Goal: Task Accomplishment & Management: Manage account settings

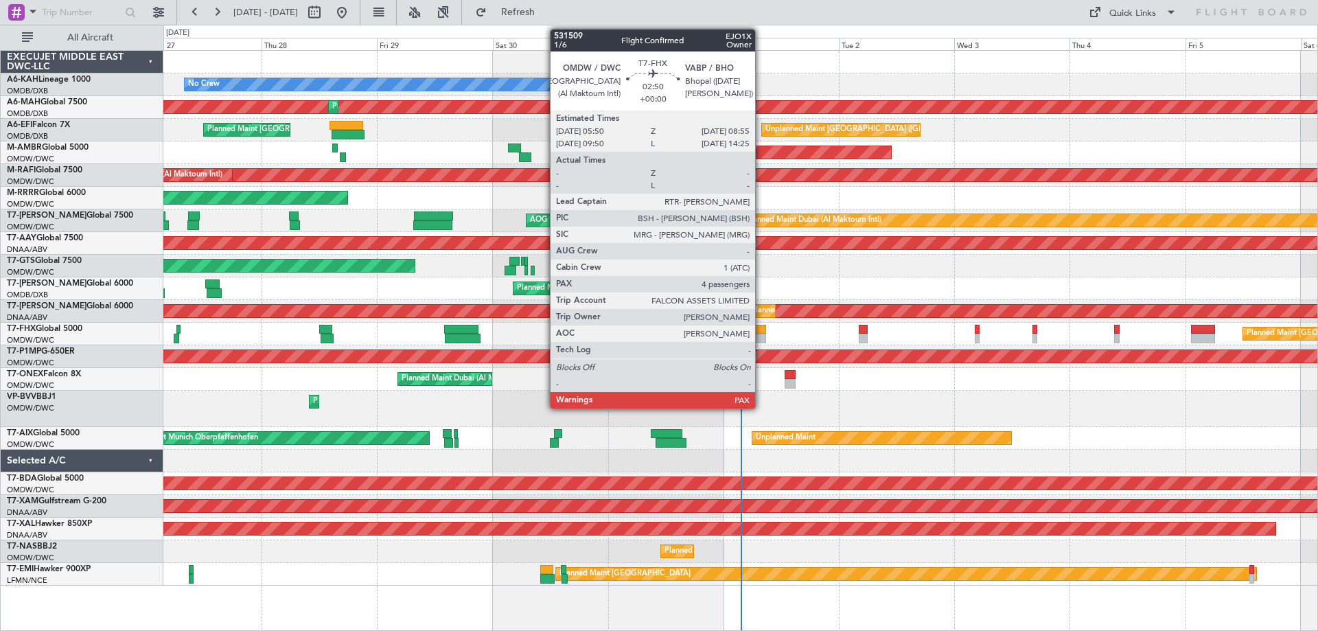
click at [762, 334] on div at bounding box center [758, 339] width 15 height 10
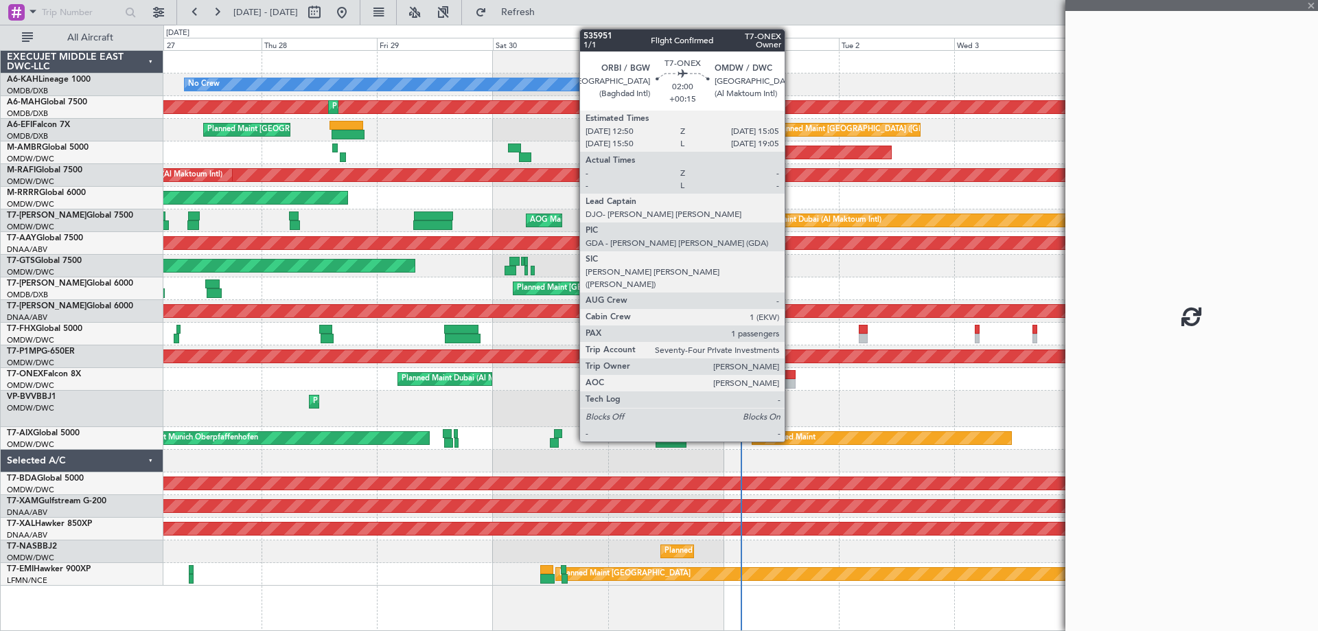
click at [791, 377] on div at bounding box center [790, 375] width 11 height 10
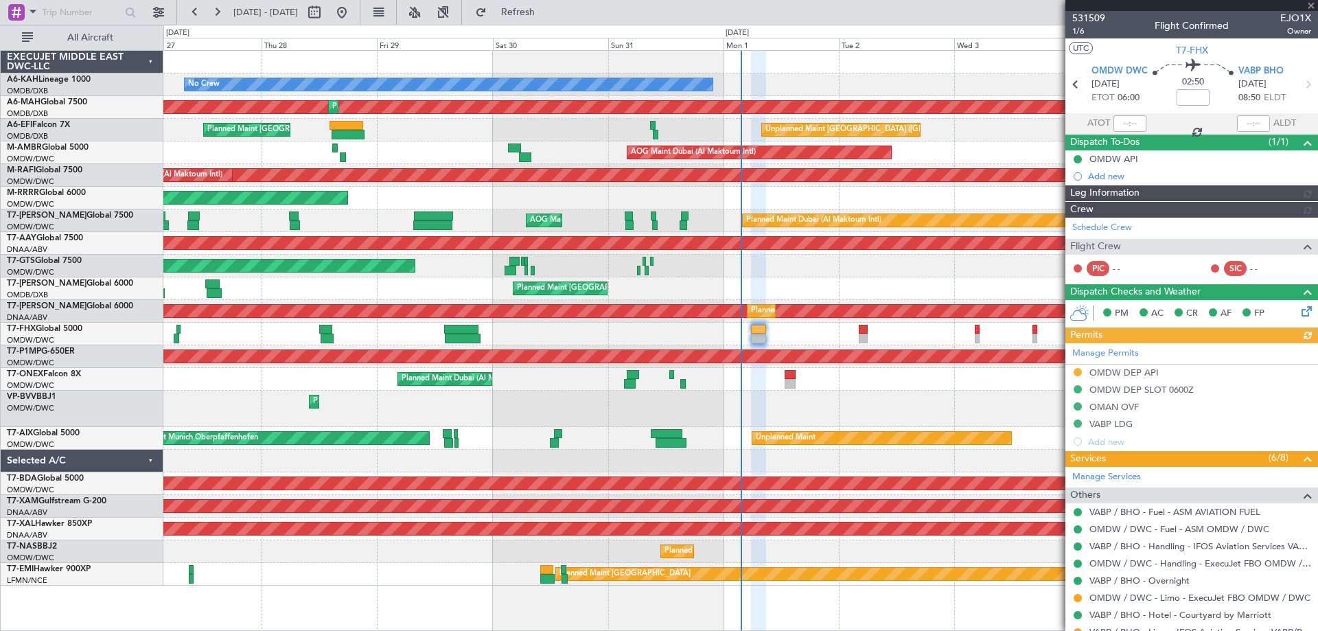
type input "[PERSON_NAME] (ANI)"
type input "7053"
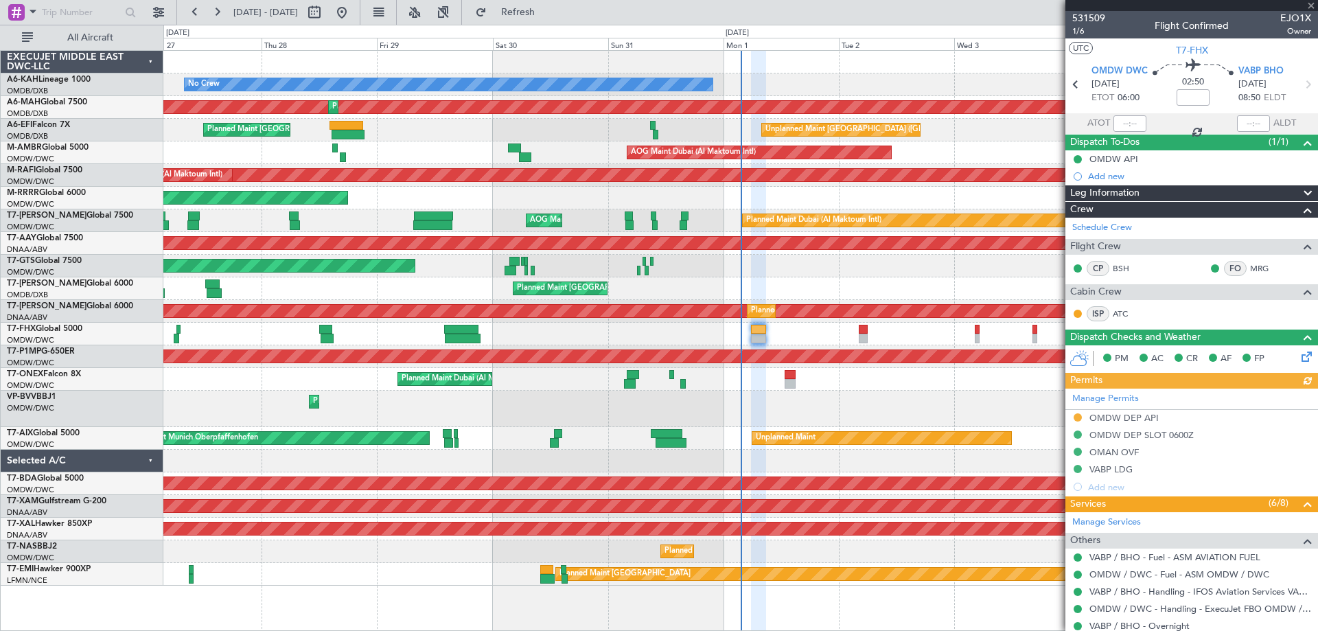
type input "+00:15"
type input "1"
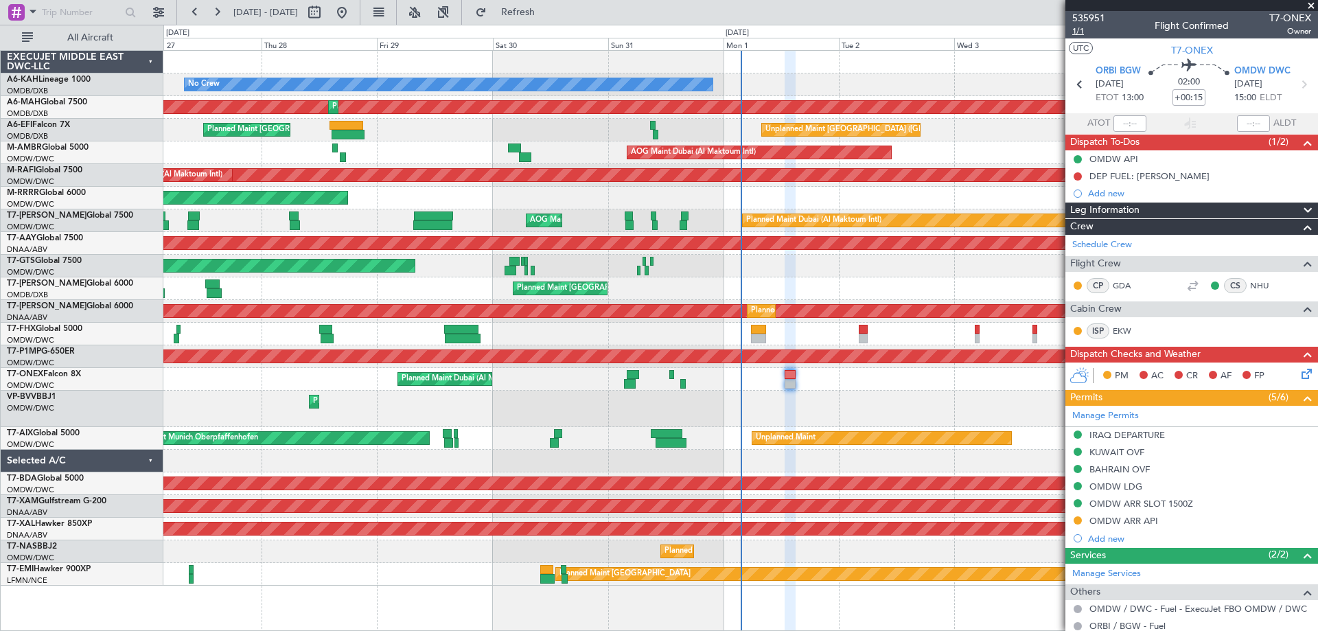
click at [1076, 28] on span "1/1" at bounding box center [1089, 31] width 33 height 12
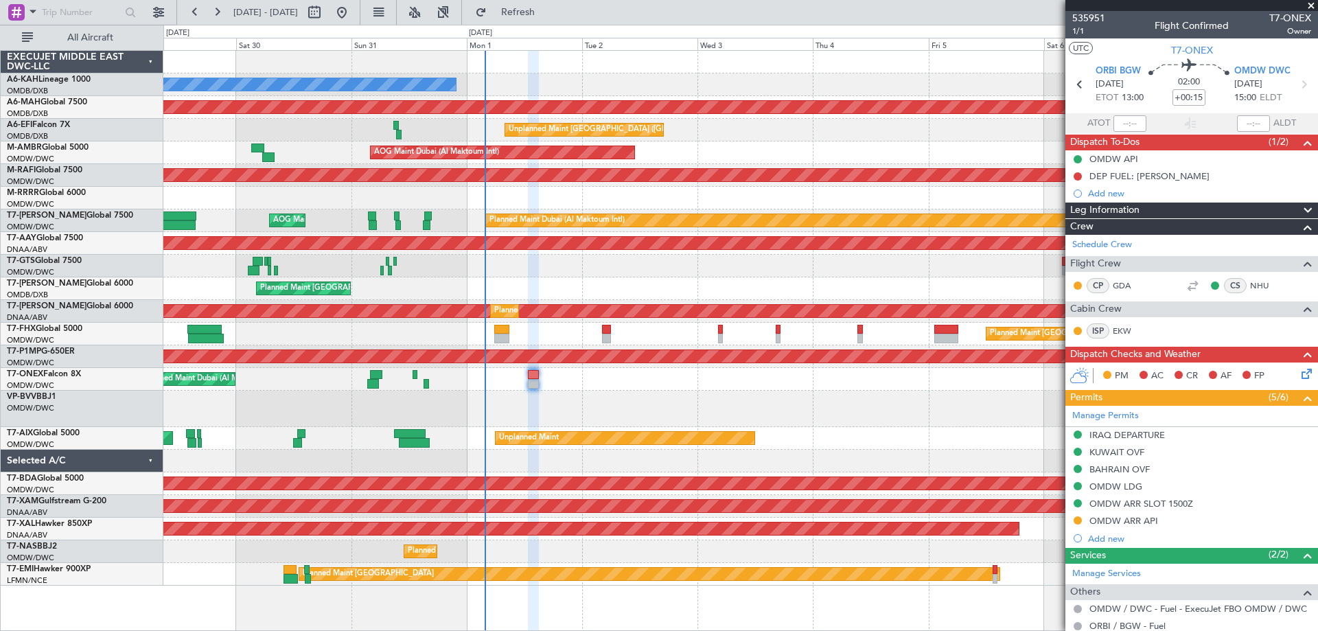
click at [601, 281] on div "No Crew Planned Maint [GEOGRAPHIC_DATA] ([GEOGRAPHIC_DATA]) Planned Maint [GEOG…" at bounding box center [740, 318] width 1154 height 535
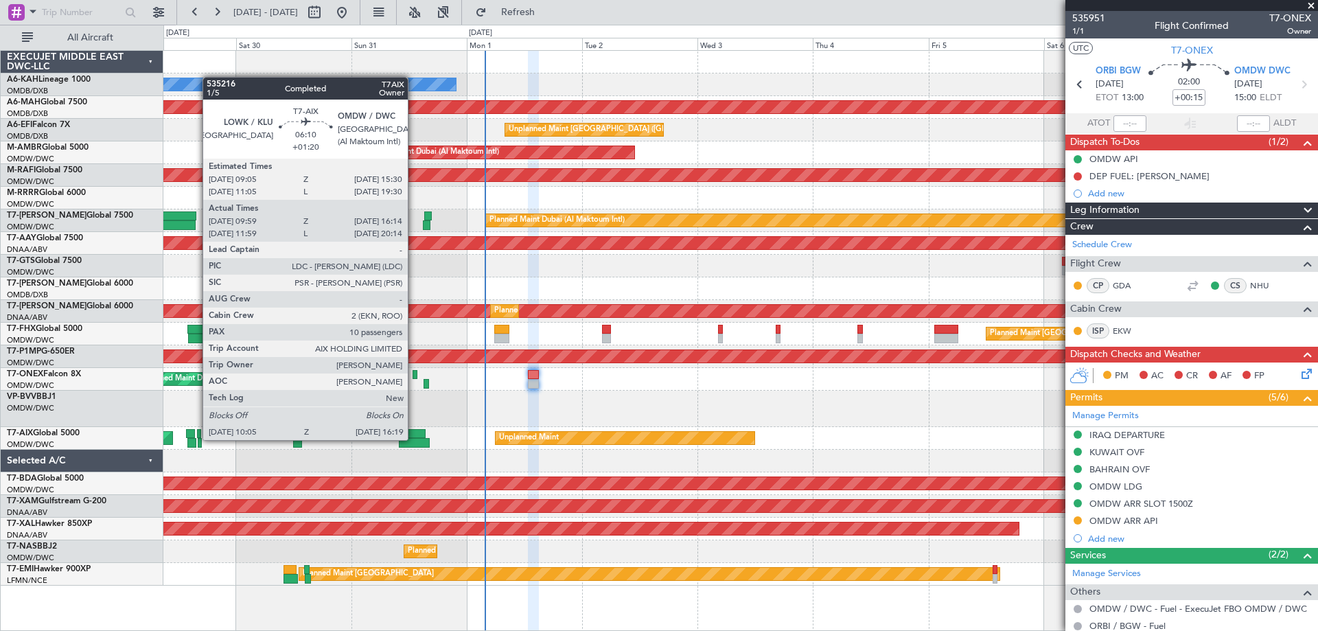
click at [414, 439] on div at bounding box center [414, 443] width 30 height 10
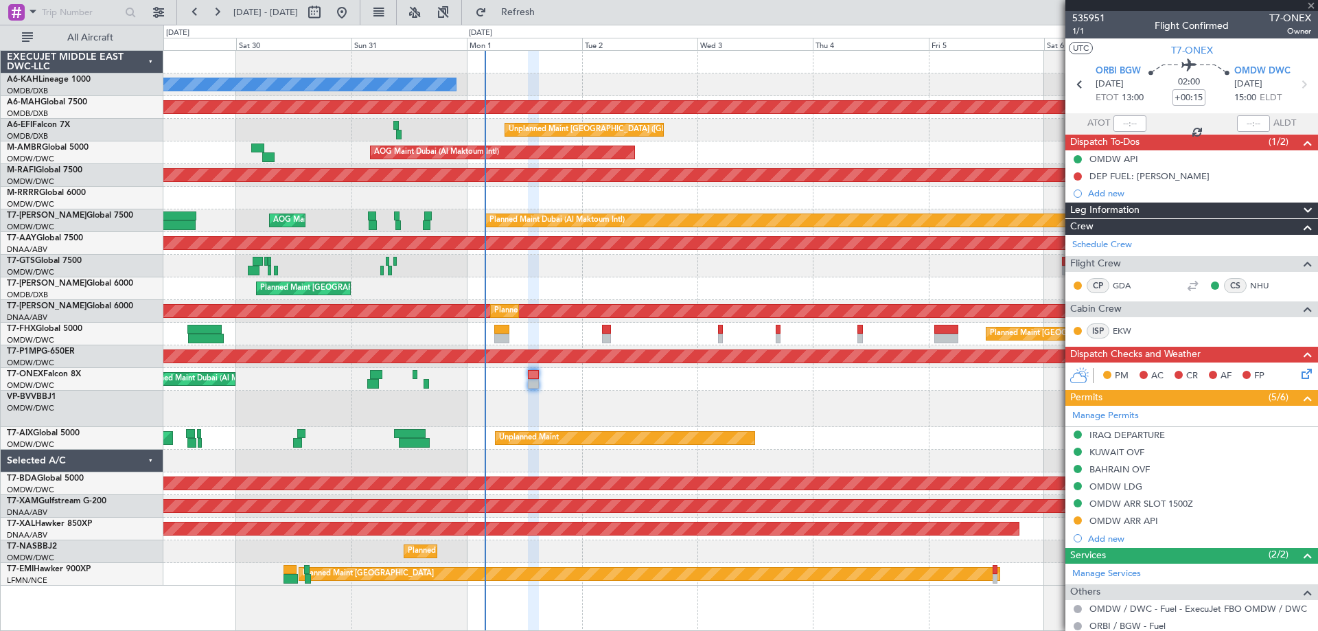
type input "+01:20"
type input "10:09"
type input "16:09"
type input "10"
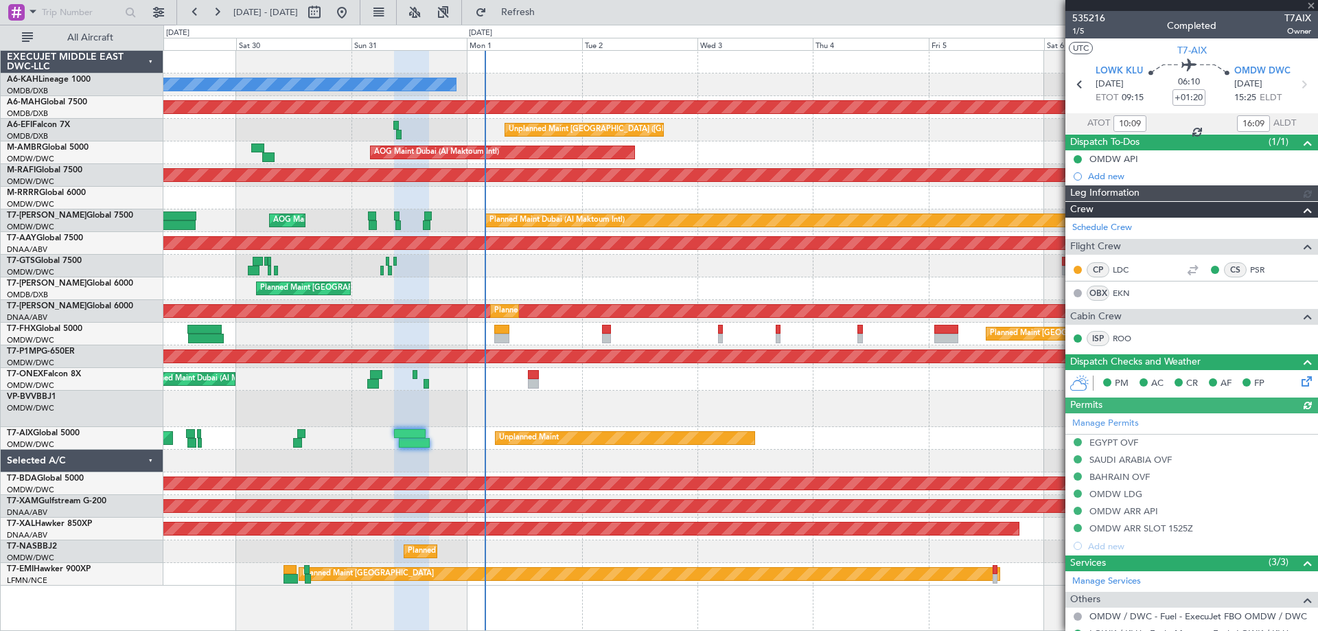
type input "[PERSON_NAME] (ANI)"
type input "7162"
type input "[PERSON_NAME] (ANI)"
type input "7162"
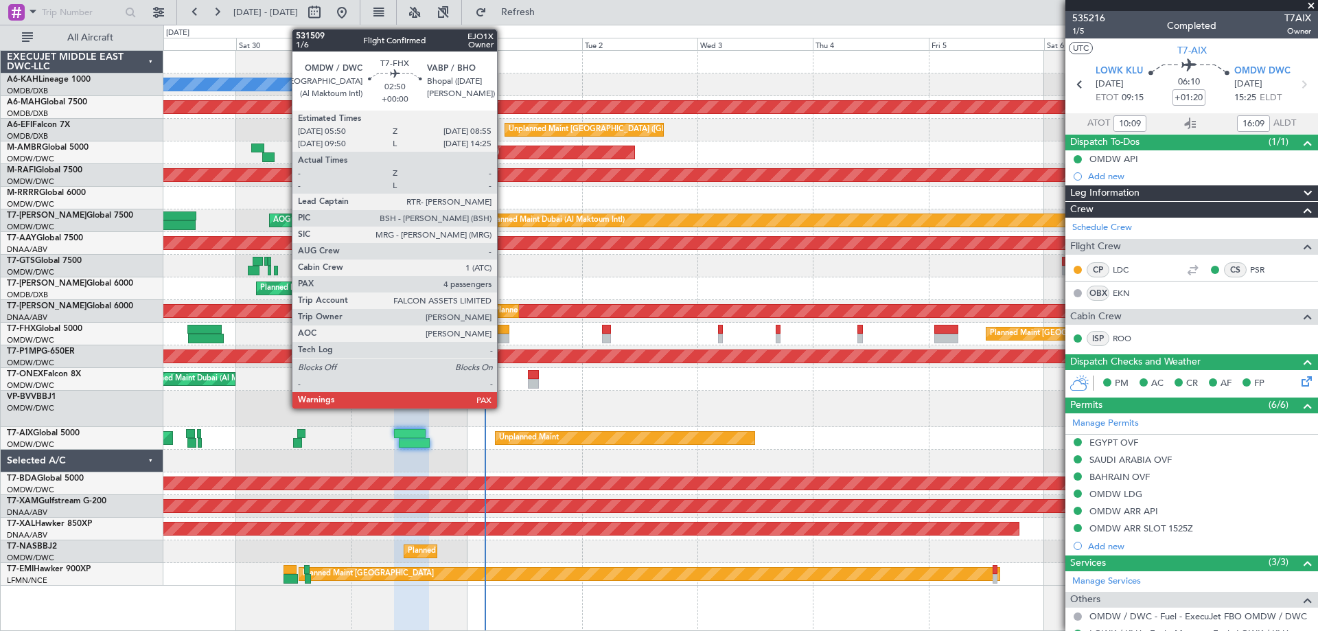
click at [503, 329] on div at bounding box center [501, 330] width 15 height 10
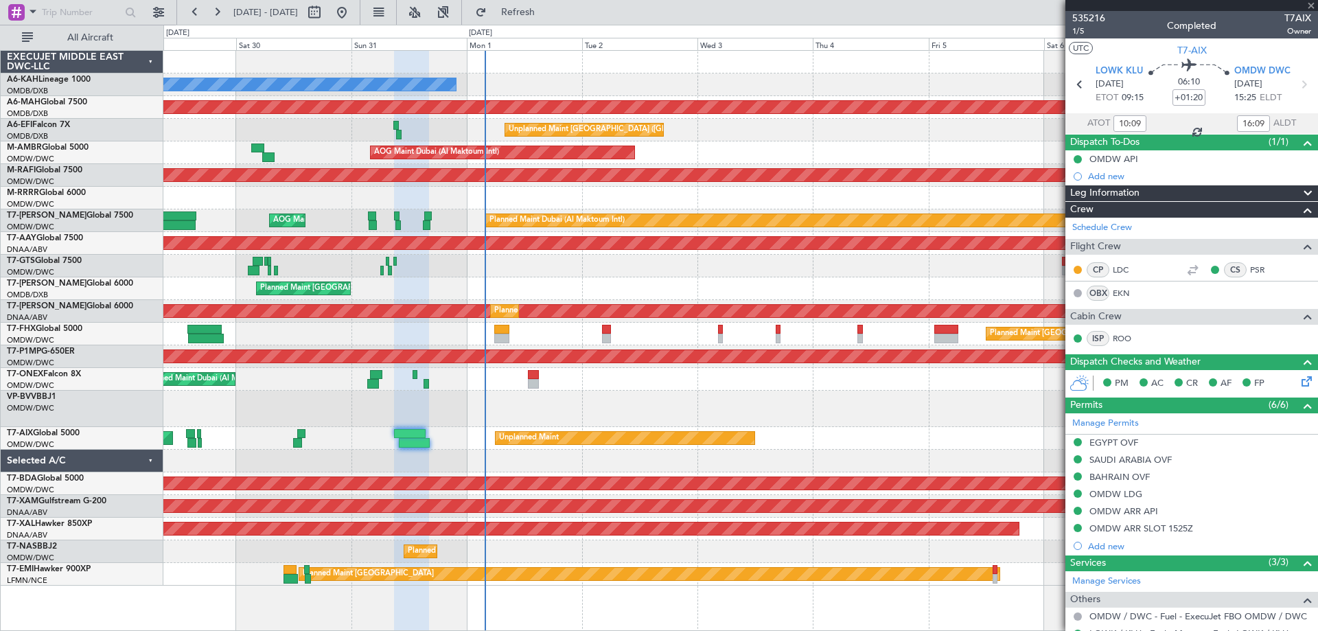
type input "4"
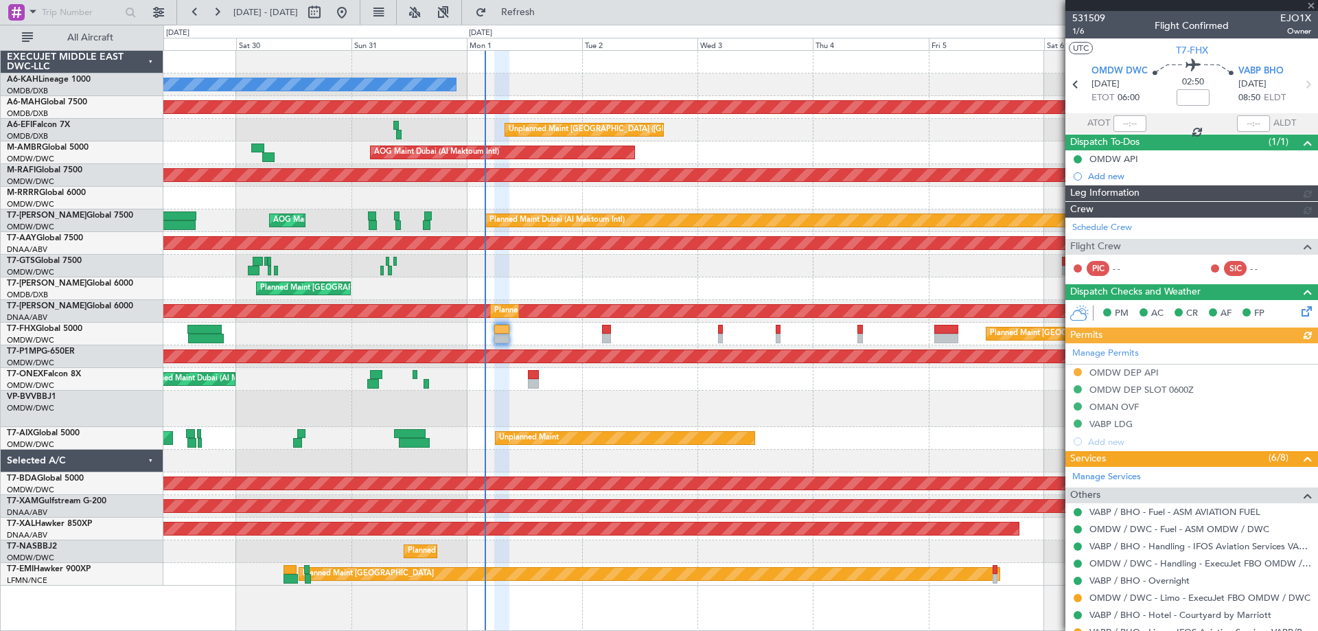
type input "[PERSON_NAME] (ANI)"
type input "7053"
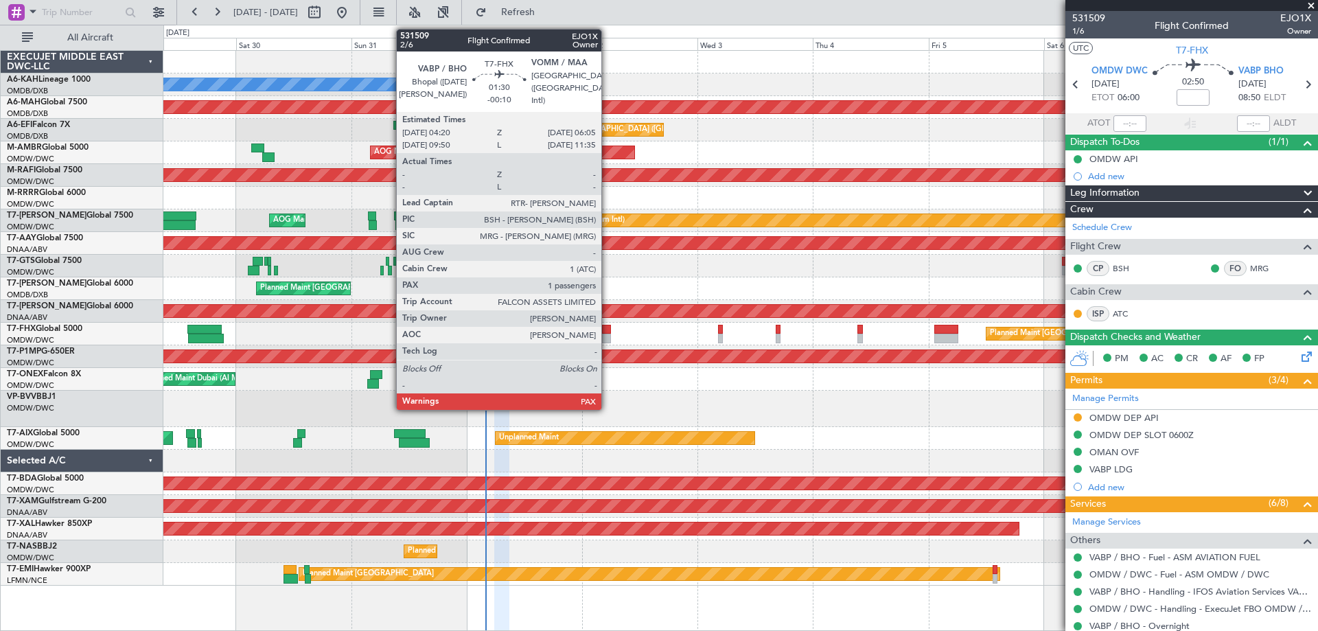
click at [608, 332] on div at bounding box center [606, 330] width 9 height 10
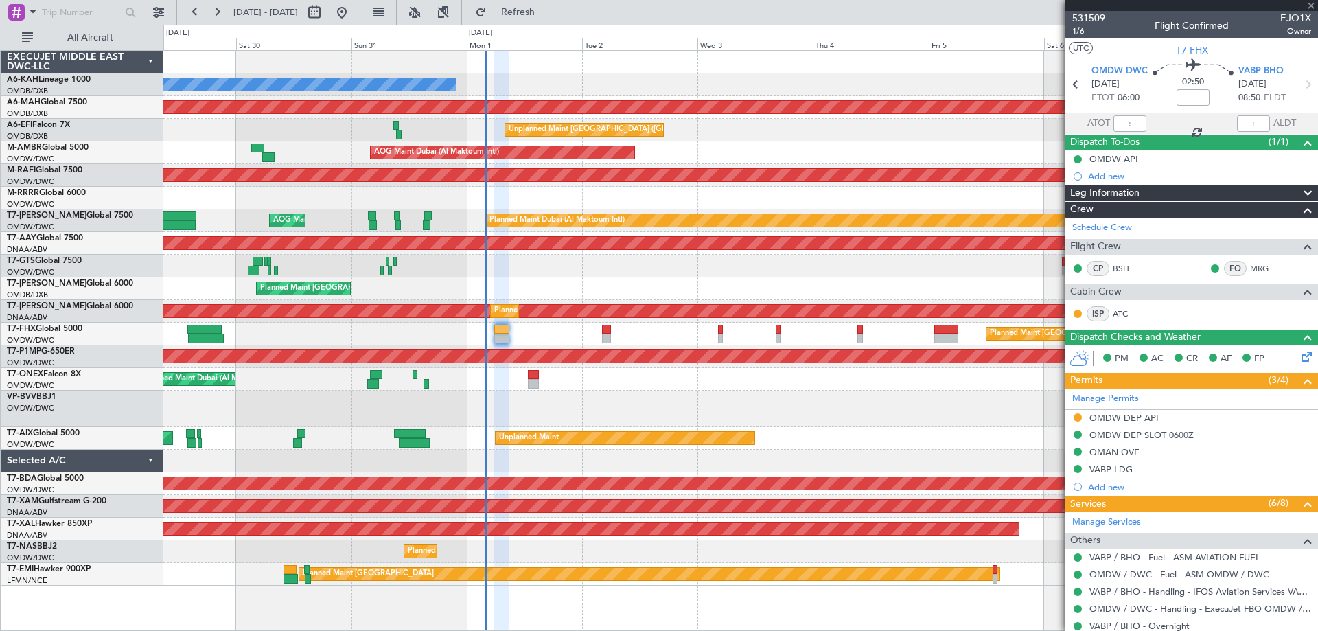
type input "-00:10"
type input "1"
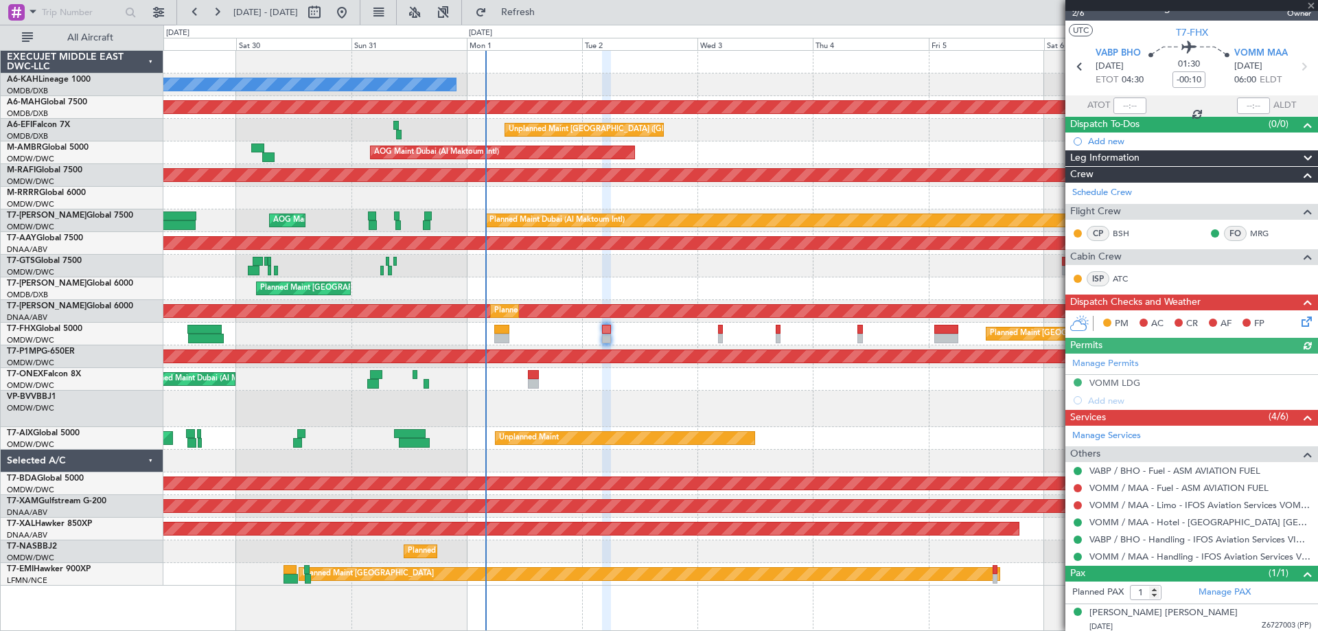
scroll to position [21, 0]
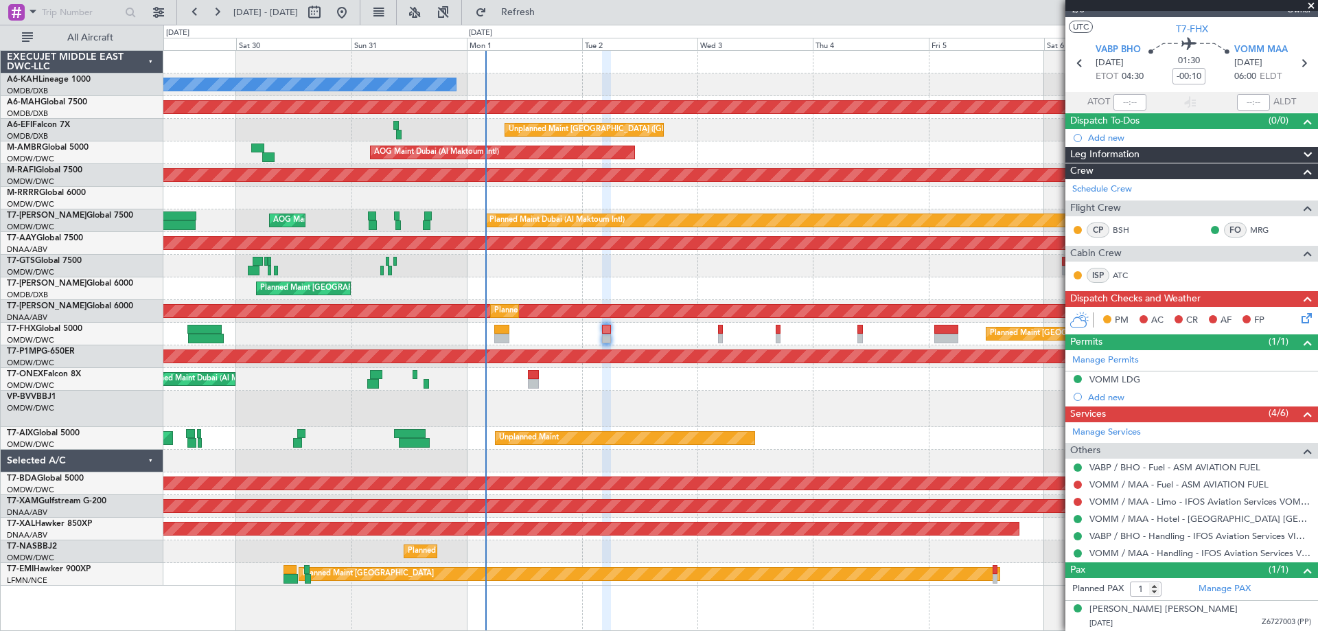
click at [526, 377] on div "Planned Maint Dubai (Al Maktoum Intl)" at bounding box center [740, 379] width 1154 height 23
click at [1158, 500] on link "VOMM / MAA - Limo - IFOS Aviation Services VOMM / MAA" at bounding box center [1201, 502] width 222 height 12
click at [1076, 500] on button at bounding box center [1078, 502] width 8 height 8
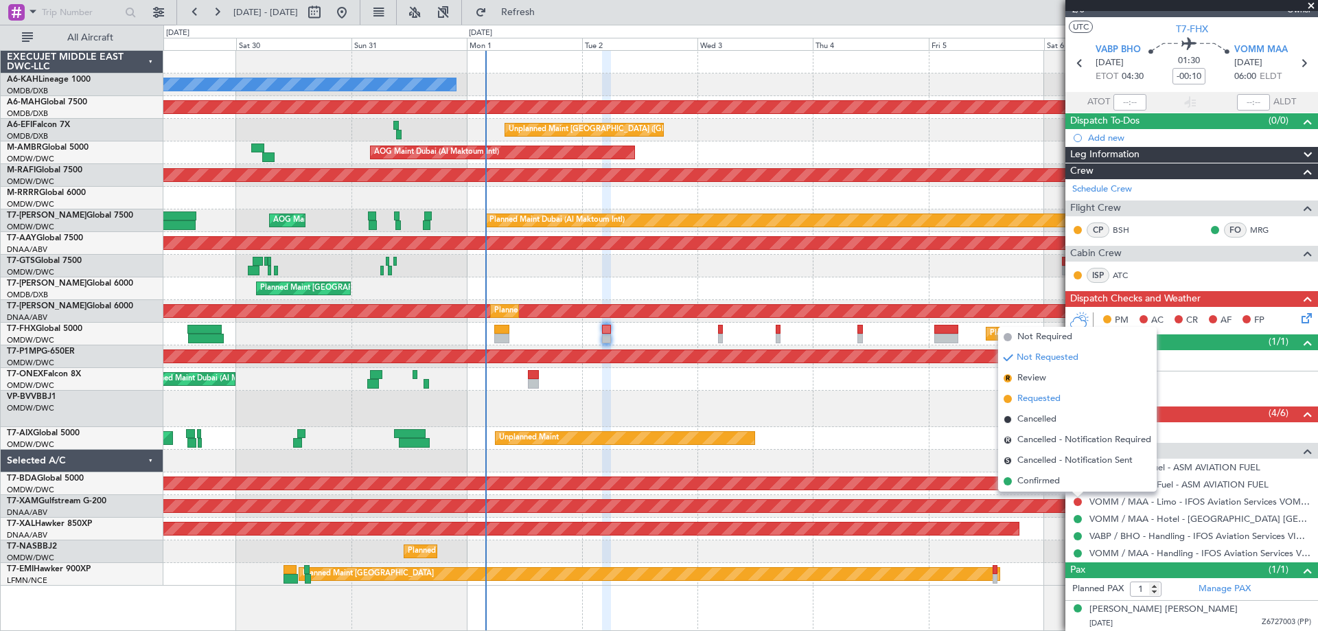
click at [1030, 398] on span "Requested" at bounding box center [1039, 399] width 43 height 14
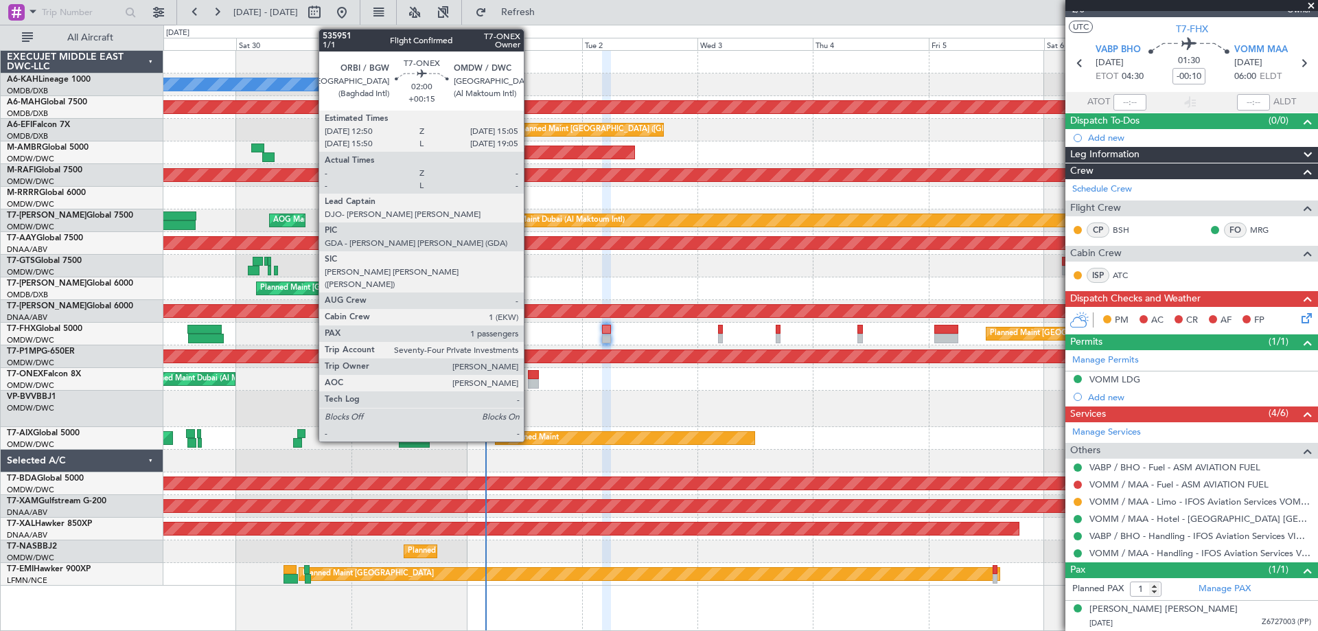
click at [530, 378] on div at bounding box center [533, 375] width 11 height 10
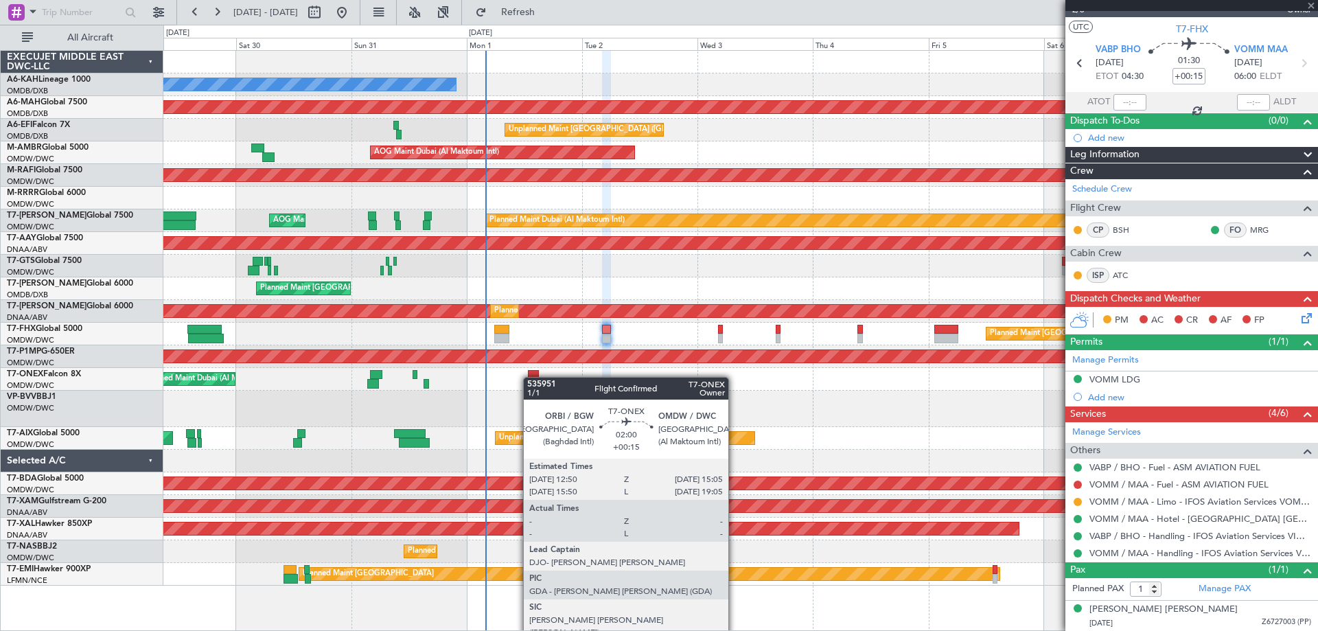
scroll to position [0, 0]
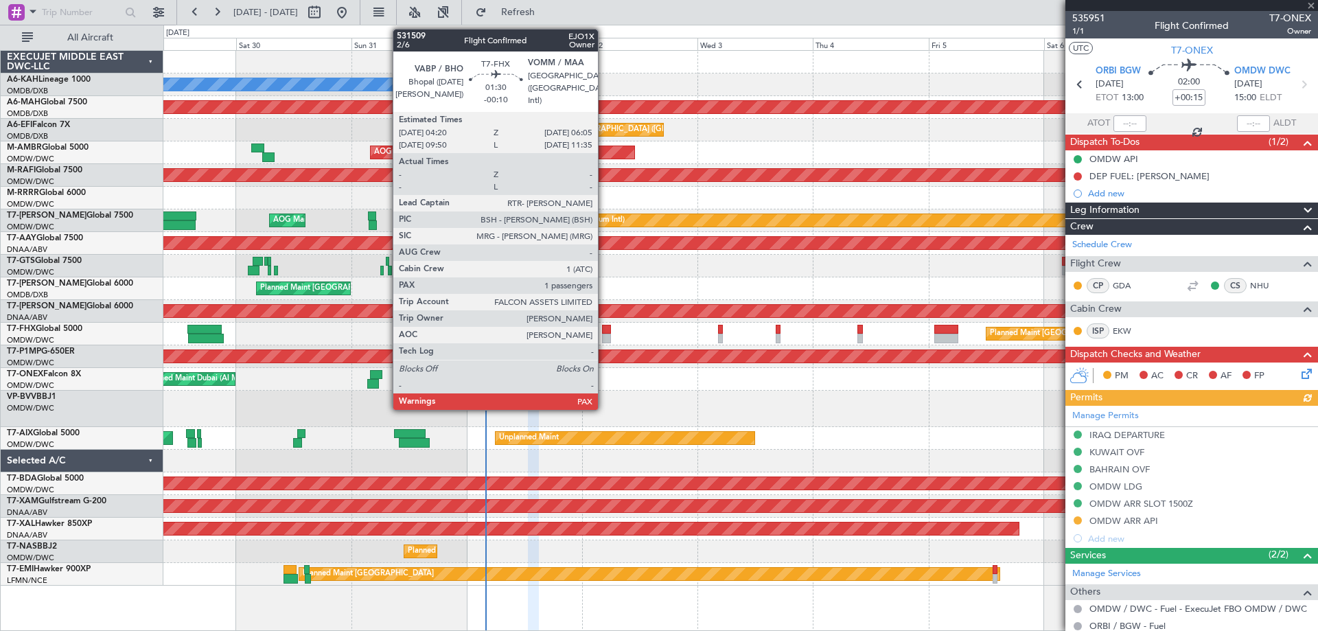
click at [604, 334] on div at bounding box center [606, 339] width 9 height 10
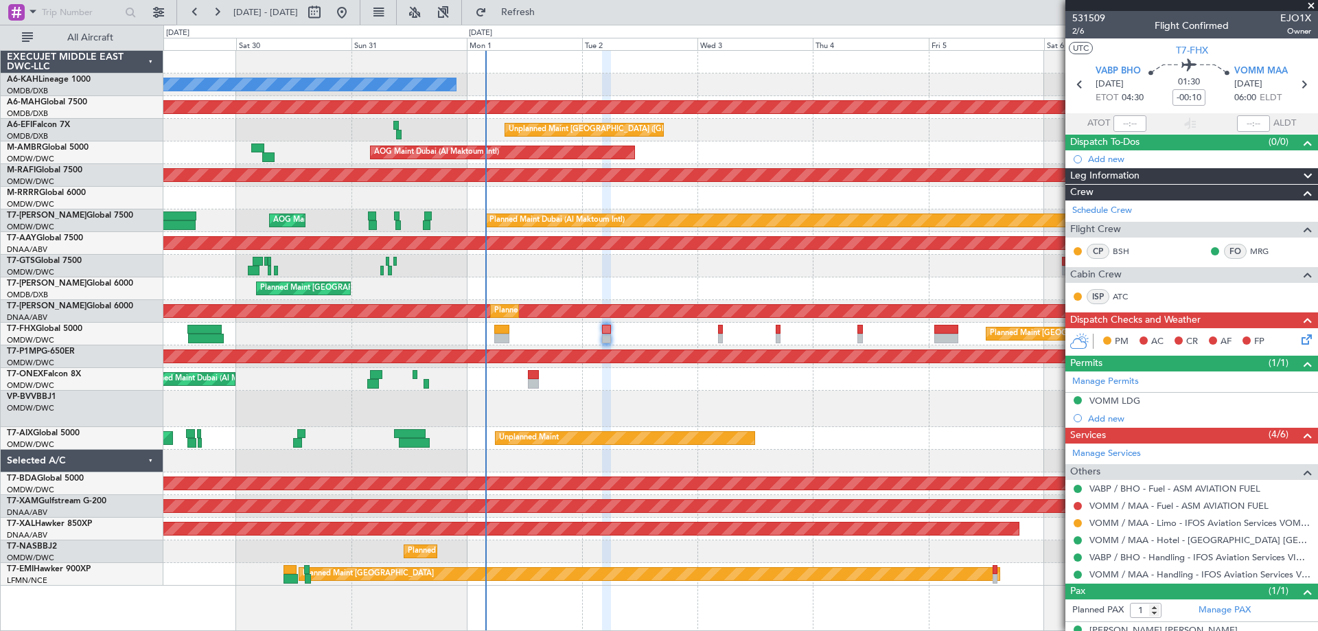
click at [679, 272] on div "Unplanned Maint [GEOGRAPHIC_DATA] (Seletar)" at bounding box center [740, 266] width 1154 height 23
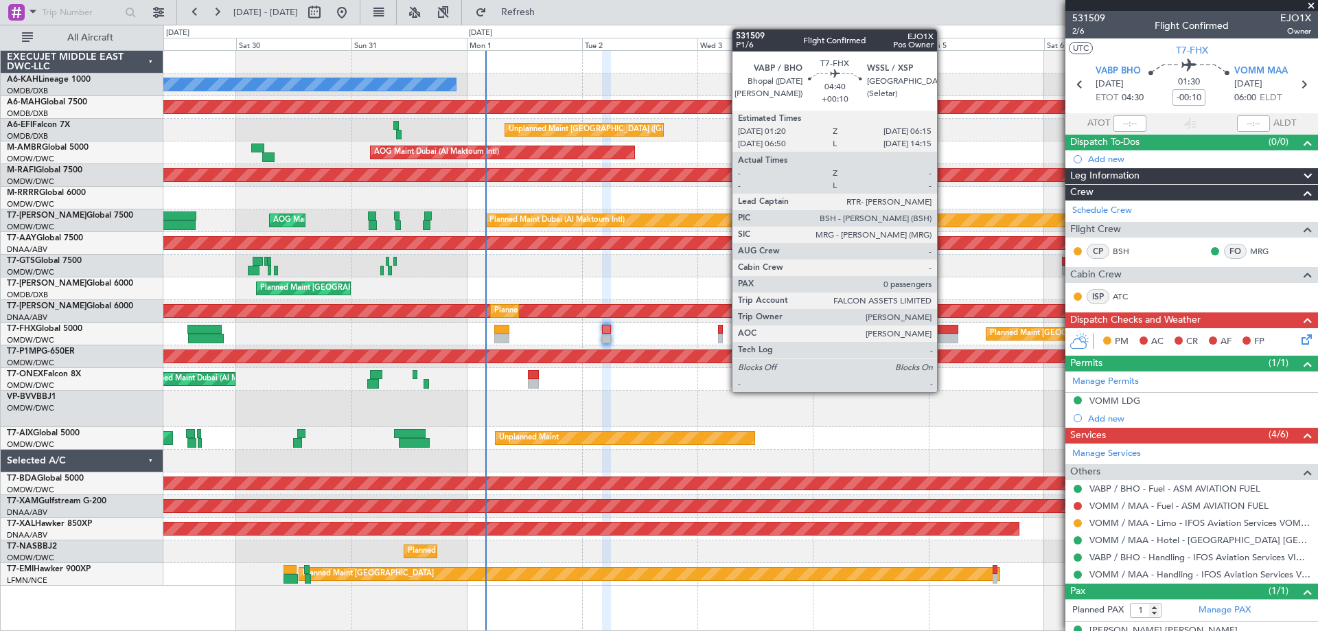
click at [944, 338] on div at bounding box center [947, 339] width 24 height 10
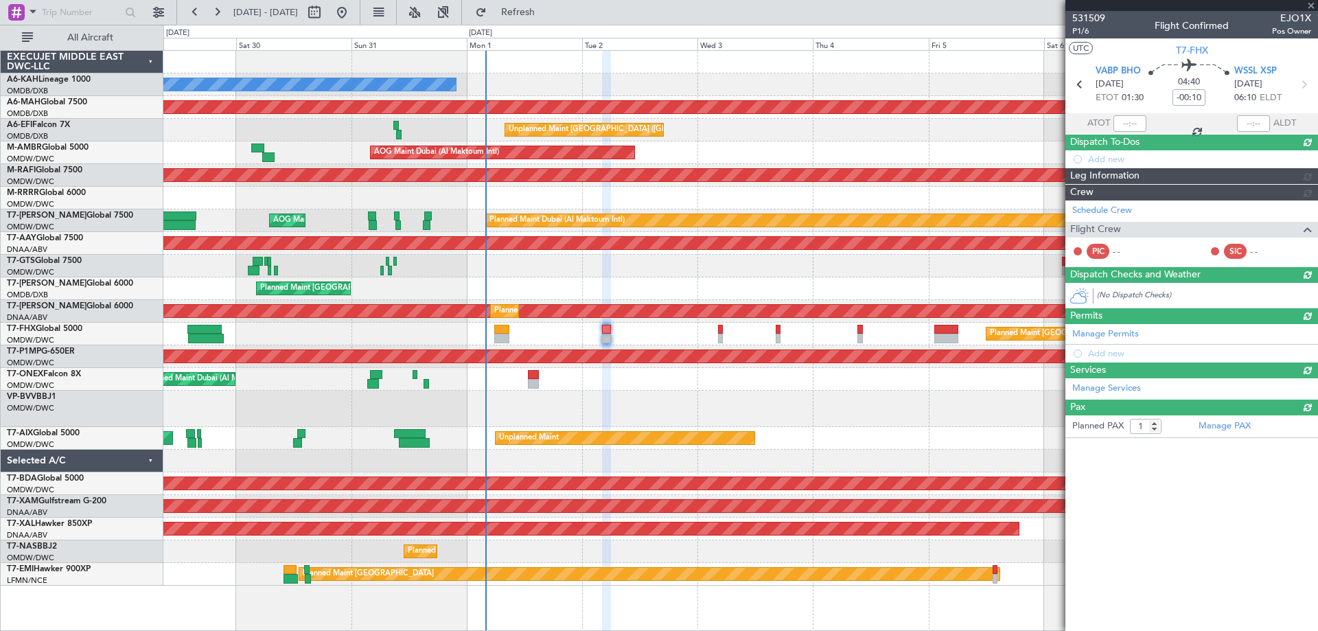
type input "+00:10"
type input "0"
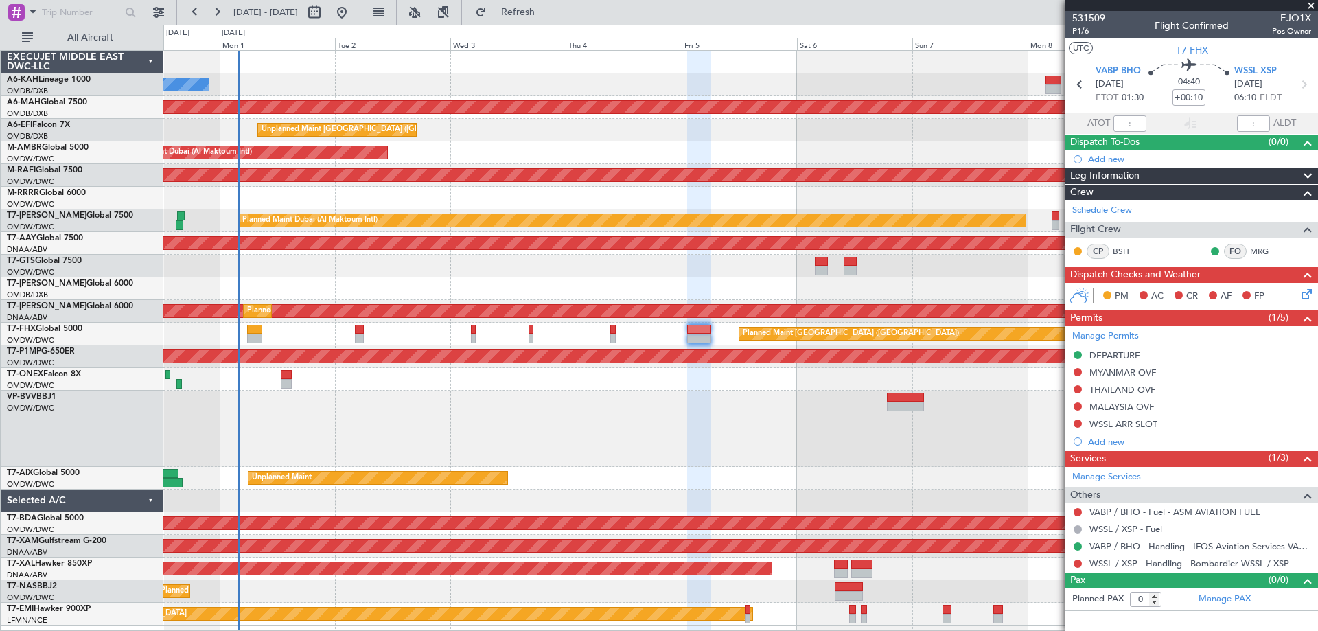
click at [845, 433] on div "WSSL 16:20 Z LGAV 04:25 Z" at bounding box center [740, 429] width 1154 height 76
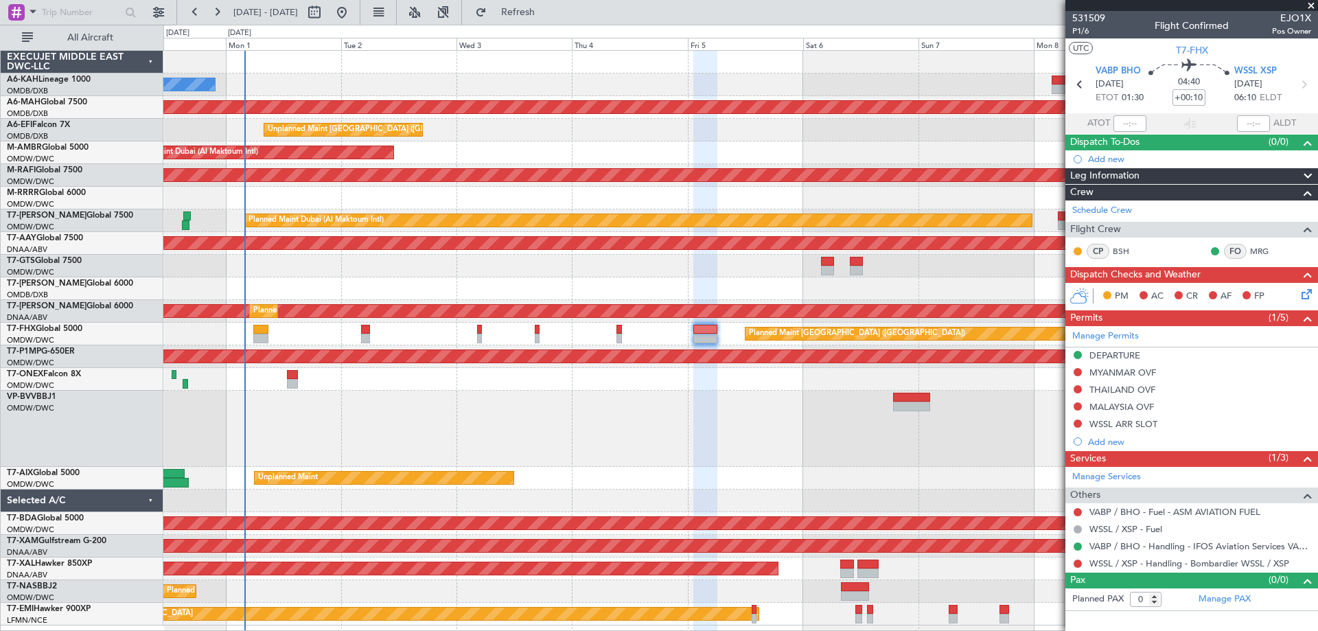
click at [789, 410] on div "WSSL 16:20 Z LGAV 04:25 Z" at bounding box center [740, 429] width 1154 height 76
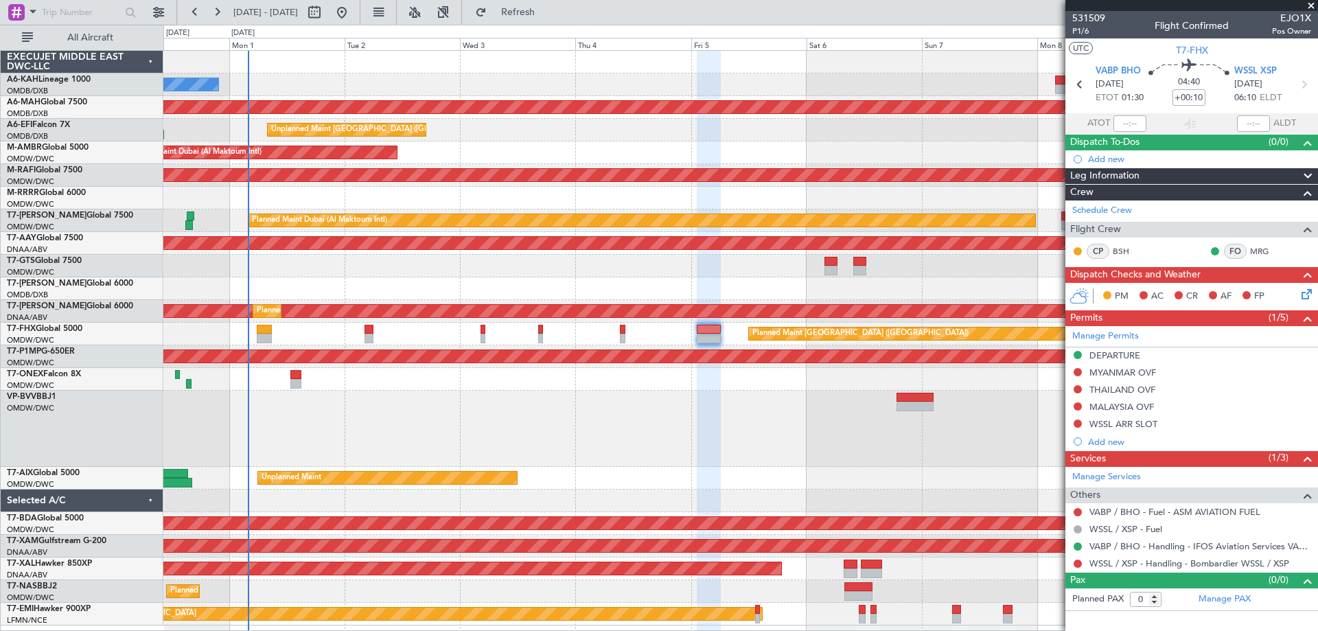
click at [1310, 8] on span at bounding box center [1312, 6] width 14 height 12
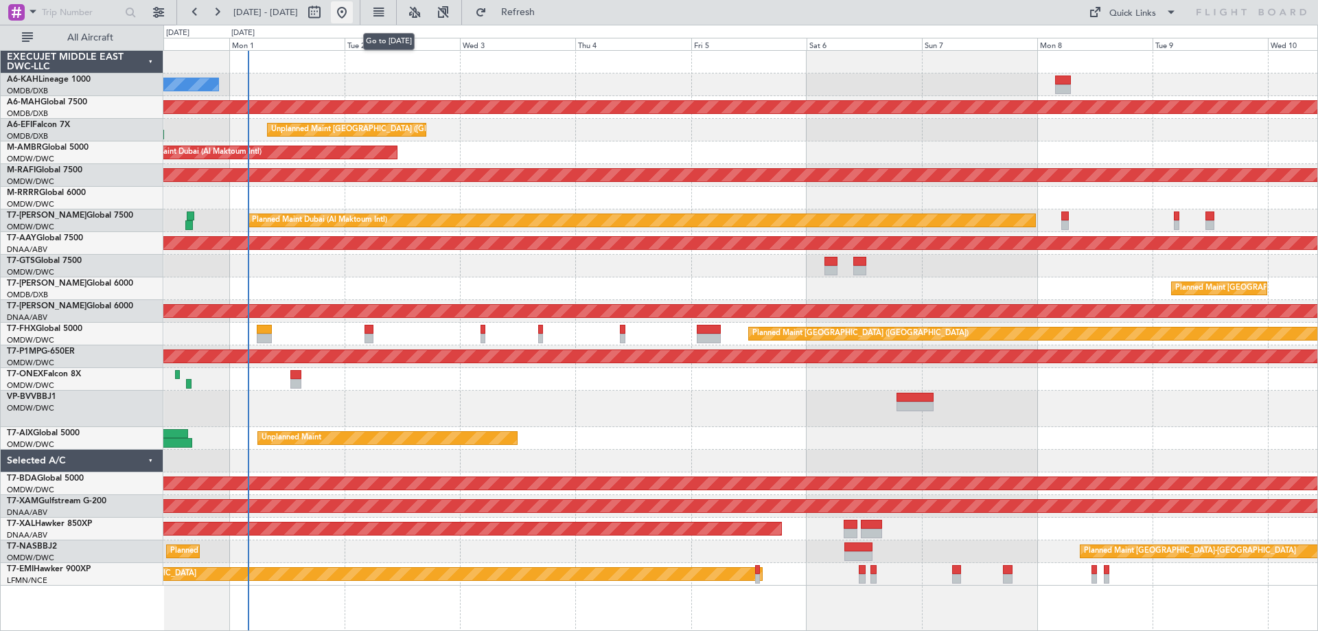
click at [353, 9] on button at bounding box center [342, 12] width 22 height 22
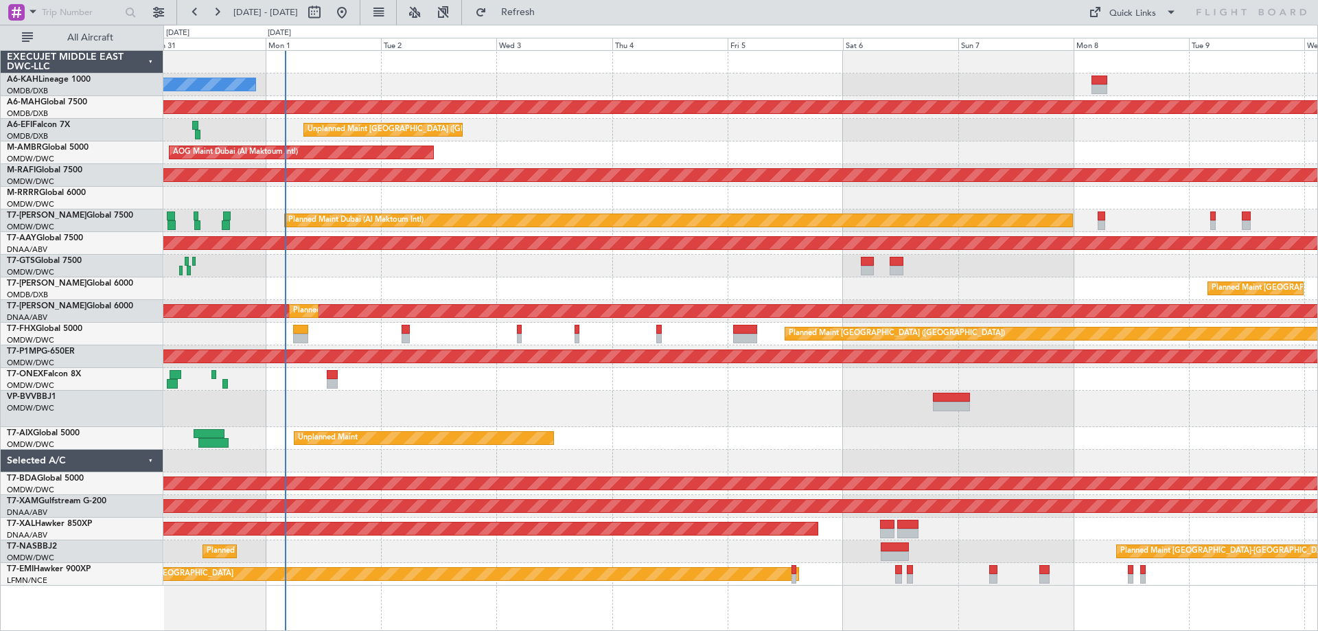
click at [736, 136] on div "No Crew Planned Maint Dubai (Dubai Intl) Planned Maint Dubai (Dubai Intl) Unpla…" at bounding box center [740, 318] width 1154 height 535
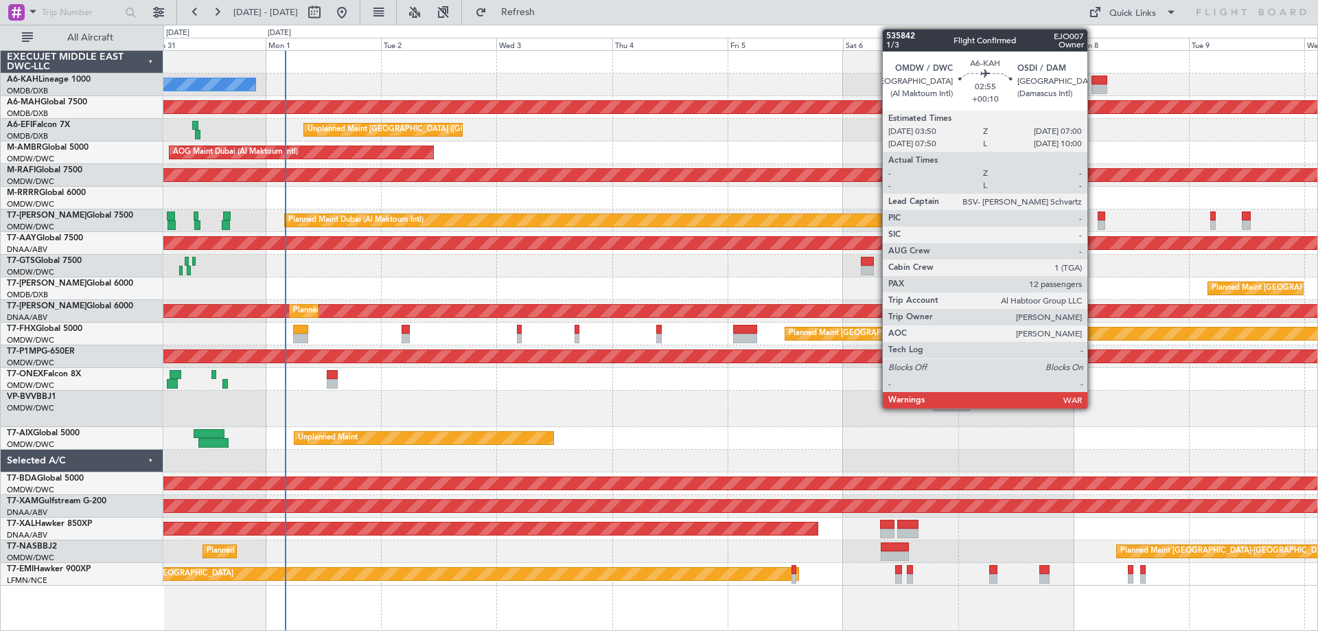
click at [1094, 78] on div at bounding box center [1100, 81] width 16 height 10
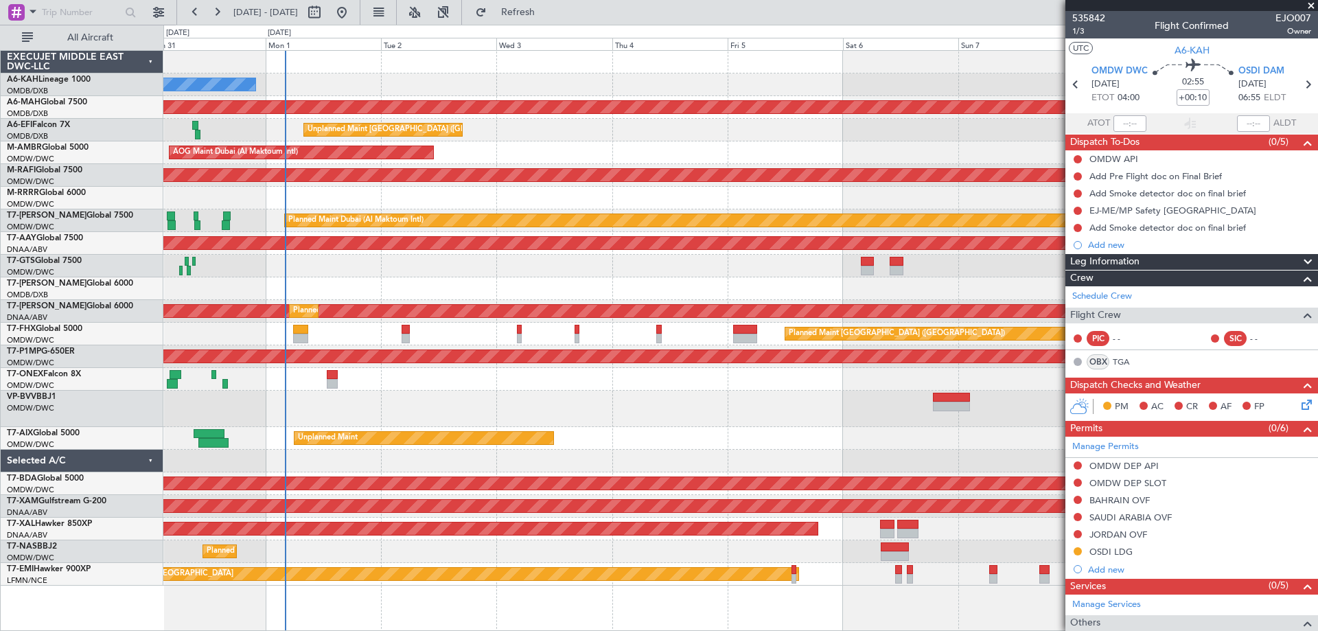
drag, startPoint x: 1307, startPoint y: 3, endPoint x: 1281, endPoint y: 12, distance: 26.7
click at [1308, 0] on html "31 Aug 2025 - 10 Sep 2025 Refresh Quick Links All Aircraft No Crew Planned Main…" at bounding box center [659, 315] width 1318 height 631
drag, startPoint x: 1310, startPoint y: 4, endPoint x: 1253, endPoint y: 14, distance: 57.2
click at [1307, 4] on span at bounding box center [1312, 6] width 14 height 12
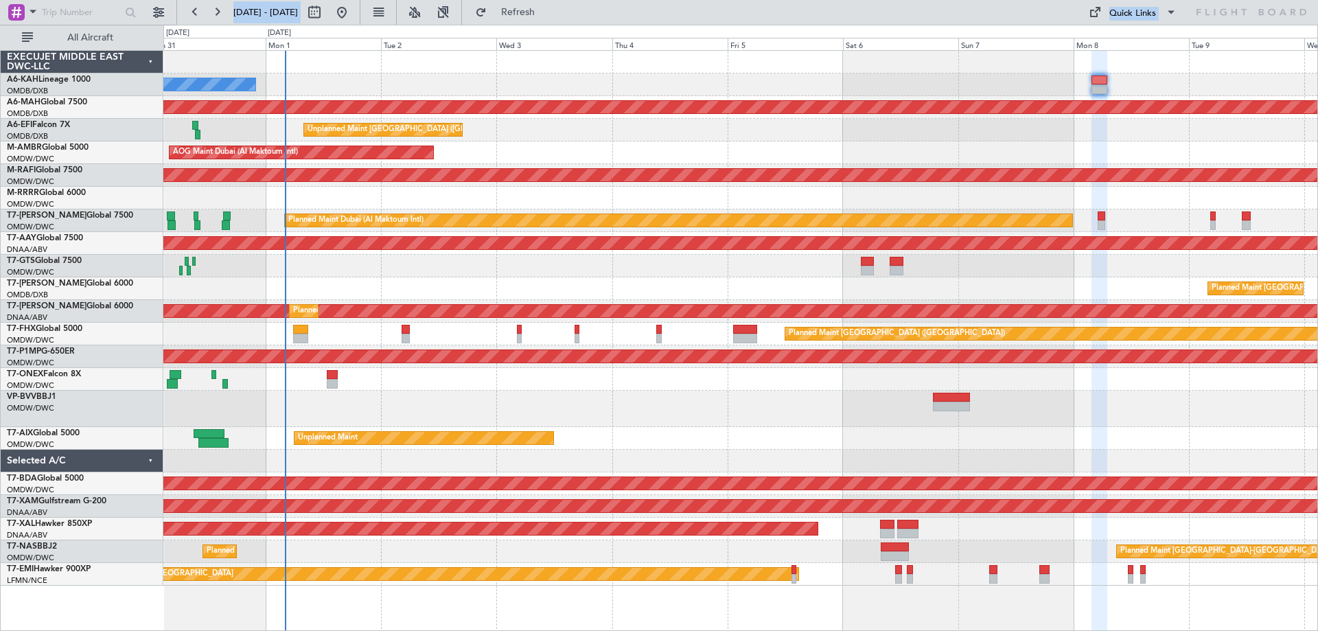
type input "0"
click at [949, 60] on div at bounding box center [740, 62] width 1154 height 23
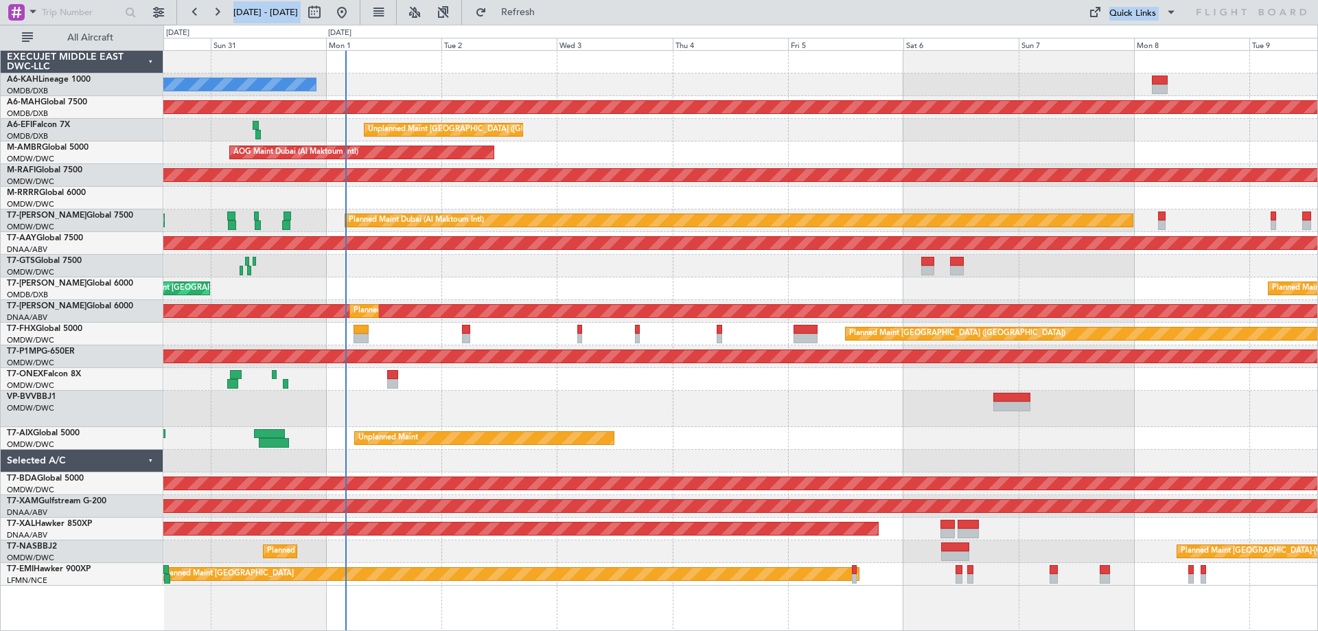
click at [312, 200] on div "Planned Maint Dubai (Al Maktoum Intl)" at bounding box center [740, 198] width 1154 height 23
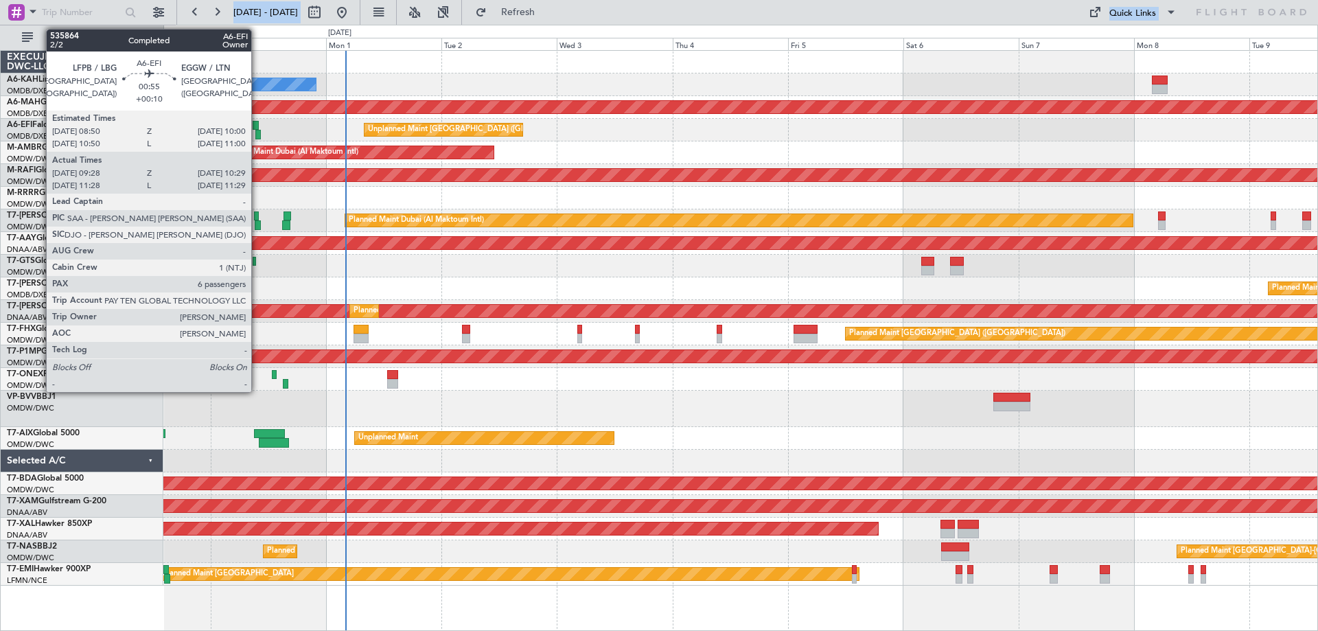
click at [258, 136] on div at bounding box center [257, 135] width 5 height 10
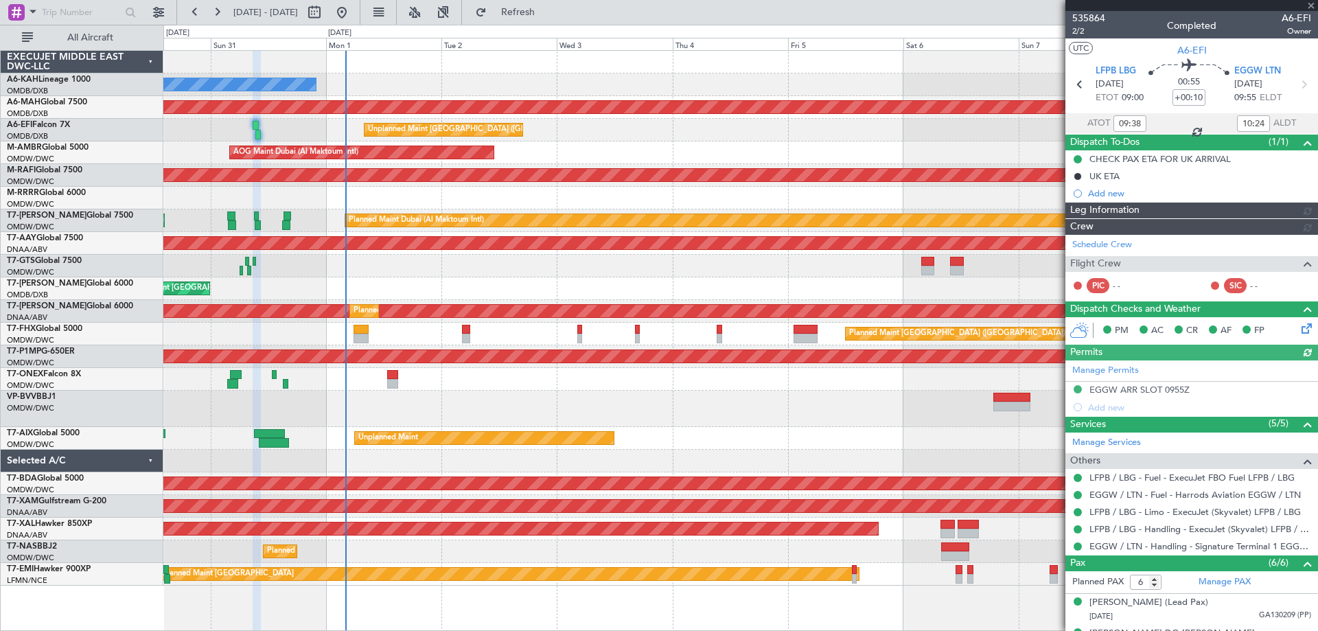
type input "Syed Shakeel (SYS)"
type input "7167"
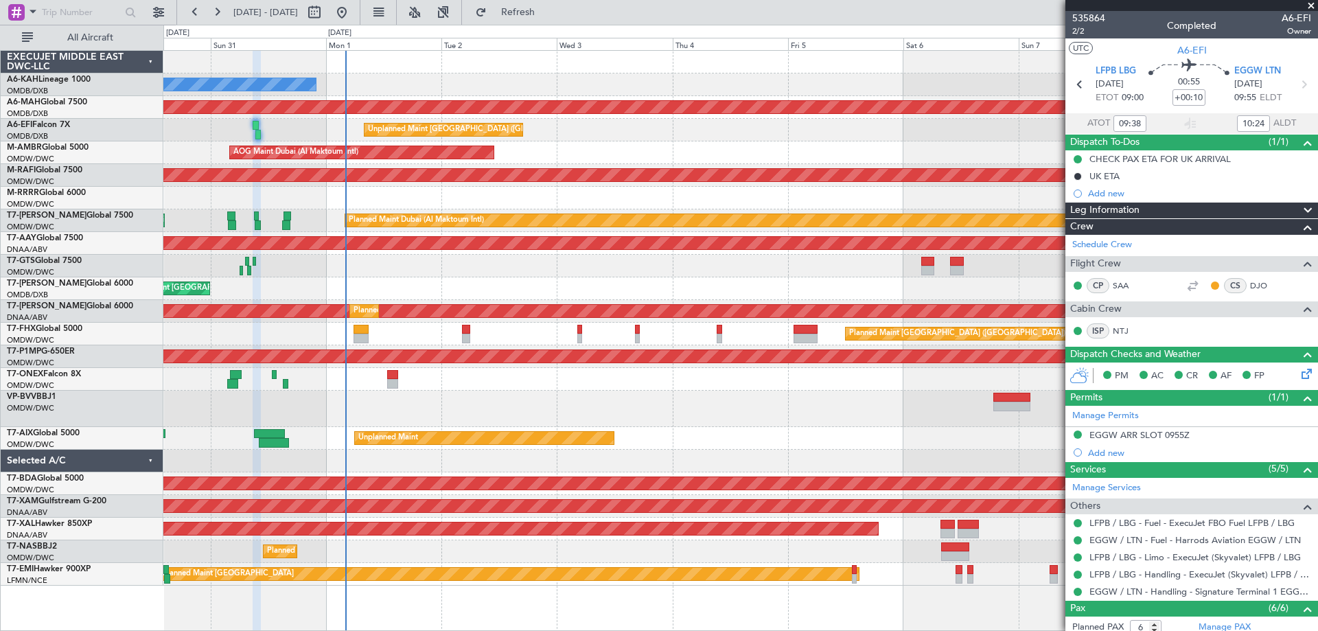
click at [556, 146] on div "AOG Maint Dubai (Al Maktoum Intl)" at bounding box center [740, 152] width 1154 height 23
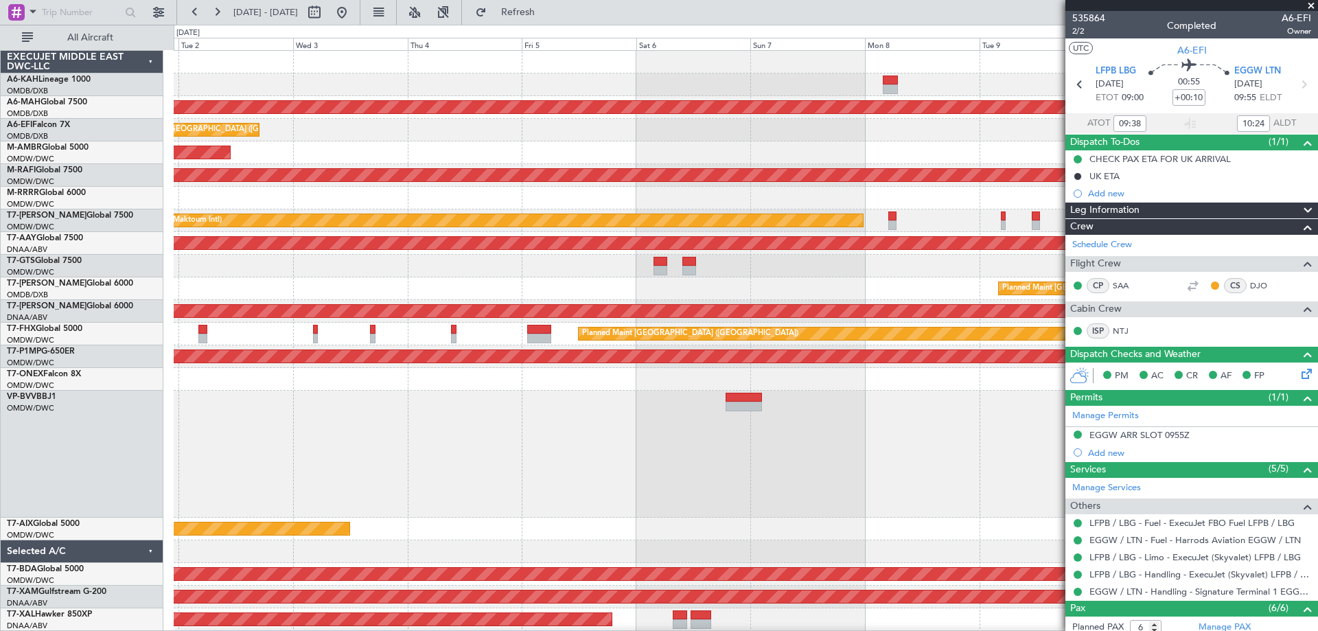
scroll to position [9, 0]
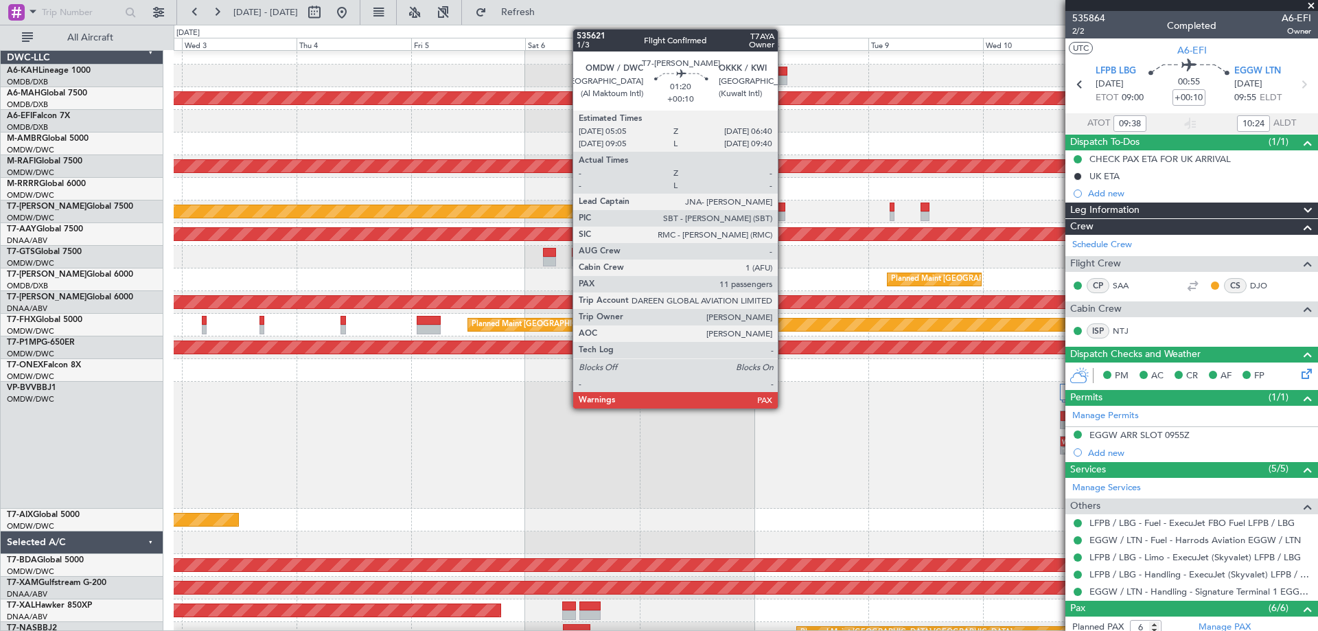
click at [784, 216] on div at bounding box center [782, 217] width 8 height 10
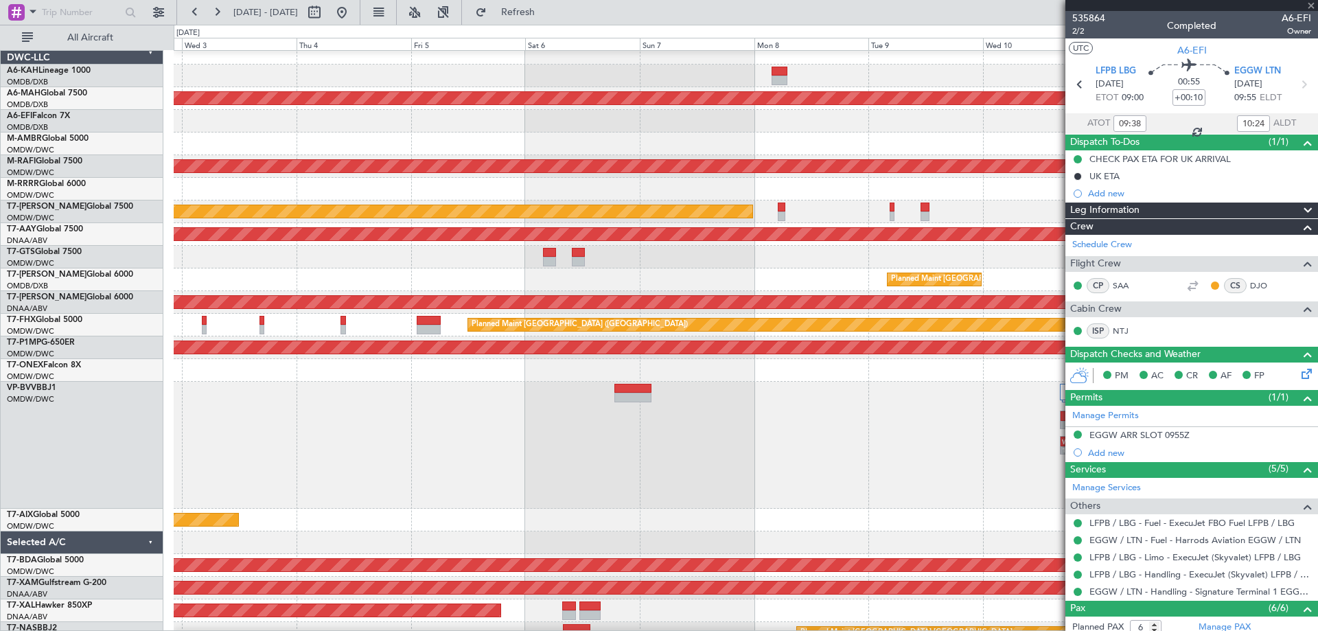
type input "11"
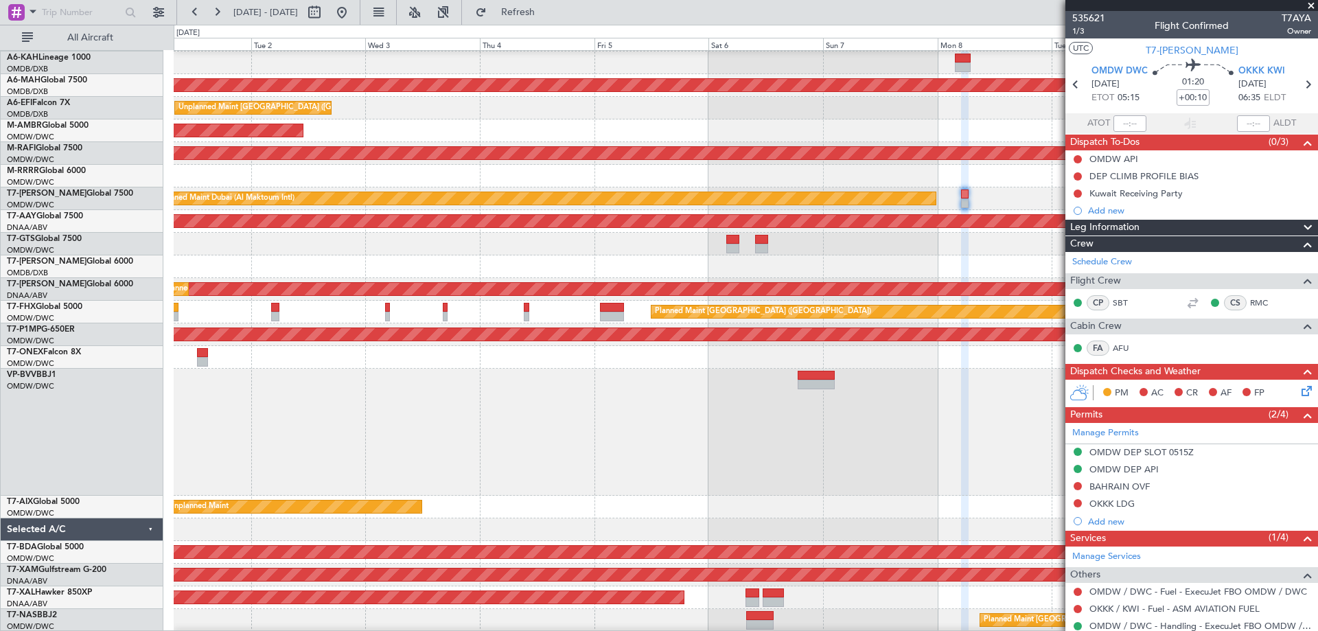
scroll to position [19, 0]
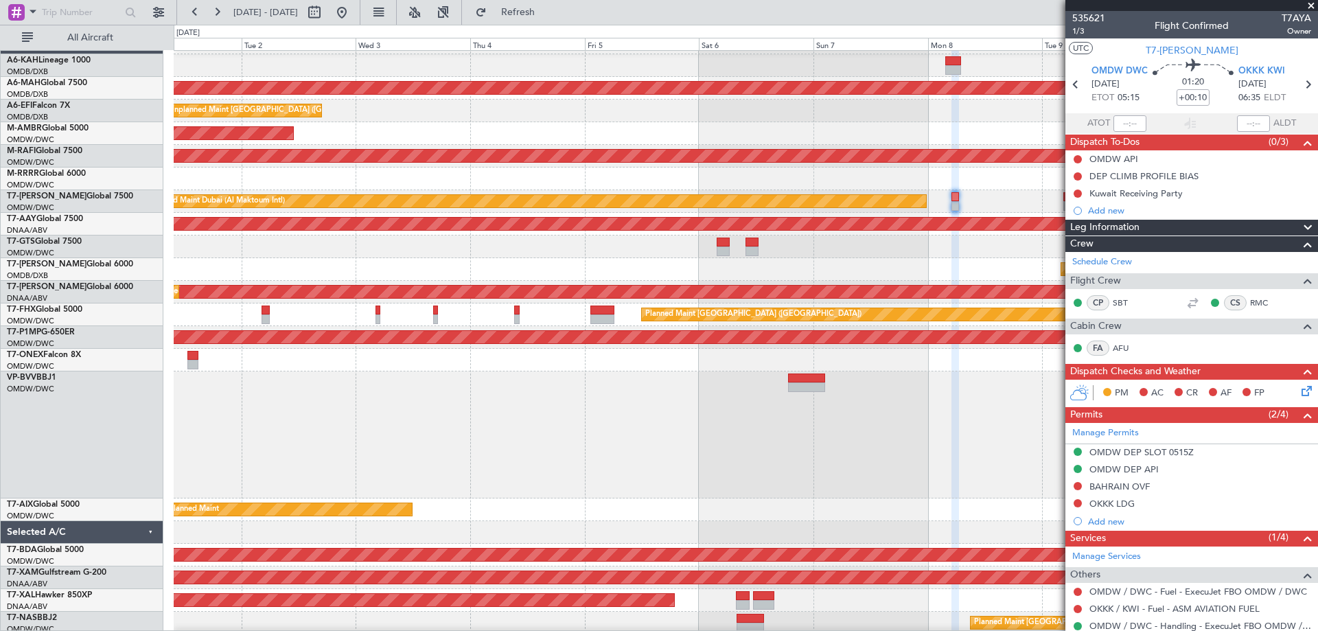
click at [766, 169] on div at bounding box center [746, 179] width 1144 height 23
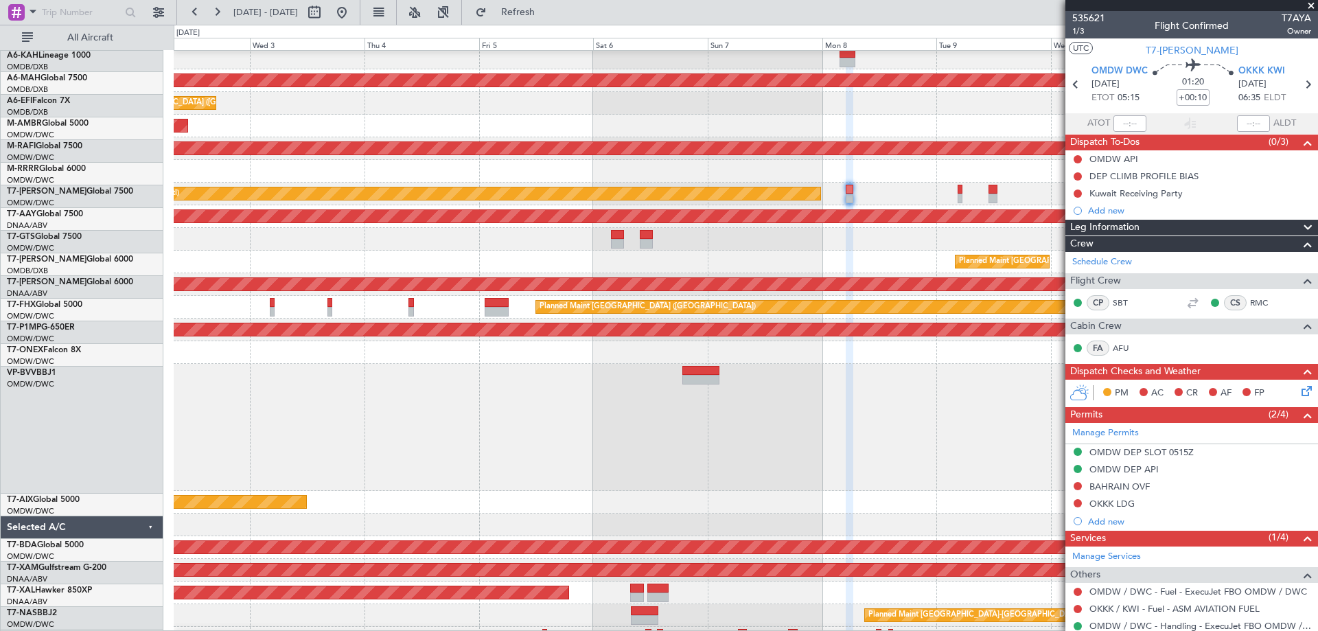
scroll to position [45, 0]
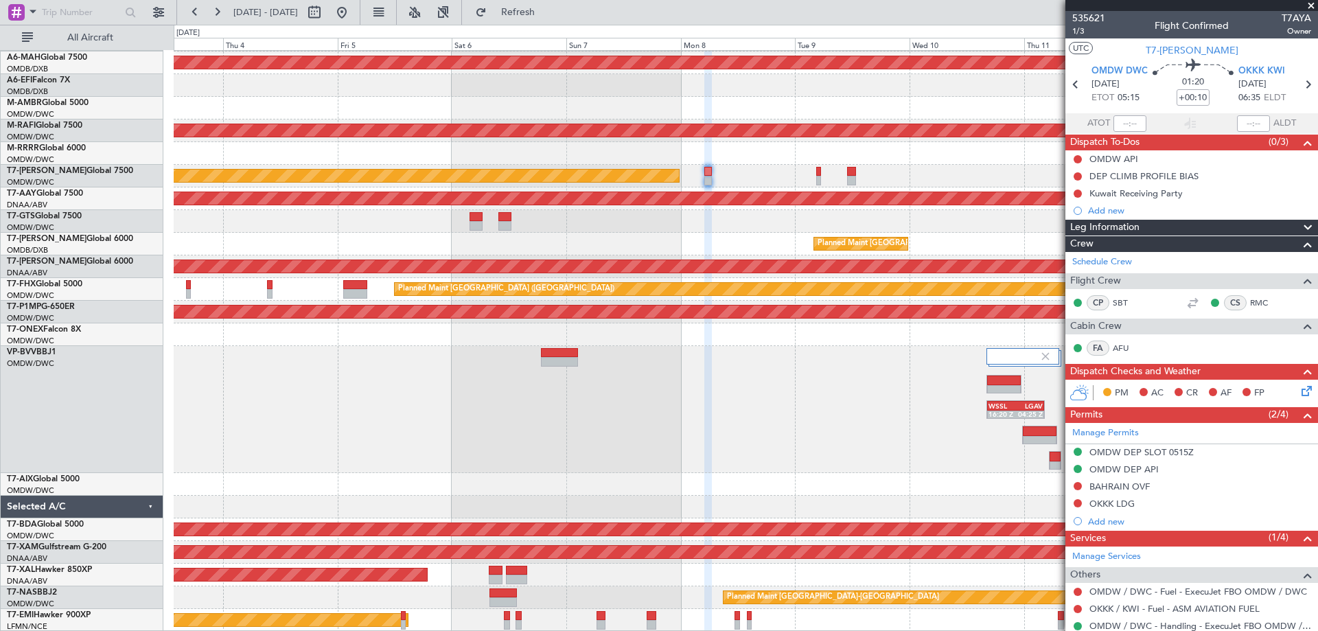
click at [697, 228] on div at bounding box center [746, 221] width 1144 height 23
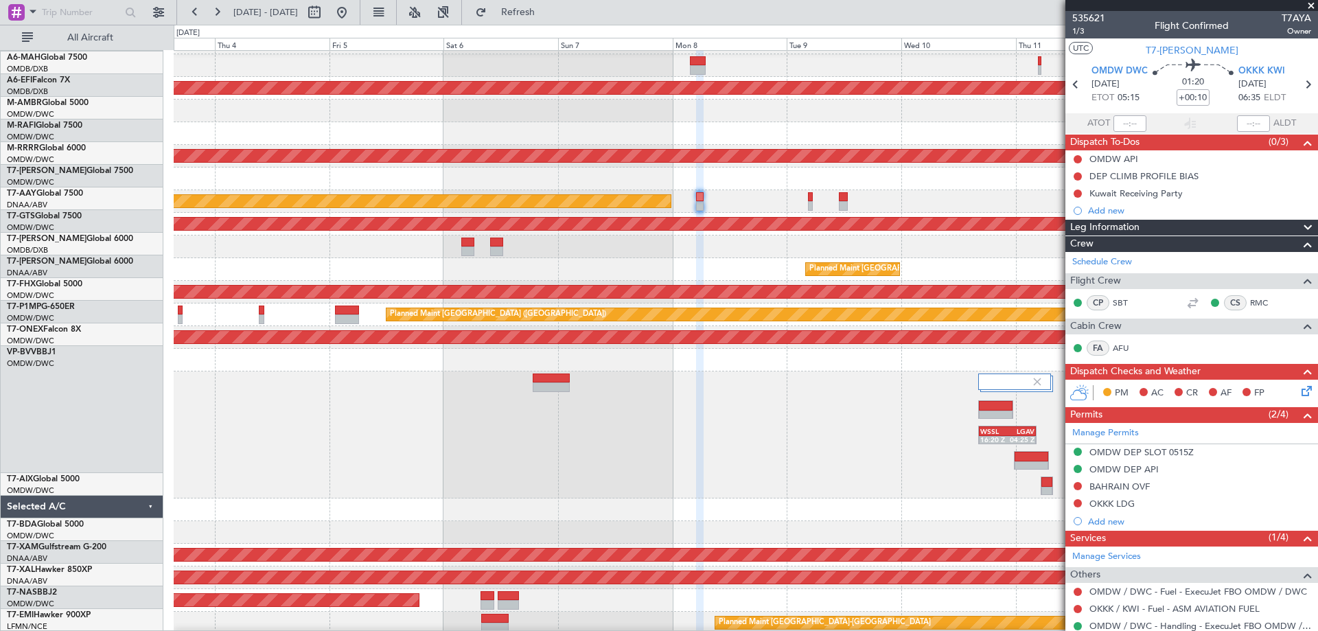
scroll to position [19, 0]
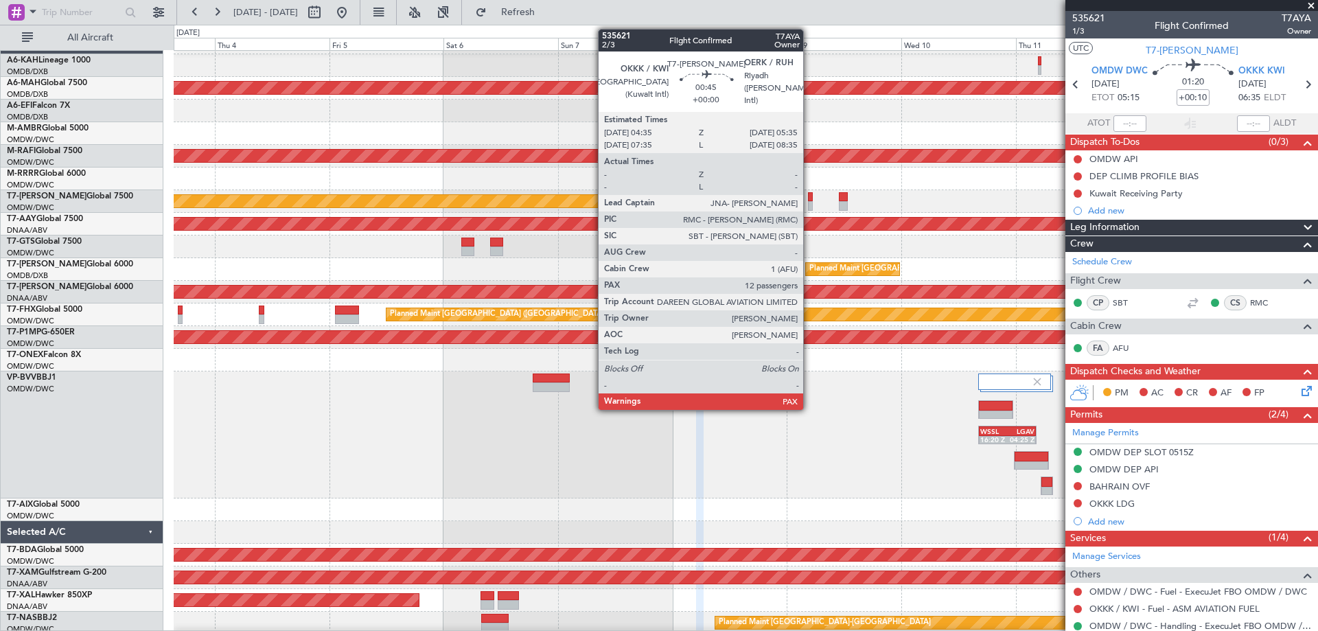
click at [810, 203] on div at bounding box center [810, 206] width 5 height 10
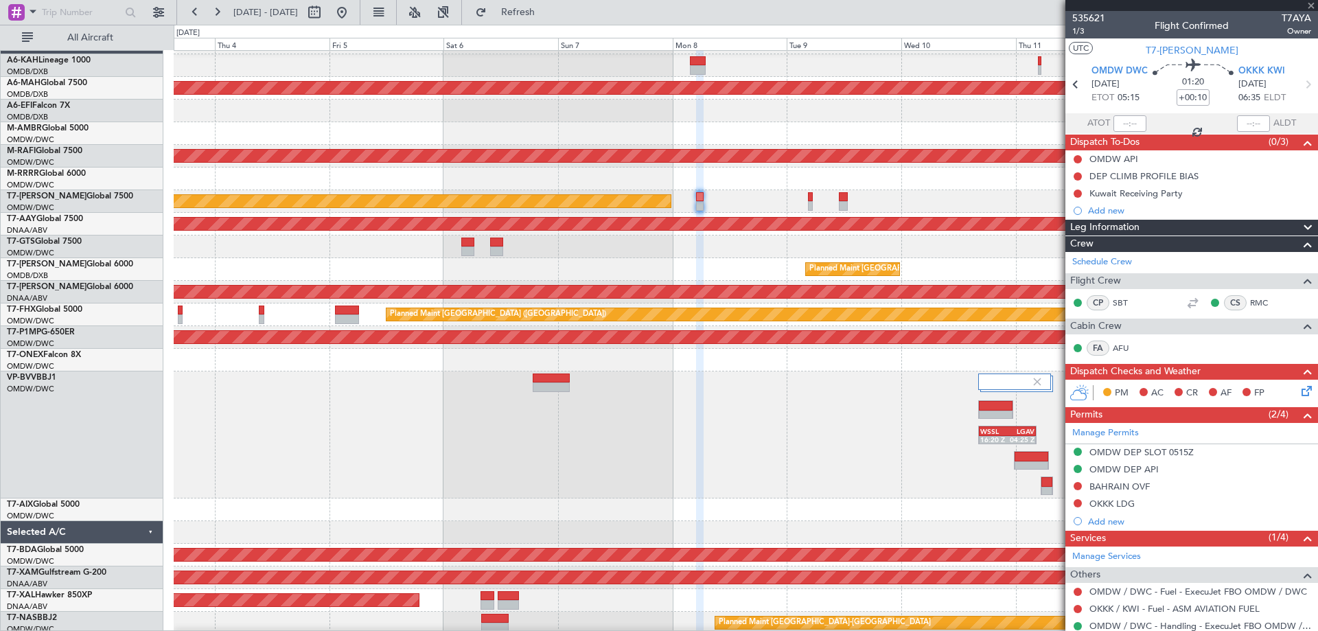
type input "12"
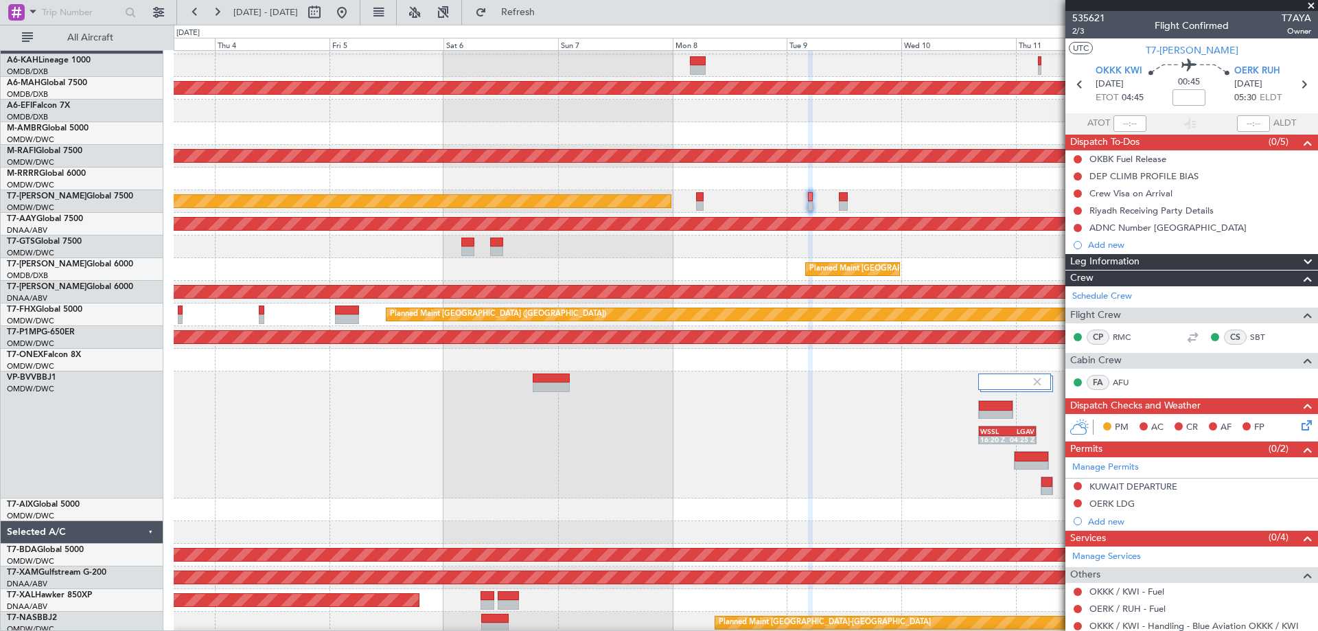
scroll to position [0, 0]
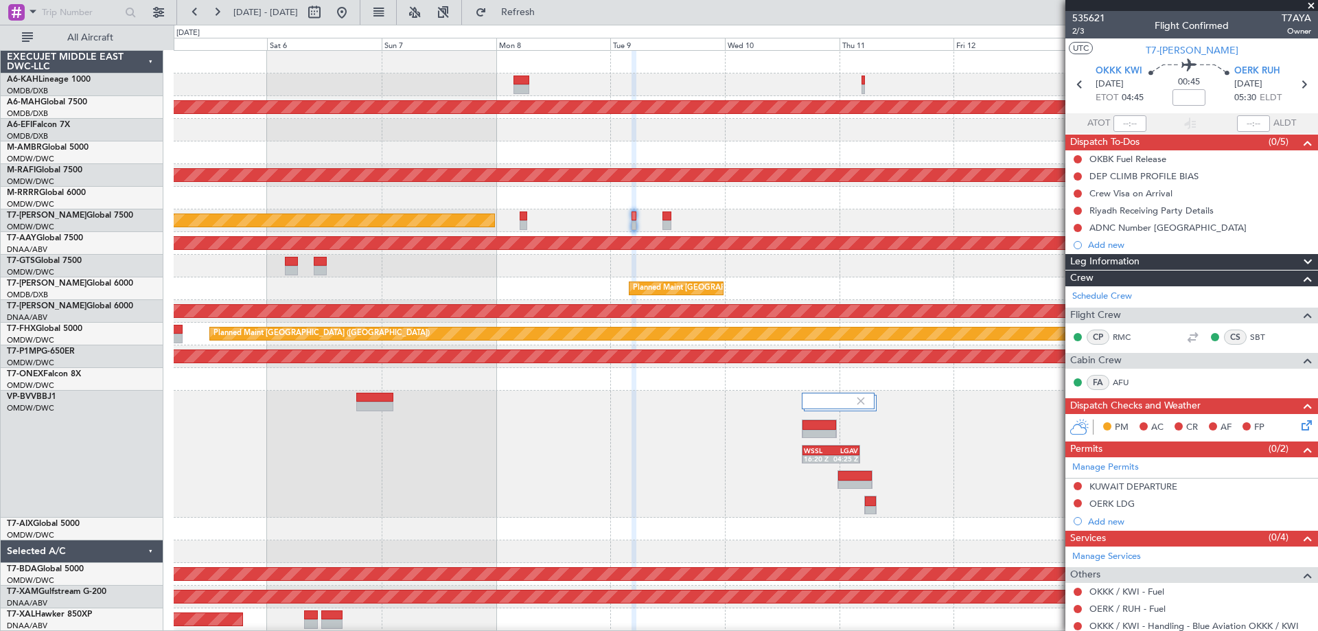
click at [408, 198] on div at bounding box center [746, 198] width 1144 height 23
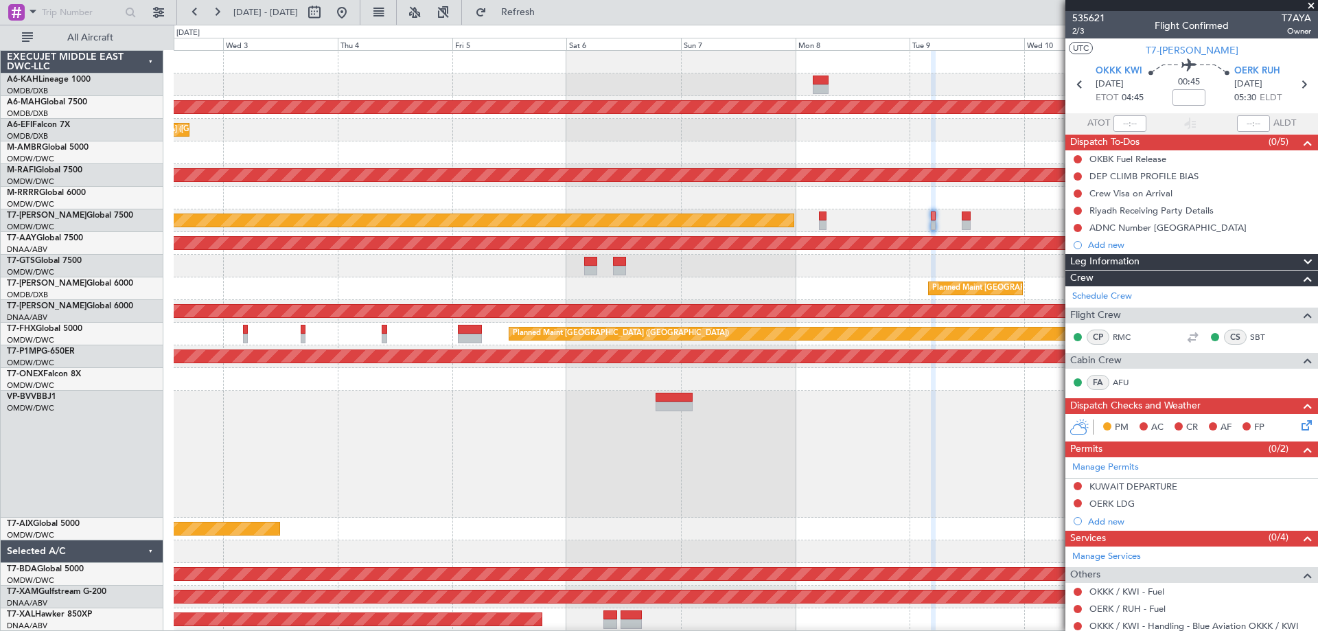
scroll to position [25, 0]
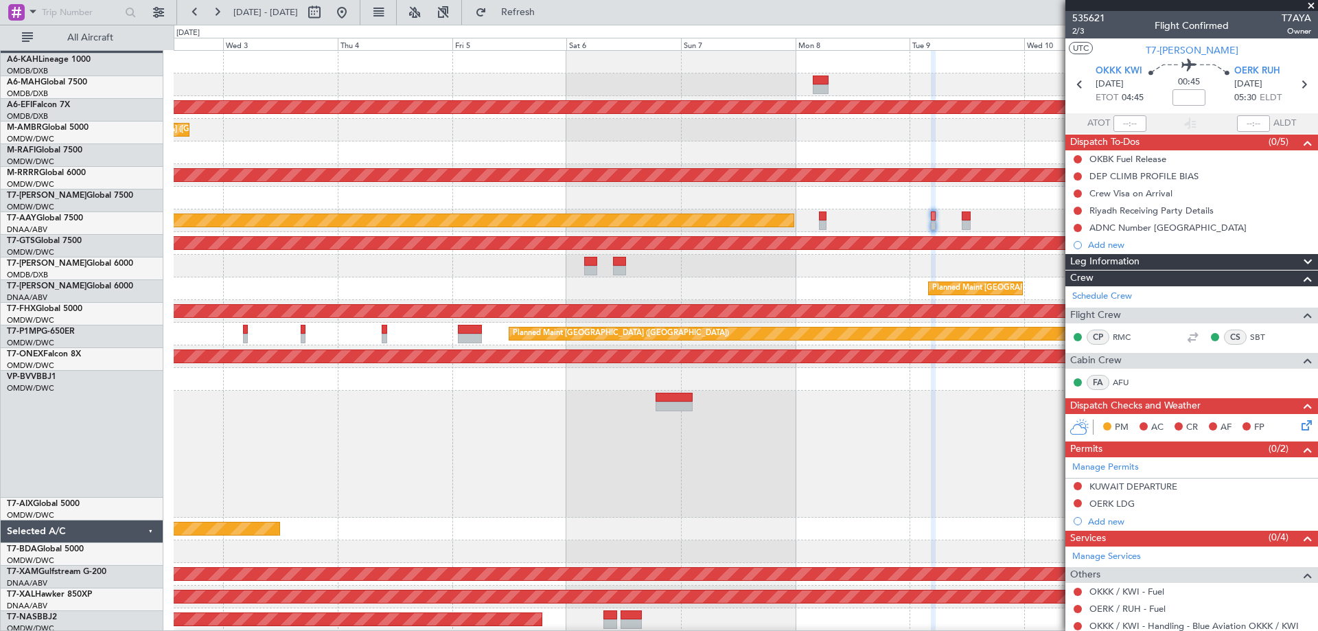
click at [913, 255] on div at bounding box center [746, 266] width 1144 height 23
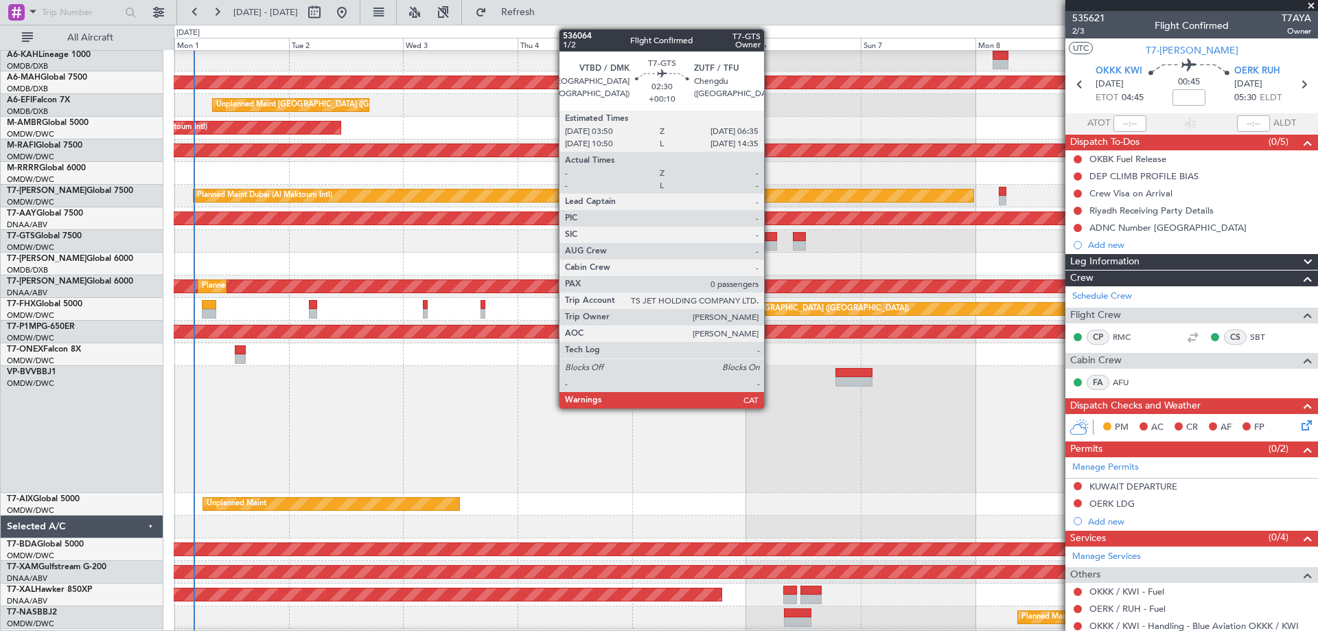
click at [770, 242] on div at bounding box center [771, 246] width 14 height 10
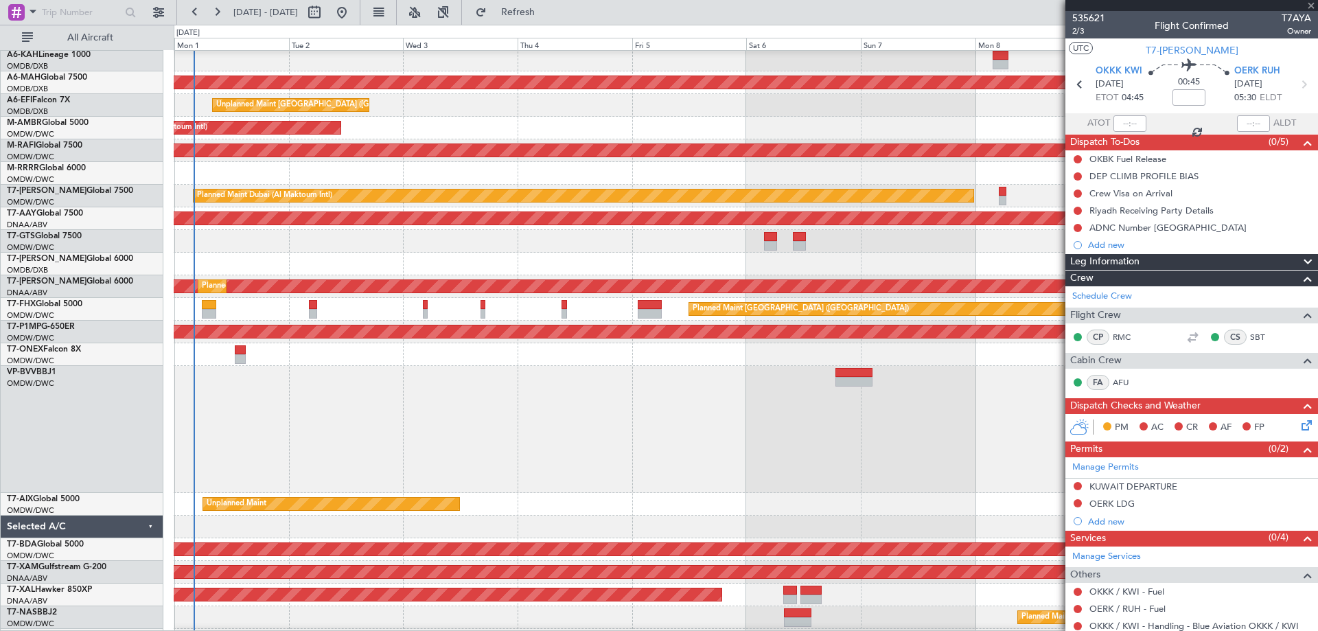
type input "+00:10"
type input "0"
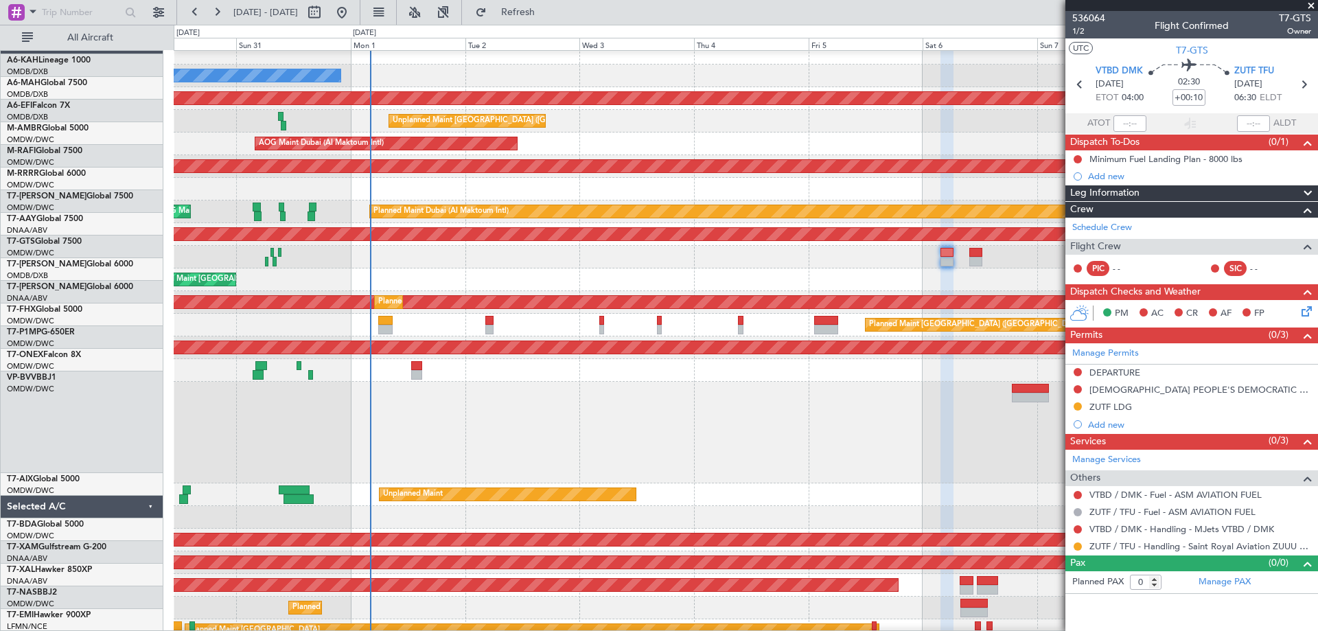
scroll to position [8, 0]
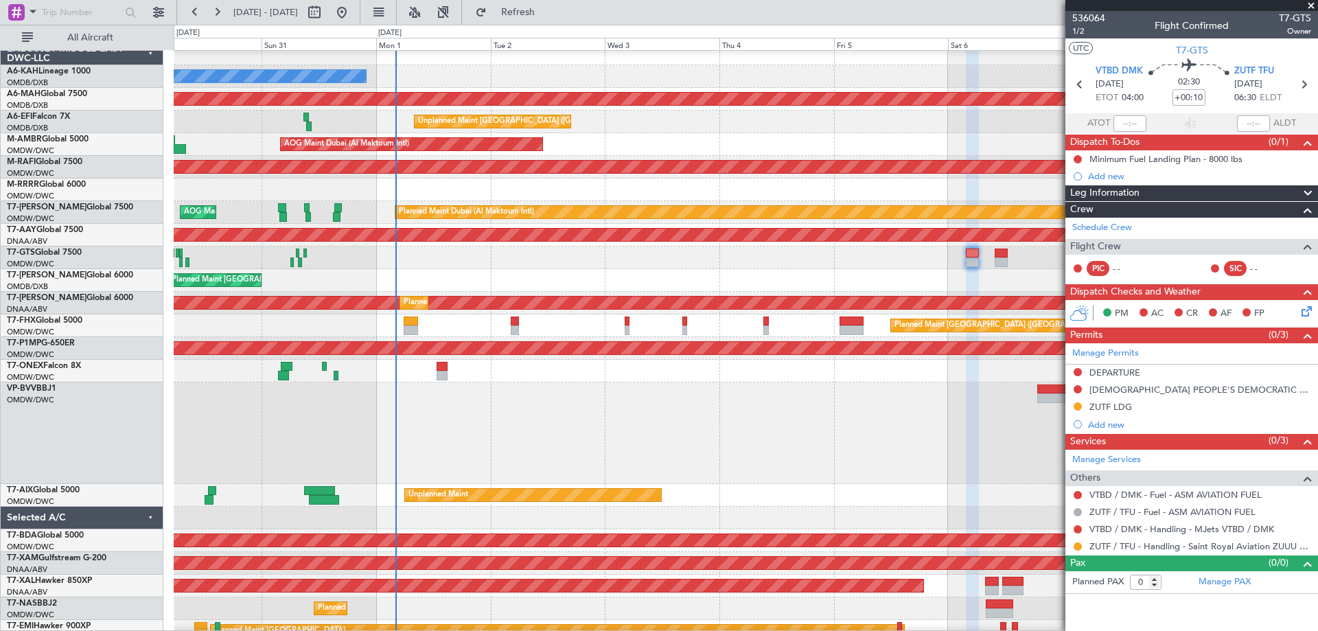
click at [580, 263] on div "Unplanned Maint [GEOGRAPHIC_DATA] (Seletar)" at bounding box center [746, 258] width 1144 height 23
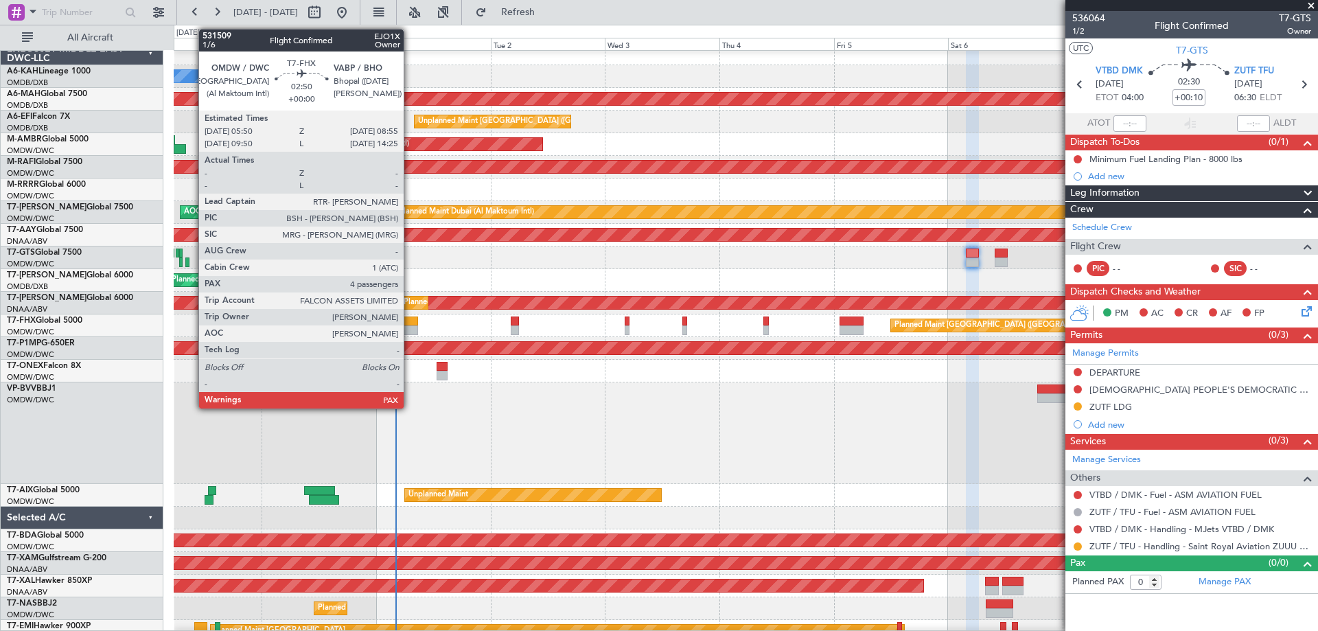
click at [410, 326] on div at bounding box center [411, 330] width 15 height 10
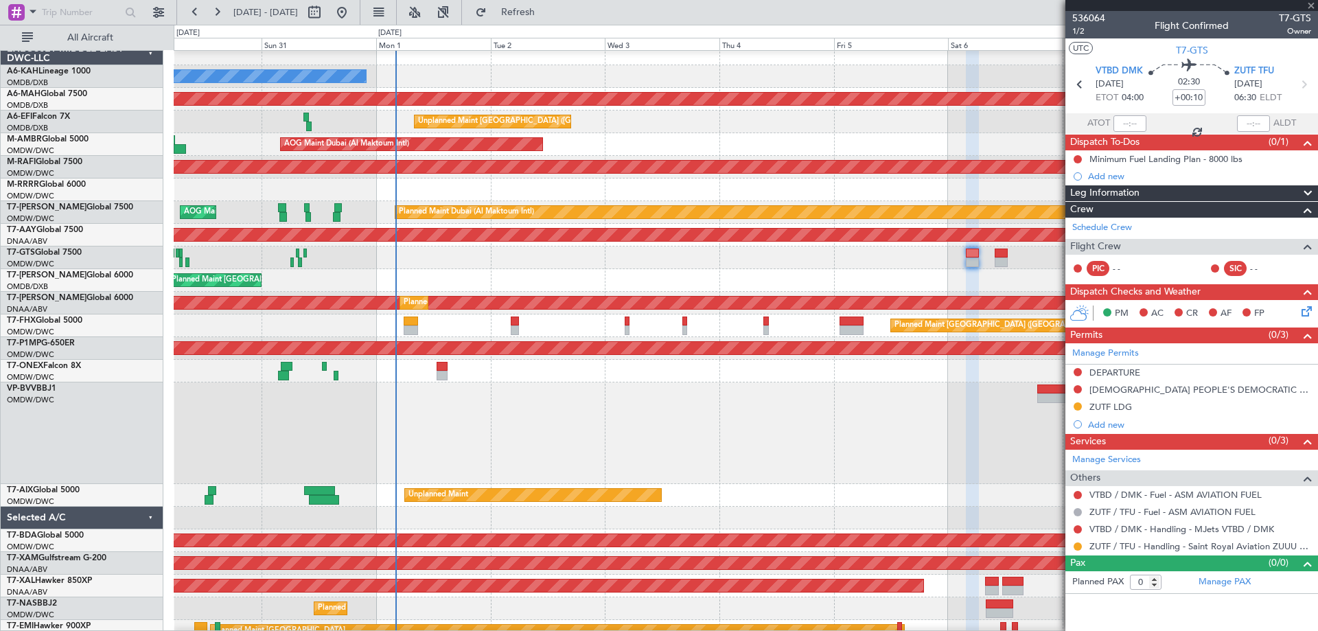
type input "4"
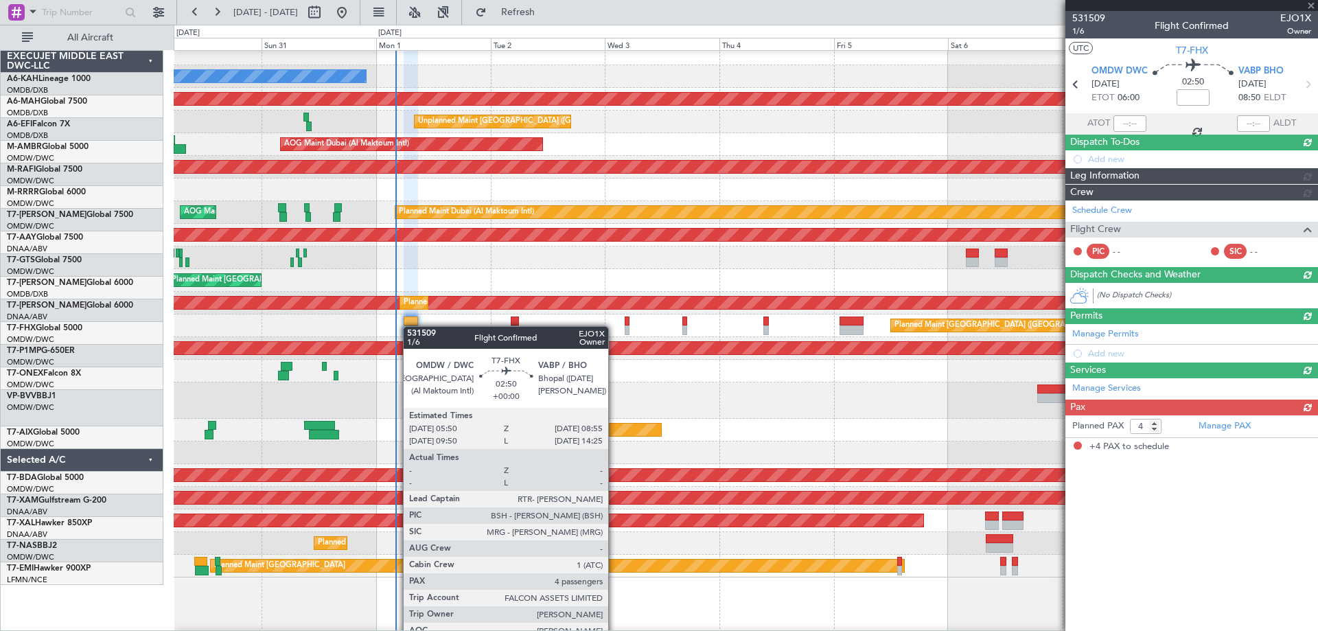
scroll to position [0, 0]
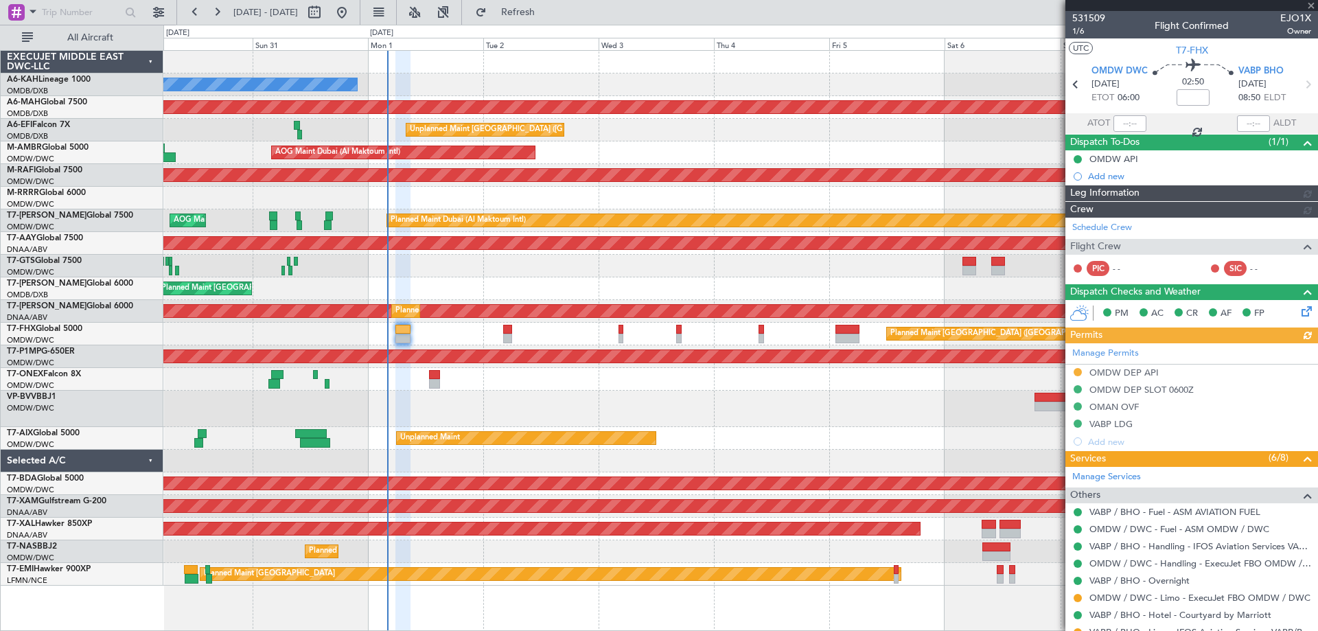
type input "[PERSON_NAME] (ANI)"
type input "7053"
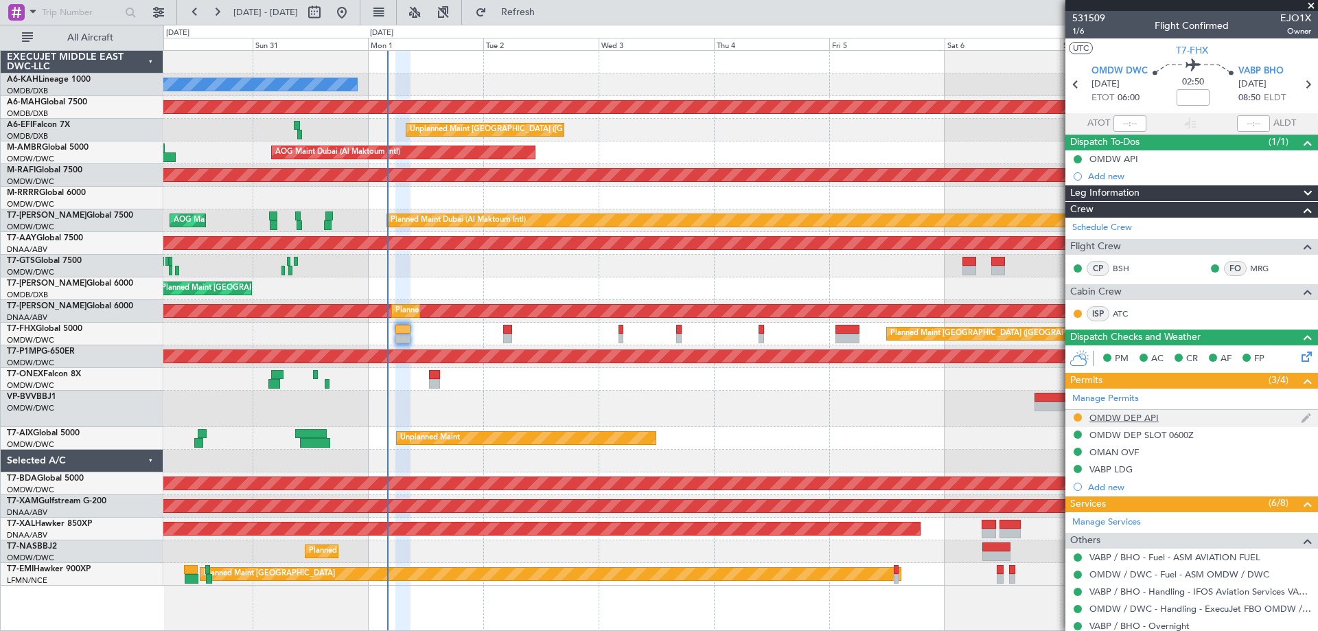
click at [1128, 417] on div "OMDW DEP API" at bounding box center [1124, 418] width 69 height 12
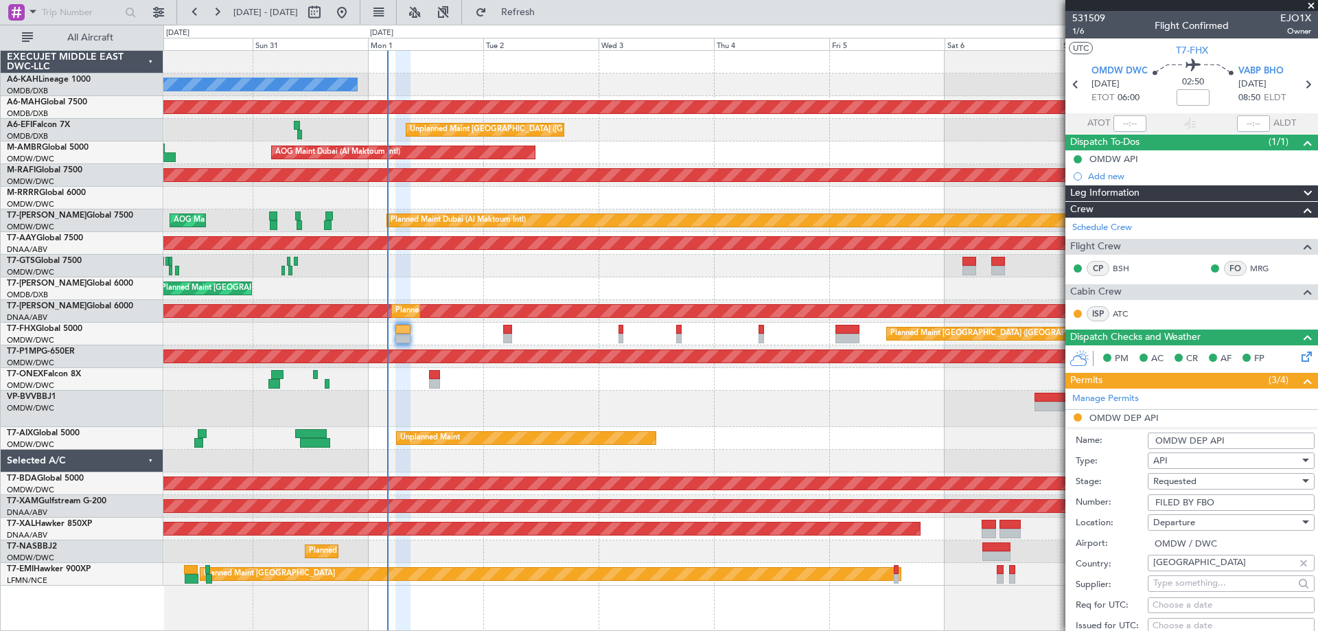
click at [1190, 481] on span "Requested" at bounding box center [1175, 481] width 43 height 12
click at [1193, 584] on span "Received OK" at bounding box center [1226, 591] width 144 height 21
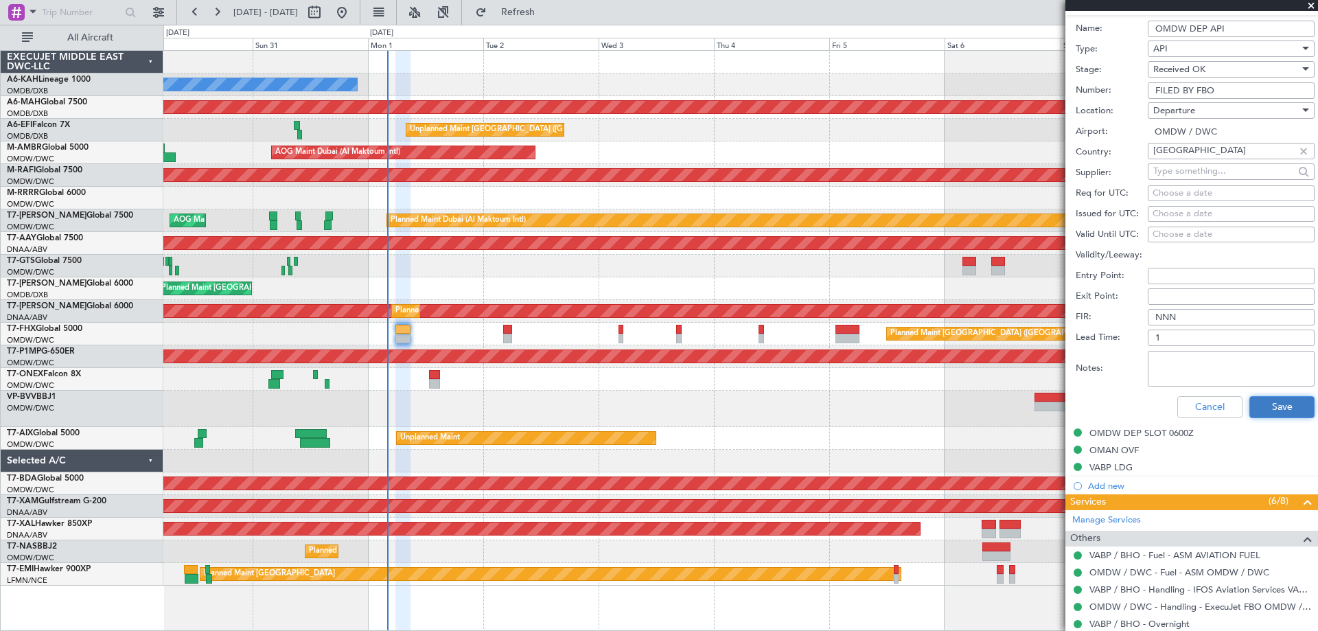
click at [1273, 410] on button "Save" at bounding box center [1282, 407] width 65 height 22
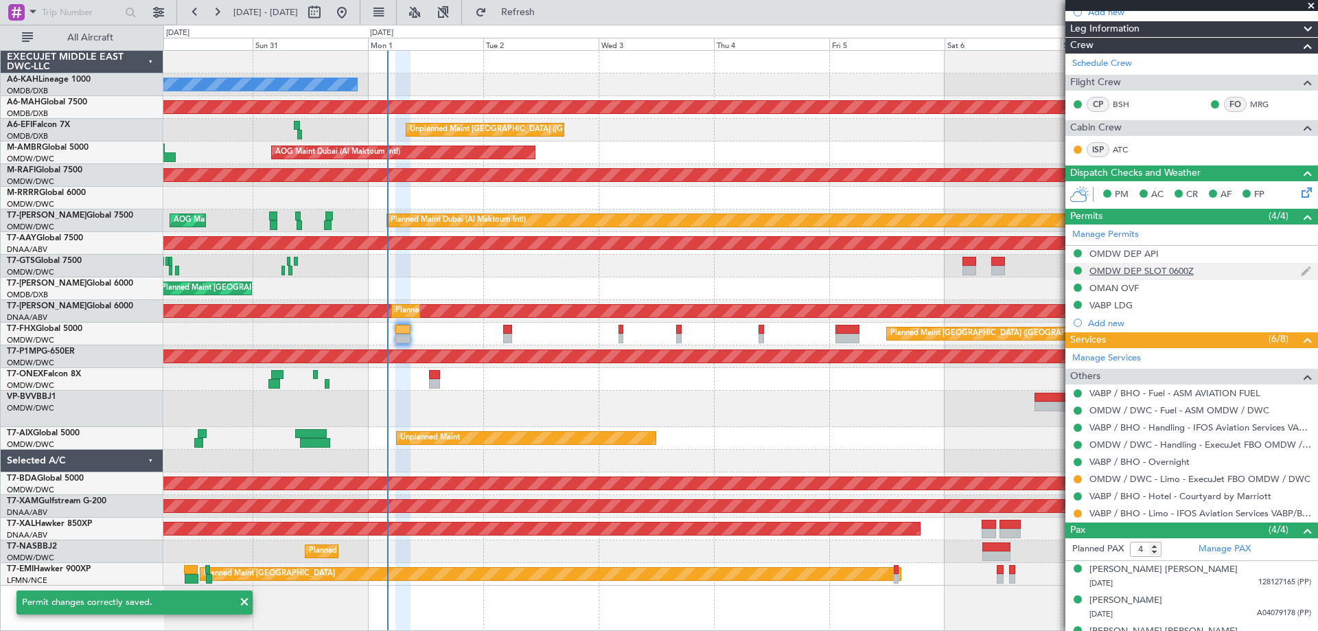
scroll to position [217, 0]
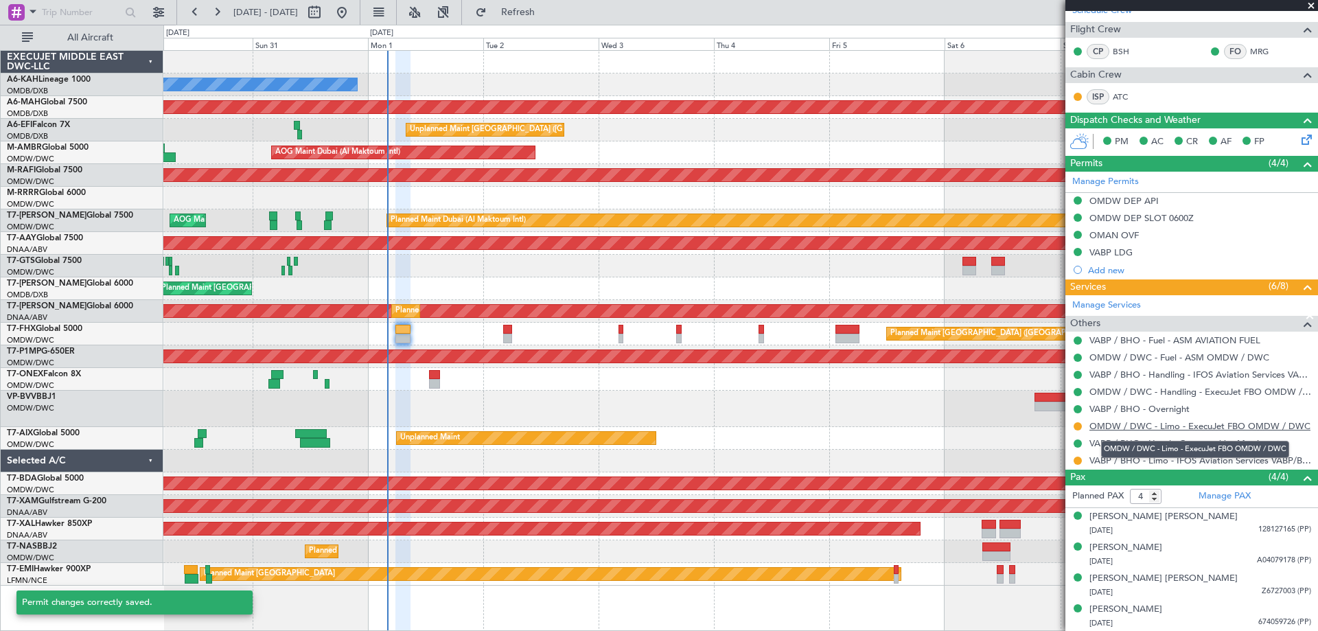
click at [1118, 424] on link "OMDW / DWC - Limo - ExecuJet FBO OMDW / DWC" at bounding box center [1200, 426] width 221 height 12
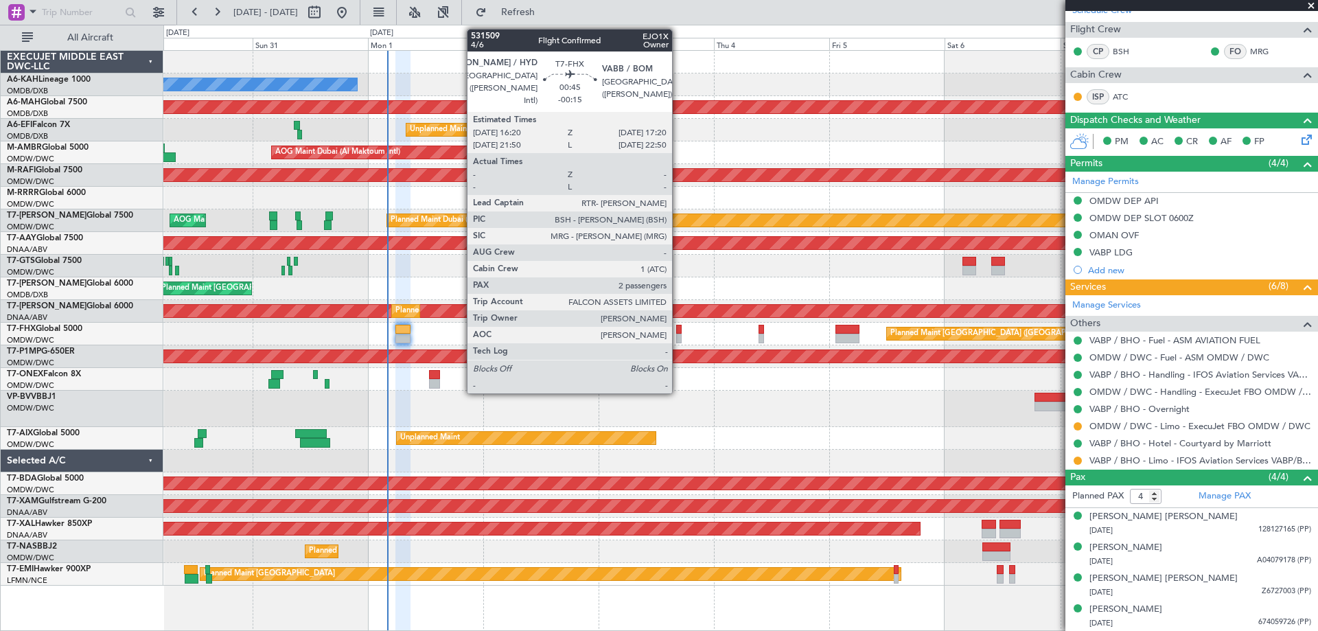
click at [678, 339] on div at bounding box center [678, 339] width 5 height 10
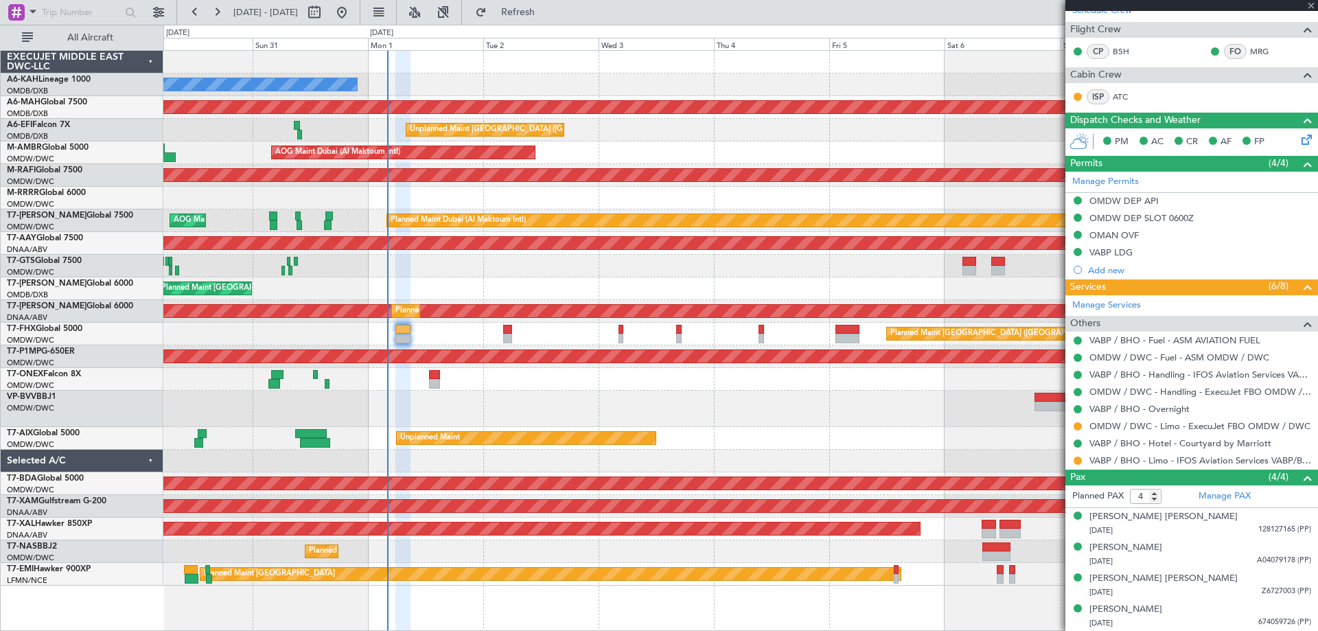
type input "-00:15"
type input "2"
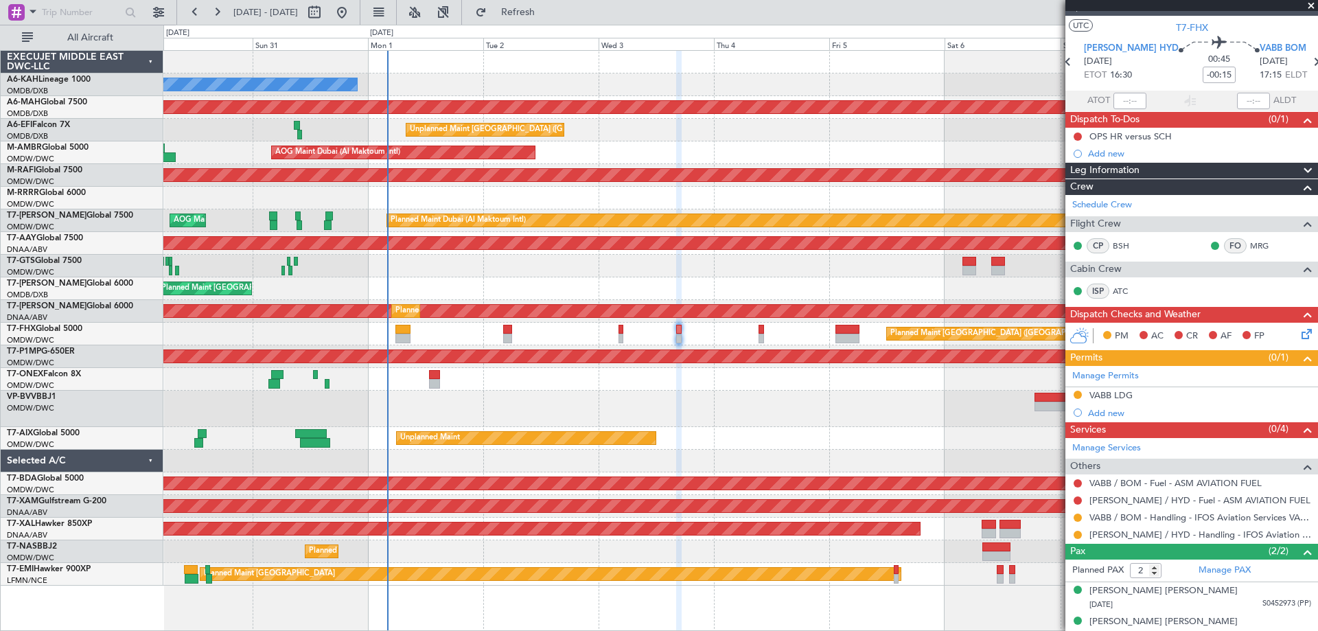
scroll to position [35, 0]
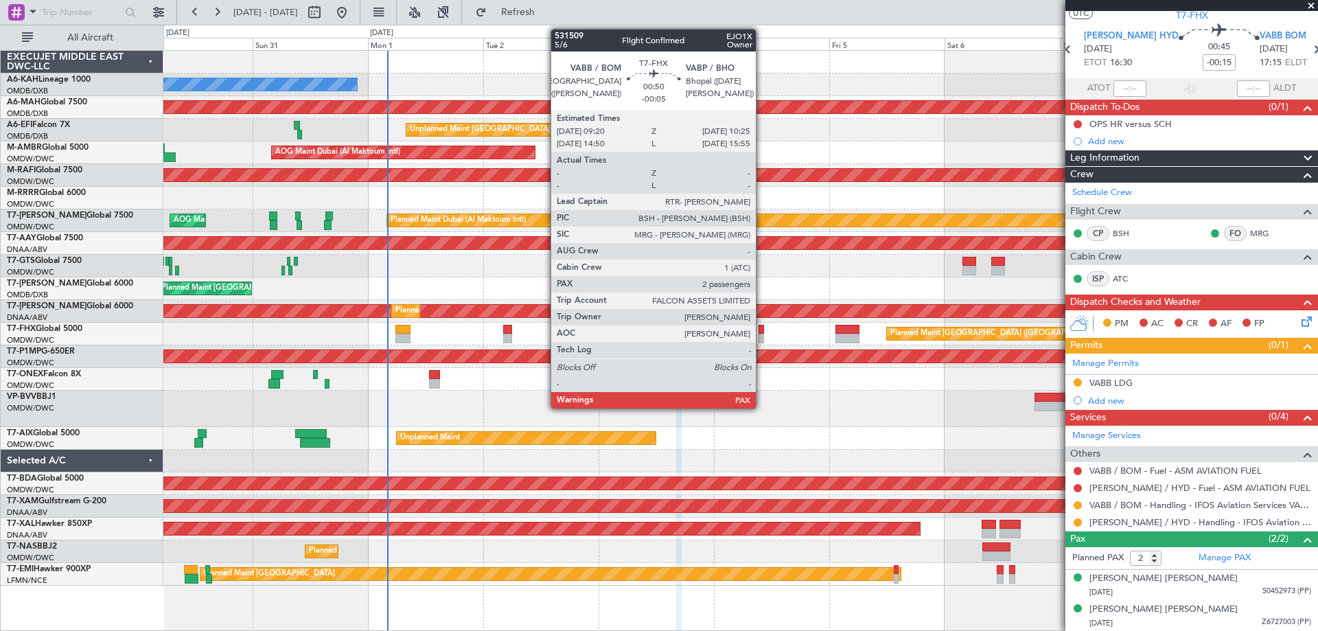
click at [762, 336] on div at bounding box center [761, 339] width 5 height 10
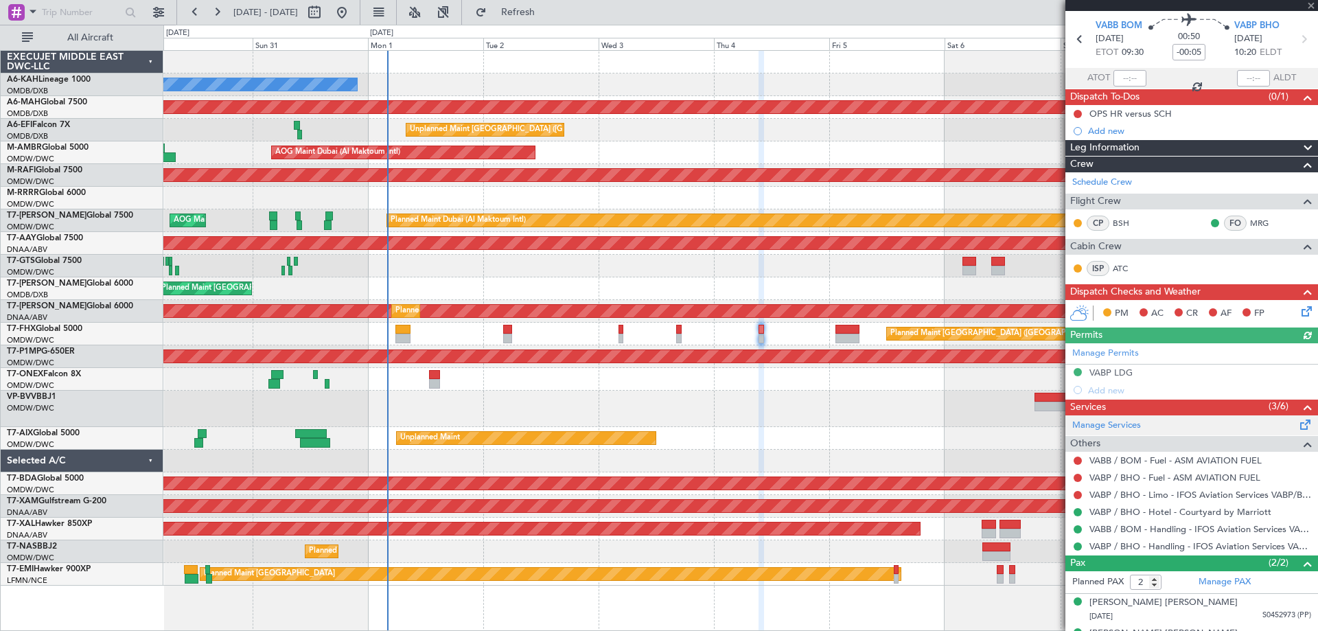
scroll to position [69, 0]
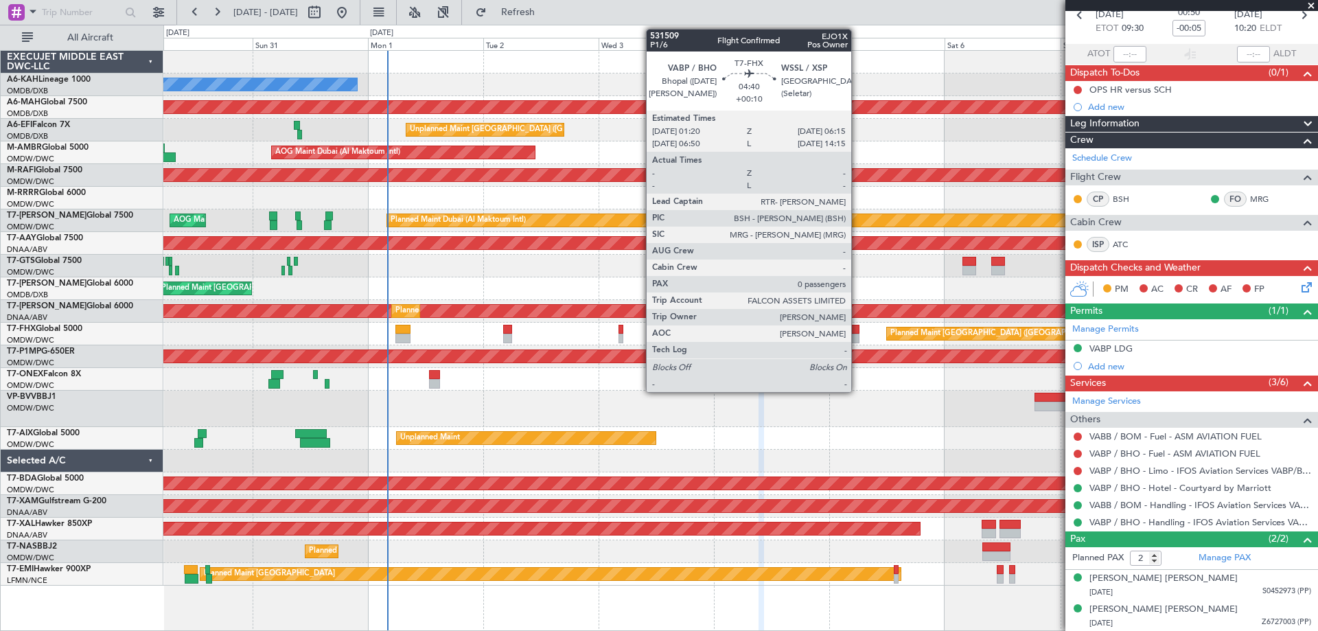
click at [858, 338] on div at bounding box center [848, 339] width 24 height 10
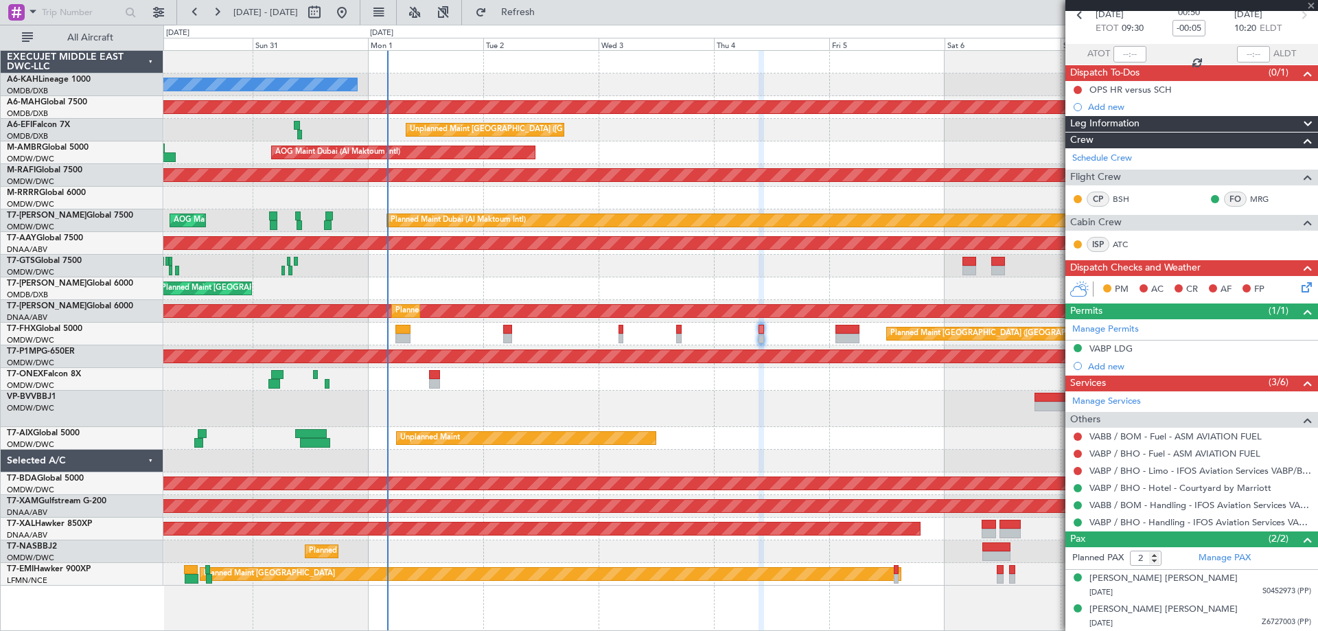
type input "+00:10"
type input "0"
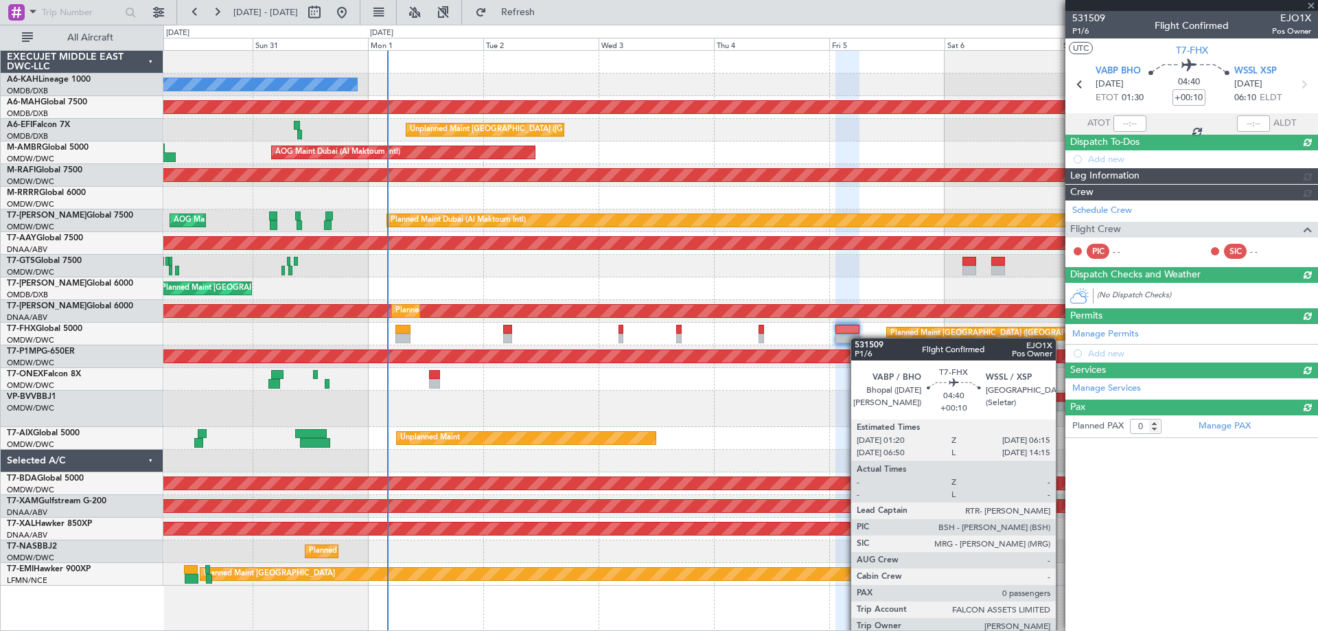
scroll to position [0, 0]
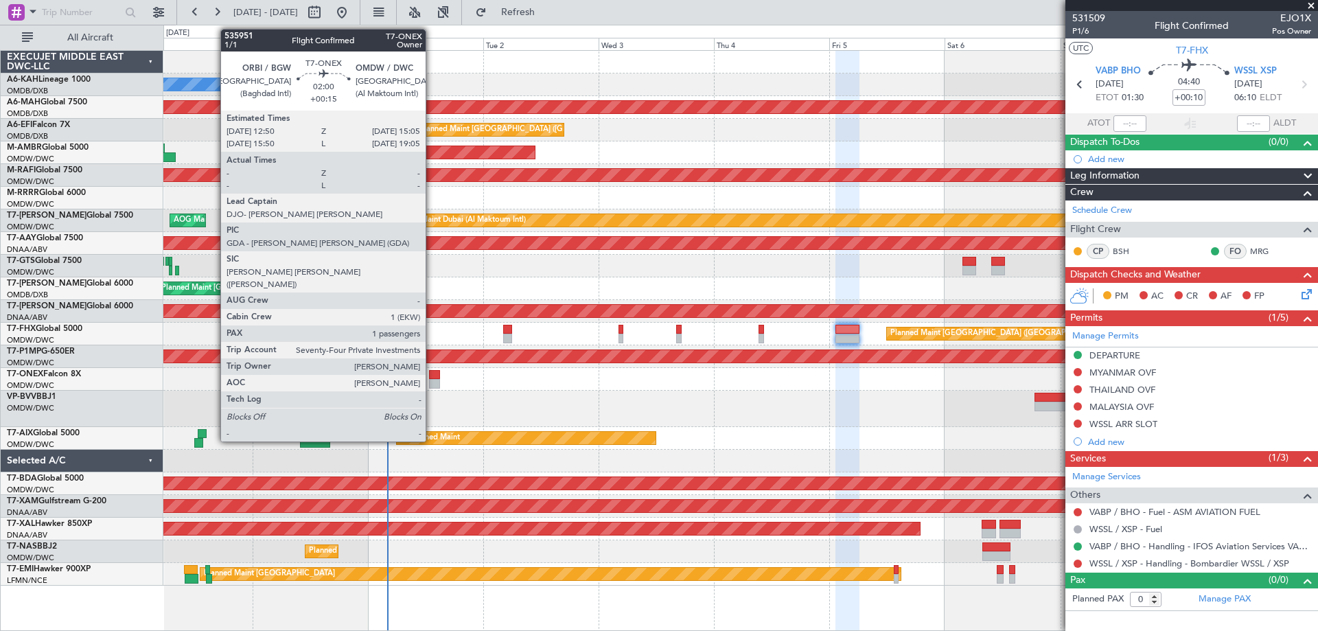
click at [432, 380] on div at bounding box center [434, 384] width 11 height 10
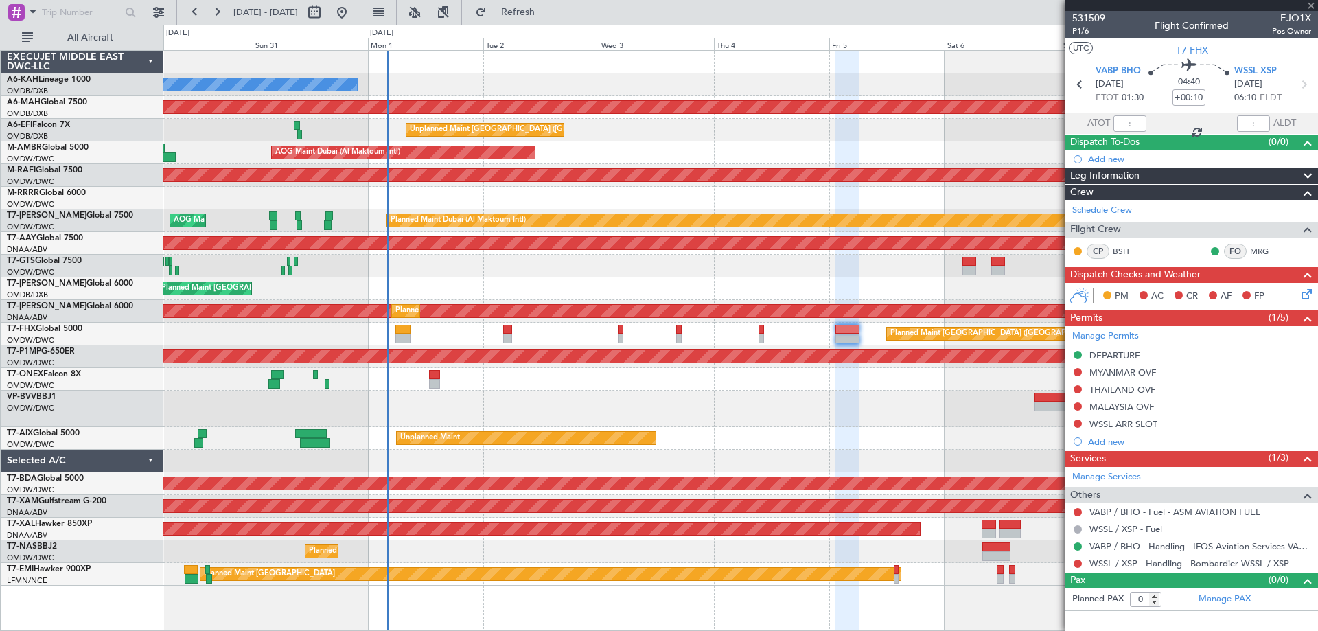
type input "+00:15"
type input "1"
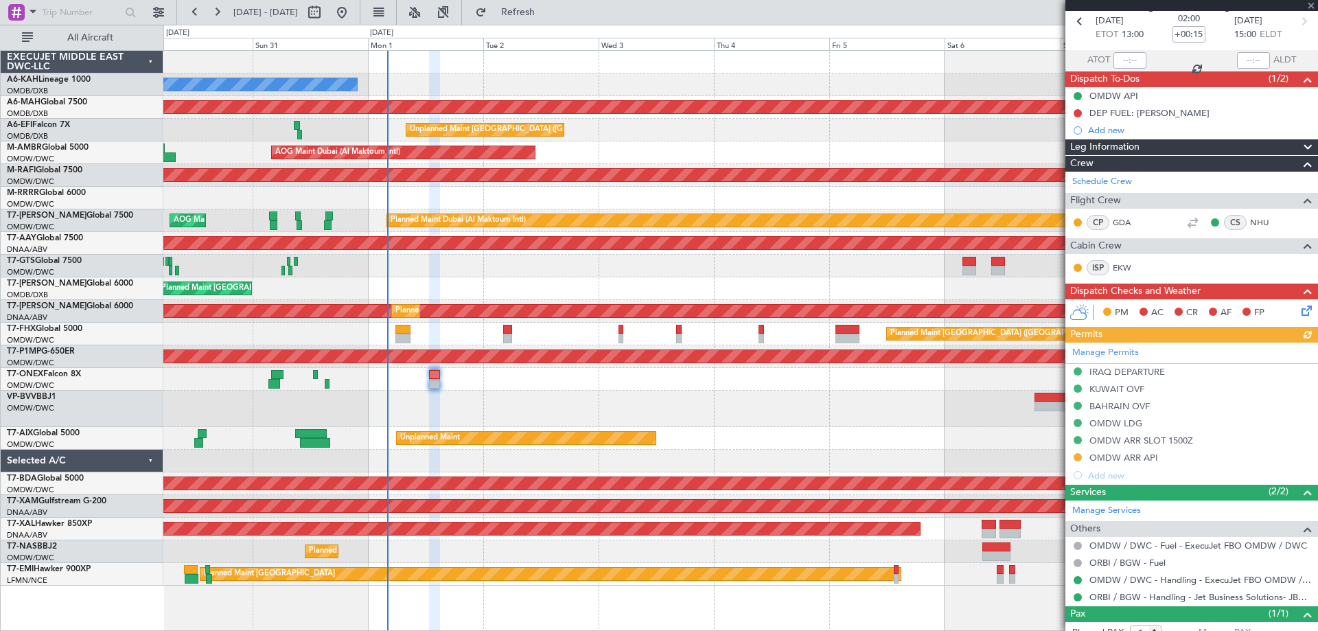
scroll to position [107, 0]
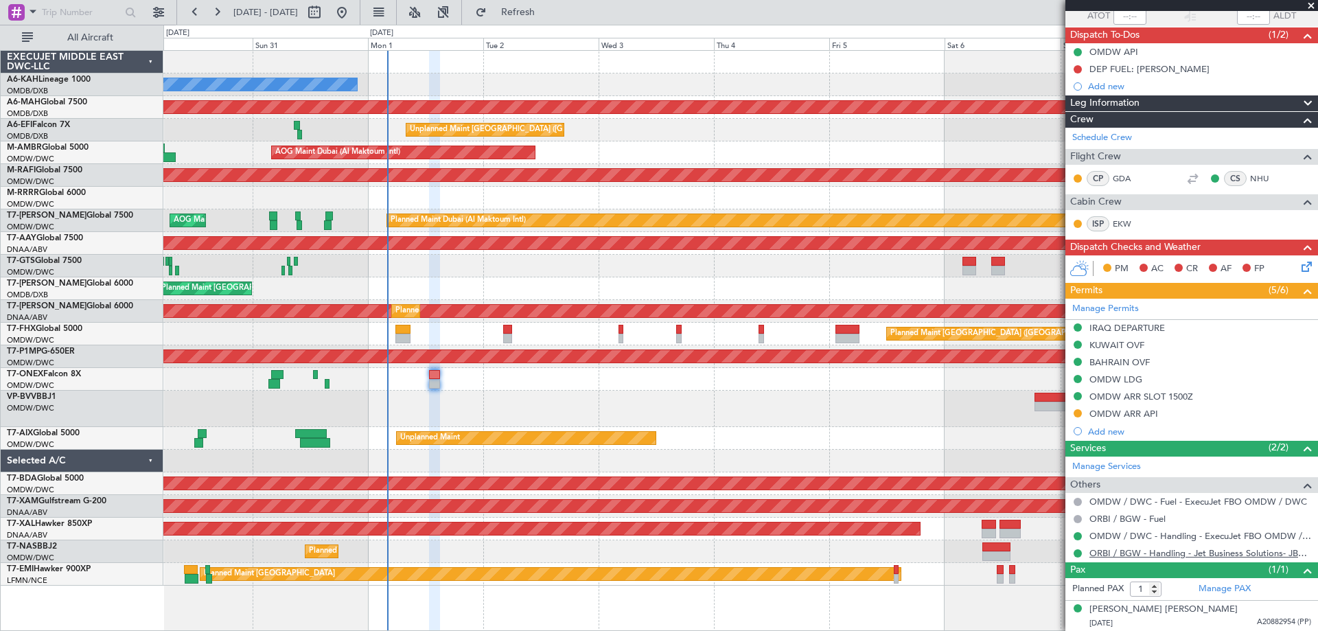
click at [1161, 556] on link "ORBI / BGW - Handling - Jet Business Solutions- JBS ORBI/BGW" at bounding box center [1201, 553] width 222 height 12
click at [71, 436] on link "T7-AIX Global 5000" at bounding box center [43, 433] width 73 height 8
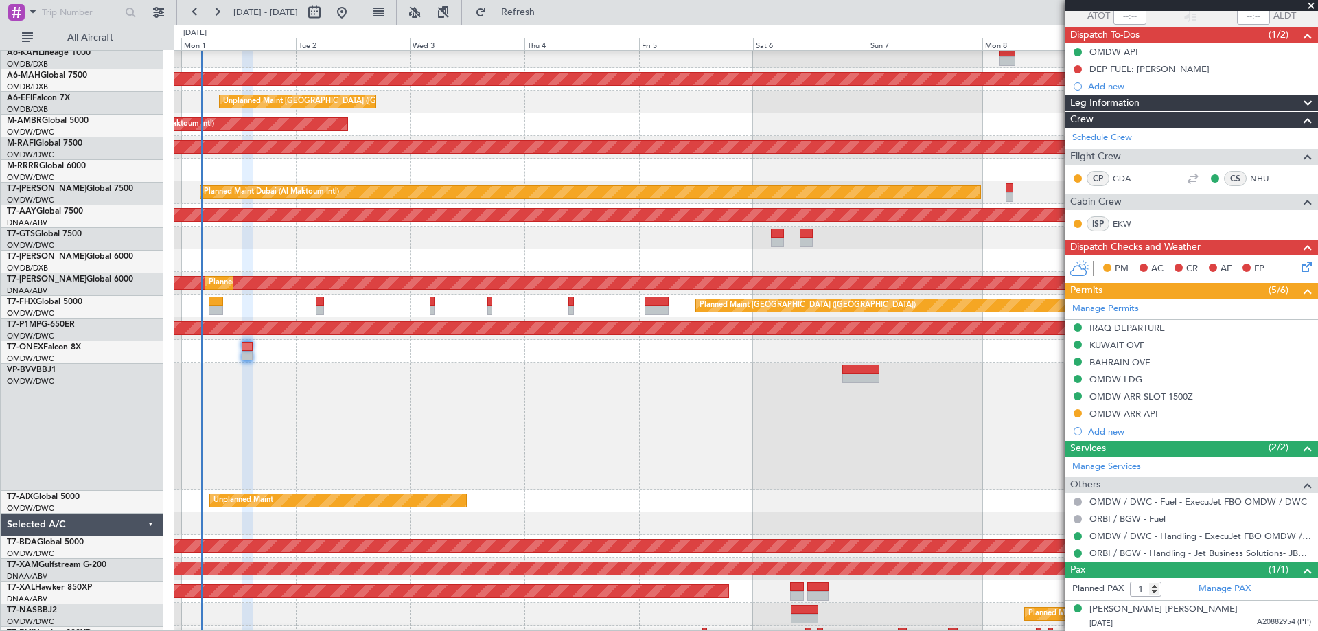
scroll to position [28, 0]
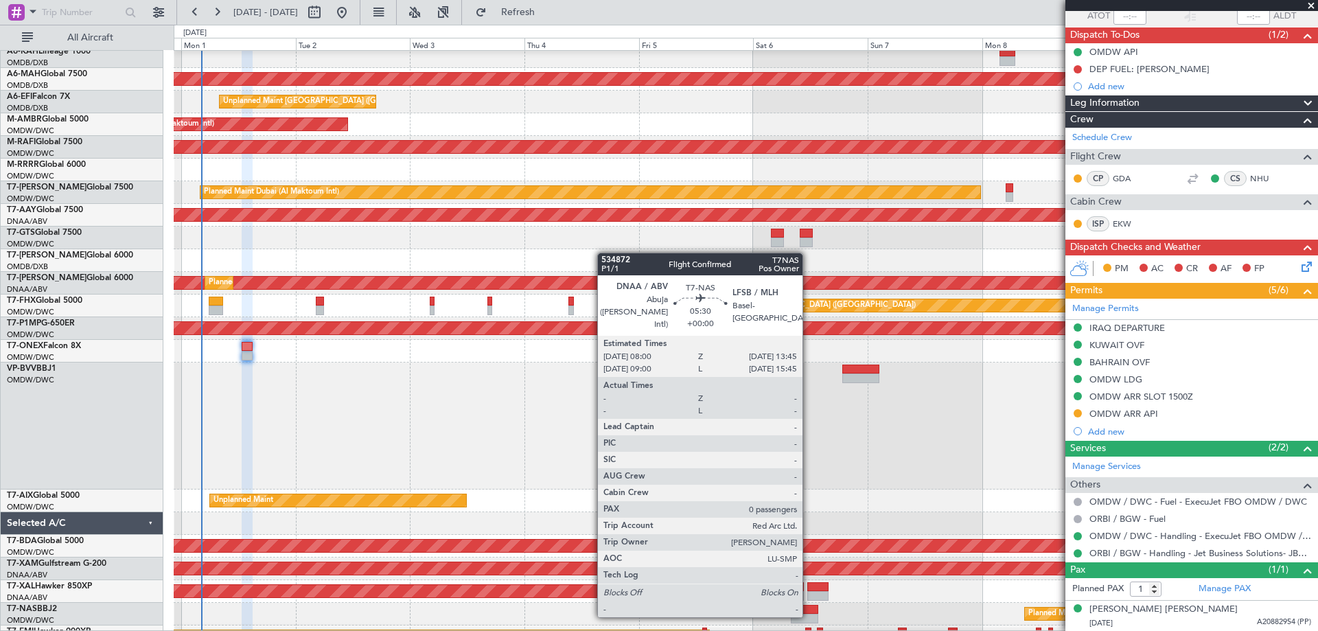
click at [808, 614] on div at bounding box center [804, 619] width 27 height 10
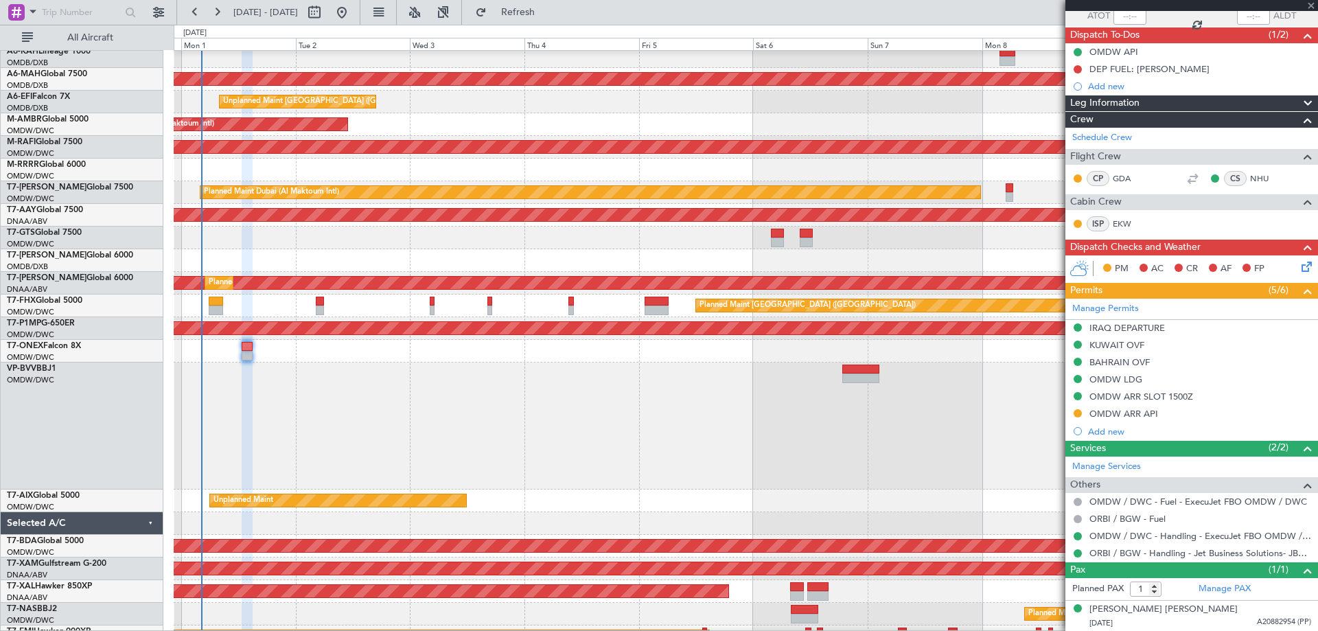
type input "0"
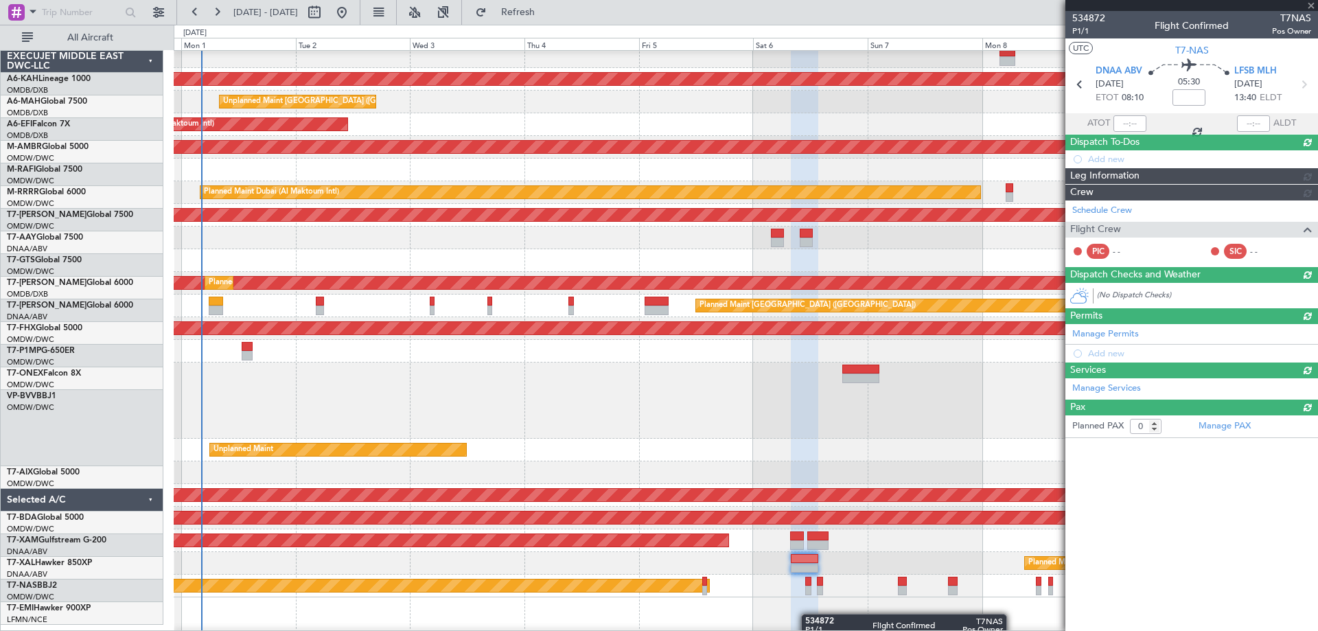
scroll to position [0, 0]
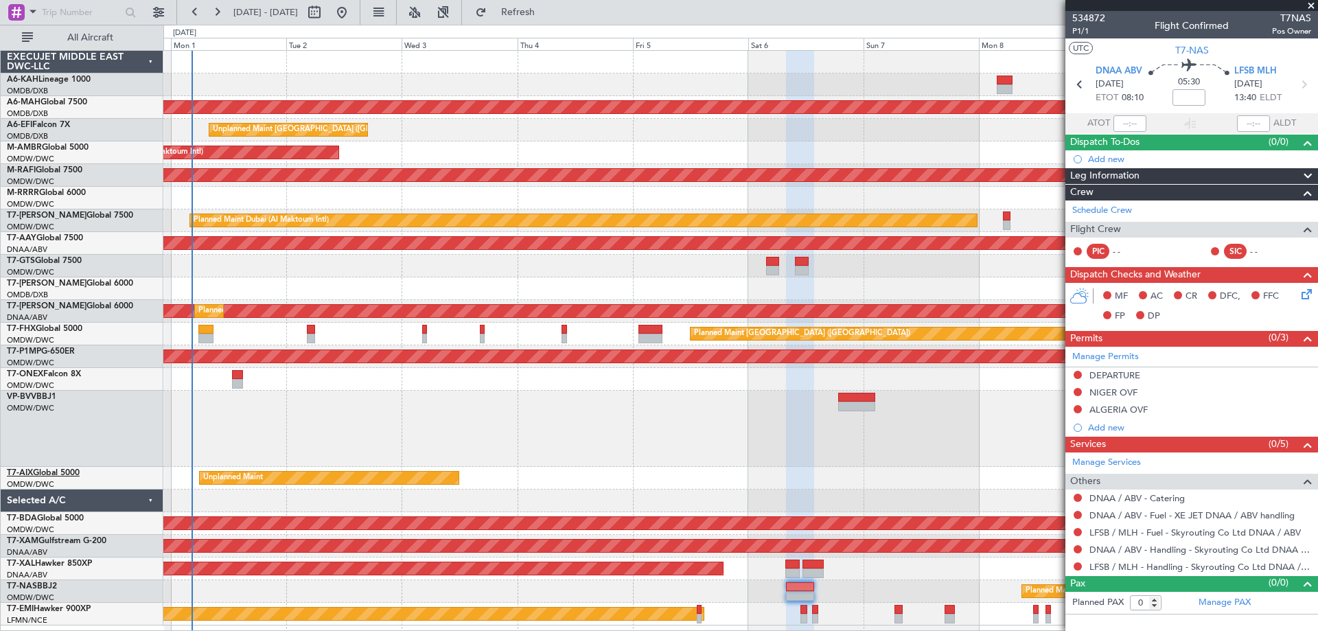
click at [56, 472] on link "T7-AIX Global 5000" at bounding box center [43, 473] width 73 height 8
click at [1307, 5] on span at bounding box center [1312, 6] width 14 height 12
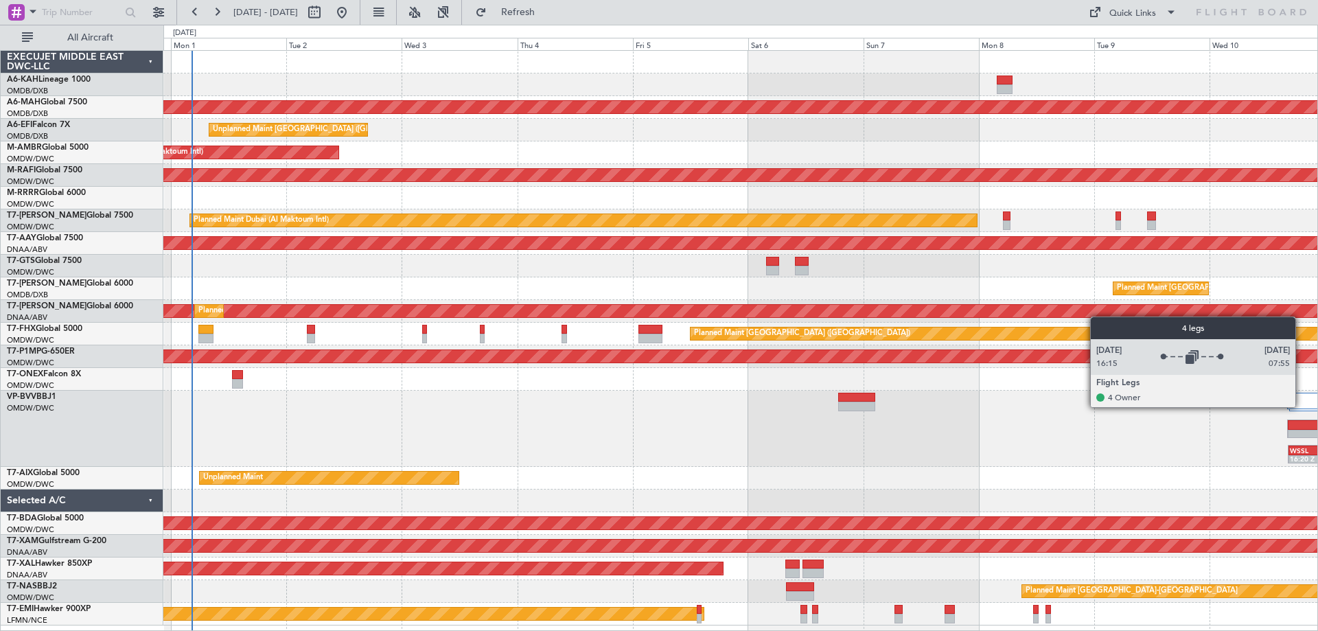
click at [1302, 407] on div at bounding box center [1324, 401] width 73 height 16
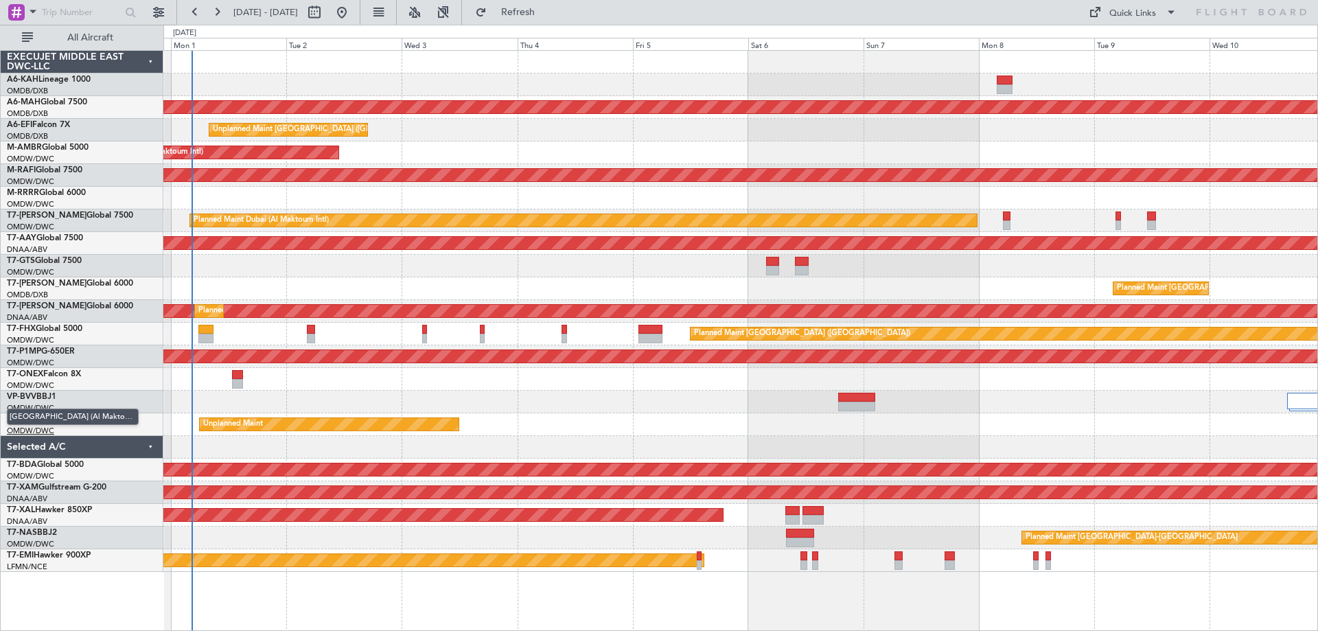
click at [52, 422] on span "[GEOGRAPHIC_DATA] (Al Maktoum Intl)" at bounding box center [73, 417] width 132 height 17
click at [69, 420] on link "T7-AIX Global 5000" at bounding box center [43, 419] width 73 height 8
click at [69, 78] on link "A6-KAH Lineage 1000" at bounding box center [49, 80] width 84 height 8
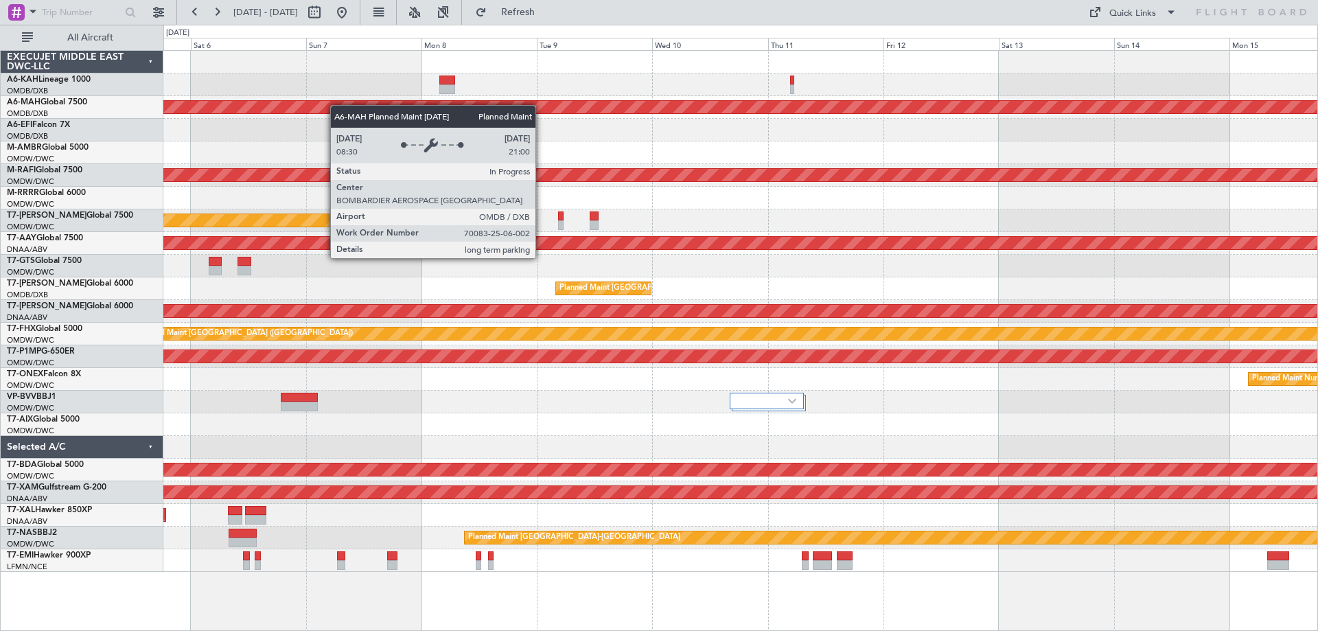
click at [236, 104] on div "Planned Maint Dubai (Dubai Intl) Planned Maint Dubai (Al Maktoum Intl) Planned …" at bounding box center [740, 311] width 1154 height 521
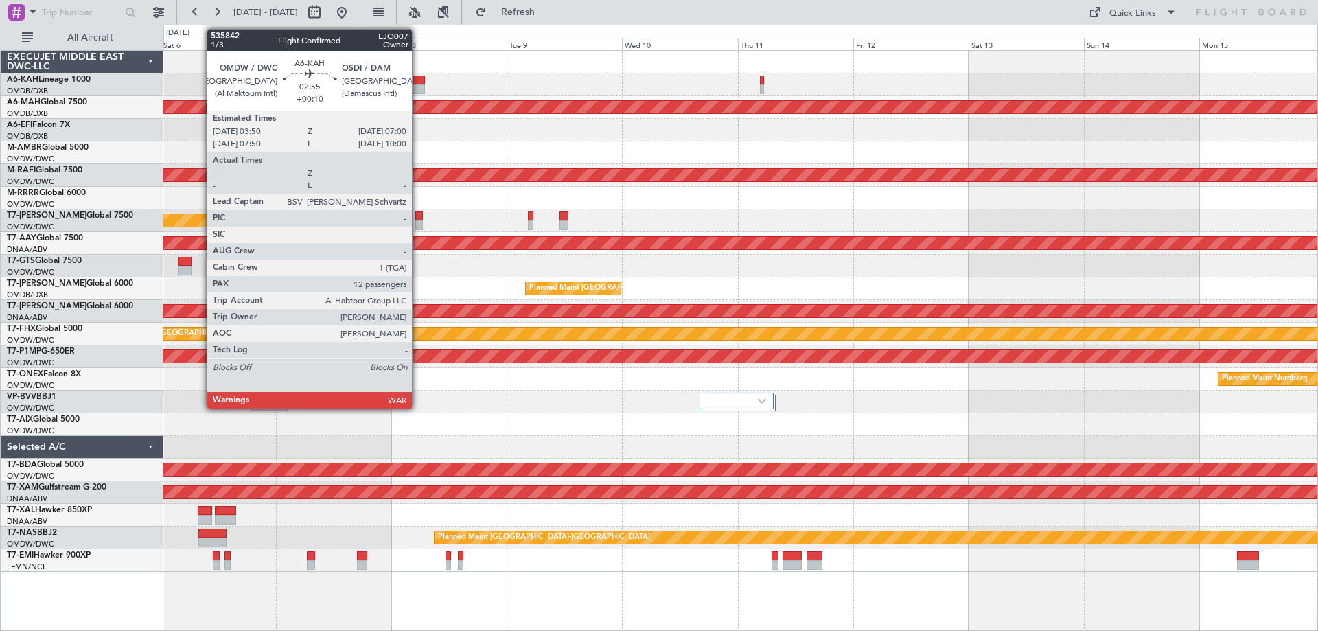
click at [418, 85] on div at bounding box center [417, 89] width 16 height 10
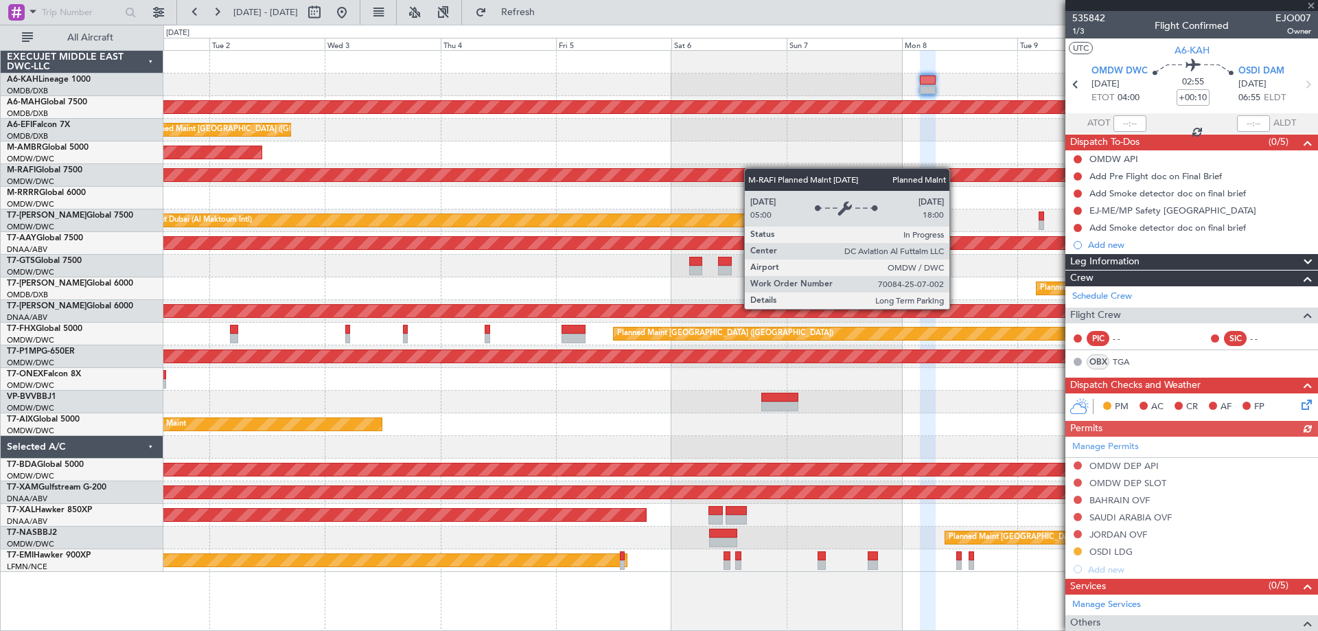
click at [914, 175] on div "No Crew Planned Maint Dubai (Dubai Intl) Unplanned Maint Paris (Le Bourget) AOG…" at bounding box center [740, 311] width 1154 height 521
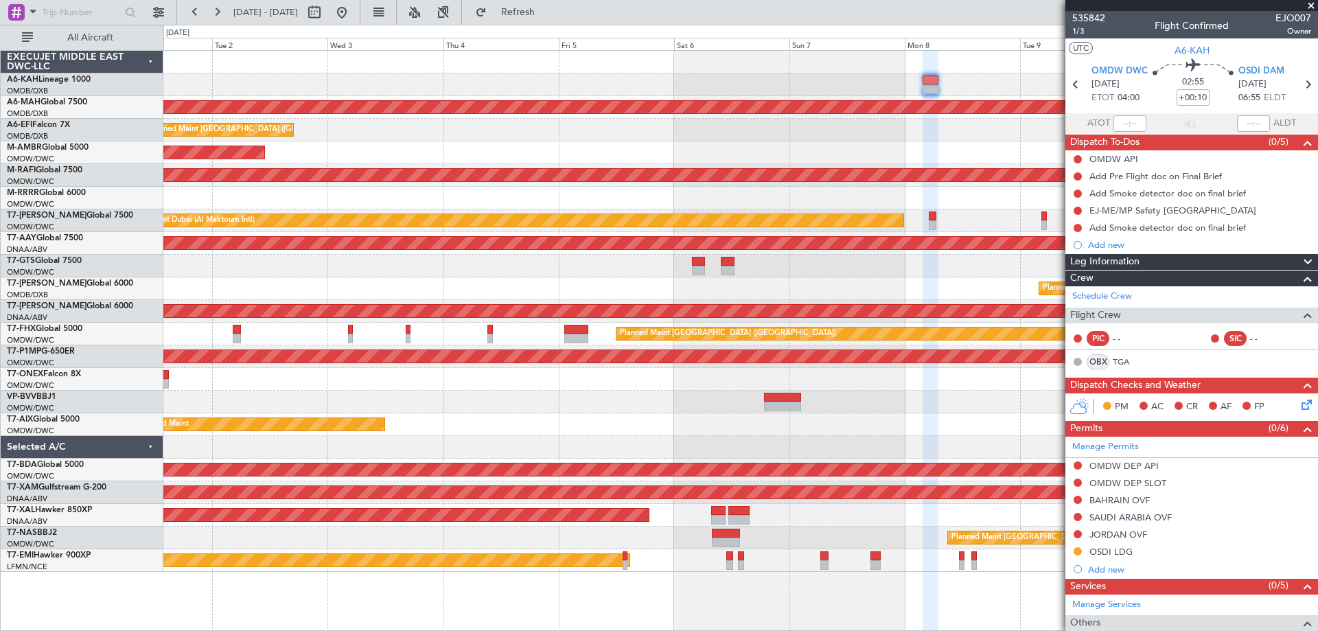
click at [913, 183] on div "No Crew Planned Maint Dubai (Dubai Intl) Unplanned Maint Paris (Le Bourget) AOG…" at bounding box center [740, 311] width 1154 height 521
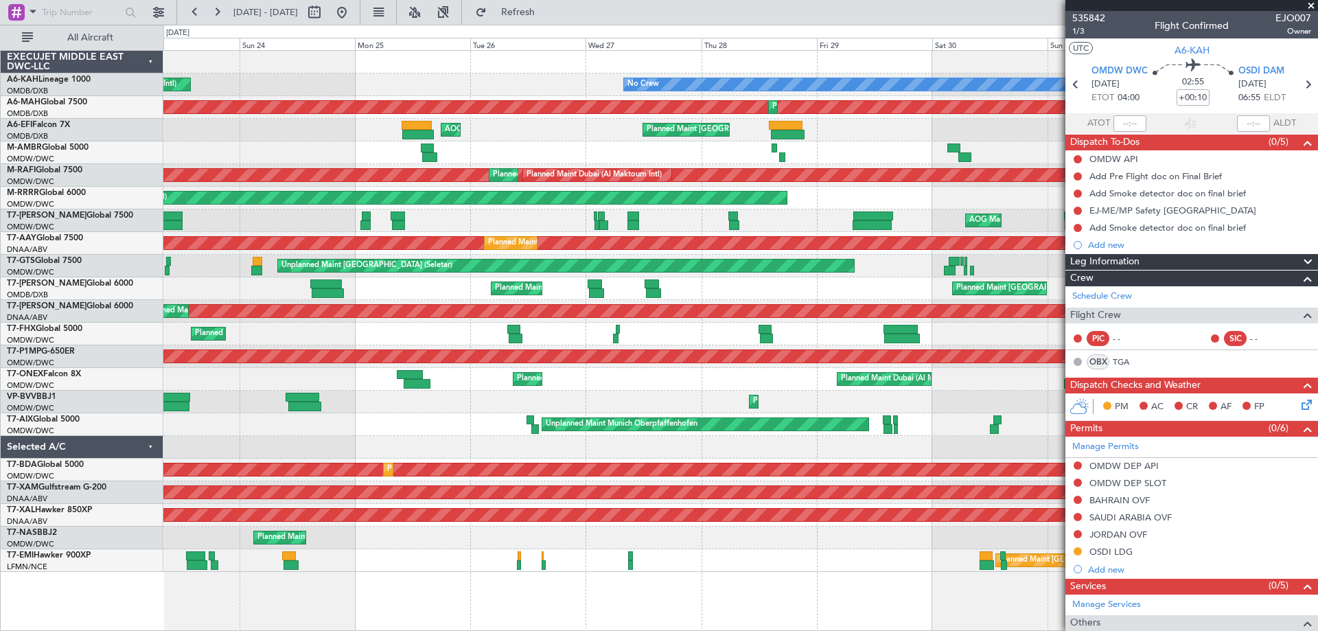
click at [970, 179] on div "No Crew Planned Maint Dubai (Al Maktoum Intl) Planned Maint Dubai (Dubai Intl) …" at bounding box center [740, 311] width 1154 height 521
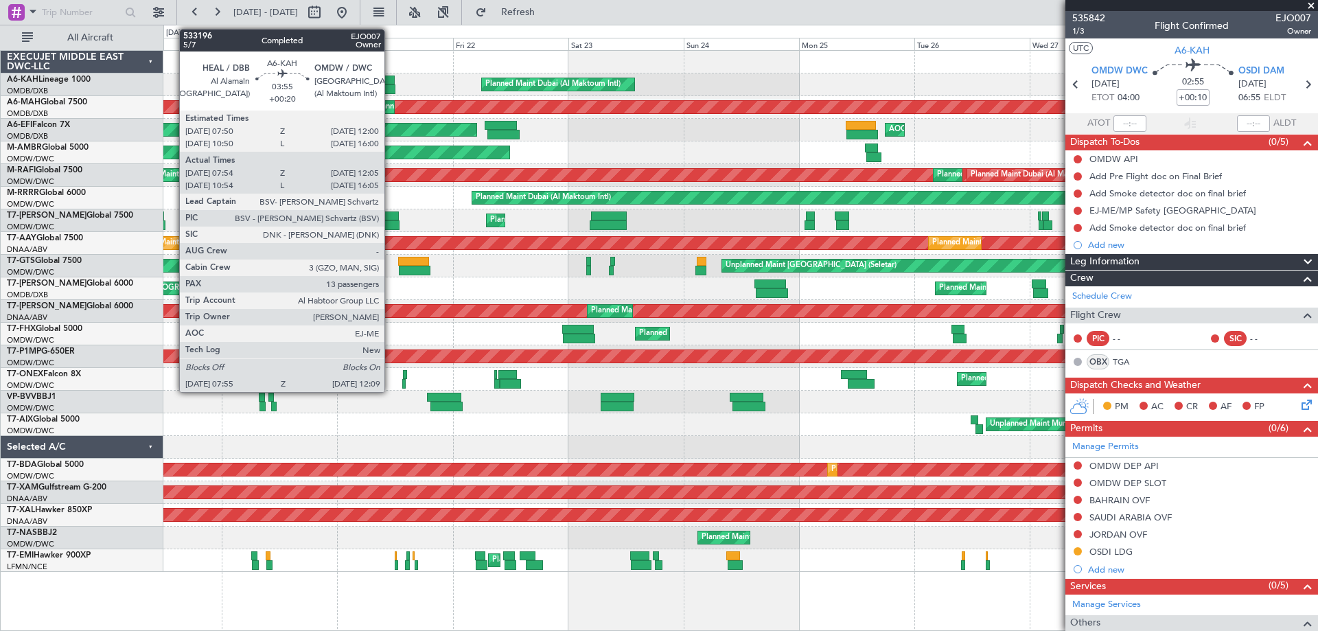
click at [391, 88] on div at bounding box center [385, 89] width 21 height 10
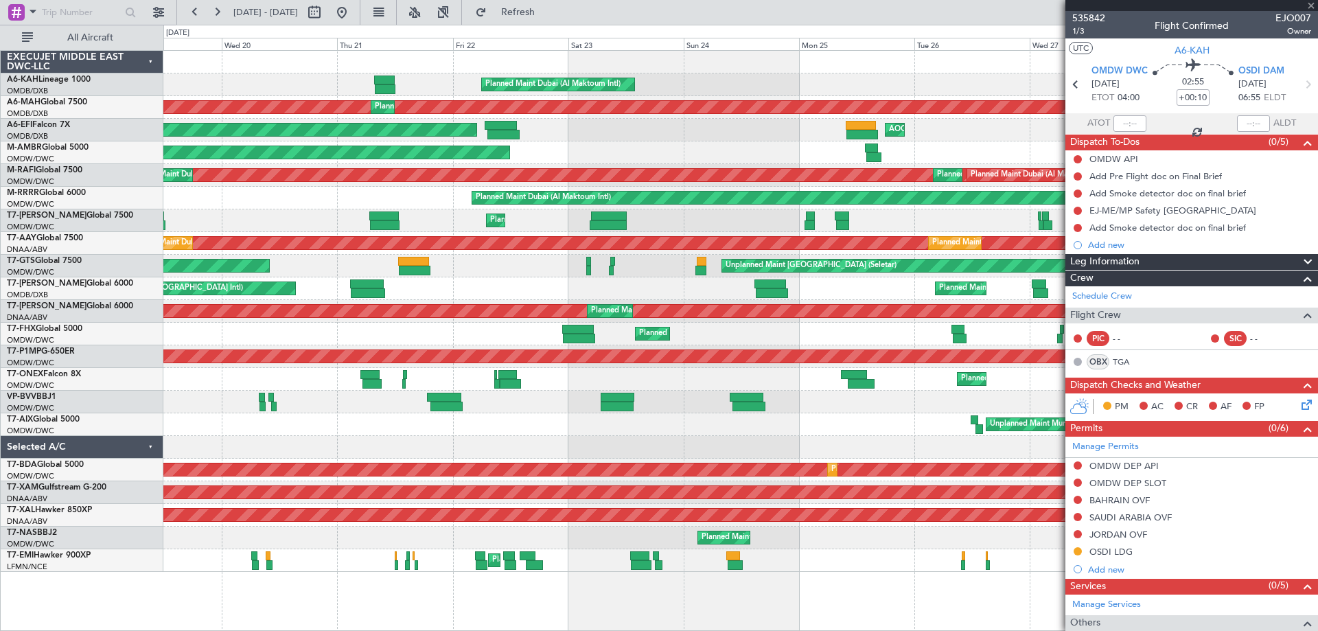
type input "+00:20"
type input "08:04"
type input "12:00"
type input "13"
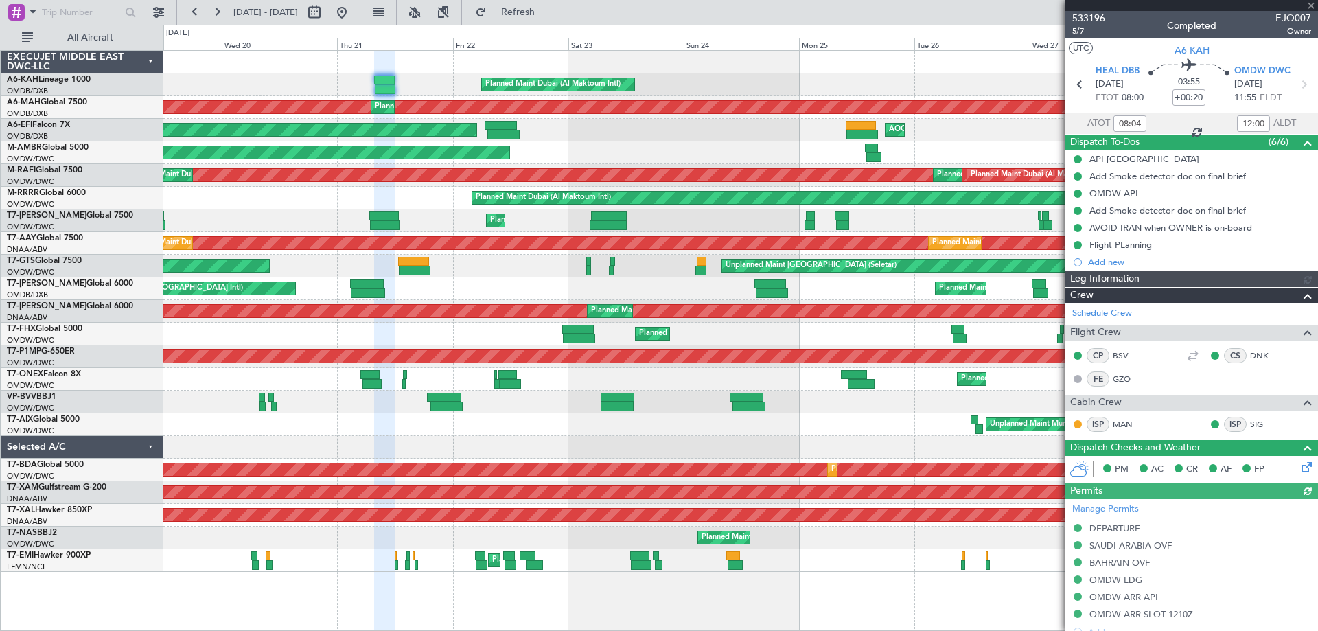
type input "[PERSON_NAME] ([PERSON_NAME])"
type input "7078"
click at [205, 52] on div "No Crew Planned Maint Dubai (Al Maktoum Intl) Planned Maint Dubai (Dubai Intl) …" at bounding box center [740, 311] width 1154 height 521
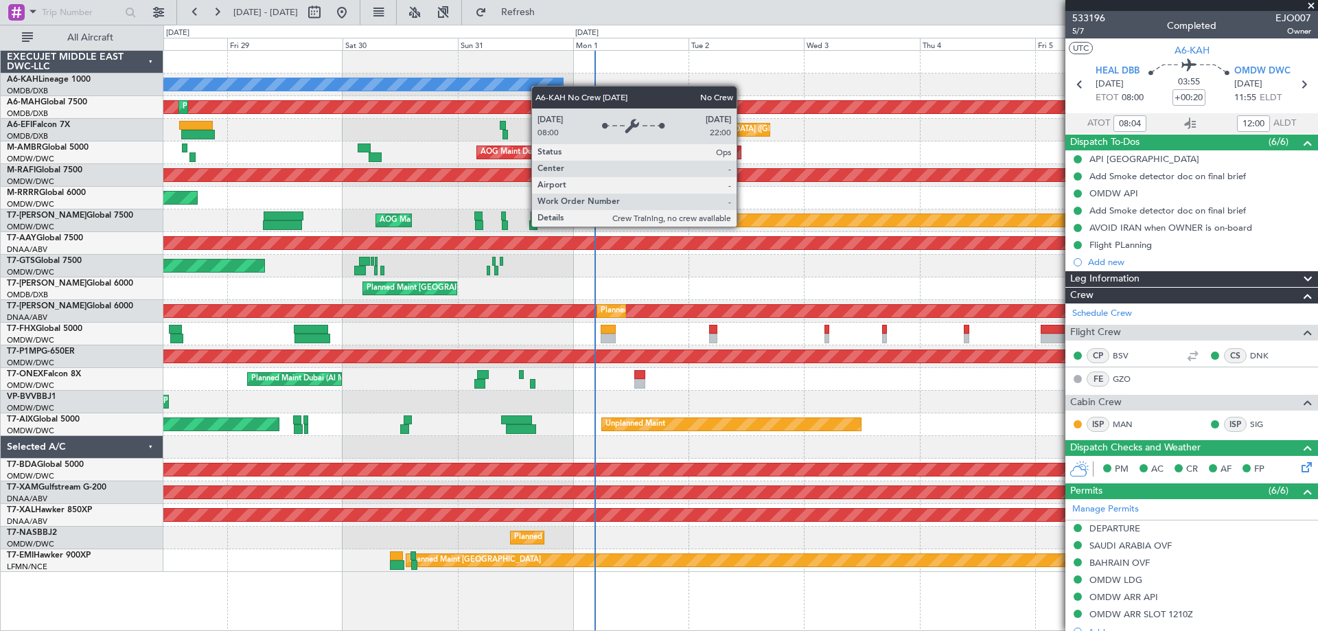
click at [461, 84] on div "No Crew Planned Maint Dubai (Dubai Intl) Planned Maint Dubai (Dubai Intl) Unpla…" at bounding box center [740, 311] width 1154 height 521
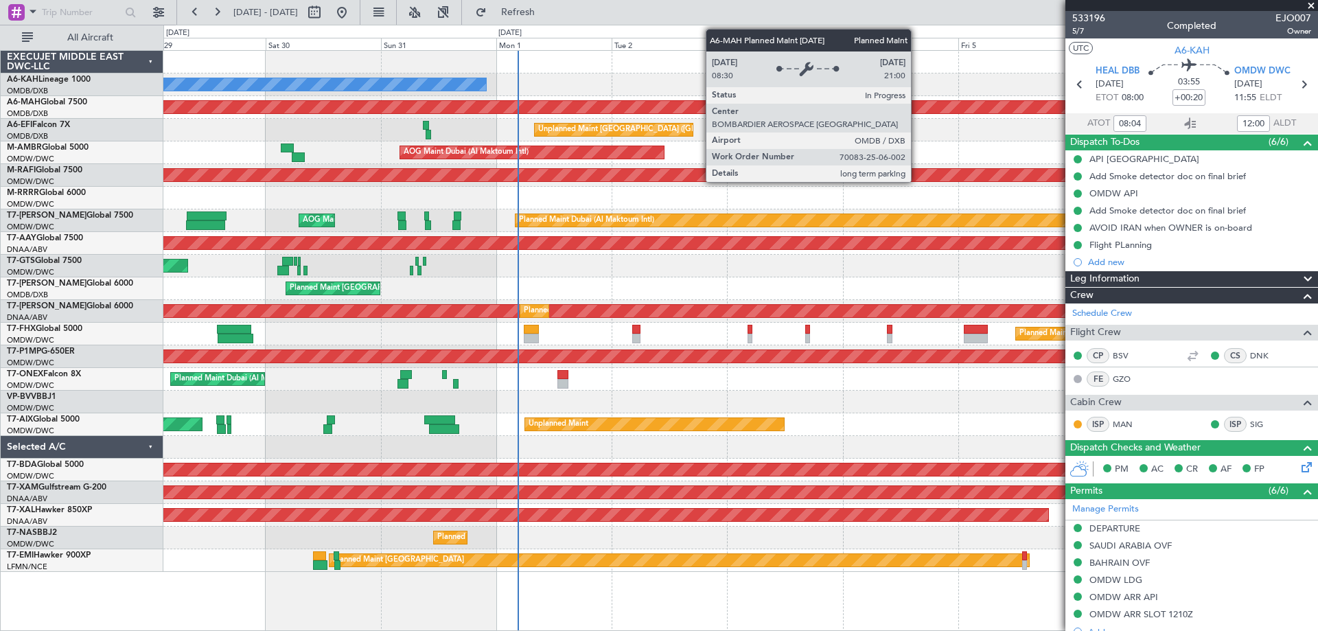
click at [435, 87] on div "No Crew Planned Maint Dubai (Dubai Intl) Planned Maint Dubai (Dubai Intl) Unpla…" at bounding box center [740, 311] width 1154 height 521
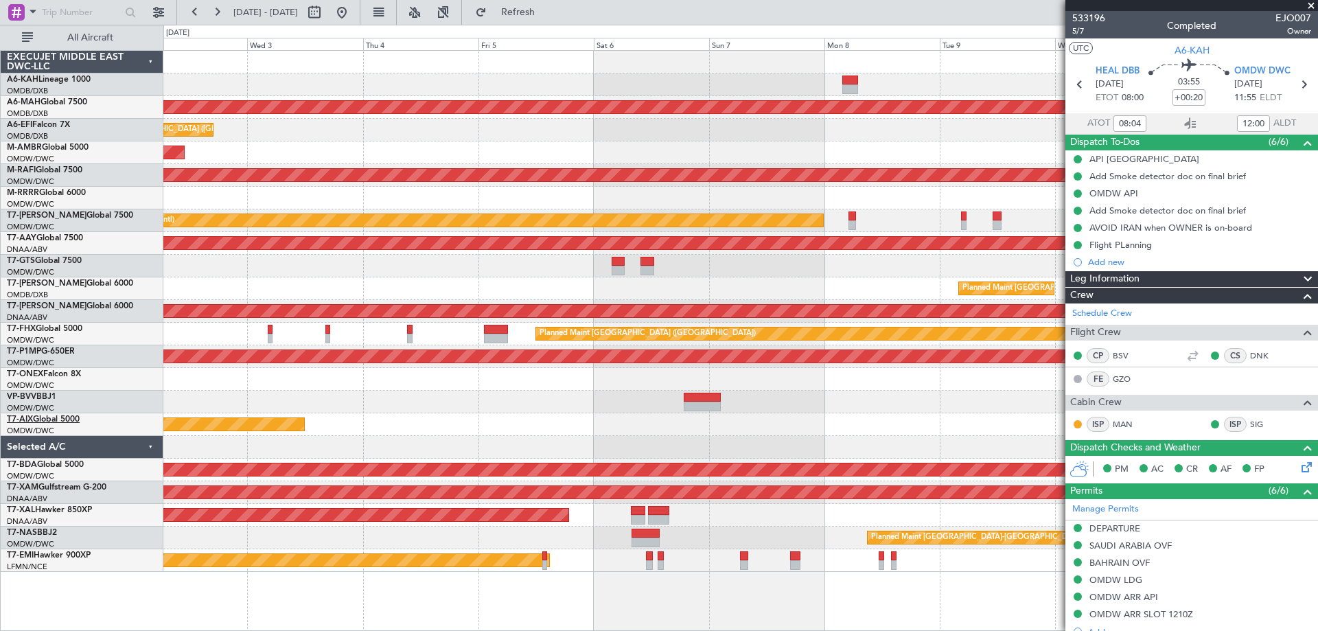
click at [59, 421] on link "T7-AIX Global 5000" at bounding box center [43, 419] width 73 height 8
click at [353, 12] on button at bounding box center [342, 12] width 22 height 22
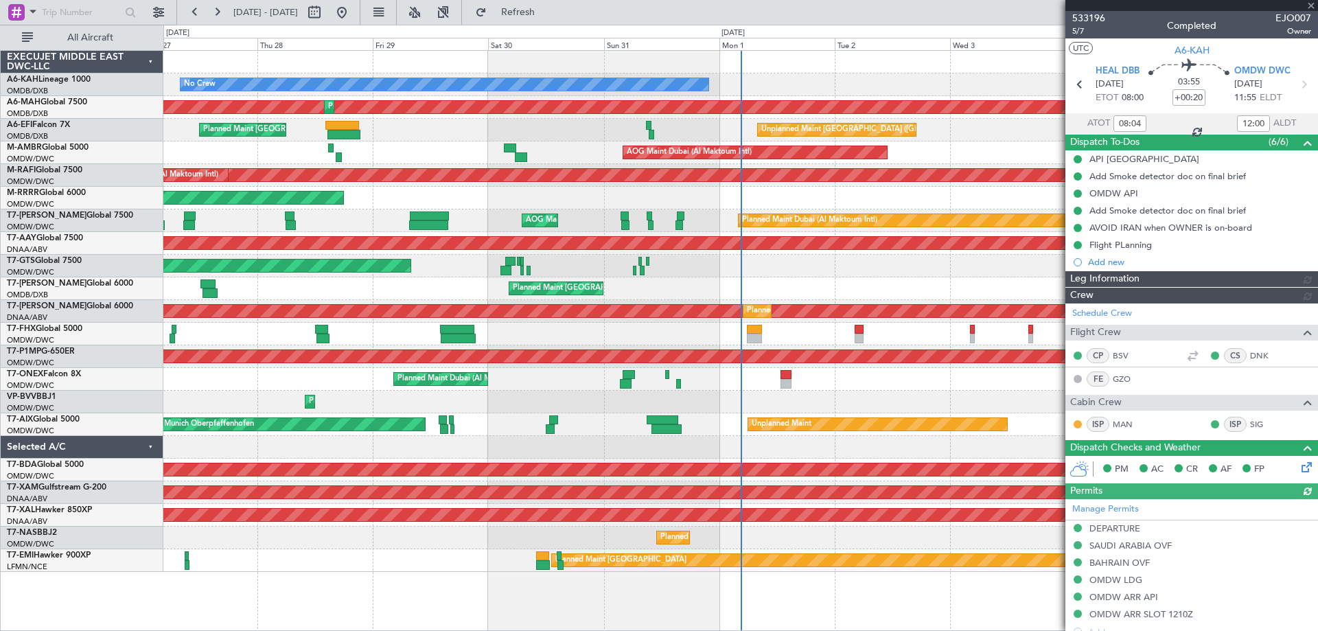
type input "[PERSON_NAME] ([PERSON_NAME])"
type input "7078"
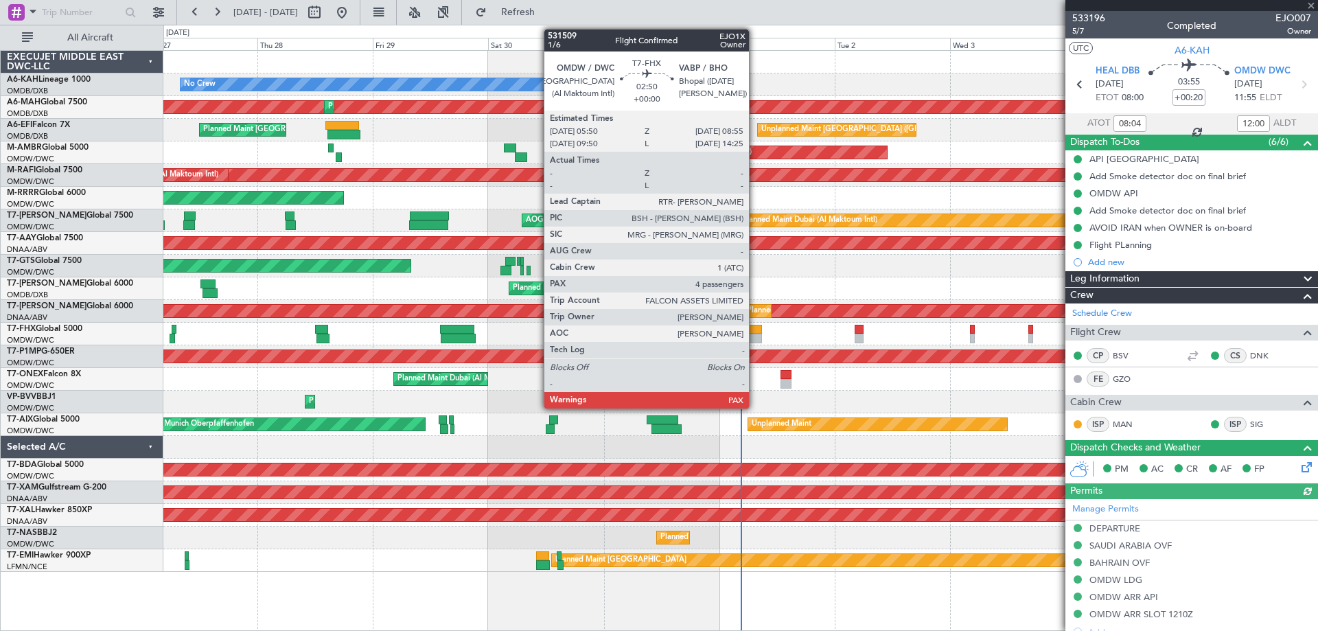
click at [755, 336] on div at bounding box center [754, 339] width 15 height 10
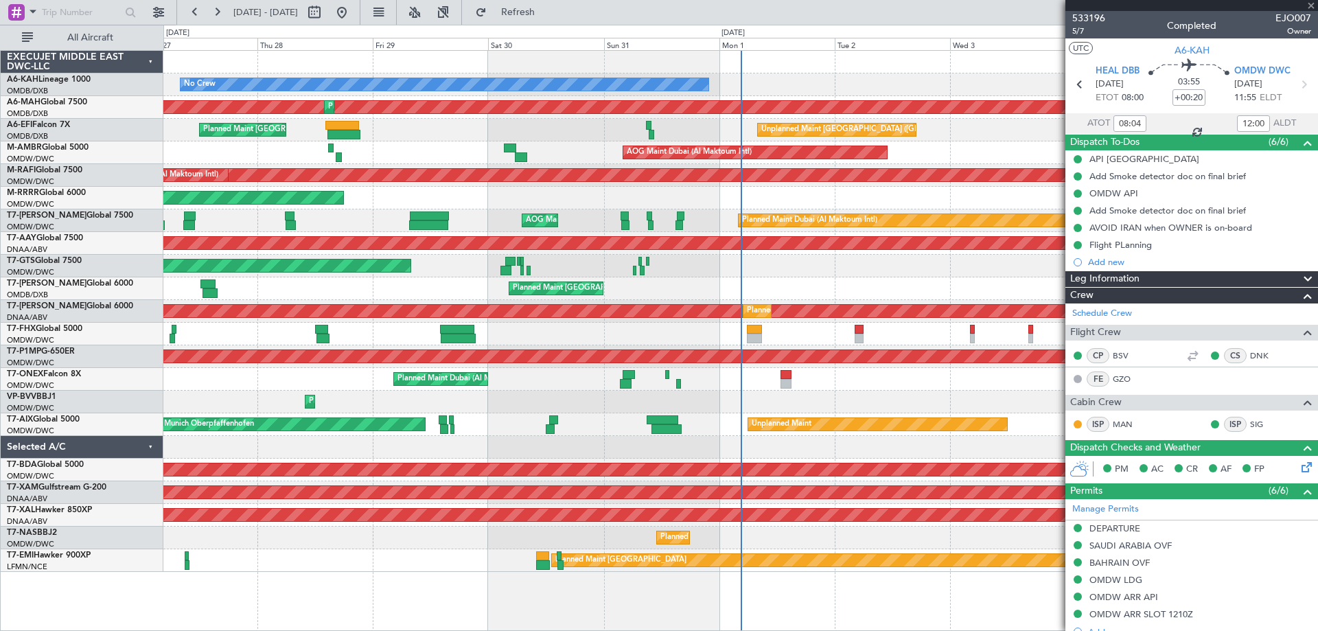
type input "4"
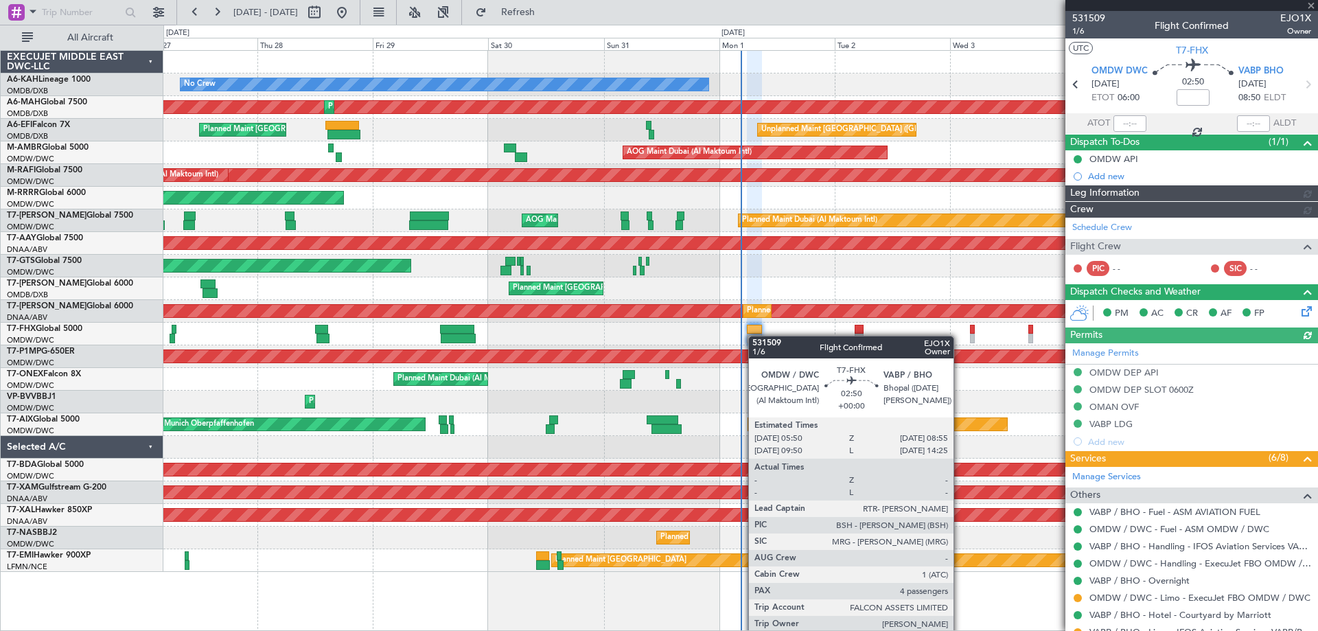
type input "[PERSON_NAME] (ANI)"
type input "7053"
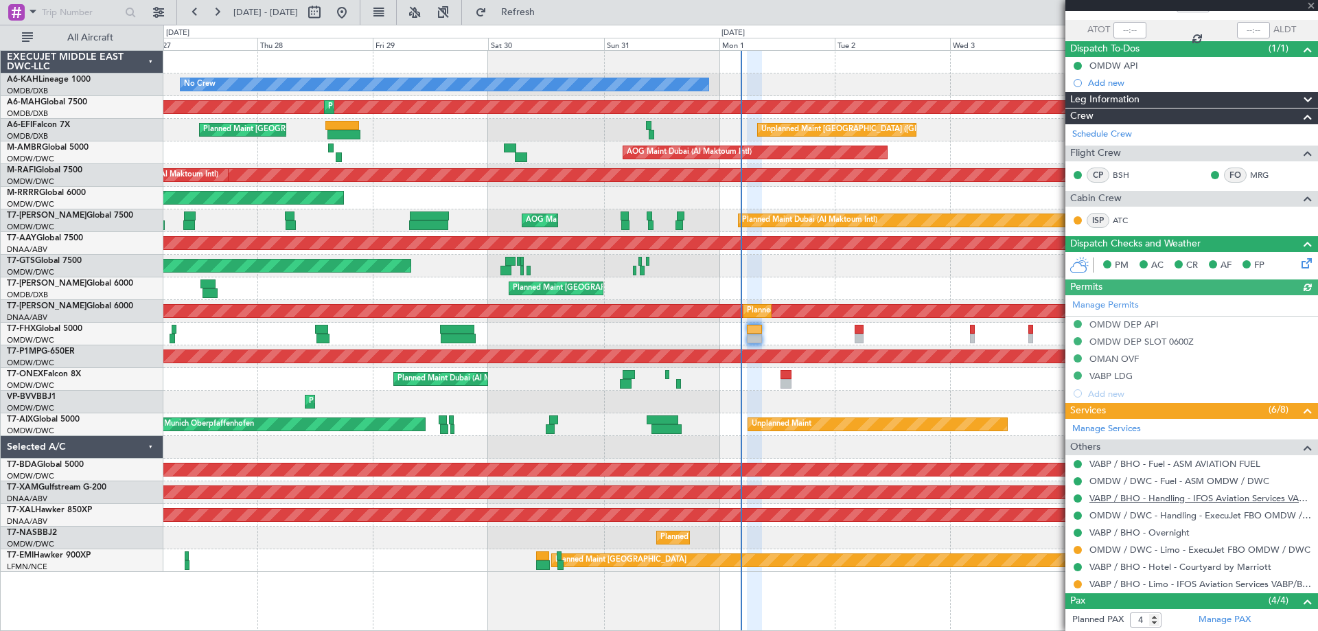
scroll to position [217, 0]
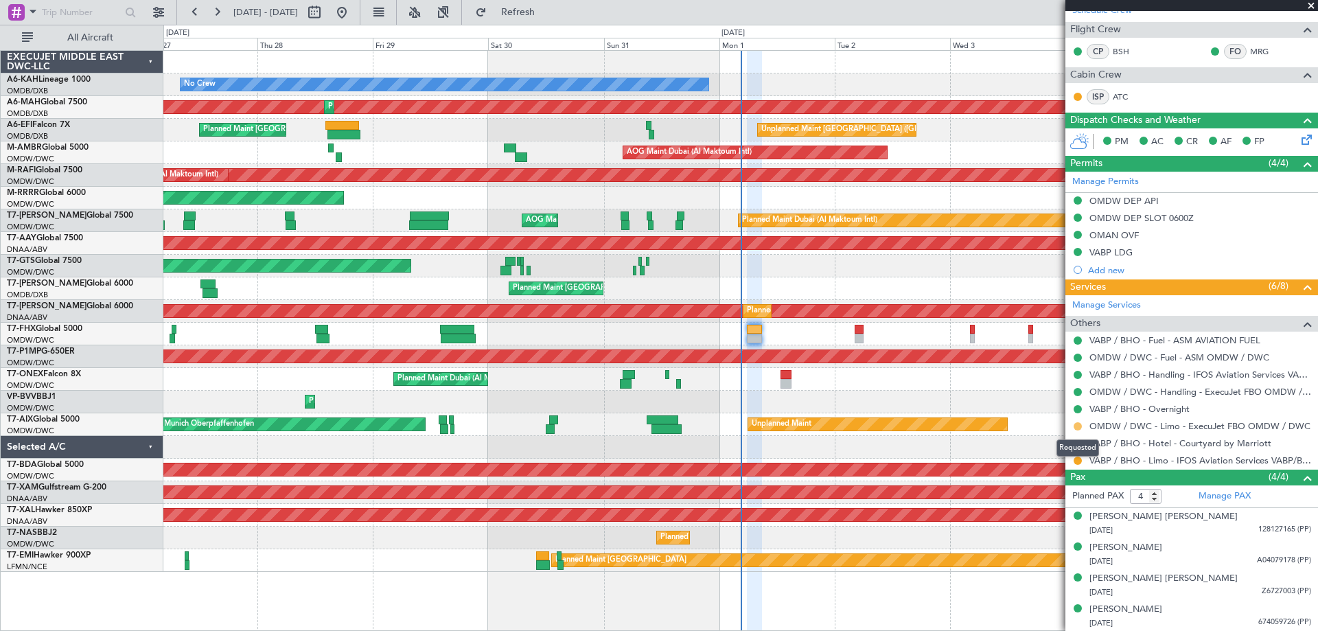
click at [1077, 423] on button at bounding box center [1078, 426] width 8 height 8
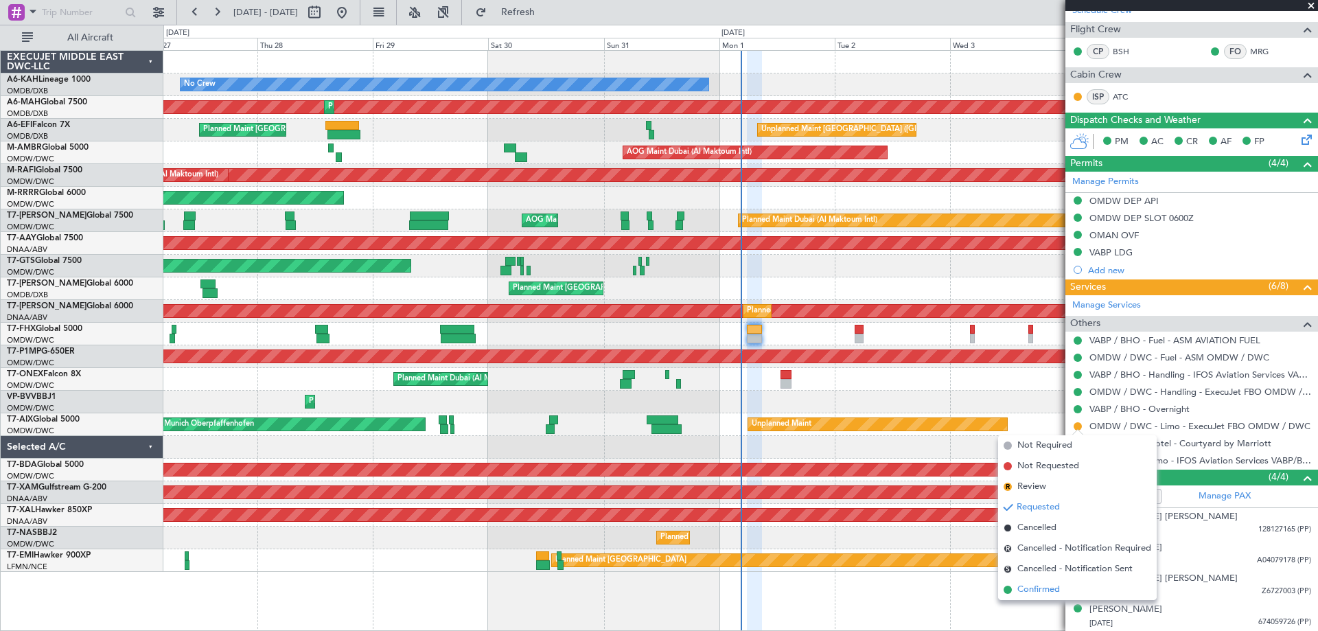
click at [1038, 584] on span "Confirmed" at bounding box center [1039, 590] width 43 height 14
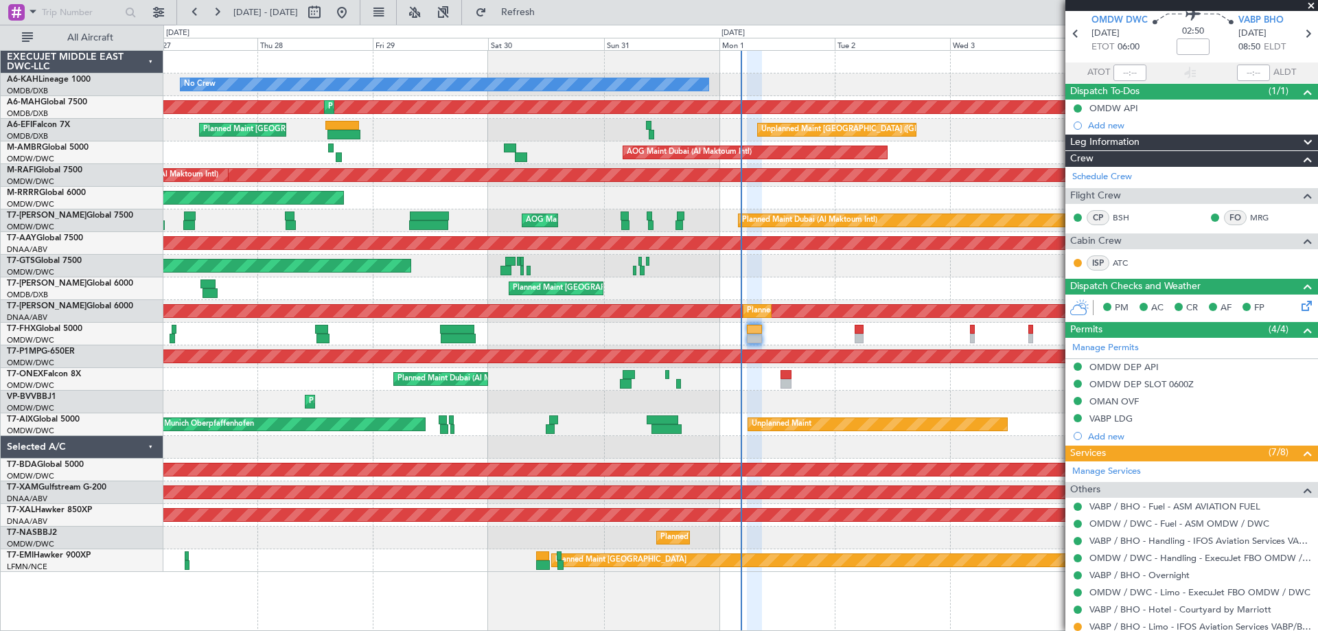
scroll to position [0, 0]
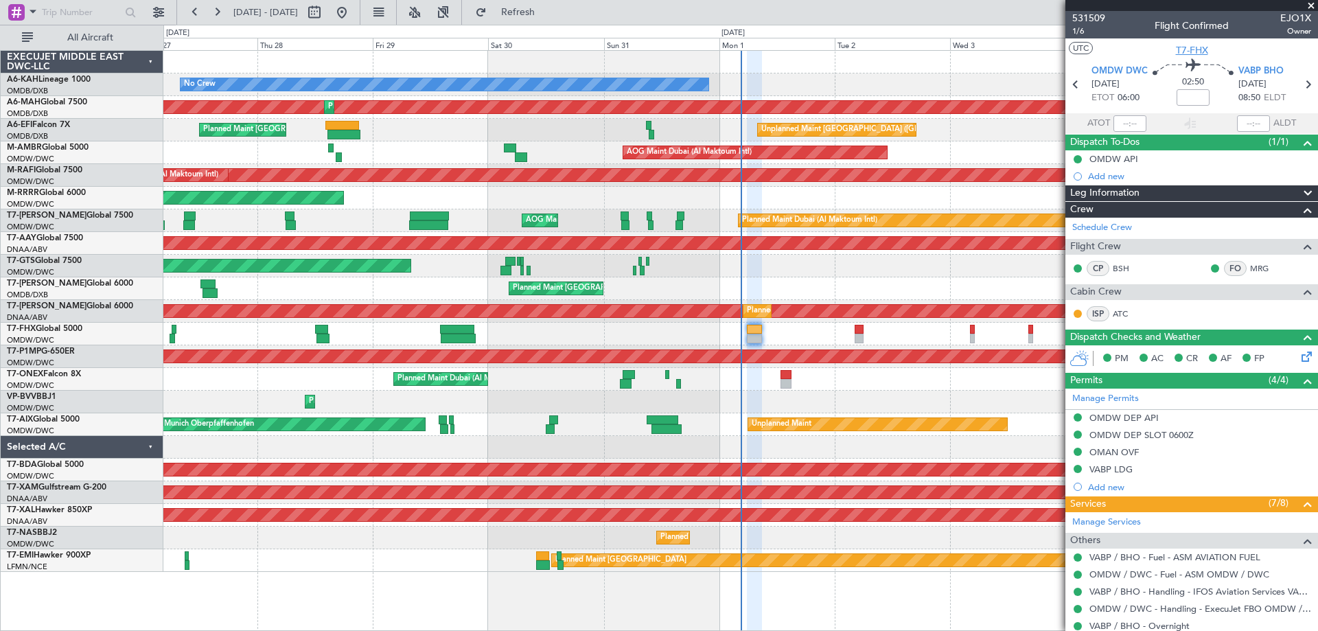
click at [1189, 49] on span "T7-FHX" at bounding box center [1192, 50] width 32 height 14
type input "[PERSON_NAME] (ANI)"
type input "7053"
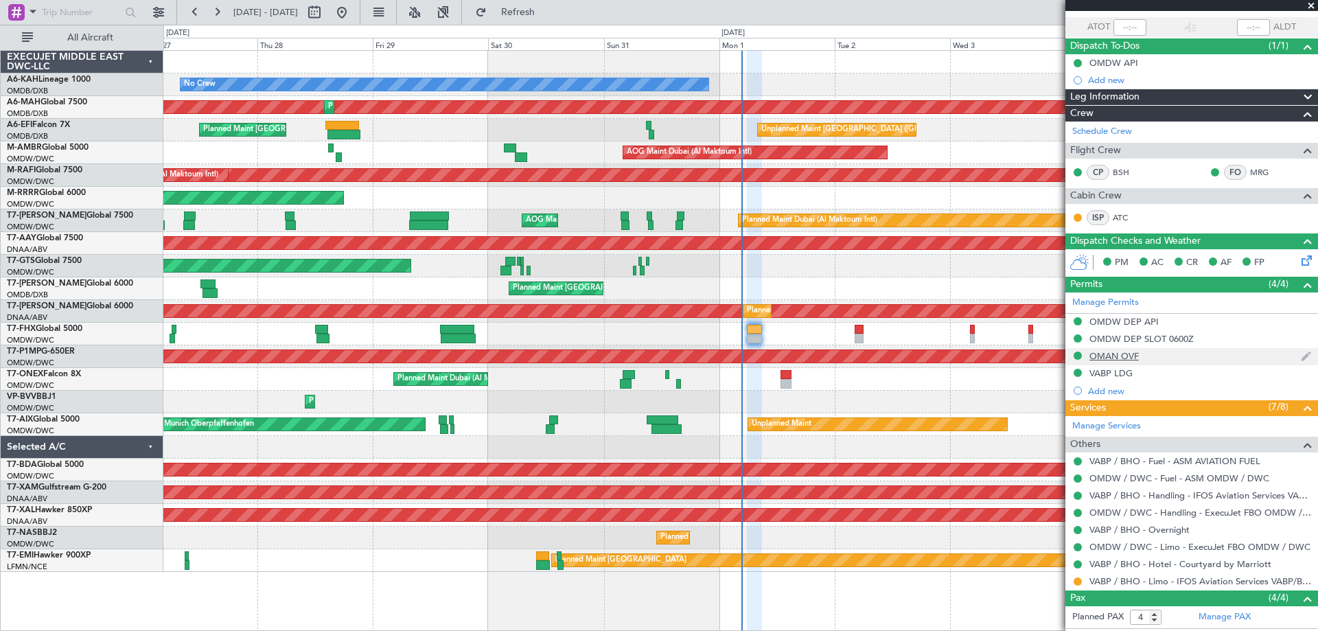
scroll to position [217, 0]
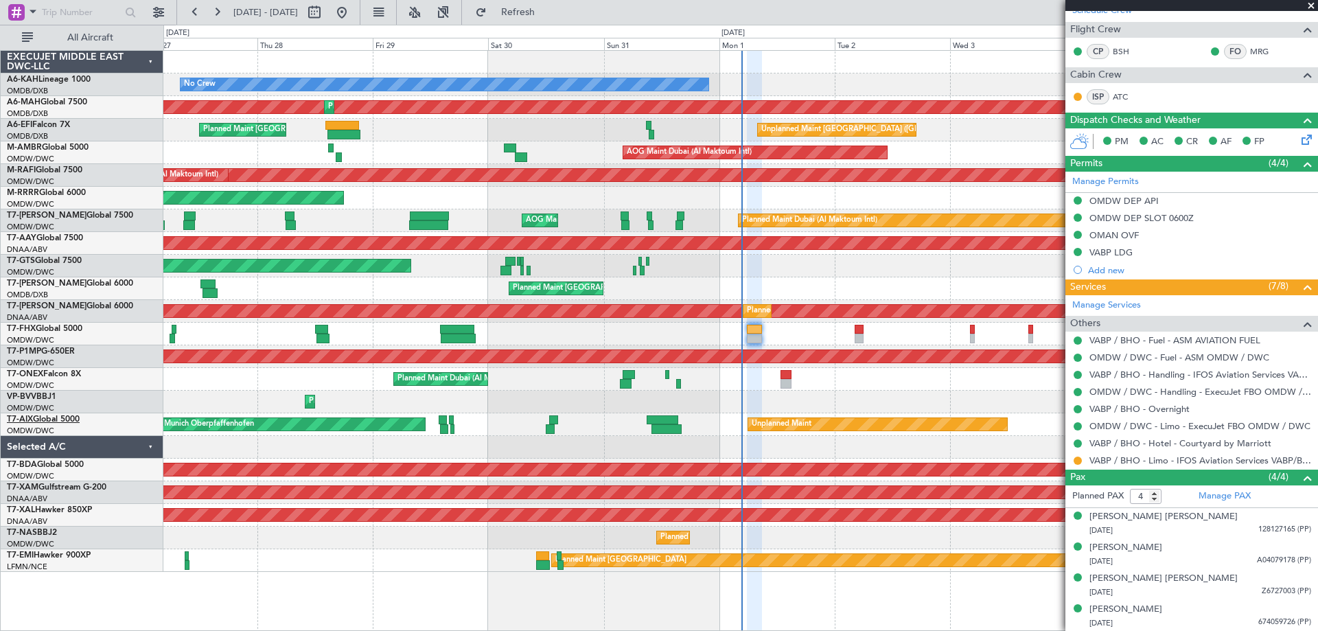
click at [56, 418] on link "T7-AIX Global 5000" at bounding box center [43, 419] width 73 height 8
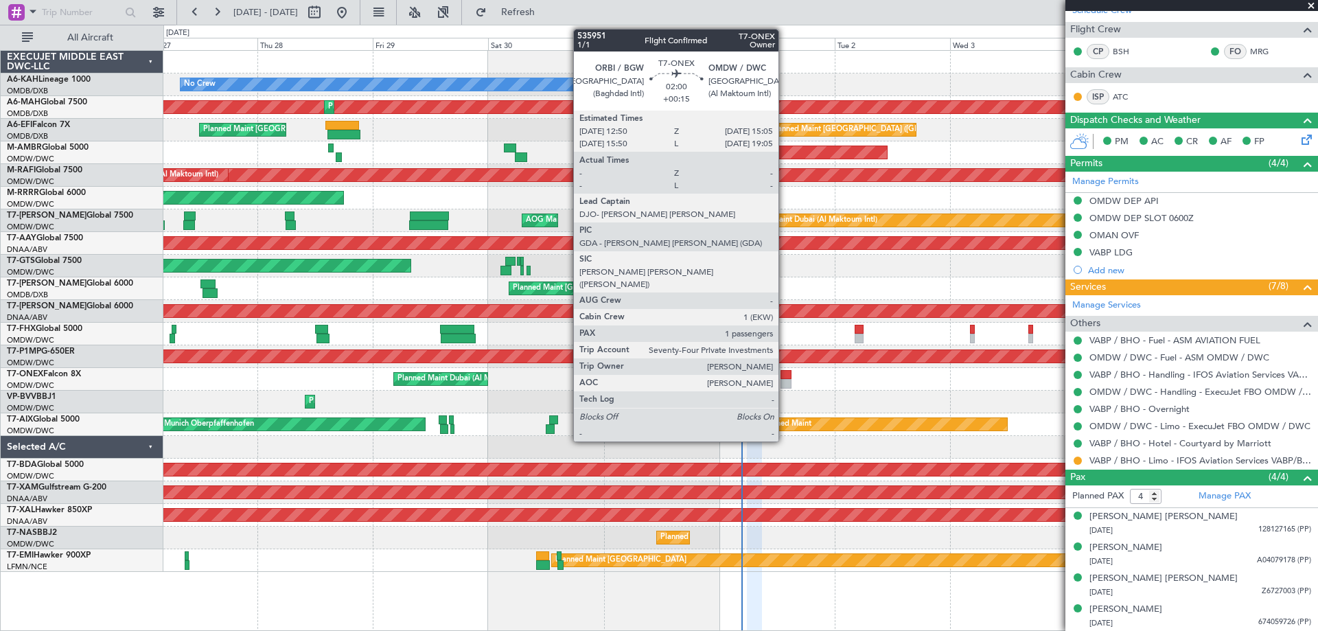
click at [785, 381] on div at bounding box center [786, 384] width 11 height 10
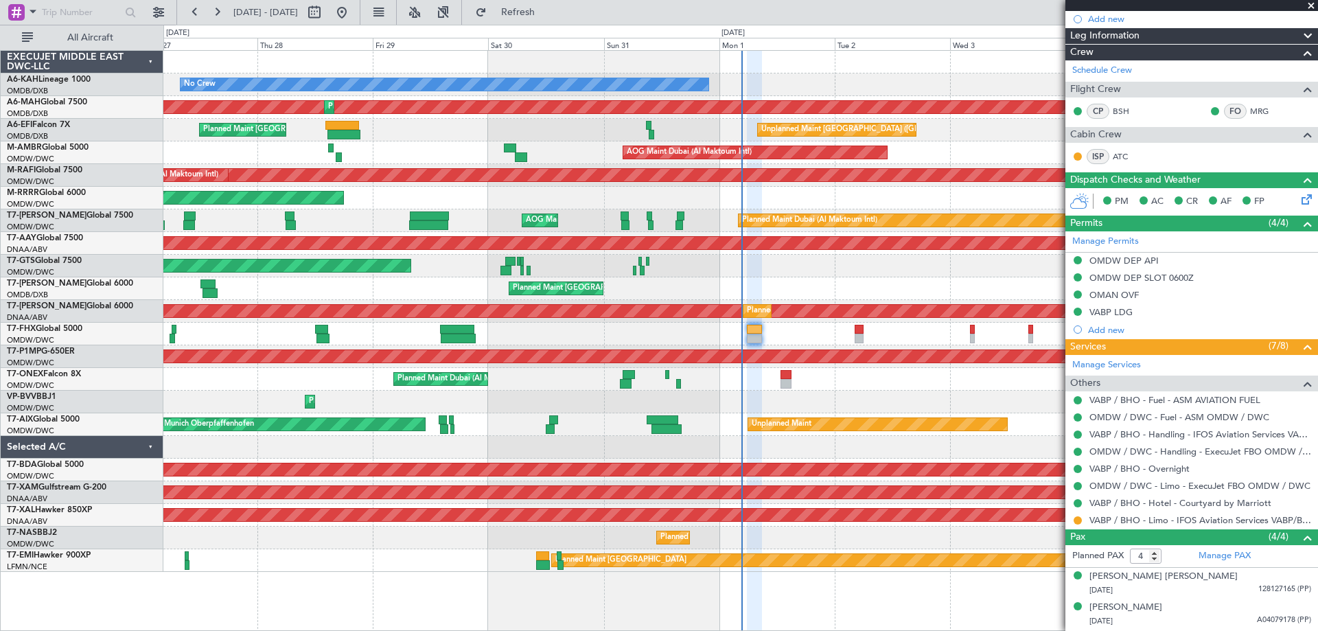
scroll to position [0, 0]
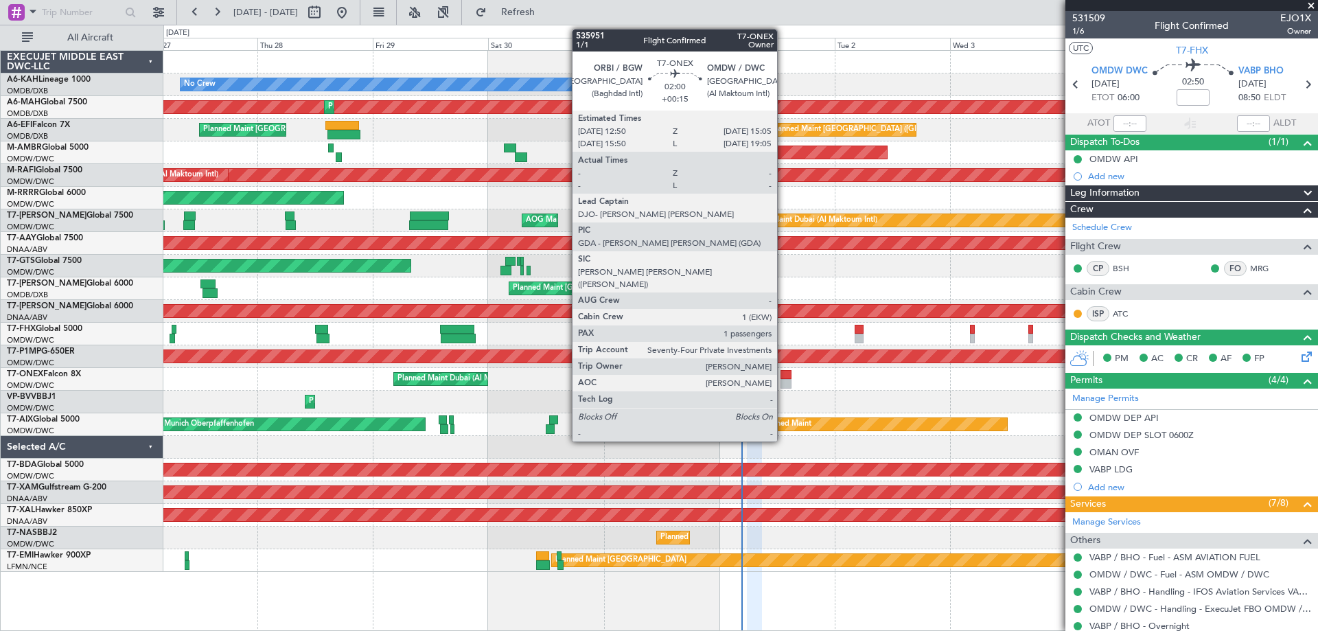
click at [784, 379] on div at bounding box center [786, 384] width 11 height 10
type input "+00:15"
type input "1"
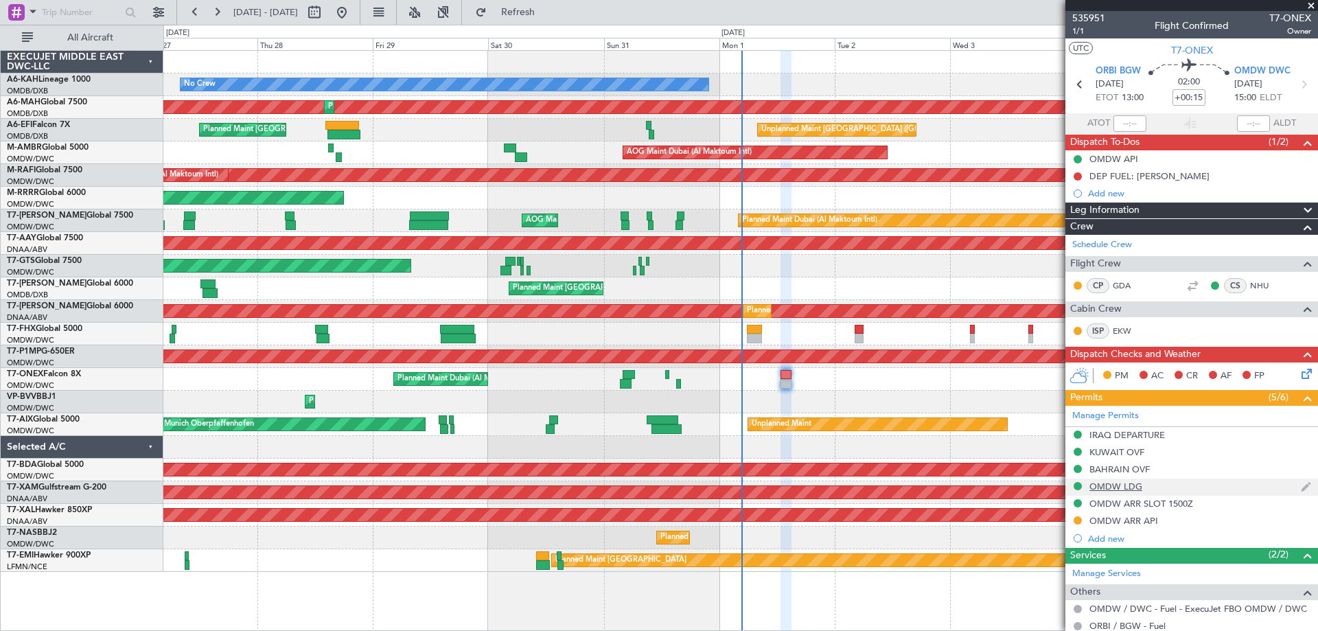
drag, startPoint x: 1136, startPoint y: 527, endPoint x: 1151, endPoint y: 488, distance: 41.7
click at [1136, 526] on div "OMDW ARR API" at bounding box center [1192, 521] width 253 height 17
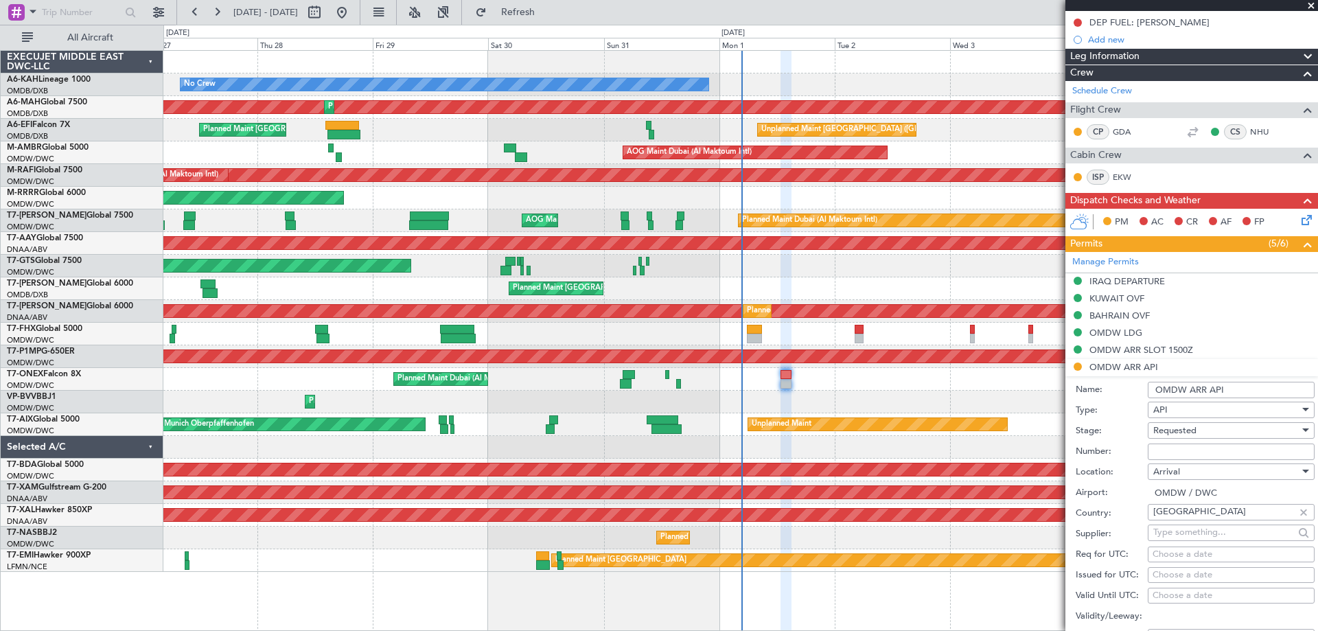
scroll to position [343, 0]
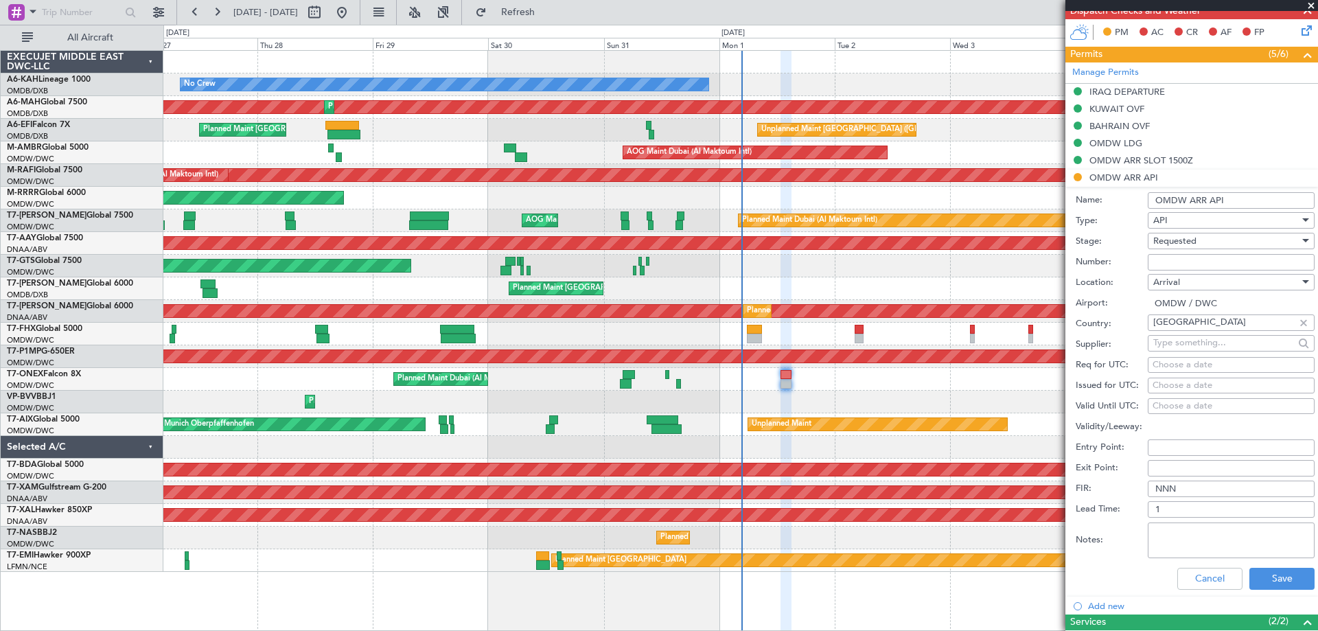
click at [1162, 255] on input "Number:" at bounding box center [1231, 262] width 167 height 16
type input "FILED AND SAVED IN LAN"
click at [1203, 242] on div "Requested" at bounding box center [1227, 241] width 146 height 21
click at [1212, 336] on span "Received OK" at bounding box center [1226, 344] width 144 height 21
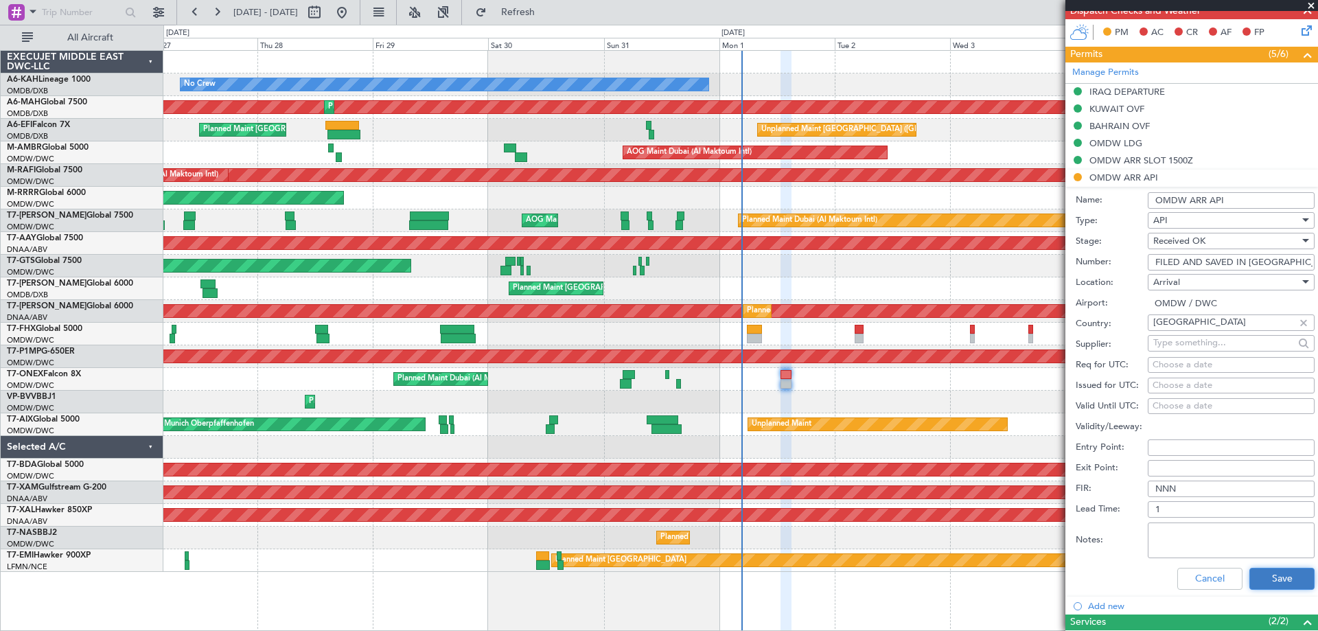
click at [1275, 580] on button "Save" at bounding box center [1282, 579] width 65 height 22
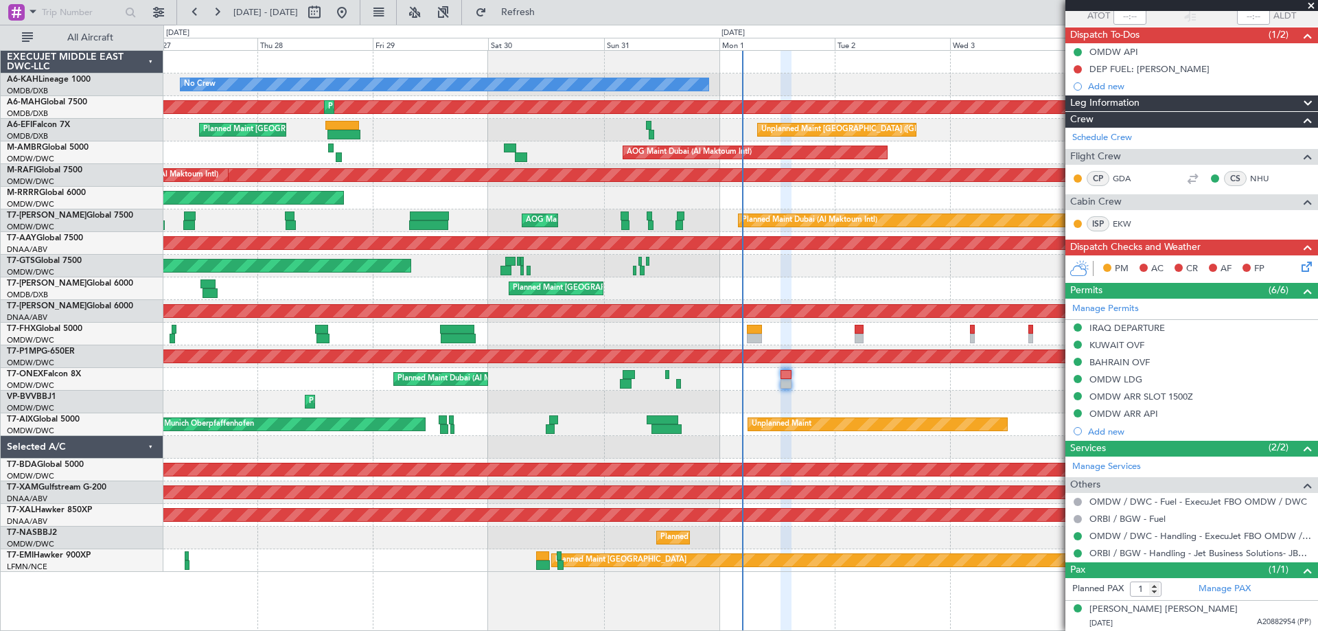
scroll to position [0, 0]
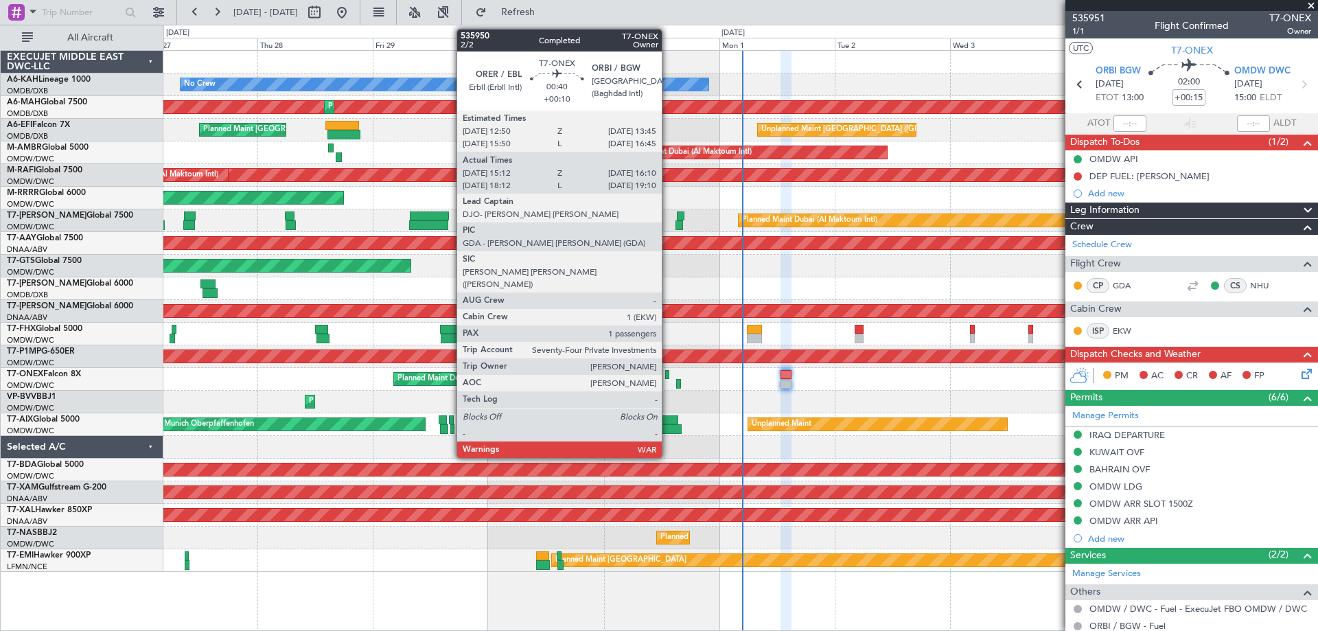
click at [667, 374] on div at bounding box center [667, 375] width 5 height 10
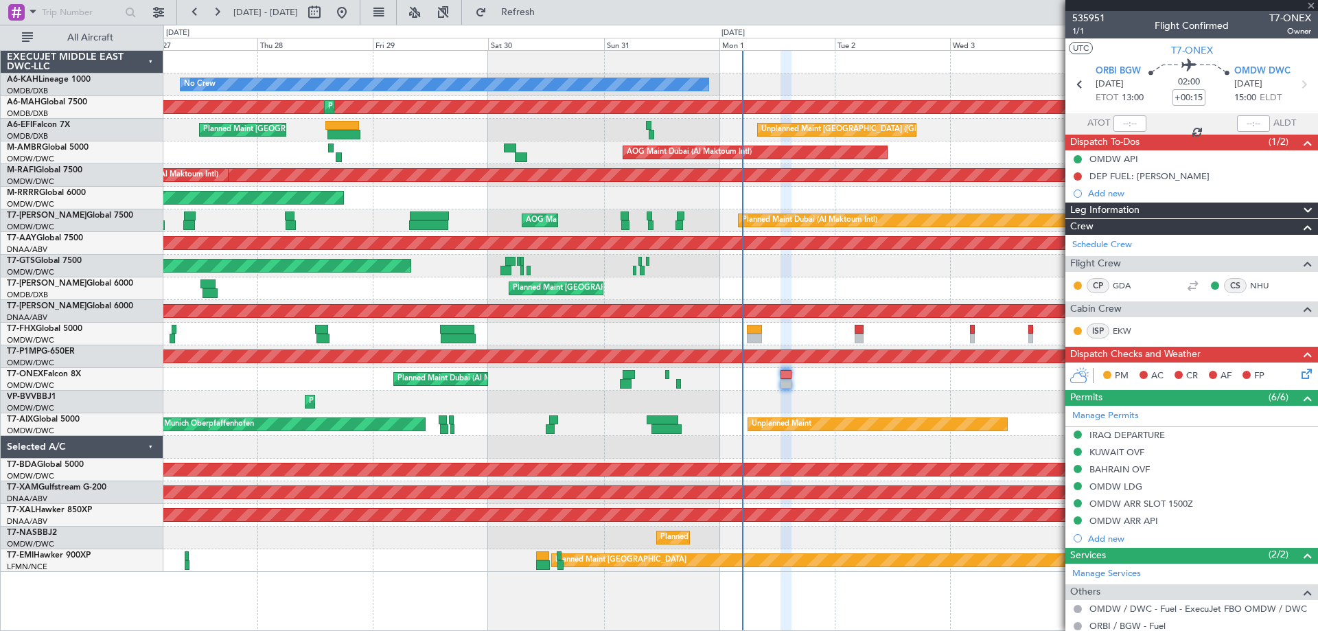
type input "+00:10"
type input "15:22"
type input "16:05"
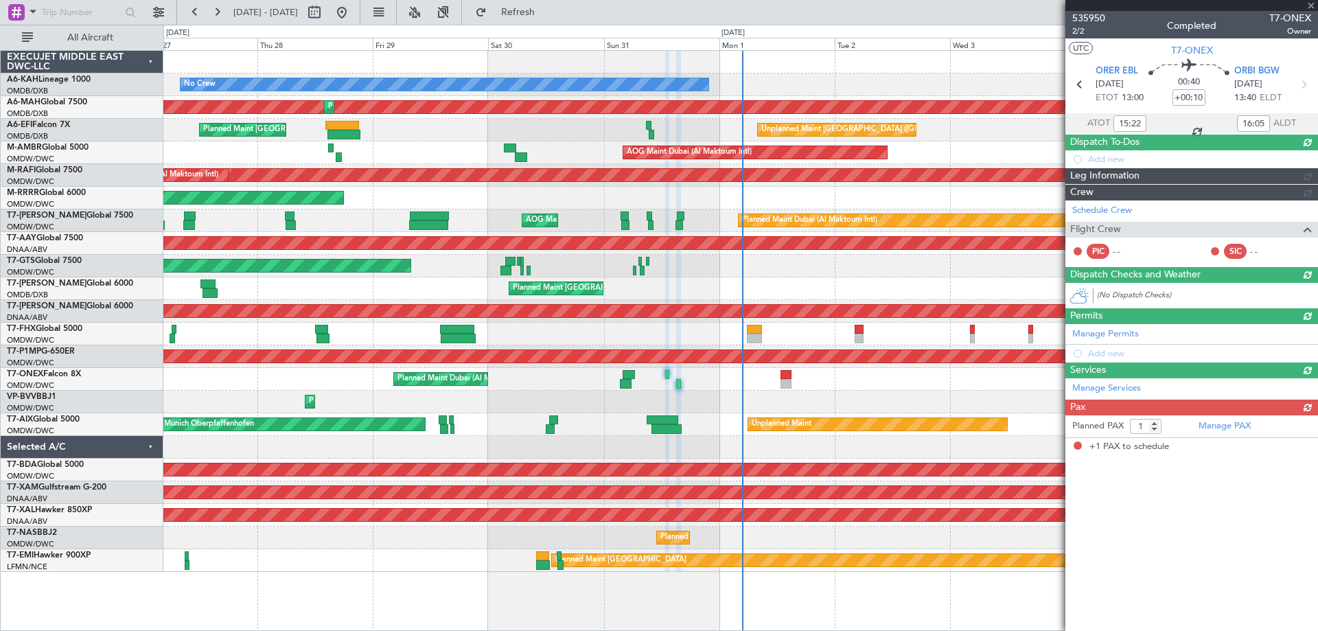
type input "[PERSON_NAME] (ANI)"
type input "7149"
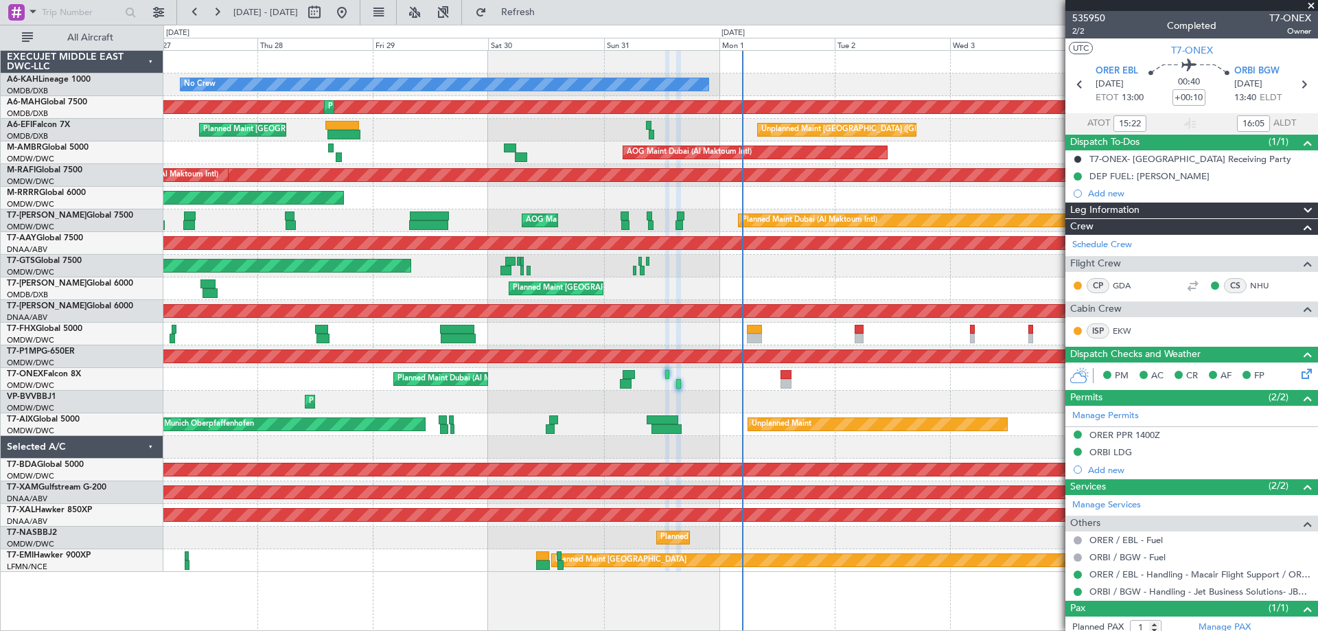
type input "[PERSON_NAME] (ANI)"
type input "7149"
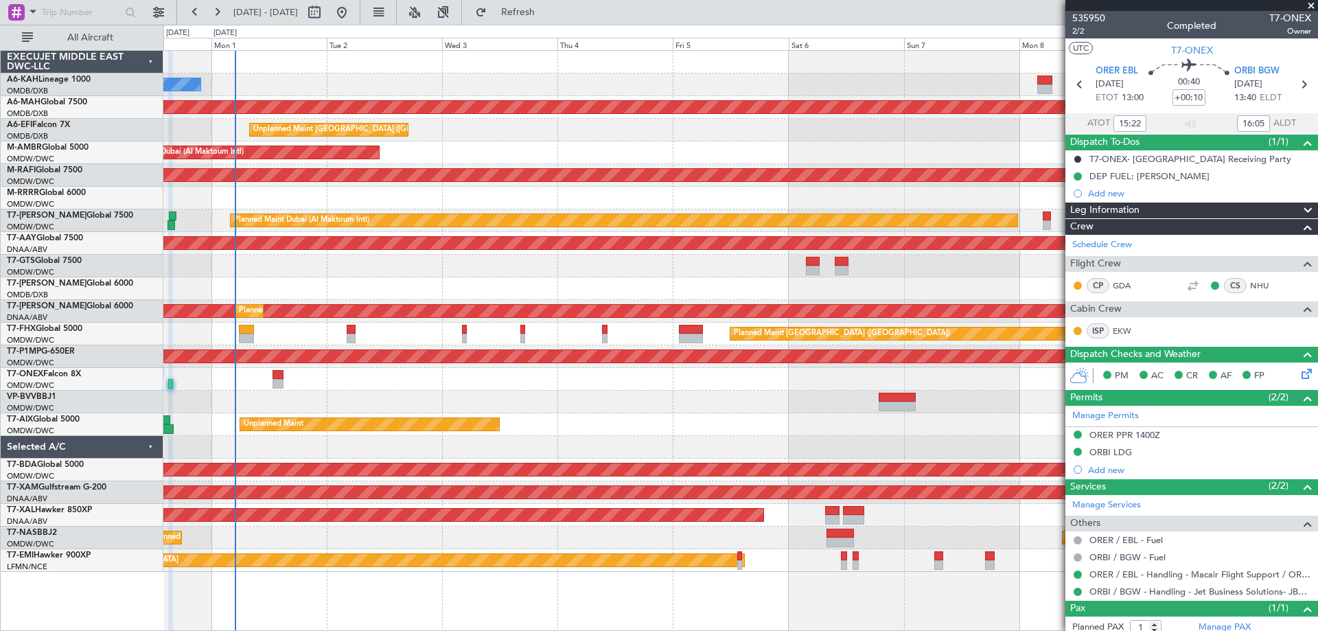
click at [348, 93] on div "No Crew" at bounding box center [740, 84] width 1154 height 23
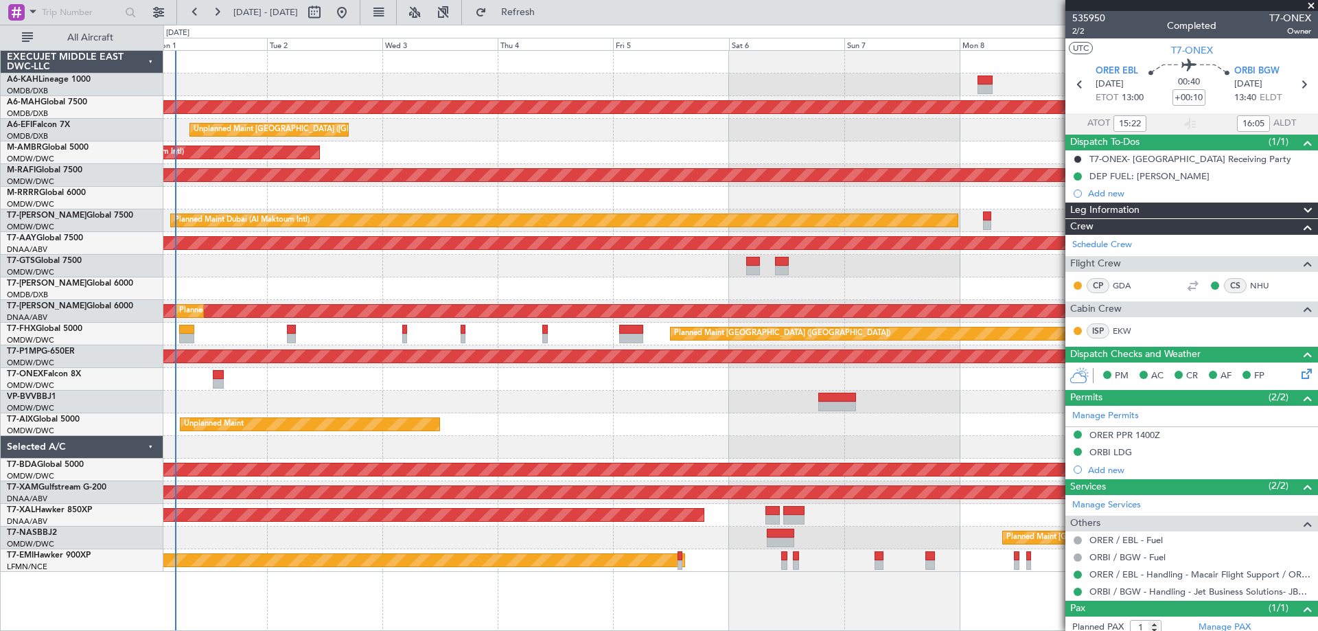
click at [332, 70] on div at bounding box center [740, 62] width 1154 height 23
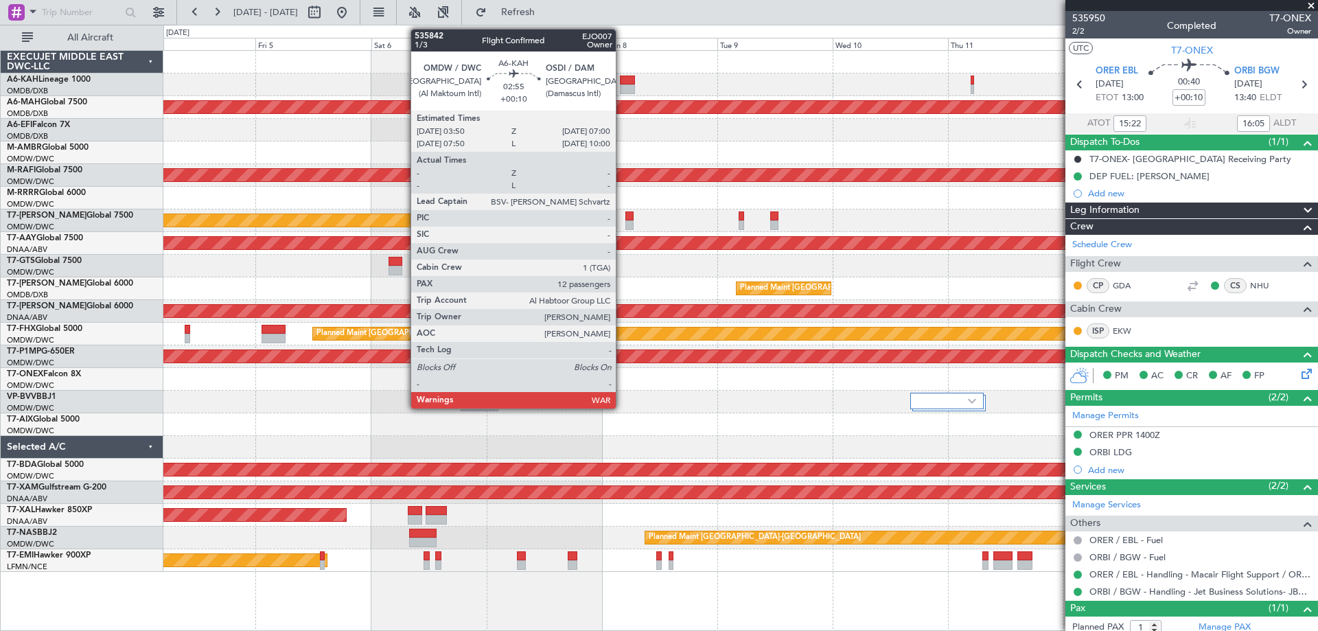
click at [622, 91] on div at bounding box center [628, 89] width 16 height 10
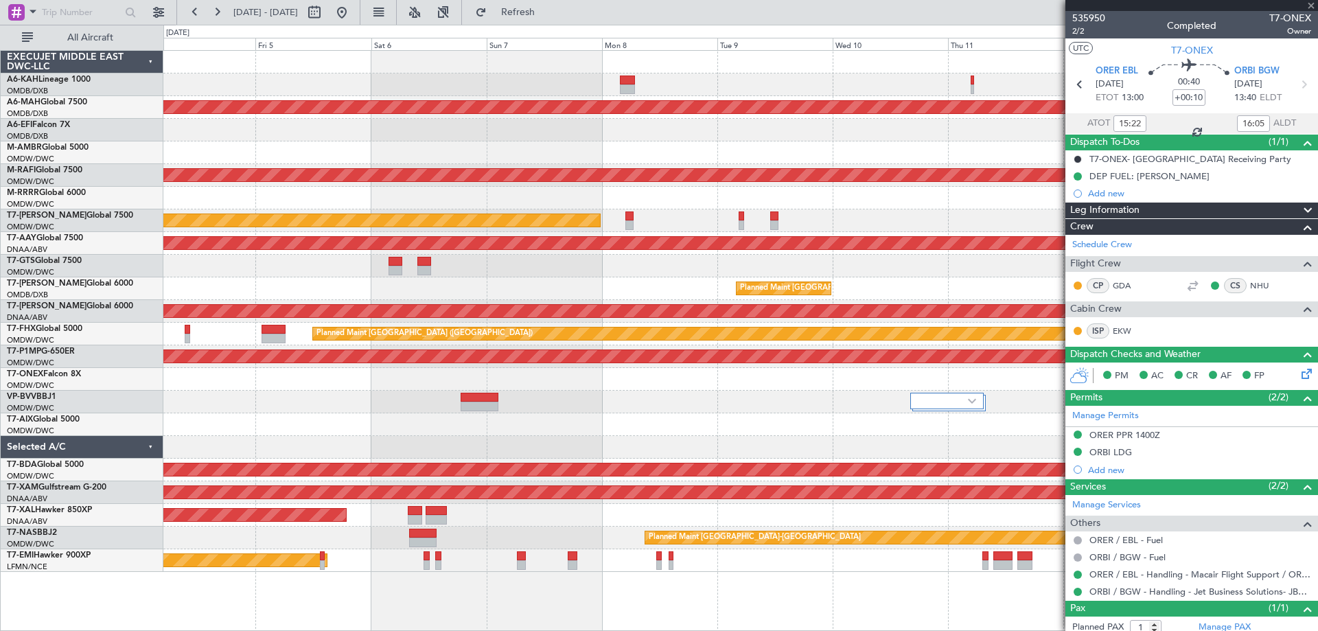
type input "12"
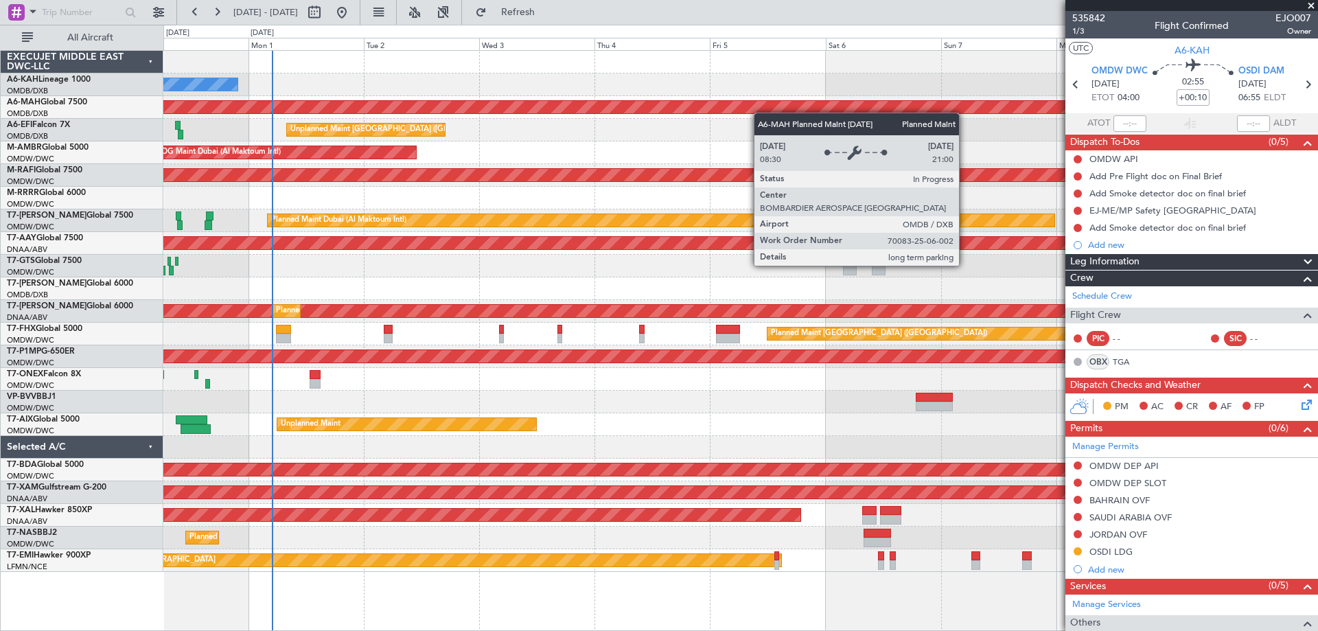
click at [814, 113] on div "No Crew Planned Maint Dubai (Dubai Intl) Unplanned Maint Paris (Le Bourget) AOG…" at bounding box center [740, 311] width 1154 height 521
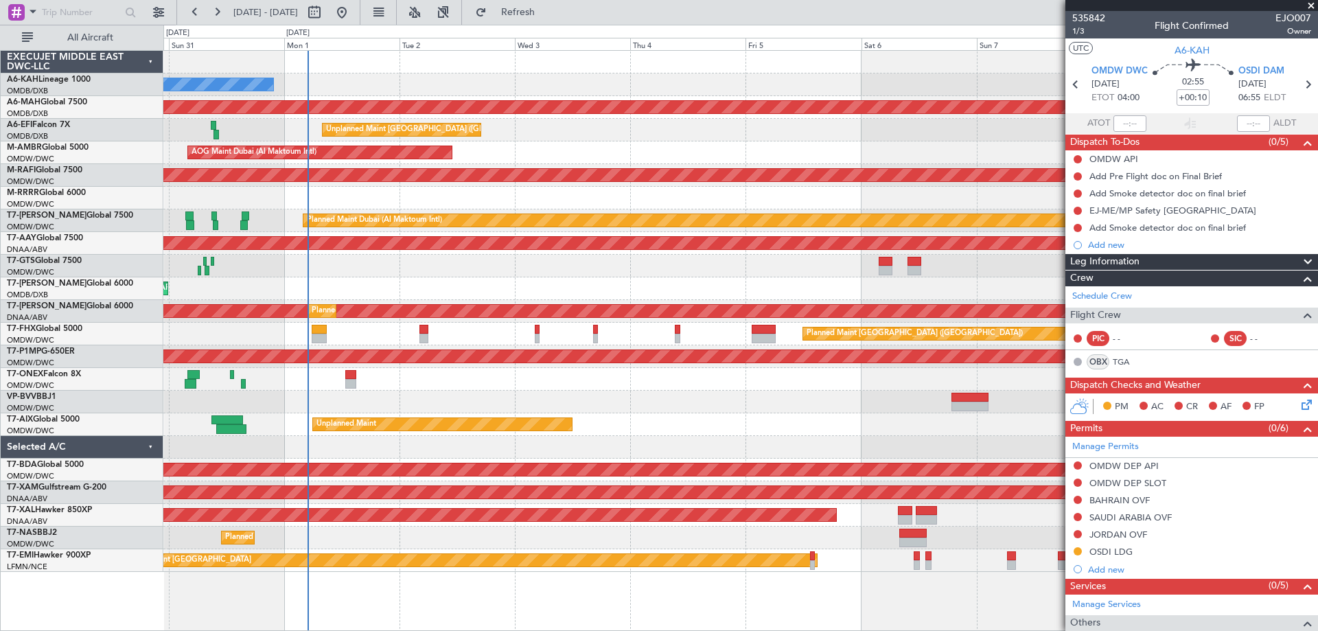
click at [985, 111] on div "No Crew Planned Maint Dubai (Dubai Intl) Planned Maint Dubai (Dubai Intl) Unpla…" at bounding box center [740, 311] width 1154 height 521
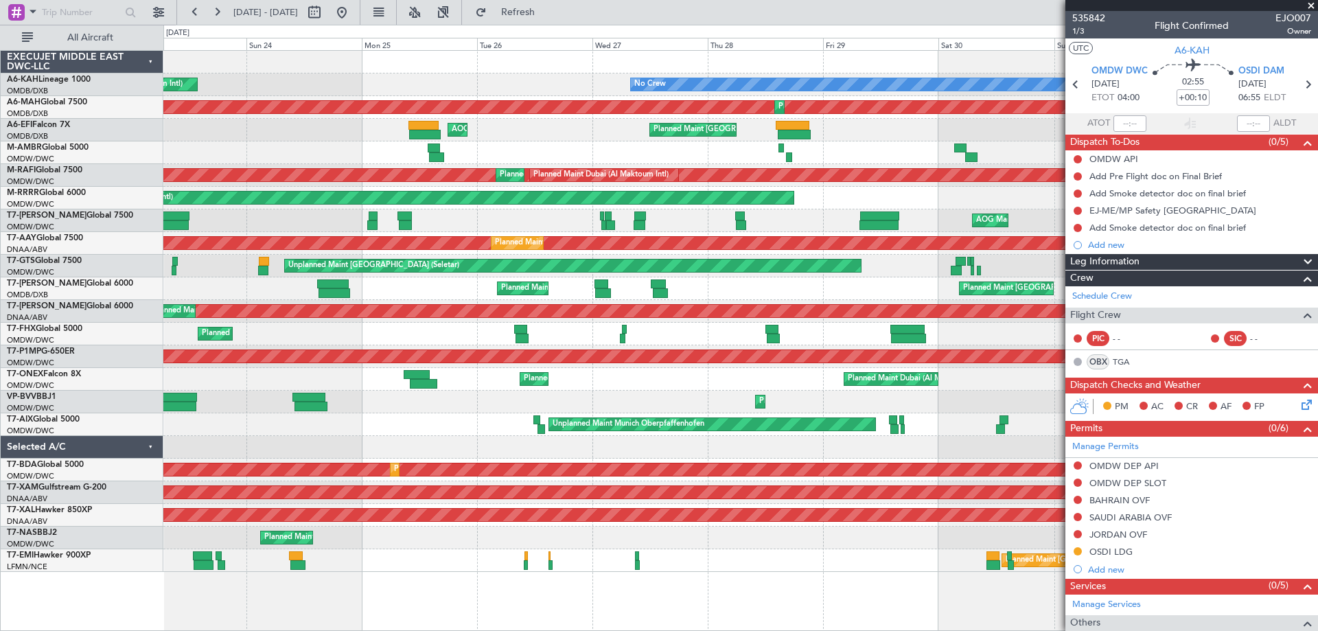
click at [591, 78] on div "No Crew Planned Maint Dubai (Al Maktoum Intl) Planned Maint Dubai (Dubai Intl) …" at bounding box center [740, 311] width 1154 height 521
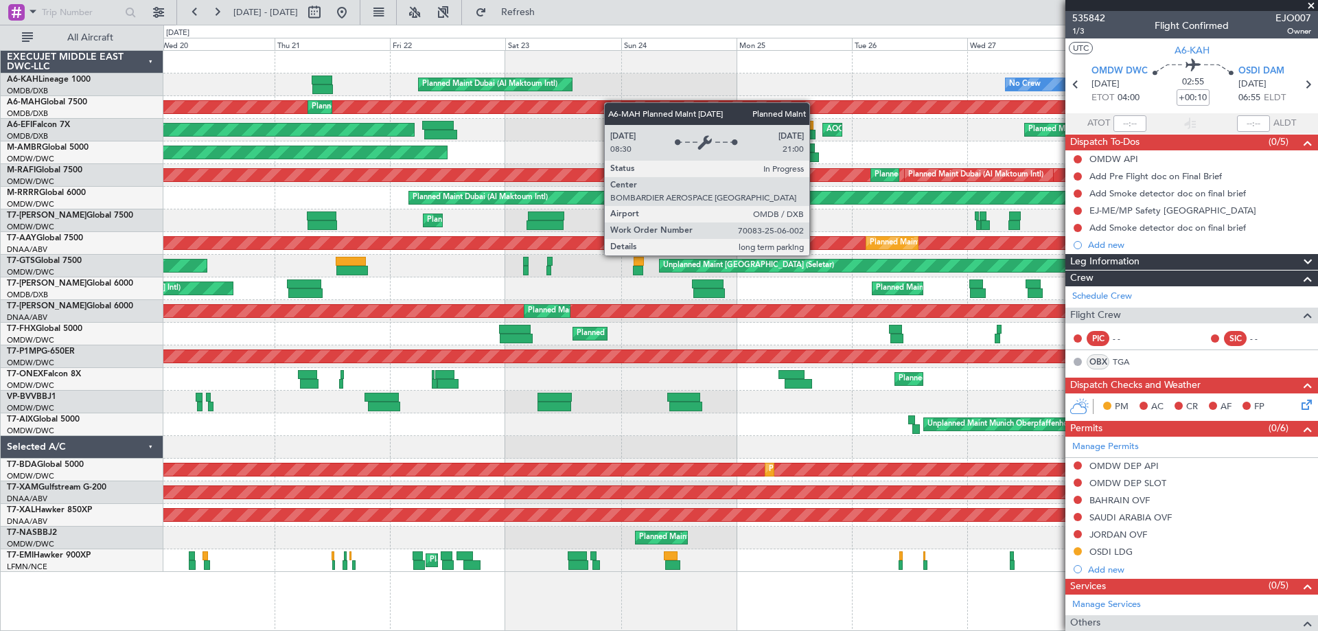
click at [793, 103] on div "No Crew Planned Maint Dubai (Al Maktoum Intl) Planned Maint Dubai (Dubai Intl) …" at bounding box center [740, 311] width 1154 height 521
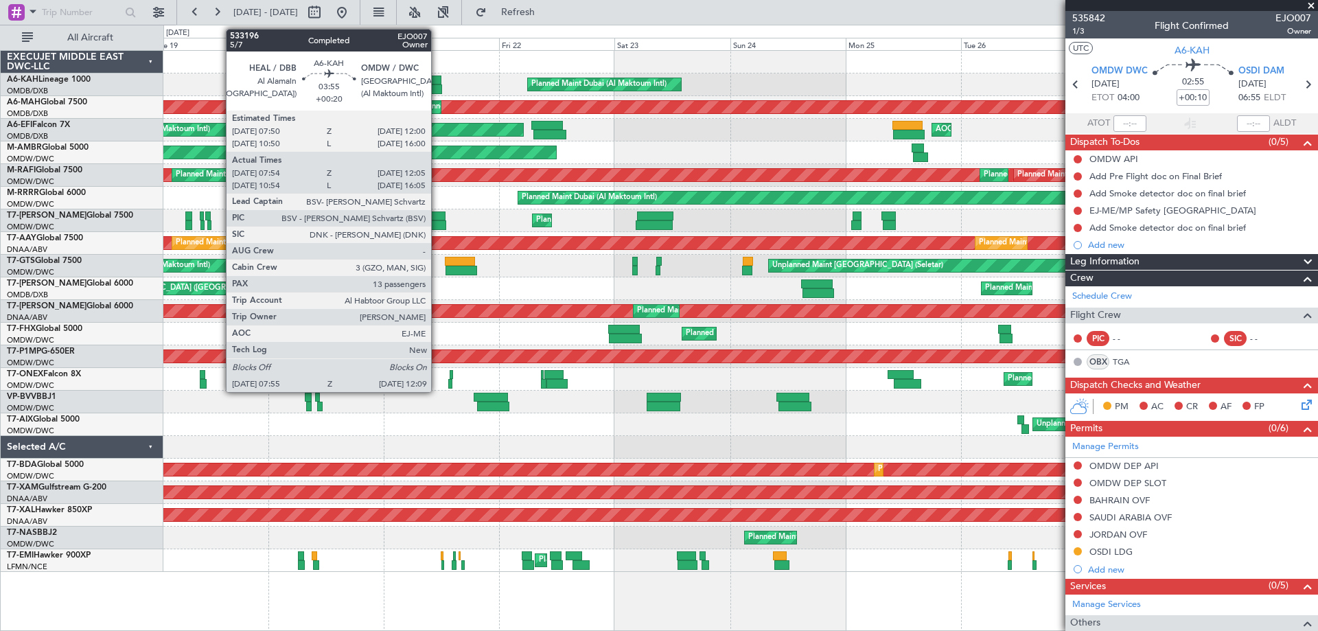
click at [437, 81] on div at bounding box center [431, 81] width 21 height 10
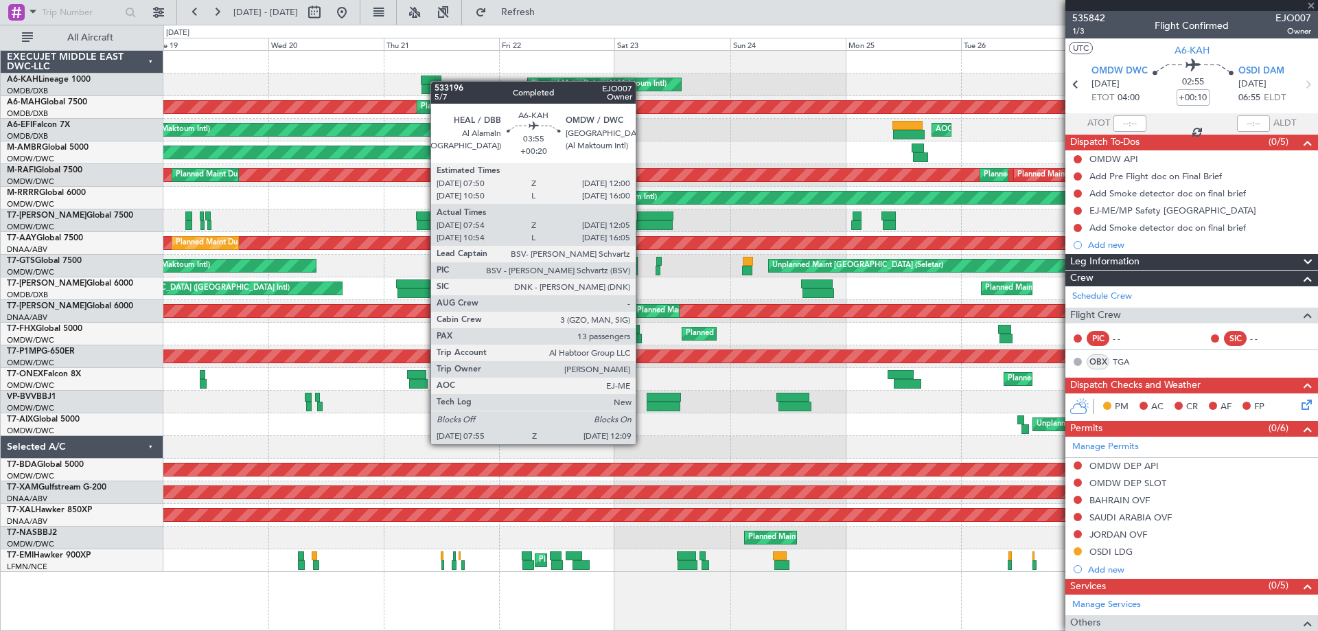
type input "+00:20"
type input "08:04"
type input "12:00"
type input "13"
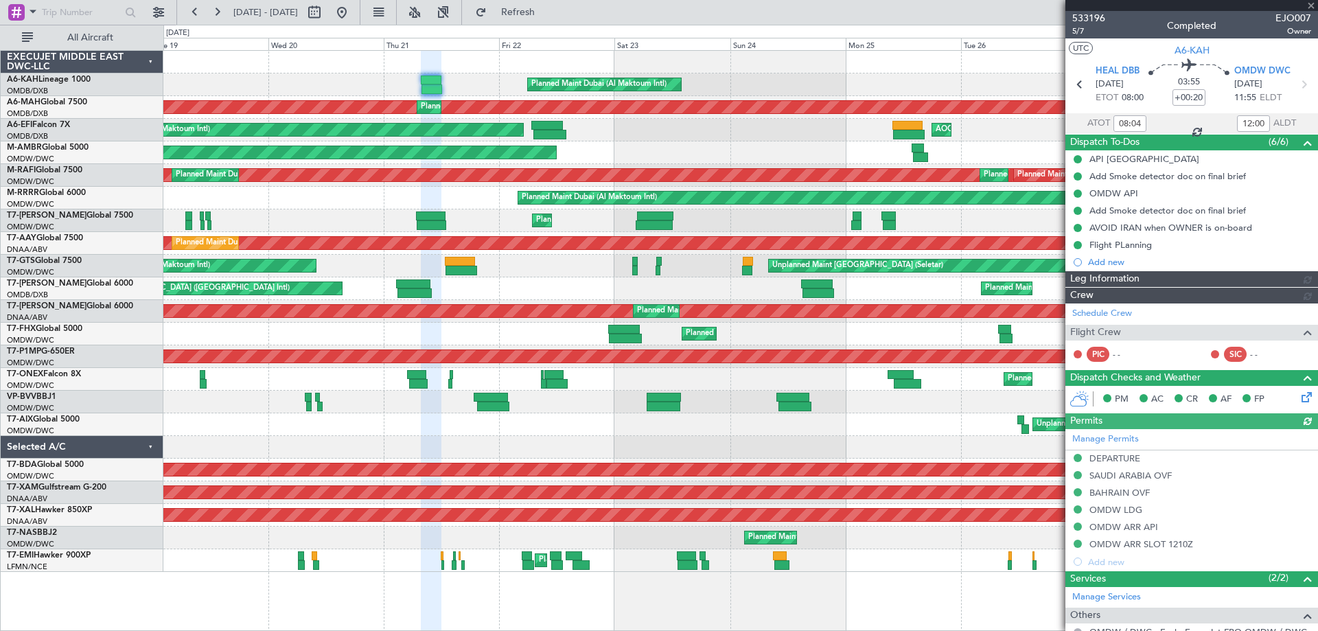
type input "[PERSON_NAME] ([PERSON_NAME])"
type input "7078"
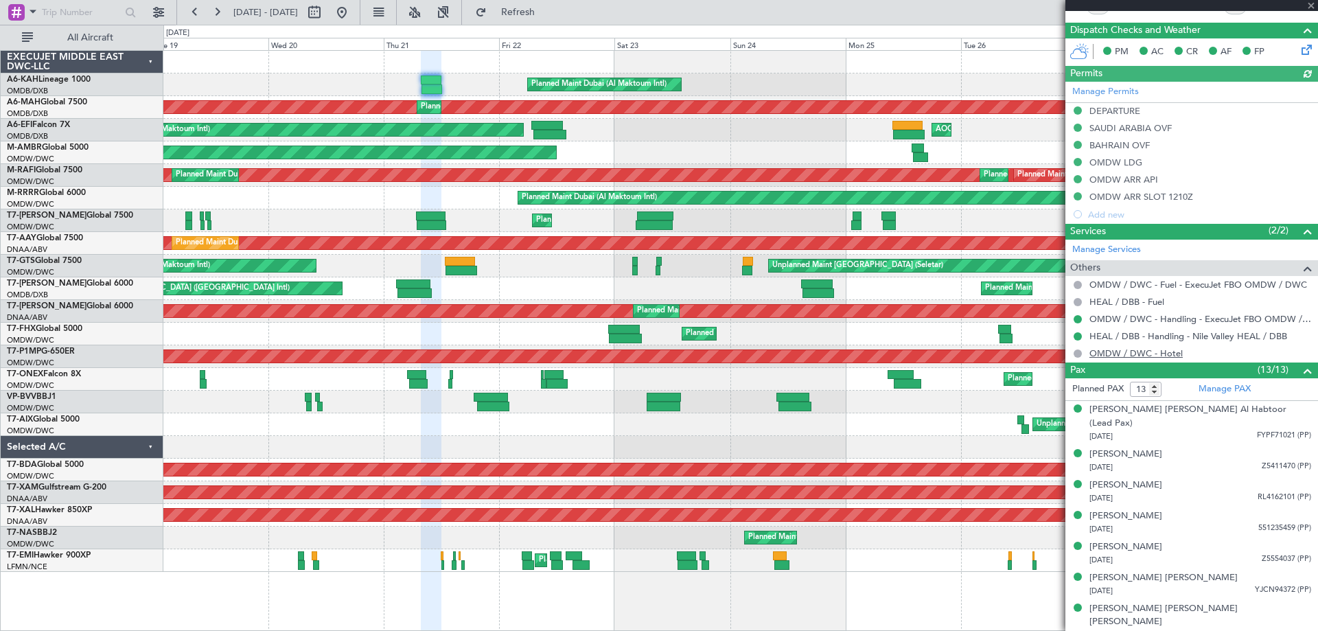
scroll to position [245, 0]
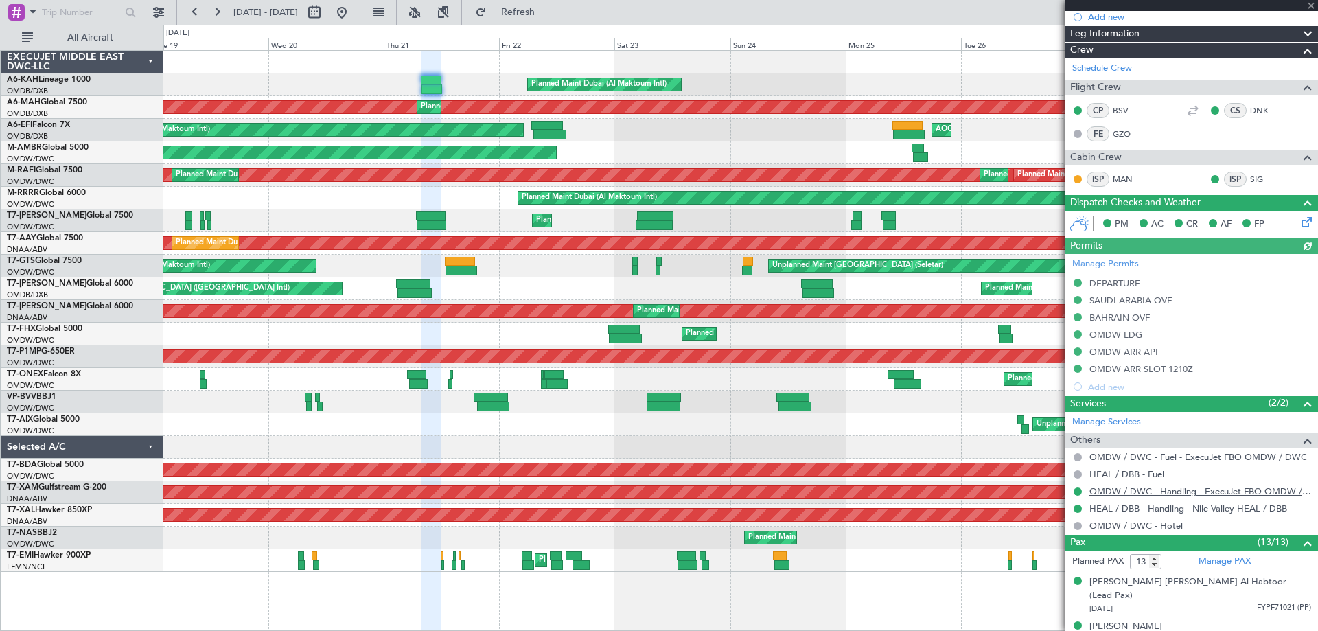
click at [1153, 490] on link "OMDW / DWC - Handling - ExecuJet FBO OMDW / DWC" at bounding box center [1201, 491] width 222 height 12
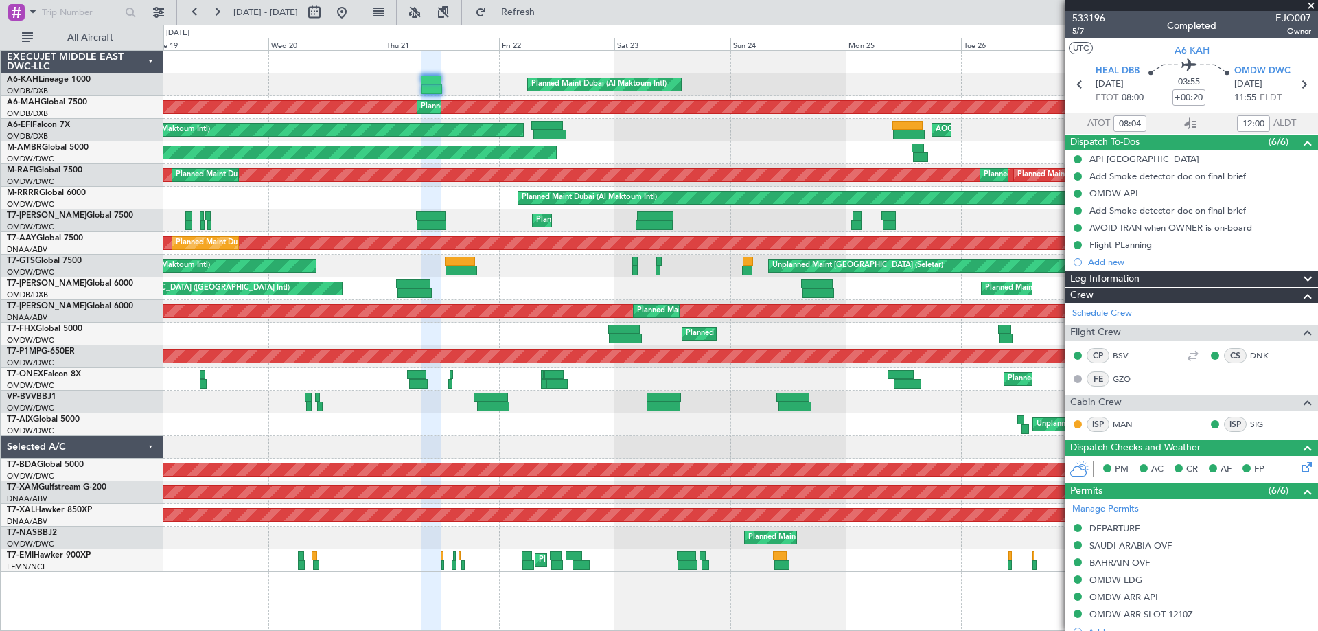
scroll to position [245, 0]
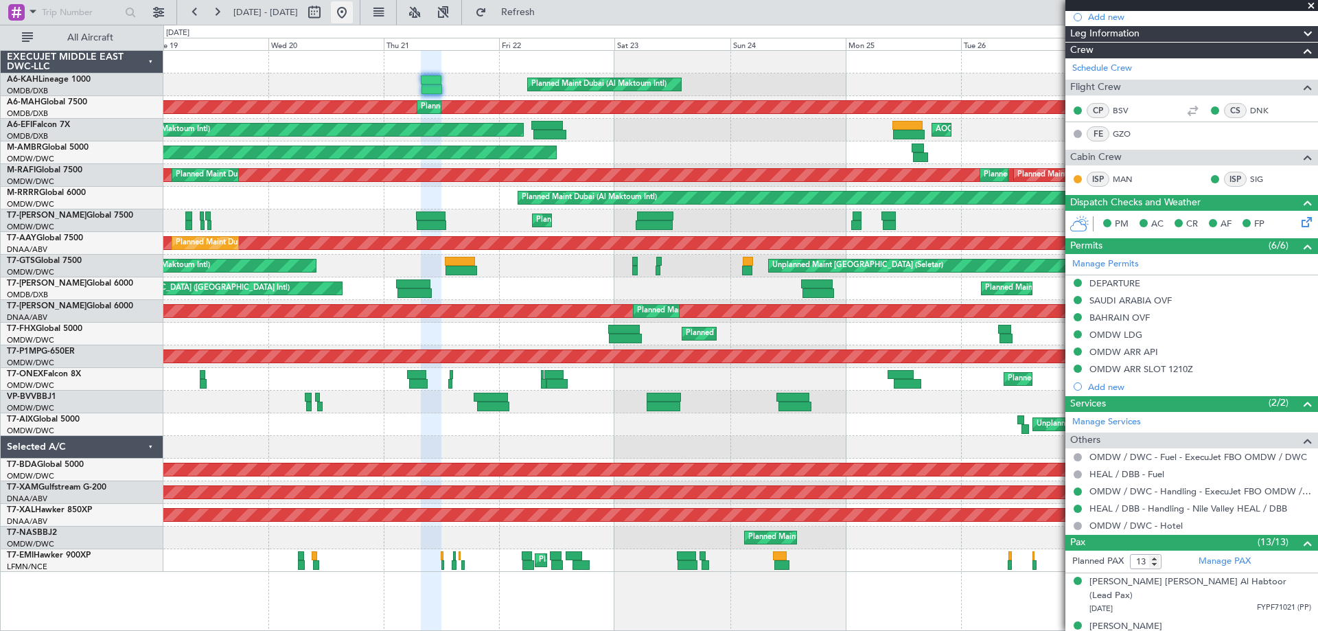
click at [353, 14] on button at bounding box center [342, 12] width 22 height 22
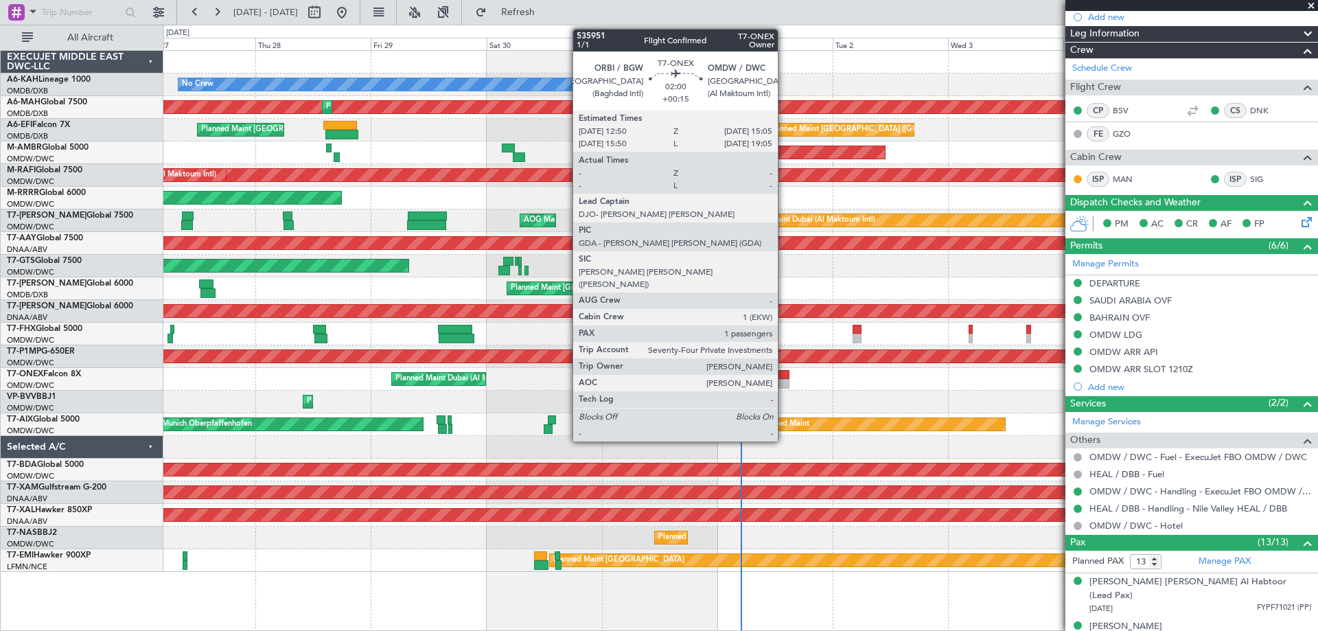
click at [784, 378] on div at bounding box center [784, 375] width 11 height 10
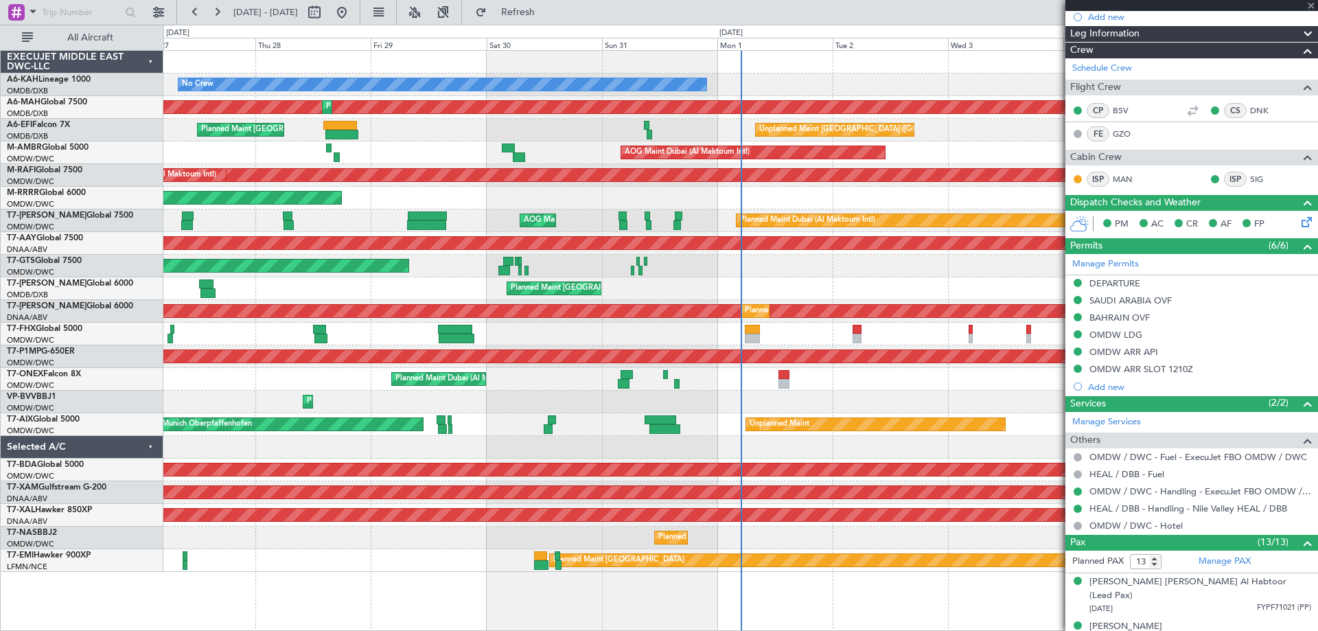
type input "+00:15"
type input "1"
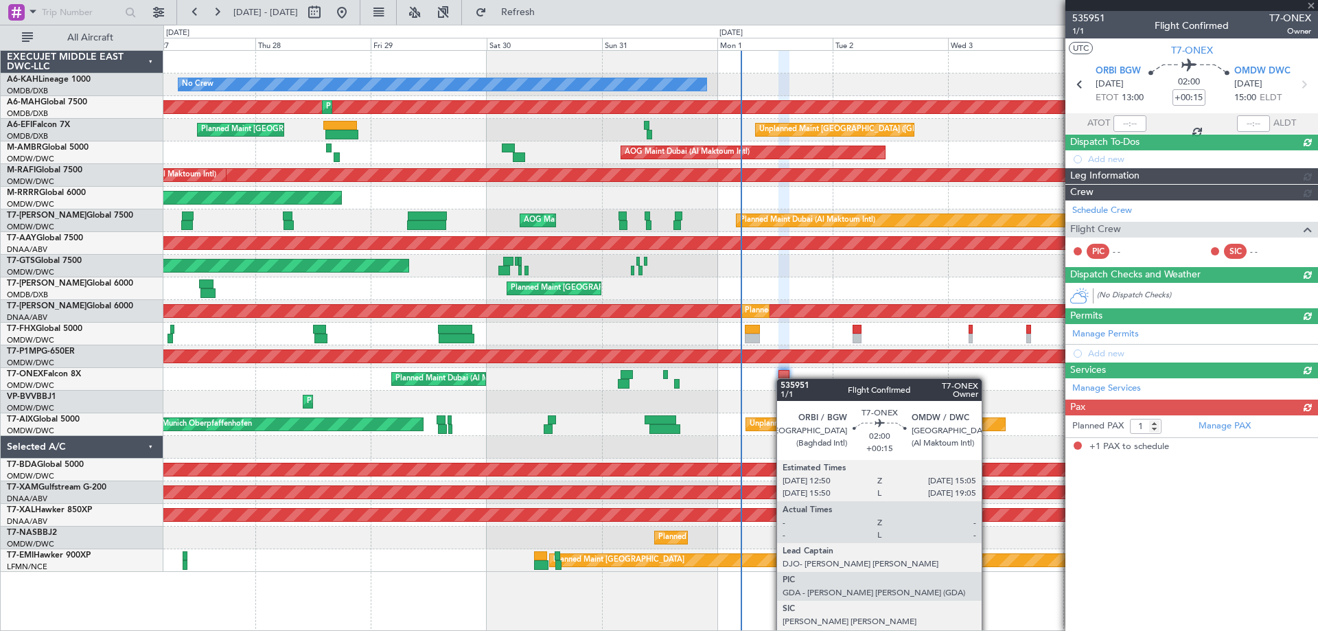
scroll to position [0, 0]
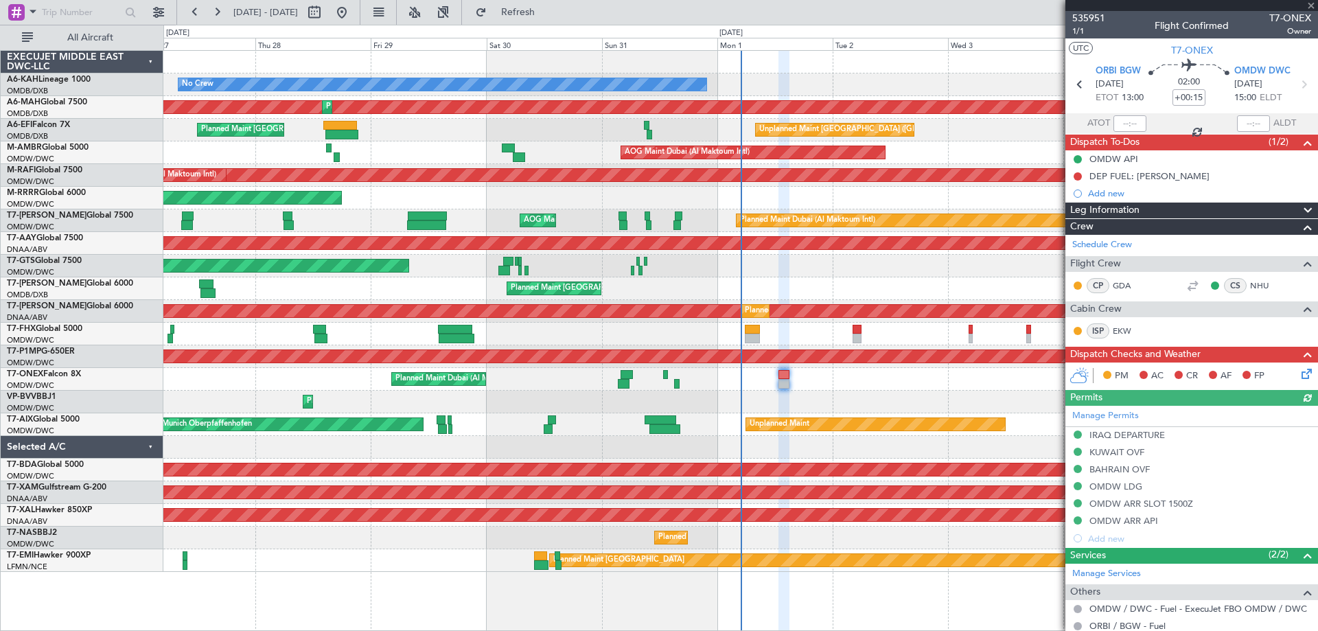
drag, startPoint x: 1130, startPoint y: 176, endPoint x: 1158, endPoint y: 181, distance: 28.5
click at [1129, 176] on div "DEP FUEL: ROB" at bounding box center [1150, 176] width 120 height 12
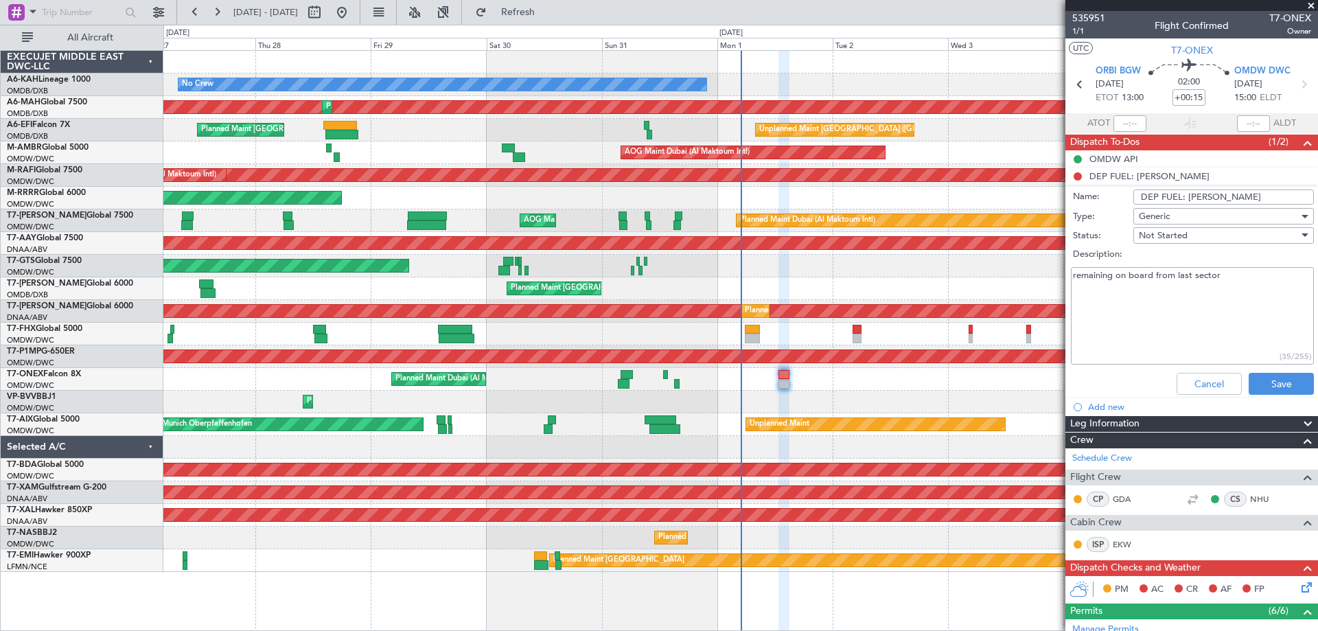
drag, startPoint x: 1225, startPoint y: 194, endPoint x: 1183, endPoint y: 195, distance: 41.9
click at [1183, 195] on input "DEP FUEL: ROB" at bounding box center [1224, 197] width 181 height 15
type input "DEP FUEL: 11300lbs"
click button "Cancel" at bounding box center [1209, 384] width 65 height 22
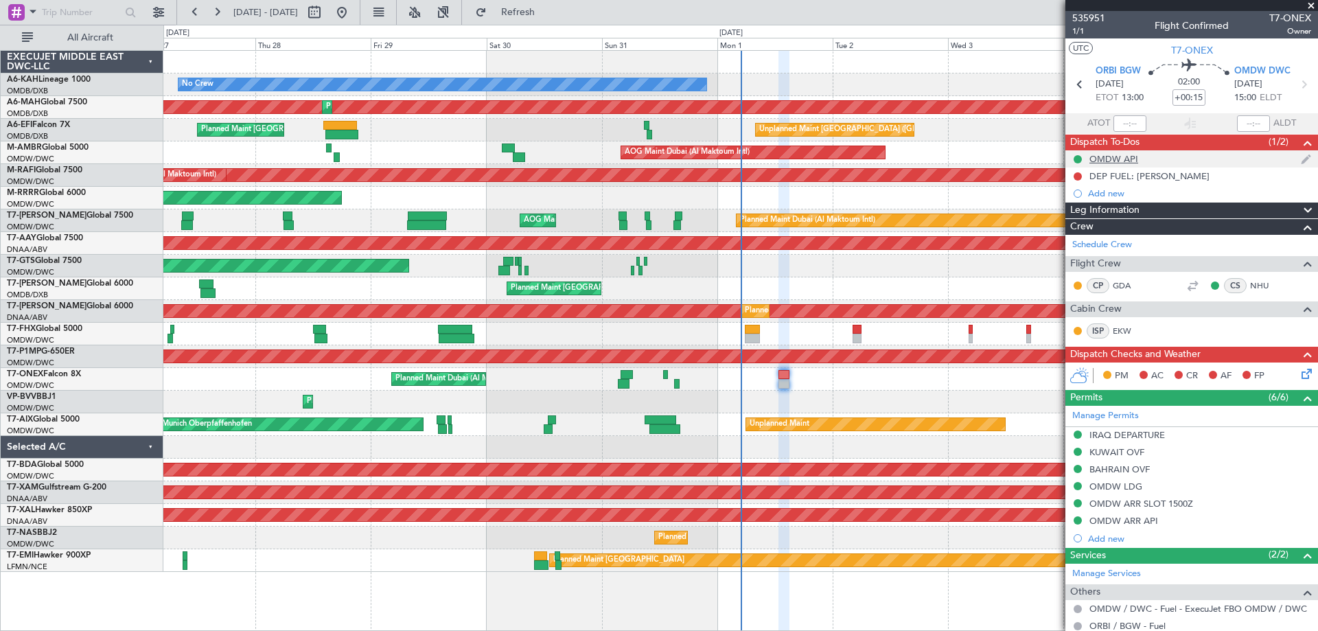
click at [1161, 166] on div "OMDW API" at bounding box center [1192, 158] width 253 height 17
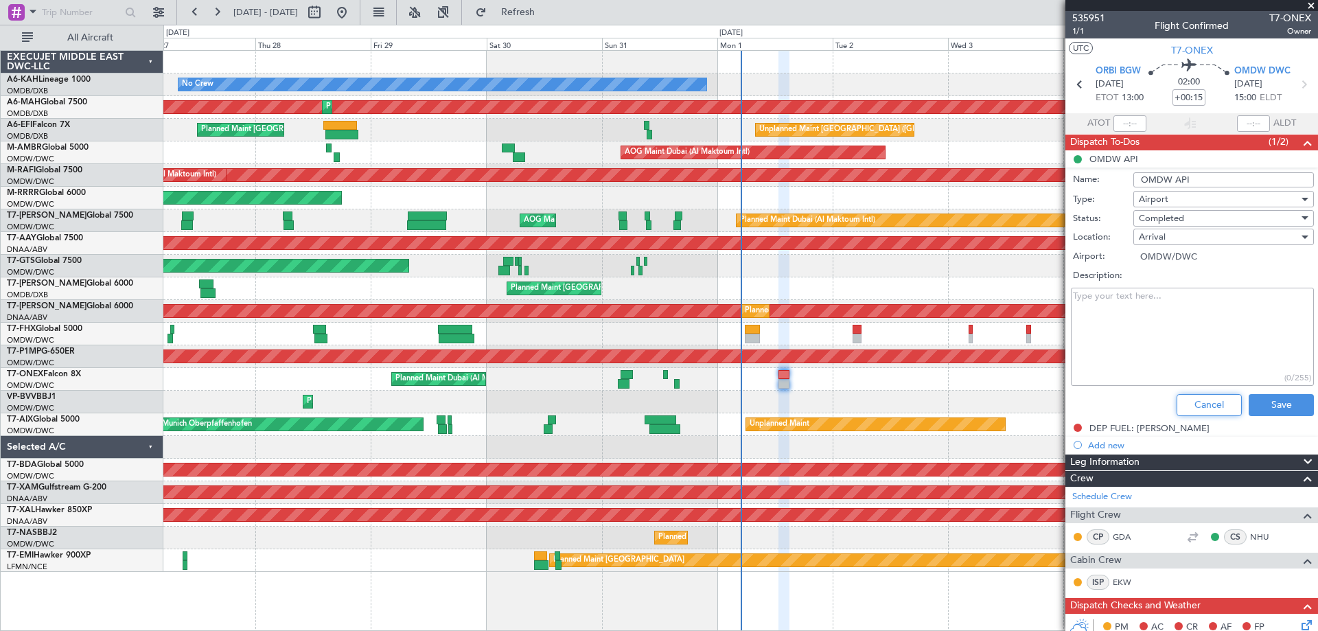
drag, startPoint x: 1187, startPoint y: 410, endPoint x: 1184, endPoint y: 392, distance: 18.1
click at [1187, 409] on button "Cancel" at bounding box center [1209, 405] width 65 height 22
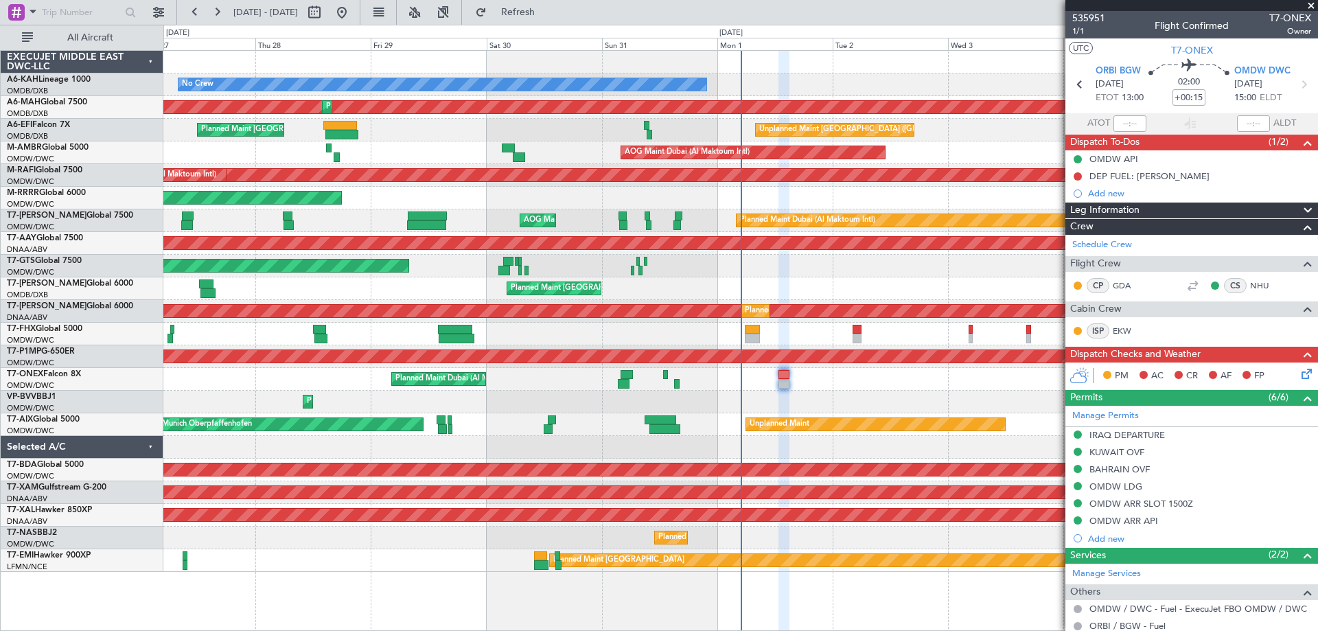
click at [1144, 172] on div "DEP FUEL: ROB" at bounding box center [1150, 176] width 120 height 12
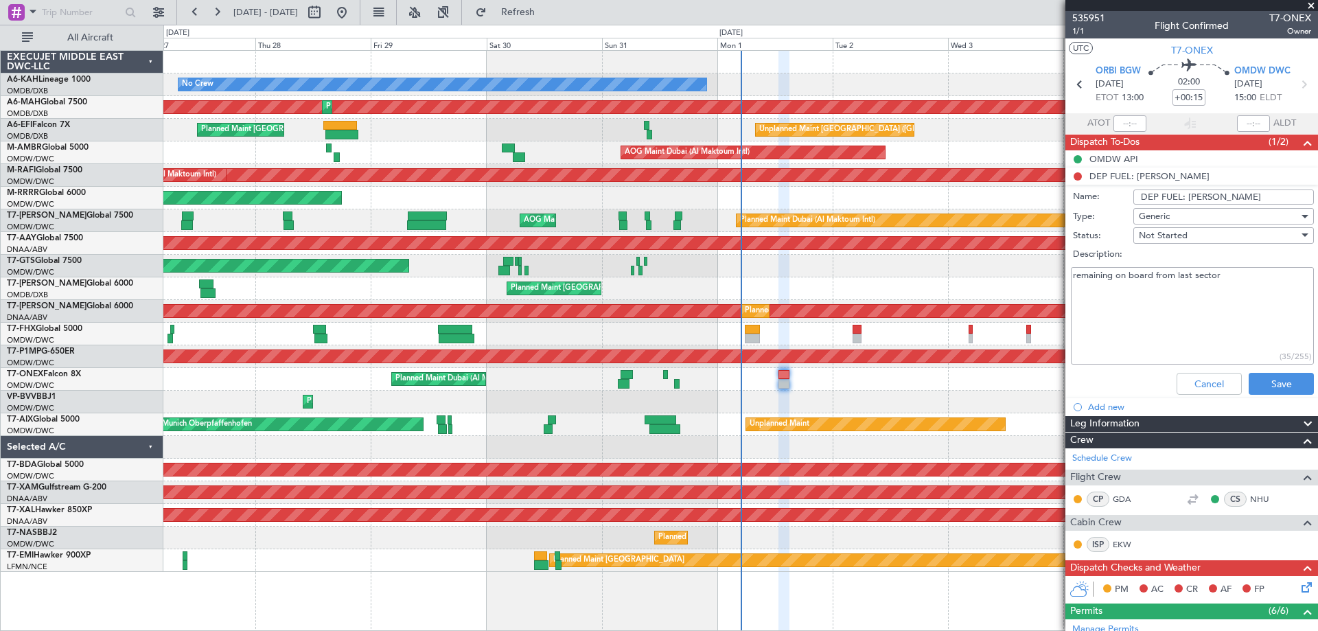
drag, startPoint x: 1224, startPoint y: 197, endPoint x: 1185, endPoint y: 194, distance: 40.0
click at [1185, 194] on input "DEP FUEL: ROB" at bounding box center [1224, 197] width 181 height 15
type input "DEP FUEL: 11300lbs"
click at [1279, 380] on button "Save" at bounding box center [1281, 384] width 65 height 22
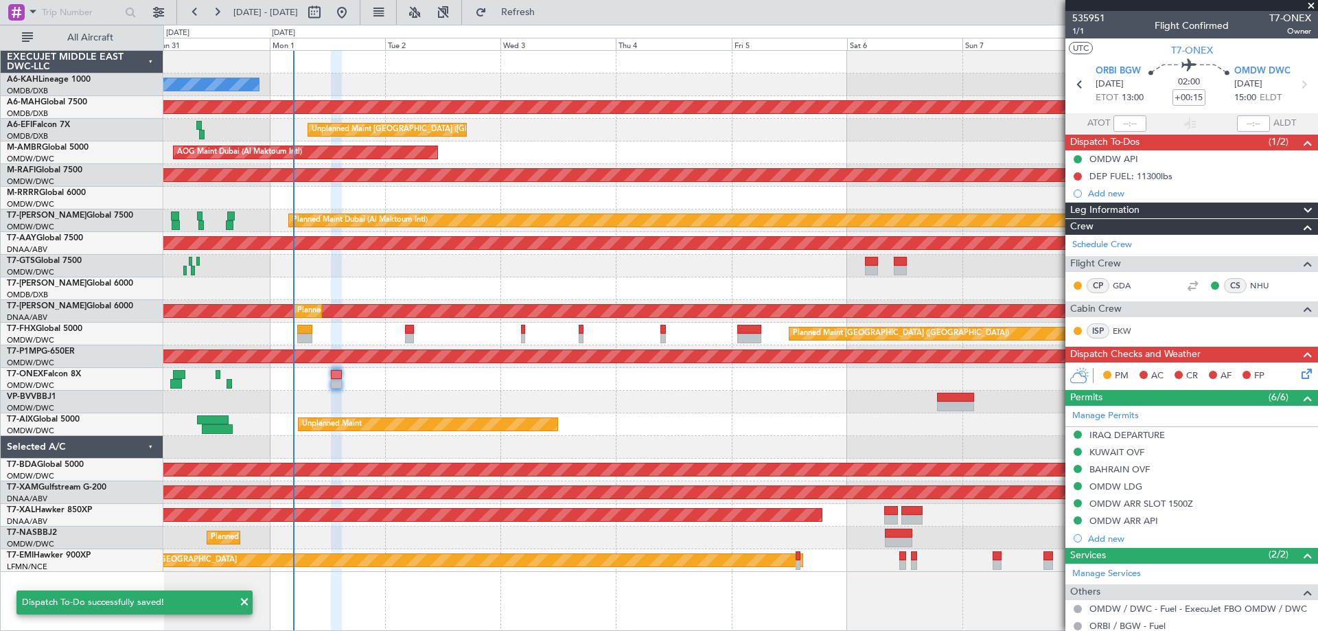
click at [453, 62] on div at bounding box center [740, 62] width 1154 height 23
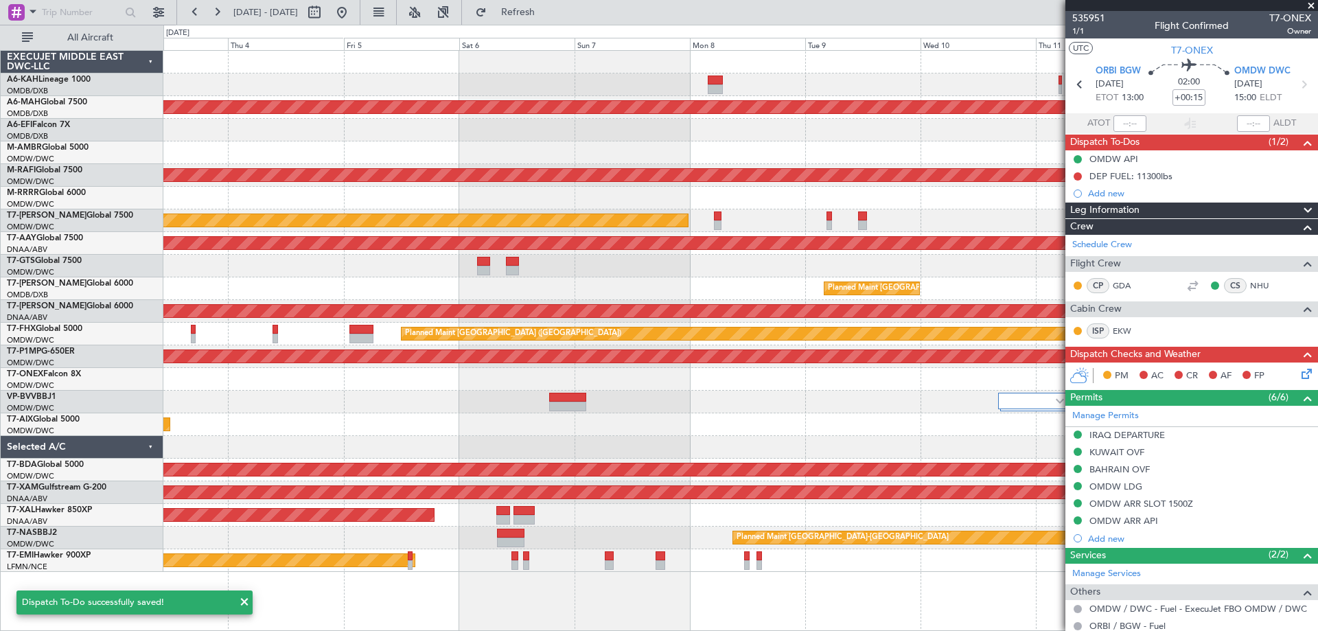
click at [535, 63] on div at bounding box center [740, 62] width 1154 height 23
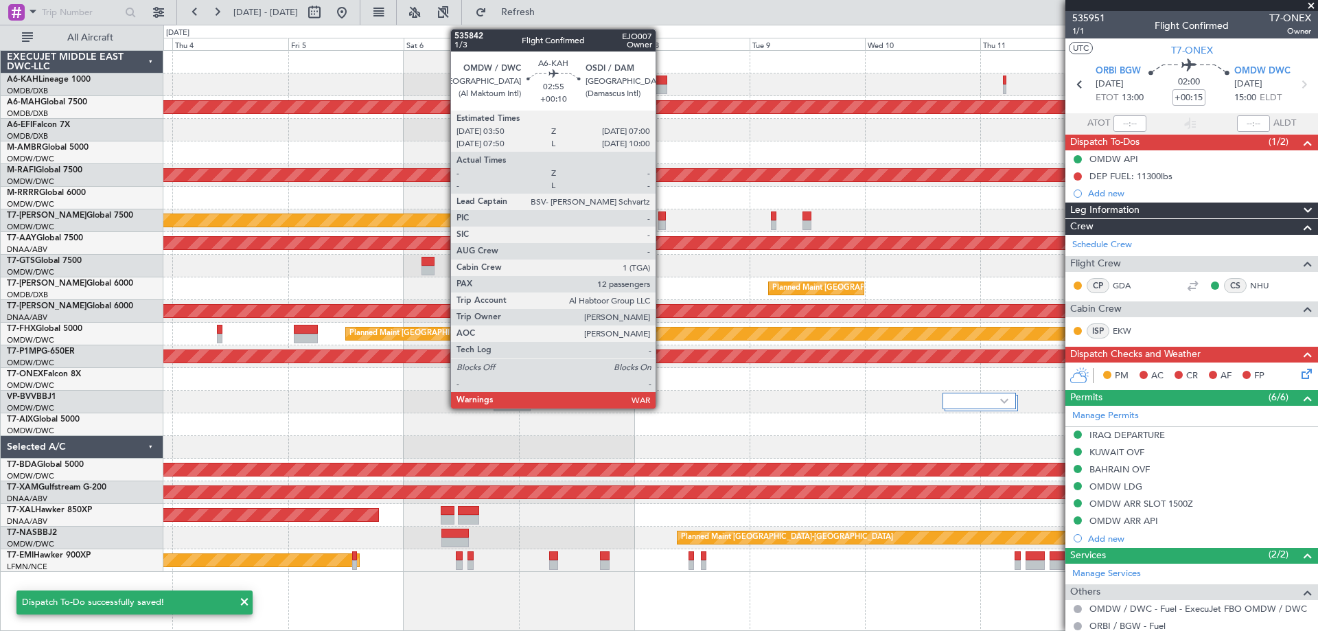
click at [662, 89] on div at bounding box center [660, 89] width 16 height 10
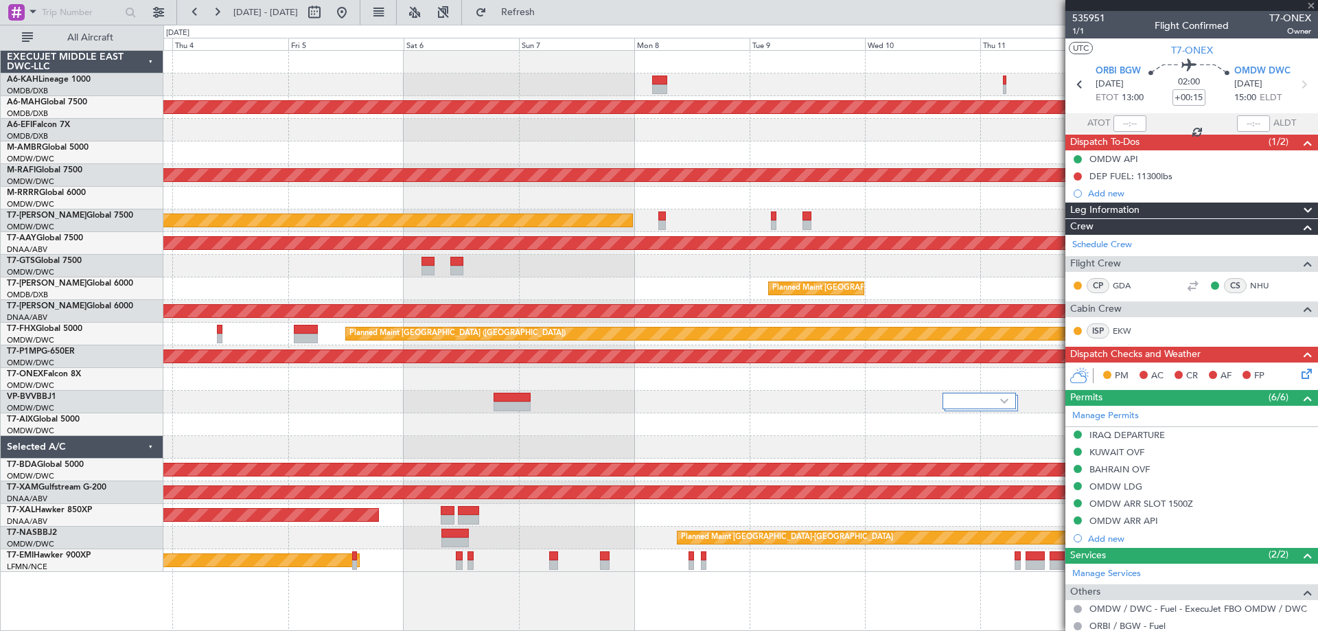
type input "+00:10"
type input "12"
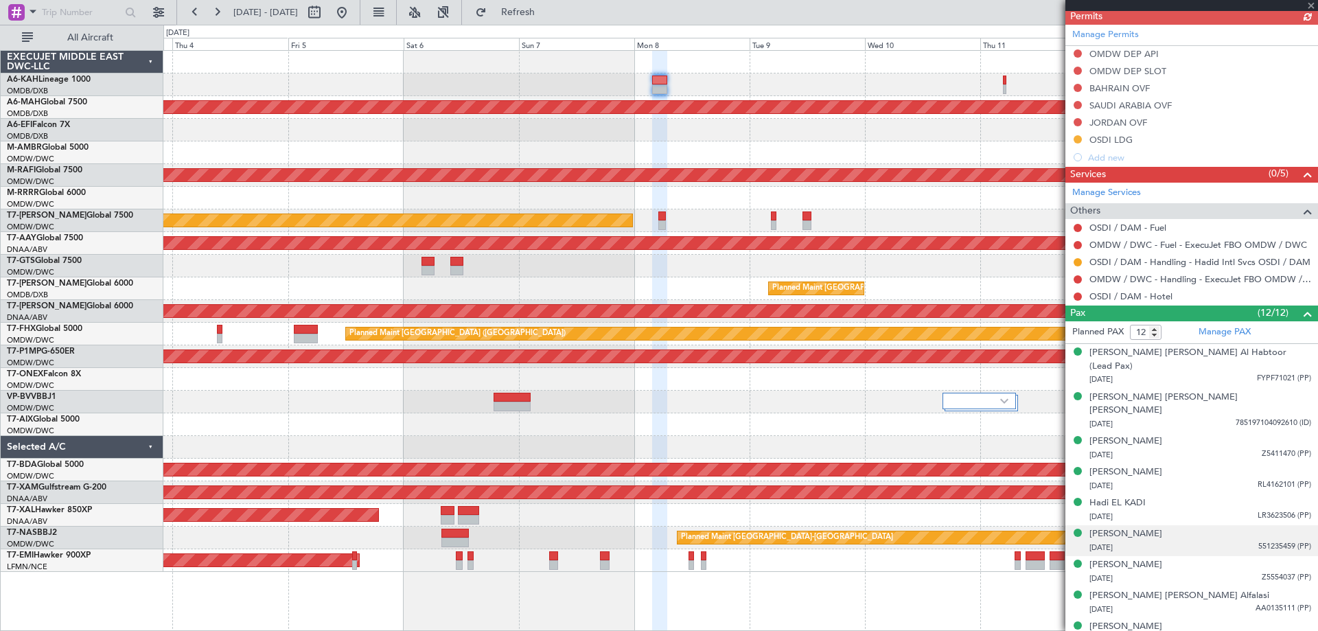
scroll to position [495, 0]
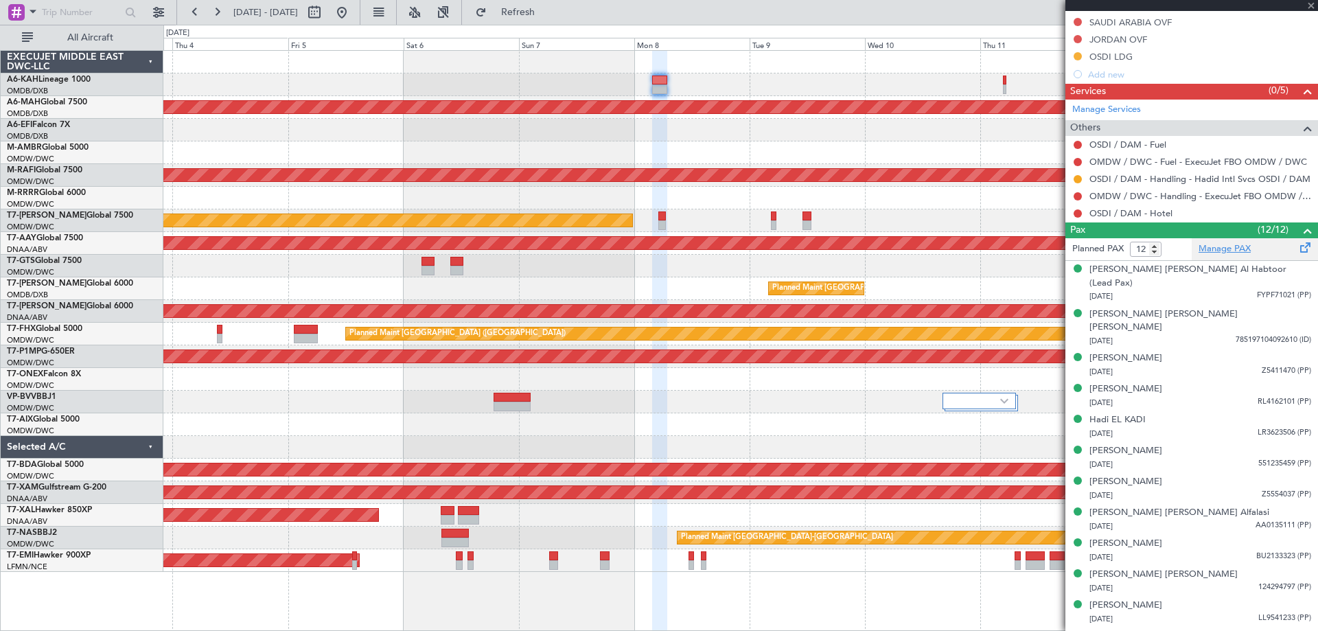
click at [1229, 249] on link "Manage PAX" at bounding box center [1225, 249] width 52 height 14
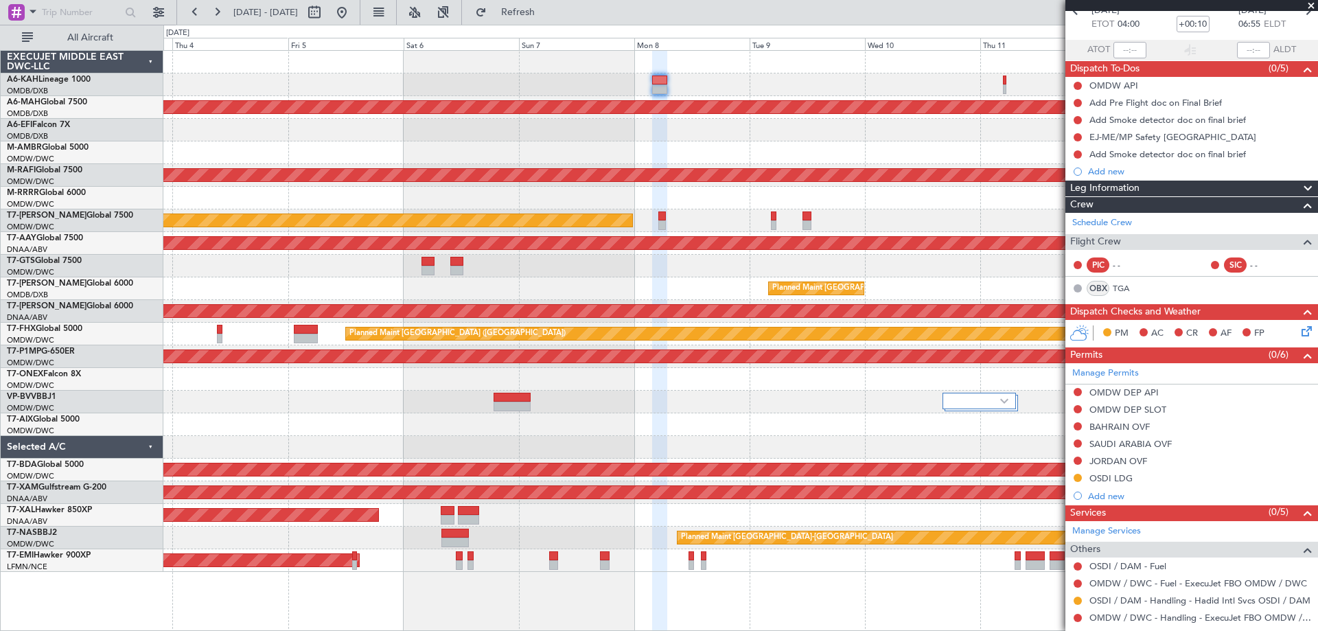
scroll to position [0, 0]
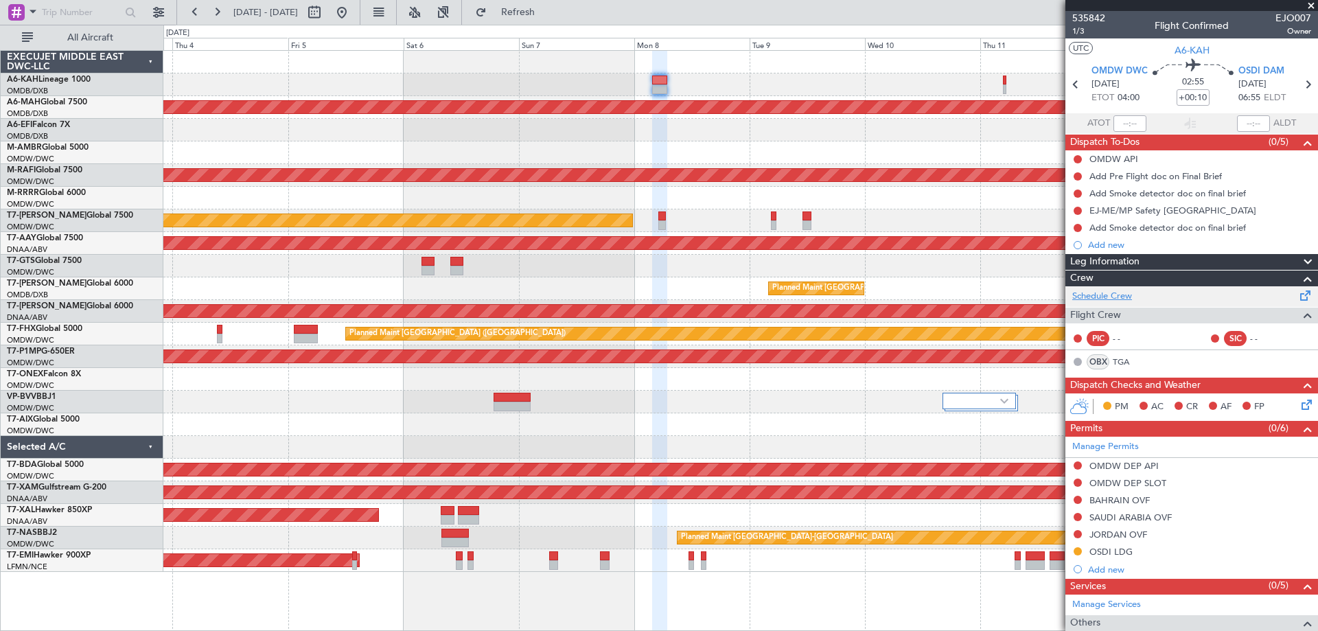
click at [1111, 293] on link "Schedule Crew" at bounding box center [1103, 297] width 60 height 14
click at [1094, 16] on span "535842" at bounding box center [1089, 18] width 33 height 14
click at [1081, 27] on span "1/3" at bounding box center [1089, 31] width 33 height 12
click at [1114, 290] on link "Schedule Crew" at bounding box center [1103, 297] width 60 height 14
click at [1097, 300] on link "Schedule Crew" at bounding box center [1103, 297] width 60 height 14
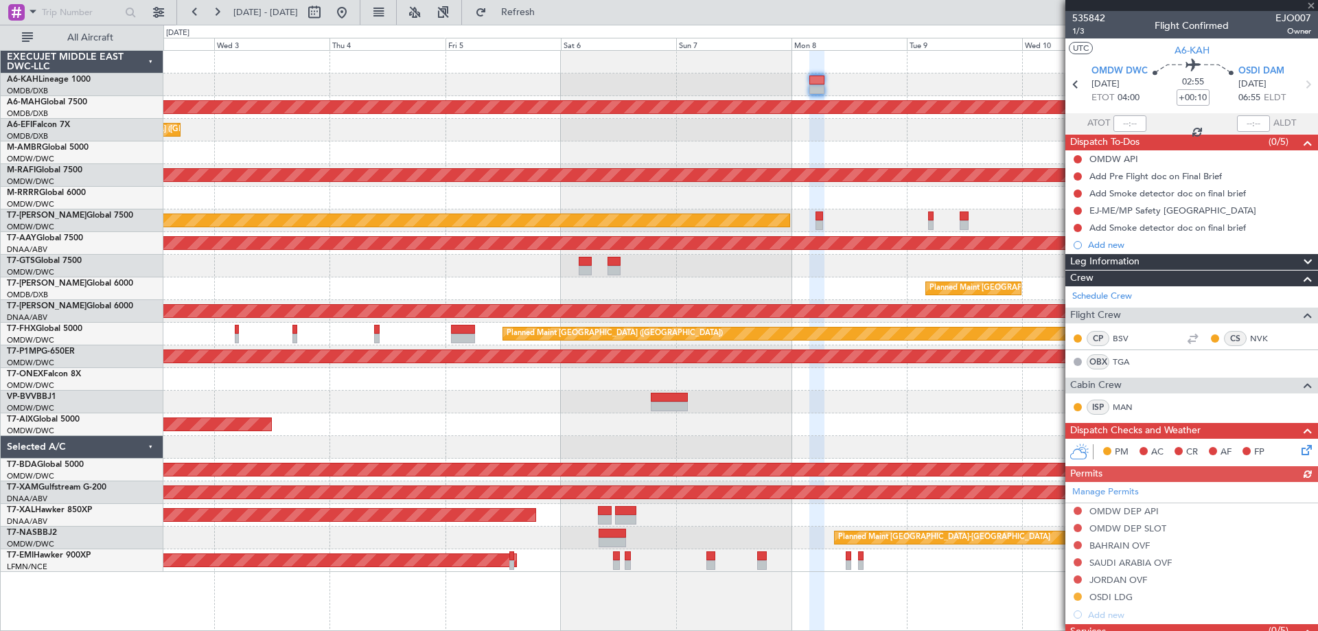
click at [900, 431] on div "Unplanned Maint" at bounding box center [740, 424] width 1154 height 23
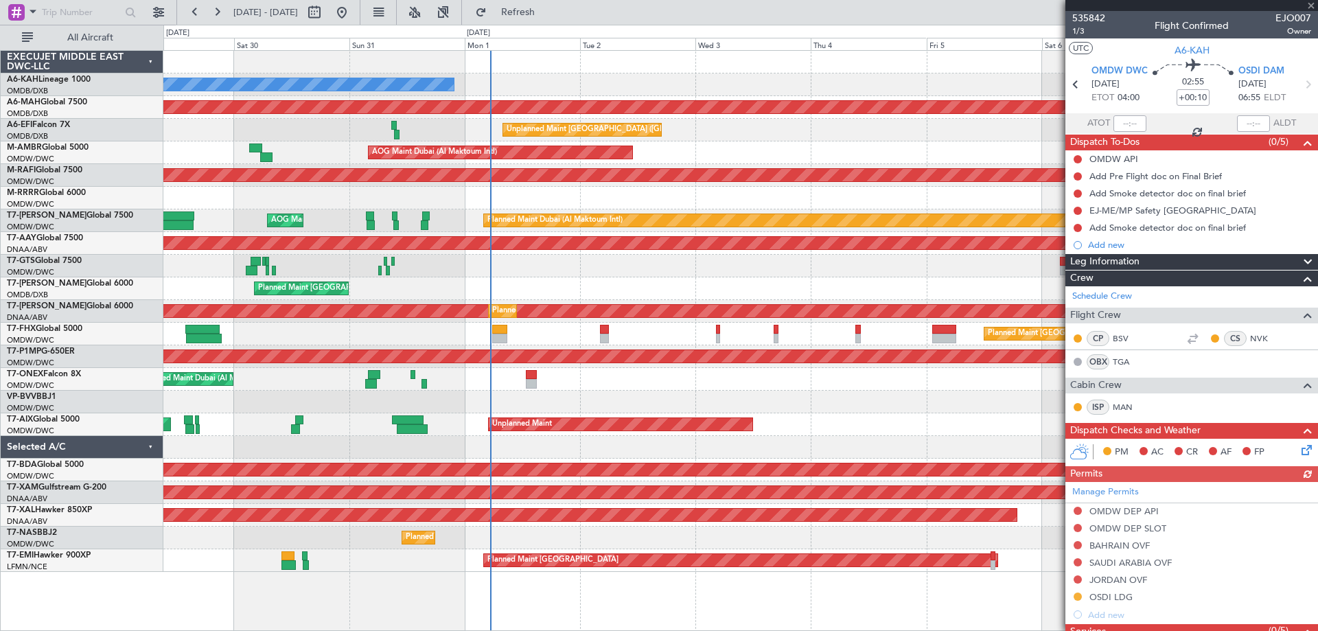
click at [855, 264] on div "No Crew Planned Maint [GEOGRAPHIC_DATA] ([GEOGRAPHIC_DATA]) Planned Maint [GEOG…" at bounding box center [740, 311] width 1154 height 521
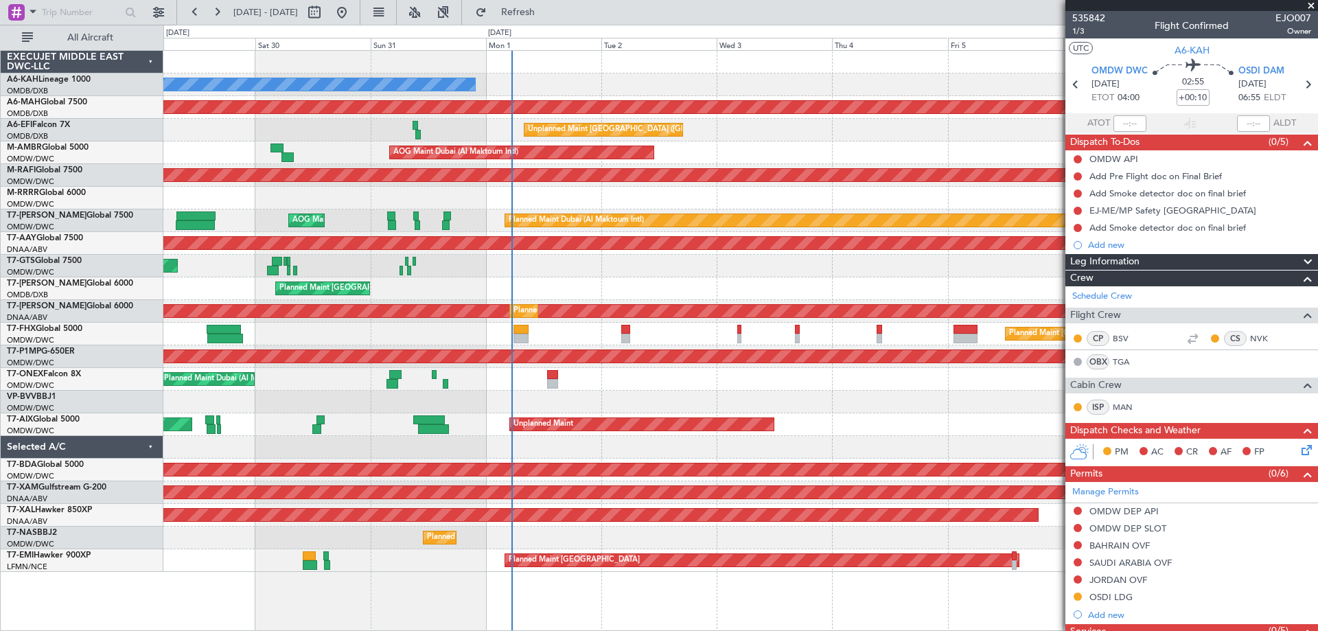
click at [263, 247] on div "No Crew Planned Maint [GEOGRAPHIC_DATA] ([GEOGRAPHIC_DATA]) Planned Maint [GEOG…" at bounding box center [740, 311] width 1154 height 521
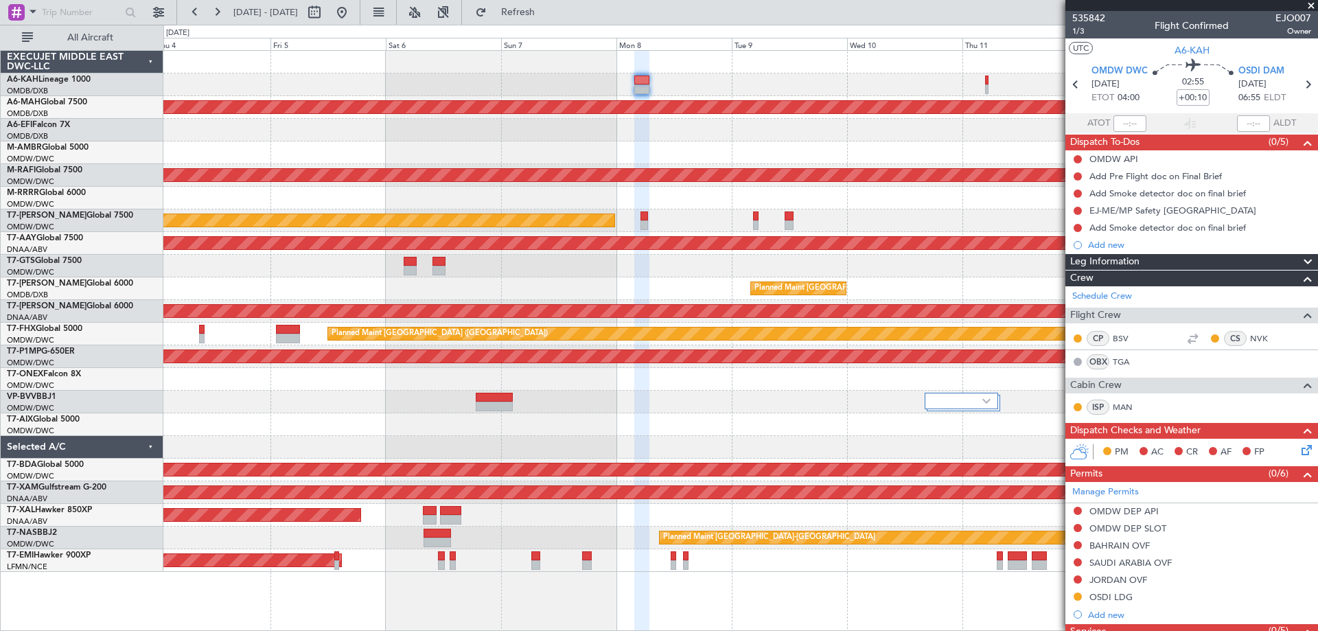
click at [339, 268] on div at bounding box center [740, 266] width 1154 height 23
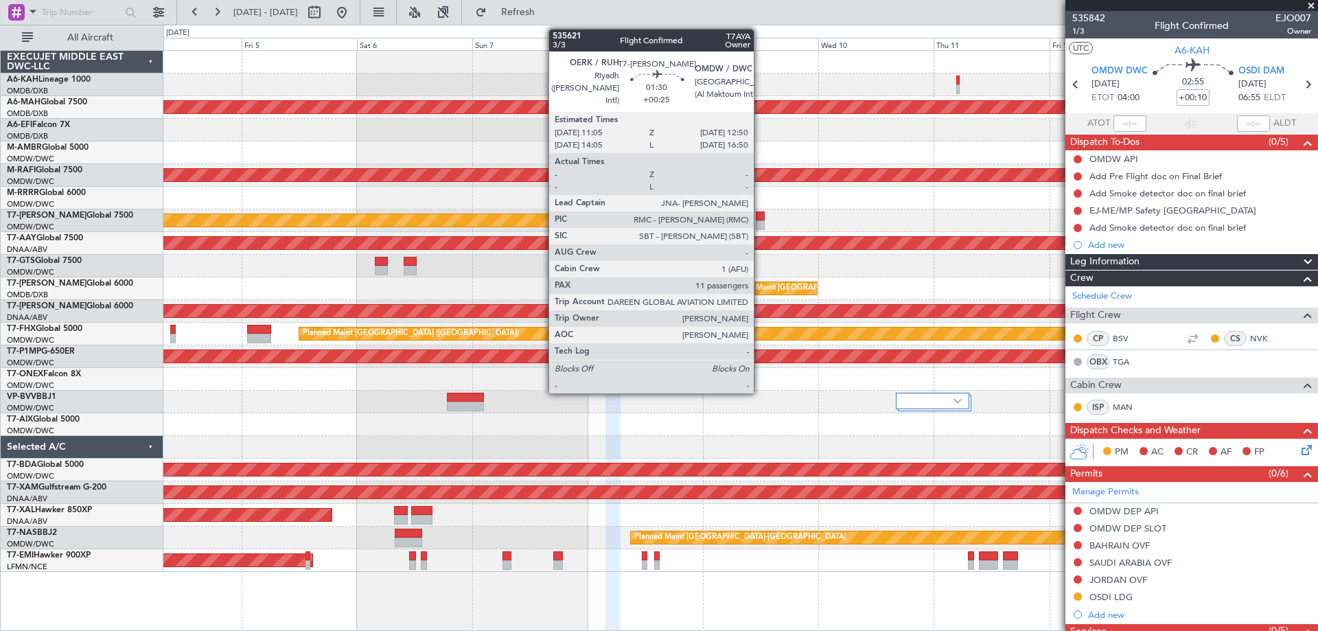
click at [760, 226] on div at bounding box center [760, 225] width 9 height 10
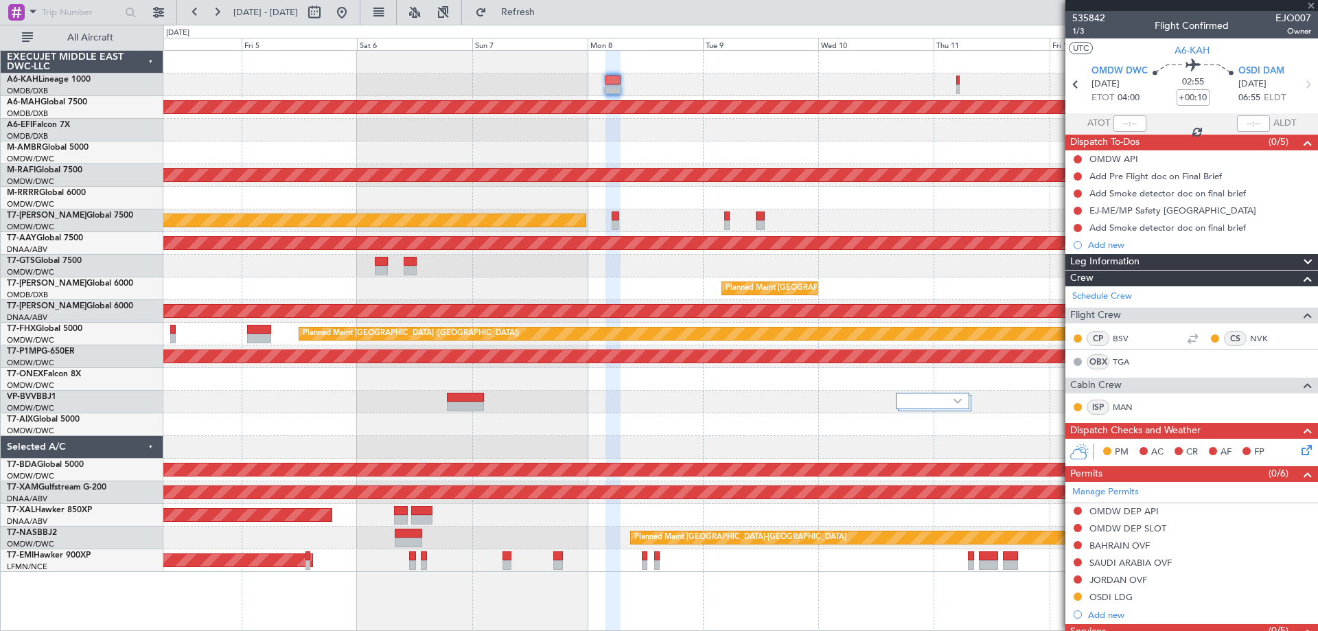
type input "+00:25"
type input "11"
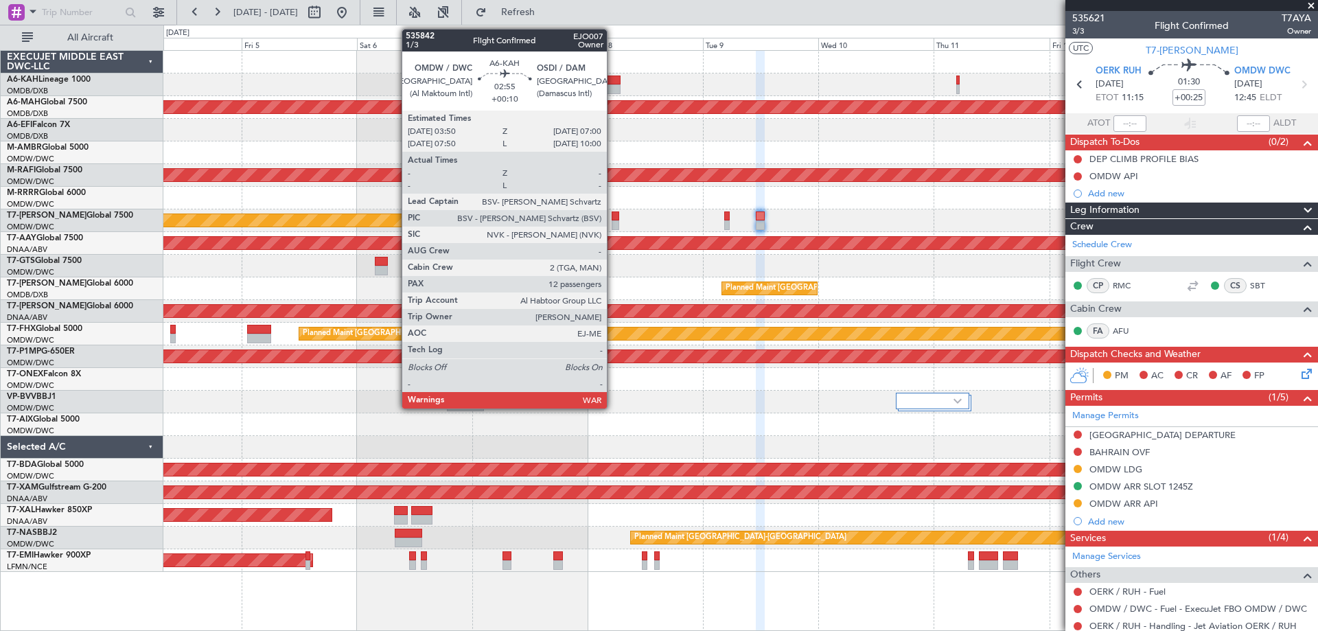
click at [613, 87] on div at bounding box center [614, 89] width 16 height 10
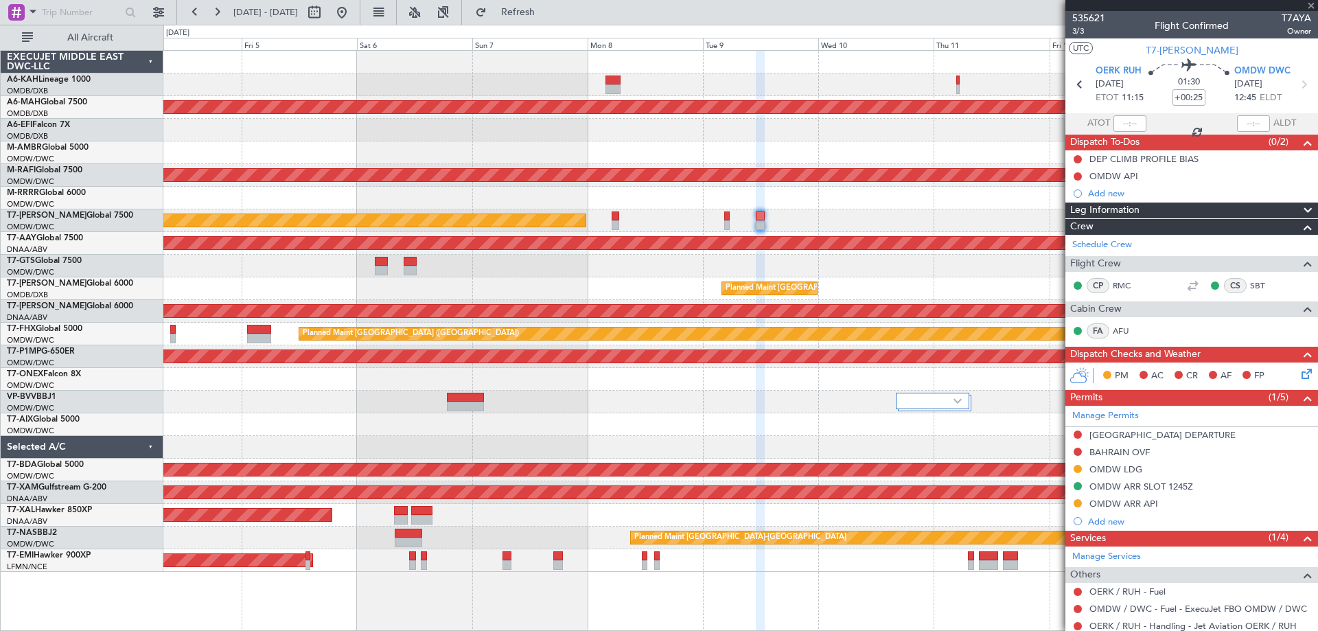
type input "+00:10"
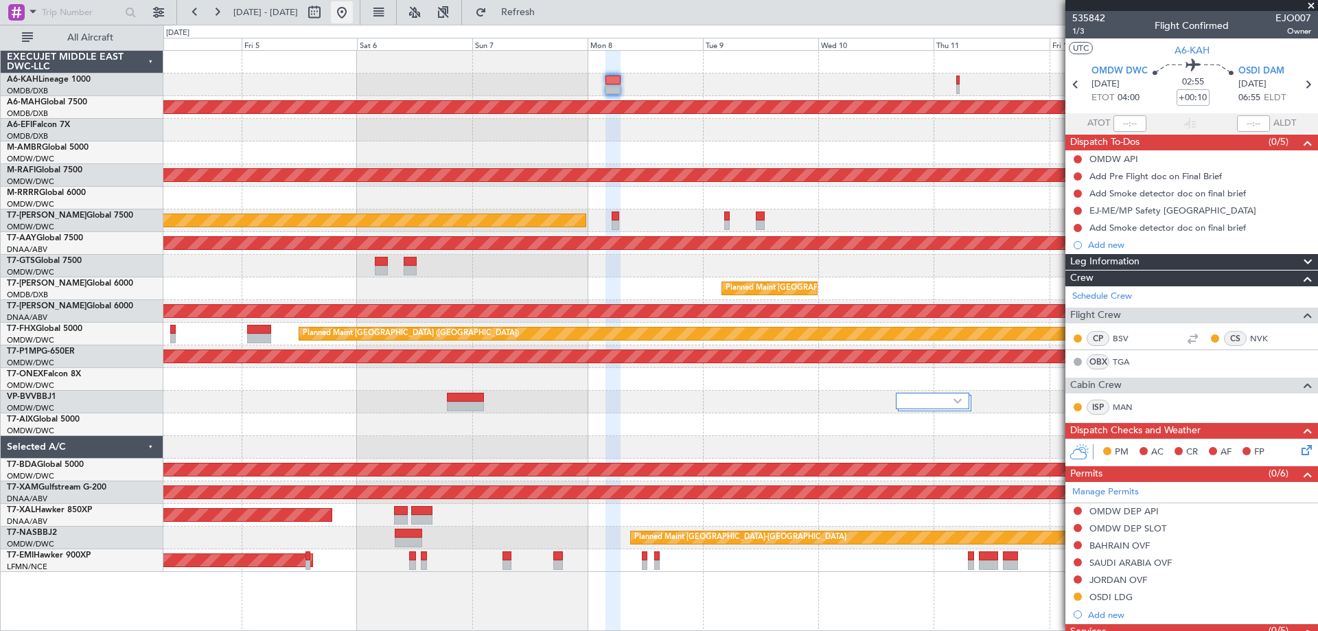
click at [353, 12] on button at bounding box center [342, 12] width 22 height 22
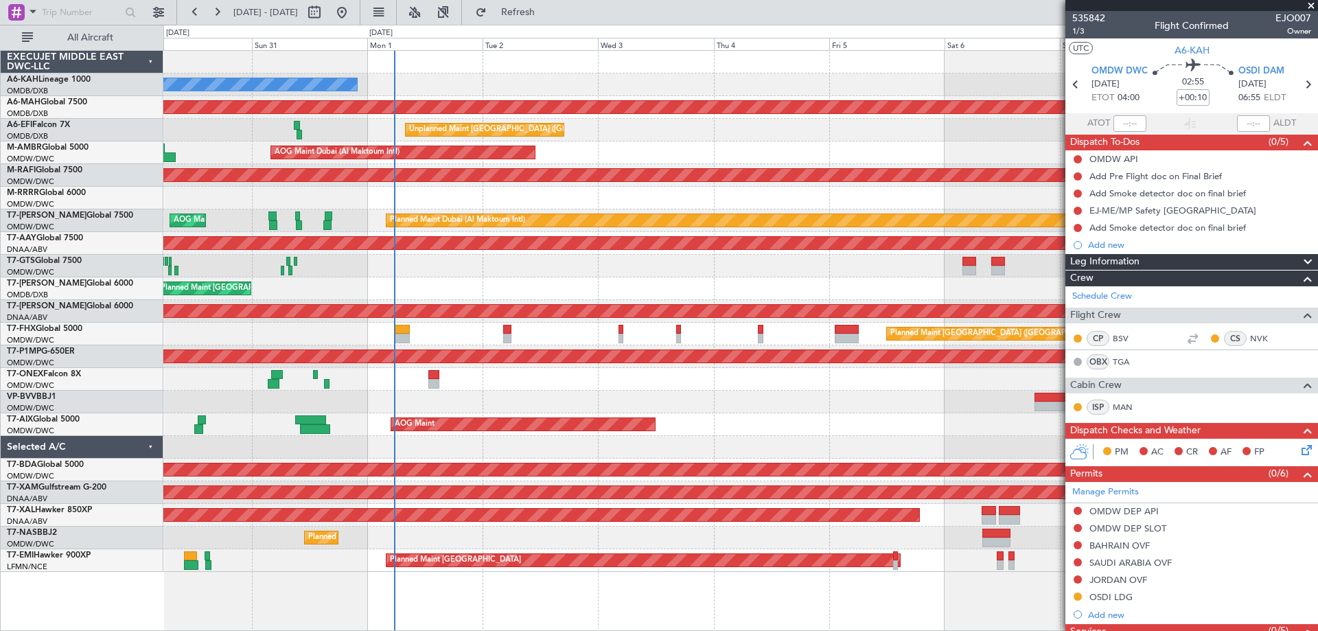
click at [476, 59] on div at bounding box center [740, 62] width 1154 height 23
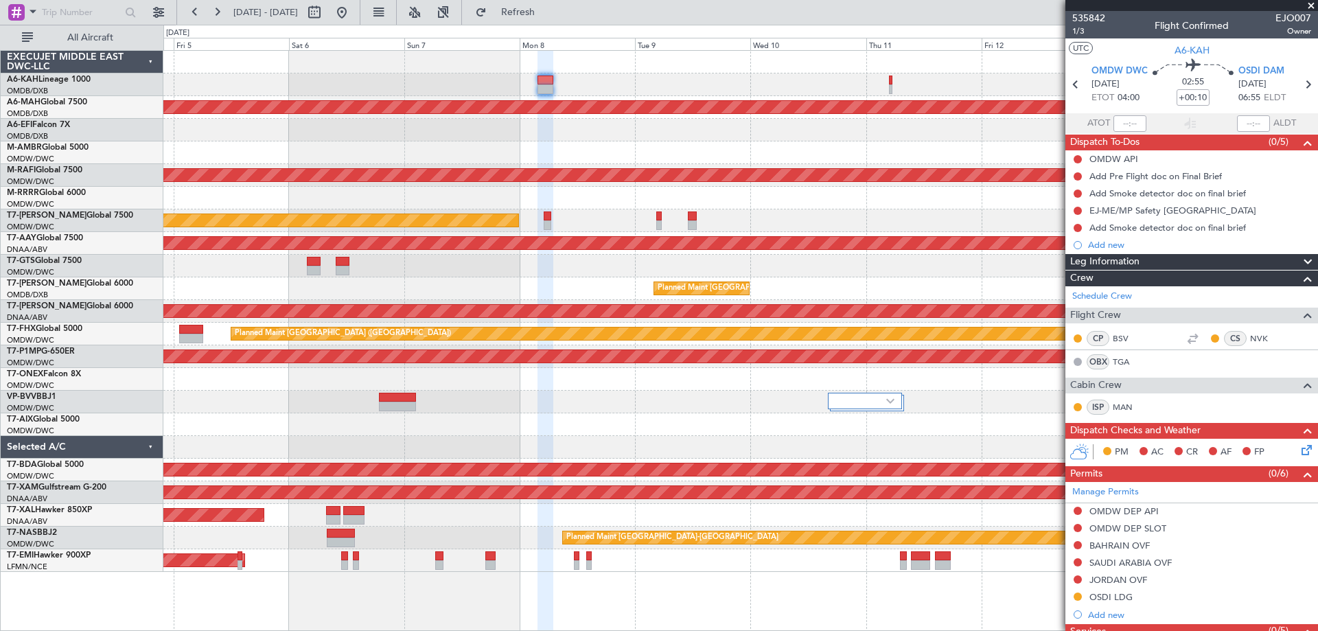
click at [190, 78] on div "Planned Maint Dubai (Dubai Intl) Unplanned Maint Paris (Le Bourget) AOG Maint D…" at bounding box center [740, 311] width 1154 height 521
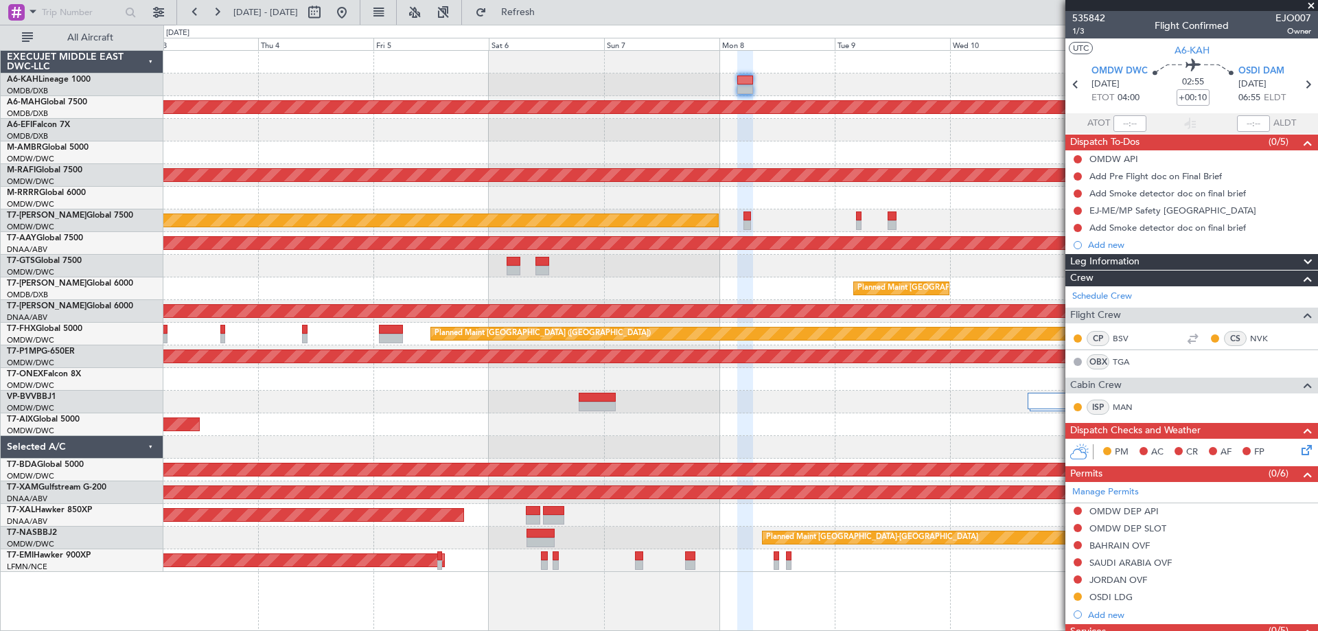
click at [639, 190] on div "No Crew Planned Maint Dubai (Dubai Intl) Unplanned Maint Paris (Le Bourget) AOG…" at bounding box center [740, 311] width 1154 height 521
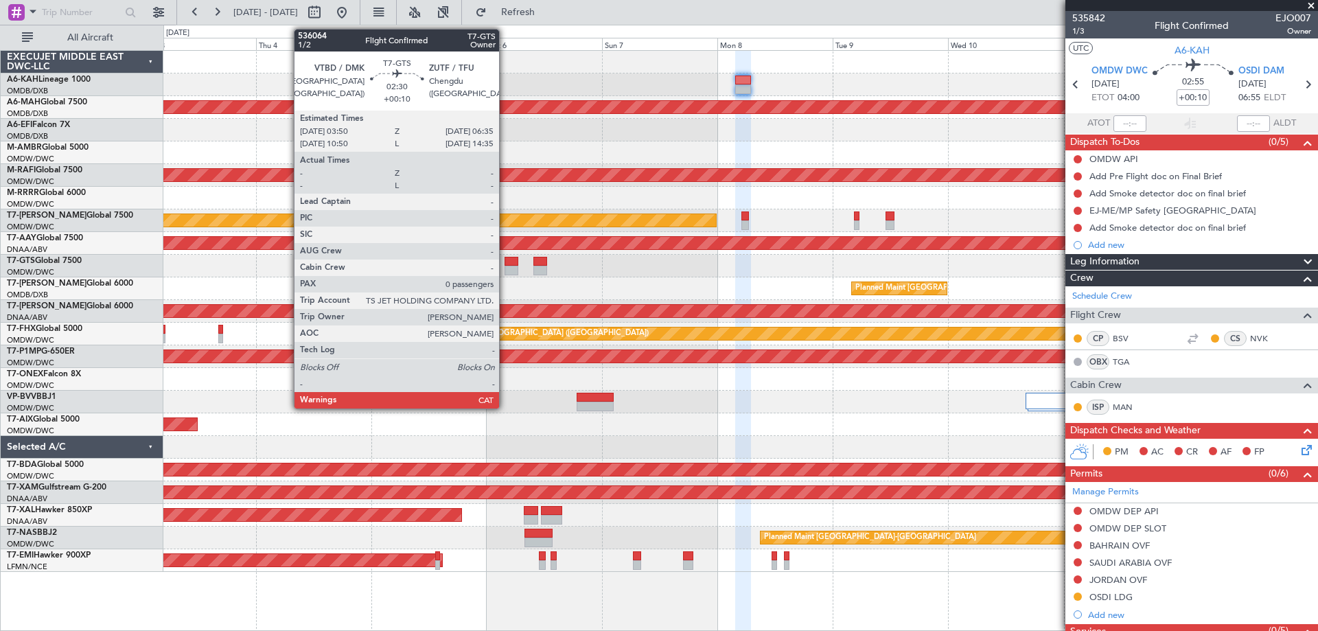
click at [505, 272] on div at bounding box center [512, 271] width 14 height 10
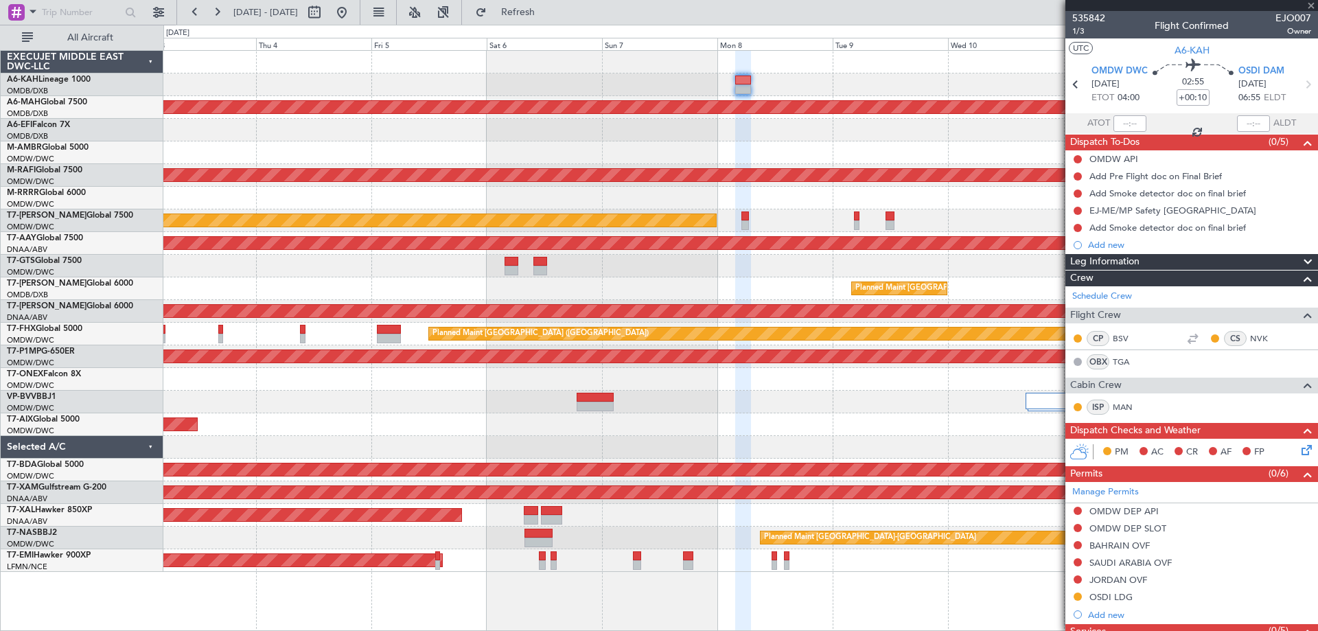
type input "0"
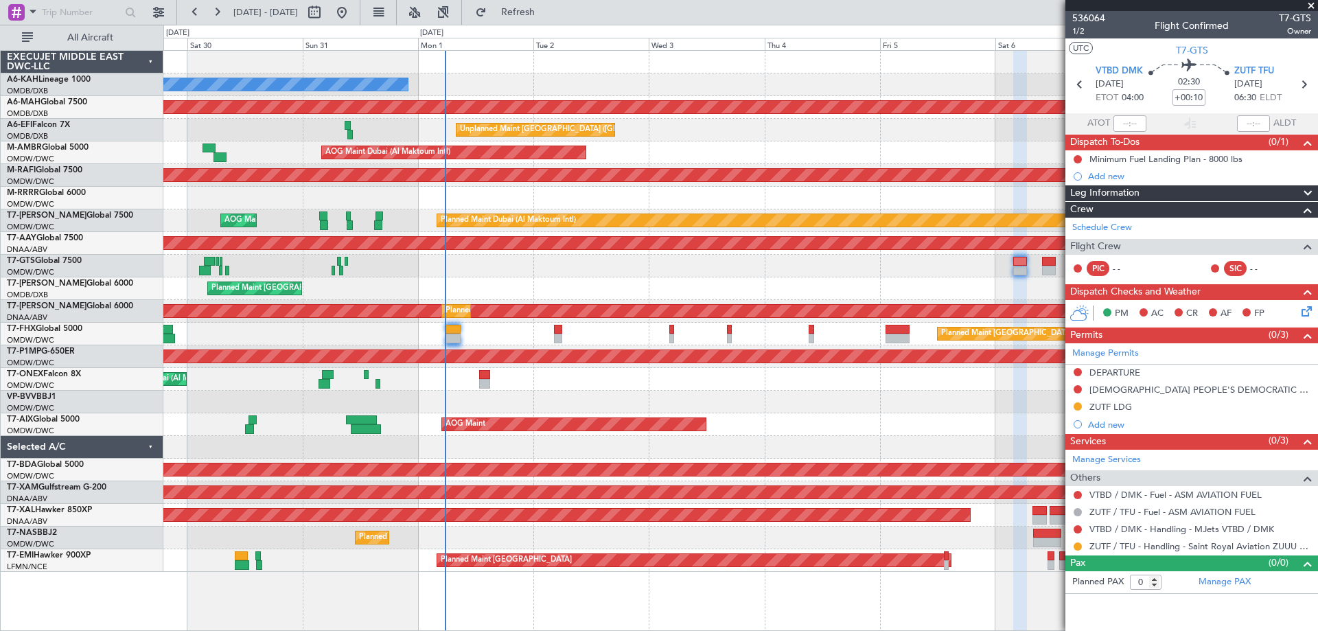
click at [891, 299] on div "No Crew Planned Maint [GEOGRAPHIC_DATA] ([GEOGRAPHIC_DATA]) Planned Maint [GEOG…" at bounding box center [740, 311] width 1154 height 521
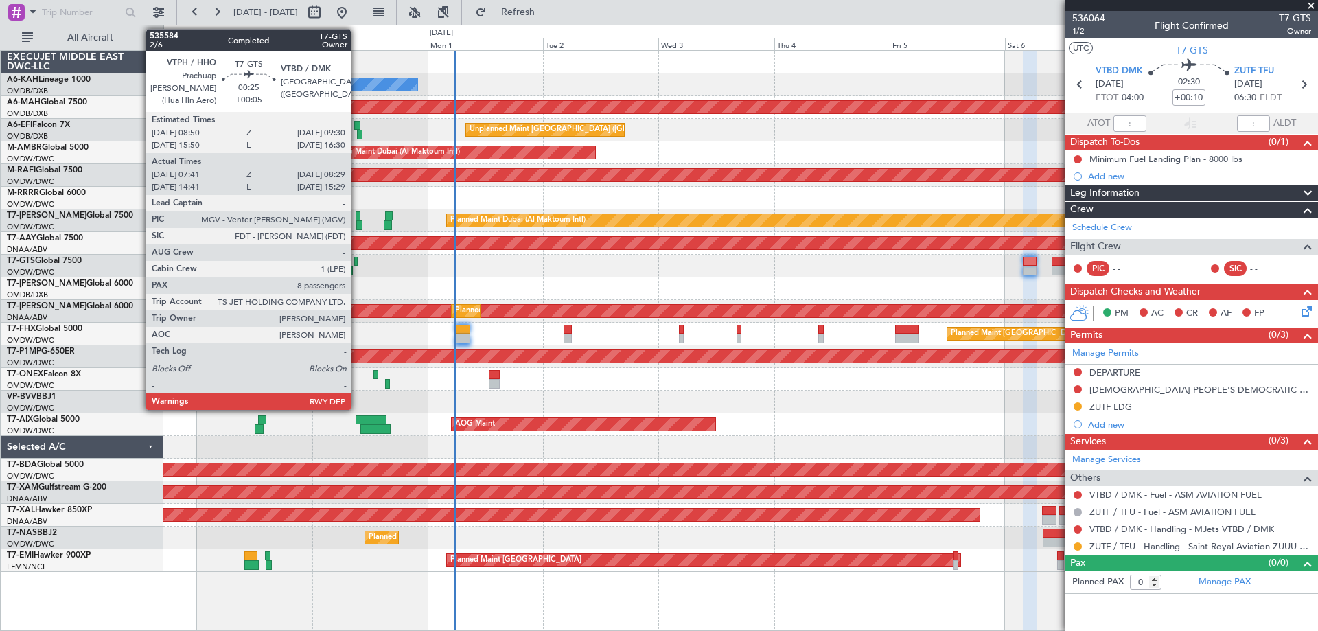
click at [357, 262] on div at bounding box center [355, 262] width 3 height 10
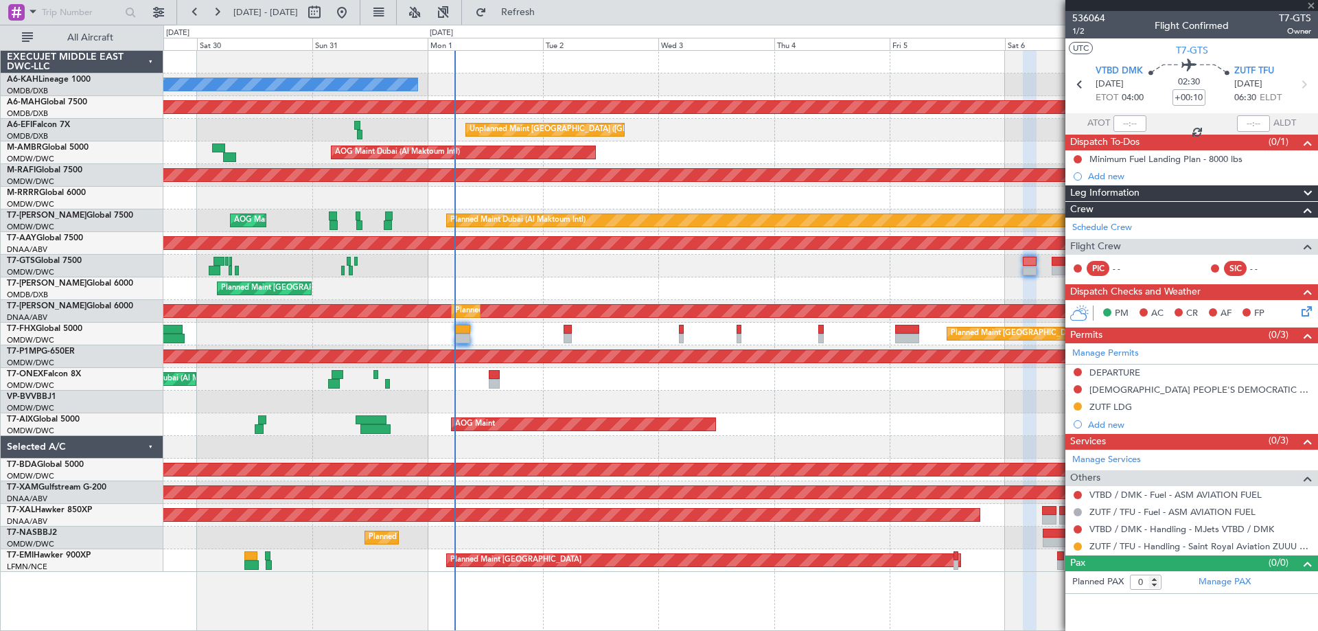
type input "+00:05"
type input "07:51"
type input "08:24"
type input "8"
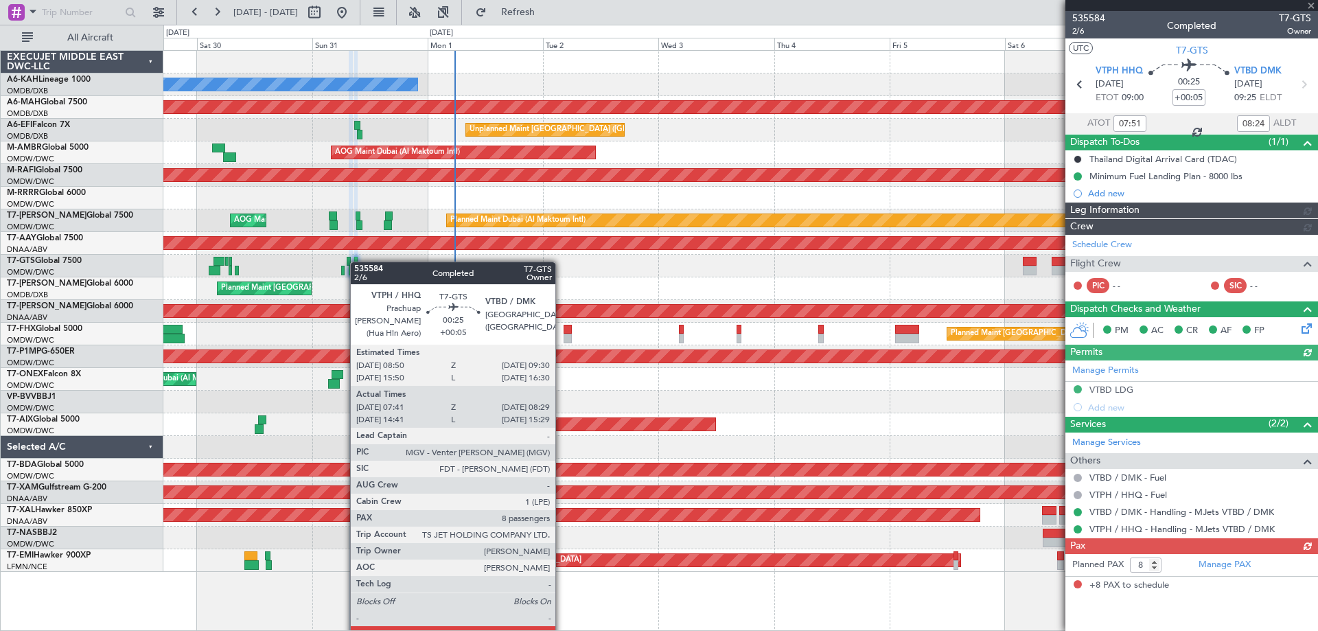
type input "[PERSON_NAME] (ANI)"
type input "7169"
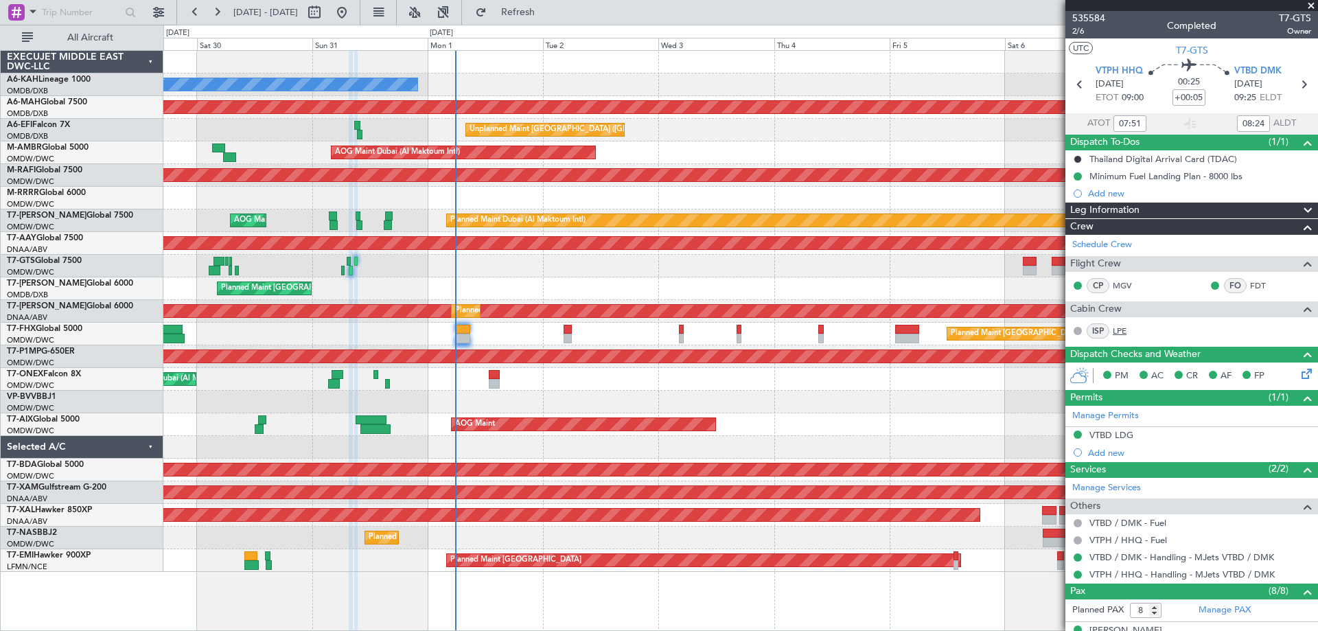
click at [1125, 331] on link "LPE" at bounding box center [1128, 331] width 31 height 12
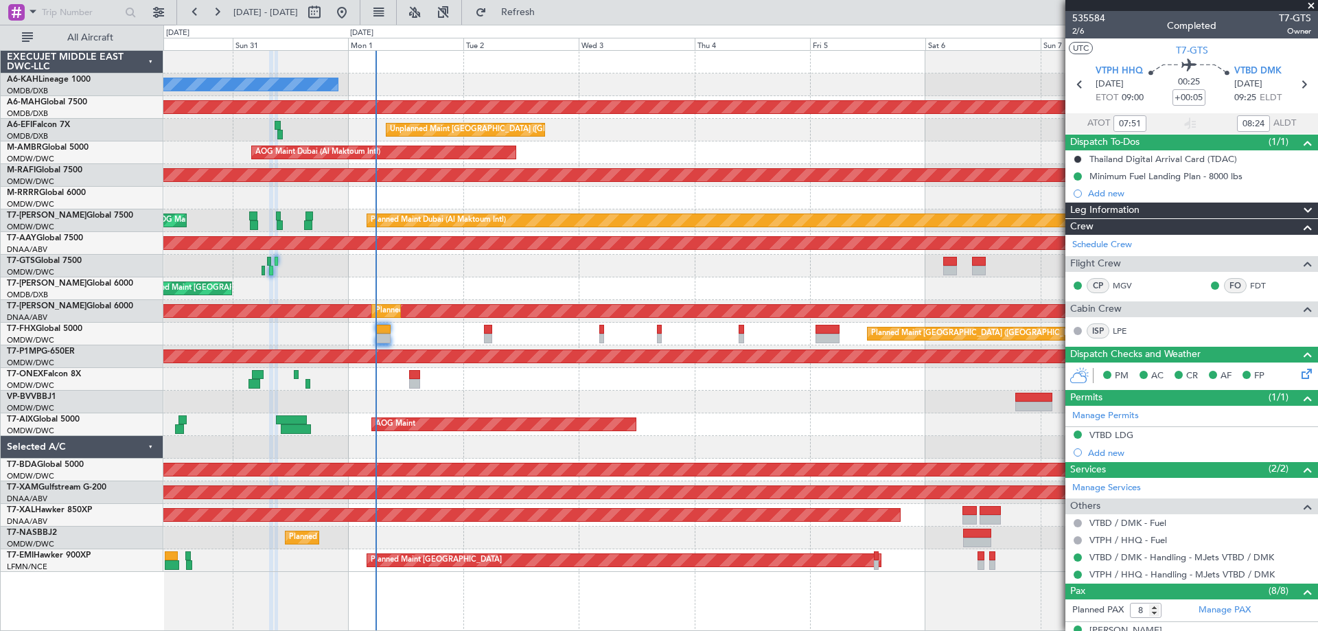
click at [770, 284] on div "Planned Maint [GEOGRAPHIC_DATA] ([GEOGRAPHIC_DATA] Intl) Planned Maint [GEOGRAP…" at bounding box center [740, 288] width 1154 height 23
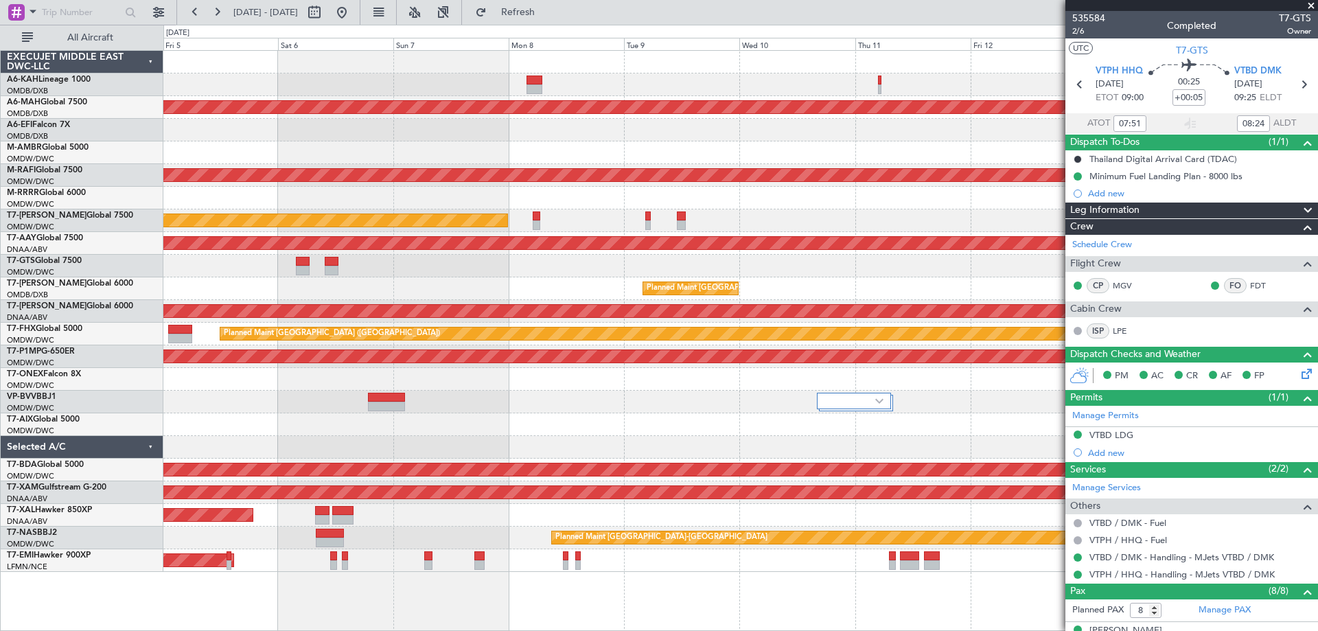
click at [179, 251] on div "Planned Maint Dubai (Dubai Intl) Unplanned Maint Paris (Le Bourget) Planned Mai…" at bounding box center [740, 311] width 1154 height 521
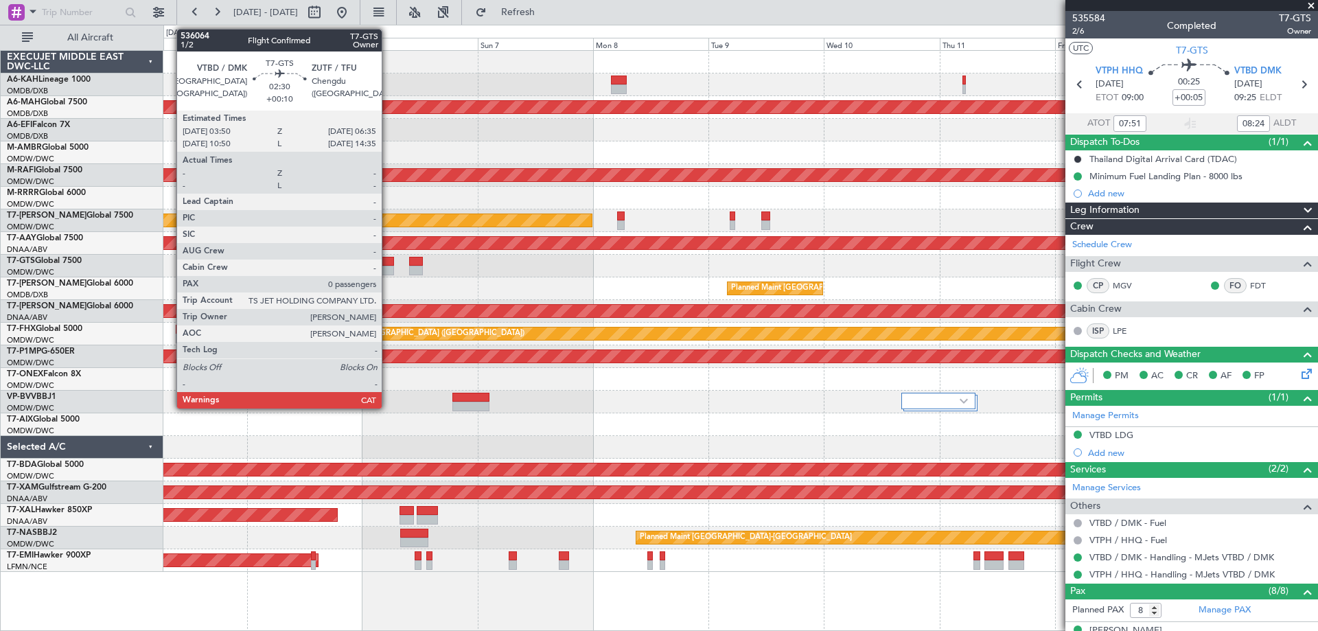
click at [388, 264] on div at bounding box center [387, 262] width 14 height 10
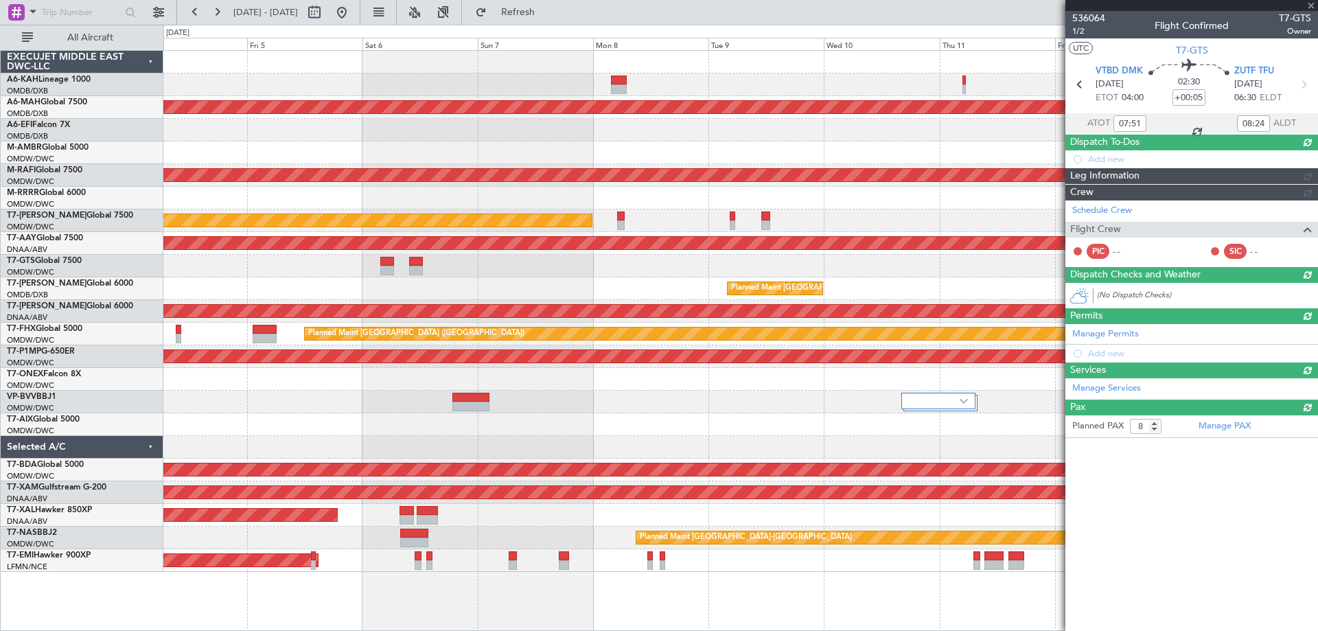
type input "+00:10"
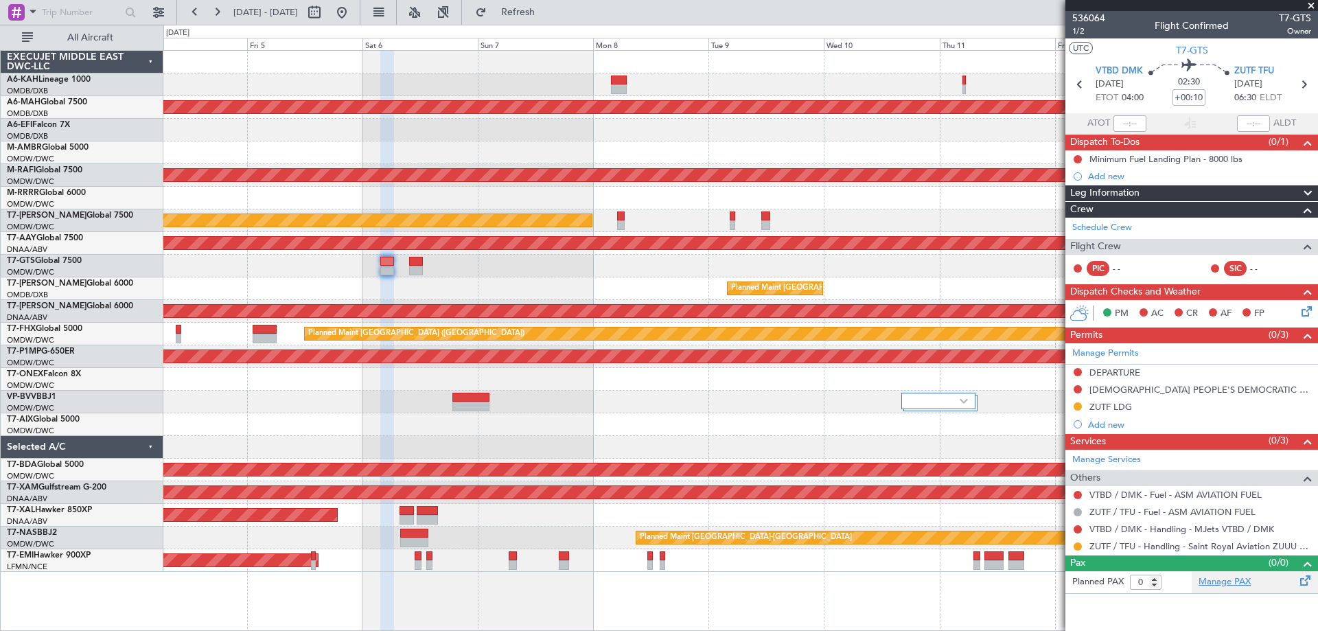
click at [1246, 586] on link "Manage PAX" at bounding box center [1225, 582] width 52 height 14
type input "1"
click at [353, 11] on button at bounding box center [342, 12] width 22 height 22
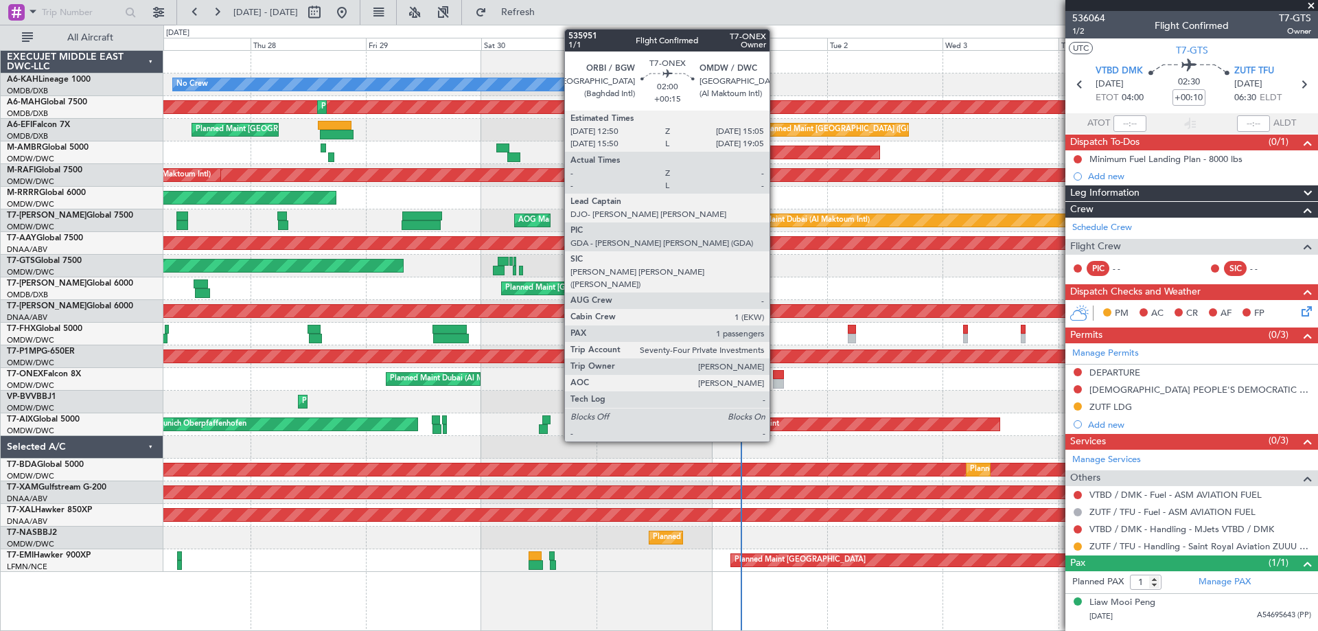
click at [776, 384] on div at bounding box center [778, 384] width 11 height 10
click at [777, 385] on div at bounding box center [778, 384] width 11 height 10
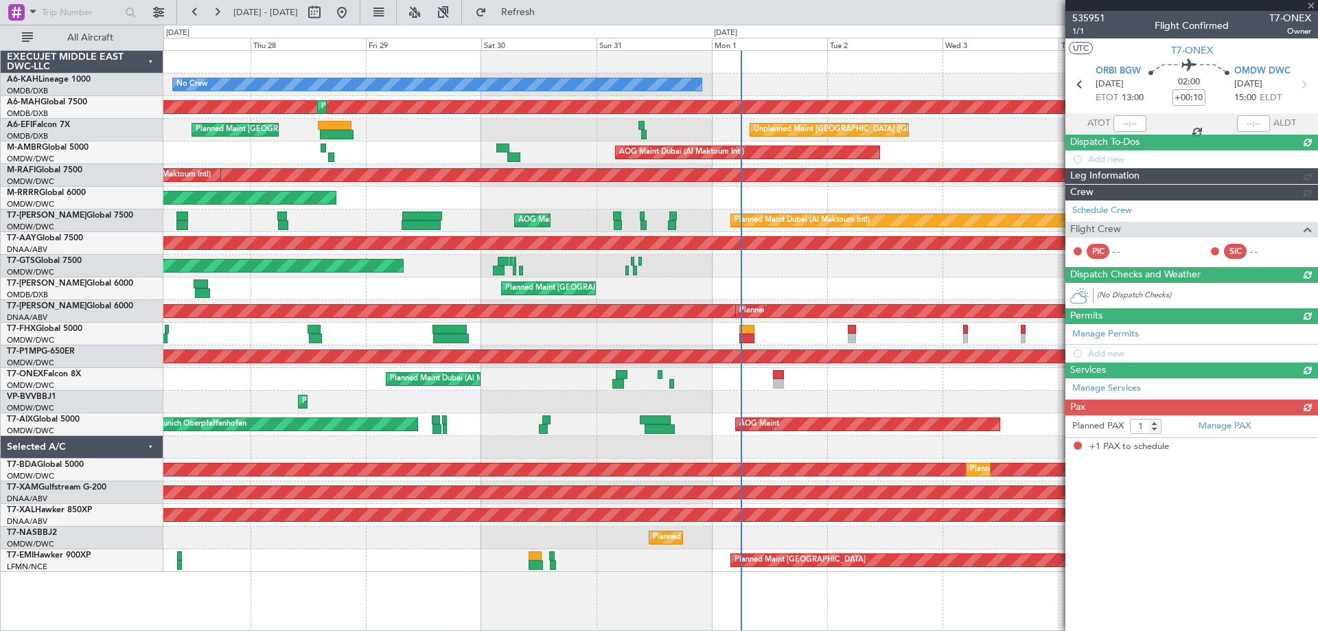
type input "+00:15"
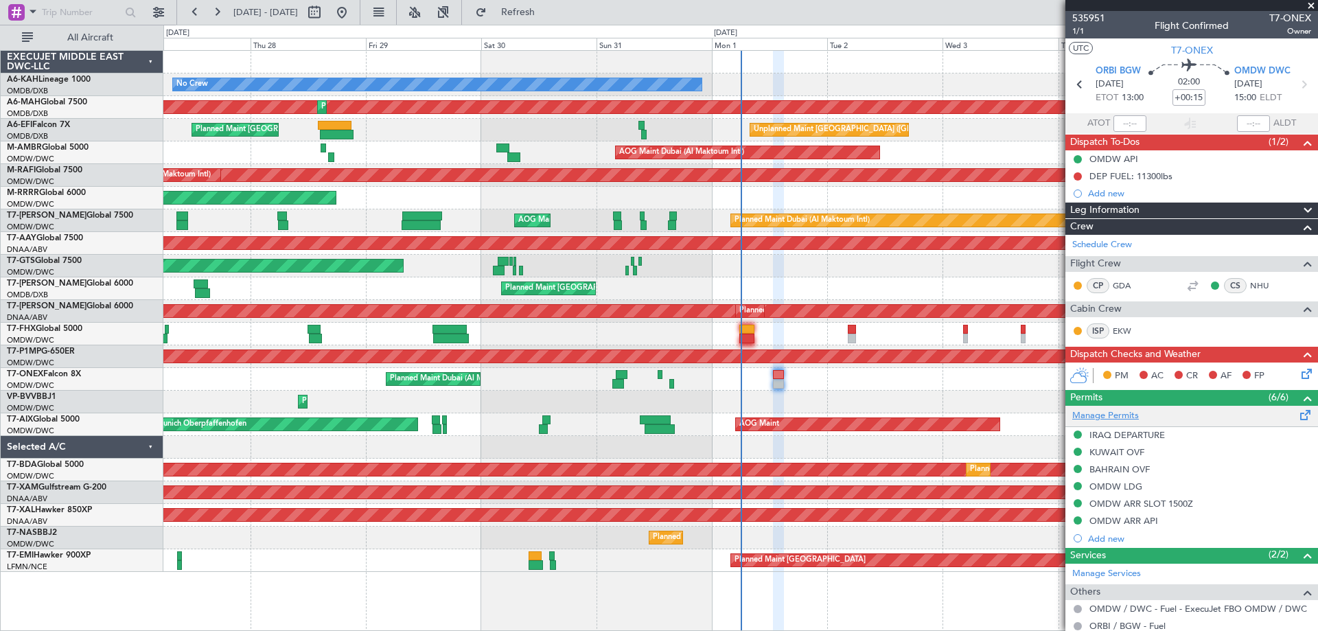
click at [1126, 412] on link "Manage Permits" at bounding box center [1106, 416] width 67 height 14
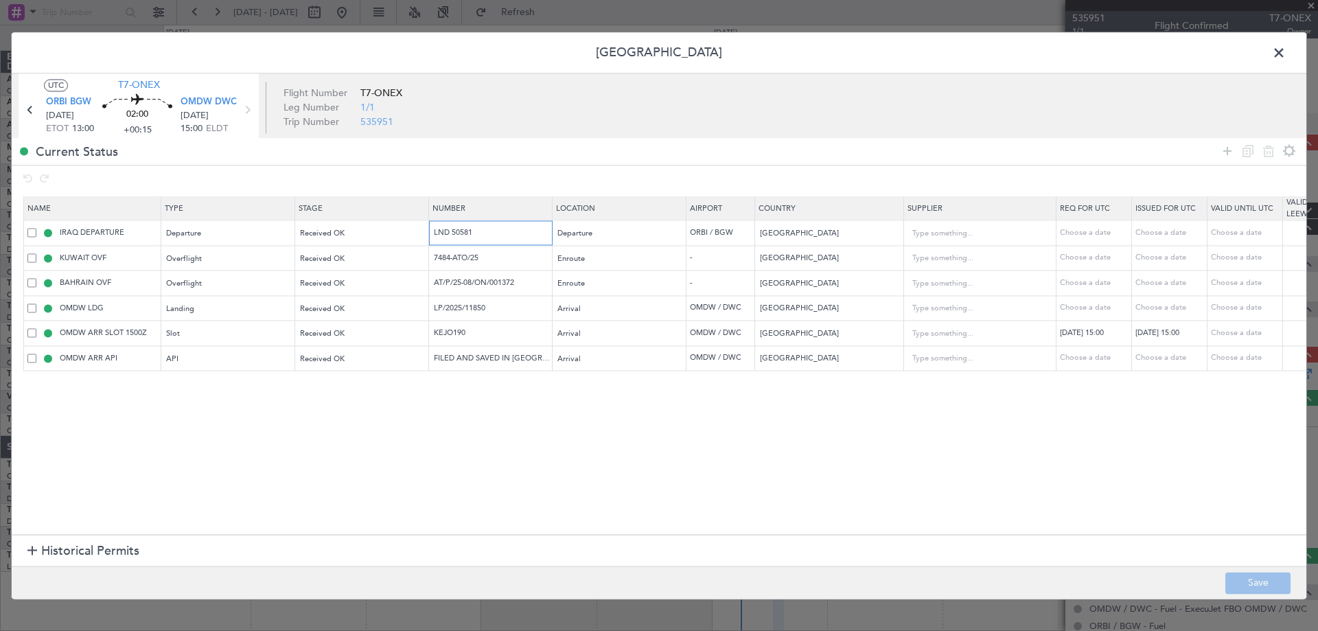
drag, startPoint x: 502, startPoint y: 233, endPoint x: 308, endPoint y: 247, distance: 194.2
click at [308, 244] on tr "IRAQ DEPARTURE Departure Received OK LND 50581 Departure ORBI / BGW Iraq Choose…" at bounding box center [900, 232] width 1752 height 25
drag, startPoint x: 391, startPoint y: 258, endPoint x: 192, endPoint y: 259, distance: 199.1
click at [194, 260] on tr "KUWAIT OVF Overflight Received OK 7484-ATO/25 Enroute - Kuwait Choose a date Ch…" at bounding box center [900, 258] width 1752 height 25
click at [483, 283] on input "AT/P/25-08/ON/001372" at bounding box center [492, 283] width 119 height 12
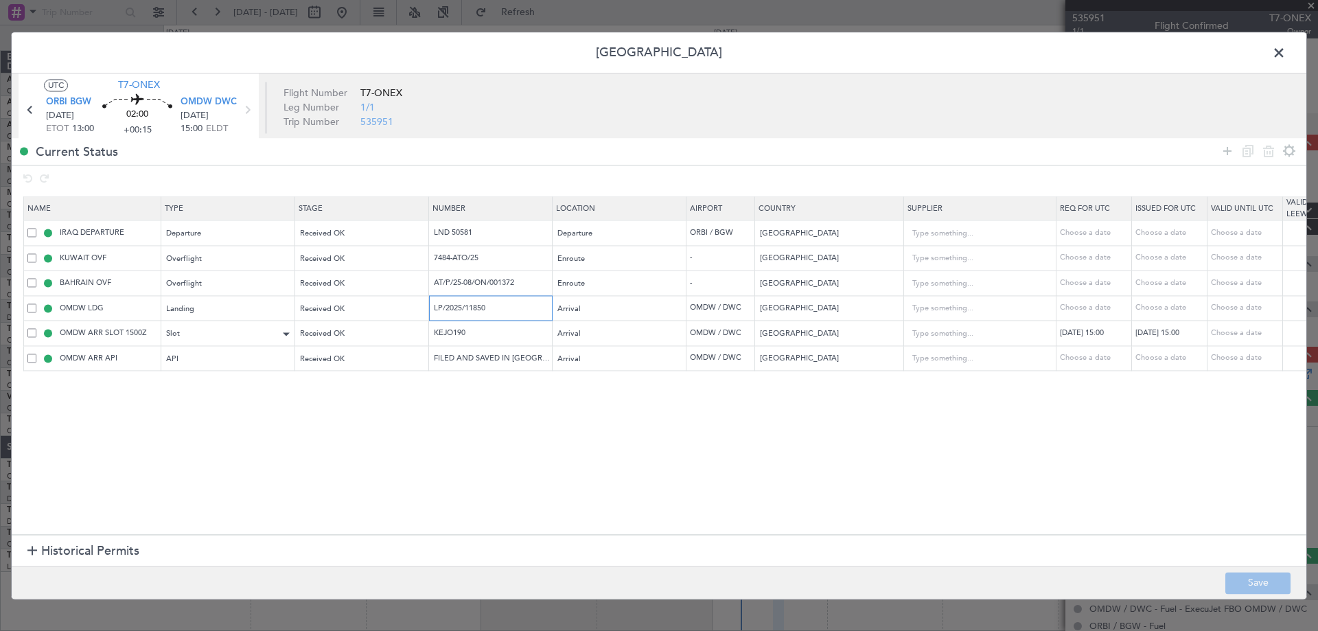
drag, startPoint x: 509, startPoint y: 313, endPoint x: 284, endPoint y: 325, distance: 225.6
click at [289, 324] on table "Name Type Stage Number Location Airport Country Supplier Req For Utc Issued For…" at bounding box center [899, 284] width 1752 height 174
drag, startPoint x: 480, startPoint y: 328, endPoint x: 352, endPoint y: 323, distance: 128.5
click at [352, 323] on tr "OMDW ARR SLOT 1500Z Slot Received OK KEJO190 Arrival OMDW / DWC United Arab Emi…" at bounding box center [900, 333] width 1752 height 25
click at [1286, 51] on span at bounding box center [1286, 56] width 0 height 27
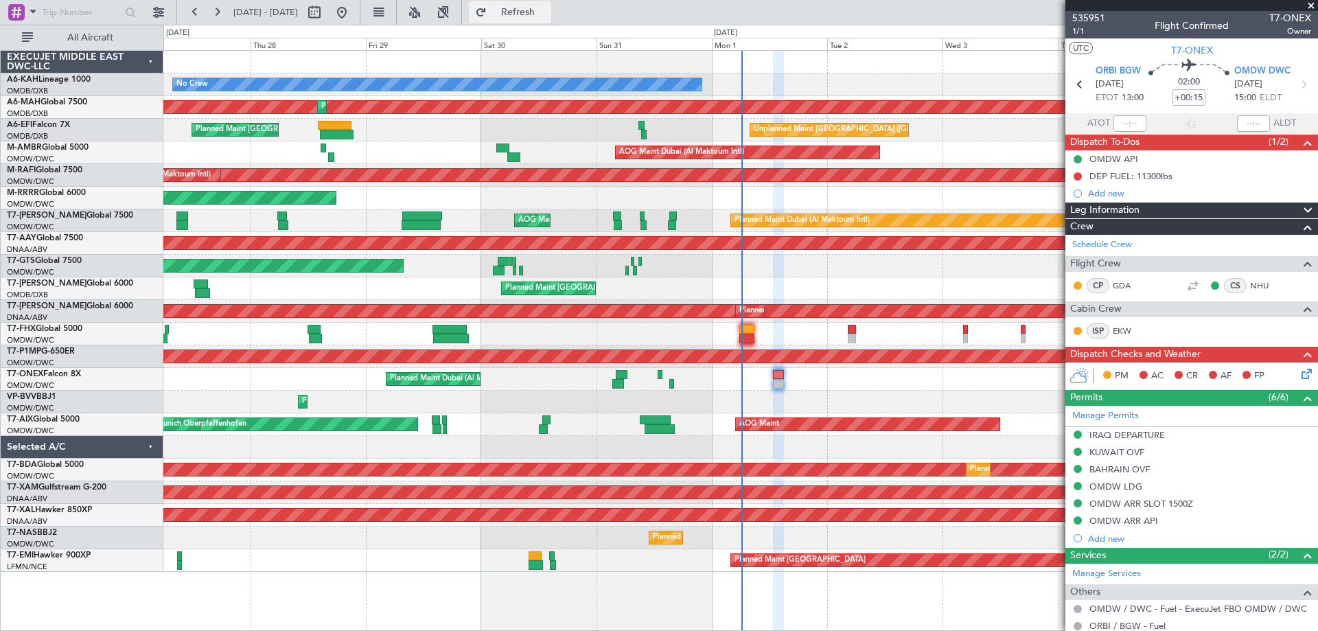
type input "[PERSON_NAME] ([PERSON_NAME])"
type input "7150"
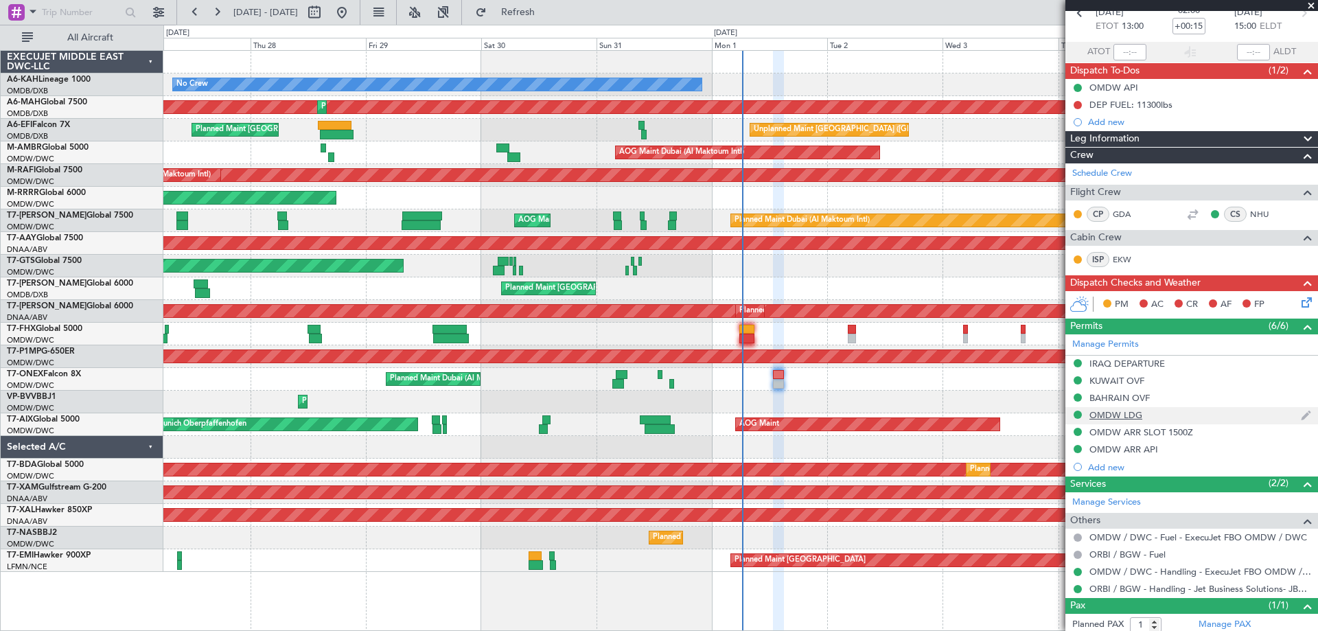
scroll to position [107, 0]
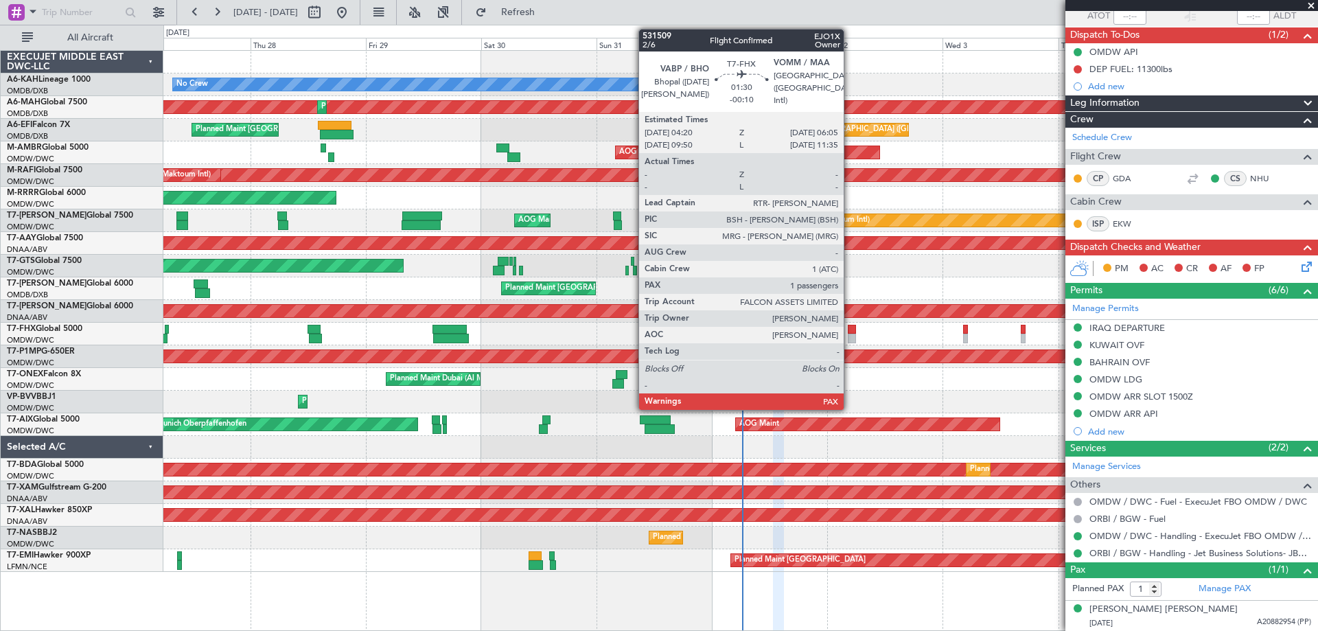
click at [850, 339] on div at bounding box center [852, 339] width 9 height 10
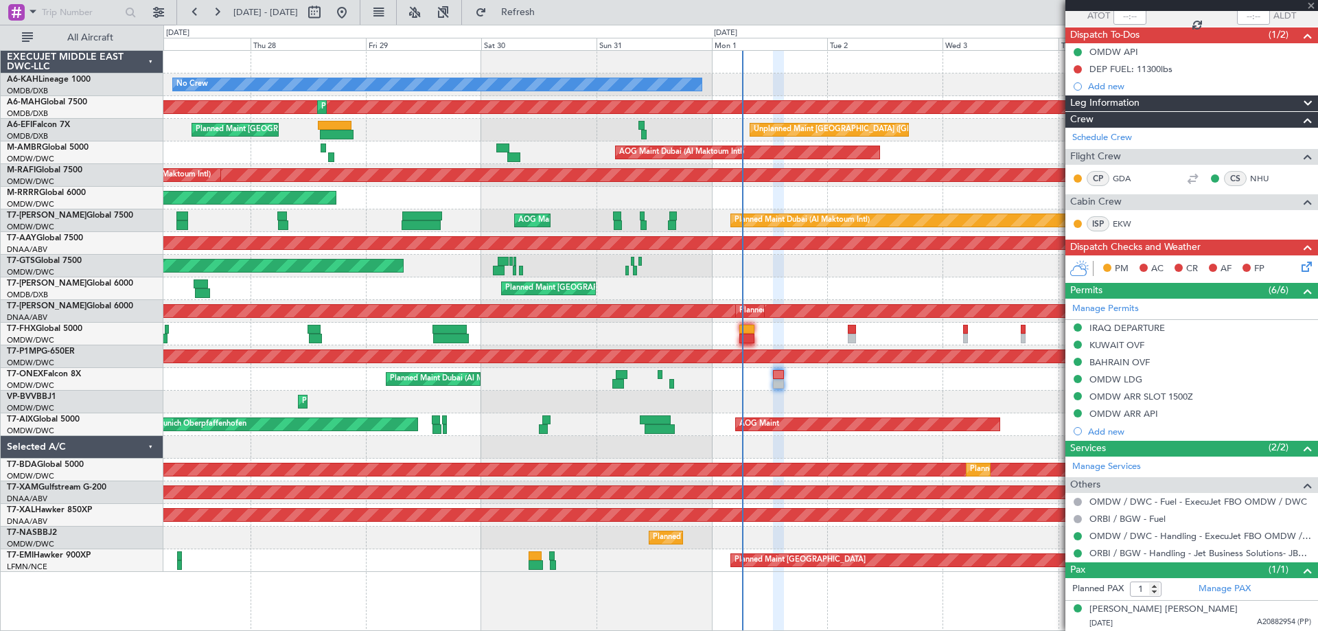
type input "-00:10"
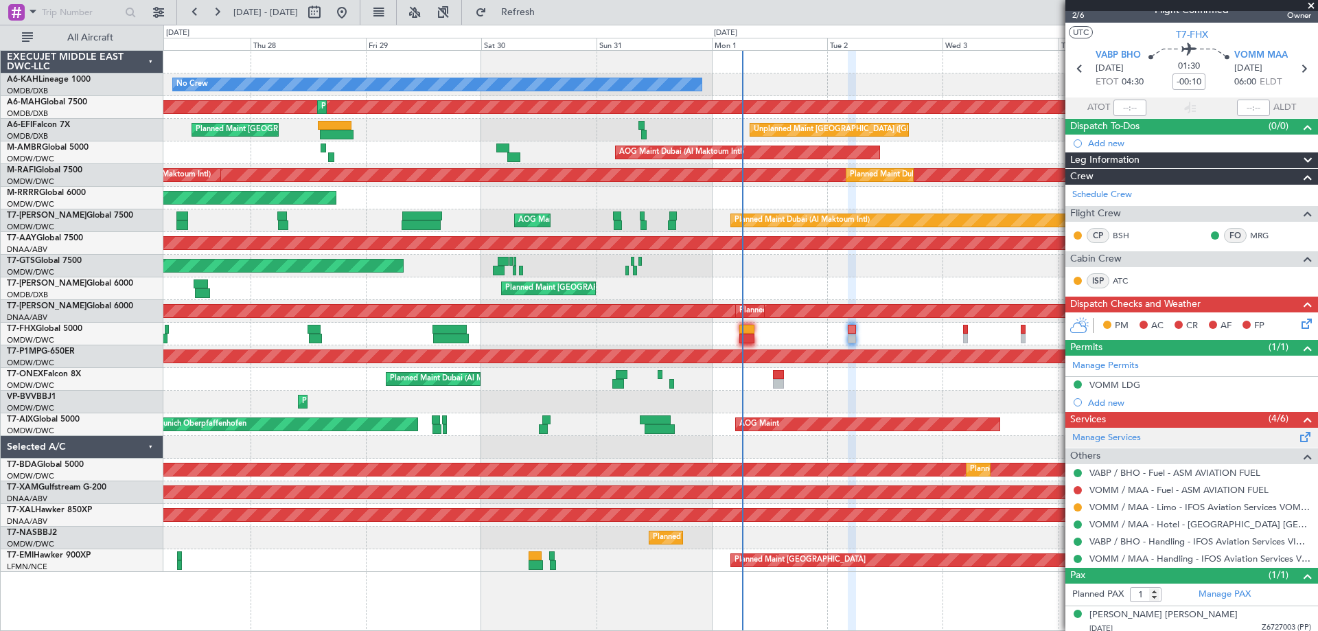
scroll to position [21, 0]
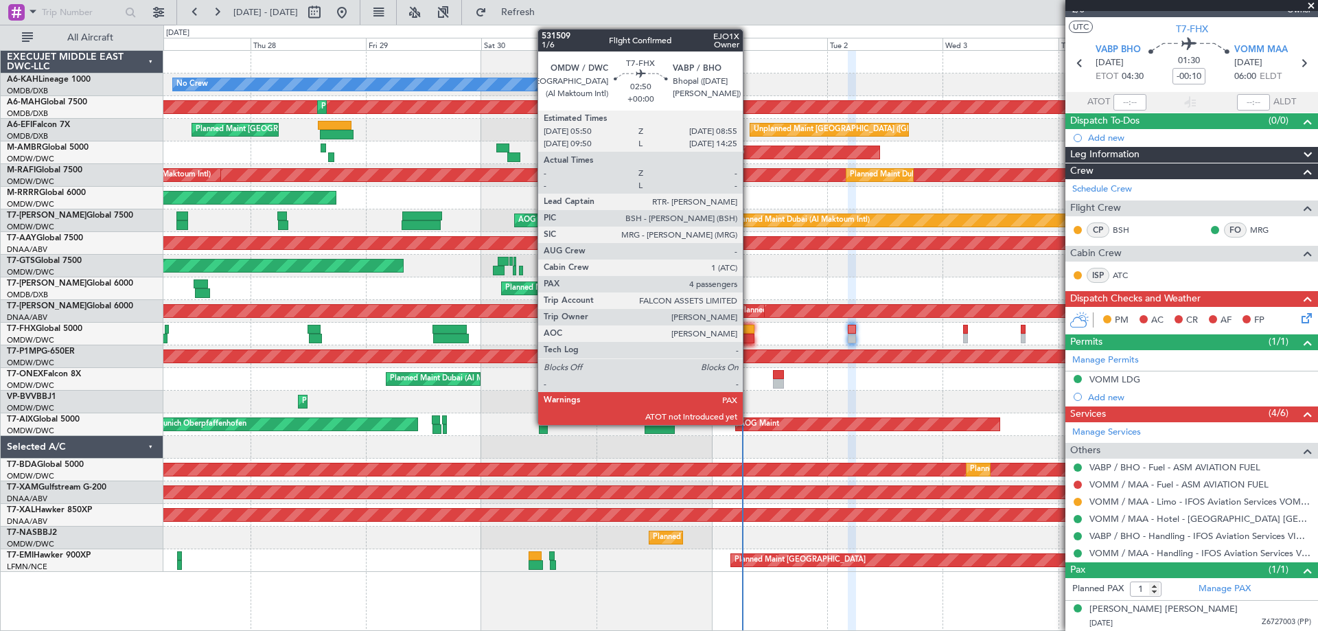
click at [749, 335] on div at bounding box center [747, 339] width 15 height 10
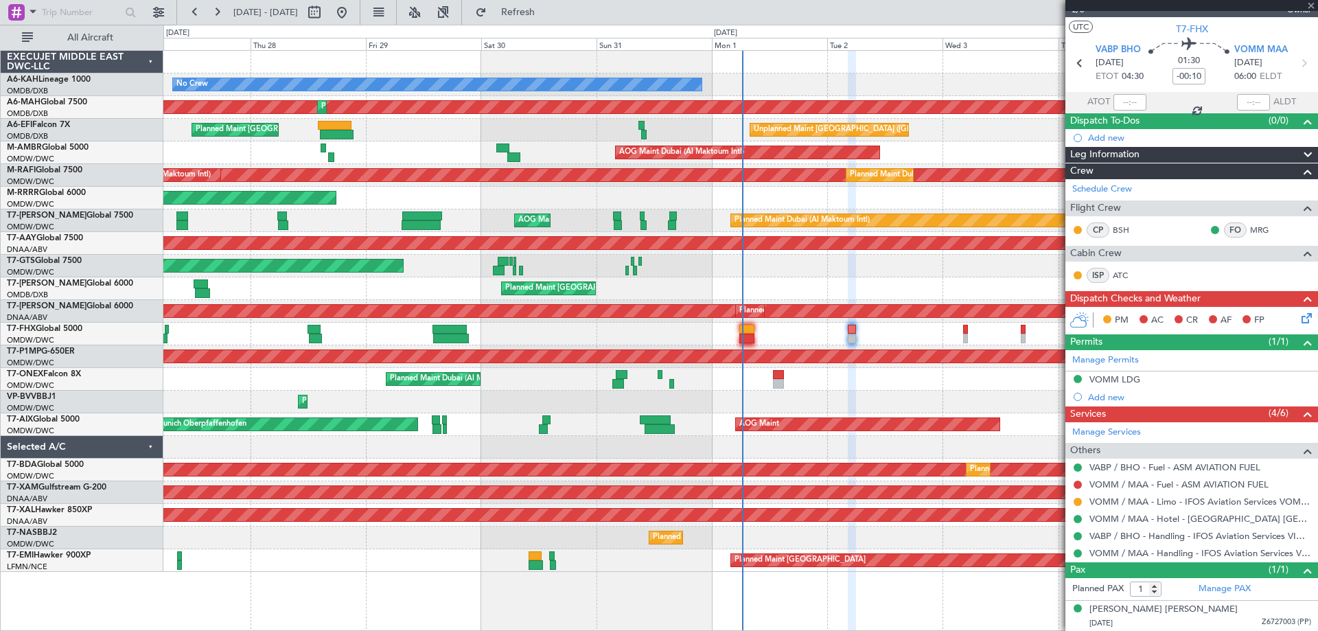
type input "4"
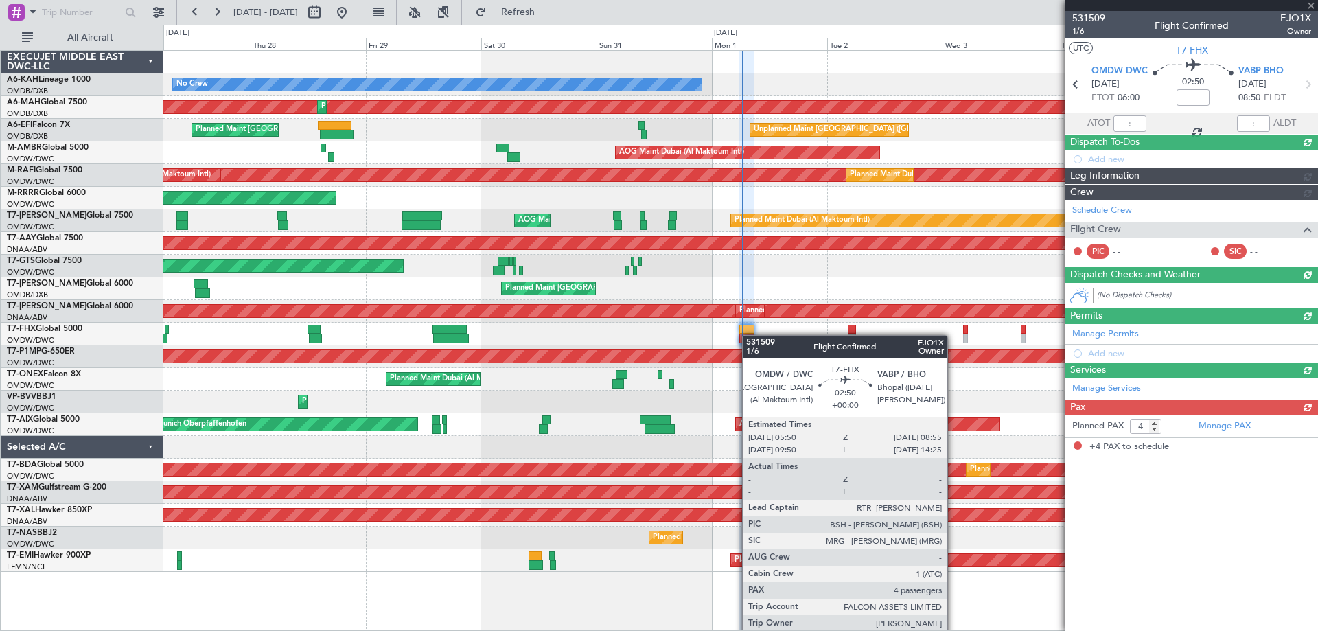
scroll to position [0, 0]
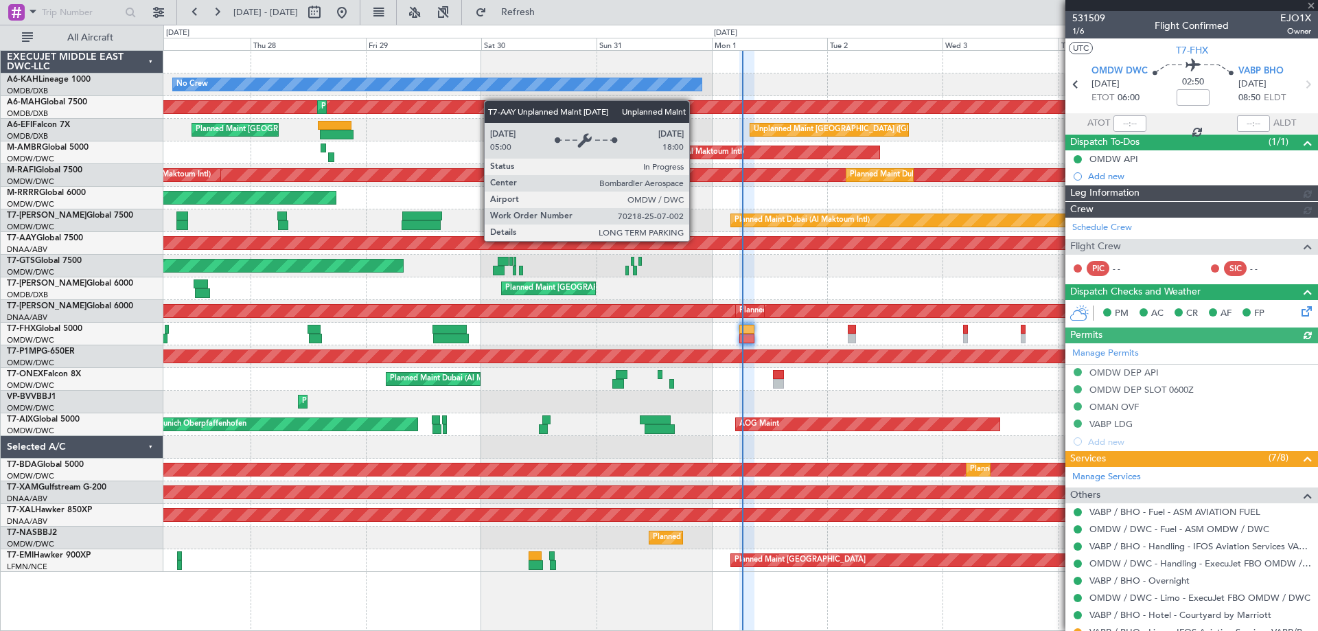
type input "[PERSON_NAME] (ANI)"
type input "7053"
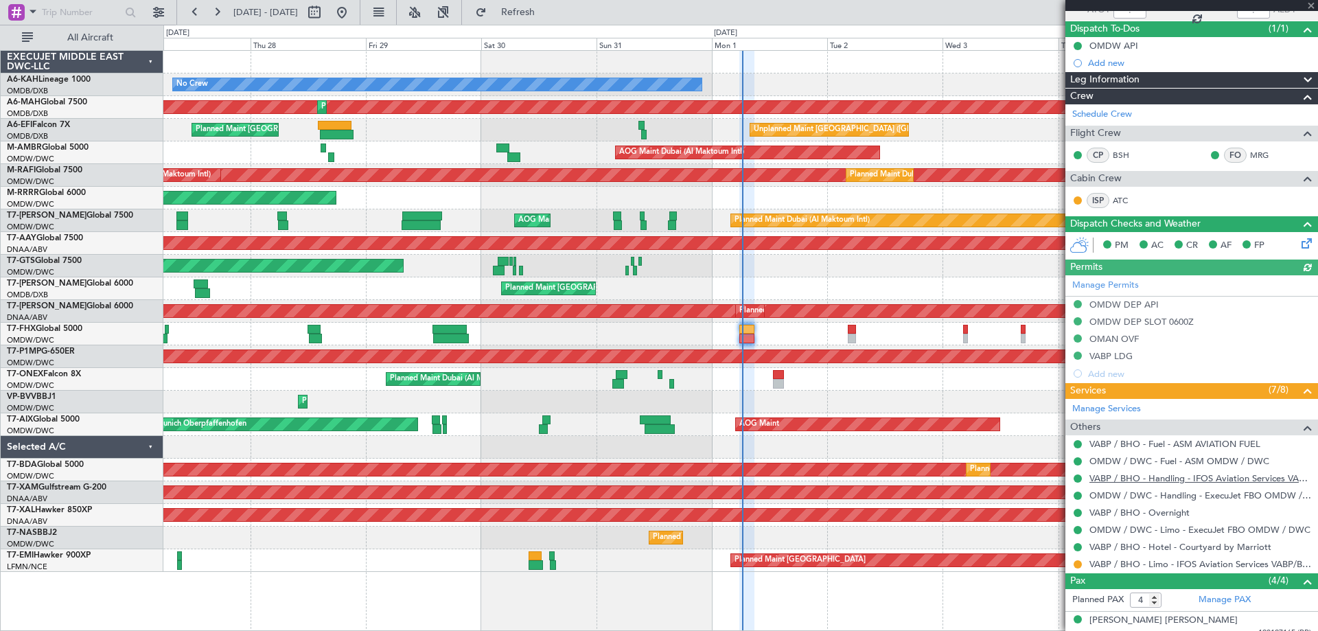
scroll to position [217, 0]
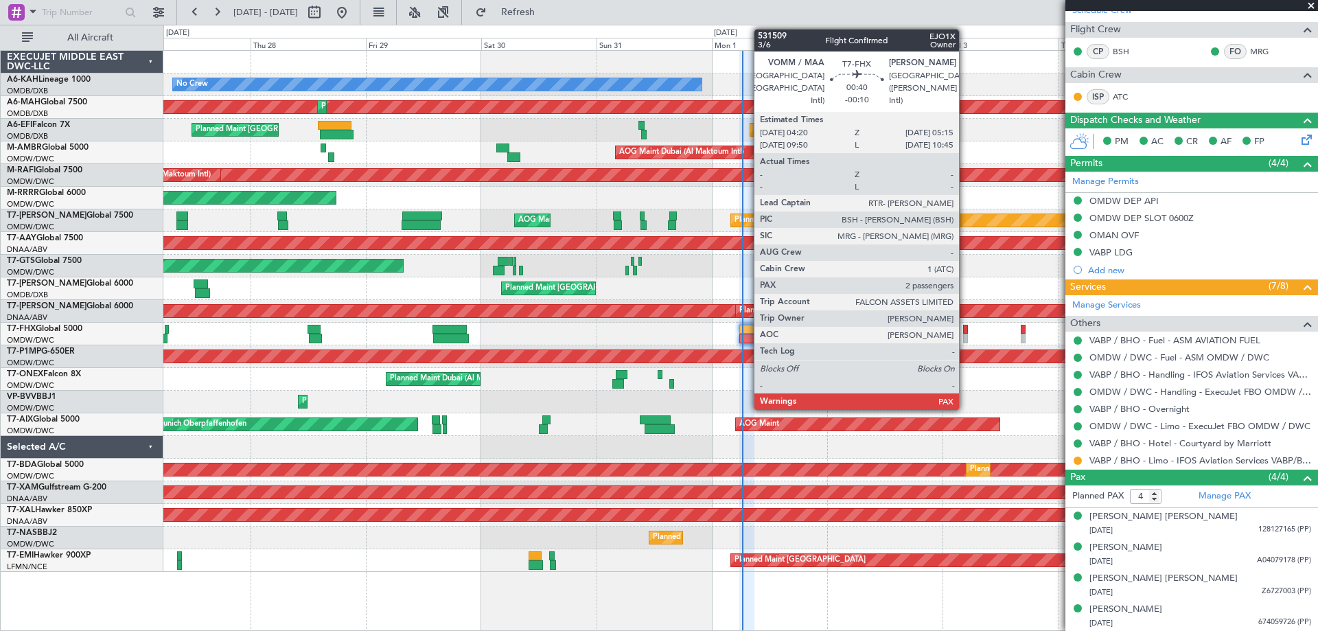
click at [965, 339] on div at bounding box center [965, 339] width 5 height 10
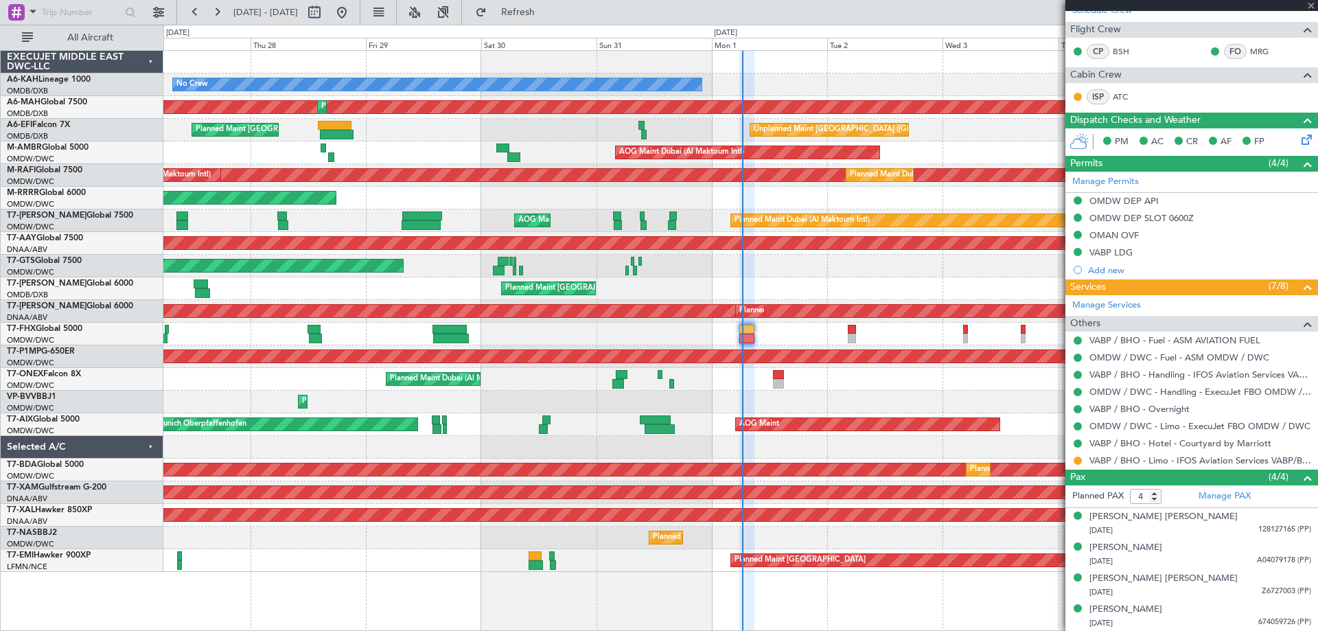
type input "-00:10"
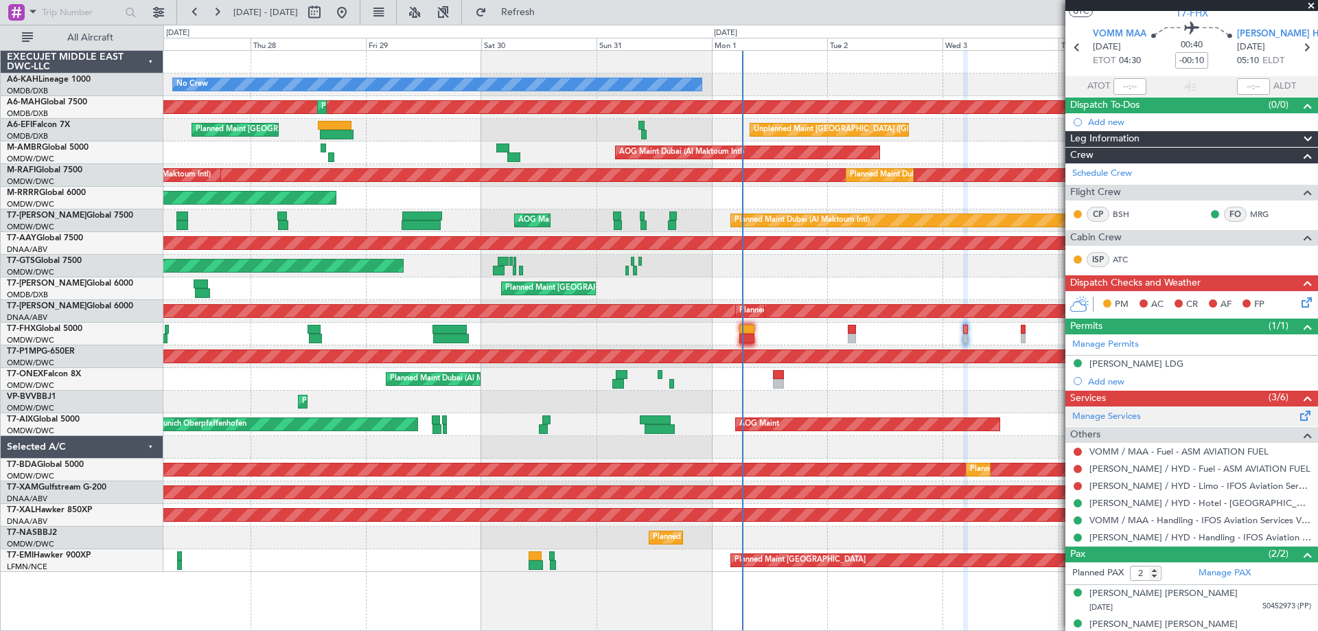
scroll to position [52, 0]
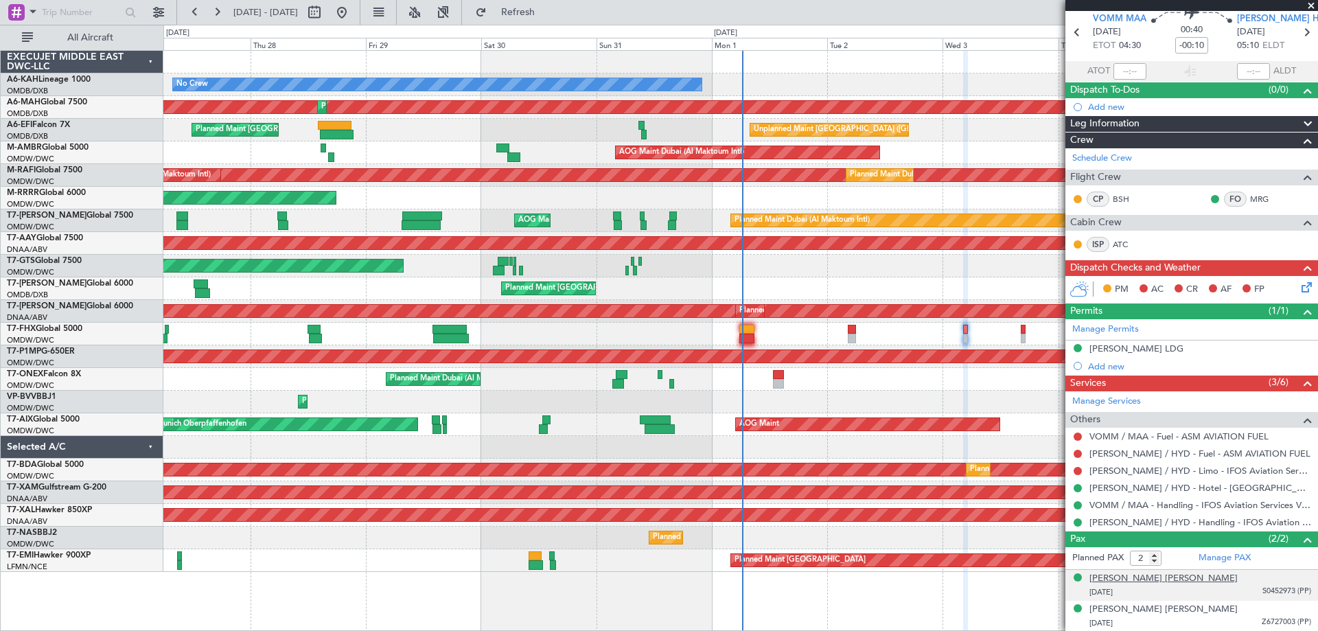
click at [1120, 584] on div "[PERSON_NAME] [PERSON_NAME]" at bounding box center [1164, 579] width 148 height 14
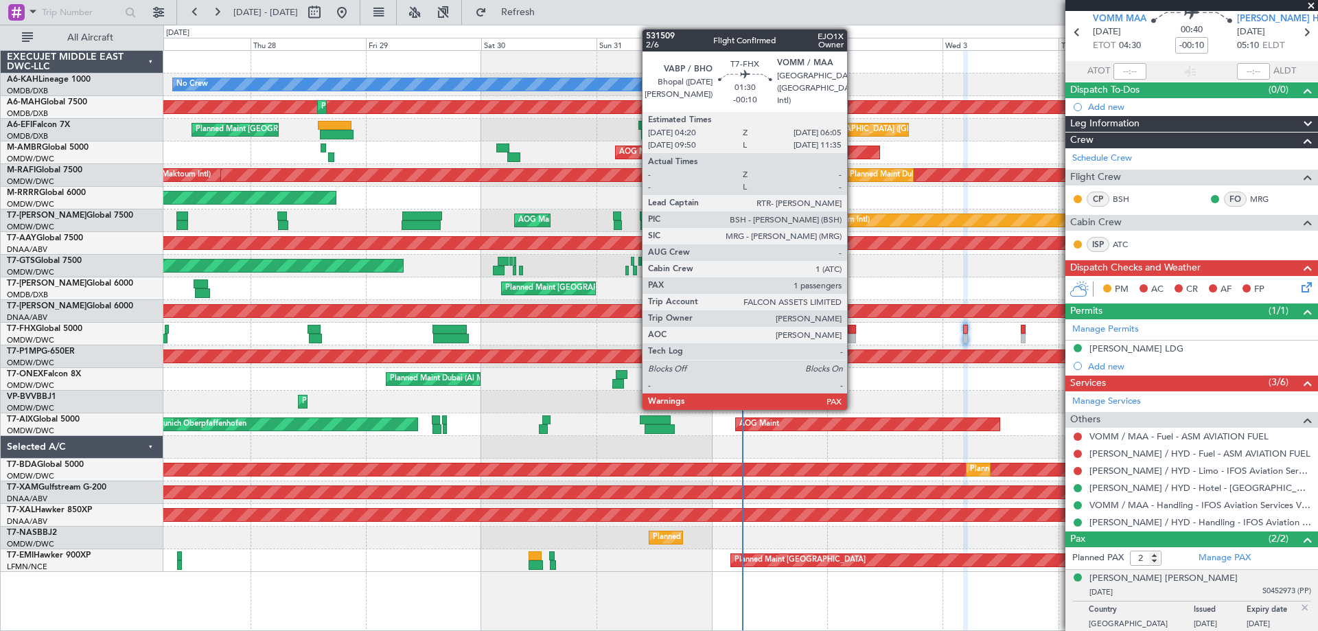
click at [854, 336] on div at bounding box center [852, 339] width 9 height 10
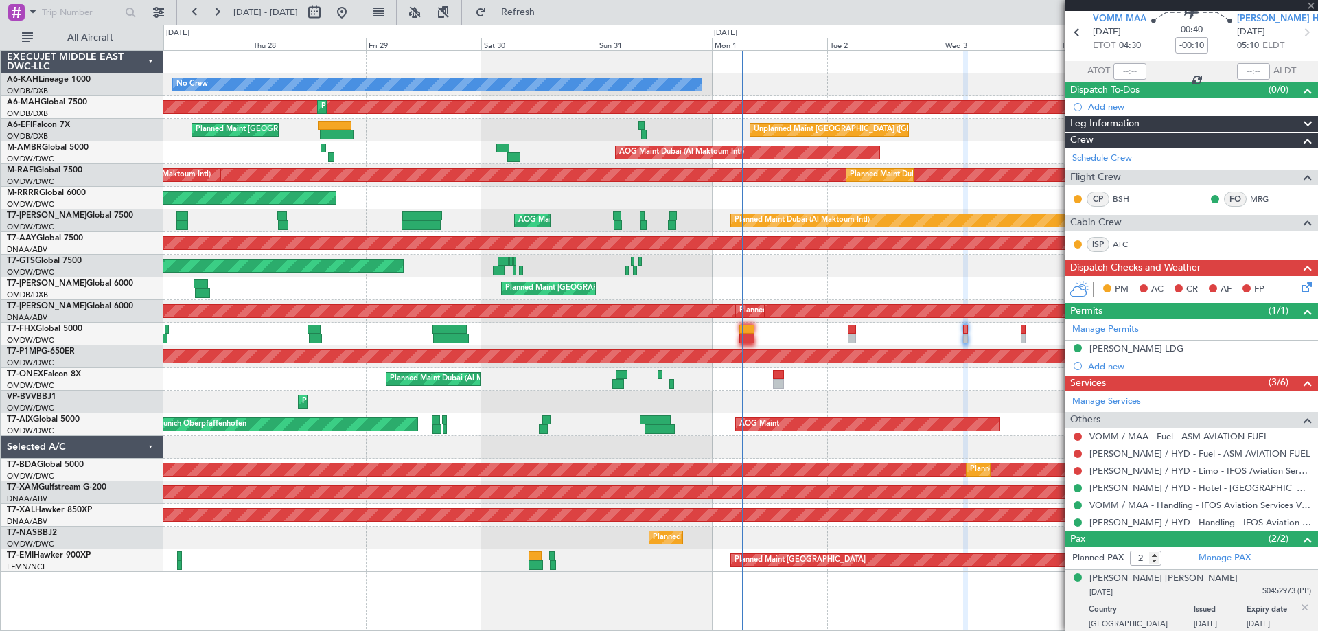
type input "1"
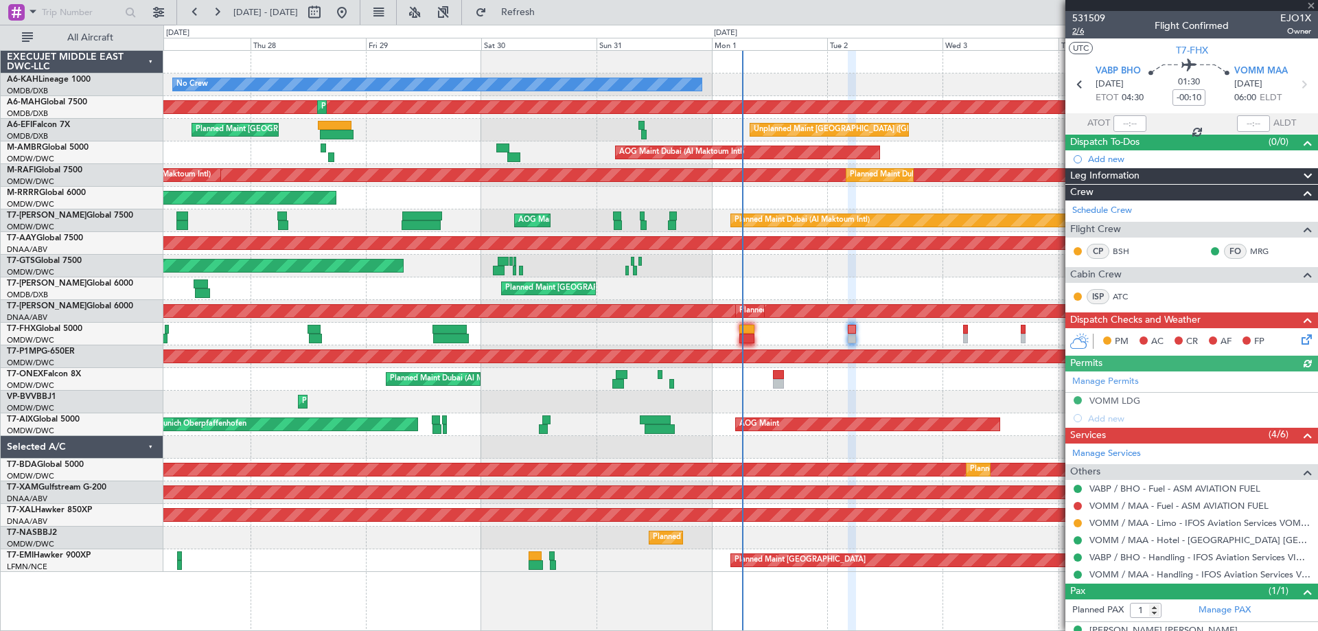
click at [1075, 35] on span "2/6" at bounding box center [1089, 31] width 33 height 12
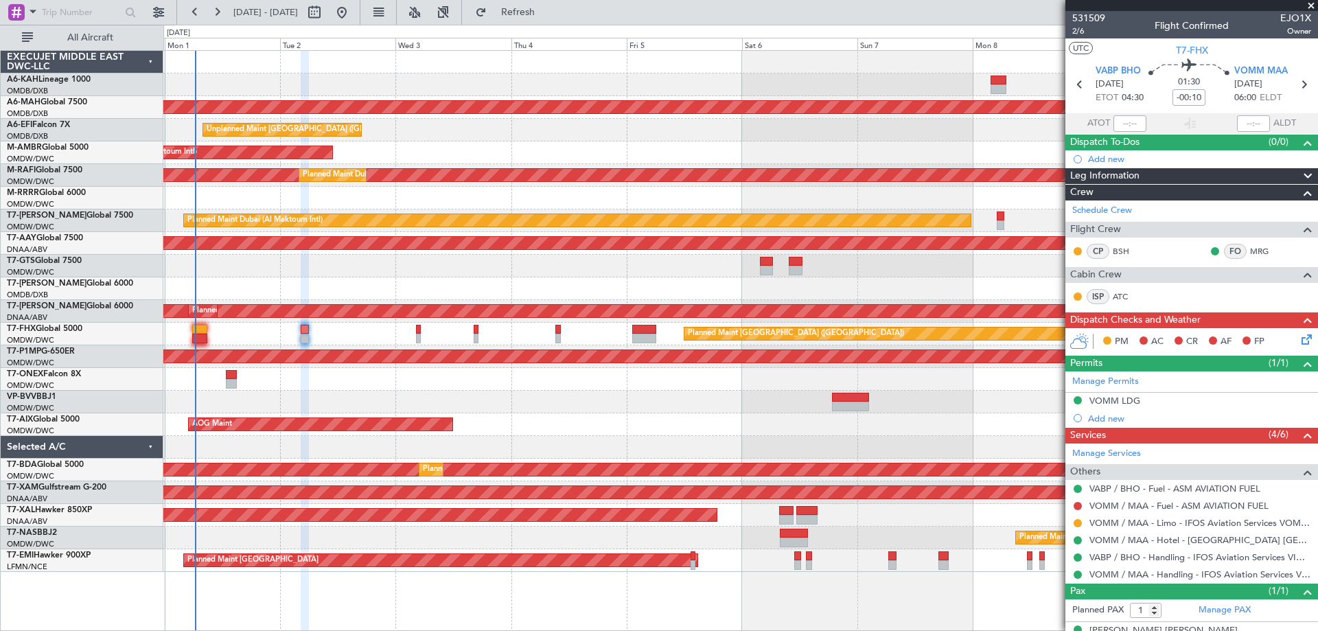
click at [421, 343] on div "Planned Maint [GEOGRAPHIC_DATA] ([GEOGRAPHIC_DATA])" at bounding box center [740, 334] width 1154 height 23
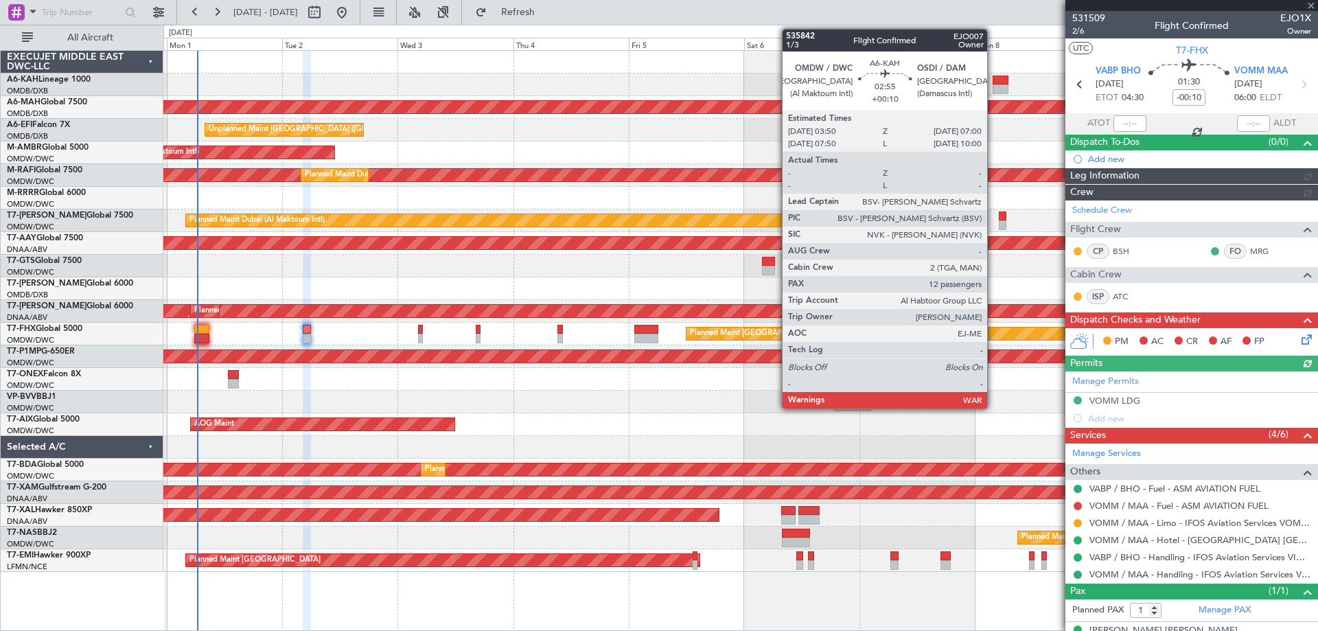
click at [994, 90] on div at bounding box center [1001, 89] width 16 height 10
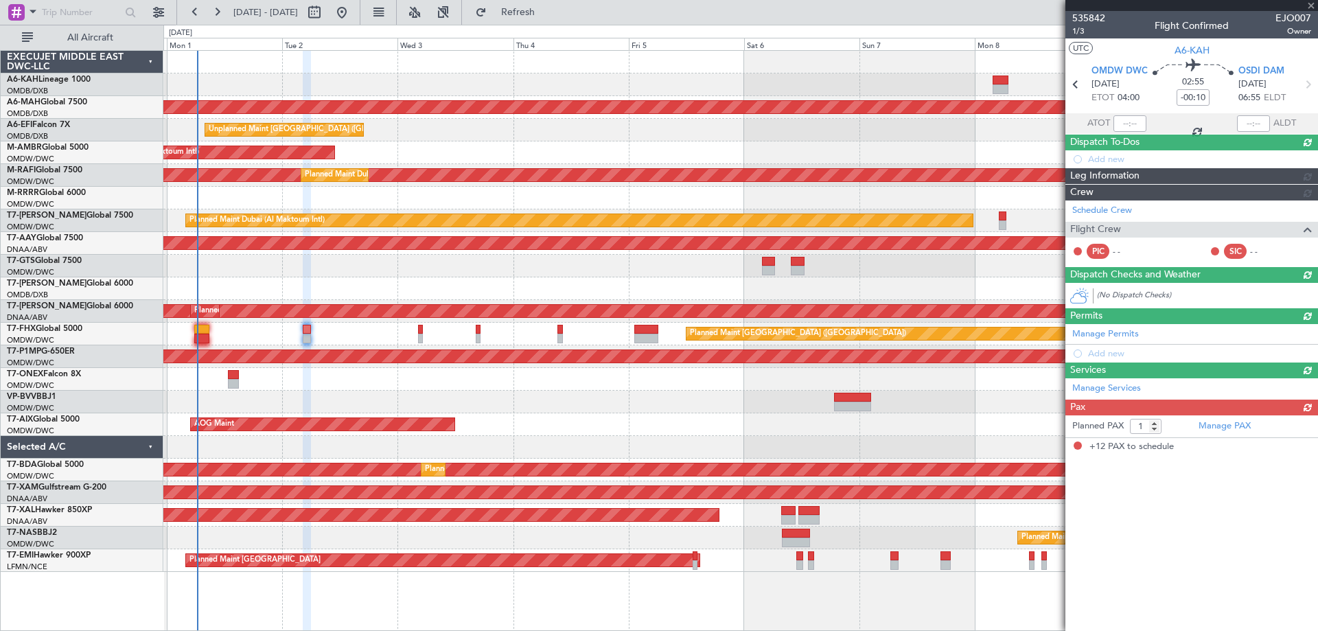
type input "+00:10"
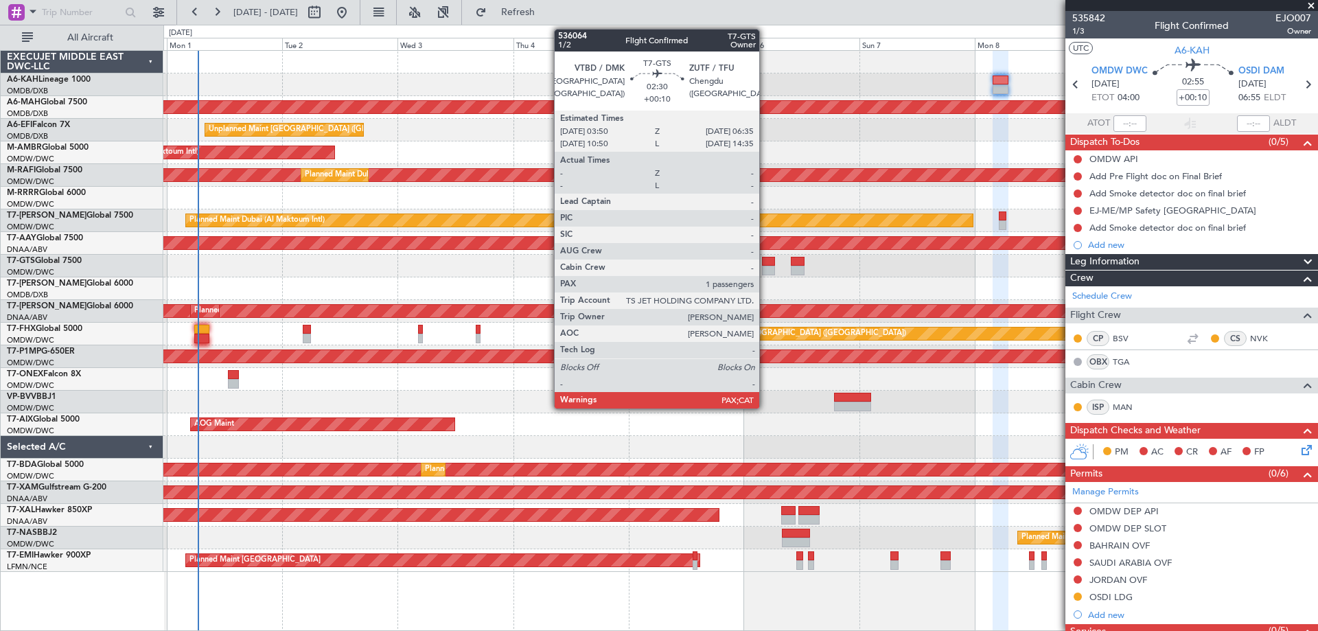
click at [766, 267] on div at bounding box center [769, 271] width 14 height 10
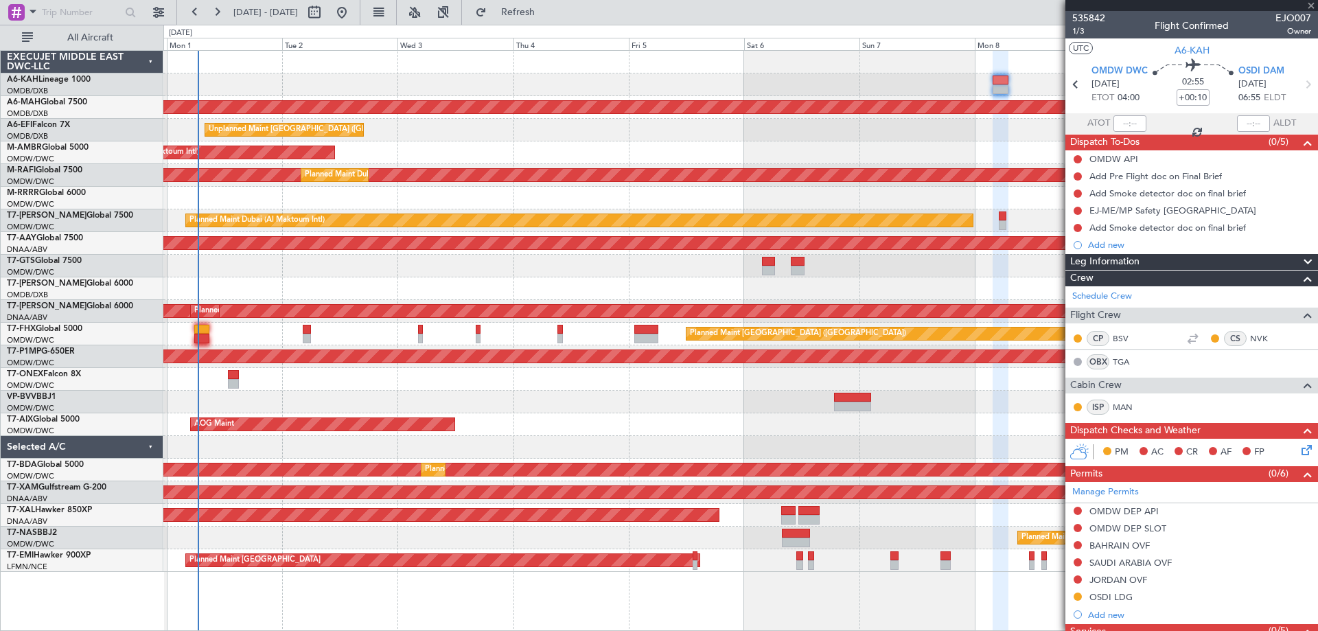
type input "1"
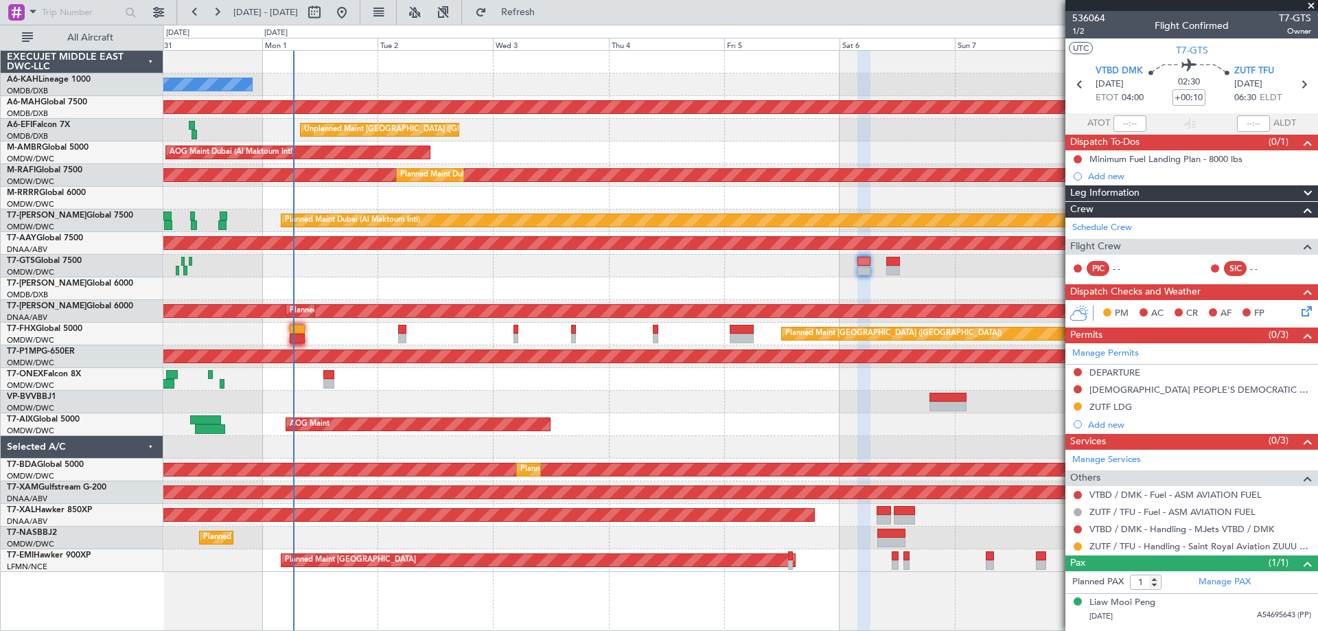
click at [465, 266] on div "Unplanned Maint [GEOGRAPHIC_DATA] (Seletar)" at bounding box center [740, 266] width 1154 height 23
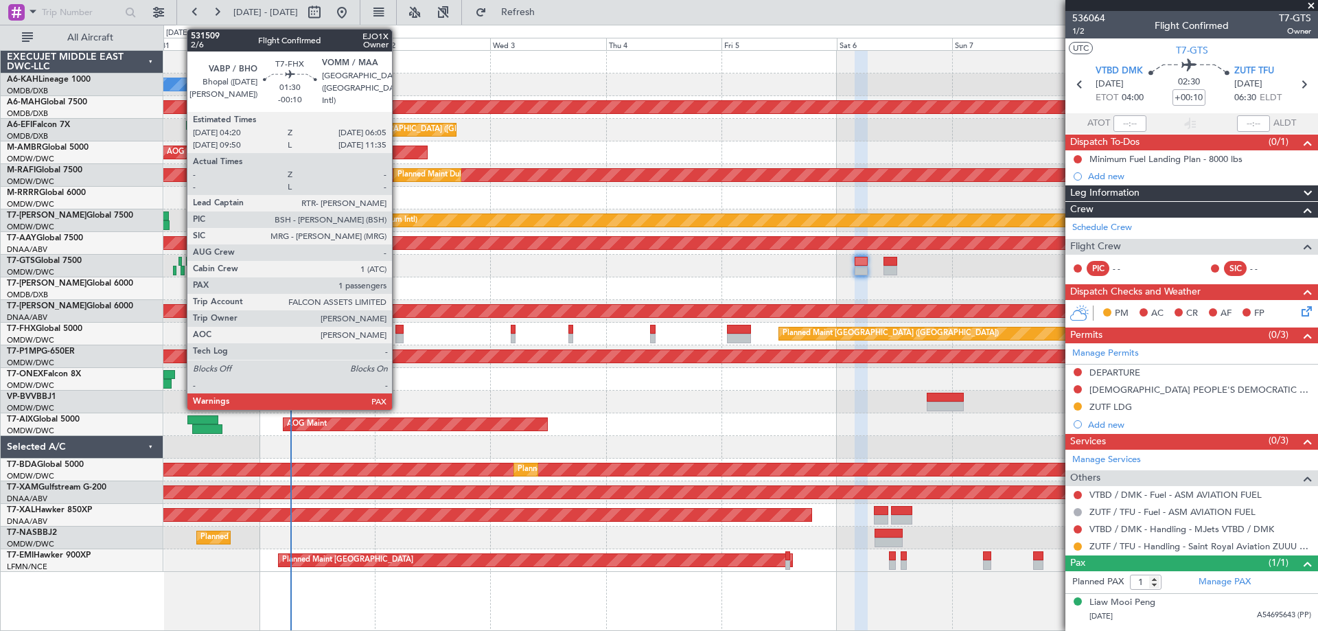
click at [398, 336] on div at bounding box center [400, 339] width 9 height 10
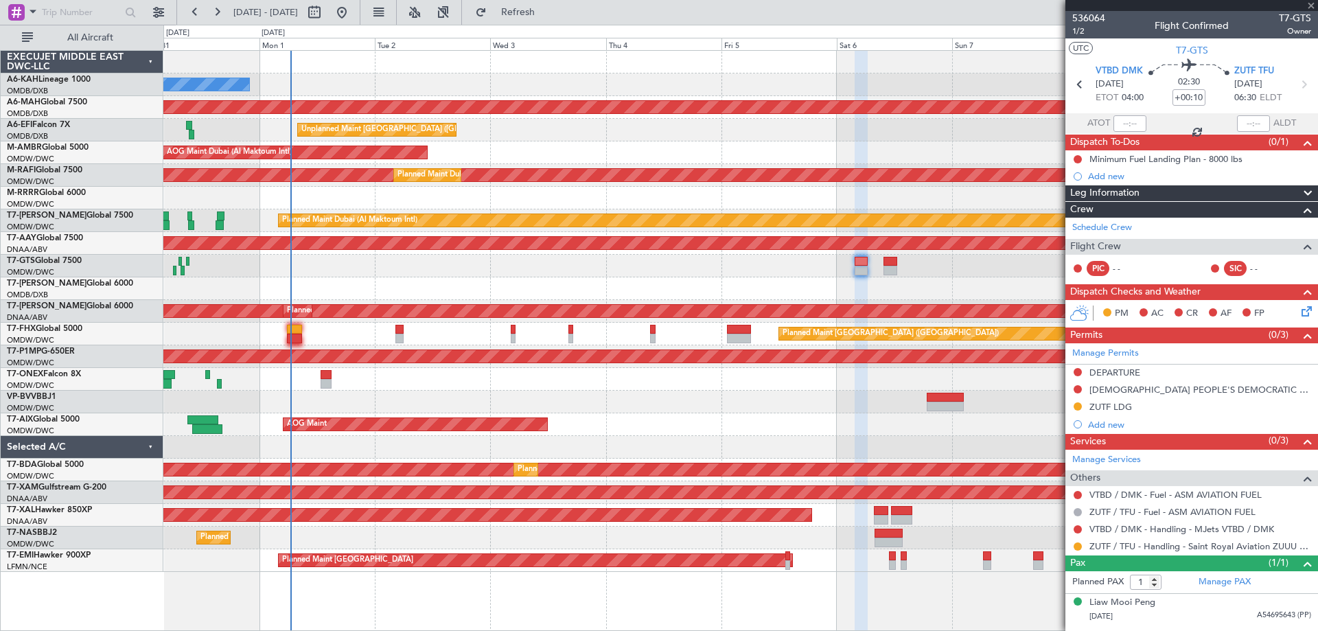
type input "-00:10"
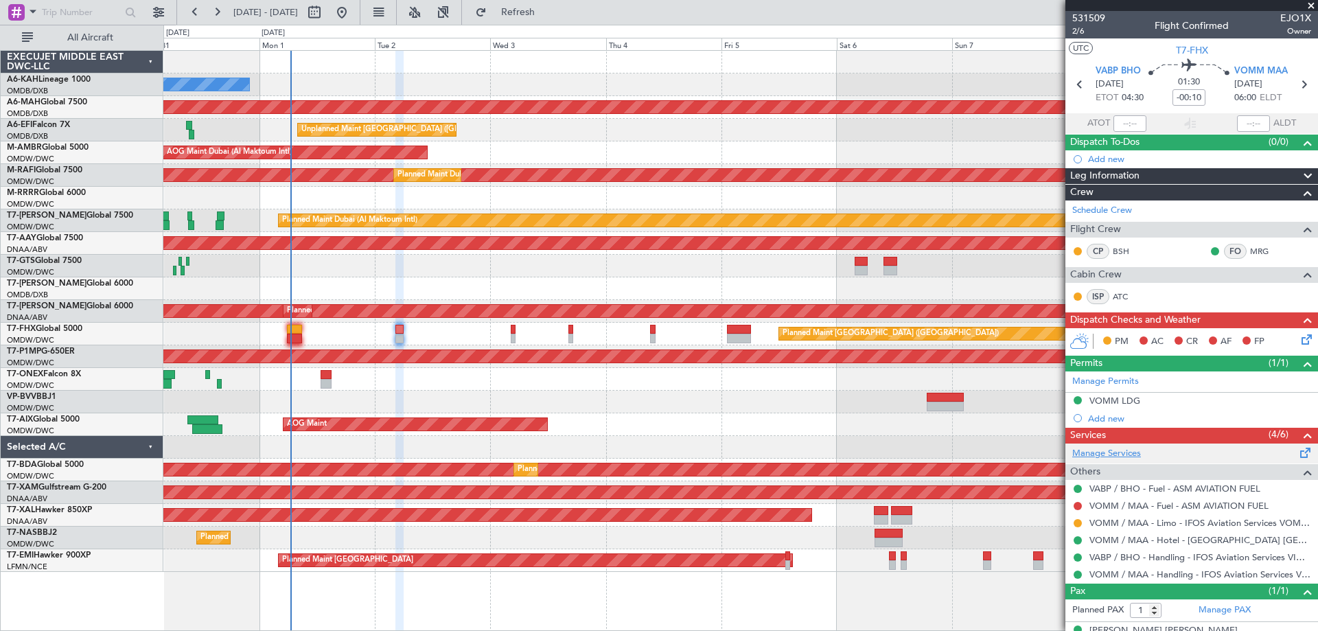
click at [1123, 456] on link "Manage Services" at bounding box center [1107, 454] width 69 height 14
click at [547, 9] on span "Refresh" at bounding box center [519, 13] width 58 height 10
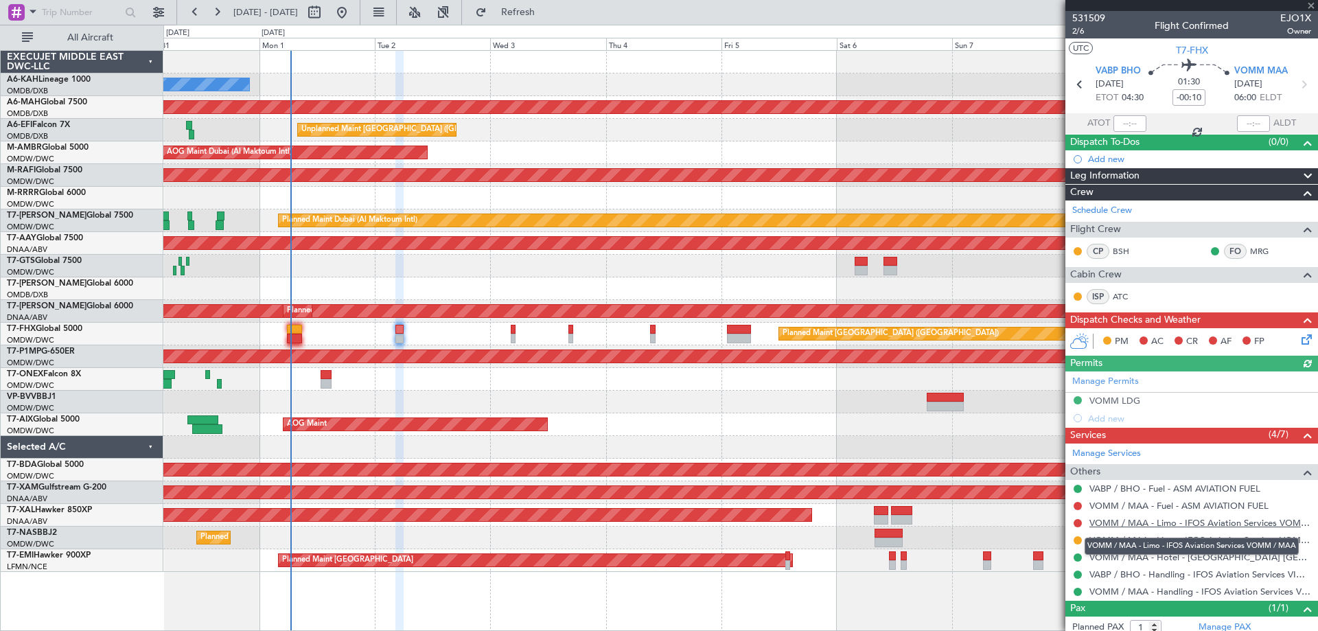
click at [1174, 521] on link "VOMM / MAA - Limo - IFOS Aviation Services VOMM / MAA" at bounding box center [1201, 523] width 222 height 12
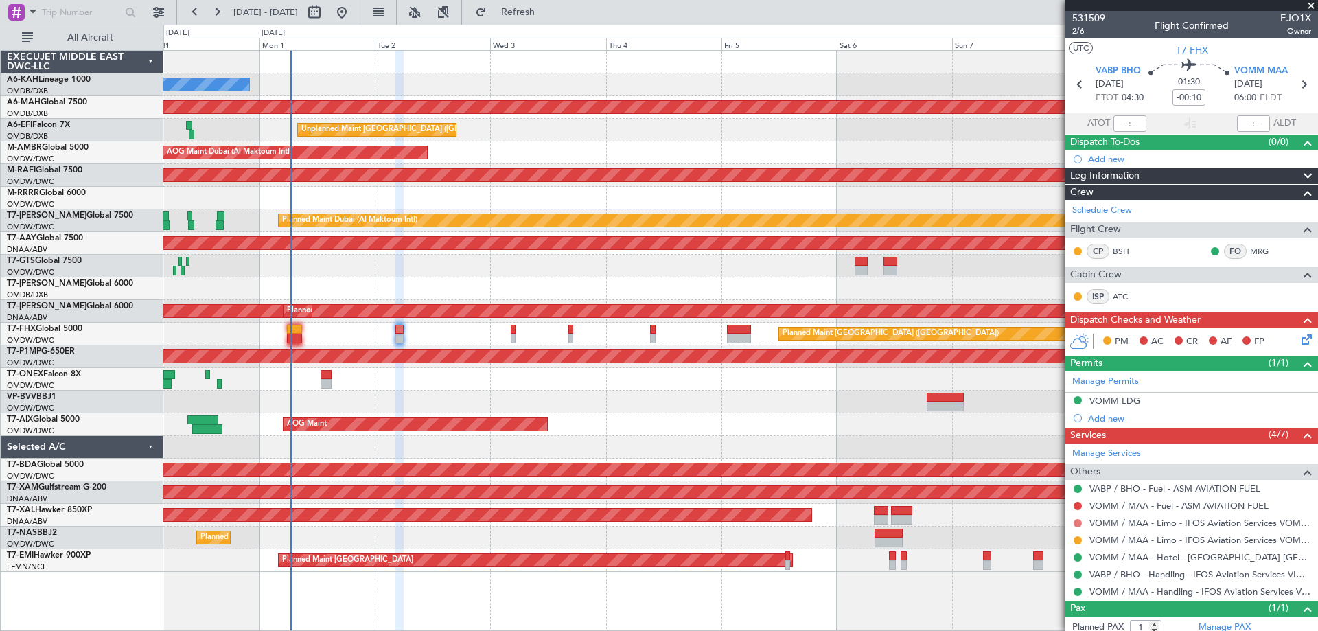
click at [1079, 520] on button at bounding box center [1078, 523] width 8 height 8
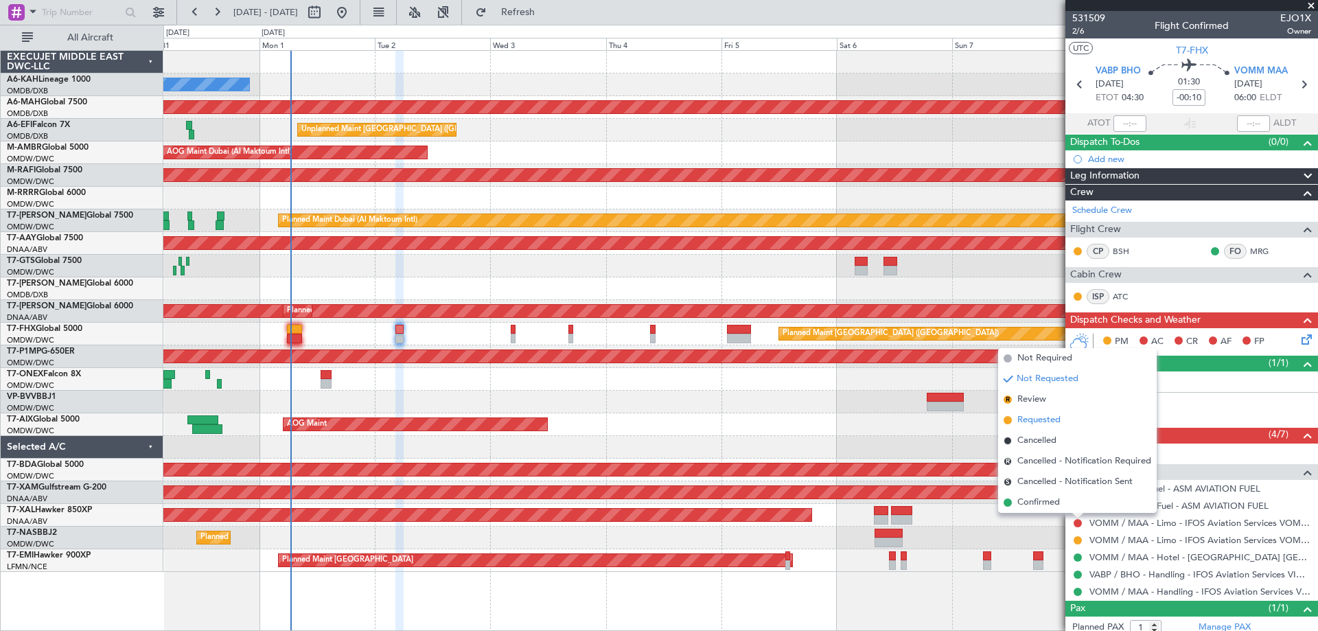
click at [1033, 418] on span "Requested" at bounding box center [1039, 420] width 43 height 14
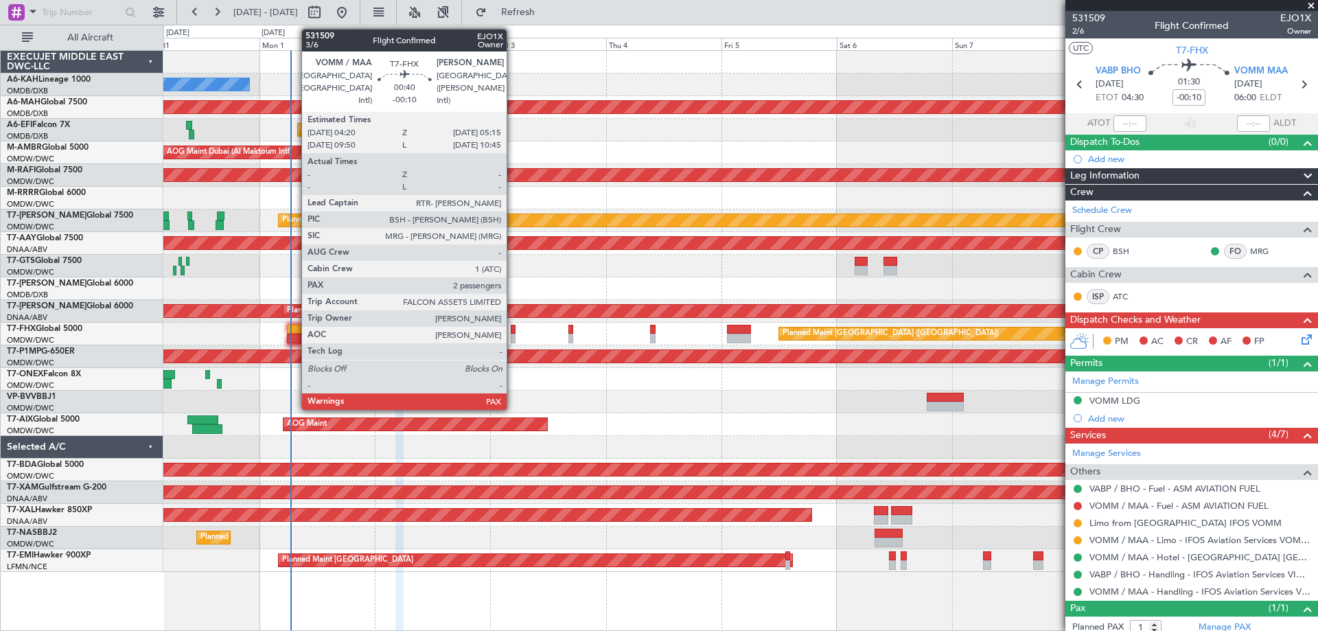
click at [513, 336] on div at bounding box center [513, 339] width 5 height 10
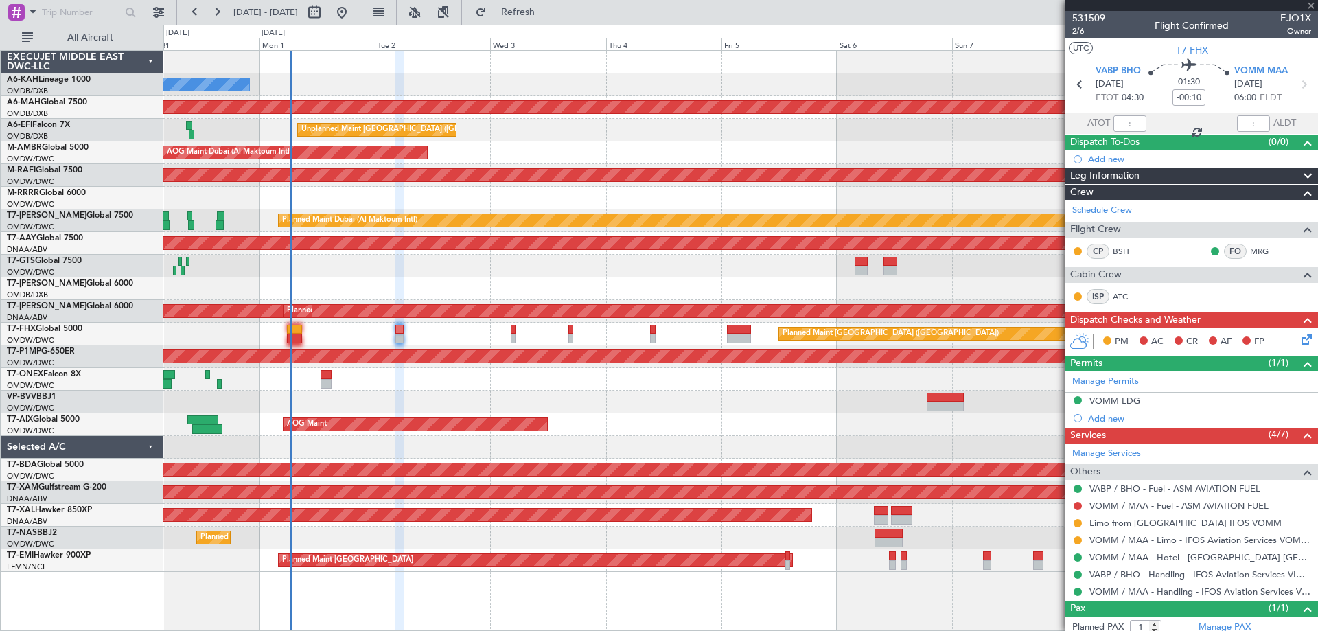
type input "2"
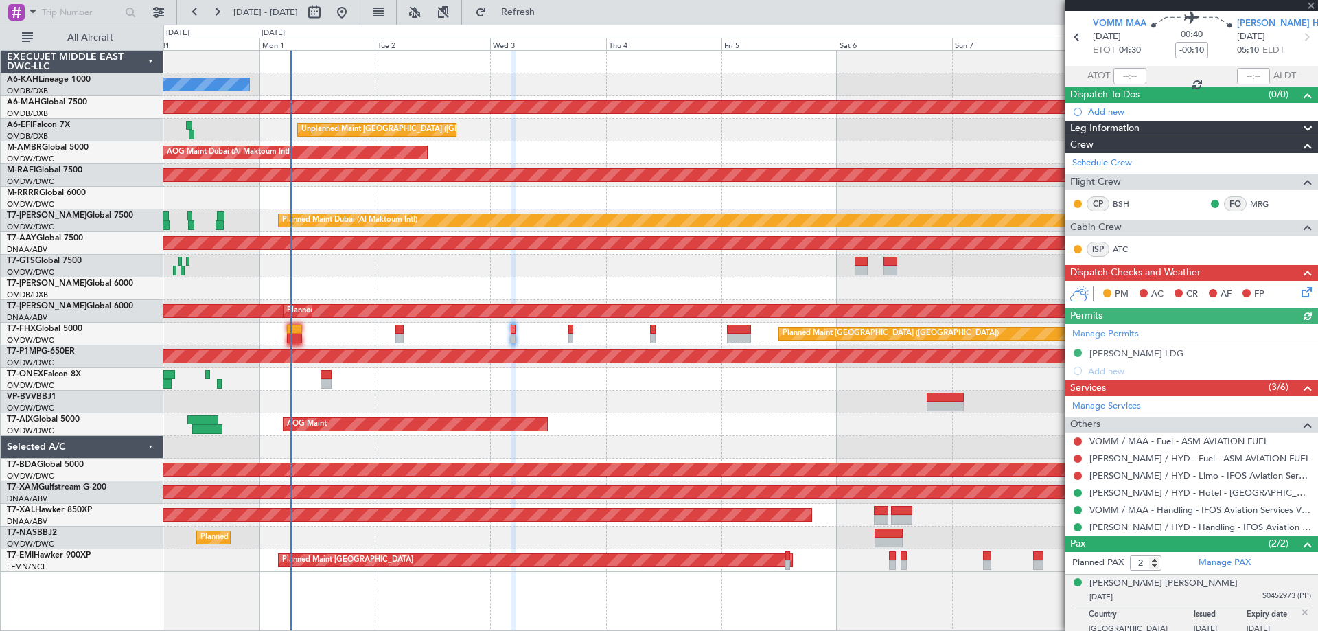
scroll to position [69, 0]
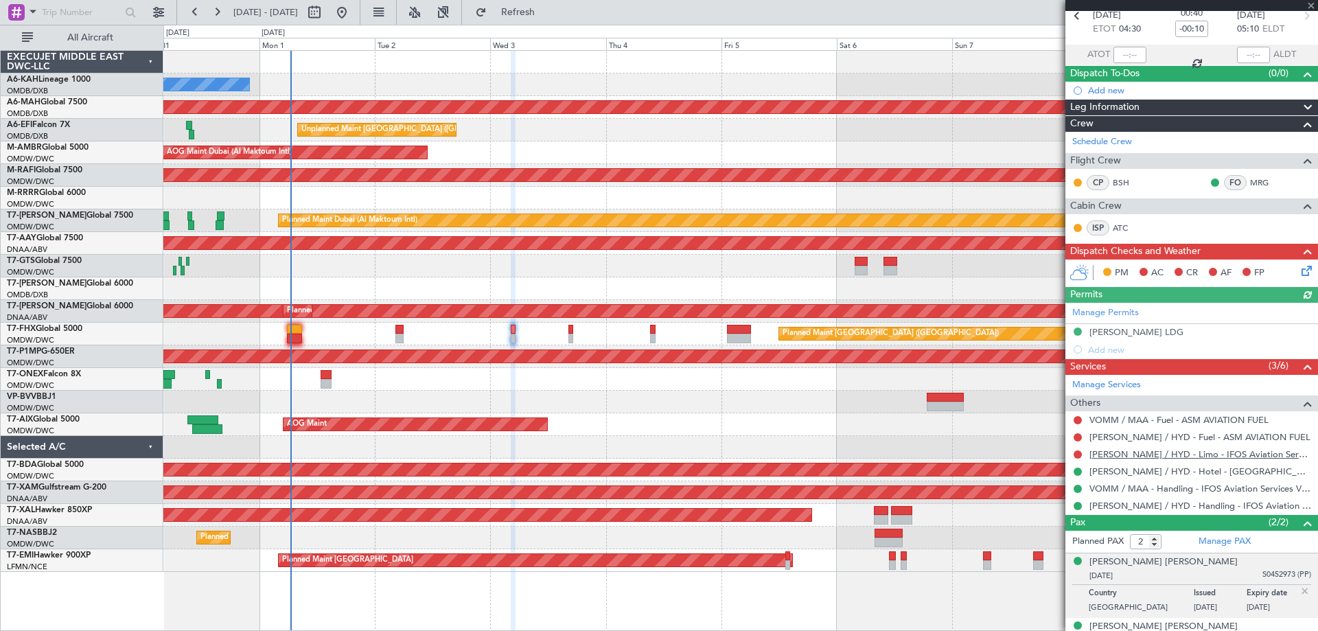
click at [1165, 455] on link "[PERSON_NAME] / HYD - Limo - IFOS Aviation Services [PERSON_NAME] / HYD" at bounding box center [1201, 454] width 222 height 12
click at [1121, 383] on link "Manage Services" at bounding box center [1107, 385] width 69 height 14
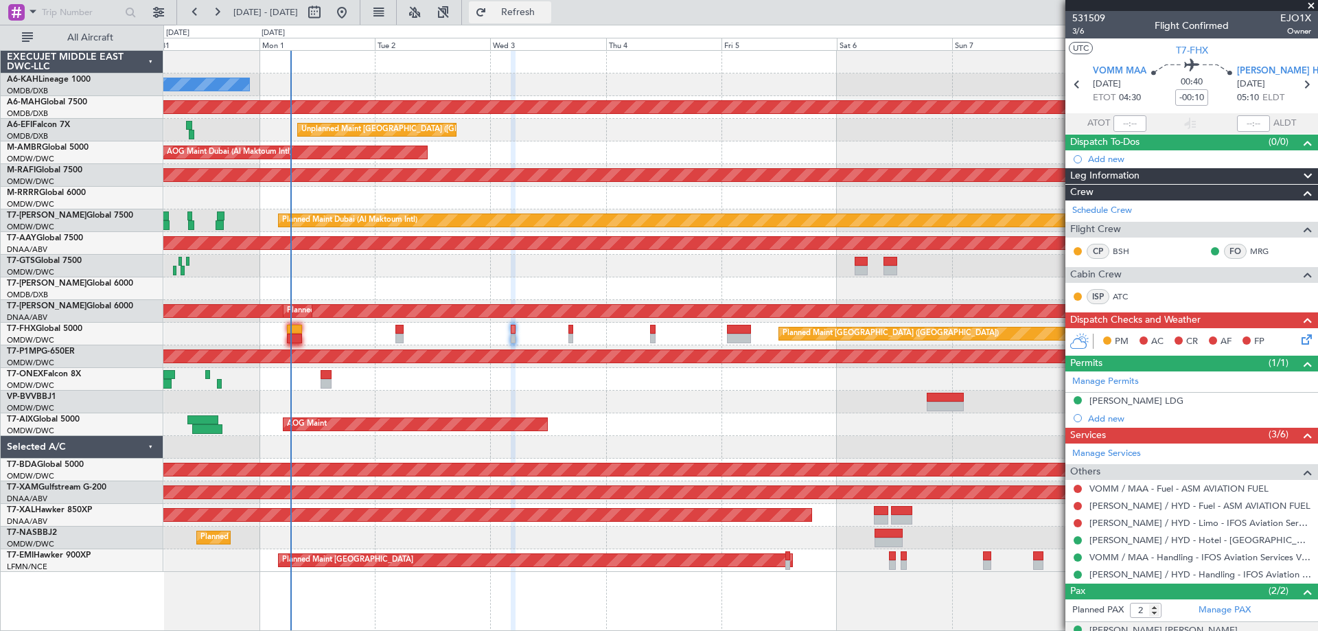
click at [547, 3] on button "Refresh" at bounding box center [510, 12] width 82 height 22
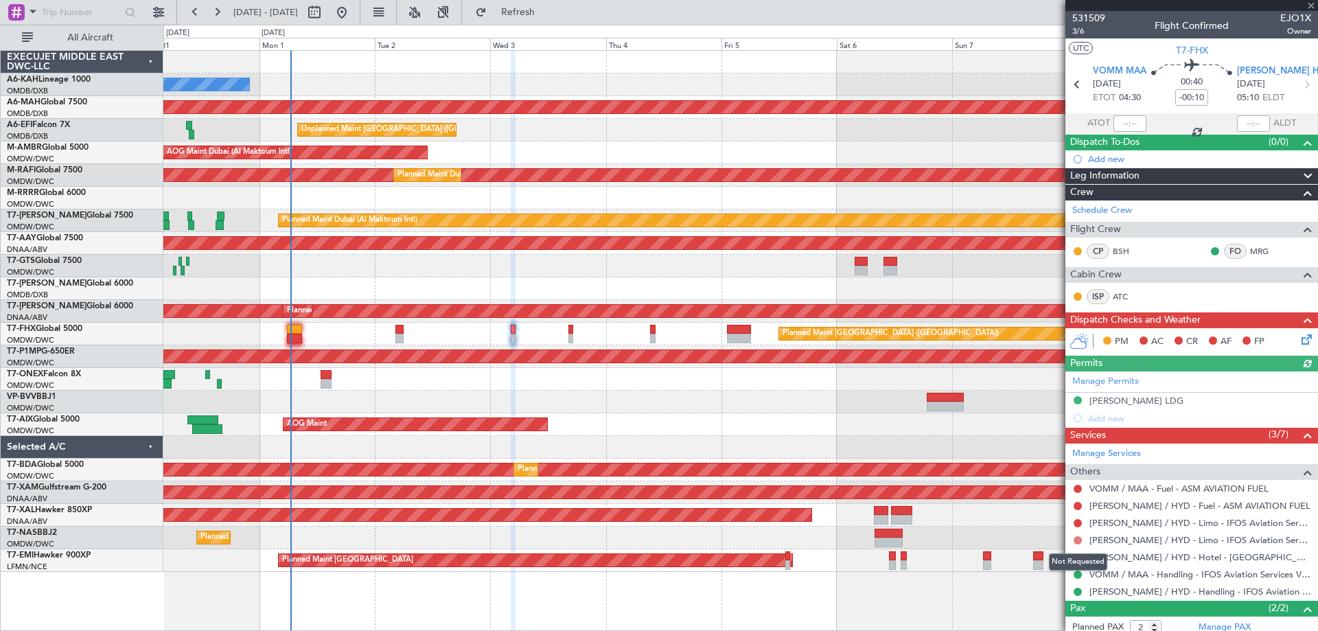
click at [1076, 540] on button at bounding box center [1078, 540] width 8 height 8
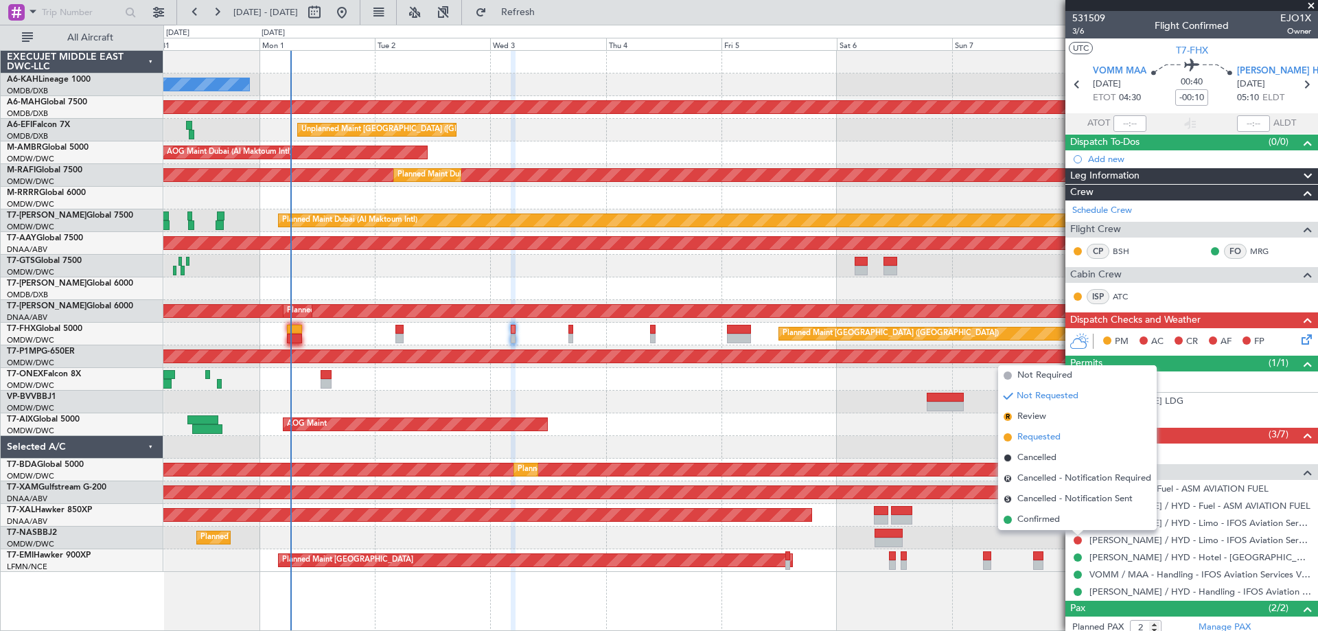
click at [1042, 437] on span "Requested" at bounding box center [1039, 438] width 43 height 14
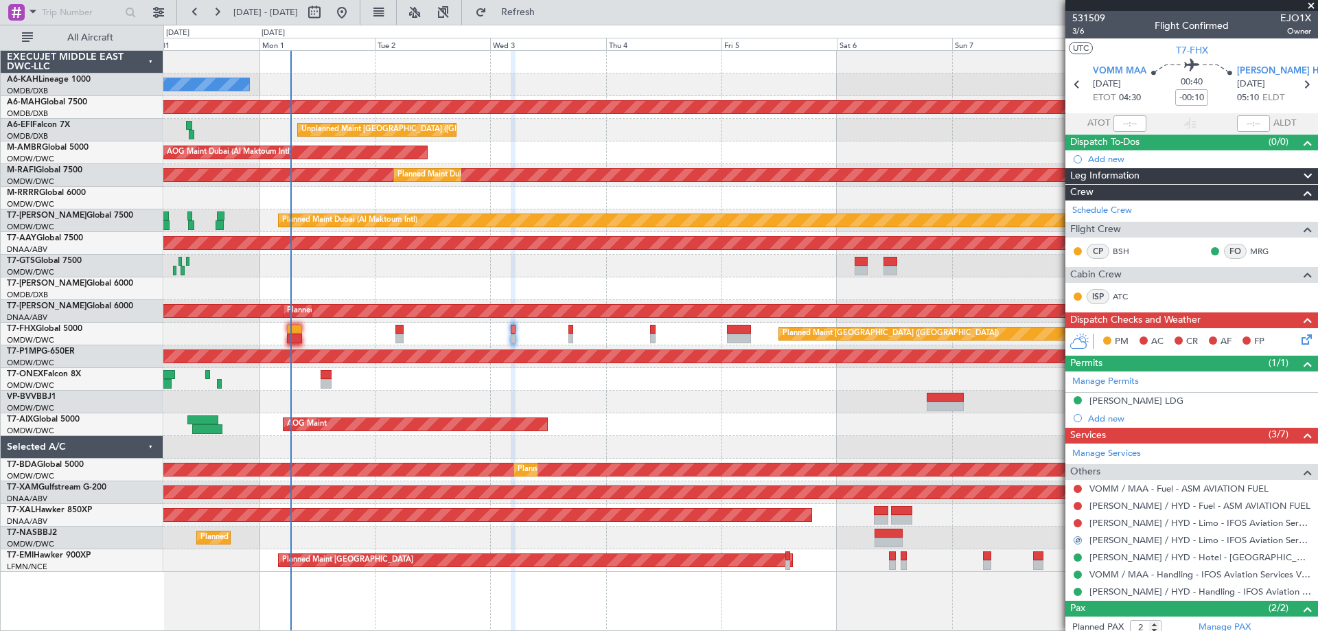
click at [1135, 533] on div "[PERSON_NAME] / HYD - Limo - IFOS Aviation Services [PERSON_NAME] / HYD" at bounding box center [1192, 540] width 253 height 17
click at [1138, 542] on link "[PERSON_NAME] / HYD - Limo - IFOS Aviation Services [PERSON_NAME] / HYD" at bounding box center [1201, 540] width 222 height 12
click at [556, 1] on fb-refresh-button "Refresh" at bounding box center [510, 12] width 96 height 25
click at [1076, 540] on button at bounding box center [1078, 540] width 8 height 8
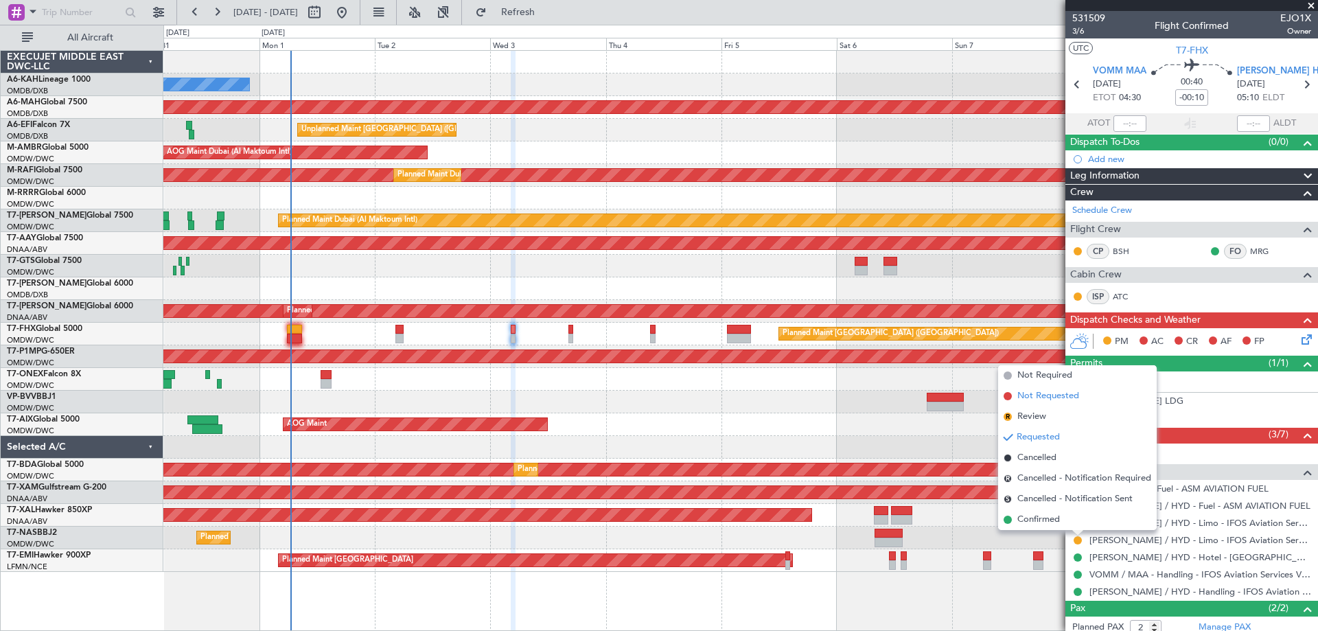
click at [1038, 396] on span "Not Requested" at bounding box center [1049, 396] width 62 height 14
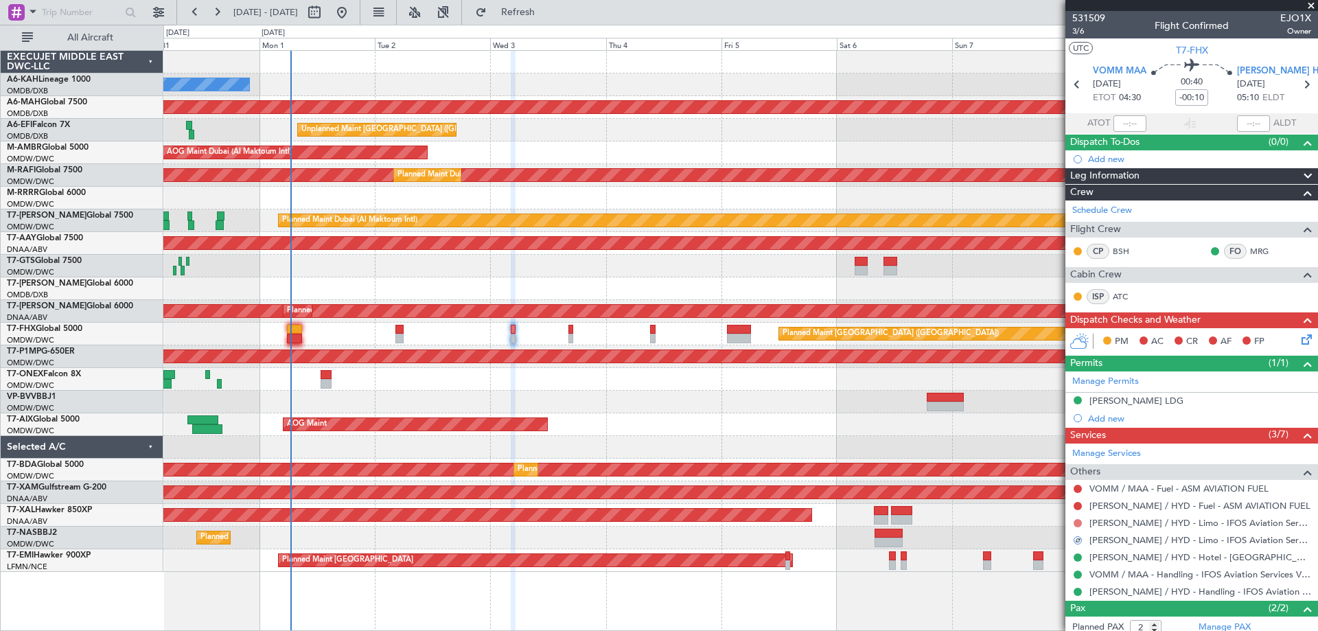
click at [1076, 524] on button at bounding box center [1078, 523] width 8 height 8
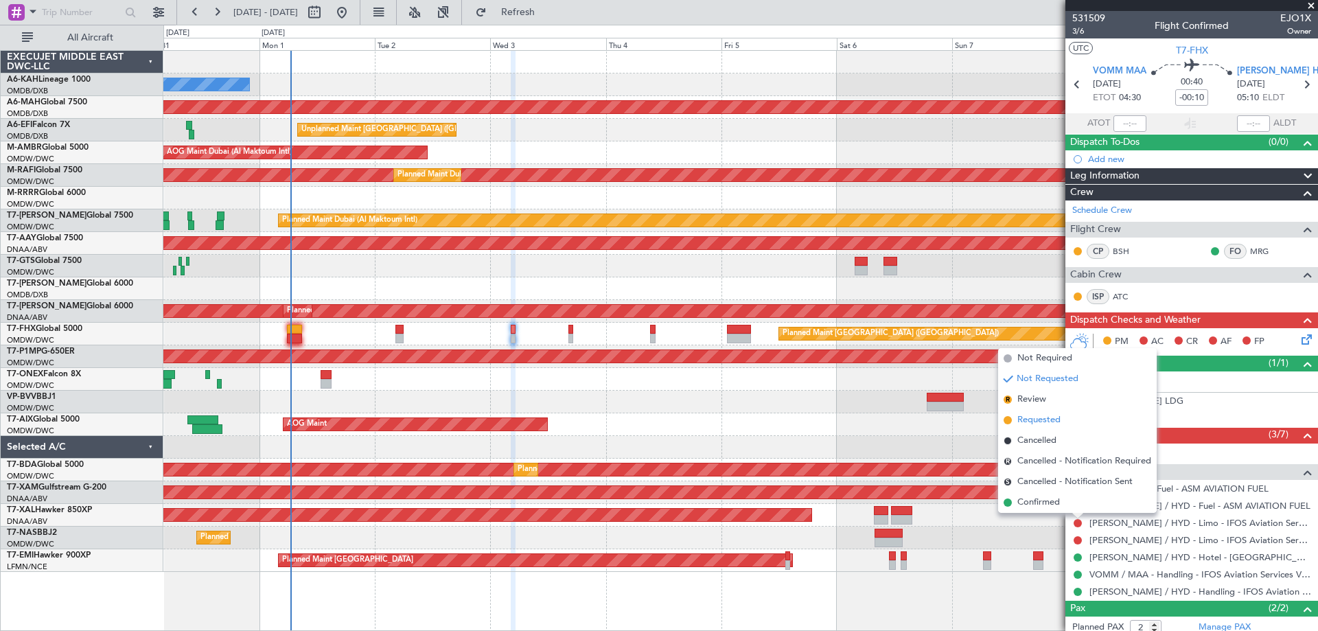
click at [1047, 422] on span "Requested" at bounding box center [1039, 420] width 43 height 14
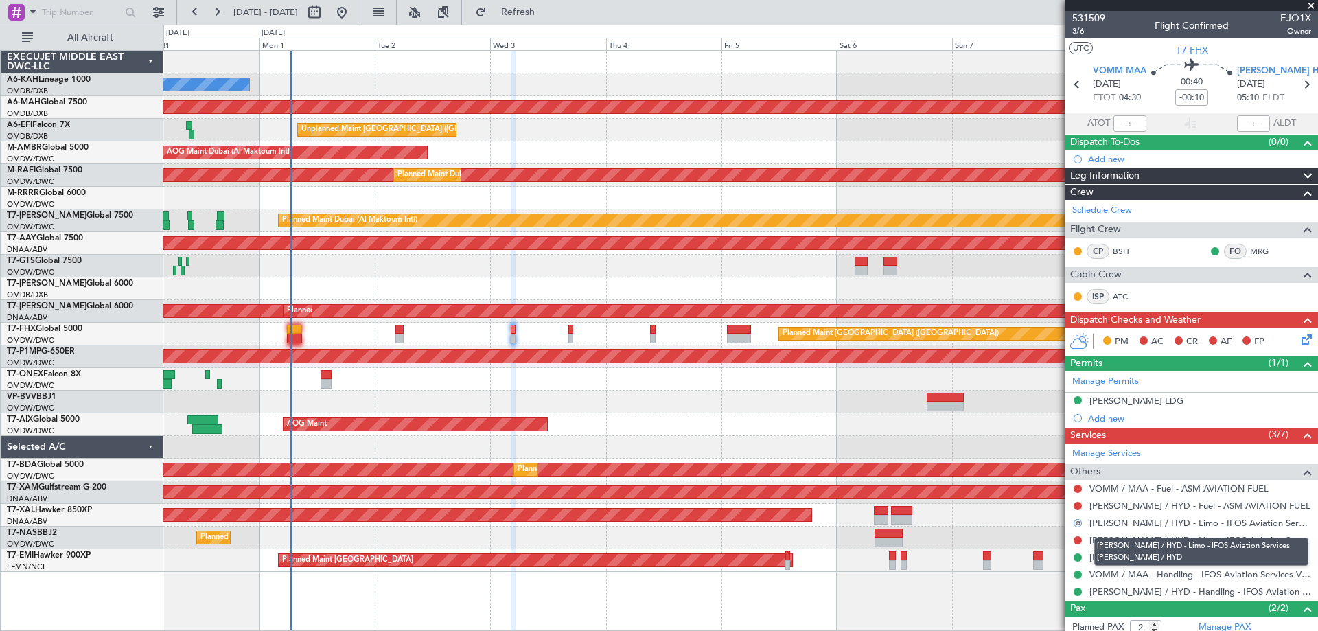
click at [1133, 524] on link "[PERSON_NAME] / HYD - Limo - IFOS Aviation Services [PERSON_NAME] / HYD" at bounding box center [1201, 523] width 222 height 12
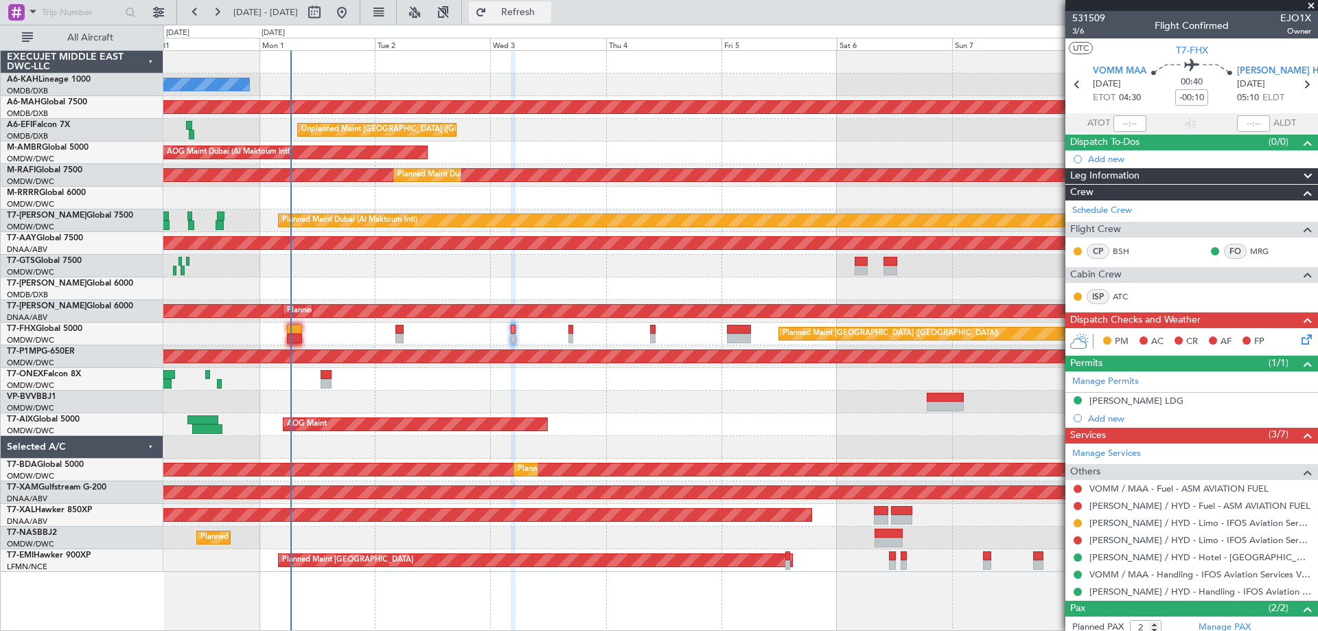
click at [551, 2] on button "Refresh" at bounding box center [510, 12] width 82 height 22
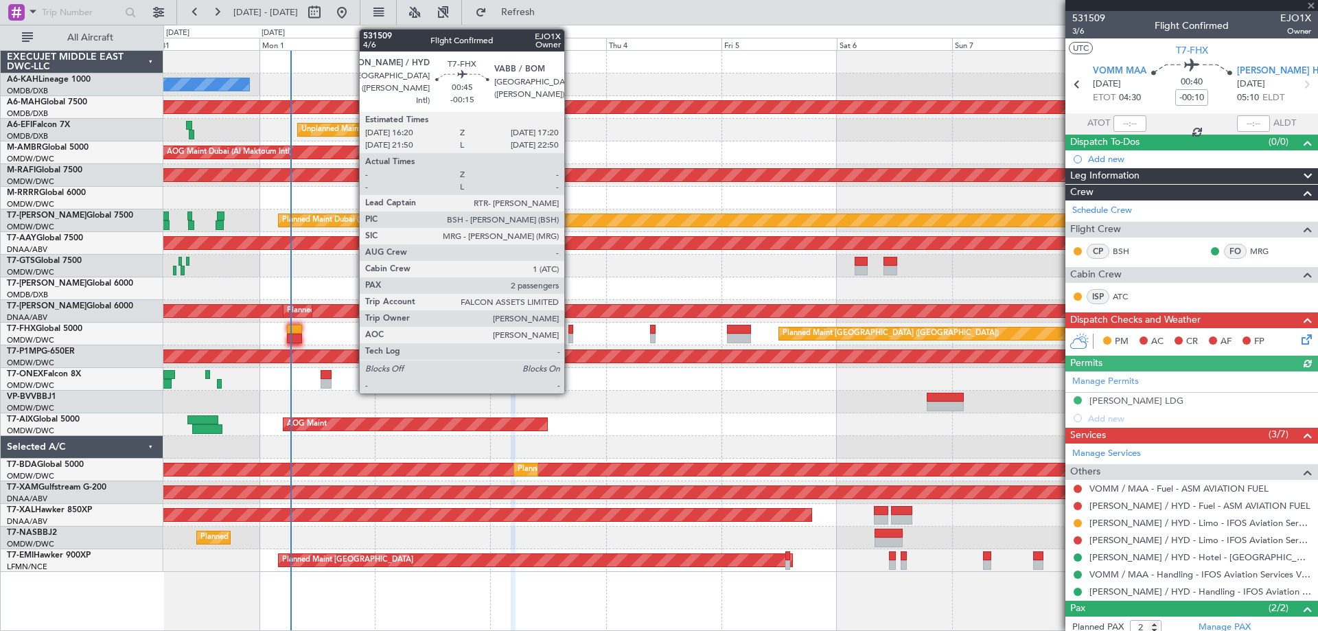
click at [571, 335] on div at bounding box center [571, 339] width 5 height 10
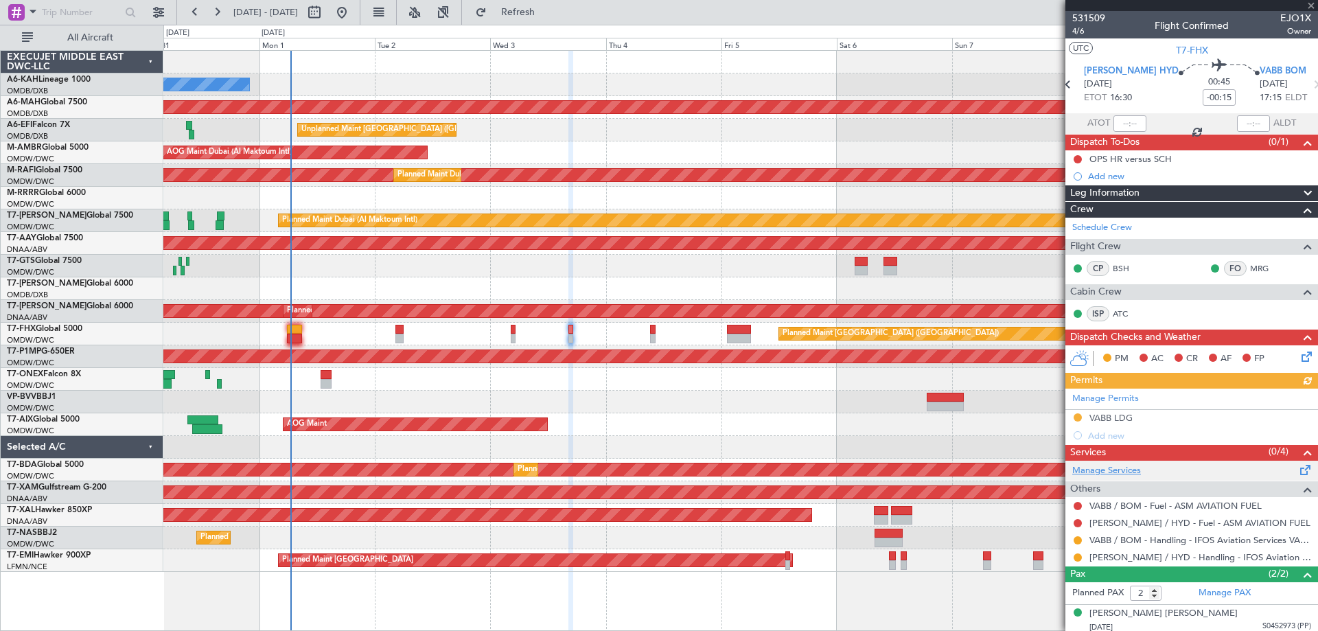
click at [1116, 468] on link "Manage Services" at bounding box center [1107, 471] width 69 height 14
click at [547, 11] on span "Refresh" at bounding box center [519, 13] width 58 height 10
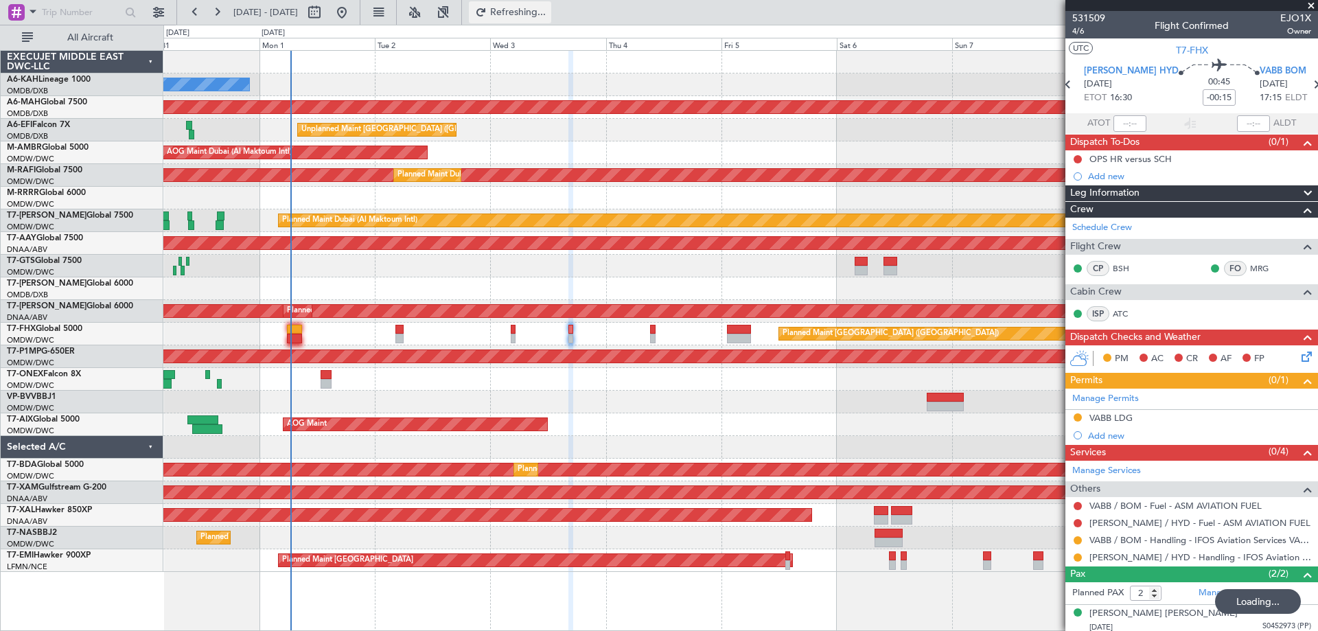
click at [547, 11] on span "Refreshing..." at bounding box center [519, 13] width 58 height 10
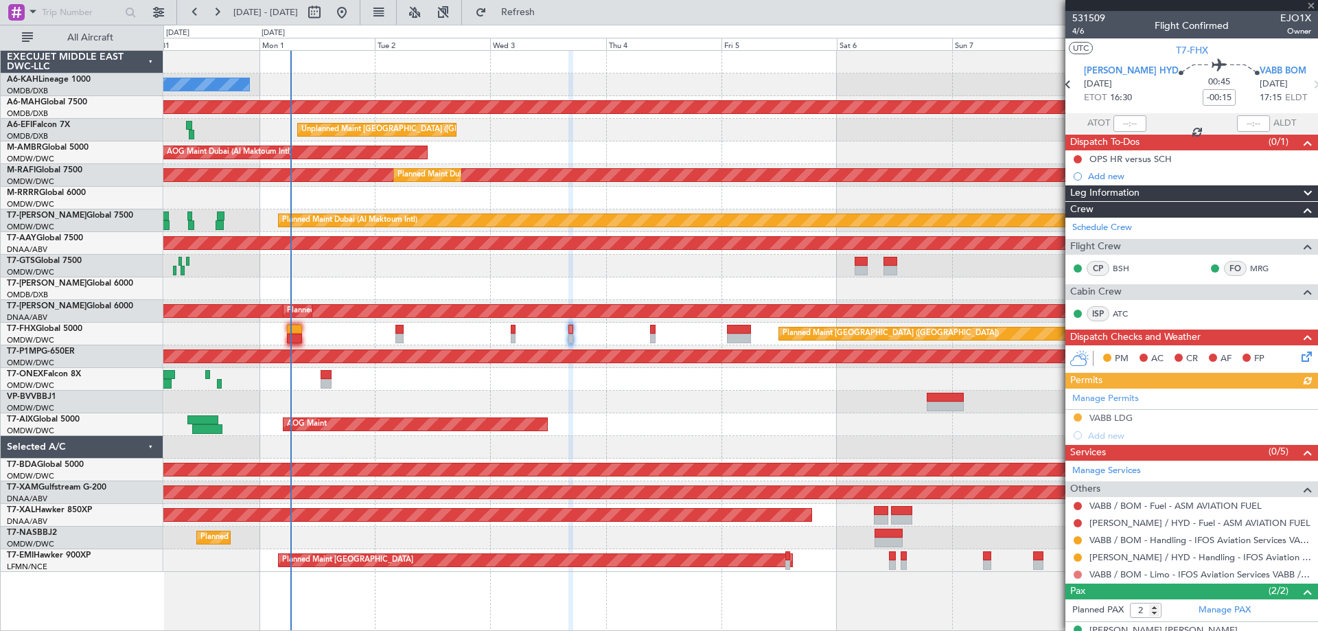
click at [1079, 571] on button at bounding box center [1078, 575] width 8 height 8
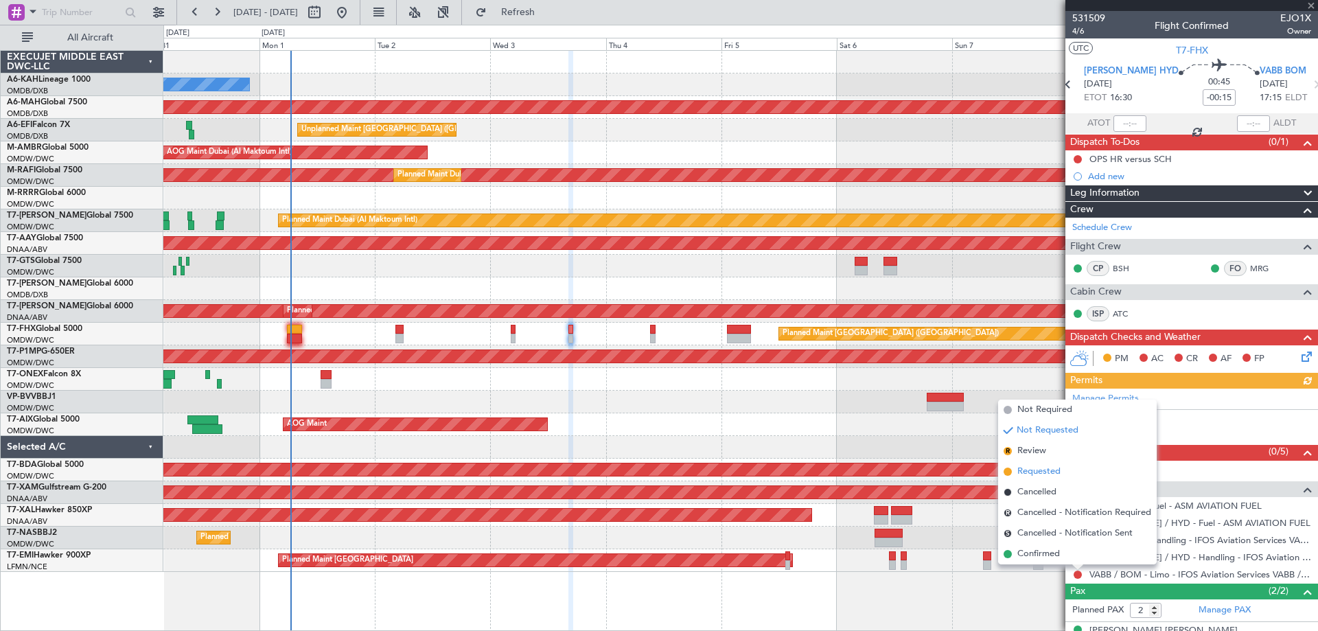
click at [1040, 472] on span "Requested" at bounding box center [1039, 472] width 43 height 14
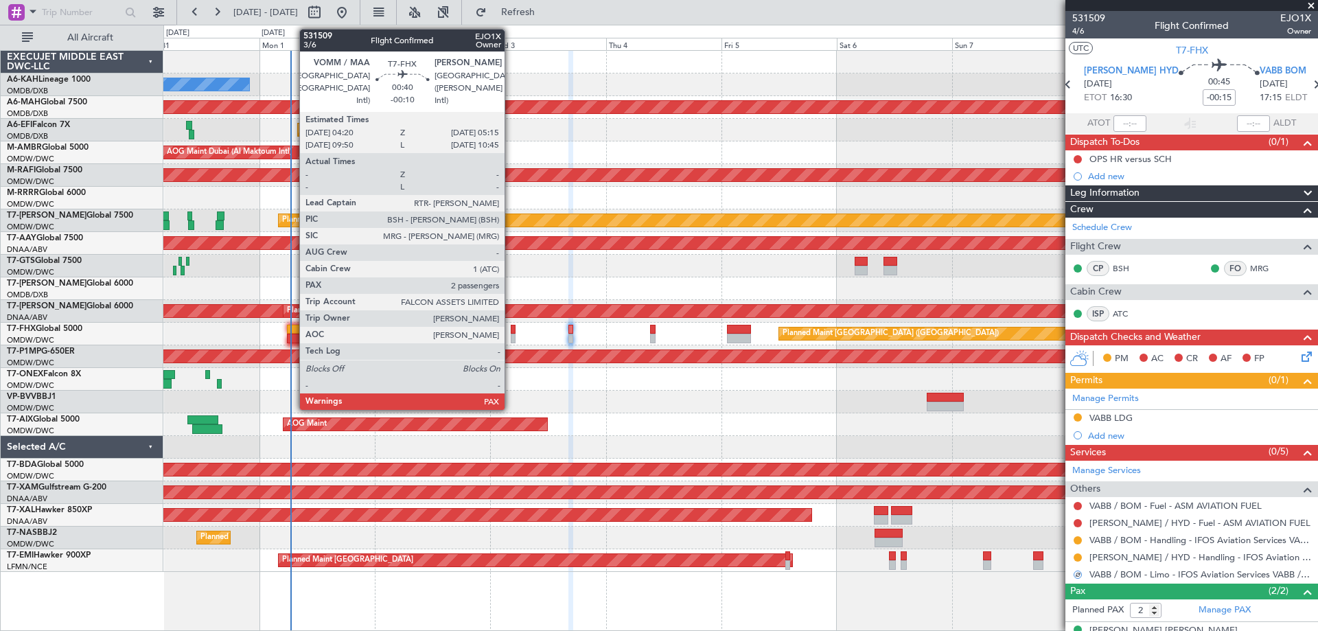
click at [512, 333] on div at bounding box center [513, 330] width 5 height 10
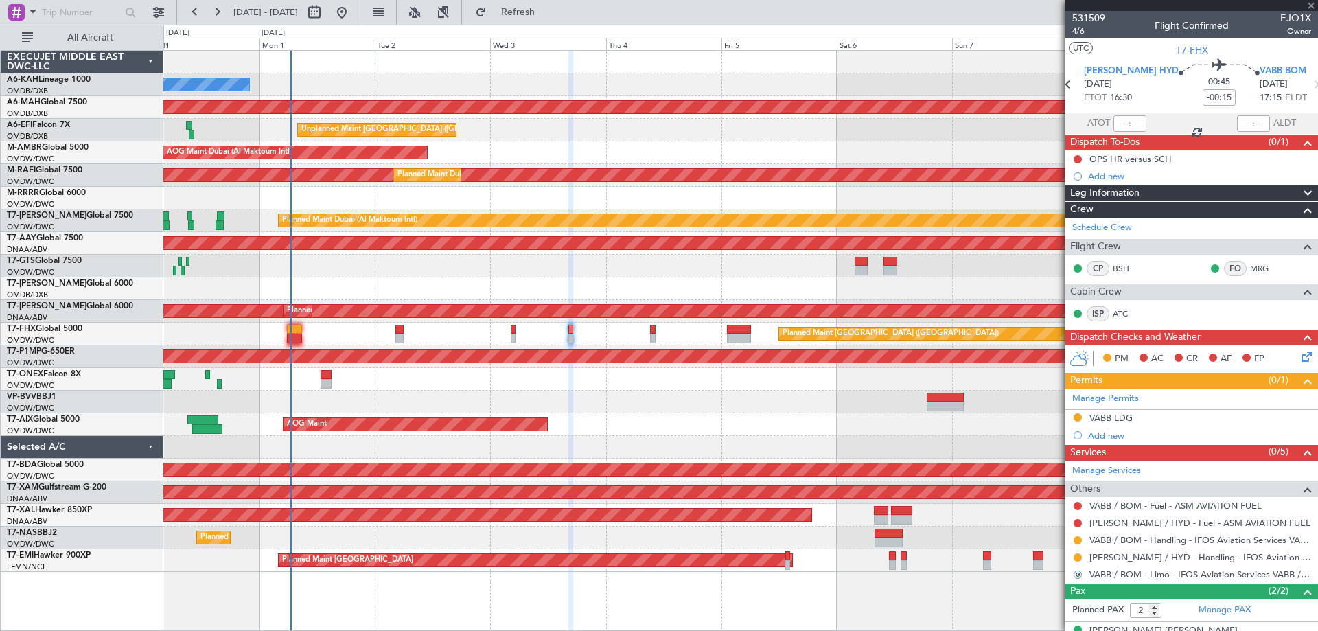
type input "-00:10"
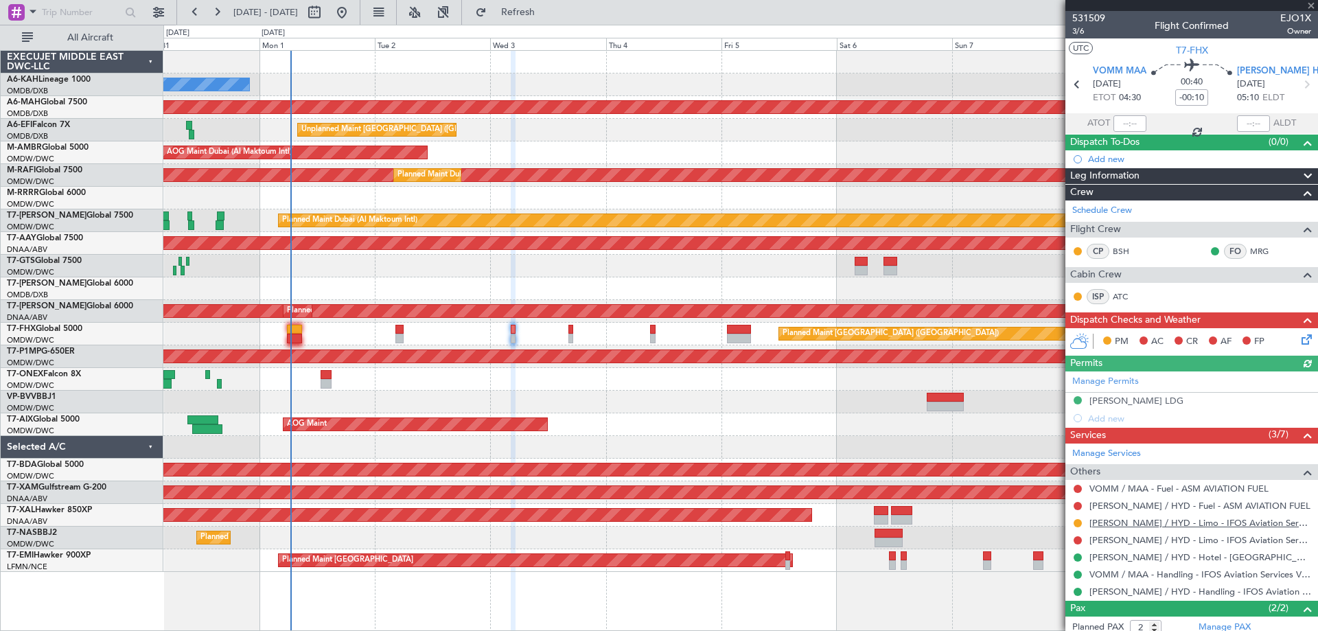
click at [1141, 525] on link "[PERSON_NAME] / HYD - Limo - IFOS Aviation Services [PERSON_NAME] / HYD" at bounding box center [1201, 523] width 222 height 12
click at [537, 17] on button "Refresh" at bounding box center [510, 12] width 82 height 22
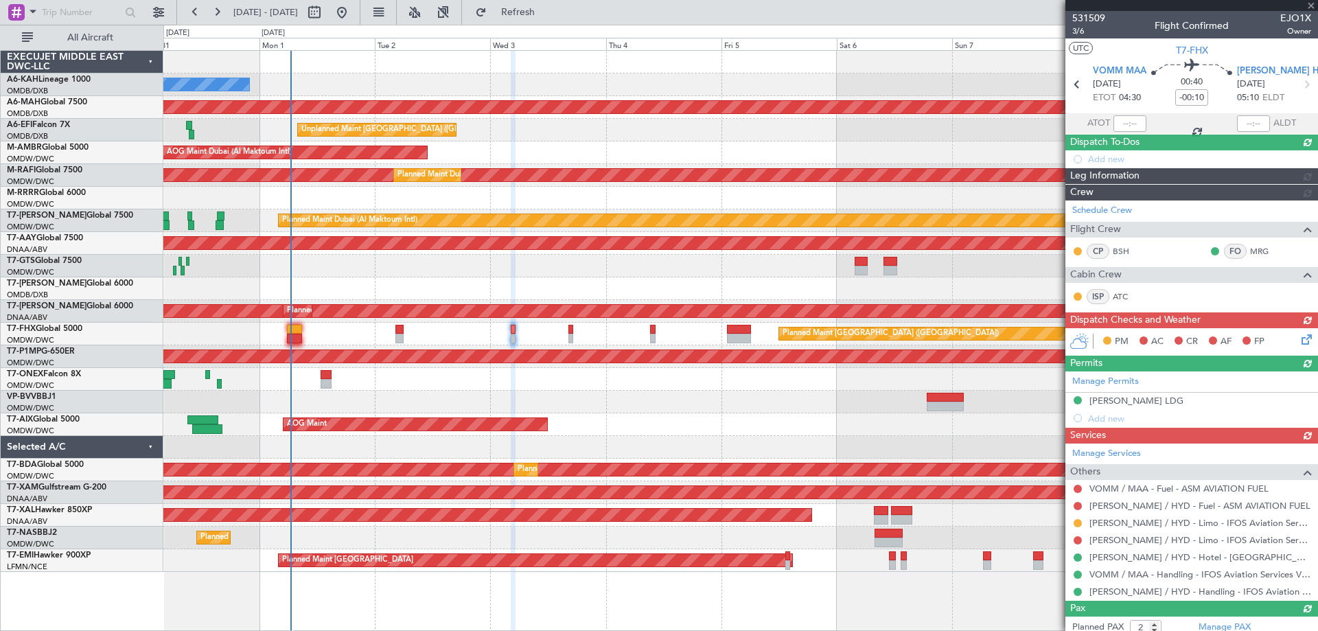
click at [1154, 524] on div "Manage Services Others VOMM / MAA - Fuel - ASM AVIATION FUEL VOHS / HYD - Fuel …" at bounding box center [1192, 522] width 253 height 157
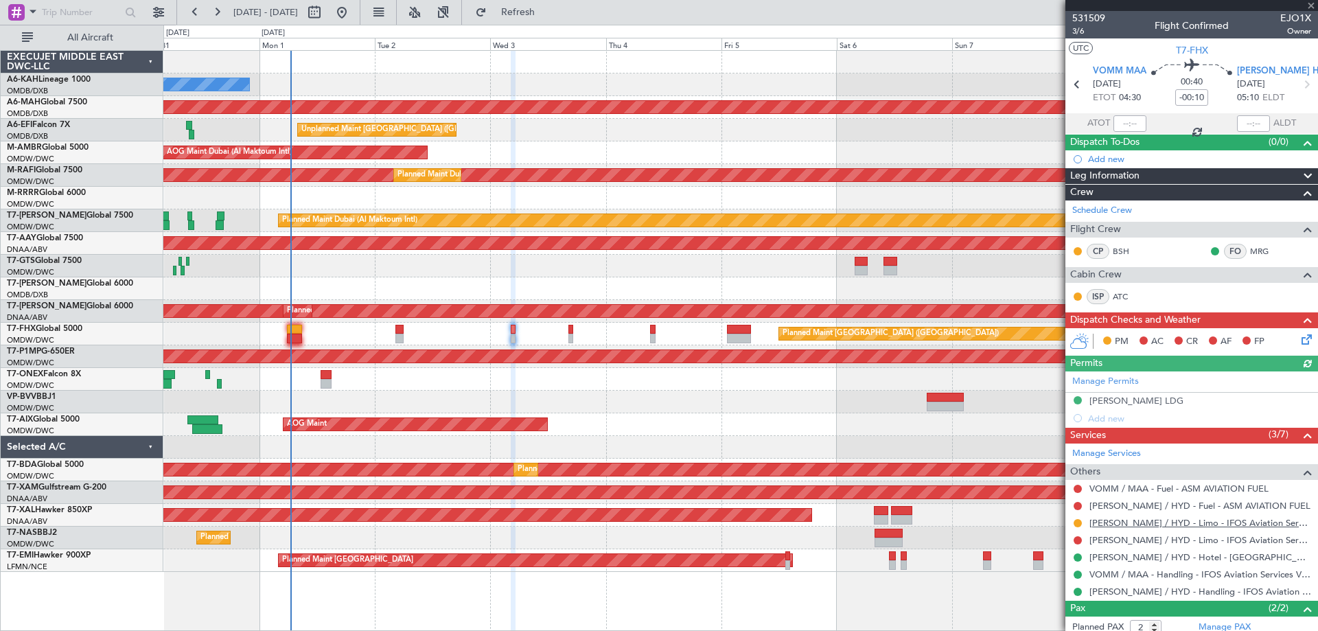
click at [1123, 522] on link "[PERSON_NAME] / HYD - Limo - IFOS Aviation Services [PERSON_NAME] / HYD" at bounding box center [1201, 523] width 222 height 12
click at [567, 331] on div "Planned Maint [GEOGRAPHIC_DATA] ([GEOGRAPHIC_DATA])" at bounding box center [740, 334] width 1154 height 23
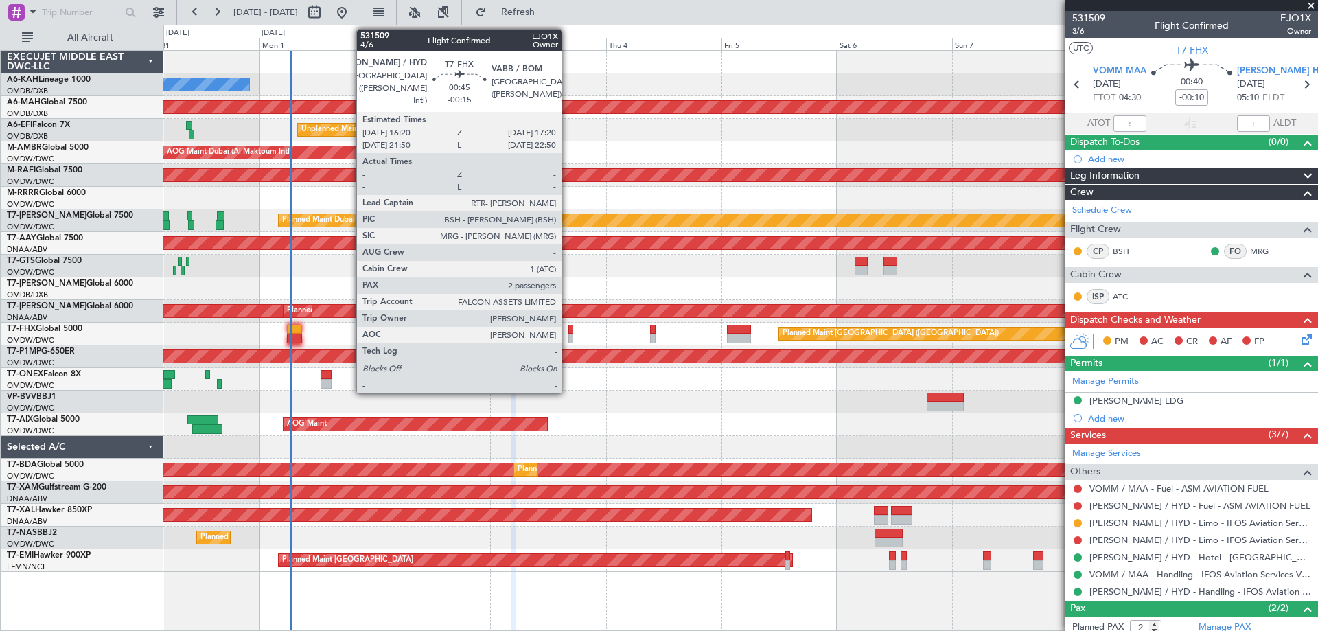
click at [569, 336] on div at bounding box center [571, 339] width 5 height 10
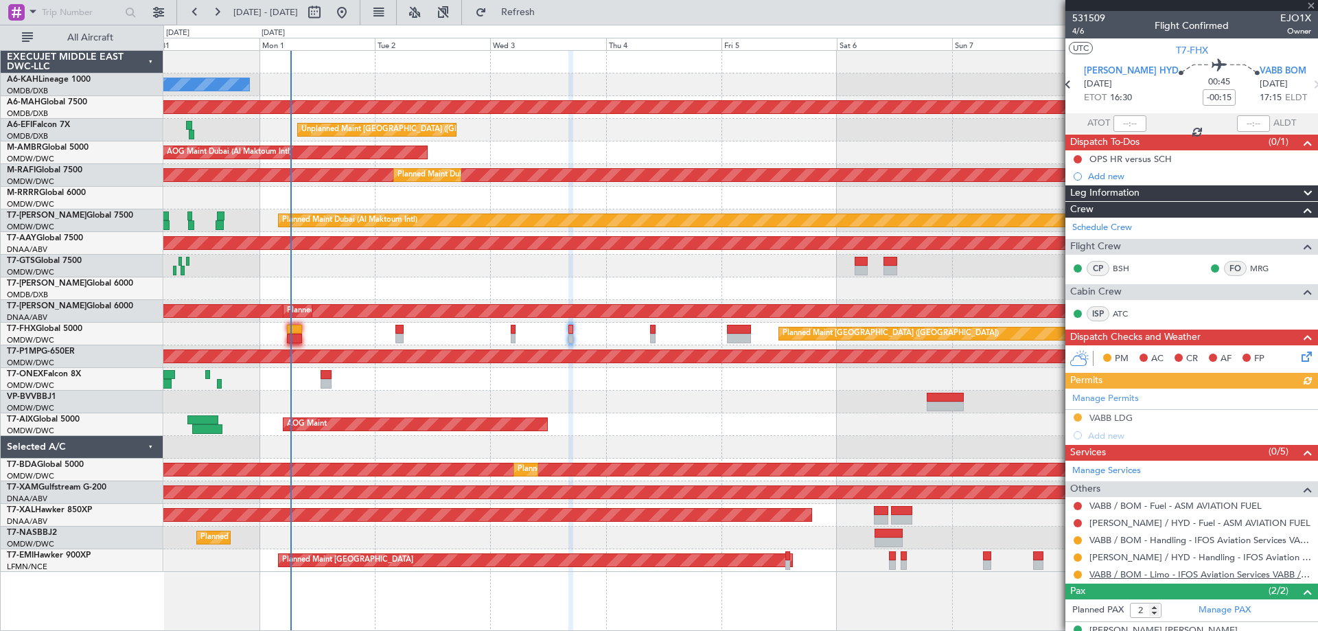
click at [1136, 572] on link "VABB / BOM - Limo - IFOS Aviation Services VABB / BOM" at bounding box center [1201, 575] width 222 height 12
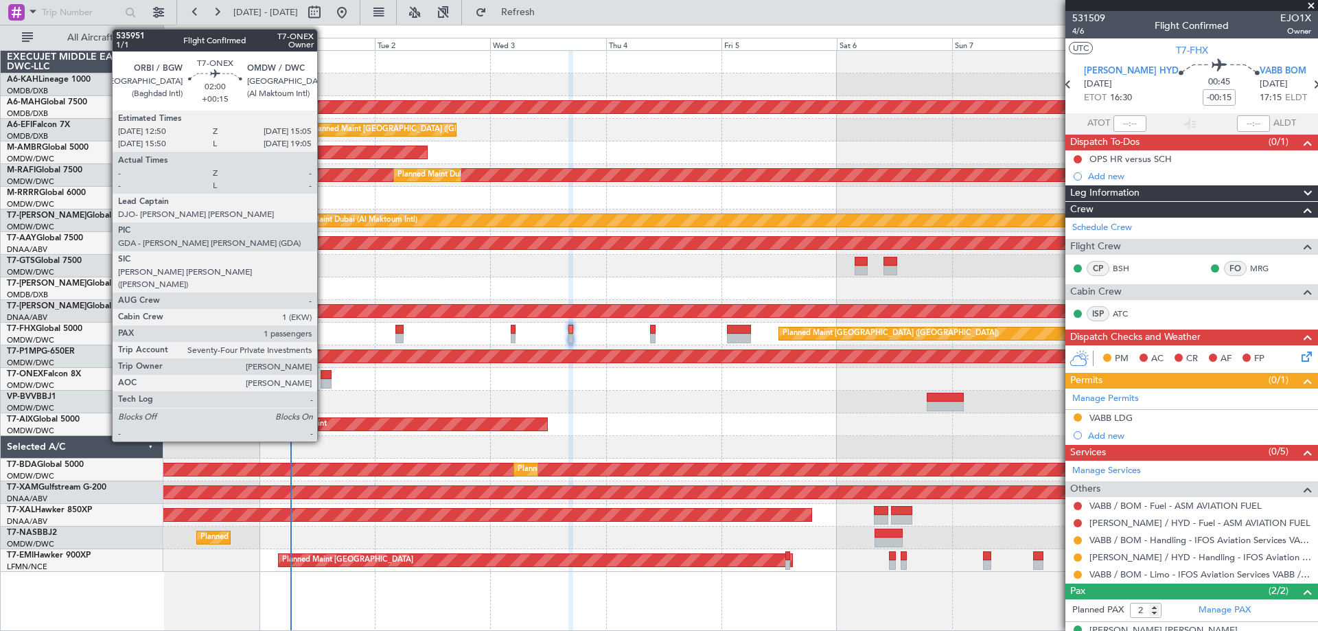
click at [324, 377] on div at bounding box center [326, 375] width 11 height 10
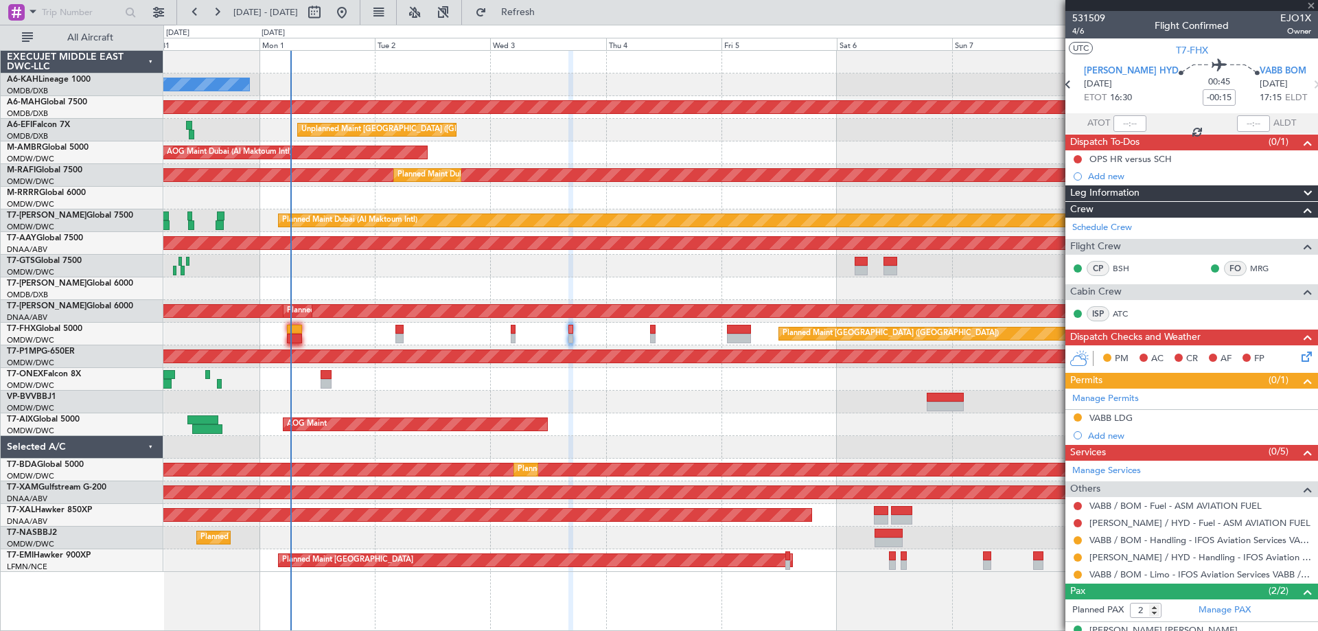
type input "+00:15"
type input "1"
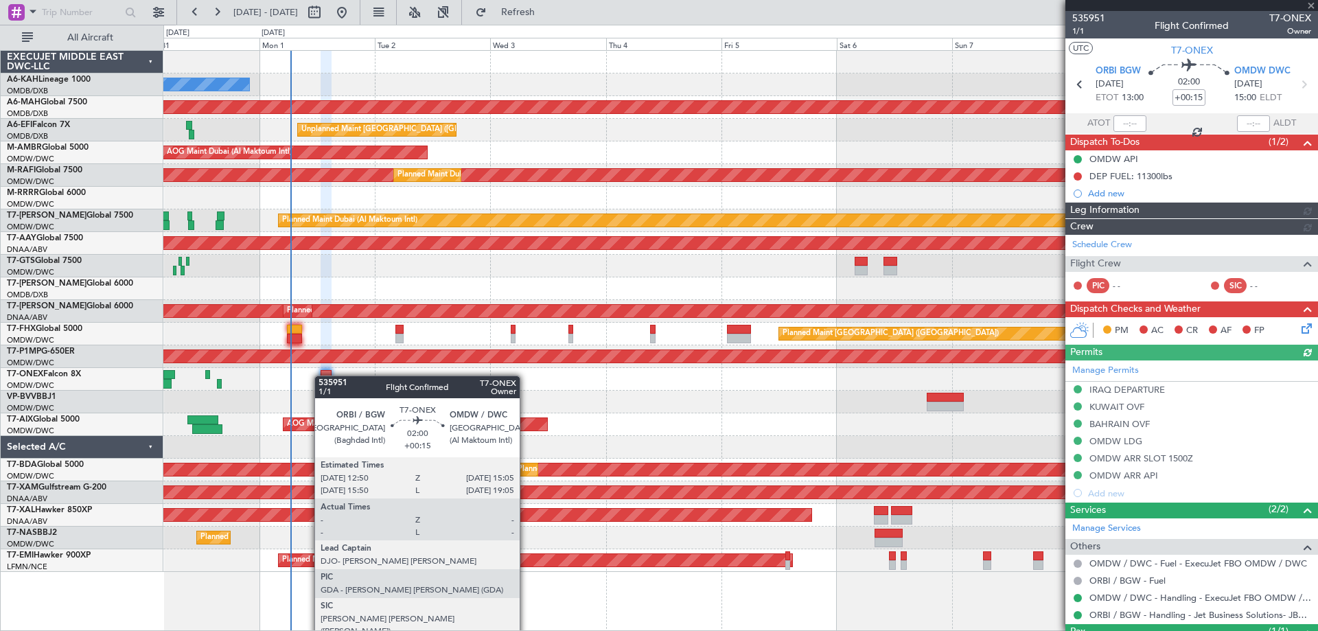
type input "[PERSON_NAME] ([PERSON_NAME])"
type input "7150"
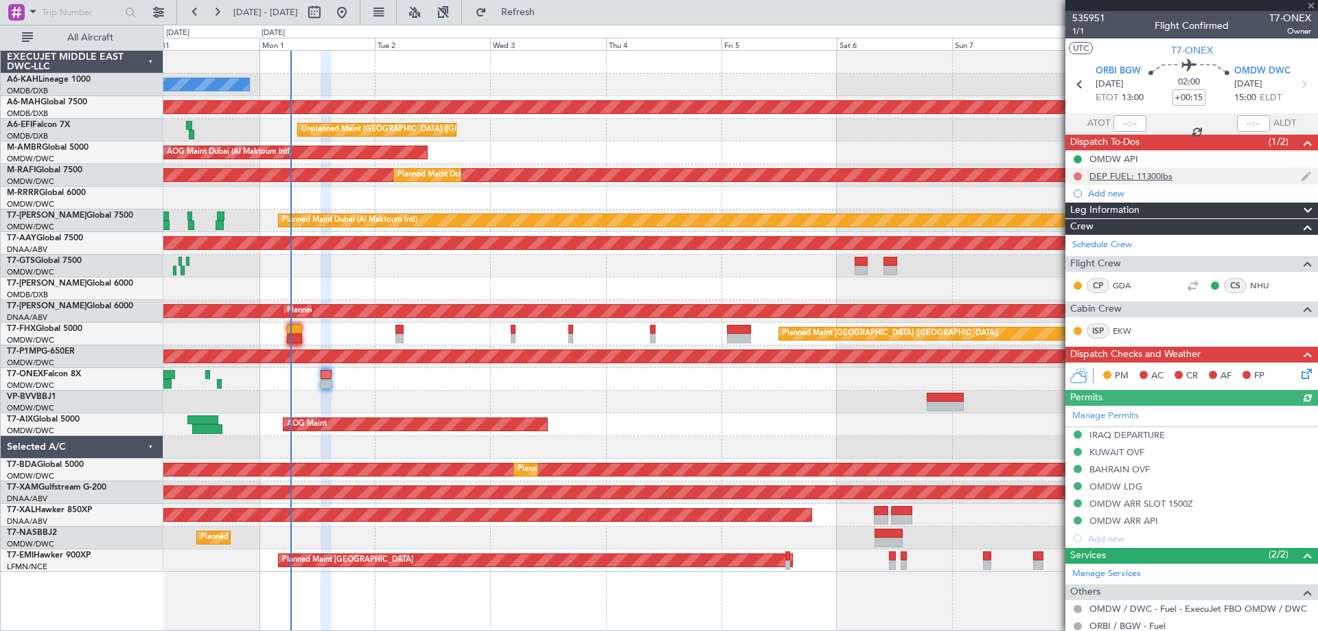
click at [1077, 173] on button at bounding box center [1078, 176] width 8 height 8
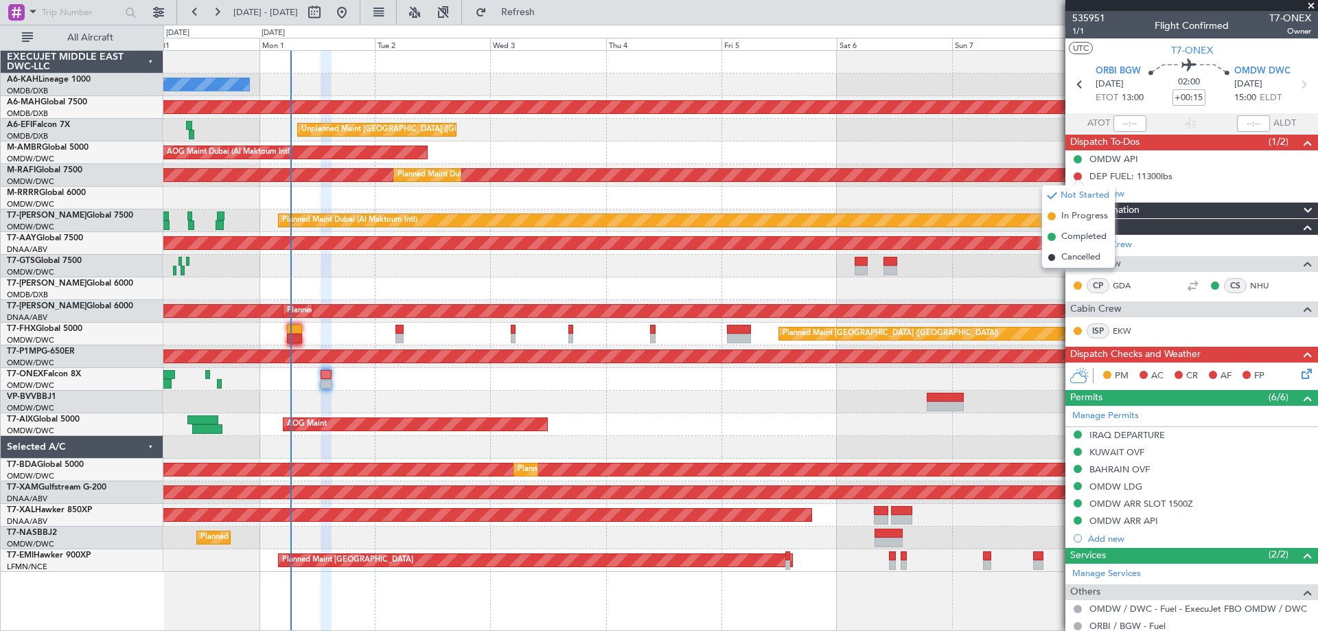
drag, startPoint x: 1077, startPoint y: 240, endPoint x: 1121, endPoint y: 275, distance: 56.7
click at [1075, 239] on span "Completed" at bounding box center [1084, 237] width 45 height 14
click at [1299, 372] on icon at bounding box center [1304, 371] width 11 height 11
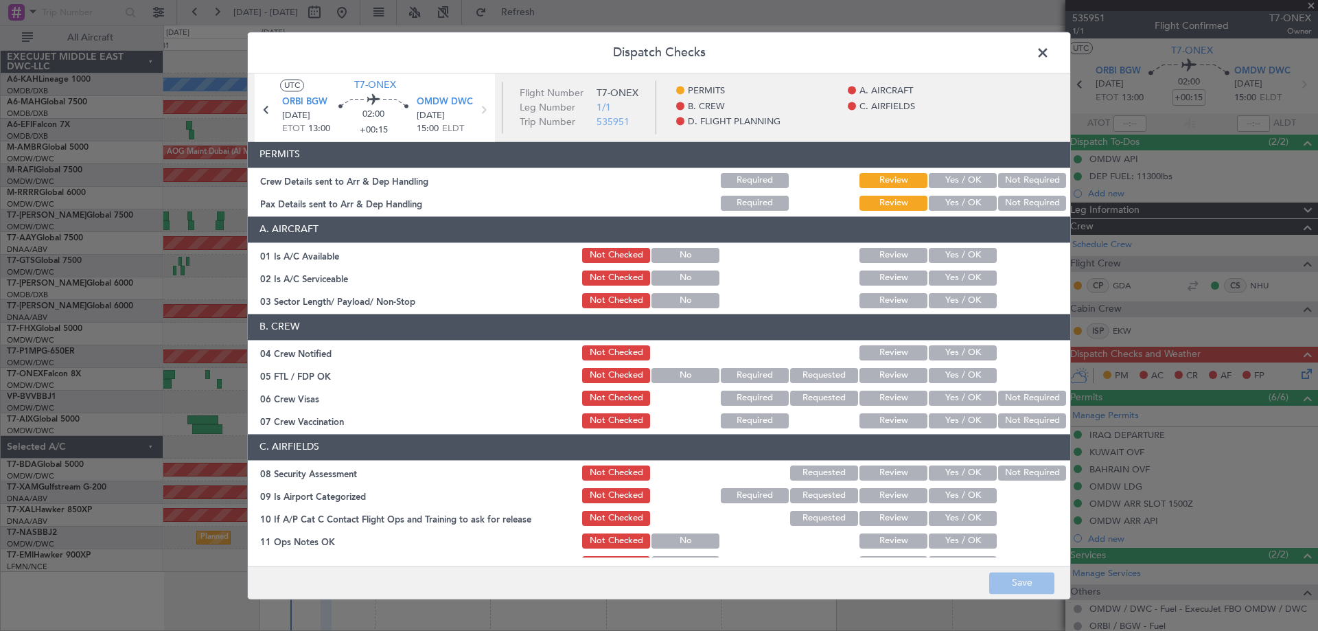
click at [955, 175] on button "Yes / OK" at bounding box center [963, 180] width 68 height 15
drag, startPoint x: 952, startPoint y: 192, endPoint x: 952, endPoint y: 203, distance: 10.3
click at [952, 194] on section "PERMITS Crew Details sent to Arr & Dep Handling Required Review Yes / OK Not Re…" at bounding box center [659, 176] width 823 height 71
click at [952, 203] on button "Yes / OK" at bounding box center [963, 203] width 68 height 15
click at [952, 256] on button "Yes / OK" at bounding box center [963, 255] width 68 height 15
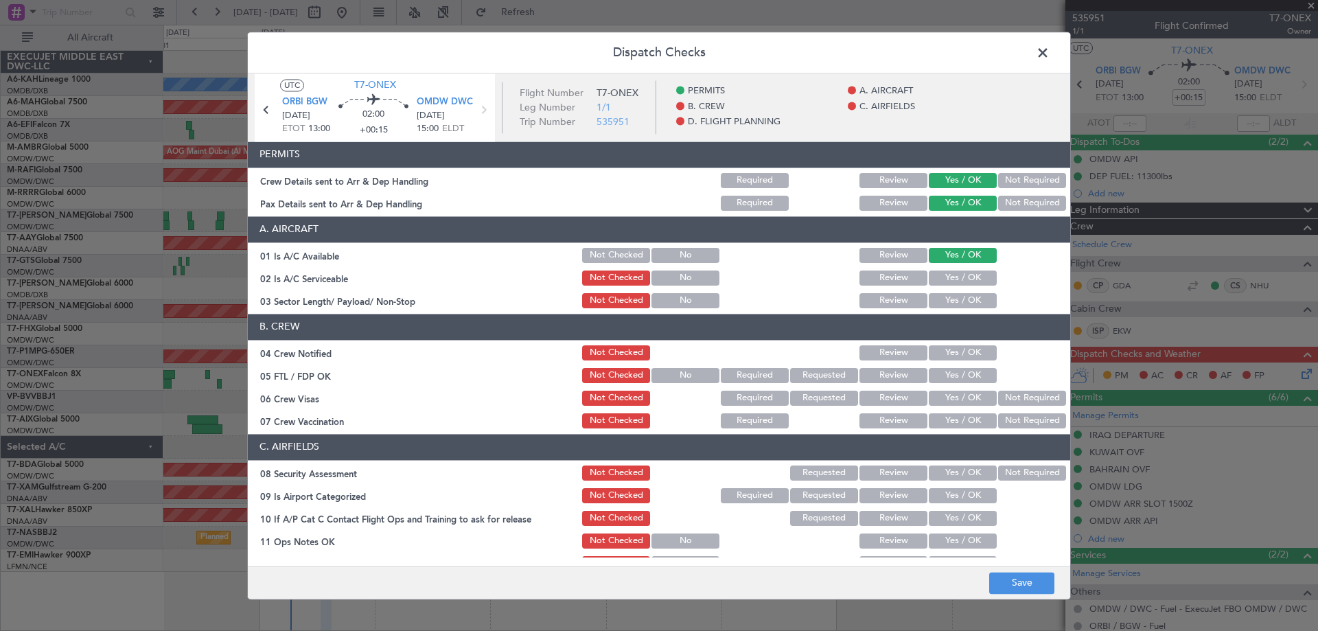
click at [955, 269] on div "Yes / OK" at bounding box center [961, 277] width 69 height 19
drag, startPoint x: 953, startPoint y: 275, endPoint x: 948, endPoint y: 305, distance: 30.0
click at [952, 275] on button "Yes / OK" at bounding box center [963, 278] width 68 height 15
click at [948, 305] on button "Yes / OK" at bounding box center [963, 300] width 68 height 15
drag, startPoint x: 941, startPoint y: 348, endPoint x: 945, endPoint y: 371, distance: 23.0
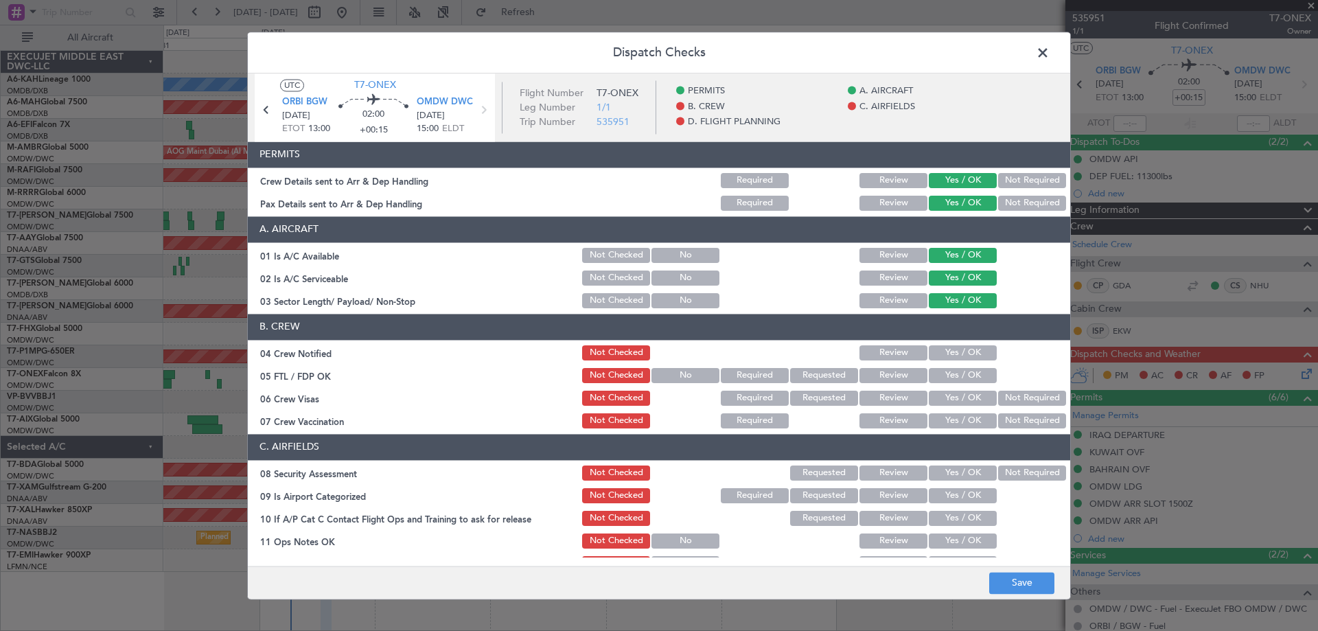
click at [941, 350] on button "Yes / OK" at bounding box center [963, 352] width 68 height 15
click at [945, 374] on button "Yes / OK" at bounding box center [963, 375] width 68 height 15
click at [944, 395] on button "Yes / OK" at bounding box center [963, 398] width 68 height 15
click at [951, 422] on button "Yes / OK" at bounding box center [963, 420] width 68 height 15
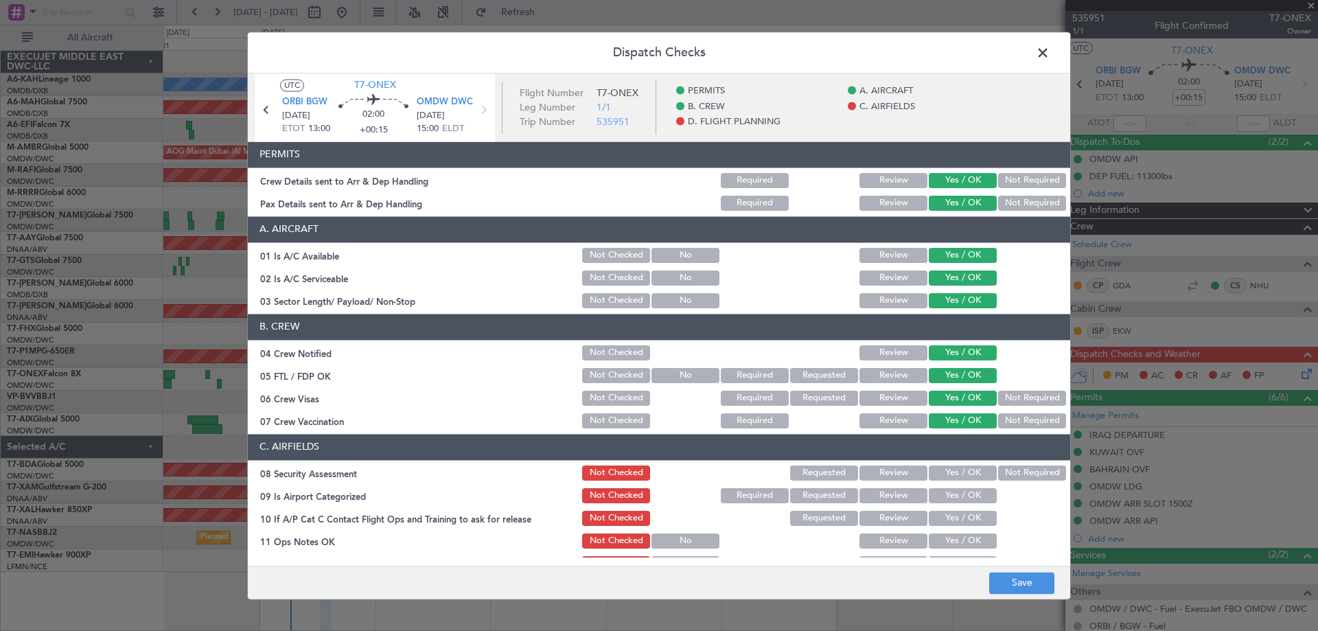
drag, startPoint x: 950, startPoint y: 466, endPoint x: 947, endPoint y: 488, distance: 22.2
click at [950, 471] on button "Yes / OK" at bounding box center [963, 473] width 68 height 15
drag, startPoint x: 945, startPoint y: 495, endPoint x: 940, endPoint y: 507, distance: 12.6
click at [941, 499] on button "Yes / OK" at bounding box center [963, 495] width 68 height 15
drag, startPoint x: 939, startPoint y: 516, endPoint x: 937, endPoint y: 527, distance: 11.8
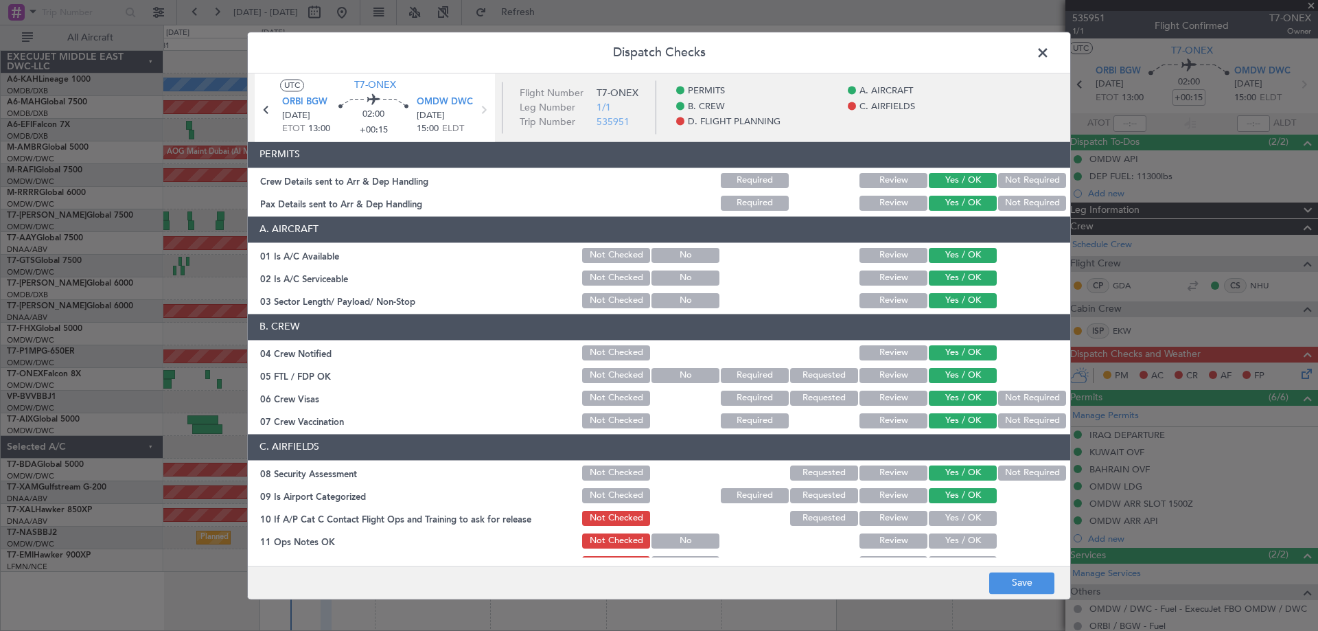
click at [937, 514] on button "Yes / OK" at bounding box center [963, 518] width 68 height 15
drag, startPoint x: 938, startPoint y: 532, endPoint x: 957, endPoint y: 483, distance: 53.0
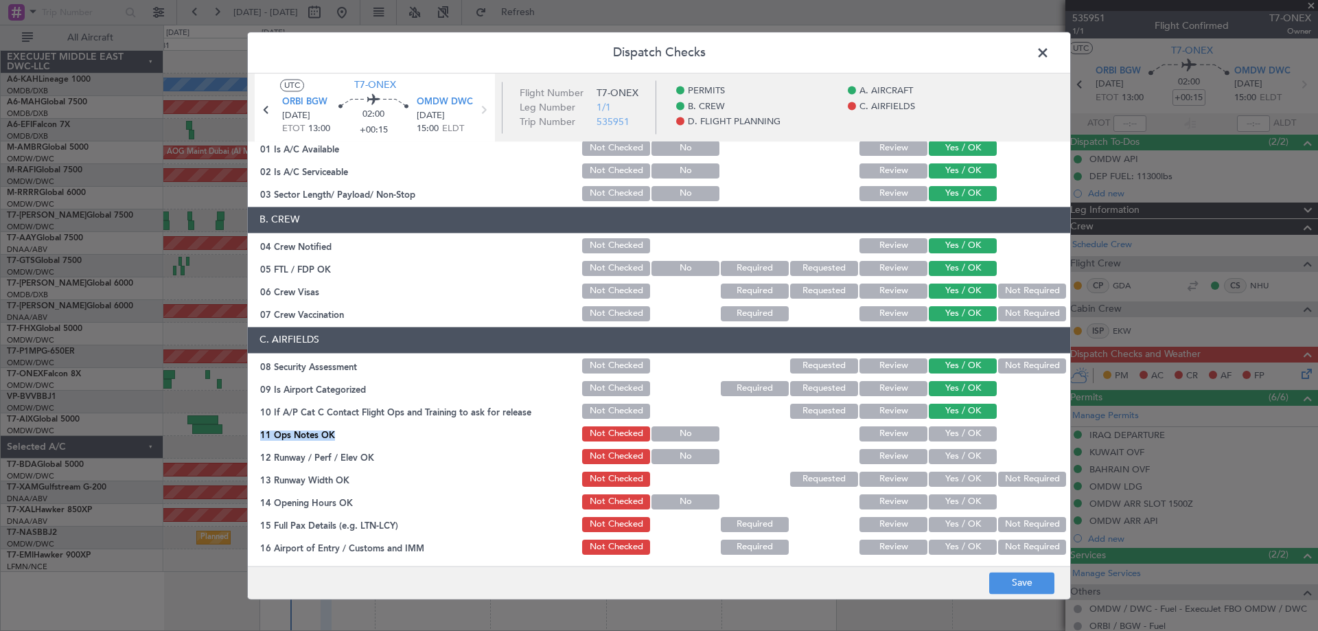
scroll to position [206, 0]
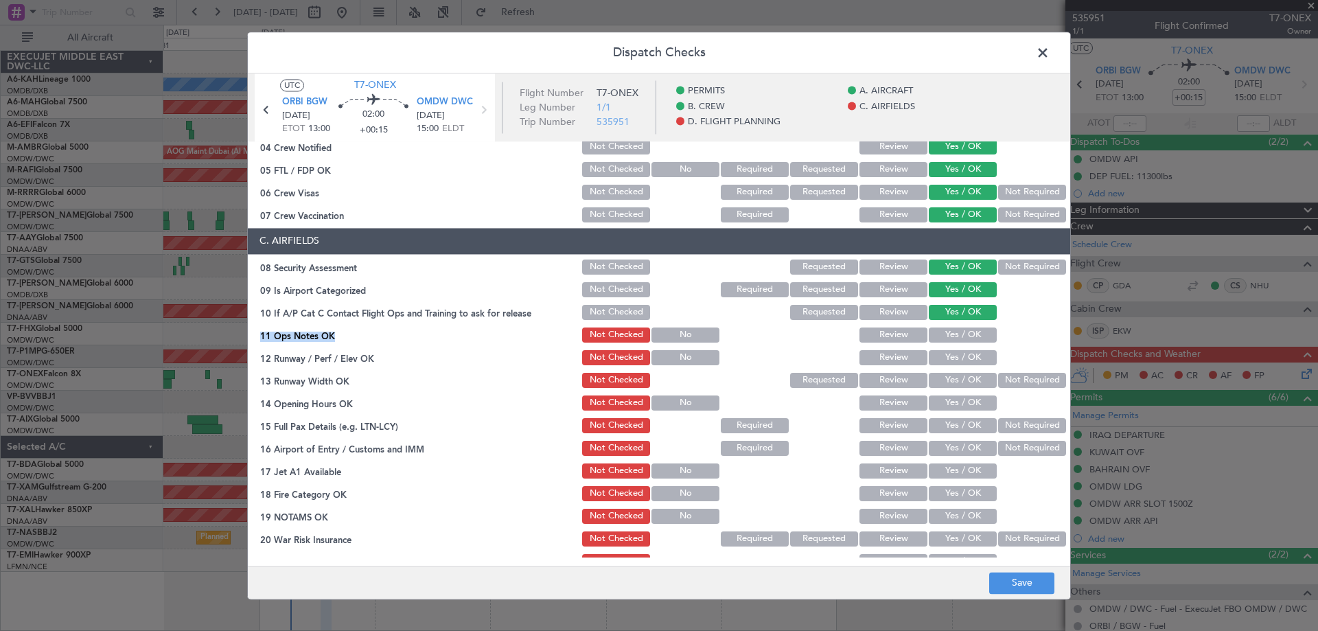
click at [934, 336] on button "Yes / OK" at bounding box center [963, 335] width 68 height 15
click at [939, 354] on button "Yes / OK" at bounding box center [963, 357] width 68 height 15
drag, startPoint x: 942, startPoint y: 382, endPoint x: 944, endPoint y: 397, distance: 14.6
click at [944, 387] on button "Yes / OK" at bounding box center [963, 380] width 68 height 15
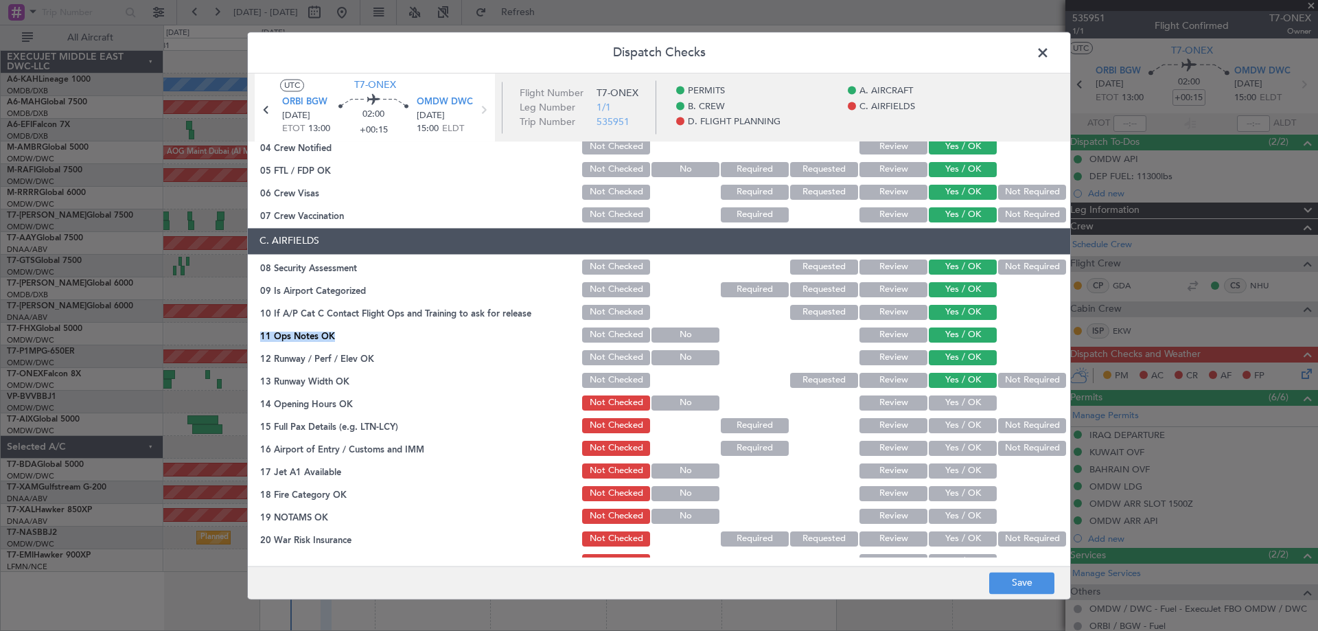
click at [944, 403] on button "Yes / OK" at bounding box center [963, 403] width 68 height 15
click at [946, 421] on button "Yes / OK" at bounding box center [963, 425] width 68 height 15
click at [950, 441] on button "Yes / OK" at bounding box center [963, 448] width 68 height 15
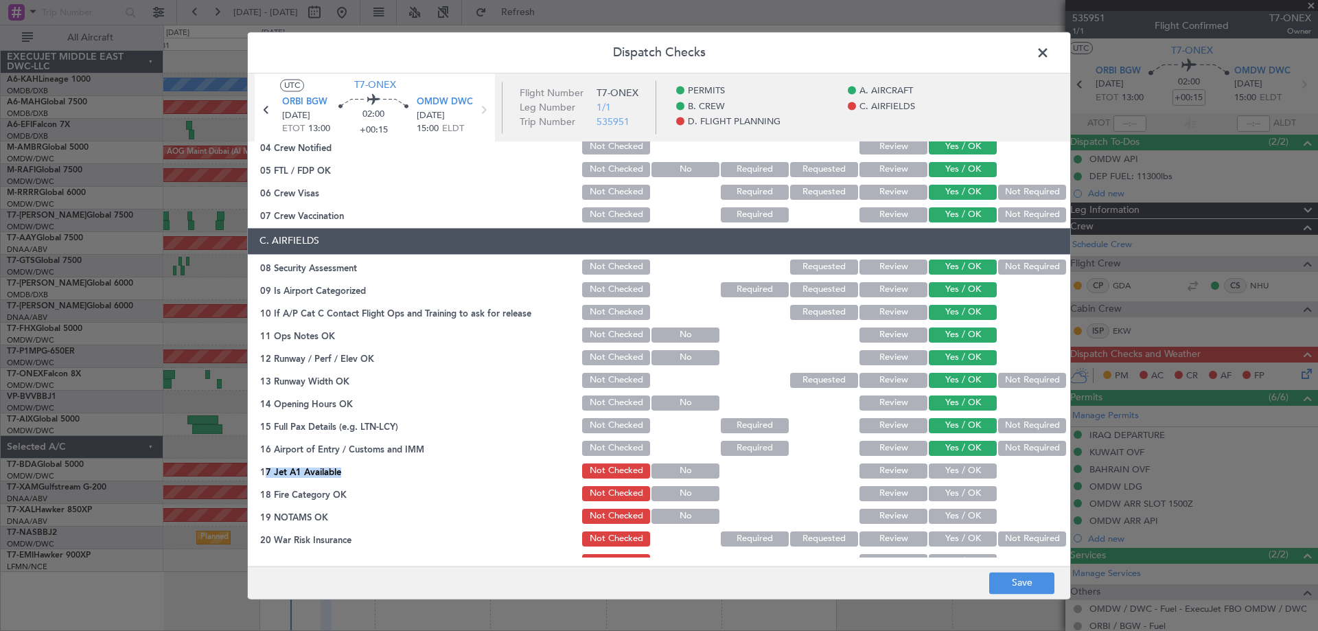
click at [947, 458] on section "C. AIRFIELDS 08 Security Assessment Not Checked Requested Review Yes / OK Not R…" at bounding box center [659, 445] width 823 height 434
drag, startPoint x: 947, startPoint y: 473, endPoint x: 946, endPoint y: 495, distance: 22.0
click at [946, 475] on button "Yes / OK" at bounding box center [963, 471] width 68 height 15
click at [946, 496] on button "Yes / OK" at bounding box center [963, 493] width 68 height 15
click at [939, 518] on button "Yes / OK" at bounding box center [963, 516] width 68 height 15
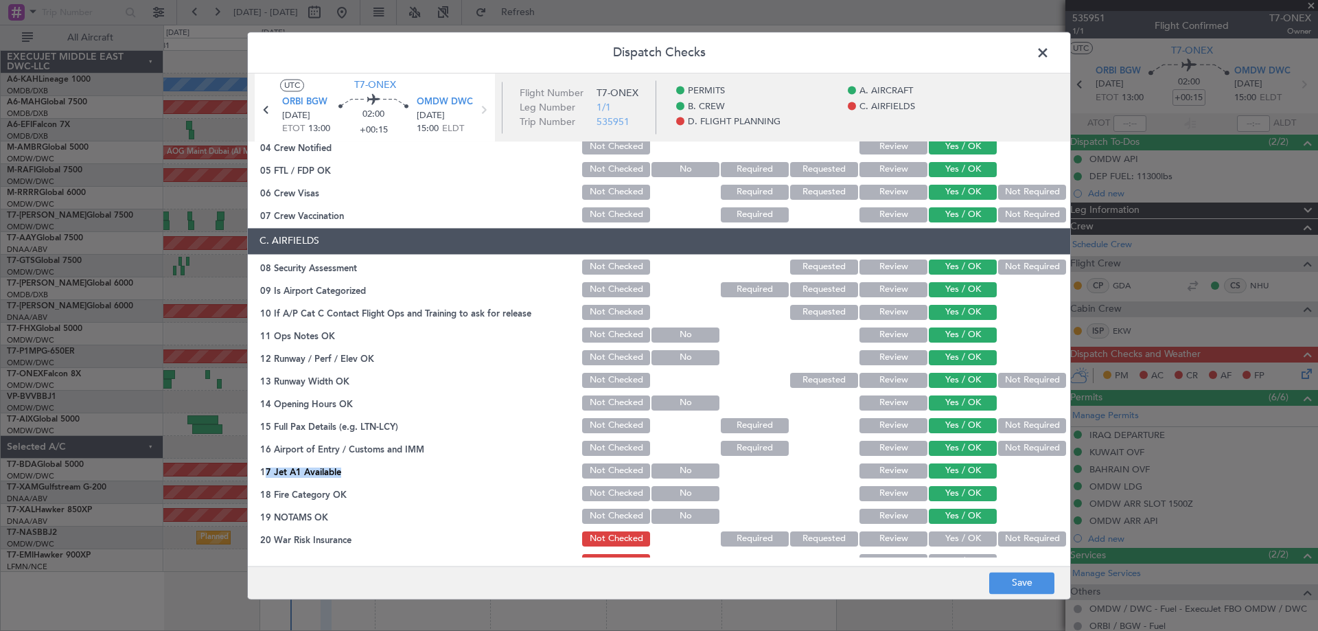
click at [944, 534] on button "Yes / OK" at bounding box center [963, 539] width 68 height 15
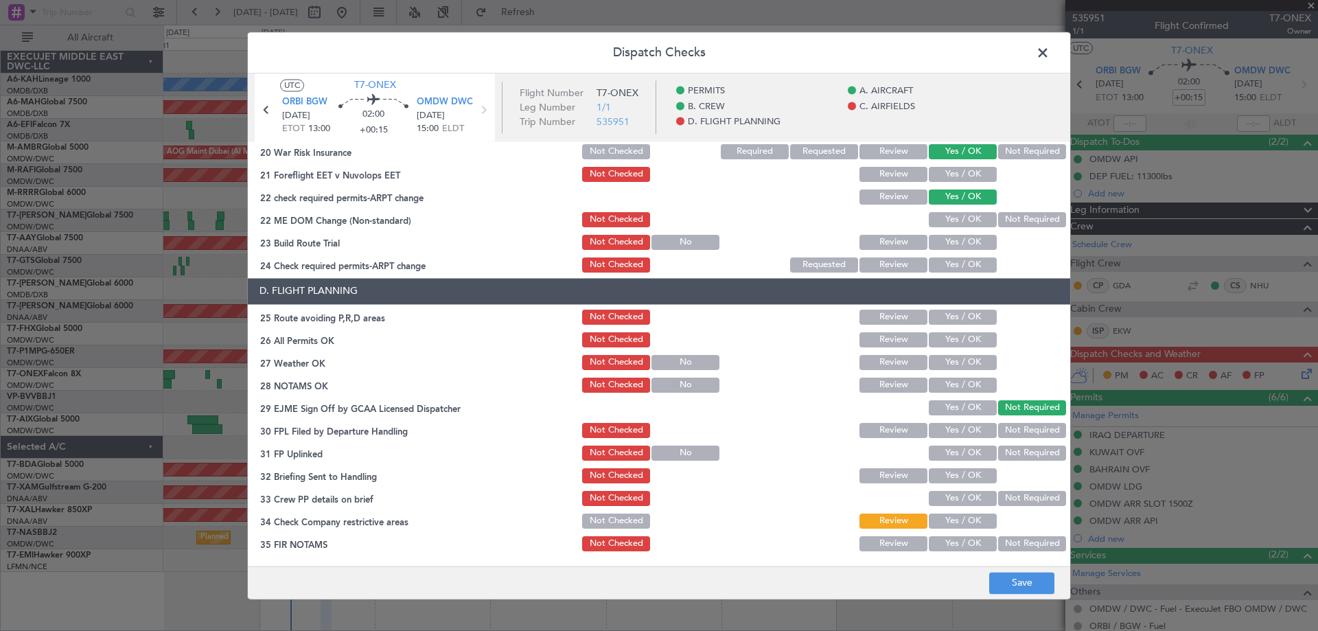
click at [947, 172] on button "Yes / OK" at bounding box center [963, 174] width 68 height 15
drag, startPoint x: 950, startPoint y: 211, endPoint x: 948, endPoint y: 227, distance: 15.9
click at [950, 214] on div "Yes / OK" at bounding box center [961, 219] width 69 height 19
click at [948, 224] on button "Yes / OK" at bounding box center [963, 219] width 68 height 15
click at [944, 244] on button "Yes / OK" at bounding box center [963, 242] width 68 height 15
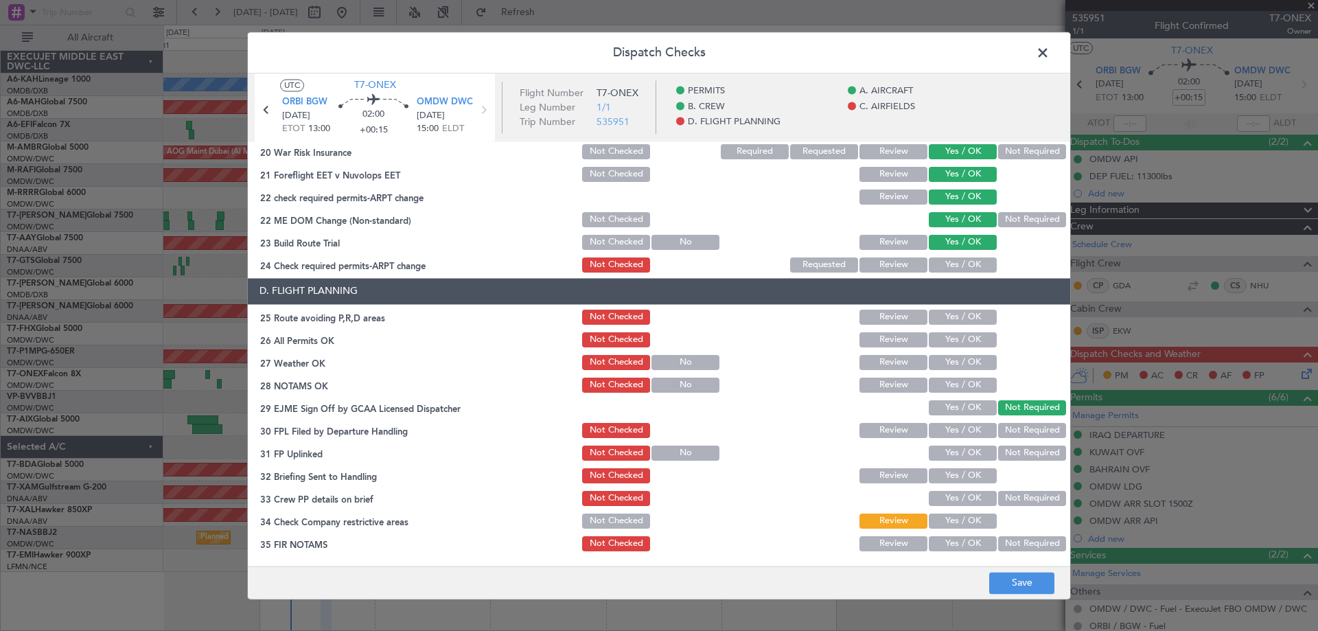
drag, startPoint x: 942, startPoint y: 268, endPoint x: 945, endPoint y: 286, distance: 18.1
click at [942, 269] on button "Yes / OK" at bounding box center [963, 265] width 68 height 15
drag, startPoint x: 952, startPoint y: 317, endPoint x: 952, endPoint y: 338, distance: 21.3
click at [952, 318] on button "Yes / OK" at bounding box center [963, 317] width 68 height 15
drag, startPoint x: 953, startPoint y: 338, endPoint x: 957, endPoint y: 367, distance: 29.1
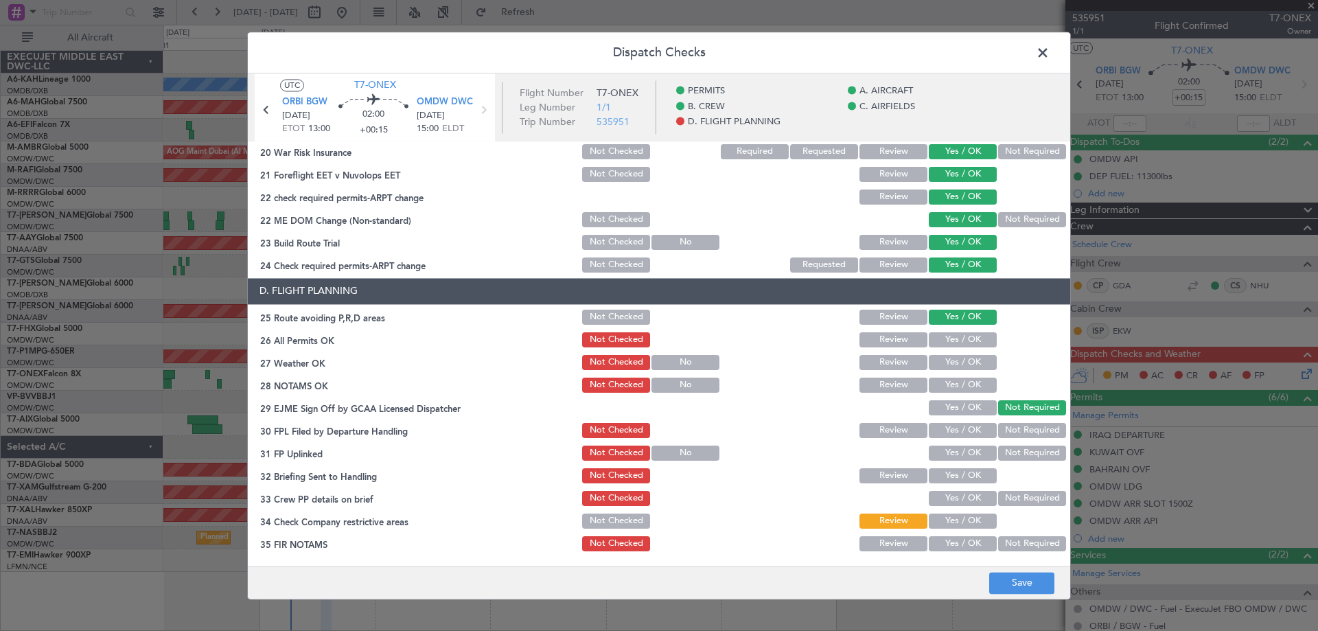
click at [953, 339] on button "Yes / OK" at bounding box center [963, 339] width 68 height 15
click at [957, 369] on button "Yes / OK" at bounding box center [963, 362] width 68 height 15
drag, startPoint x: 966, startPoint y: 400, endPoint x: 964, endPoint y: 409, distance: 9.2
click at [968, 402] on div "Yes / OK" at bounding box center [961, 407] width 69 height 19
click at [962, 393] on div "Yes / OK" at bounding box center [961, 385] width 69 height 19
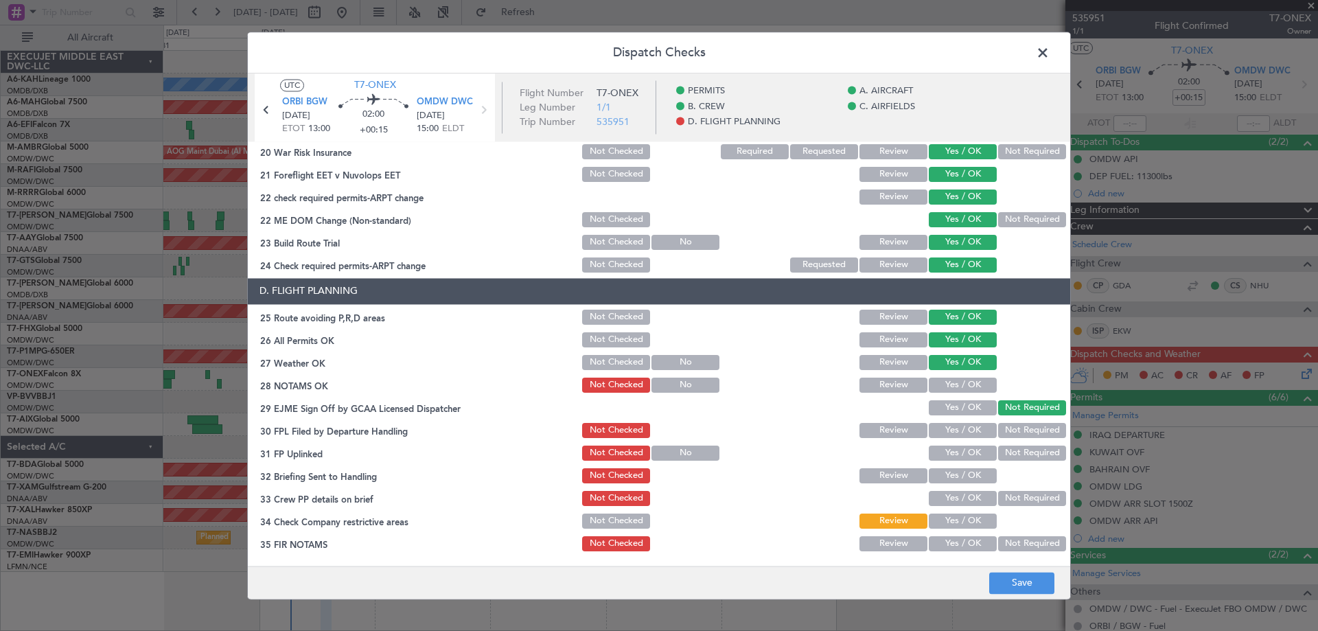
drag, startPoint x: 955, startPoint y: 409, endPoint x: 952, endPoint y: 393, distance: 16.7
click at [955, 408] on button "Yes / OK" at bounding box center [963, 407] width 68 height 15
click at [952, 391] on button "Yes / OK" at bounding box center [963, 385] width 68 height 15
drag, startPoint x: 955, startPoint y: 426, endPoint x: 955, endPoint y: 439, distance: 13.0
click at [955, 426] on button "Yes / OK" at bounding box center [963, 430] width 68 height 15
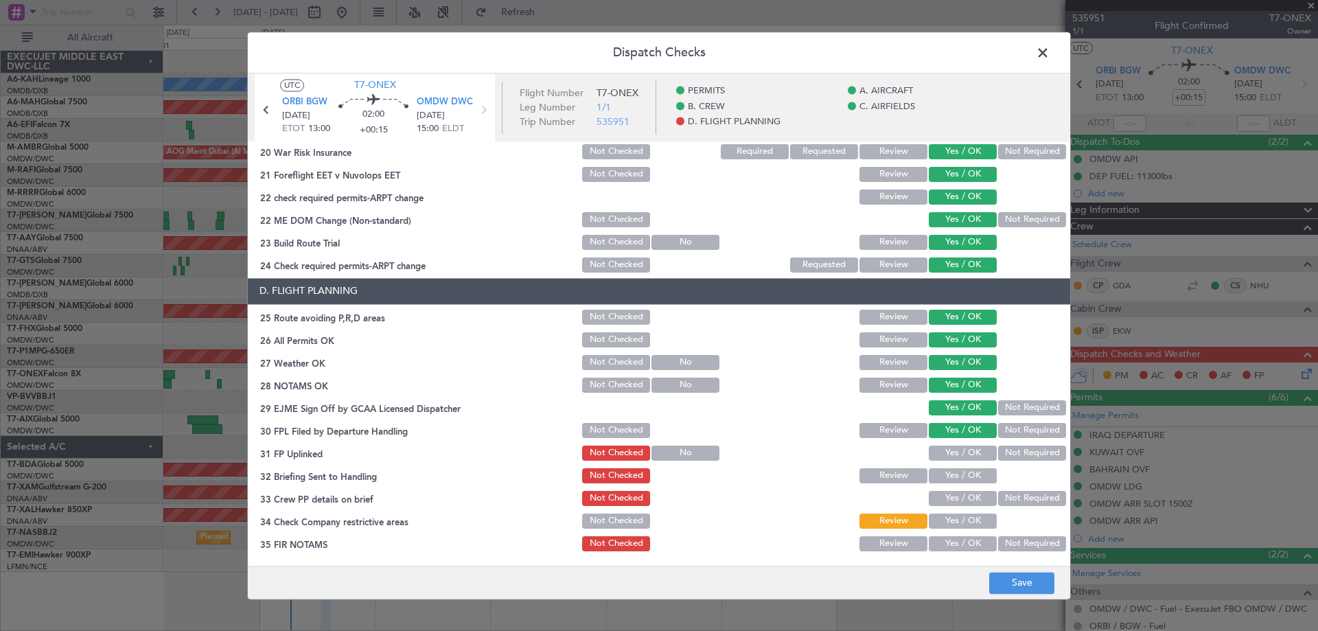
drag, startPoint x: 957, startPoint y: 448, endPoint x: 957, endPoint y: 459, distance: 11.0
click at [955, 448] on button "Yes / OK" at bounding box center [963, 453] width 68 height 15
drag, startPoint x: 956, startPoint y: 468, endPoint x: 955, endPoint y: 494, distance: 25.4
click at [955, 468] on button "Yes / OK" at bounding box center [963, 475] width 68 height 15
click at [953, 486] on section "D. FLIGHT PLANNING 25 Route avoiding P,R,D areas Not Checked Review Yes / OK 26…" at bounding box center [659, 415] width 823 height 275
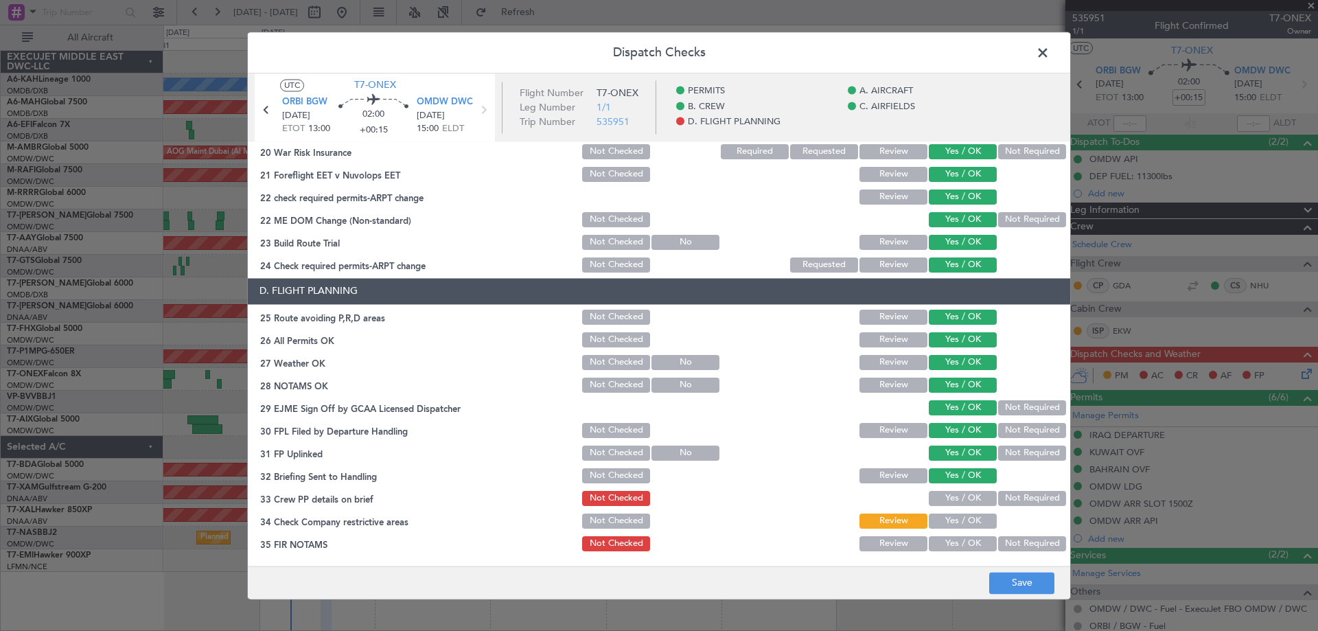
click at [954, 496] on button "Yes / OK" at bounding box center [963, 498] width 68 height 15
drag, startPoint x: 955, startPoint y: 506, endPoint x: 955, endPoint y: 514, distance: 7.6
click at [955, 510] on section "D. FLIGHT PLANNING 25 Route avoiding P,R,D areas Not Checked Review Yes / OK 26…" at bounding box center [659, 415] width 823 height 275
click at [955, 514] on button "Yes / OK" at bounding box center [963, 521] width 68 height 15
click at [957, 533] on section "D. FLIGHT PLANNING 25 Route avoiding P,R,D areas Not Checked Review Yes / OK 26…" at bounding box center [659, 415] width 823 height 275
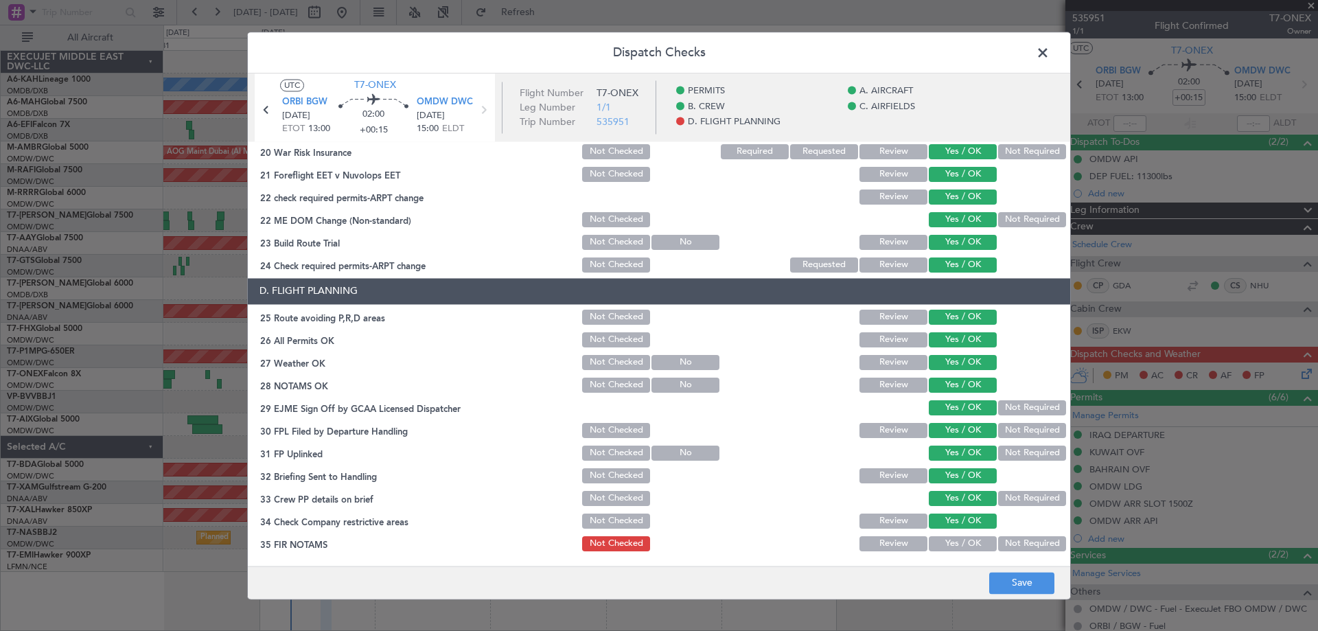
click at [959, 545] on button "Yes / OK" at bounding box center [963, 543] width 68 height 15
click at [1007, 571] on footer "Save" at bounding box center [659, 582] width 823 height 33
click at [1014, 576] on button "Save" at bounding box center [1022, 583] width 65 height 22
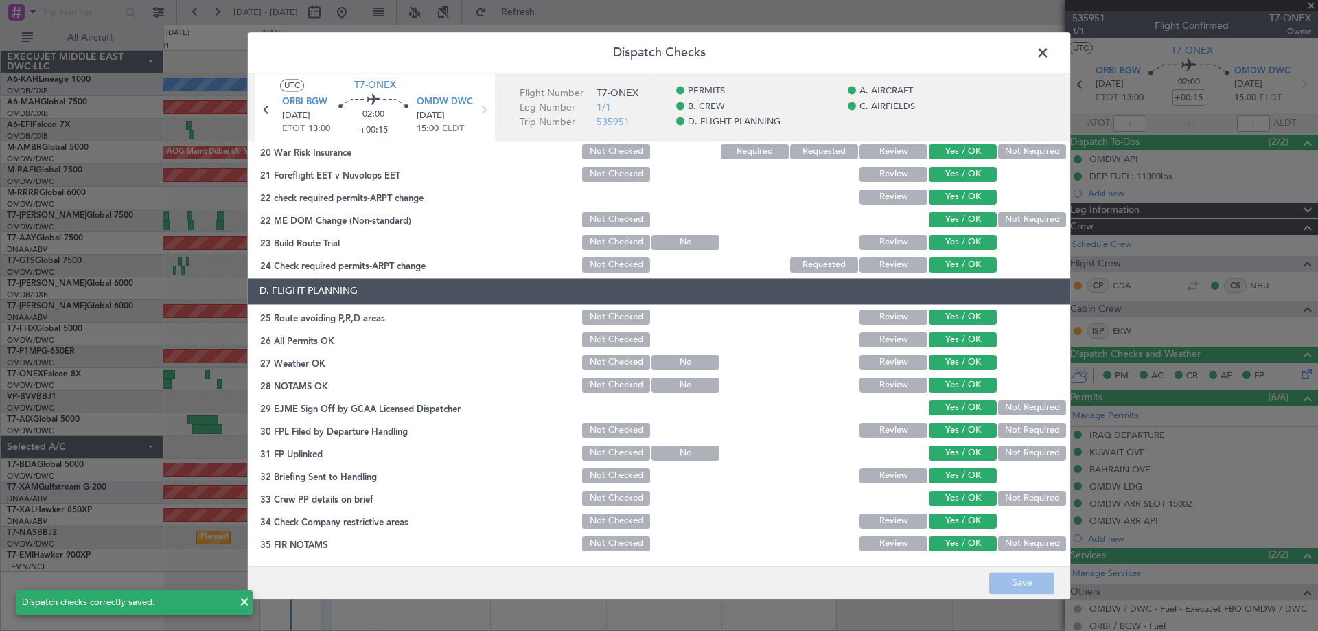
click at [1050, 49] on span at bounding box center [1050, 56] width 0 height 27
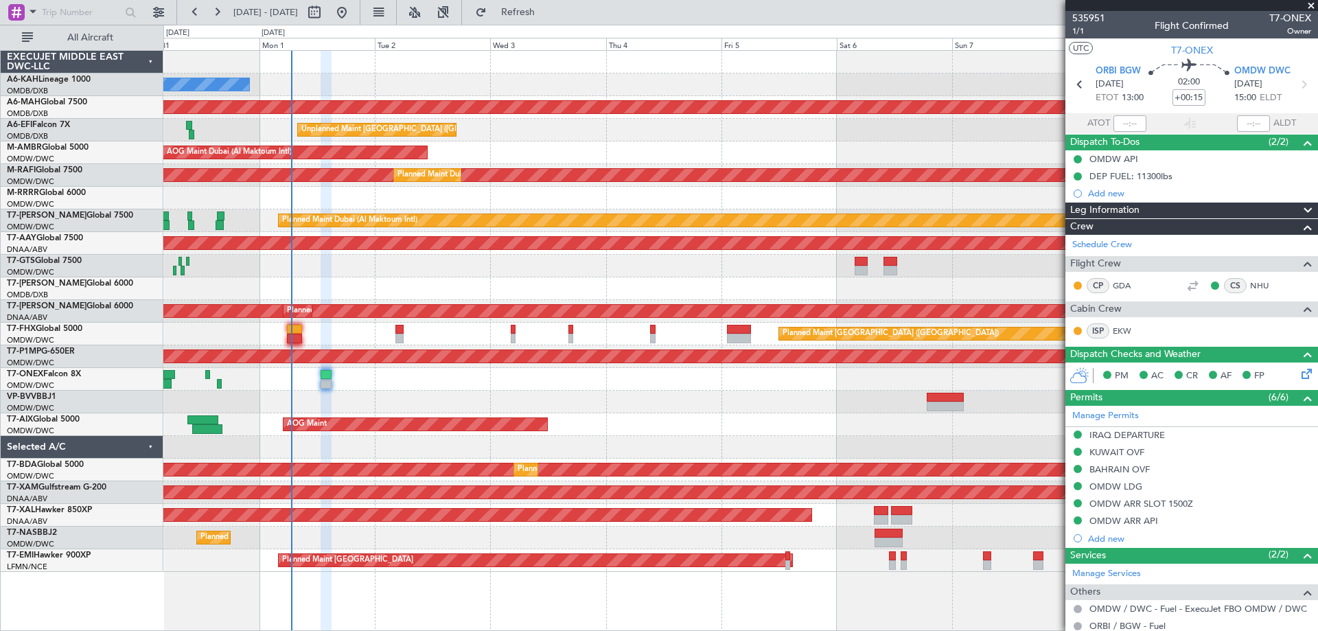
click at [1310, 5] on span at bounding box center [1312, 6] width 14 height 12
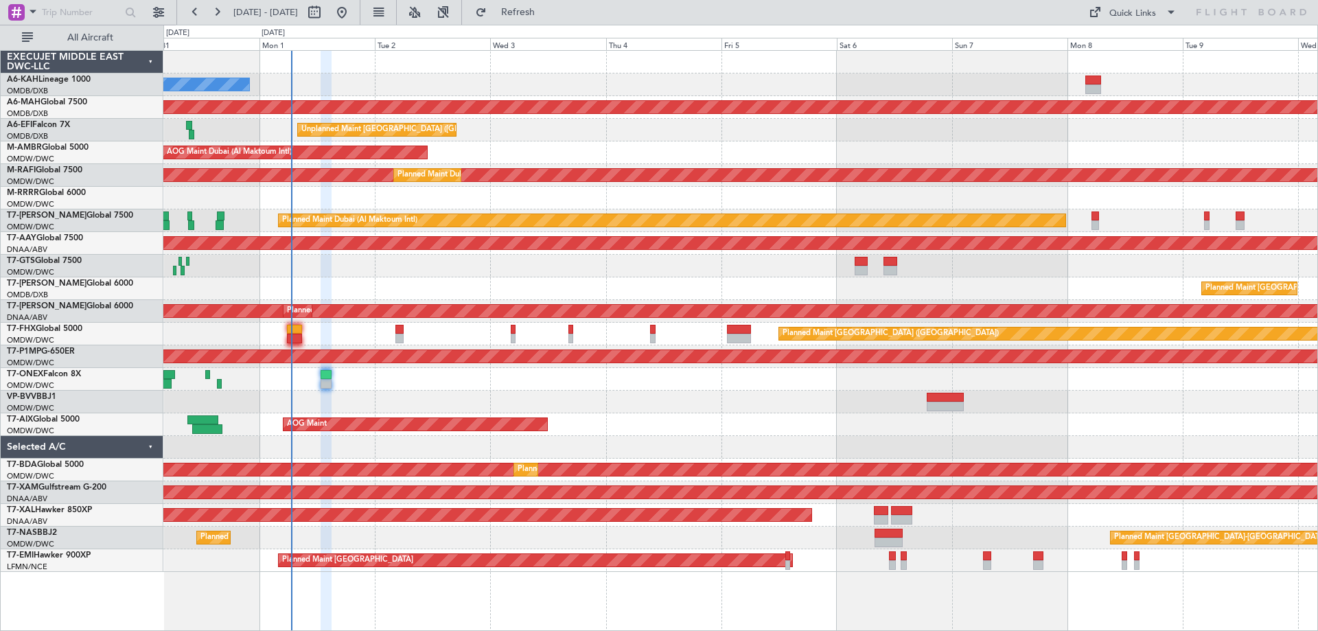
type input "0"
click at [1066, 157] on div "AOG Maint Dubai (Al Maktoum Intl)" at bounding box center [740, 152] width 1154 height 23
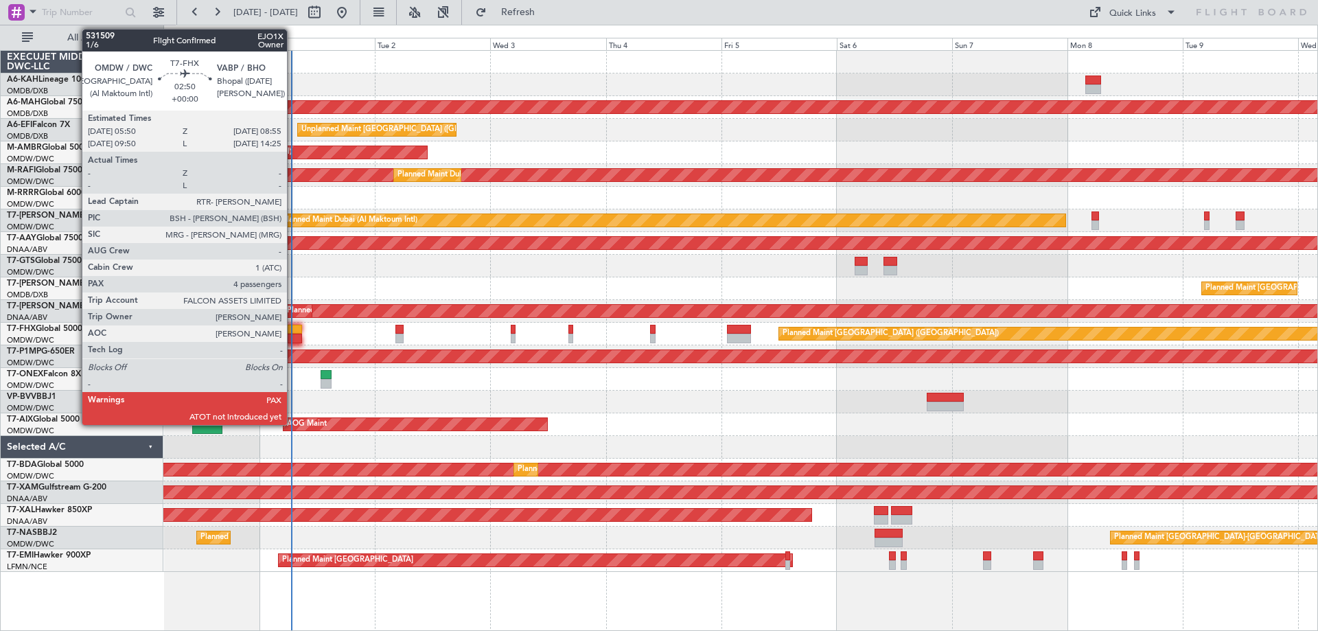
click at [293, 339] on div at bounding box center [294, 339] width 15 height 10
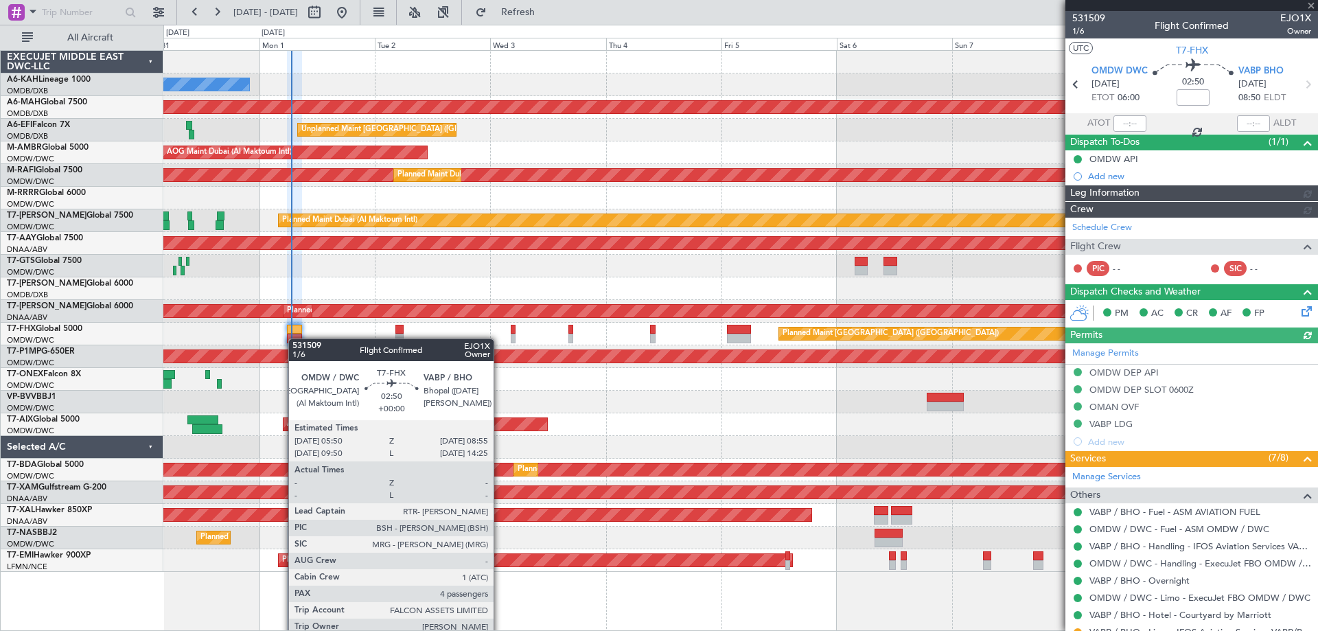
type input "[PERSON_NAME] (ANI)"
type input "7053"
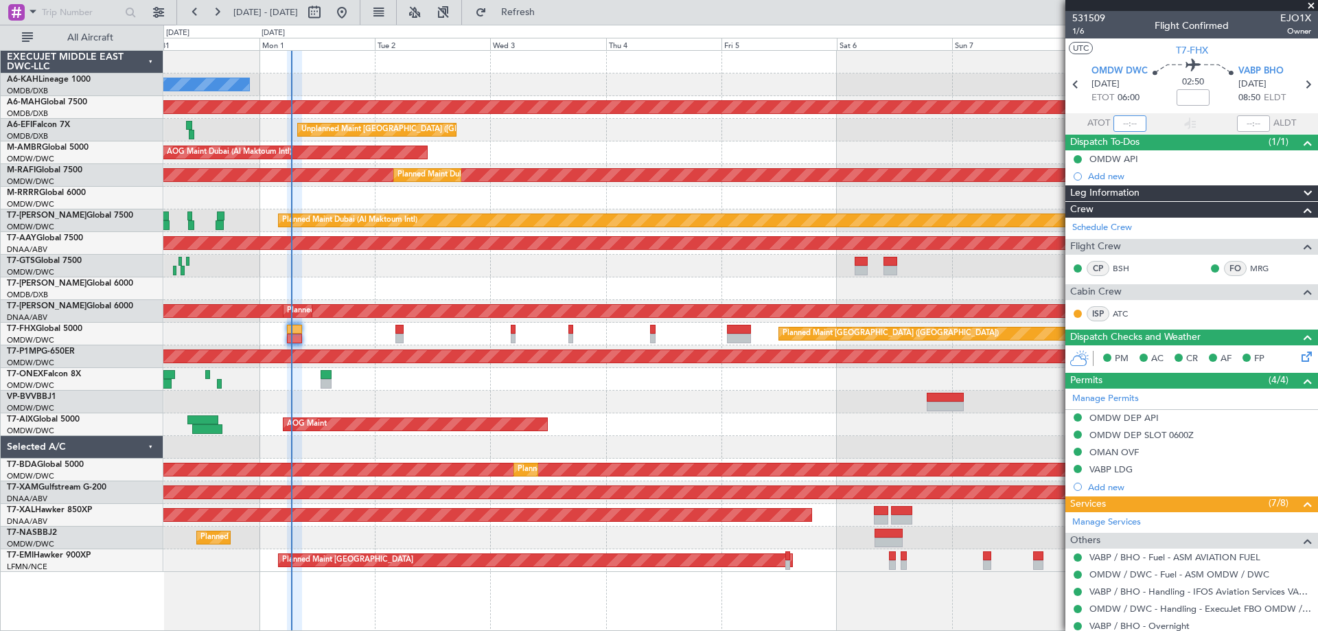
click at [1125, 121] on input "text" at bounding box center [1130, 123] width 33 height 16
type input "06:35"
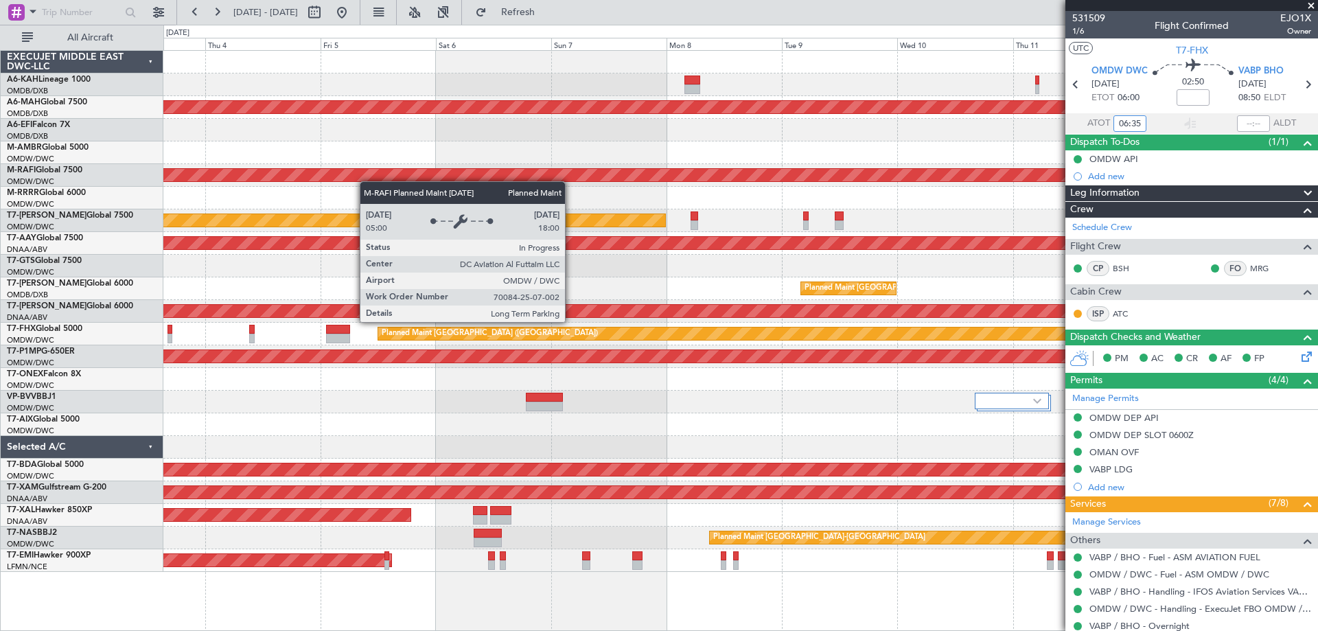
click at [194, 167] on div "Planned Maint [GEOGRAPHIC_DATA] ([GEOGRAPHIC_DATA] Intl) Unplanned Maint [GEOGR…" at bounding box center [740, 311] width 1154 height 521
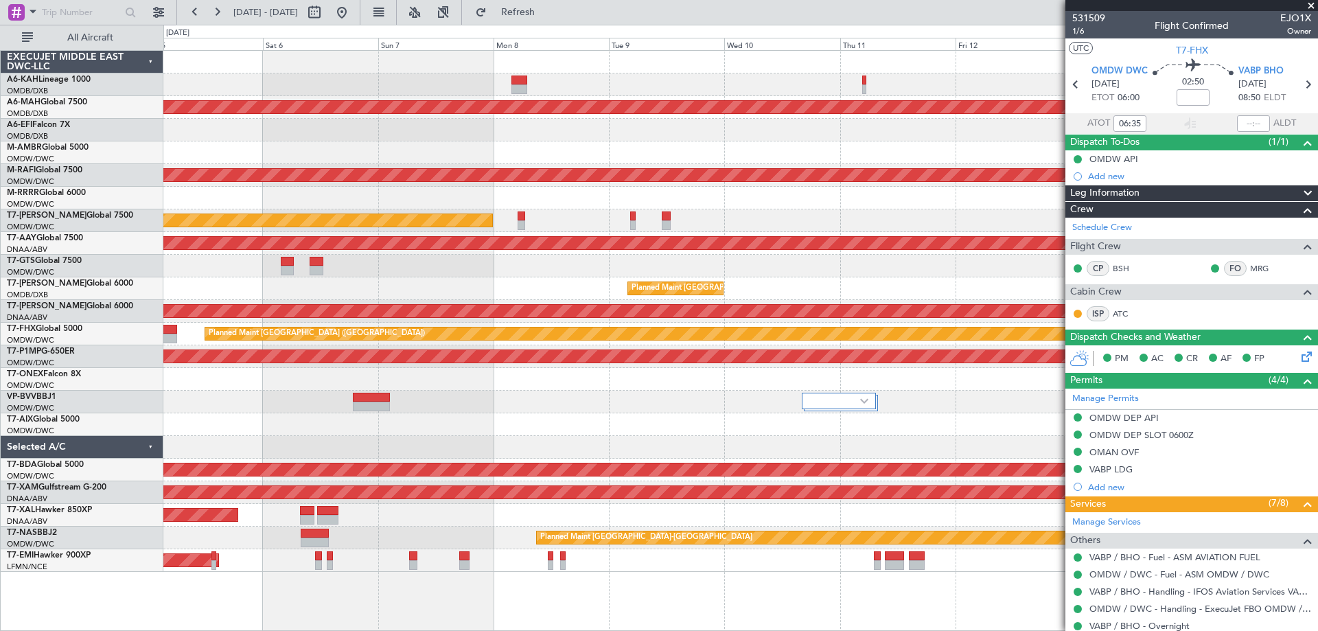
click at [1305, 3] on span at bounding box center [1312, 6] width 14 height 12
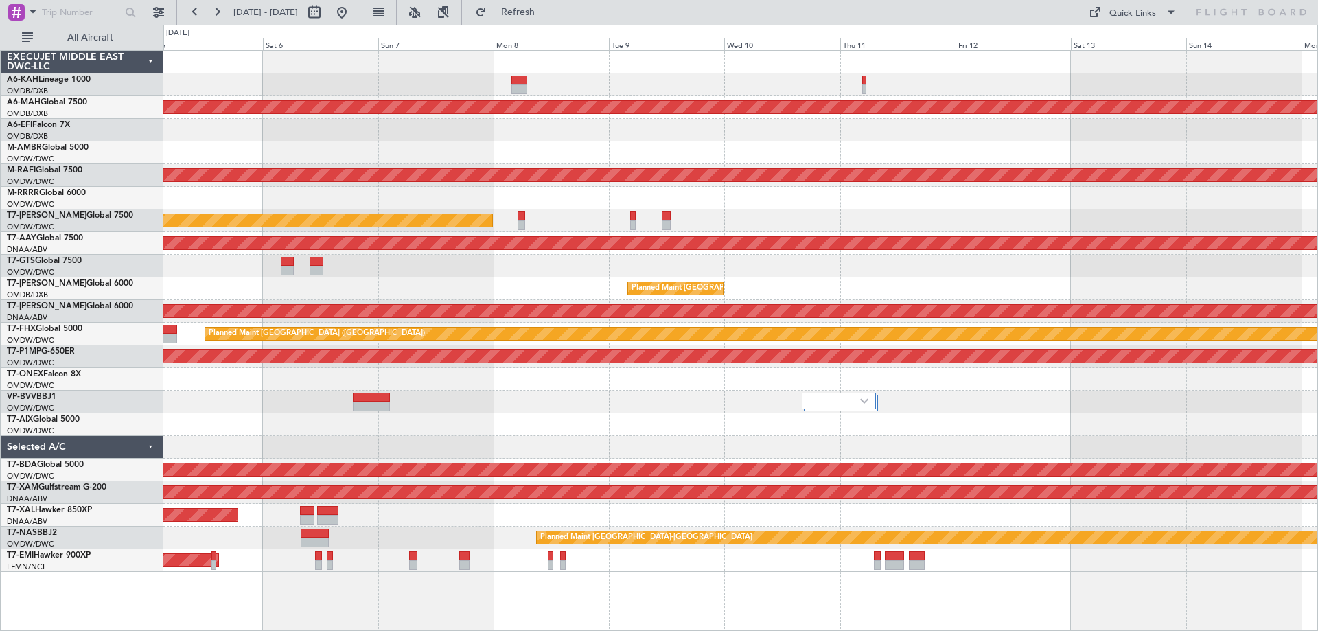
type input "0"
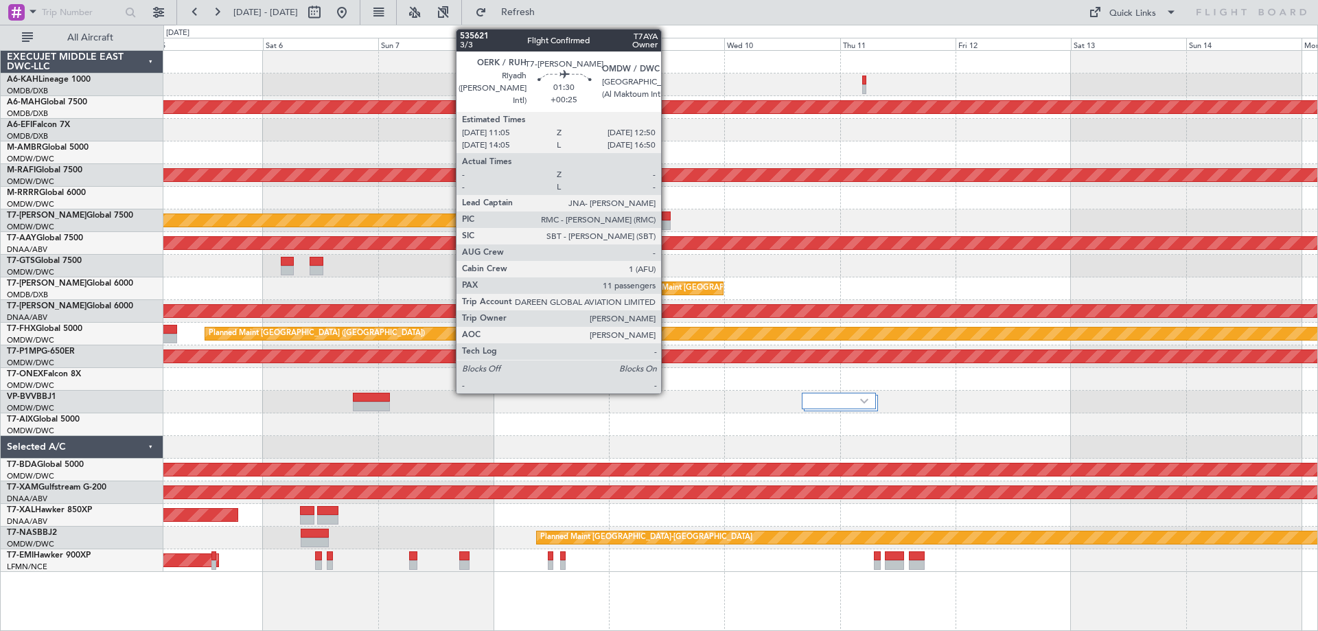
click at [667, 222] on div at bounding box center [666, 225] width 9 height 10
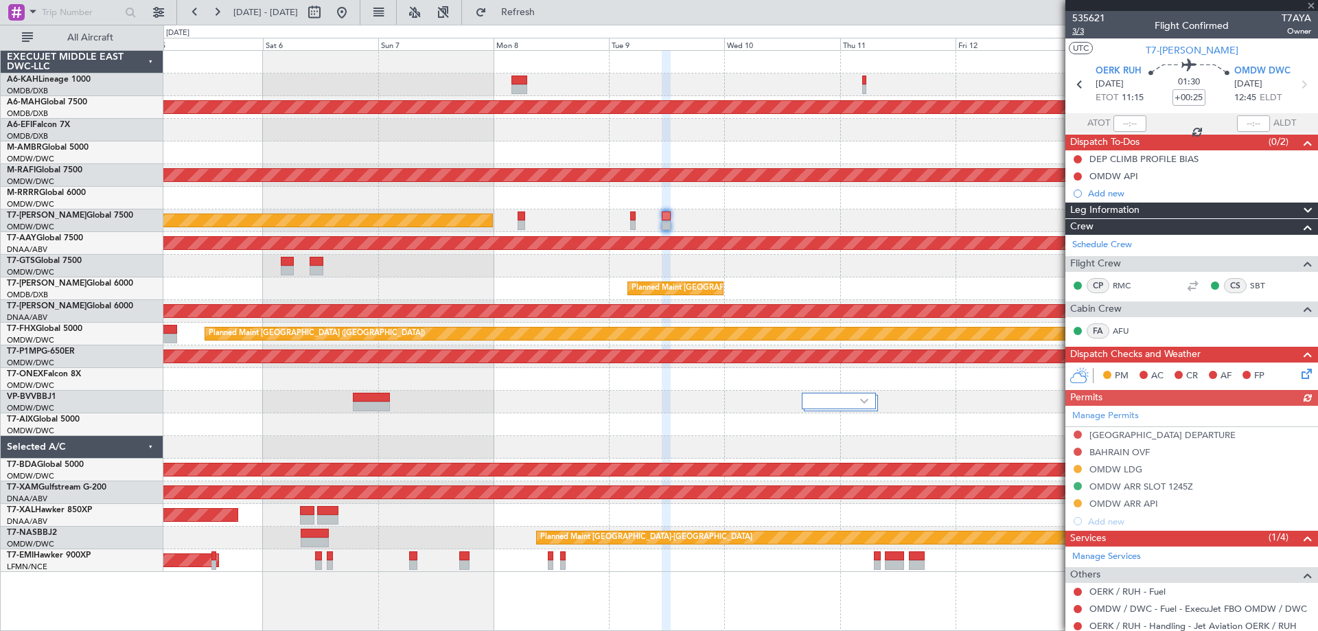
click at [1089, 27] on span "3/3" at bounding box center [1089, 31] width 33 height 12
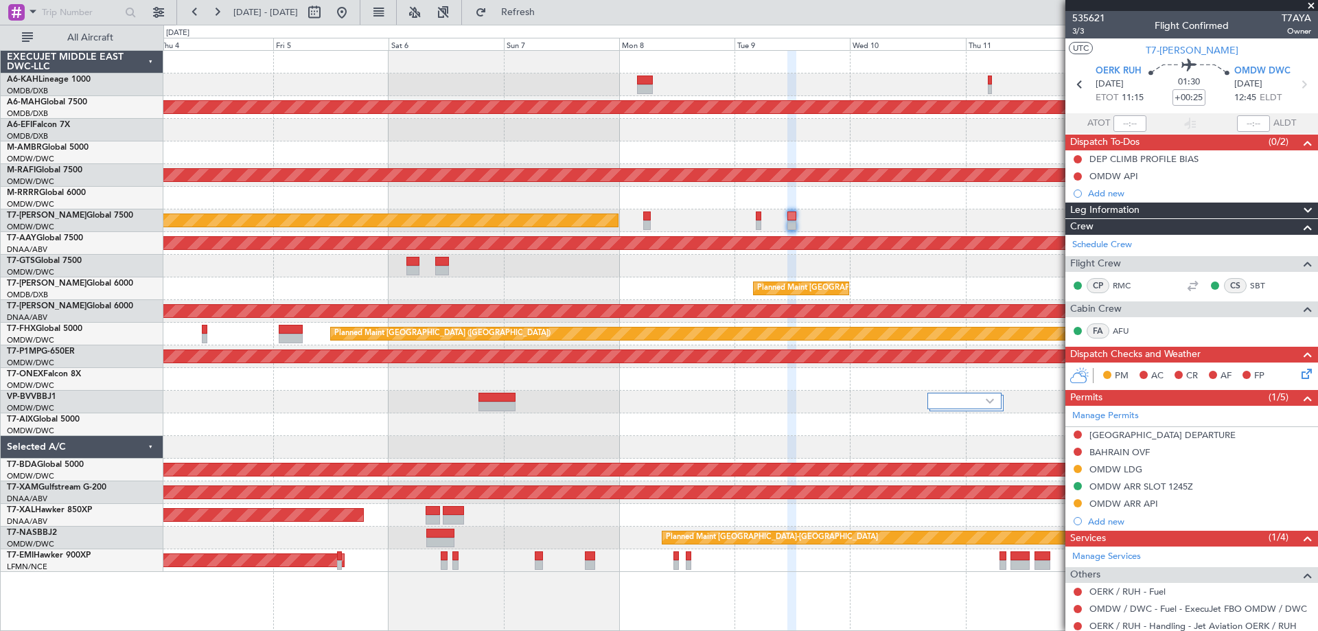
click at [713, 206] on div at bounding box center [740, 198] width 1154 height 23
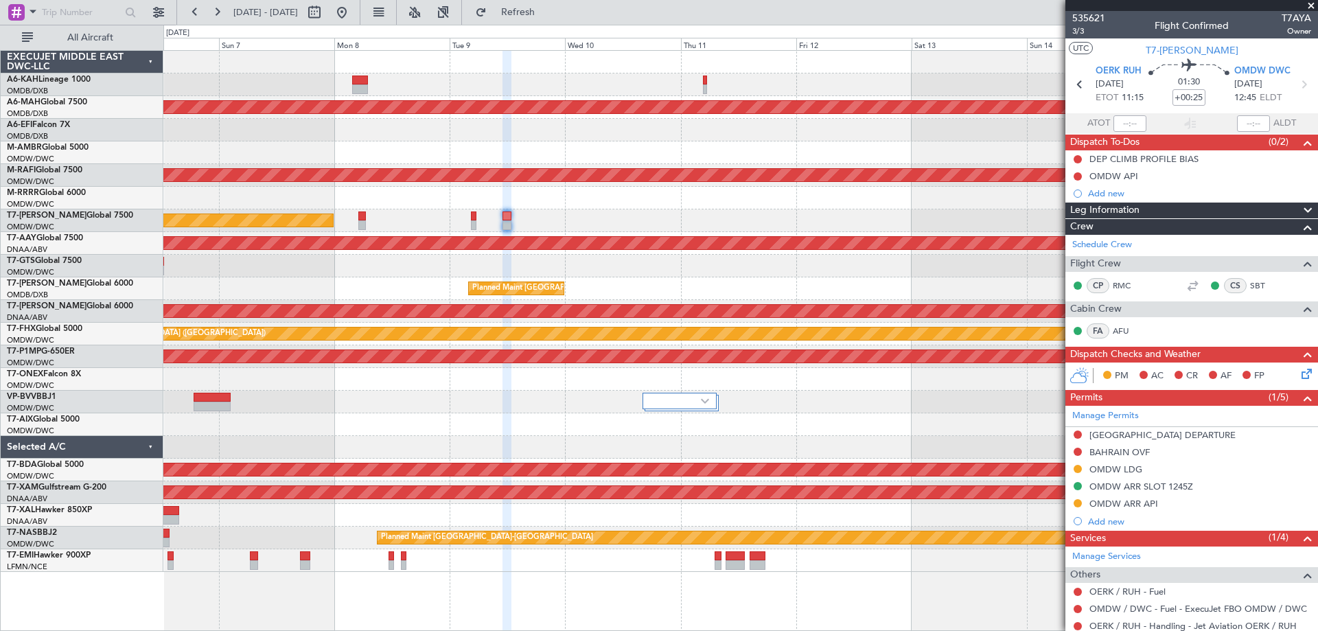
click at [238, 189] on div at bounding box center [740, 198] width 1154 height 23
click at [1310, 5] on span at bounding box center [1312, 6] width 14 height 12
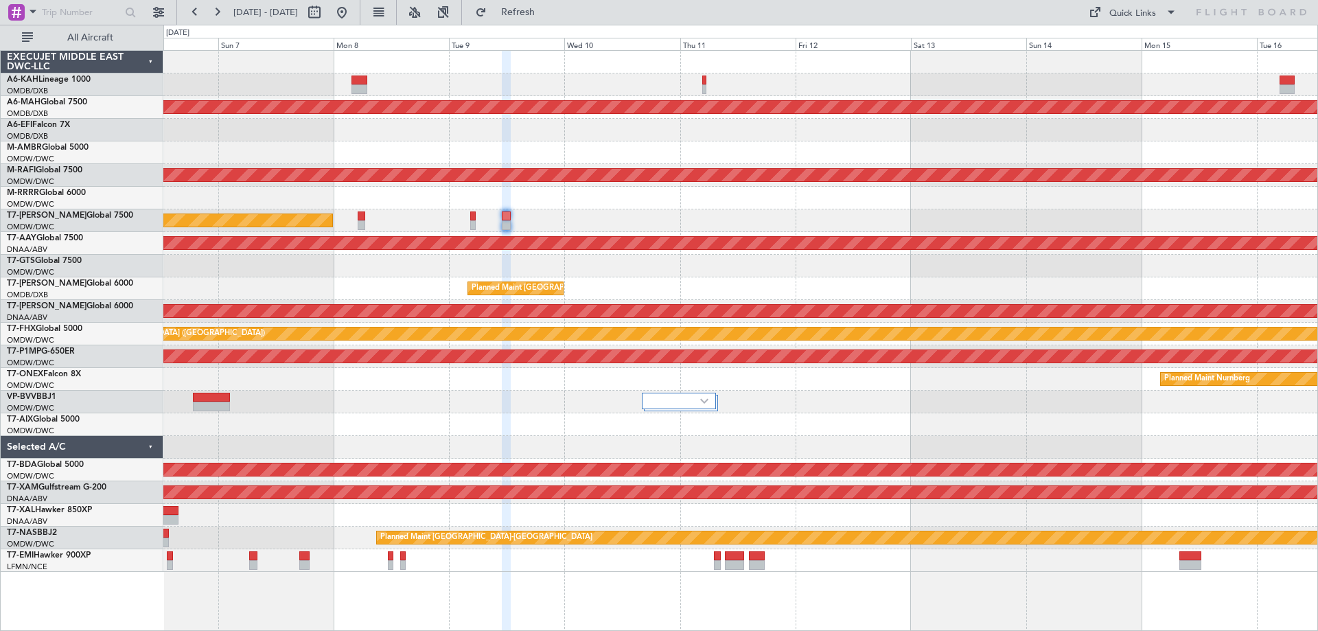
type input "0"
click at [1139, 11] on div "Quick Links" at bounding box center [1133, 14] width 47 height 14
click at [1122, 40] on button "Trip Builder" at bounding box center [1133, 45] width 103 height 33
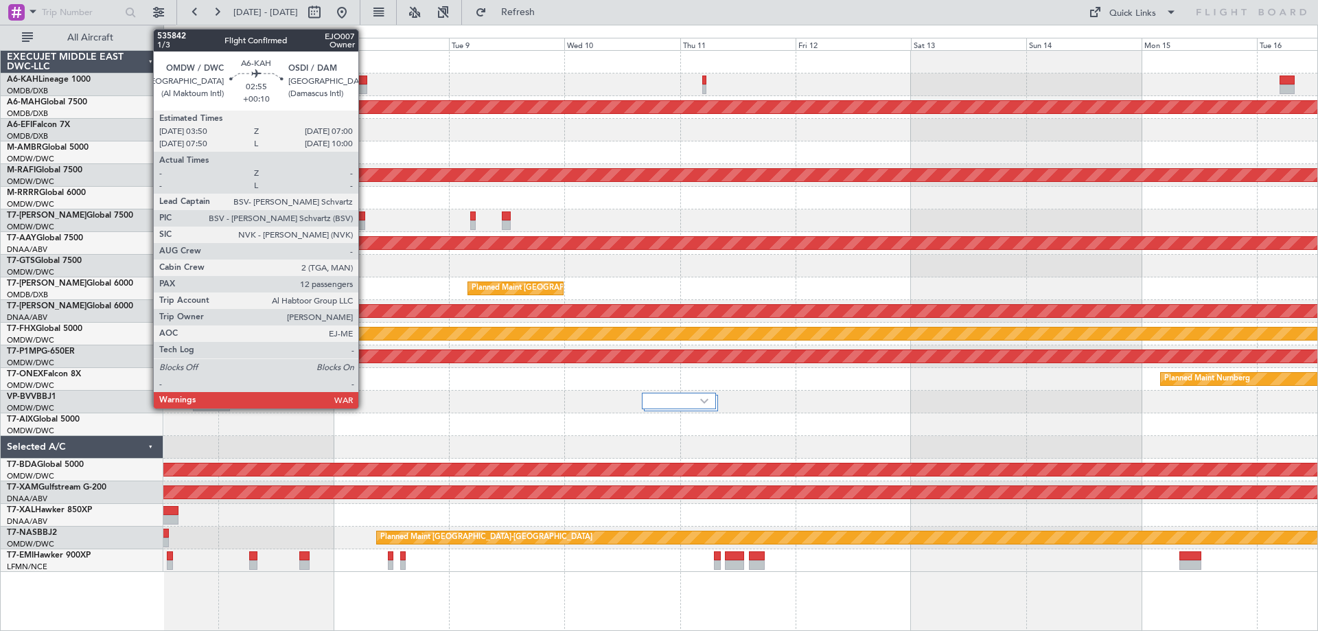
click at [365, 84] on div at bounding box center [360, 89] width 16 height 10
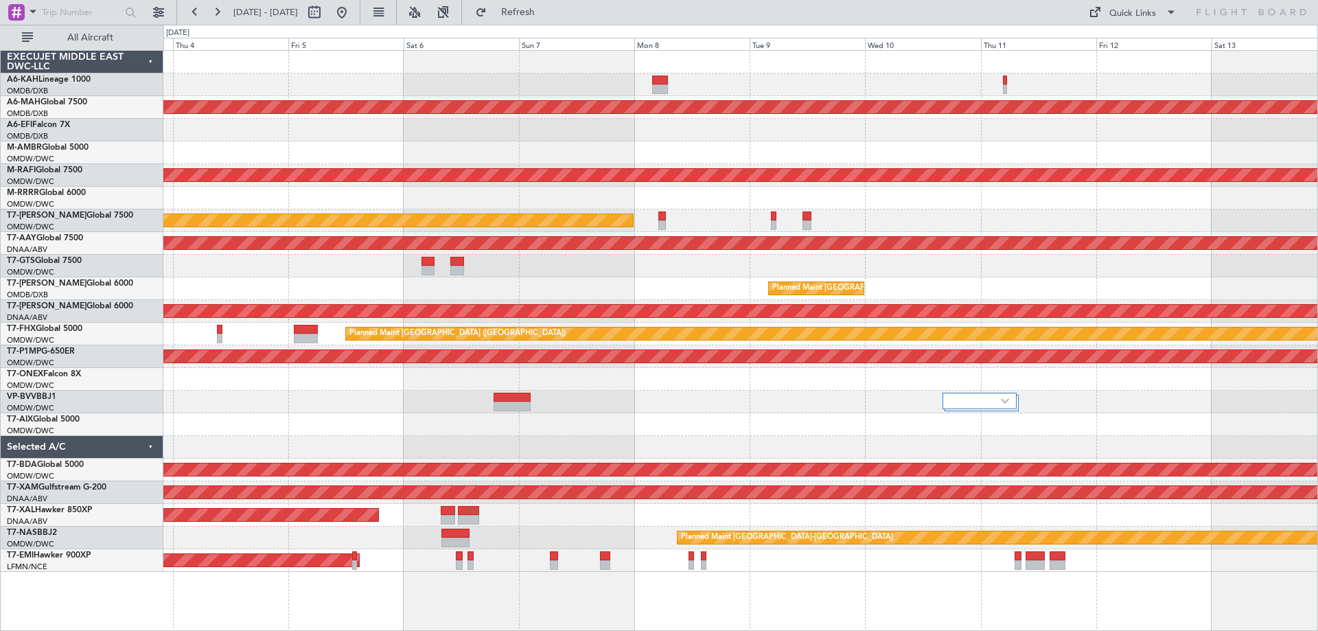
click at [853, 95] on div at bounding box center [740, 84] width 1154 height 23
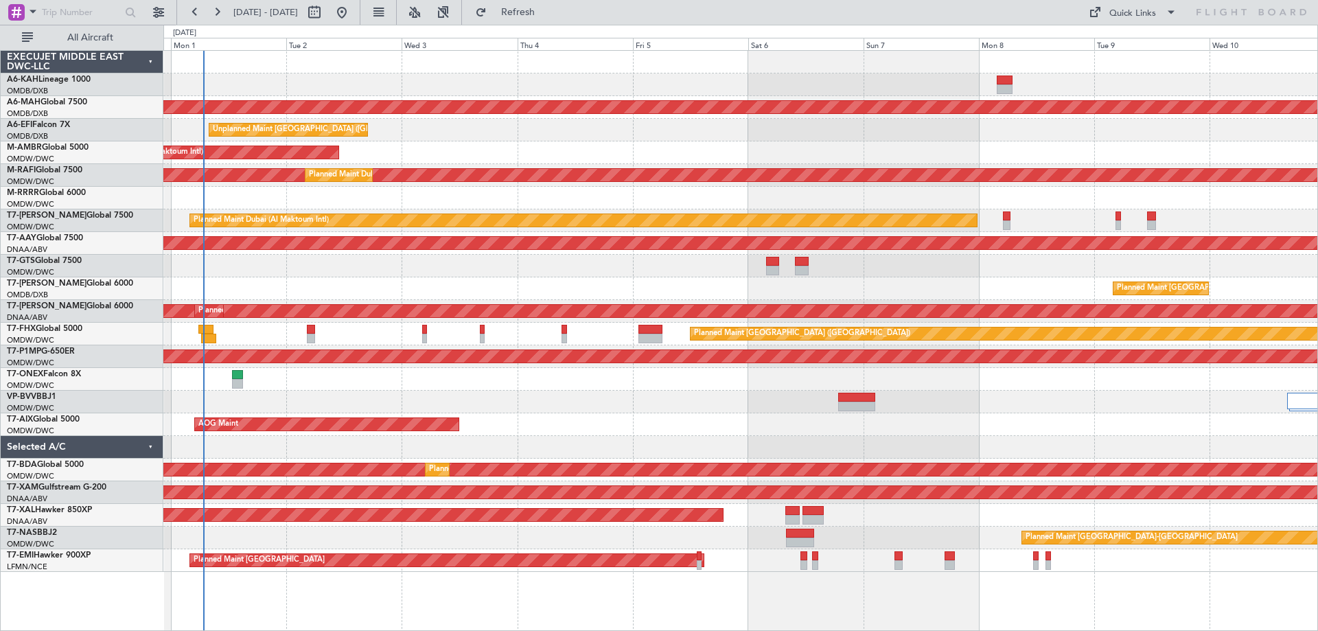
click at [805, 72] on div "No Crew Planned Maint [GEOGRAPHIC_DATA] ([GEOGRAPHIC_DATA]) Unplanned Maint [GE…" at bounding box center [740, 311] width 1154 height 521
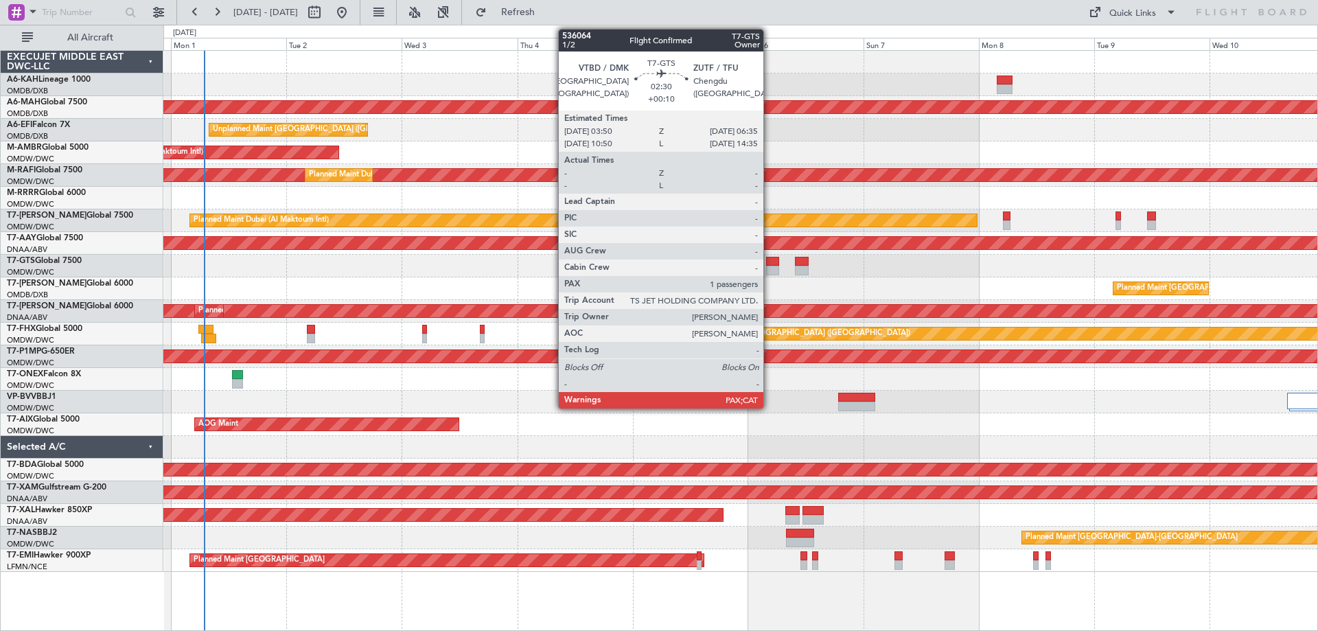
click at [770, 268] on div at bounding box center [773, 271] width 14 height 10
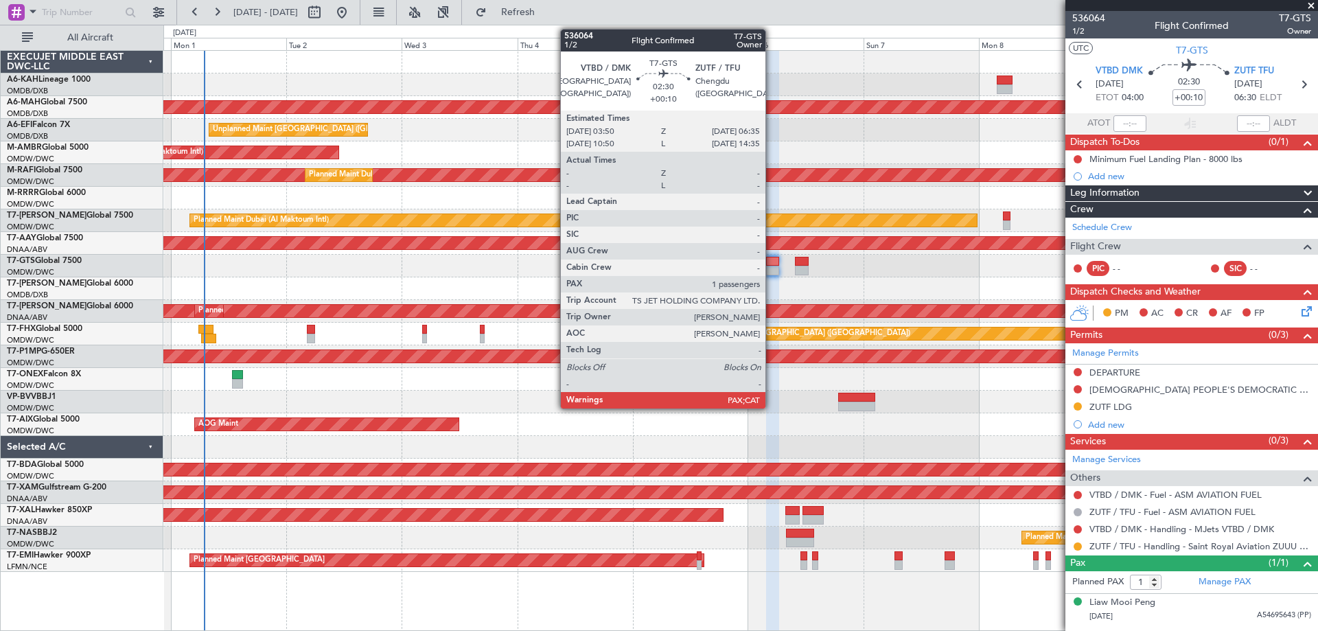
click at [772, 268] on div at bounding box center [773, 271] width 14 height 10
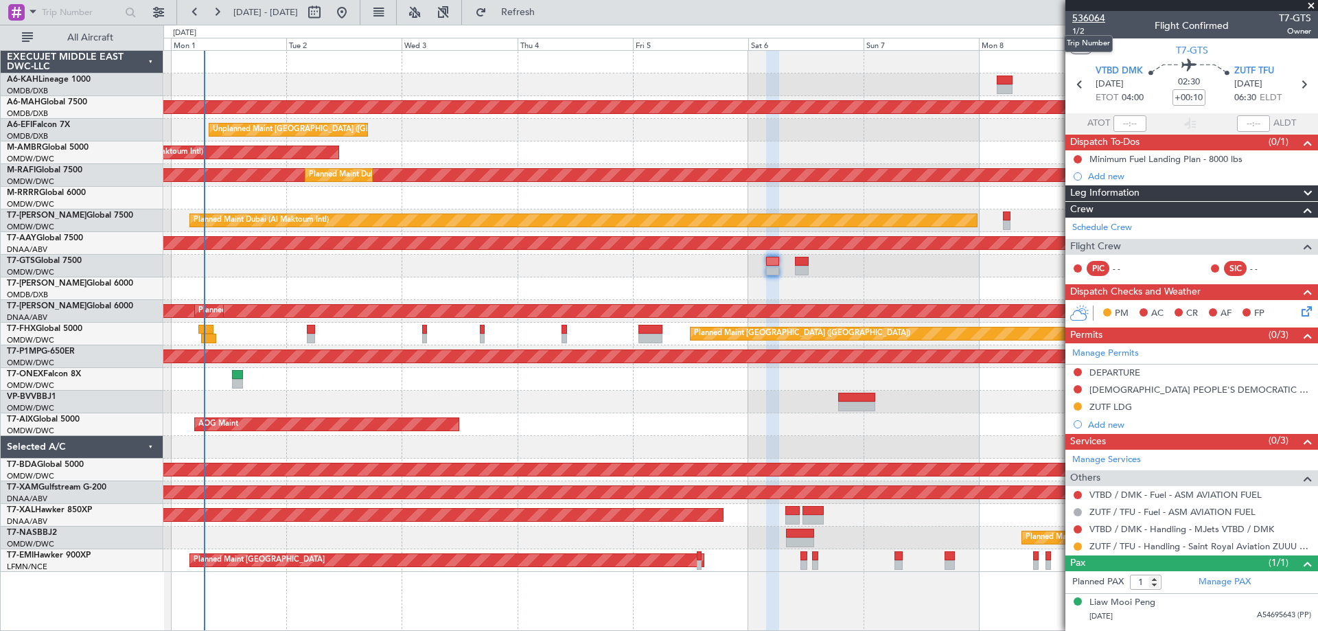
click at [1097, 11] on span "536064" at bounding box center [1089, 18] width 33 height 14
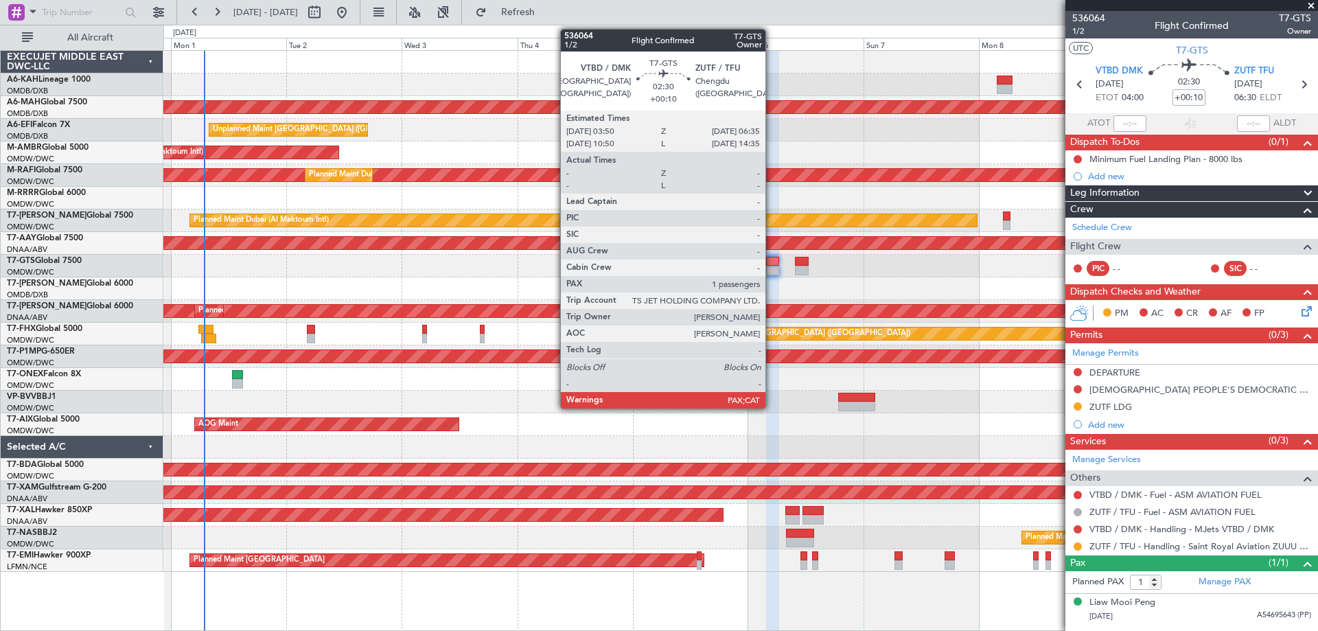
click at [772, 266] on div at bounding box center [773, 271] width 14 height 10
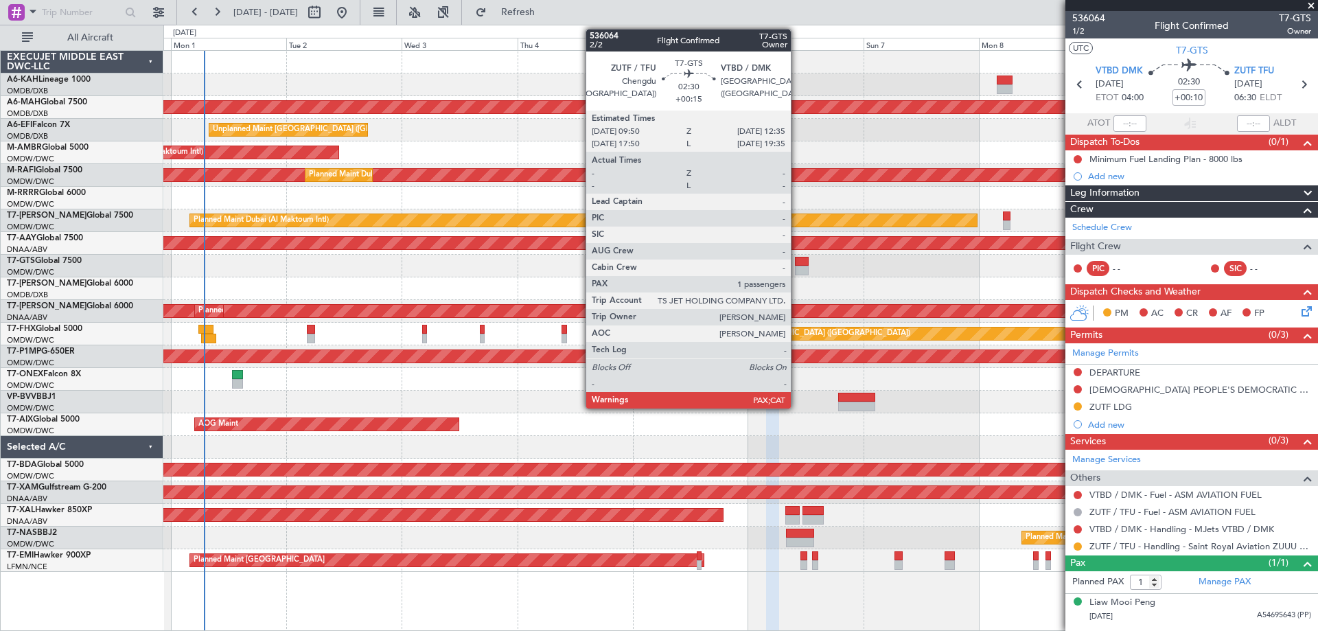
click at [797, 266] on div at bounding box center [802, 271] width 14 height 10
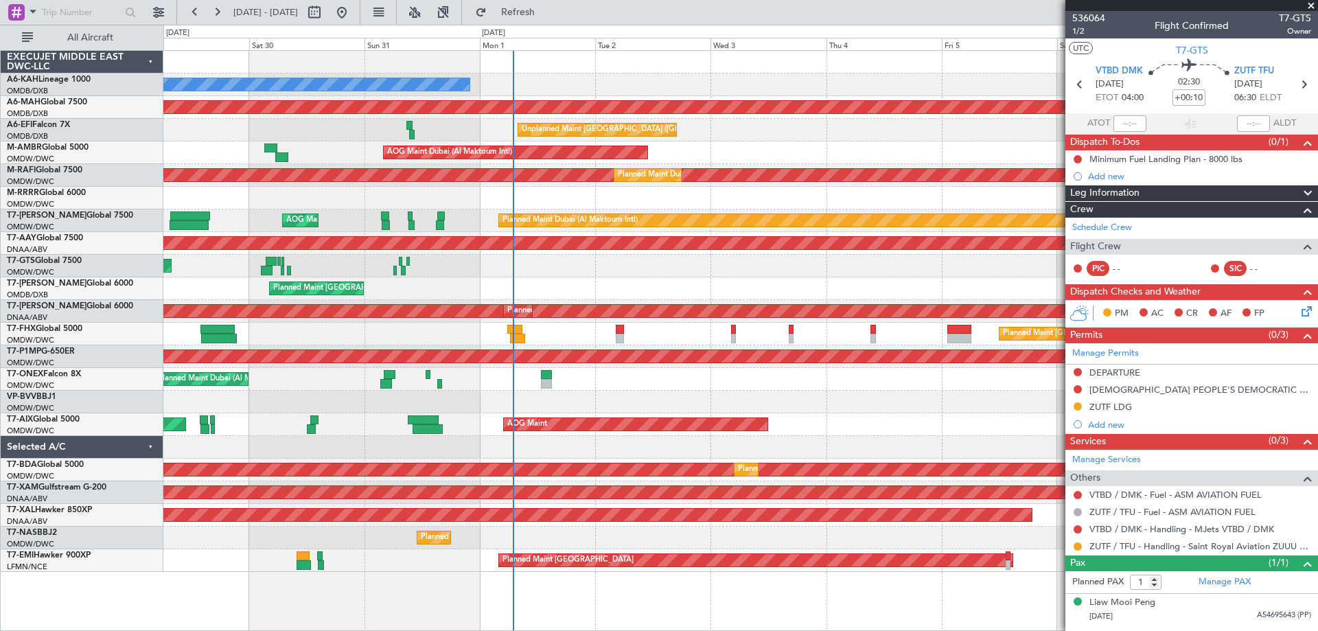
click at [686, 282] on div "No Crew Planned Maint [GEOGRAPHIC_DATA] ([GEOGRAPHIC_DATA]) Planned Maint [GEOG…" at bounding box center [740, 311] width 1154 height 521
click at [1306, 2] on span at bounding box center [1312, 6] width 14 height 12
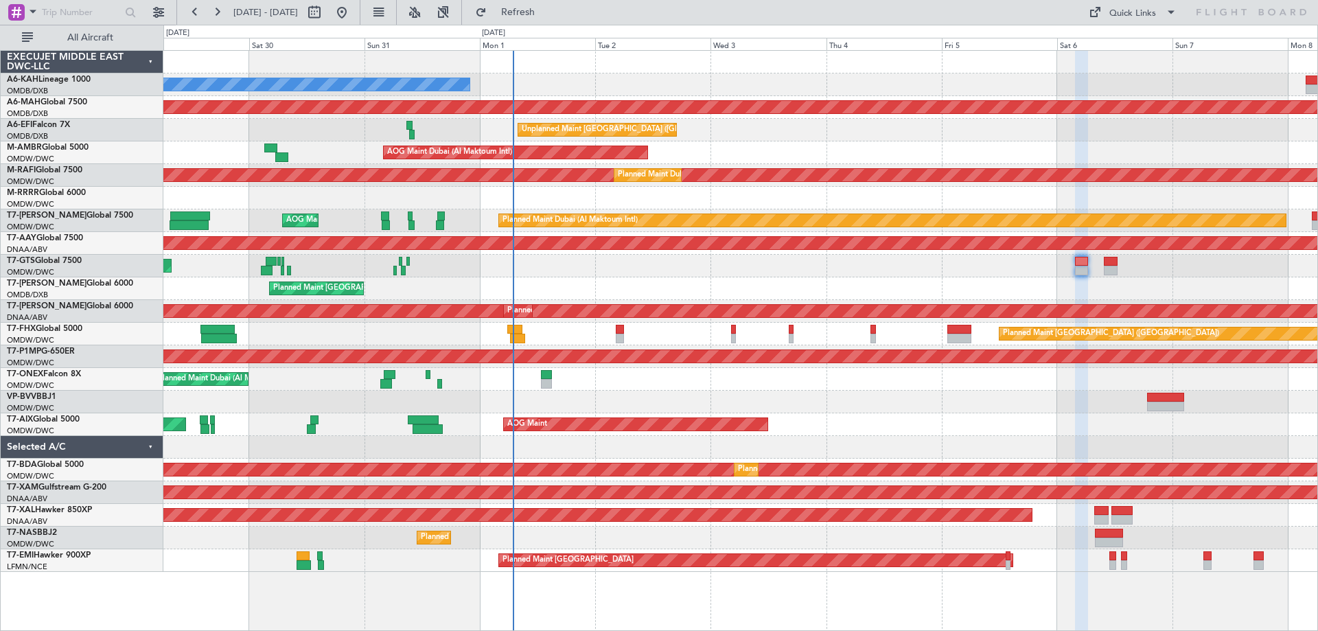
type input "0"
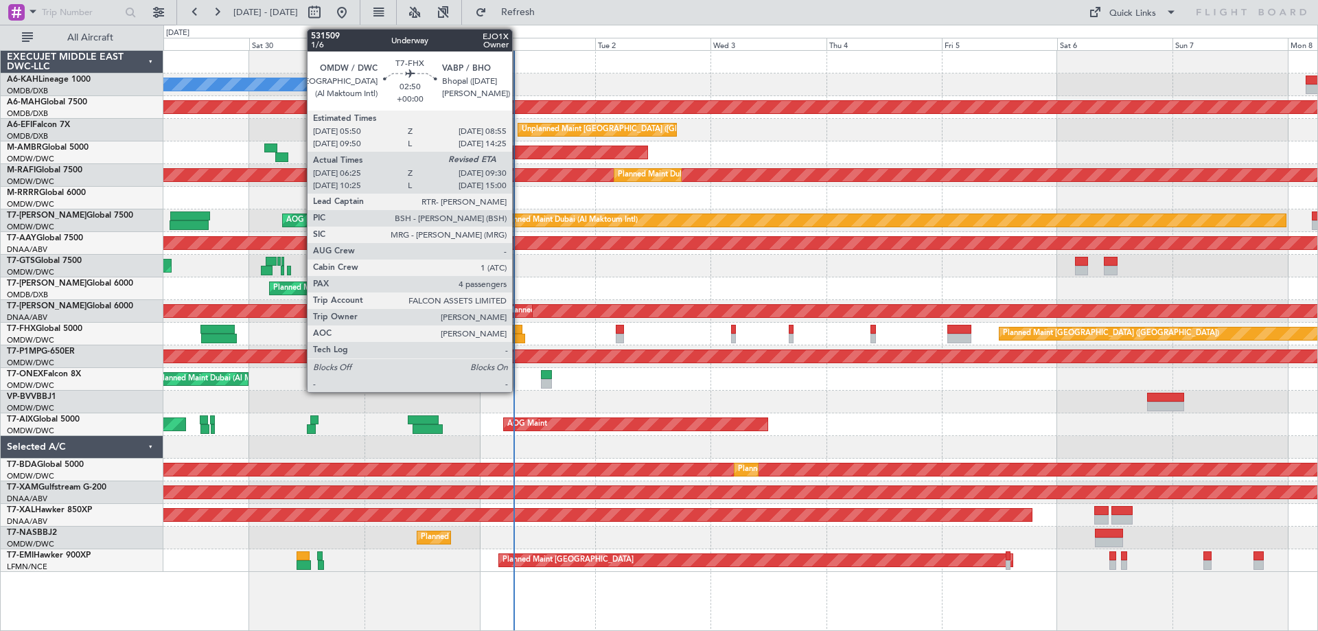
click at [518, 328] on div at bounding box center [514, 330] width 15 height 10
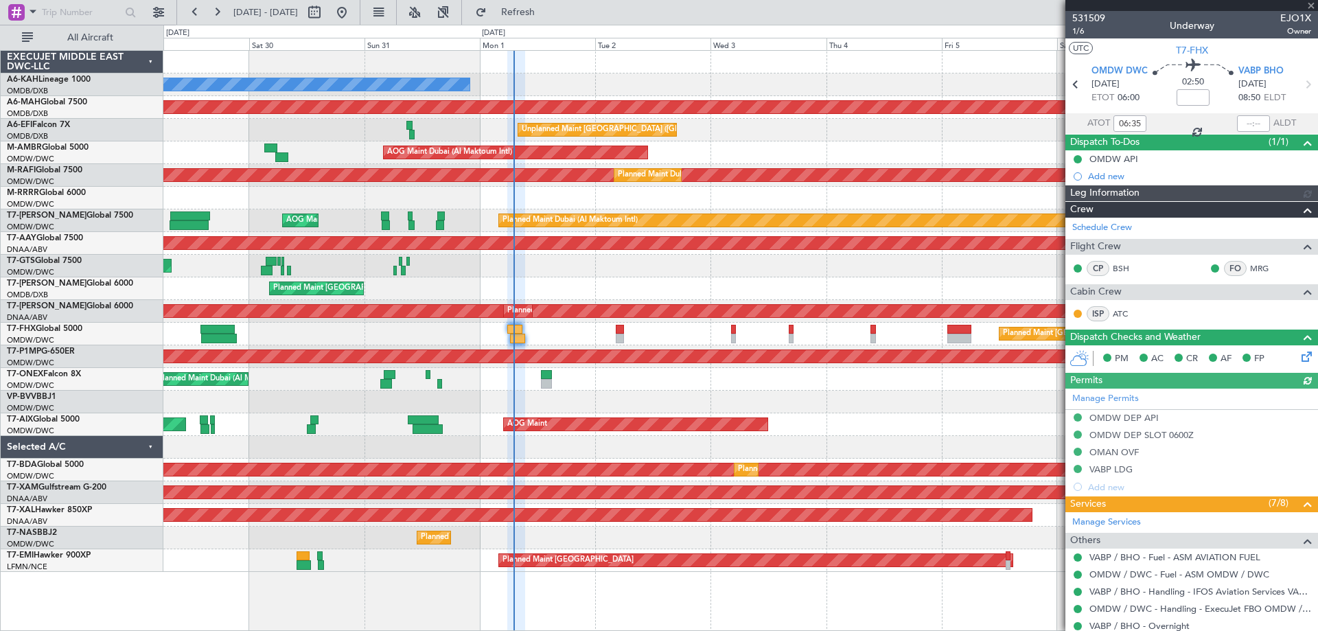
type input "[PERSON_NAME] (ANI)"
type input "7053"
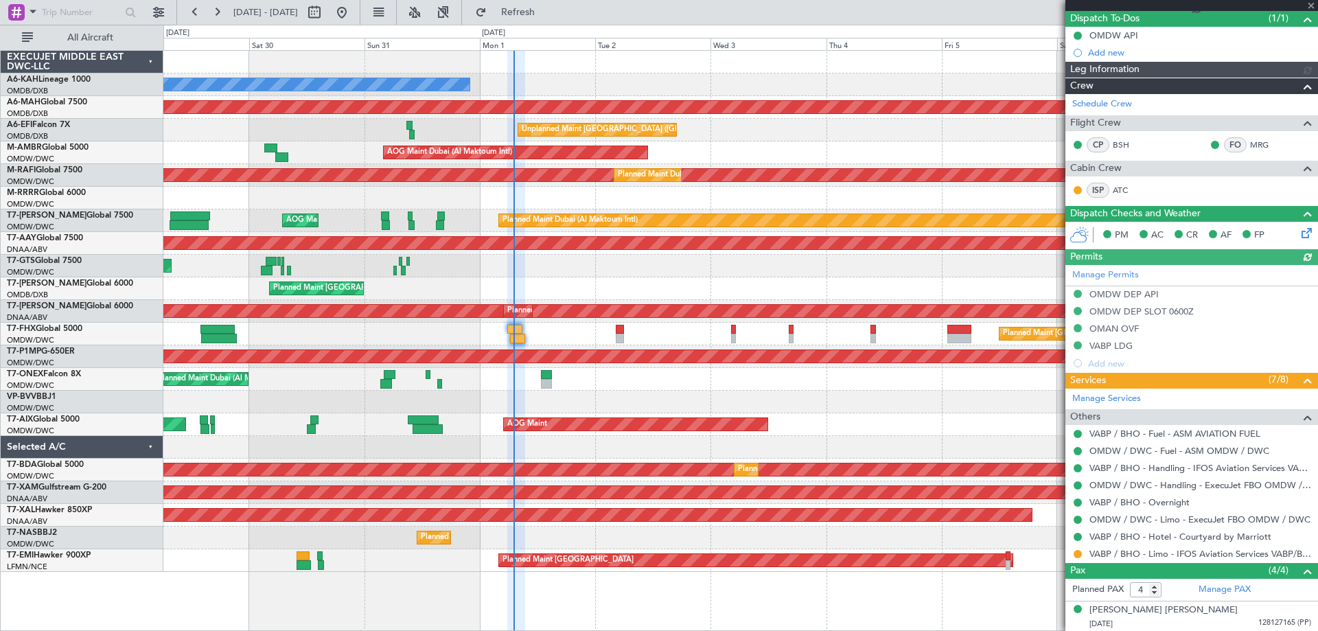
scroll to position [217, 0]
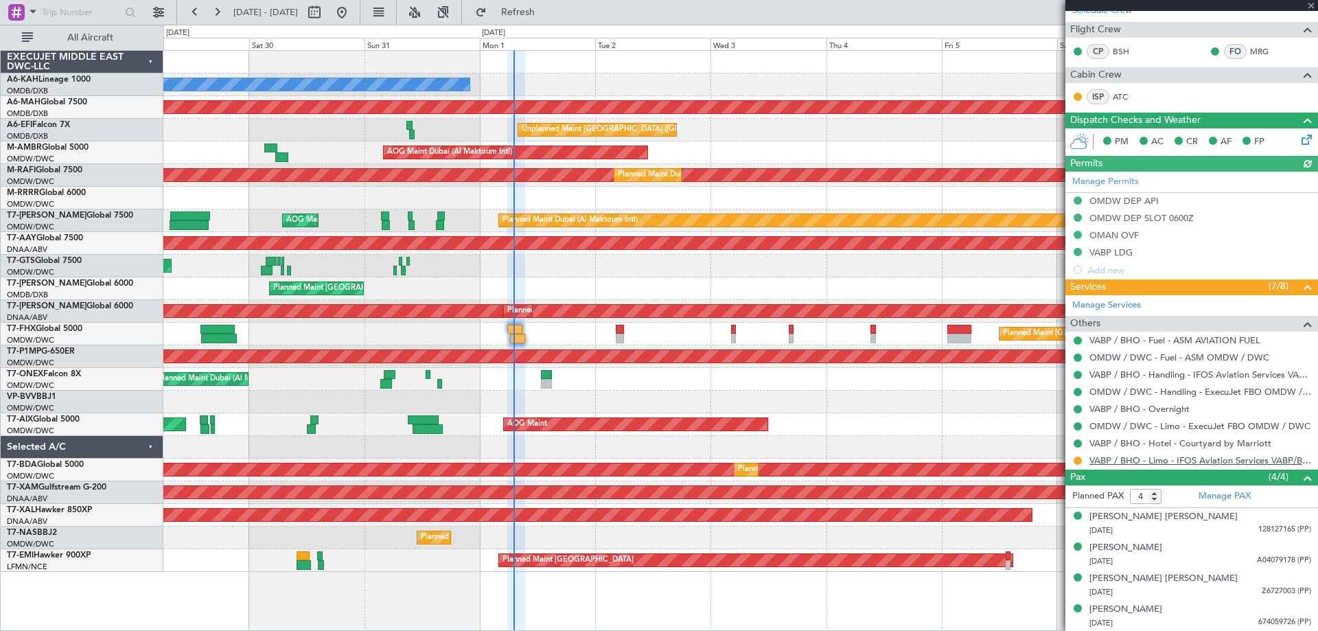
click at [1188, 459] on link "VABP / BHO - Limo - IFOS Aviation Services VABP/BHP" at bounding box center [1201, 461] width 222 height 12
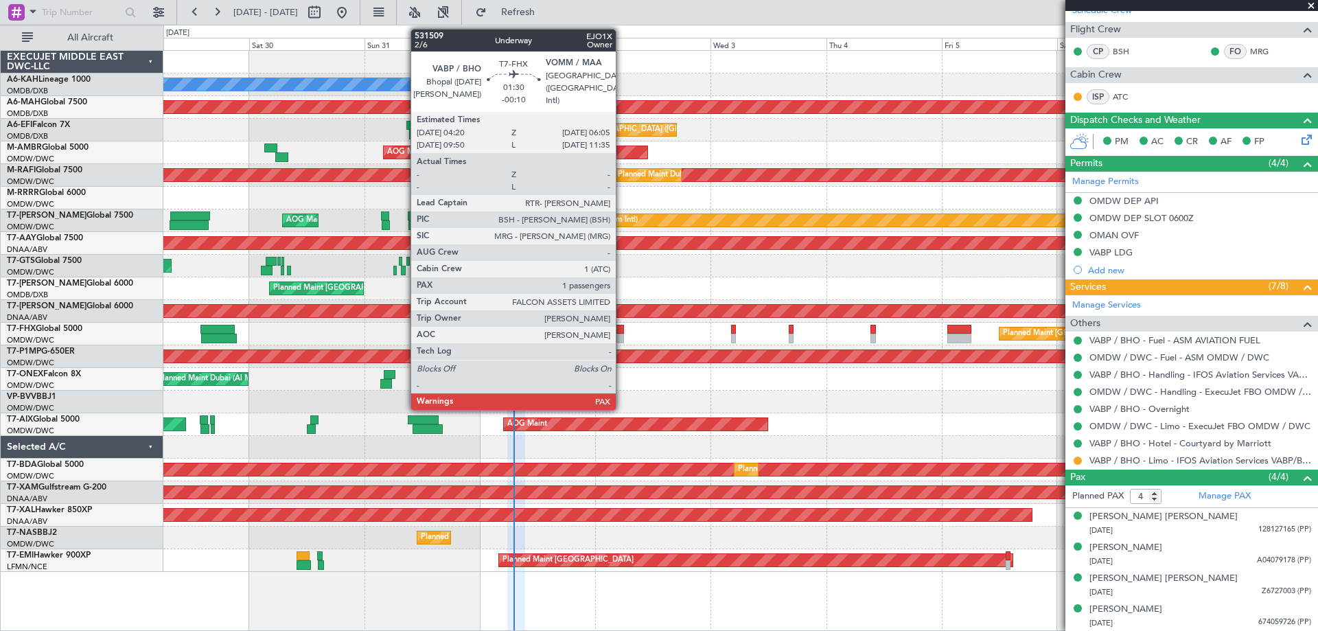
click at [622, 332] on div at bounding box center [620, 330] width 9 height 10
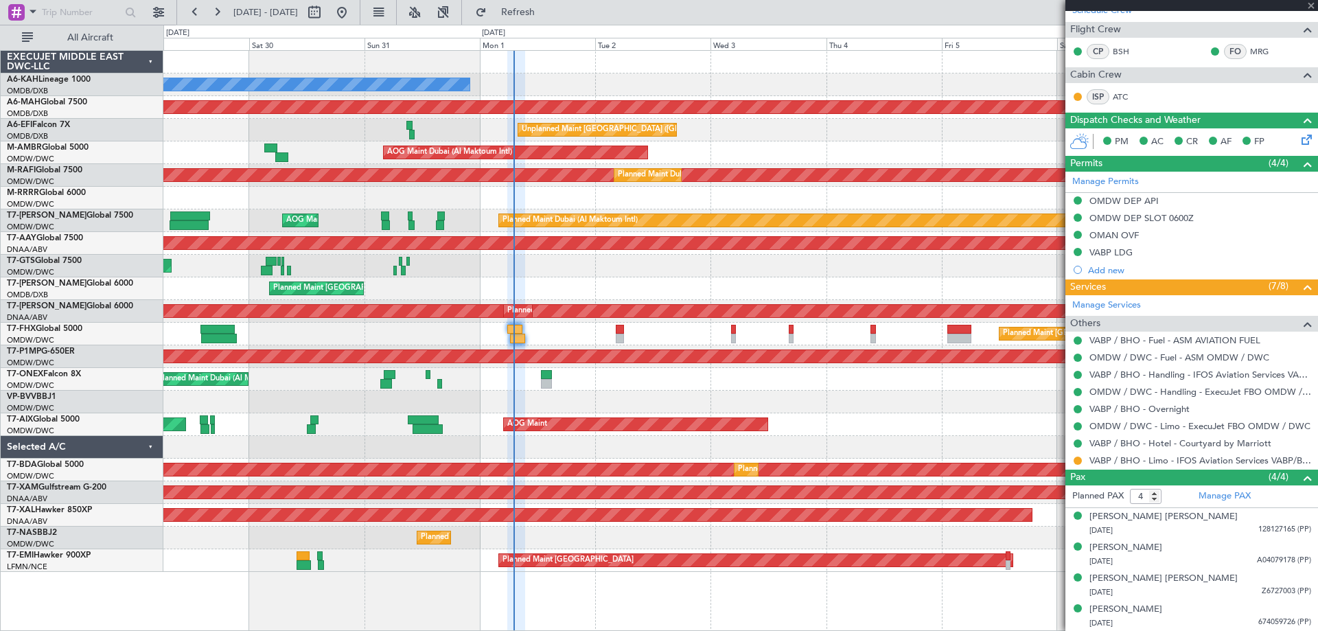
type input "-00:10"
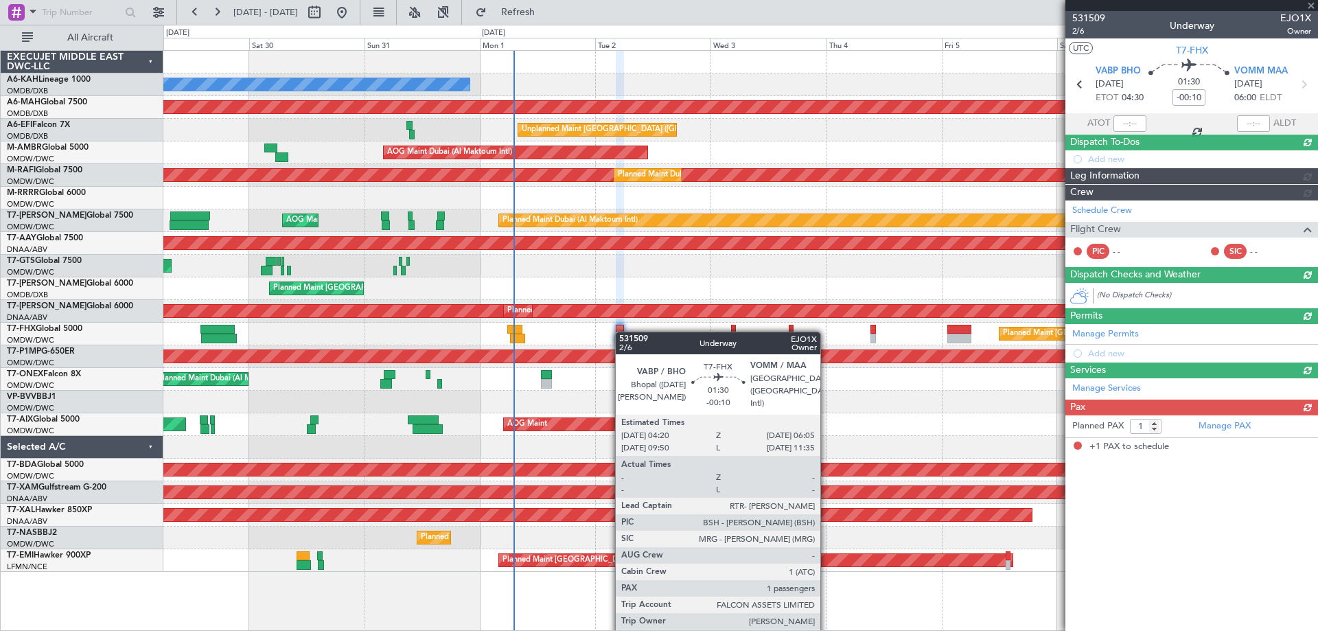
scroll to position [0, 0]
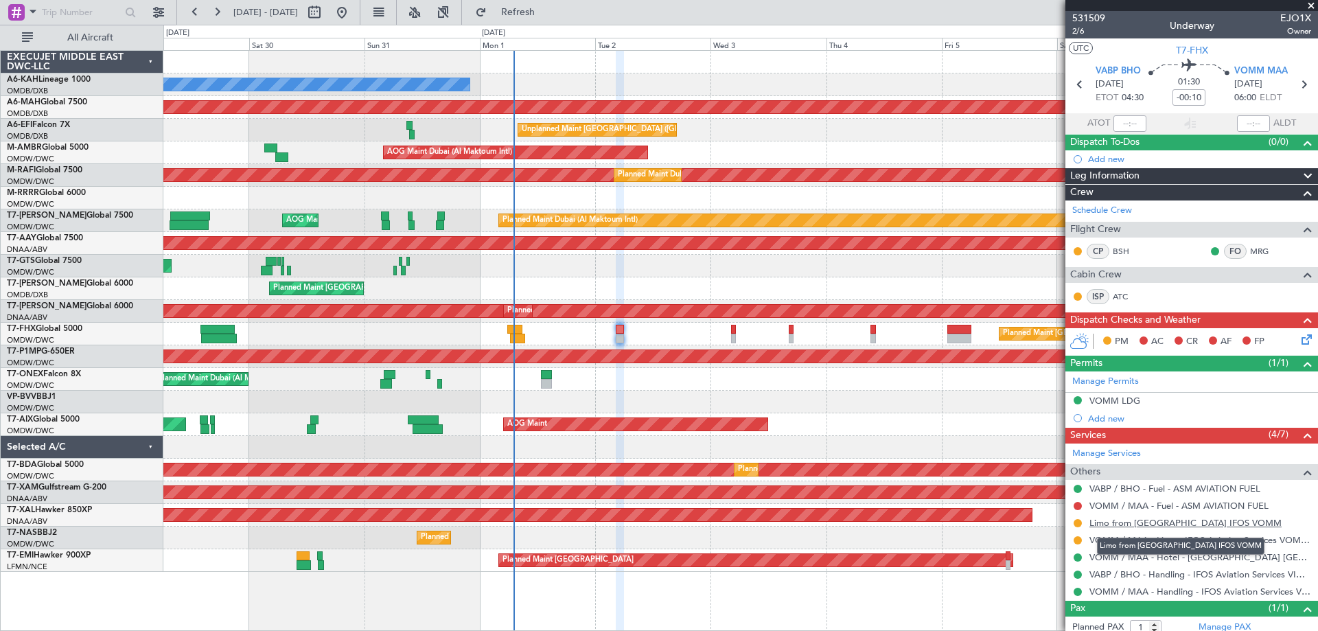
click at [1151, 521] on link "Limo from [GEOGRAPHIC_DATA] IFOS VOMM" at bounding box center [1186, 523] width 192 height 12
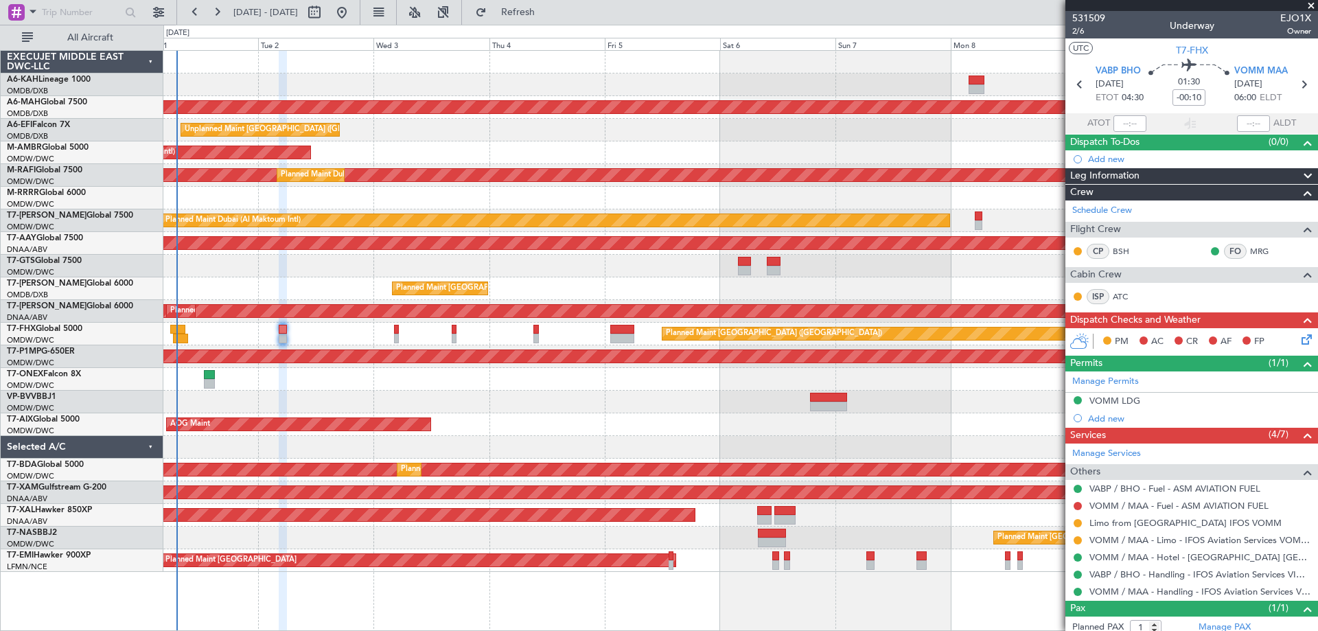
click at [495, 84] on div "No Crew Planned Maint [GEOGRAPHIC_DATA] ([GEOGRAPHIC_DATA]) Unplanned Maint [GE…" at bounding box center [740, 311] width 1154 height 521
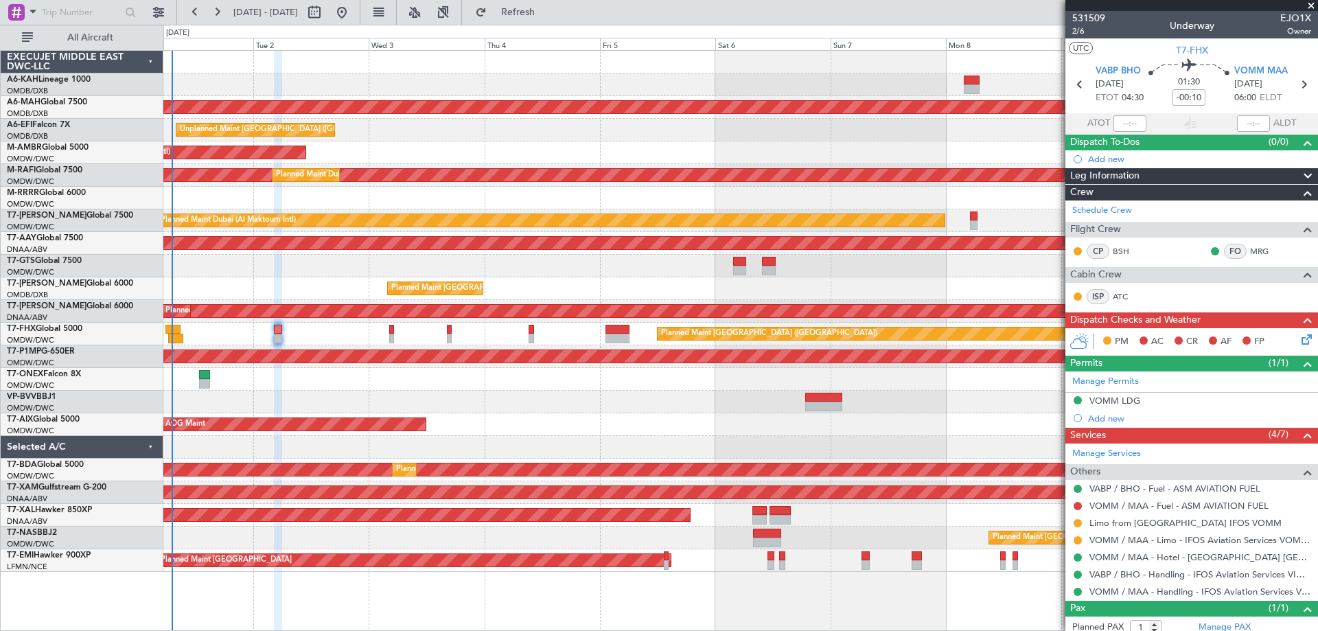
click at [764, 78] on div "No Crew" at bounding box center [740, 84] width 1154 height 23
click at [681, 149] on div "AOG Maint Dubai (Al Maktoum Intl)" at bounding box center [740, 152] width 1154 height 23
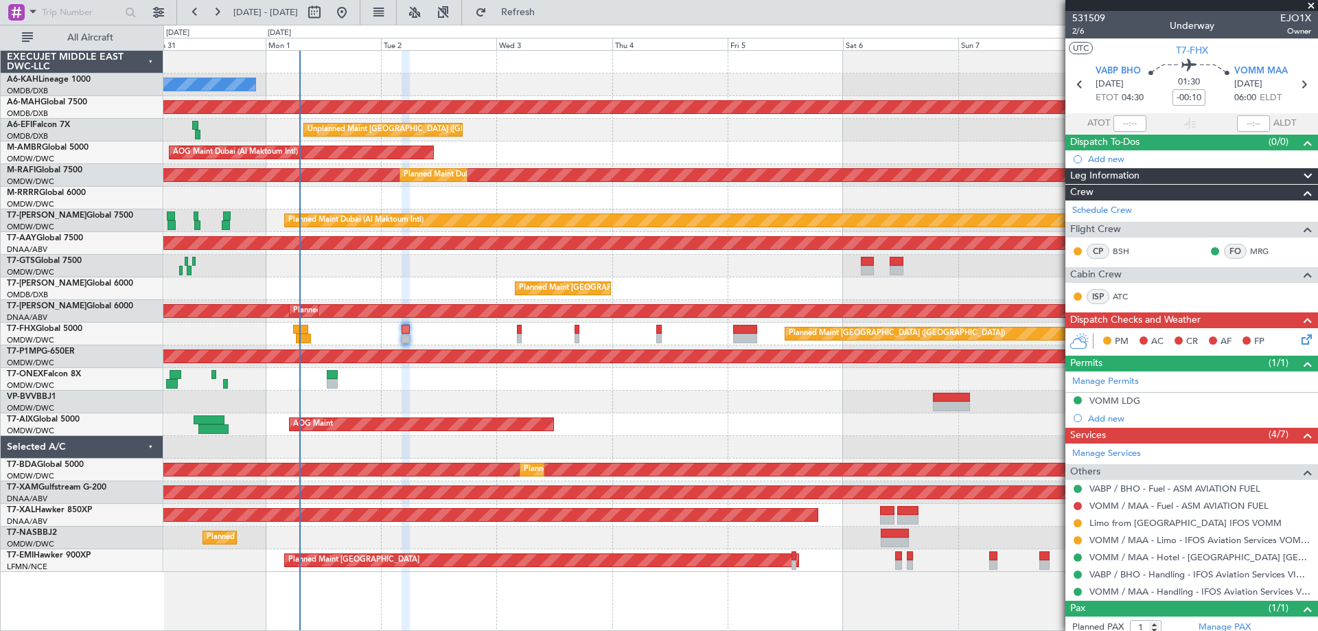
click at [650, 155] on div "AOG Maint Dubai (Al Maktoum Intl)" at bounding box center [740, 152] width 1154 height 23
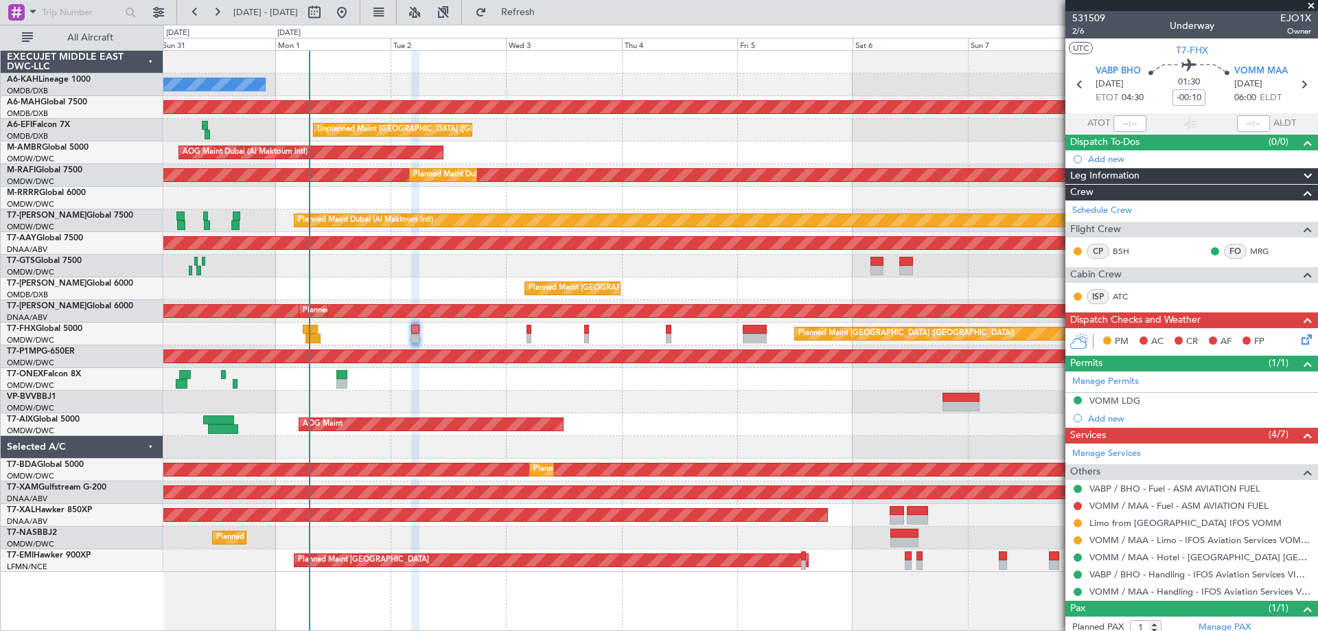
click at [1310, 8] on span at bounding box center [1312, 6] width 14 height 12
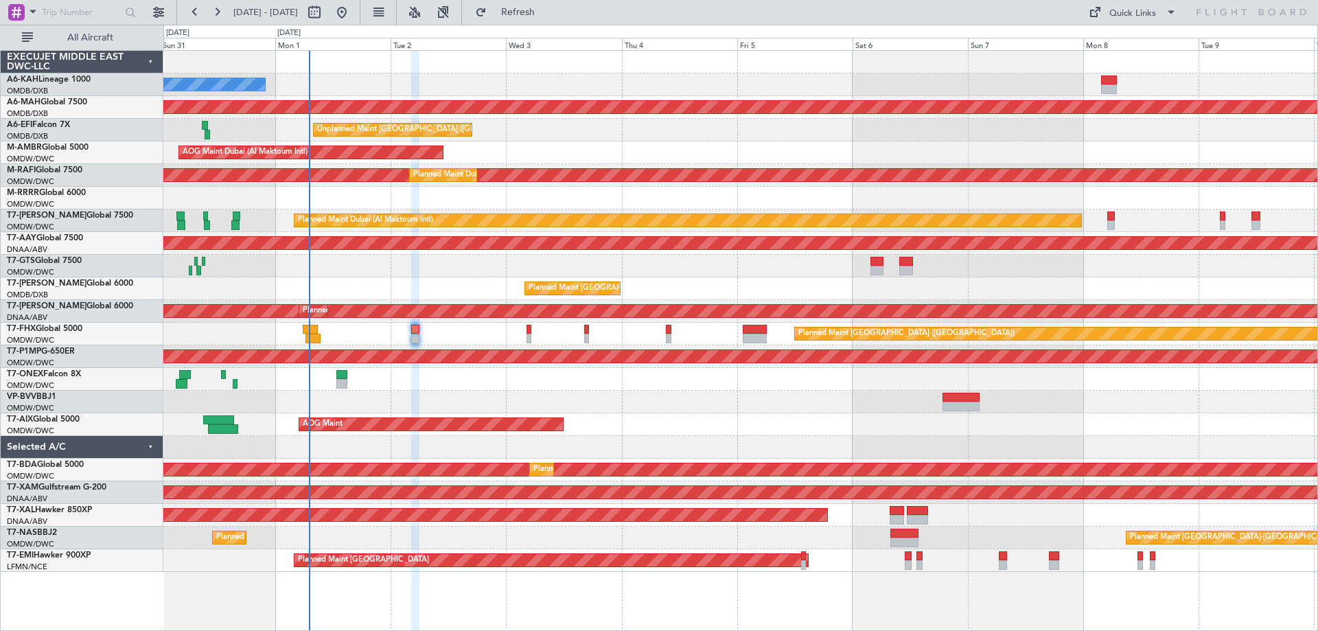
type input "0"
click at [762, 154] on div "AOG Maint Dubai (Al Maktoum Intl)" at bounding box center [740, 152] width 1154 height 23
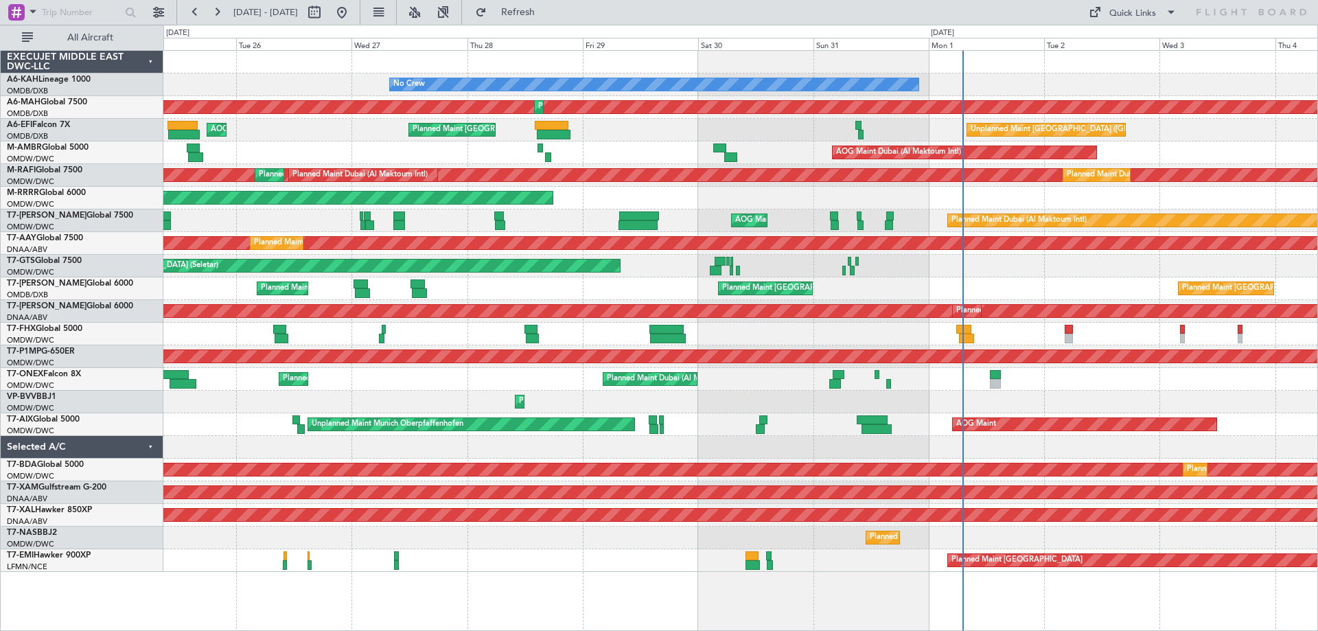
click at [1154, 117] on div "No Crew Planned Maint [GEOGRAPHIC_DATA] (Al Maktoum Intl) Planned Maint [GEOGRA…" at bounding box center [740, 311] width 1154 height 521
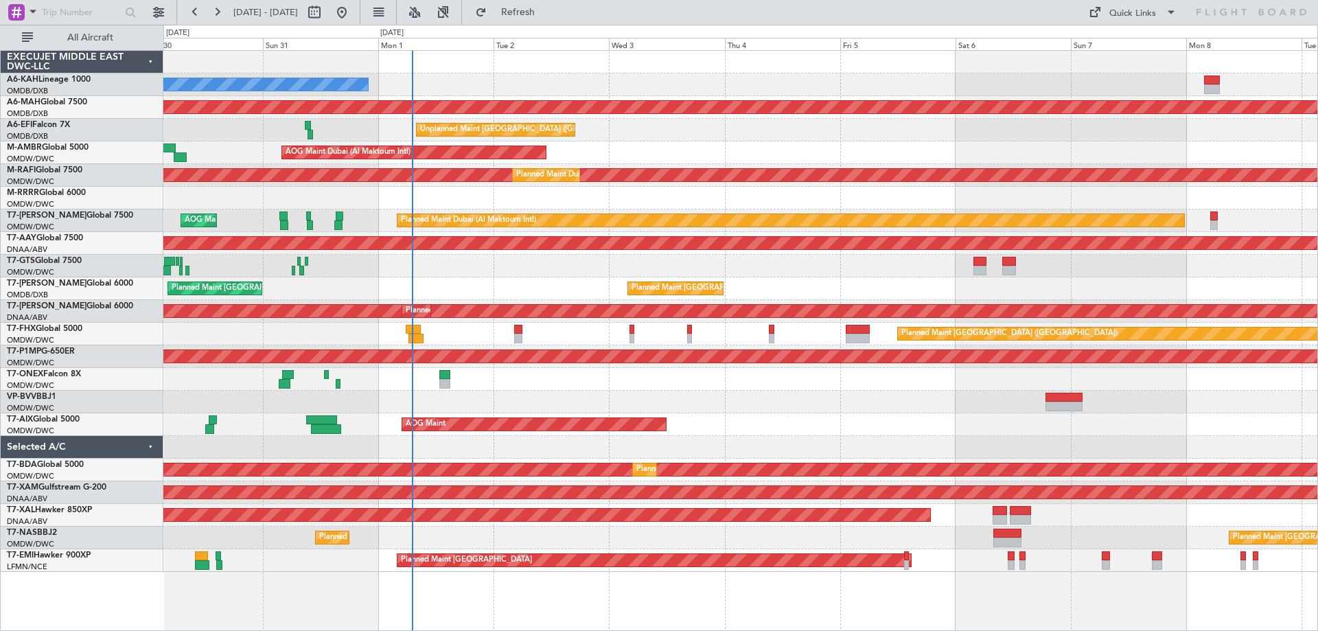
click at [162, 152] on div "No Crew Planned Maint [GEOGRAPHIC_DATA] ([GEOGRAPHIC_DATA]) Planned Maint [GEOG…" at bounding box center [659, 328] width 1318 height 606
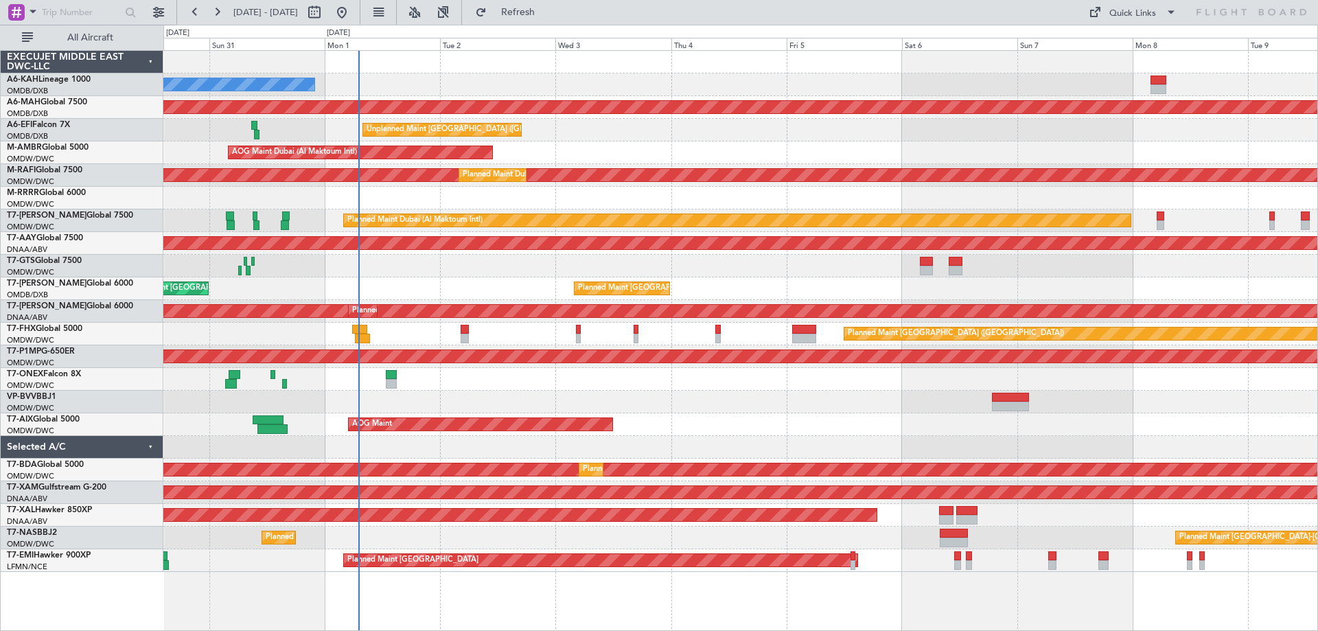
click at [968, 66] on div at bounding box center [740, 62] width 1154 height 23
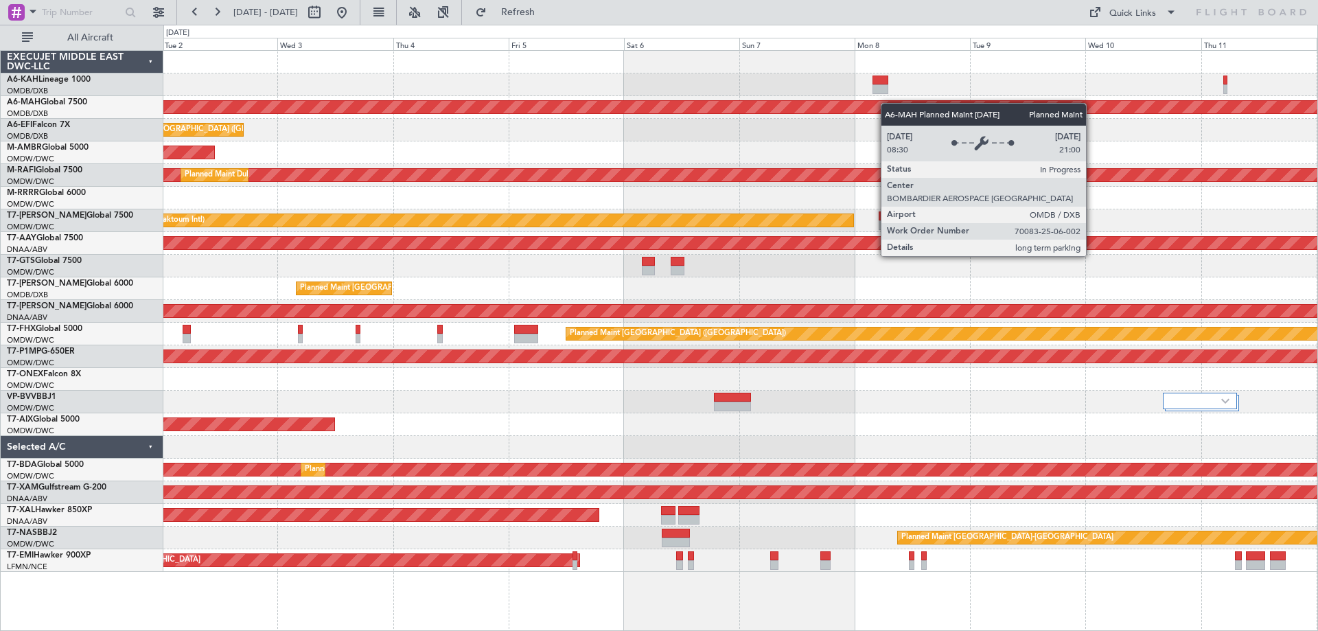
click at [704, 108] on div "No Crew Planned Maint [GEOGRAPHIC_DATA] ([GEOGRAPHIC_DATA]) Unplanned Maint [GE…" at bounding box center [740, 311] width 1154 height 521
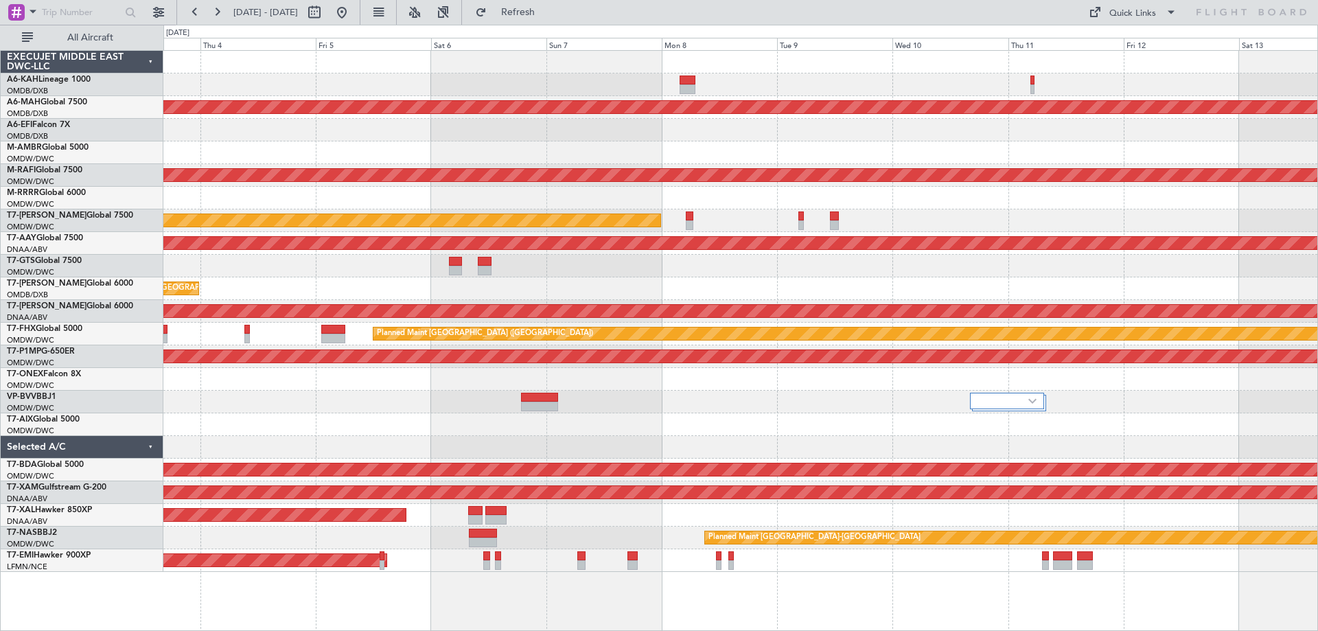
click at [746, 76] on div at bounding box center [740, 84] width 1154 height 23
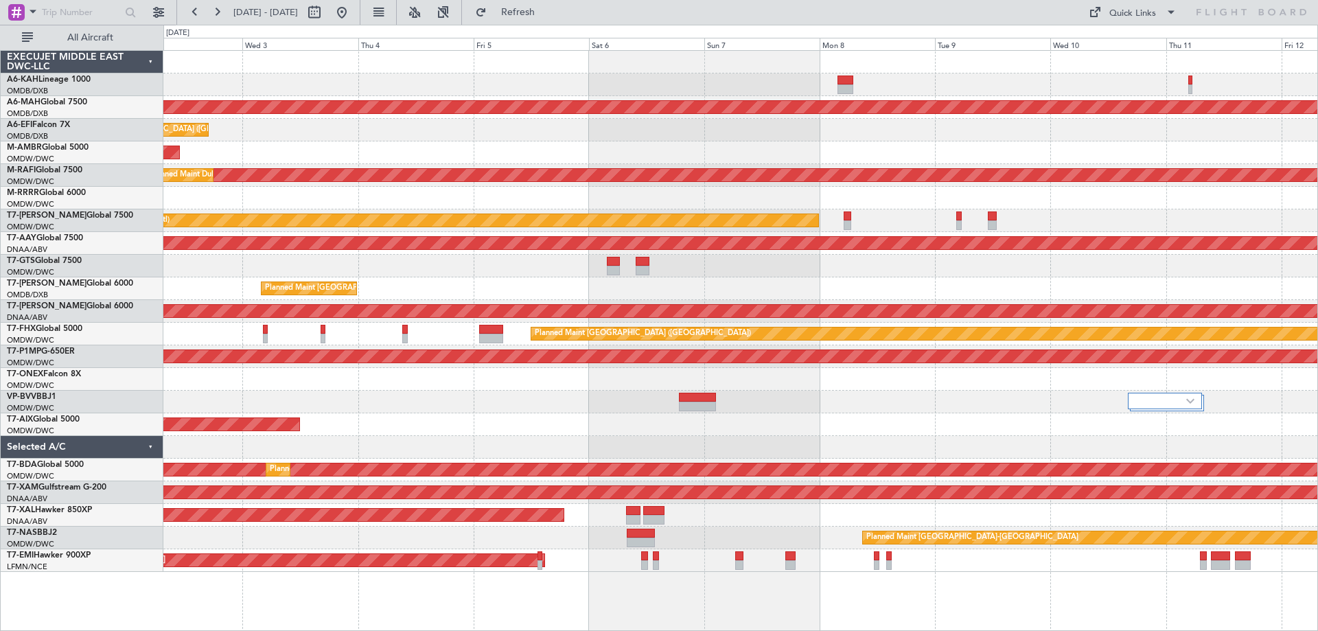
click at [1064, 108] on div "No Crew Planned Maint [GEOGRAPHIC_DATA] ([GEOGRAPHIC_DATA]) Unplanned Maint [GE…" at bounding box center [740, 311] width 1154 height 521
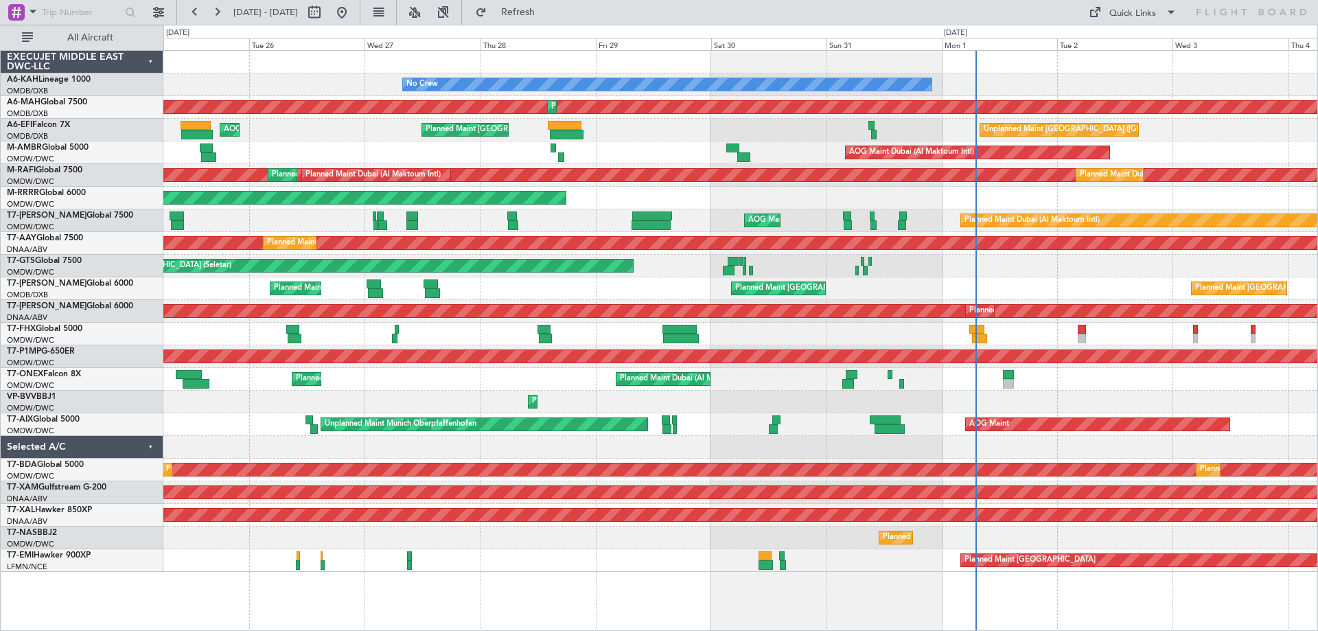
click at [761, 190] on div "Planned Maint Dubai (Al Maktoum Intl)" at bounding box center [740, 198] width 1154 height 23
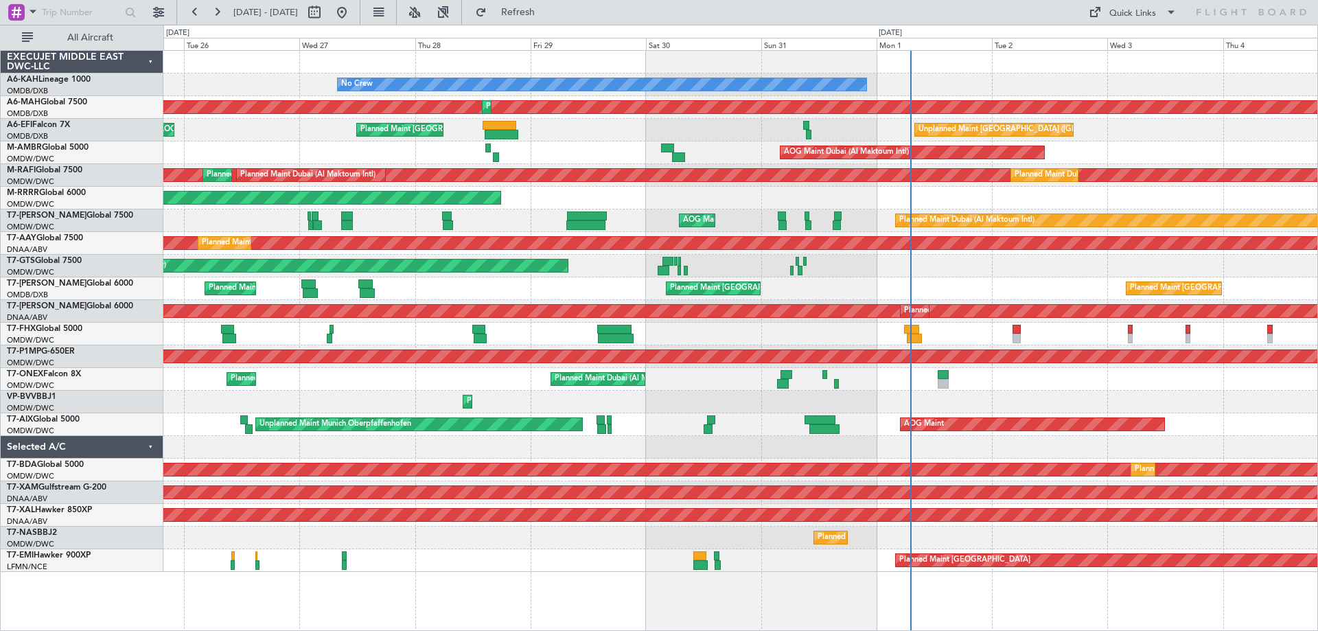
click at [416, 214] on div "No Crew Planned Maint [GEOGRAPHIC_DATA] (Al Maktoum Intl) Planned Maint [GEOGRA…" at bounding box center [740, 311] width 1154 height 521
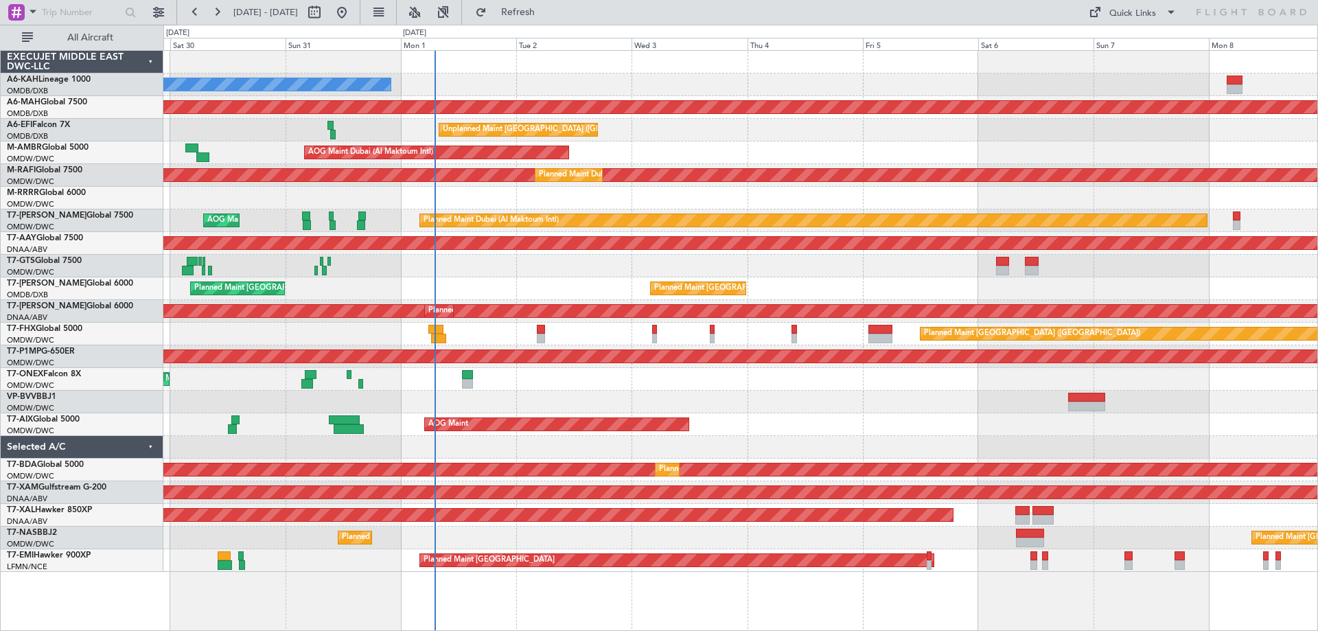
click at [546, 209] on div "Planned Maint Dubai (Al Maktoum Intl)" at bounding box center [740, 198] width 1154 height 23
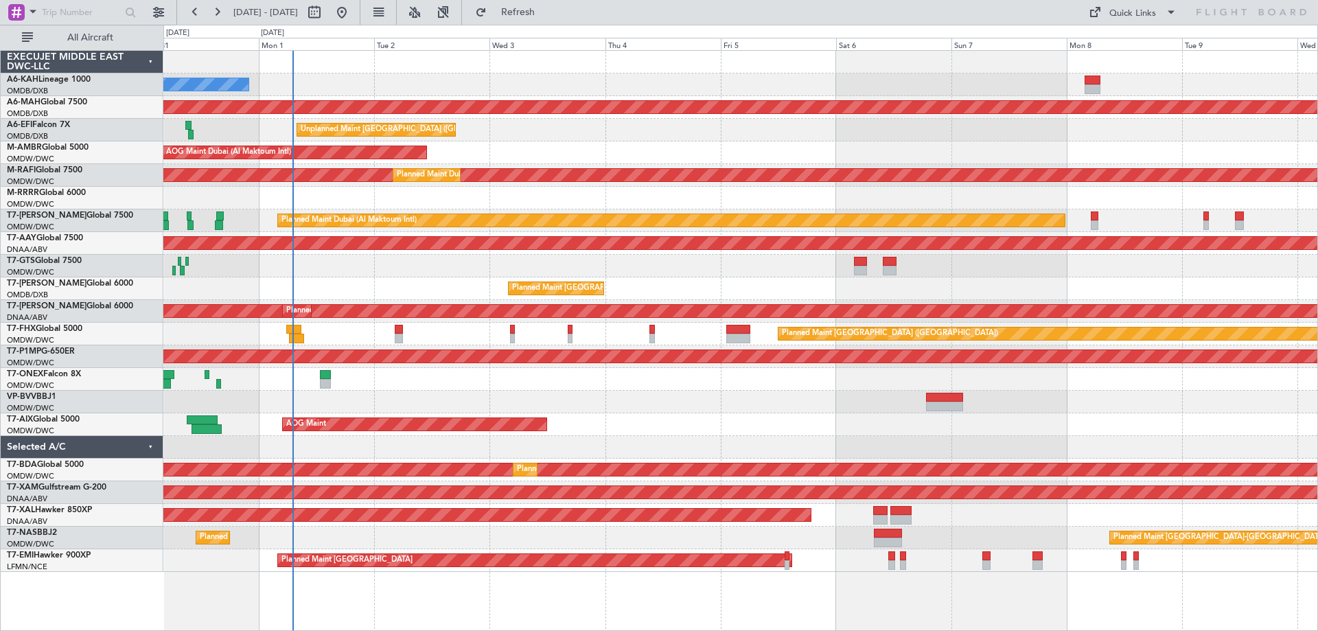
click at [483, 189] on div "Planned Maint Dubai (Al Maktoum Intl)" at bounding box center [740, 198] width 1154 height 23
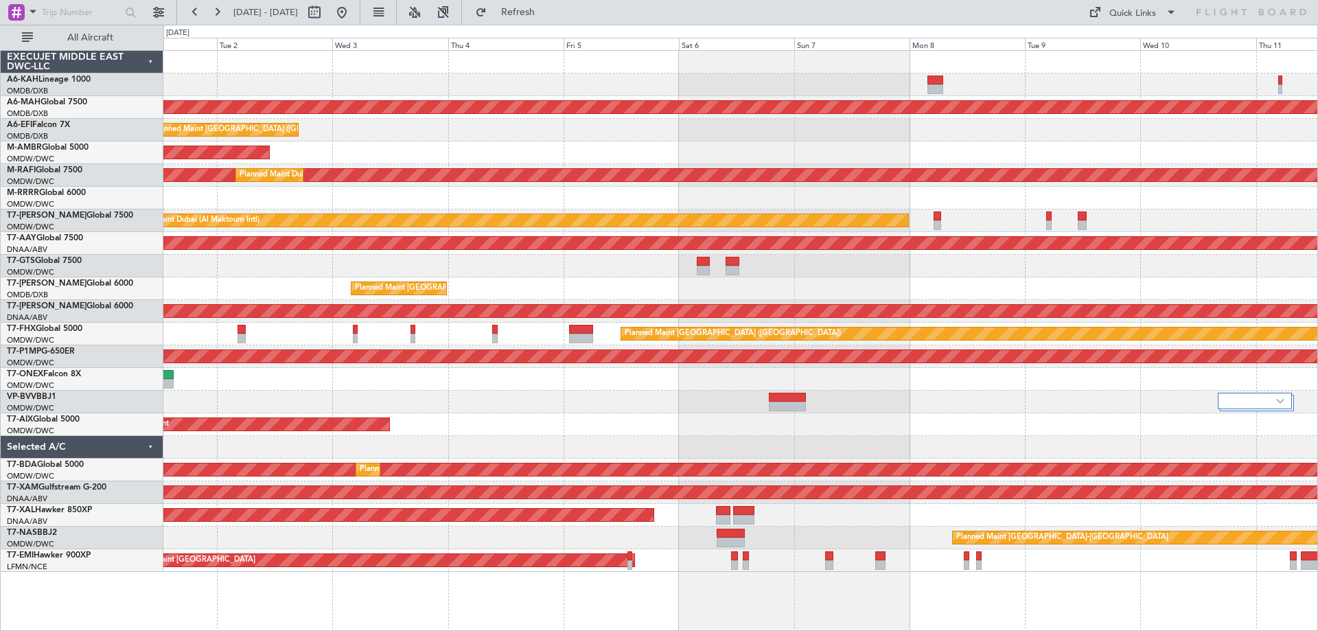
click at [922, 185] on div "No Crew Planned Maint [GEOGRAPHIC_DATA] ([GEOGRAPHIC_DATA]) Unplanned Maint [GE…" at bounding box center [740, 311] width 1154 height 521
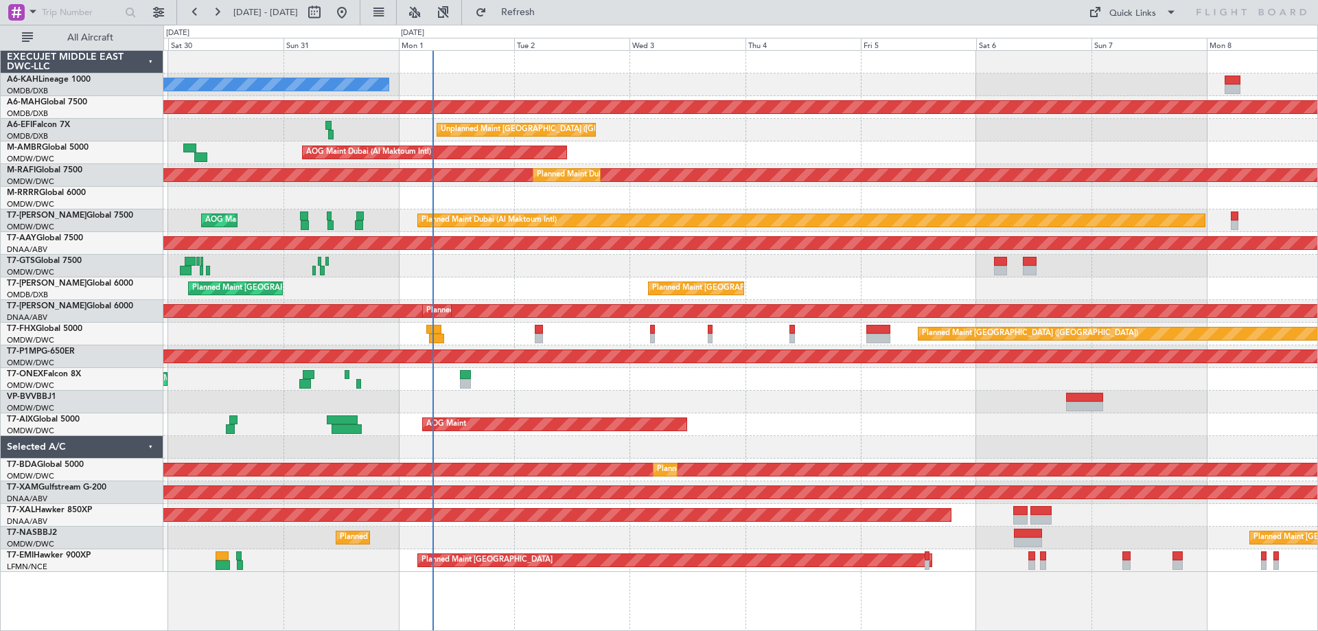
click at [612, 269] on div "Unplanned Maint [GEOGRAPHIC_DATA] (Seletar)" at bounding box center [740, 266] width 1154 height 23
click at [866, 269] on div "Unplanned Maint [GEOGRAPHIC_DATA] (Seletar)" at bounding box center [740, 266] width 1154 height 23
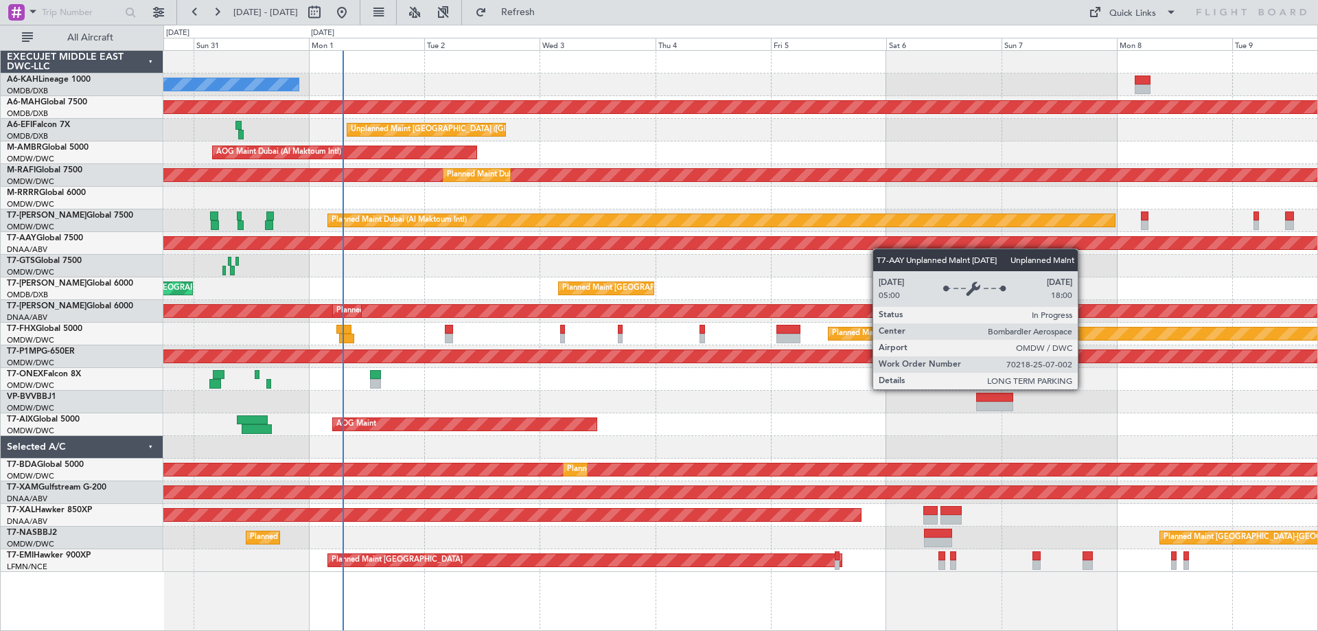
click at [866, 242] on div "No Crew Planned Maint [GEOGRAPHIC_DATA] ([GEOGRAPHIC_DATA]) Planned Maint [GEOG…" at bounding box center [740, 311] width 1154 height 521
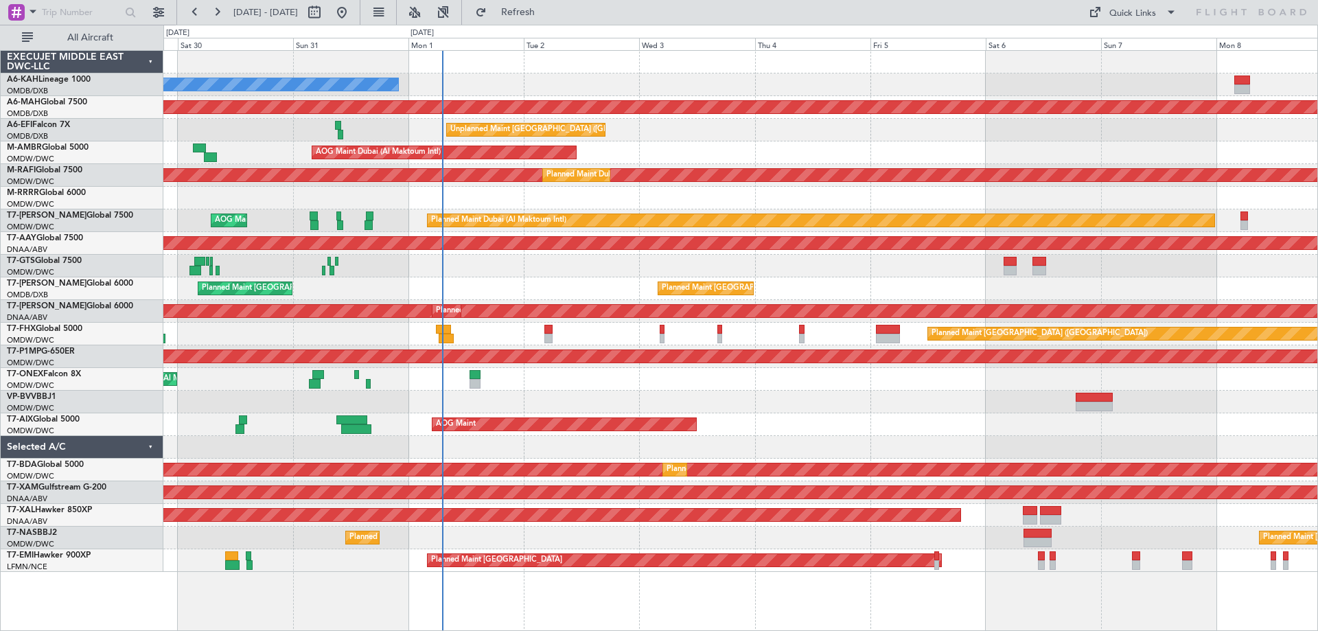
click at [486, 282] on div "Planned Maint [GEOGRAPHIC_DATA] ([GEOGRAPHIC_DATA] Intl) Planned Maint [GEOGRAP…" at bounding box center [740, 288] width 1154 height 23
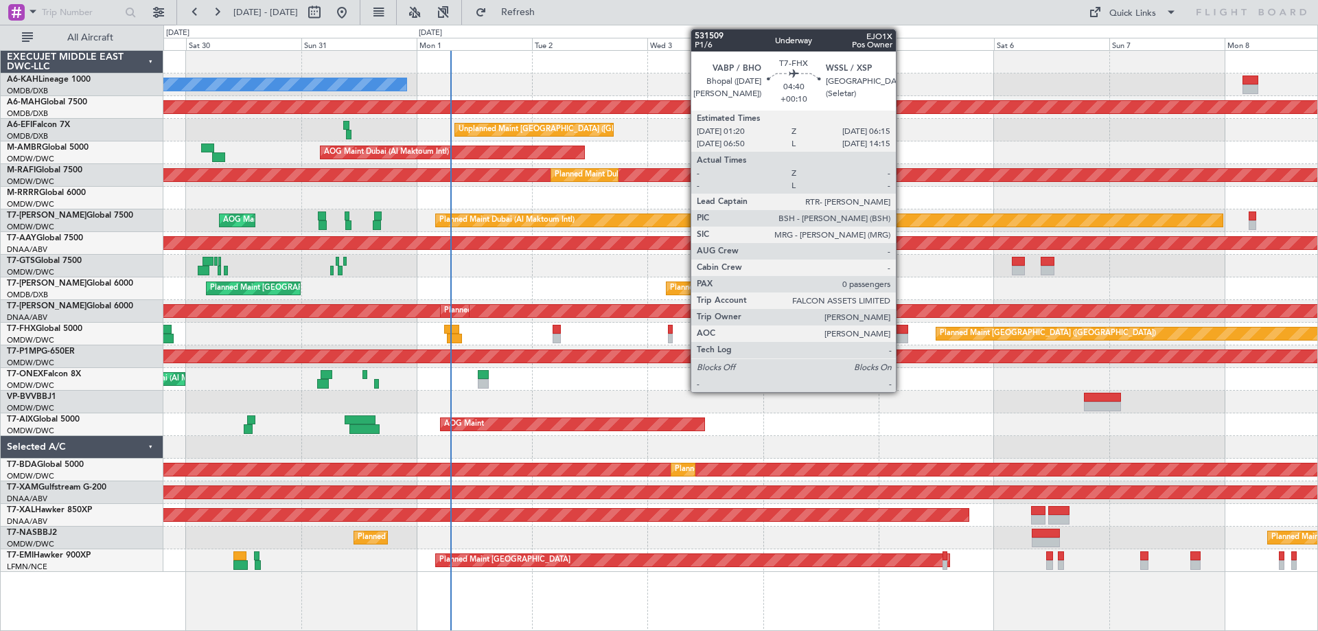
click at [902, 330] on div at bounding box center [896, 330] width 24 height 10
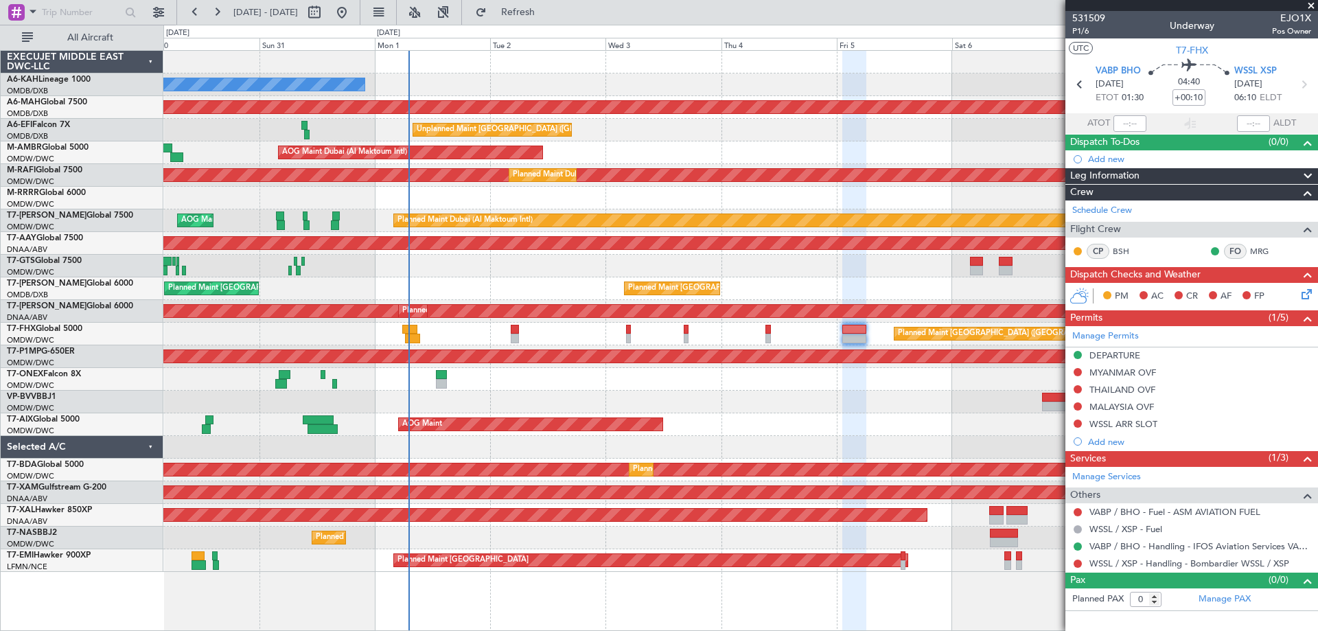
click at [733, 394] on div "Planned Maint Dubai (Al Maktoum Intl)" at bounding box center [740, 402] width 1154 height 23
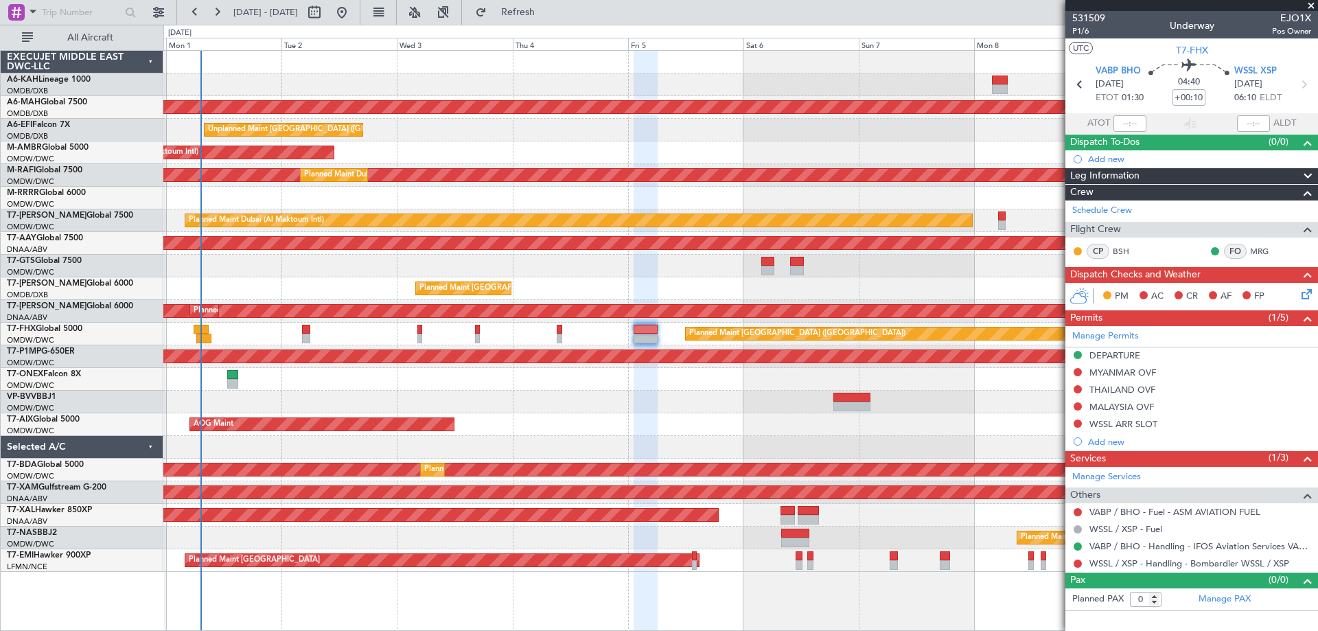
click at [562, 384] on div "No Crew Planned Maint [GEOGRAPHIC_DATA] ([GEOGRAPHIC_DATA]) Unplanned Maint [GE…" at bounding box center [740, 311] width 1154 height 521
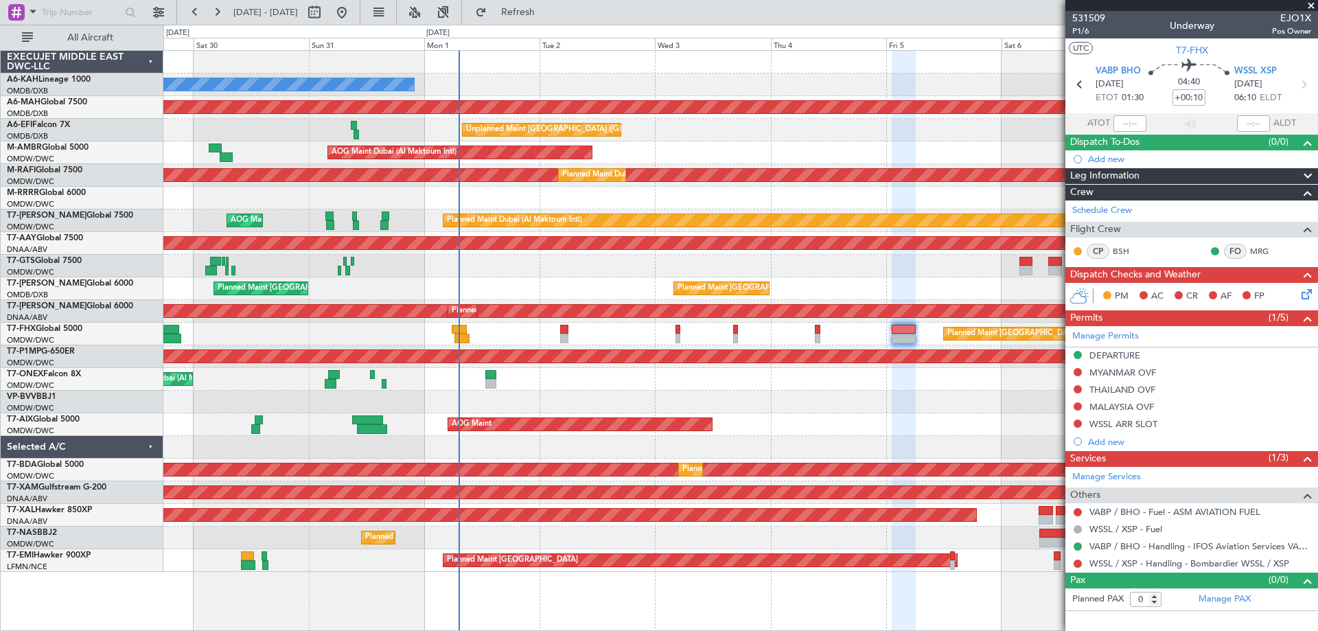
click at [723, 387] on div "No Crew Planned Maint [GEOGRAPHIC_DATA] ([GEOGRAPHIC_DATA]) Planned Maint [GEOG…" at bounding box center [740, 311] width 1154 height 521
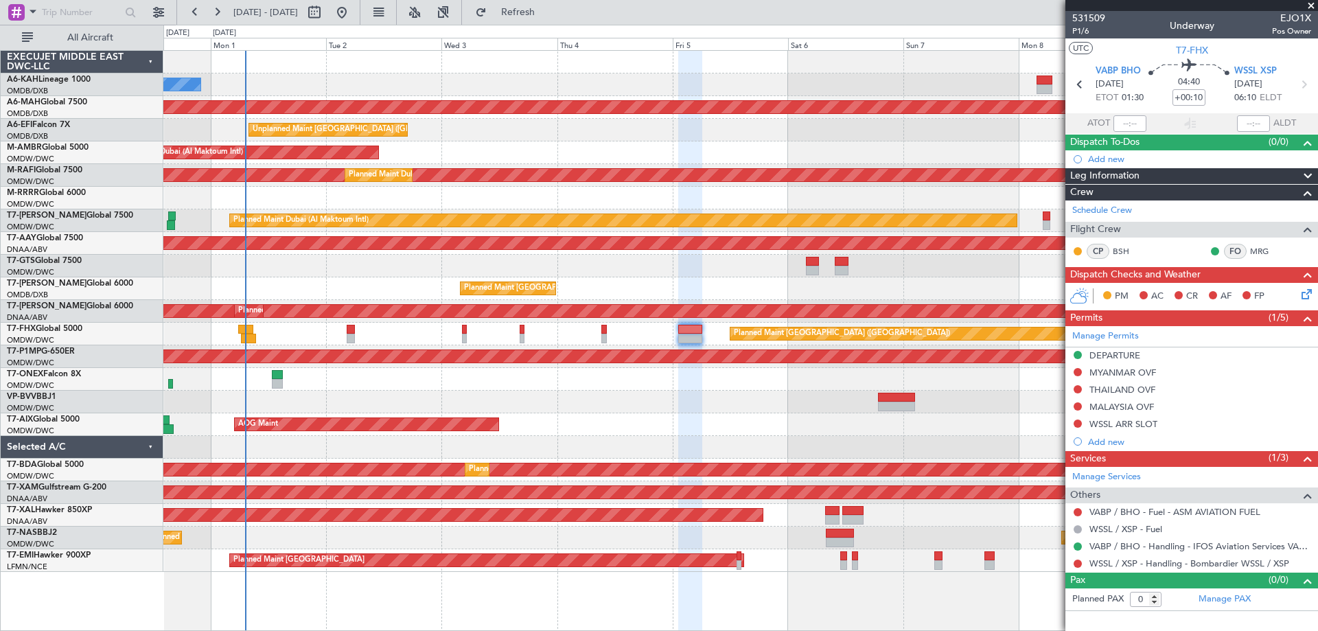
click at [578, 385] on div "No Crew Planned Maint [GEOGRAPHIC_DATA] ([GEOGRAPHIC_DATA]) Unplanned Maint [GE…" at bounding box center [740, 311] width 1154 height 521
click at [819, 437] on div at bounding box center [740, 447] width 1154 height 23
click at [761, 424] on div "AOG Maint Unplanned Maint [GEOGRAPHIC_DATA] Oberpfaffenhofen" at bounding box center [740, 424] width 1154 height 23
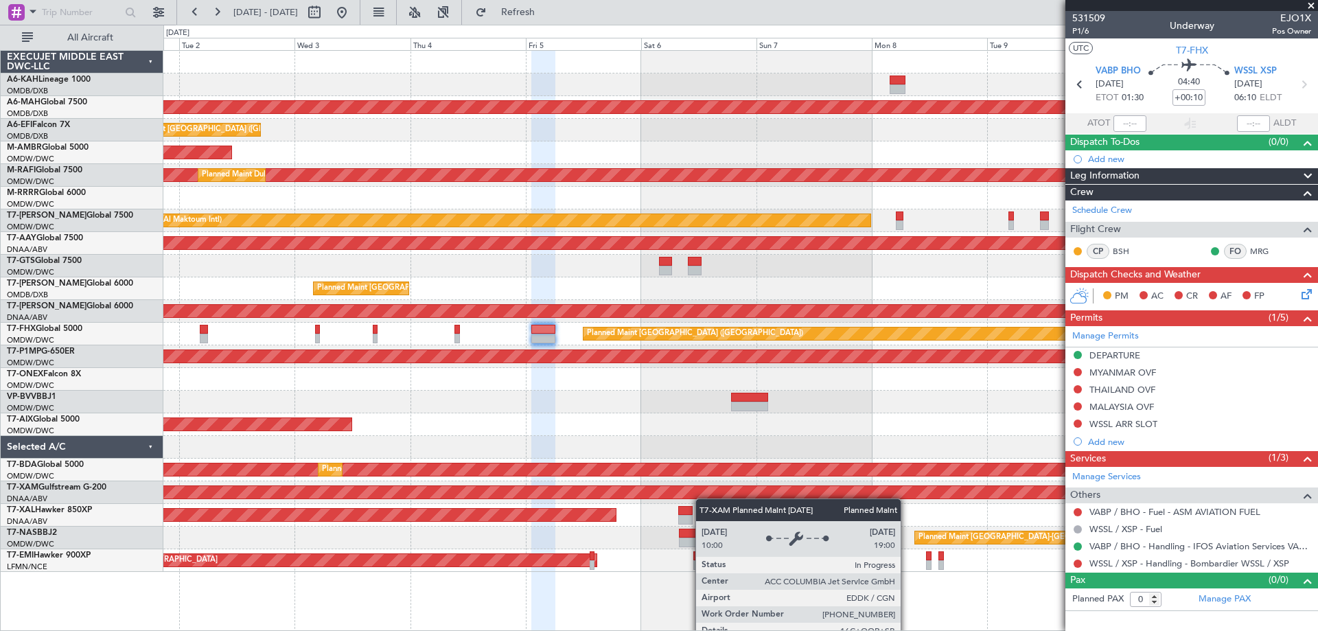
click at [748, 499] on div "No Crew Planned Maint [GEOGRAPHIC_DATA] ([GEOGRAPHIC_DATA]) Unplanned Maint [GE…" at bounding box center [740, 311] width 1154 height 521
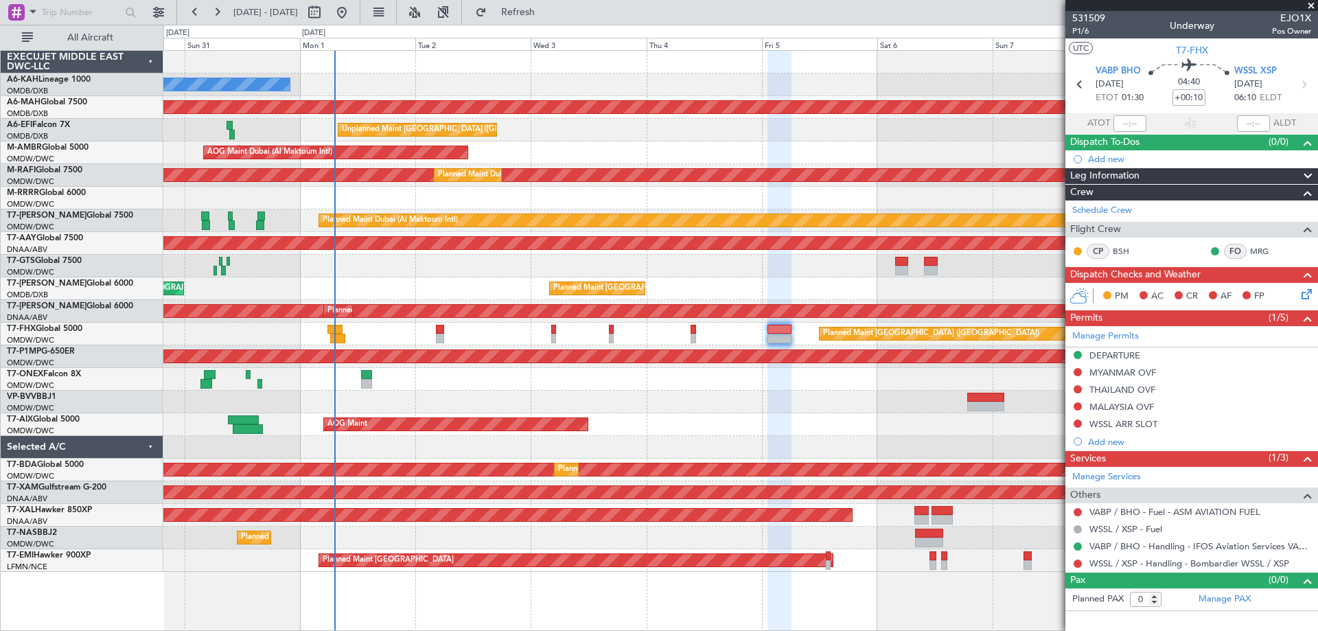
click at [748, 532] on div "No Crew Planned Maint [GEOGRAPHIC_DATA] ([GEOGRAPHIC_DATA]) Planned Maint [GEOG…" at bounding box center [740, 311] width 1154 height 521
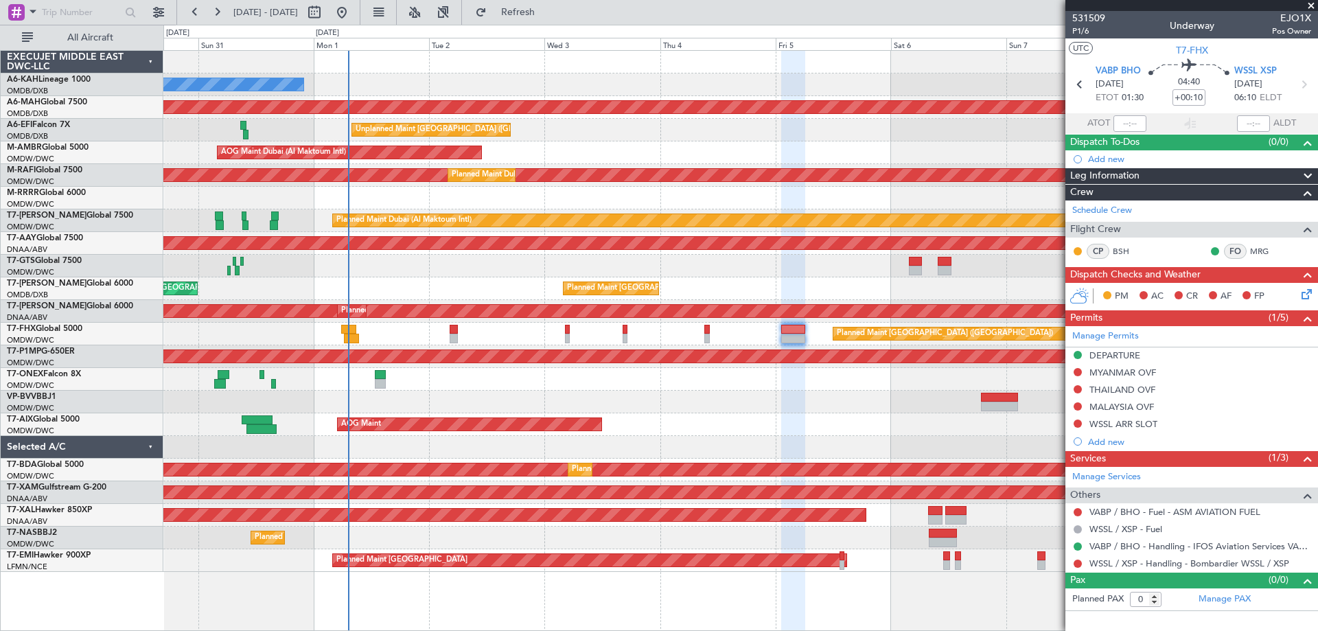
click at [689, 399] on div "Planned Maint Dubai (Al Maktoum Intl)" at bounding box center [740, 402] width 1154 height 23
click at [1178, 543] on link "VABP / BHO - Handling - IFOS Aviation Services VABP/BHP" at bounding box center [1201, 546] width 222 height 12
click at [1099, 338] on link "Manage Permits" at bounding box center [1106, 337] width 67 height 14
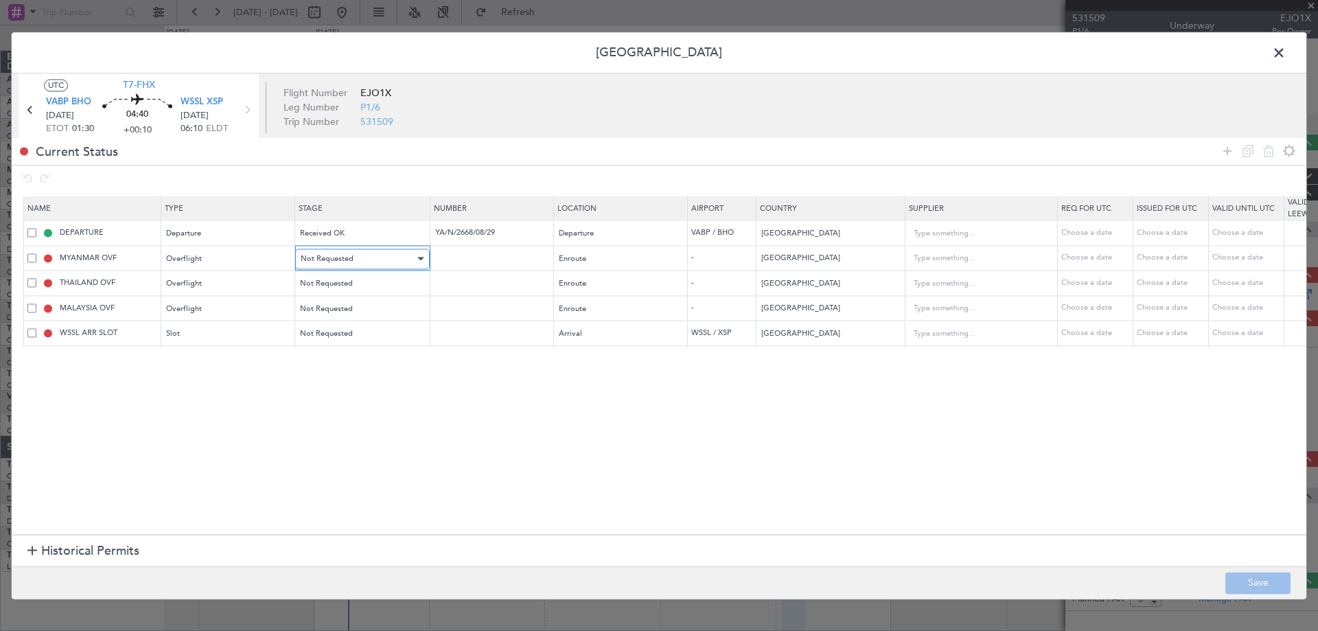
click at [349, 254] on span "Not Requested" at bounding box center [327, 258] width 53 height 10
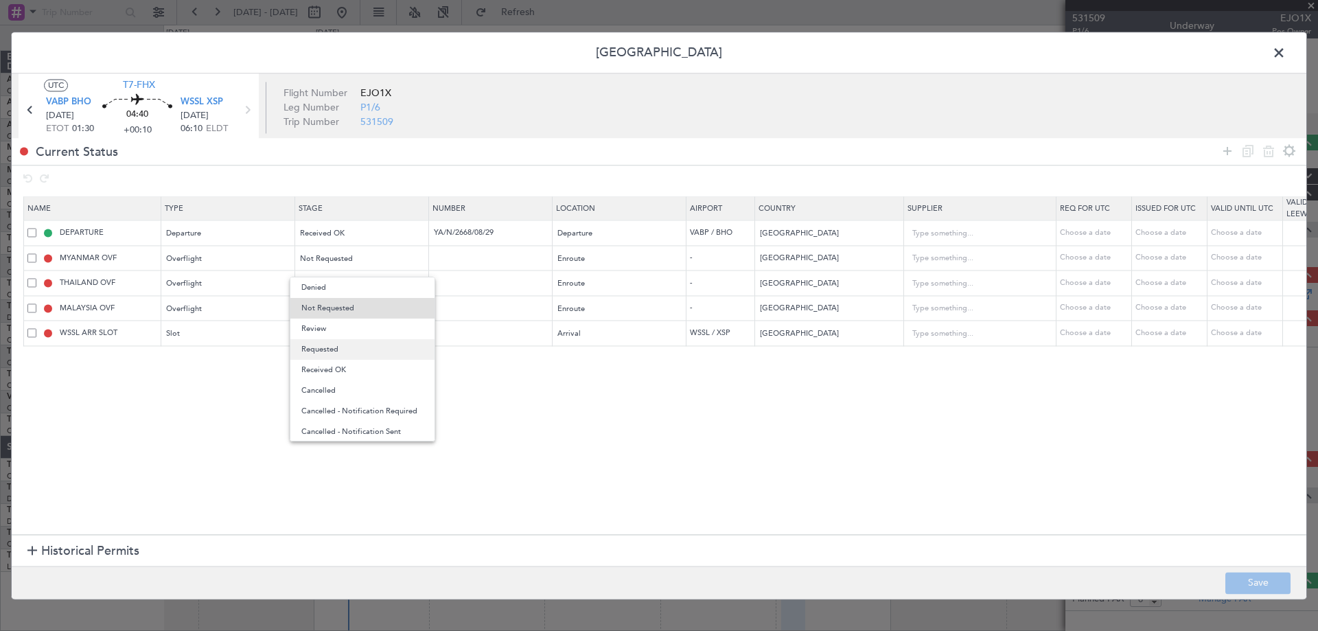
click at [340, 347] on span "Requested" at bounding box center [362, 349] width 122 height 21
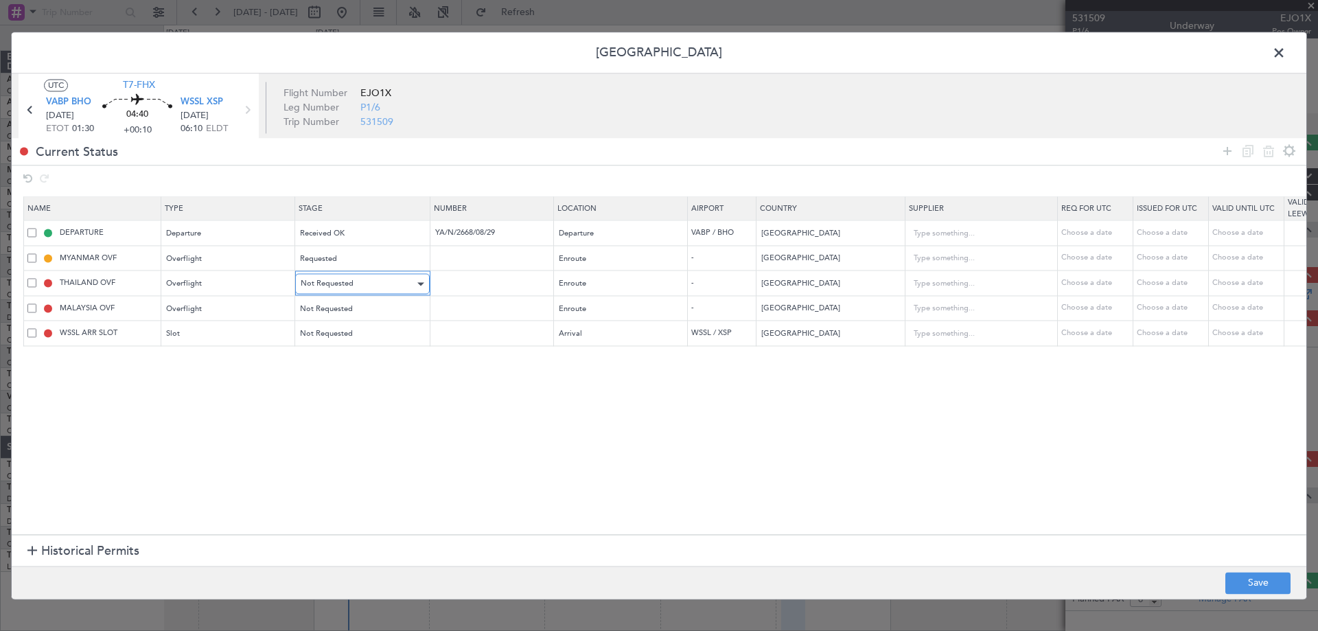
click at [345, 279] on span "Not Requested" at bounding box center [327, 284] width 53 height 10
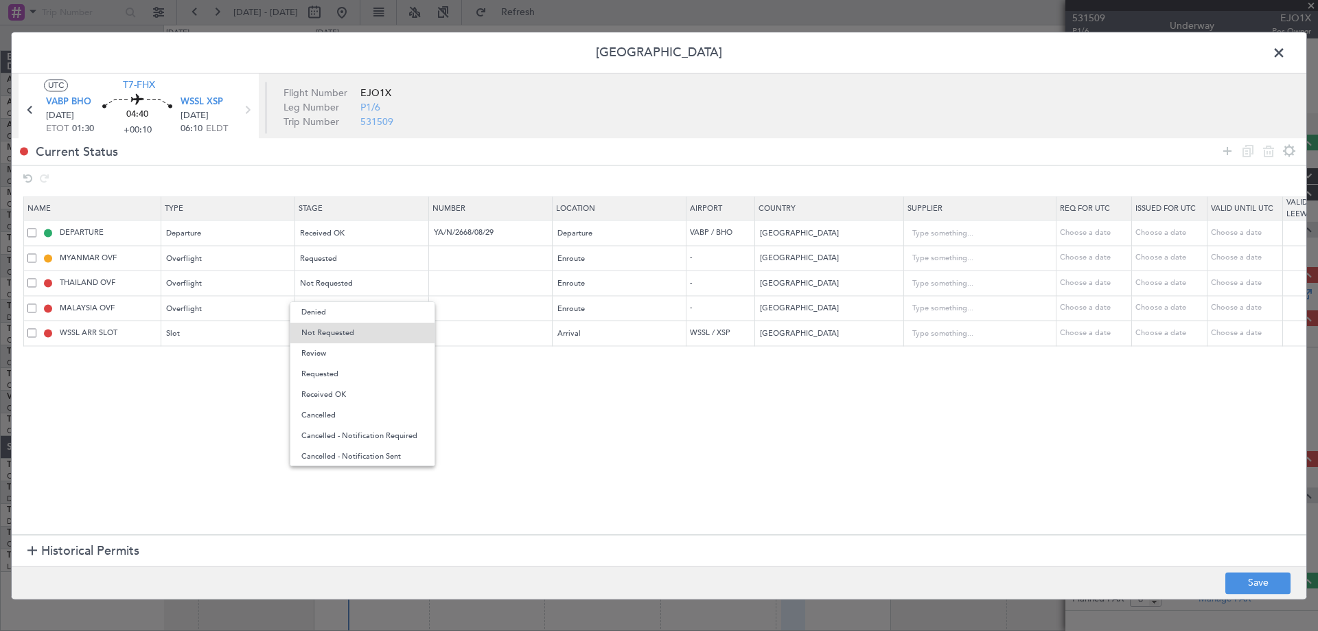
drag, startPoint x: 325, startPoint y: 369, endPoint x: 336, endPoint y: 342, distance: 28.9
click at [325, 369] on span "Requested" at bounding box center [362, 374] width 122 height 21
click at [347, 296] on table "Name Type Stage Number Location Airport Country Supplier Req For Utc Issued For…" at bounding box center [899, 272] width 1752 height 150
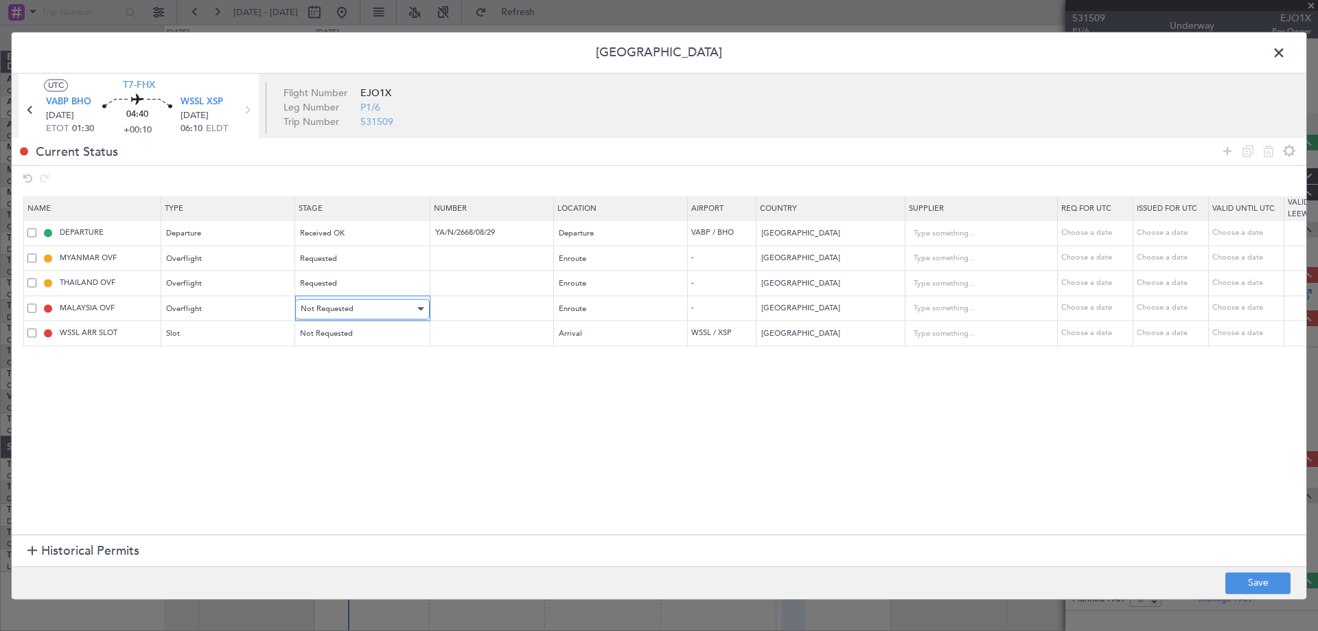
click at [345, 309] on span "Not Requested" at bounding box center [327, 309] width 53 height 10
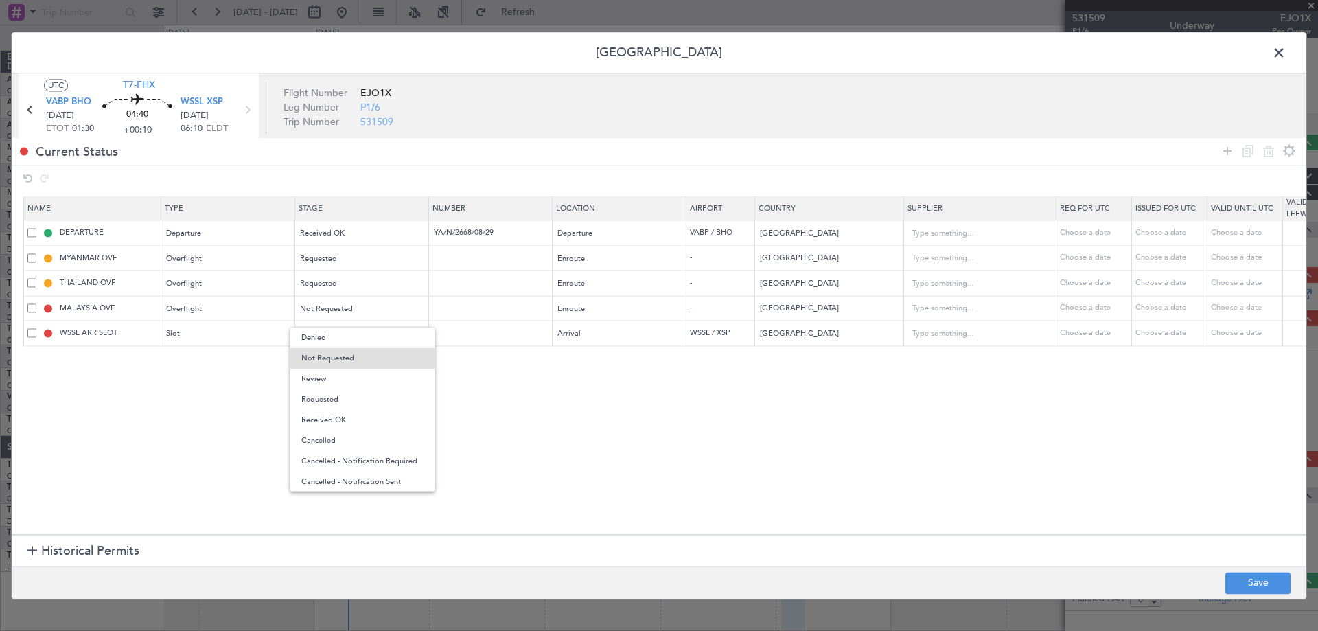
click at [347, 392] on span "Requested" at bounding box center [362, 399] width 122 height 21
click at [361, 427] on section "Name Type Stage Number Location Airport Country Supplier Req For Utc Issued For…" at bounding box center [659, 364] width 1295 height 341
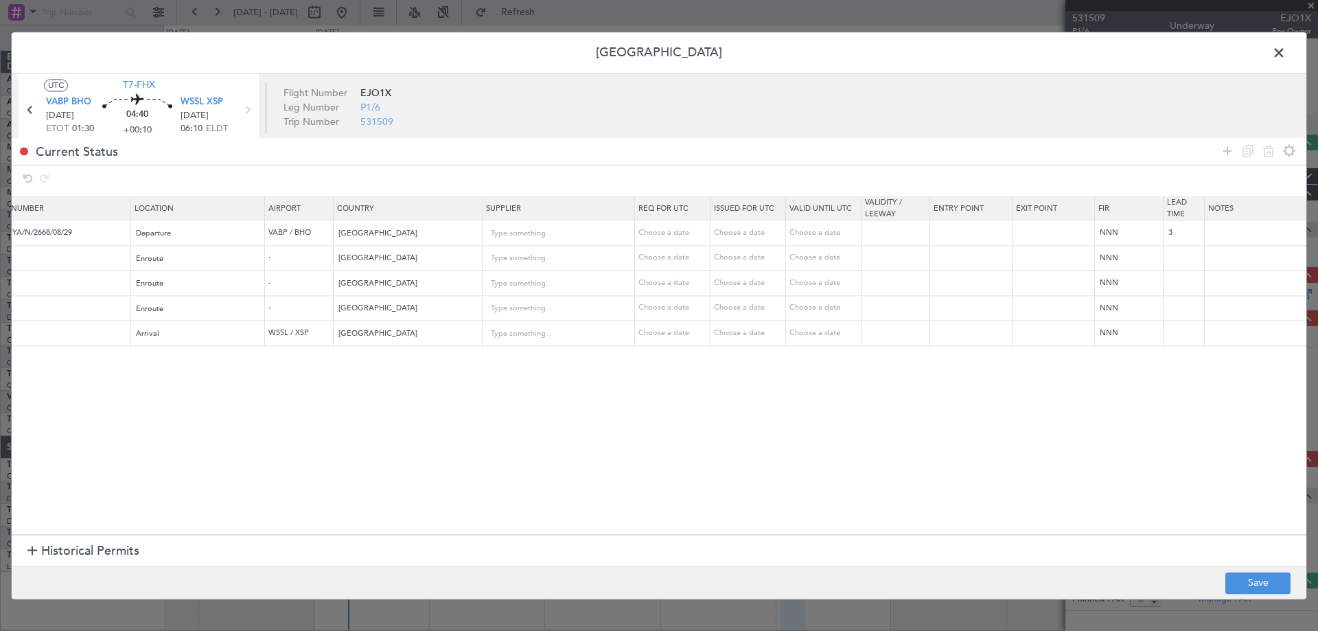
scroll to position [0, 469]
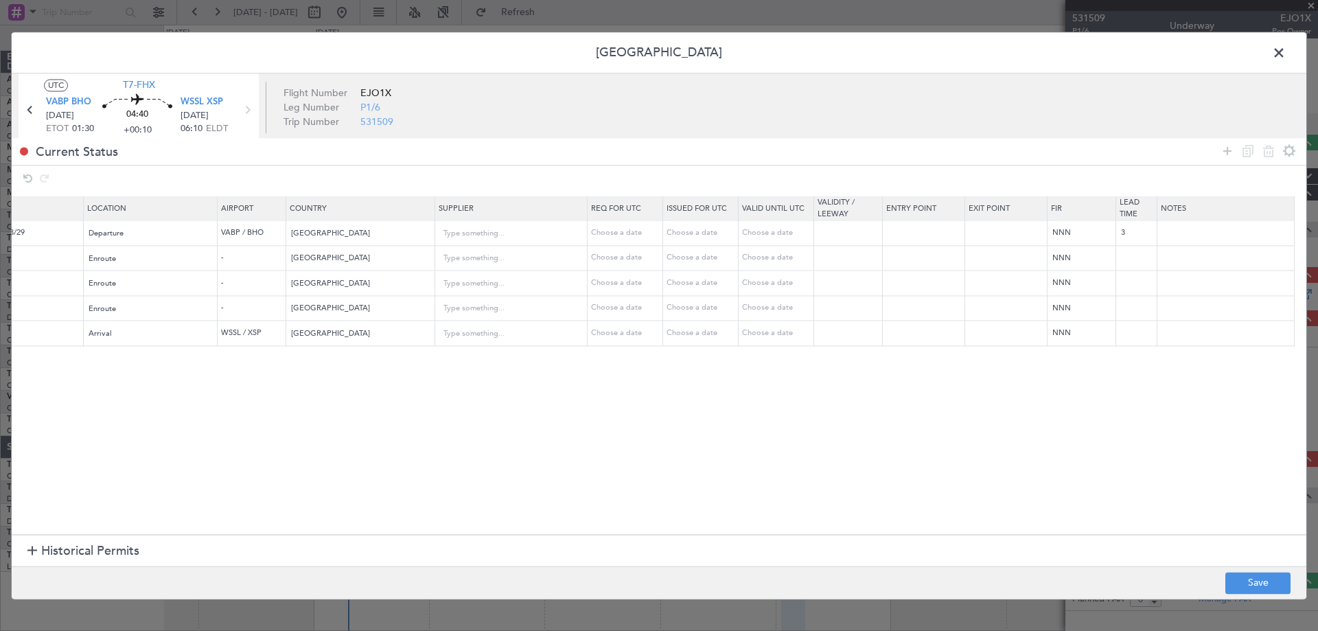
click at [1204, 246] on td at bounding box center [1226, 258] width 137 height 25
click at [1200, 253] on input "text" at bounding box center [1226, 258] width 137 height 21
type input "JBS V1 [DATE]"
click at [1182, 290] on input "text" at bounding box center [1226, 283] width 137 height 21
paste input "JBS V1 [DATE]"
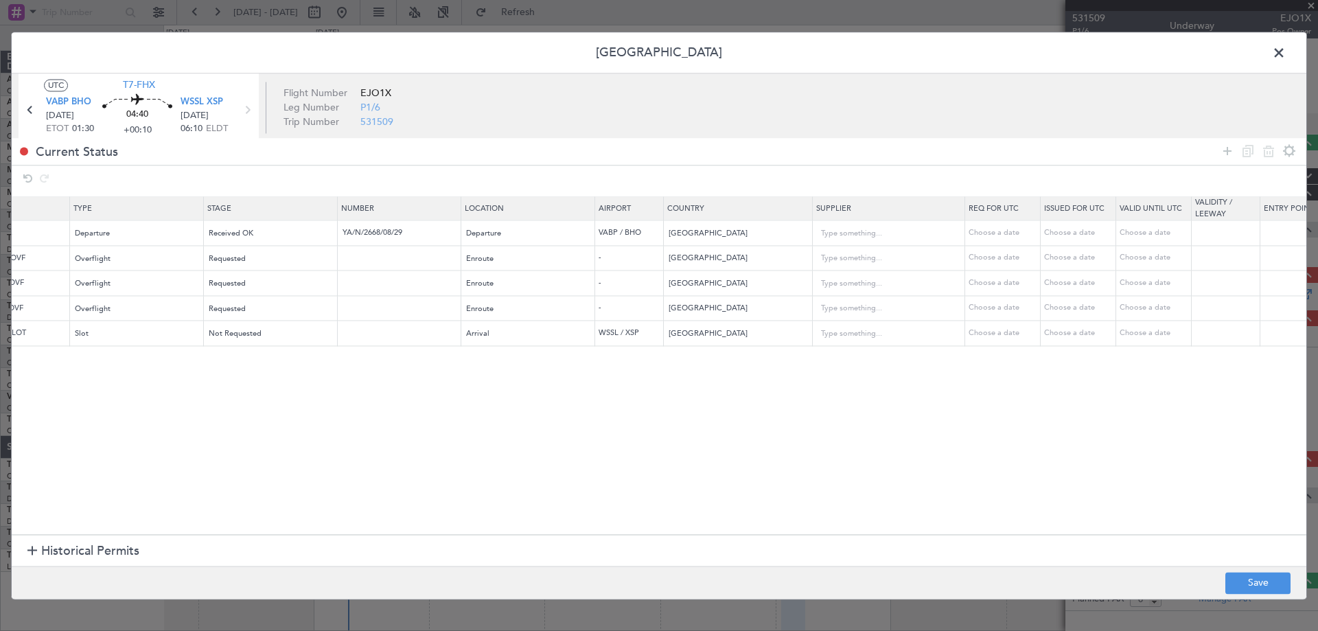
scroll to position [0, 0]
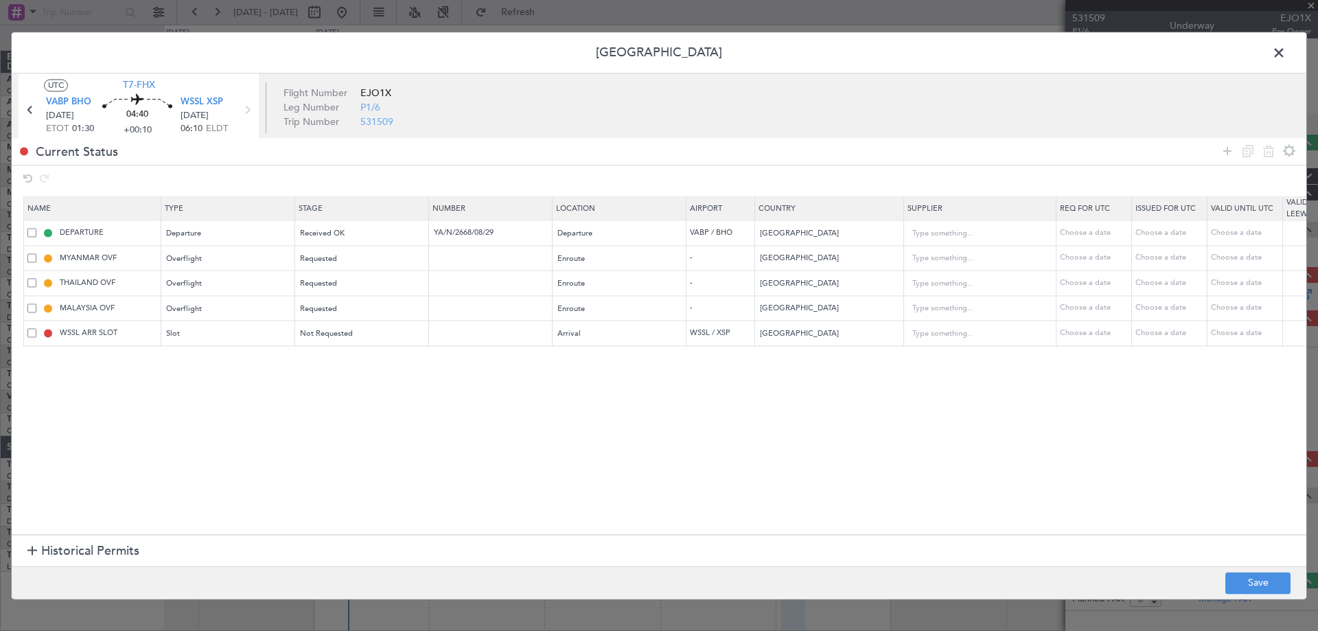
type input "JBS V1 [DATE]"
click at [1257, 568] on footer "Save" at bounding box center [659, 582] width 1295 height 33
click at [1259, 579] on button "Save" at bounding box center [1258, 583] width 65 height 22
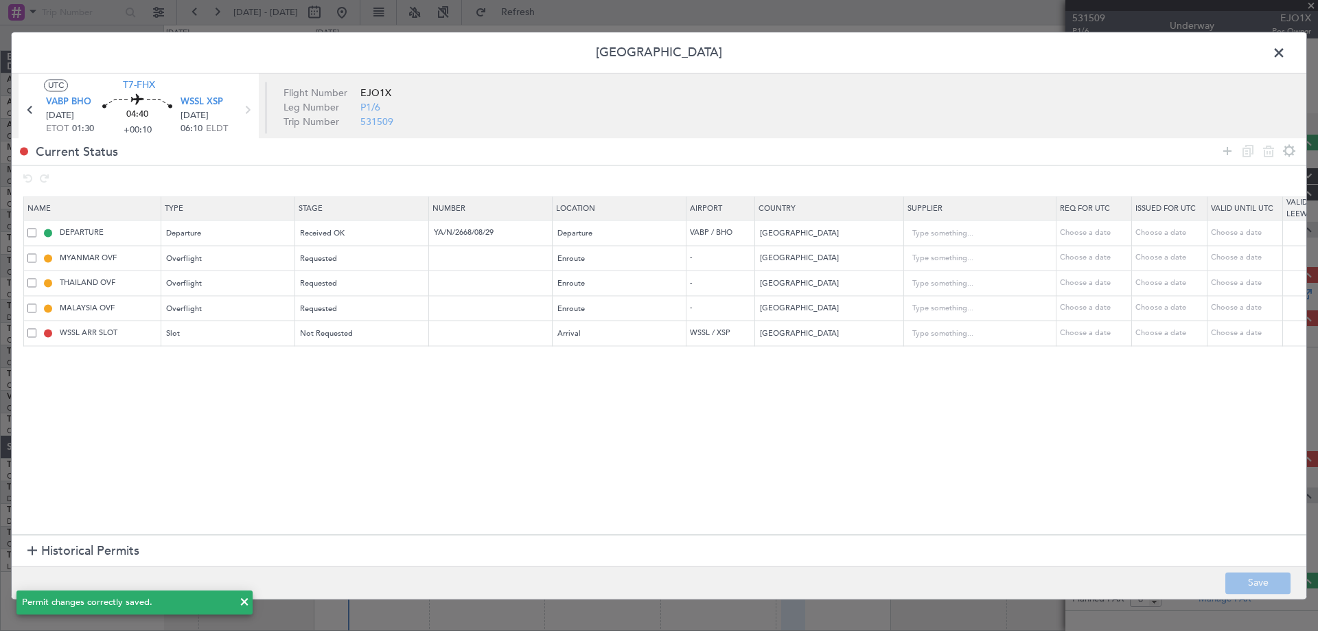
click at [1286, 57] on span at bounding box center [1286, 56] width 0 height 27
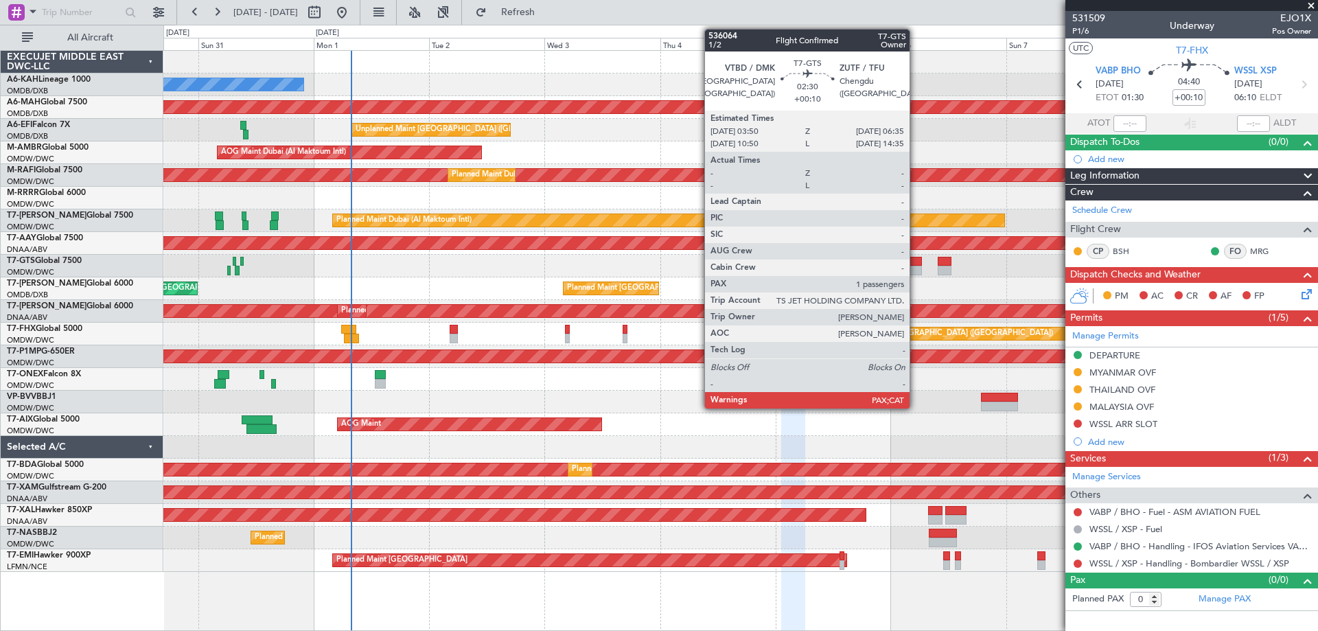
click at [916, 266] on div at bounding box center [916, 271] width 14 height 10
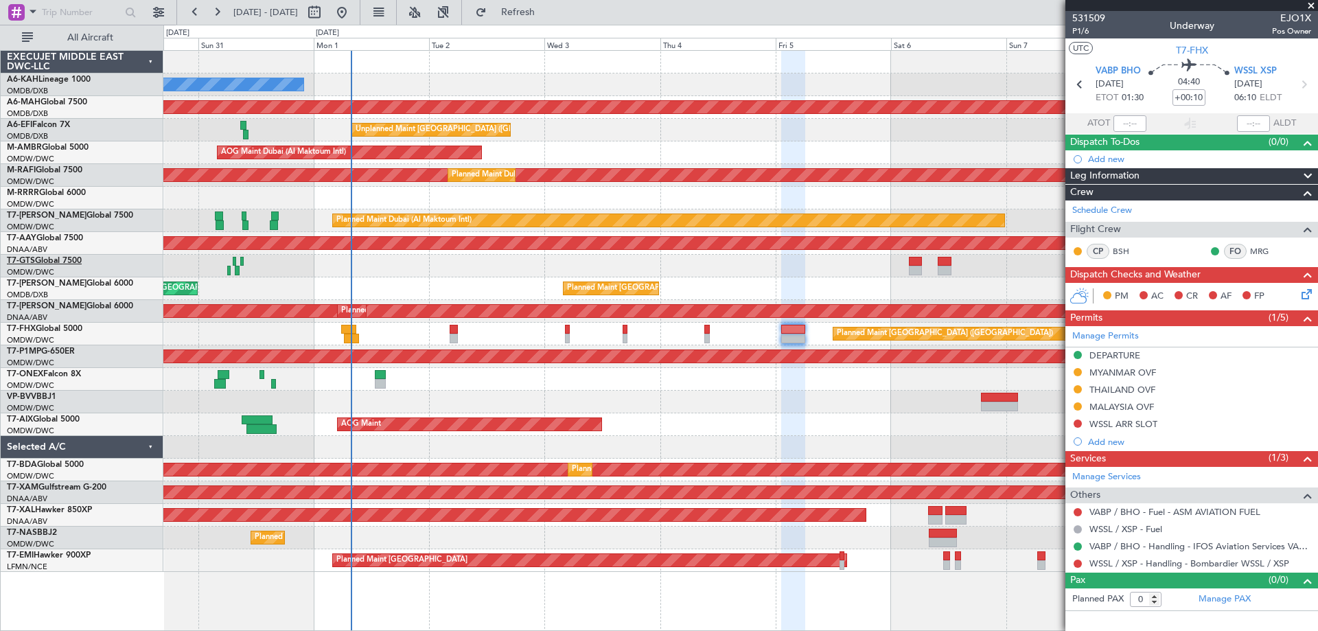
click at [52, 262] on link "T7-GTS Global 7500" at bounding box center [44, 261] width 75 height 8
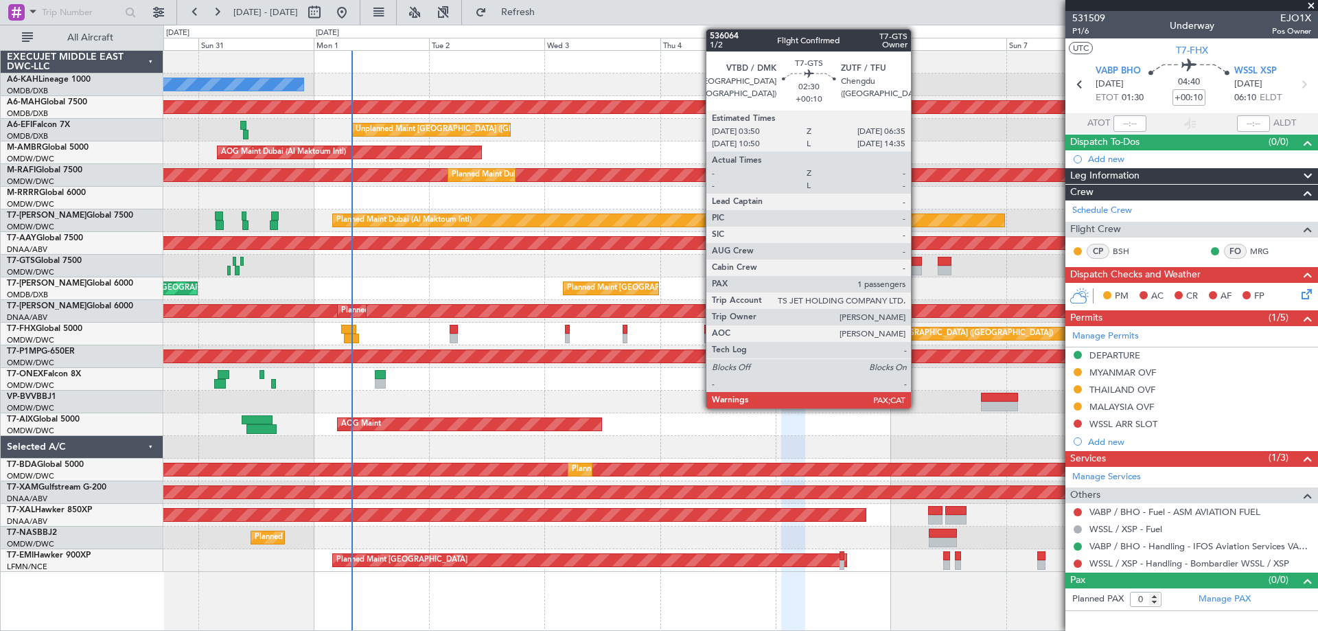
click at [917, 260] on div at bounding box center [916, 262] width 14 height 10
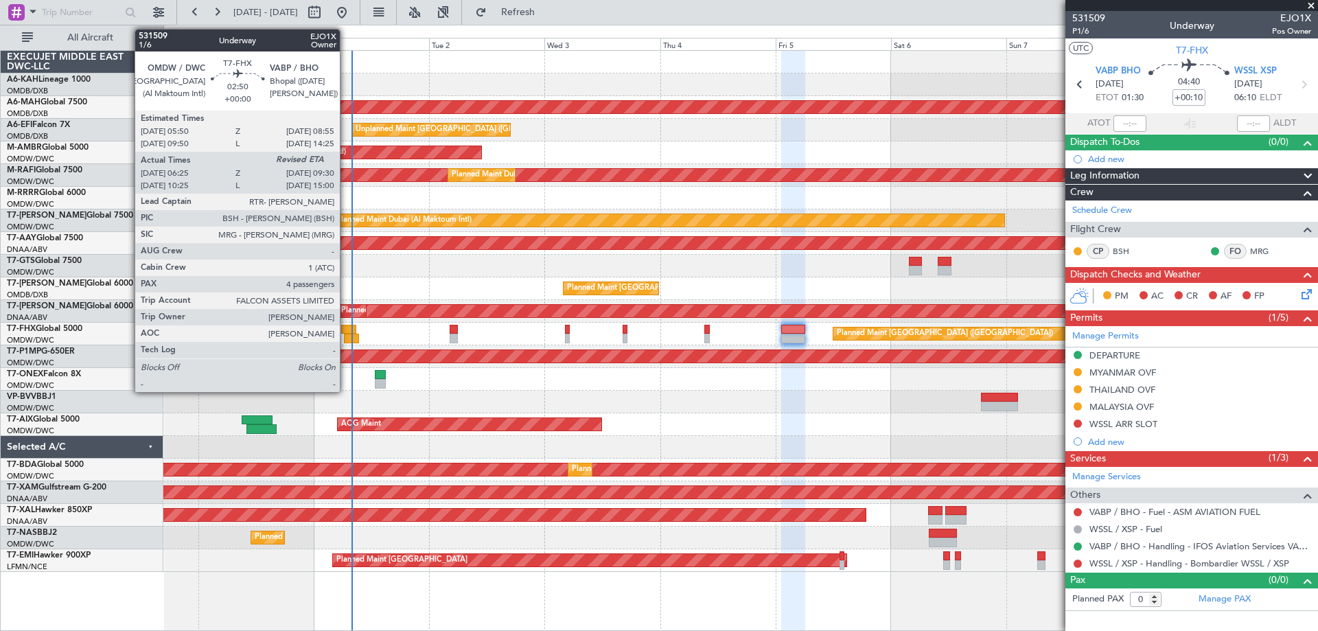
click at [346, 338] on div at bounding box center [351, 339] width 15 height 10
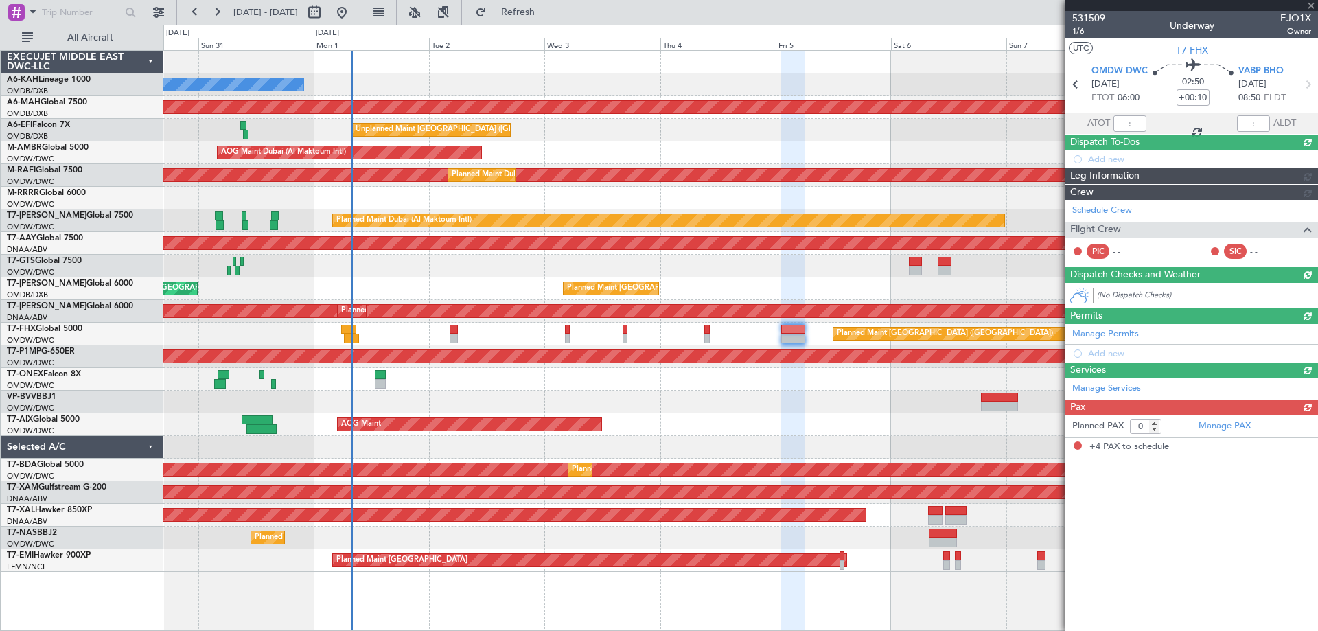
type input "06:35"
type input "4"
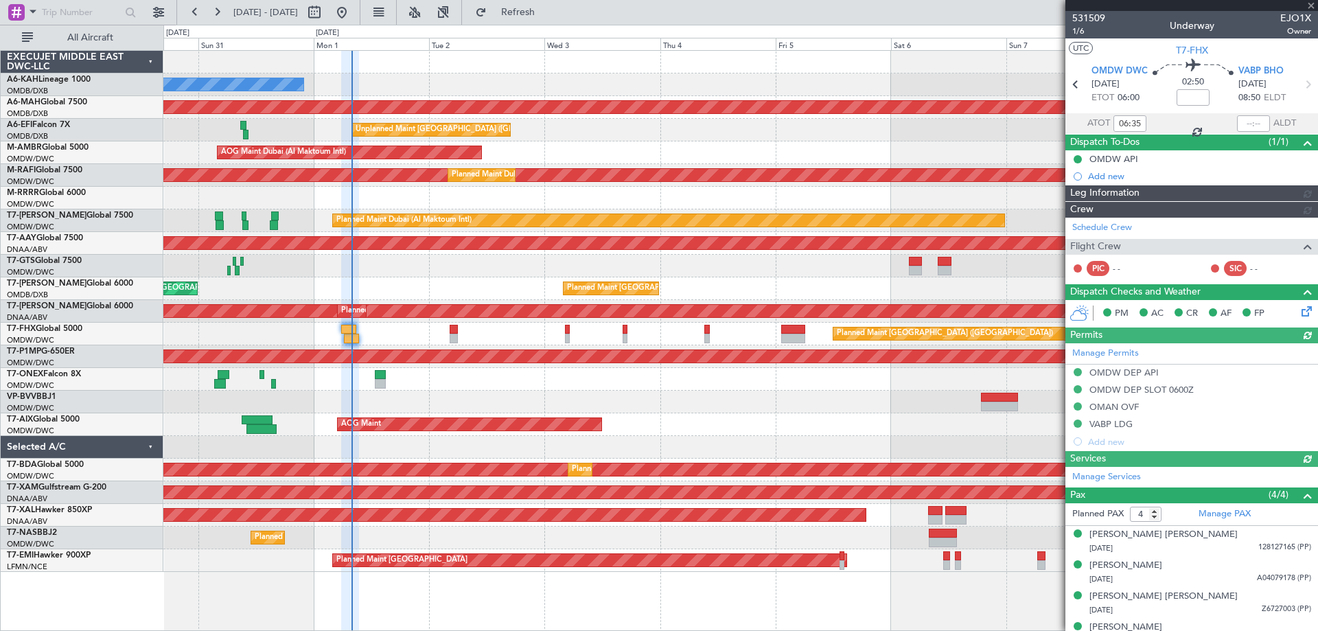
type input "[PERSON_NAME] (ANI)"
type input "7053"
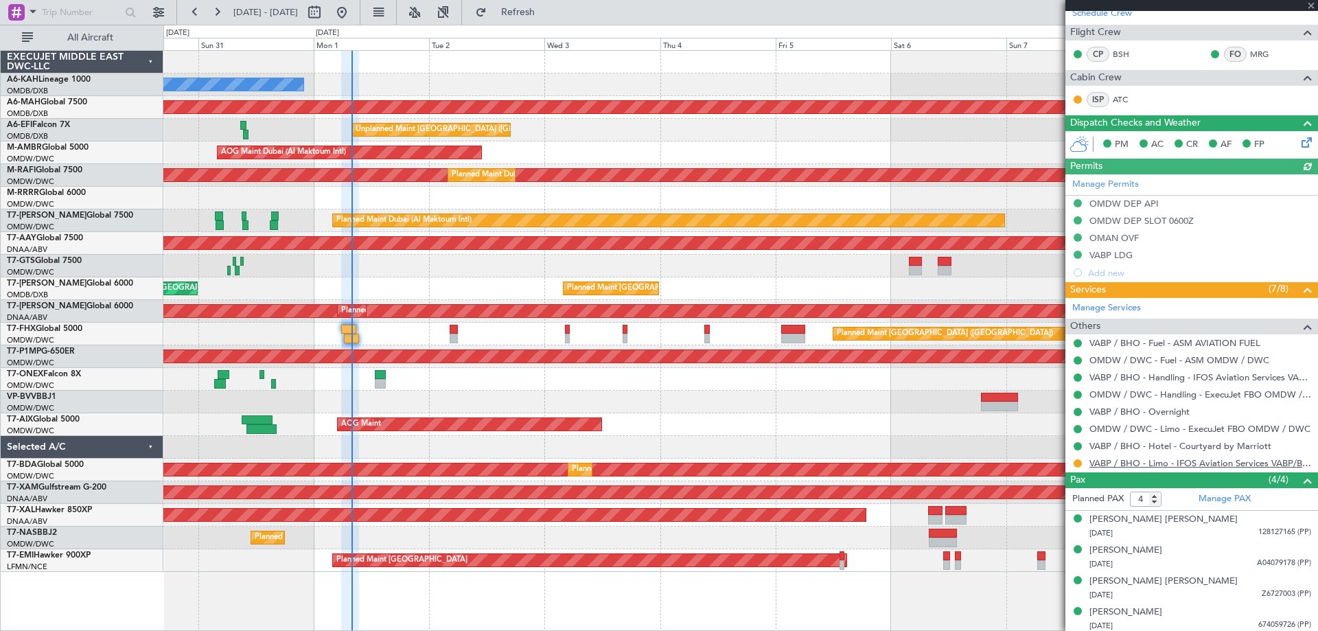
scroll to position [217, 0]
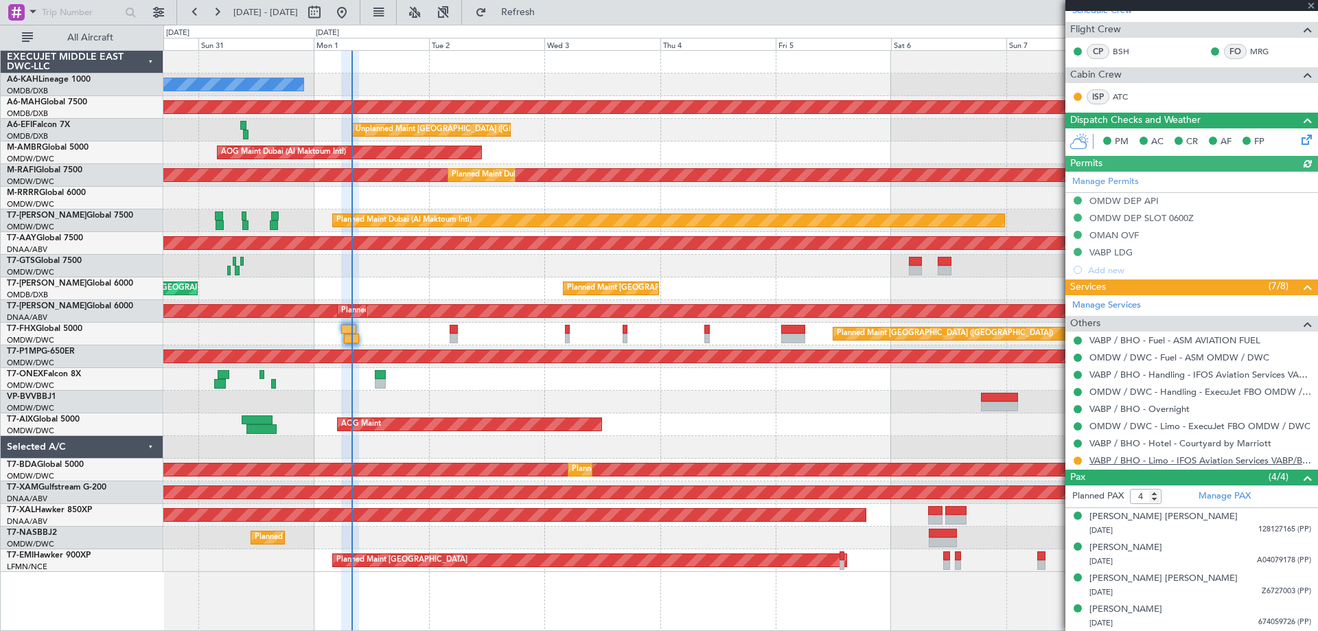
click at [1132, 460] on link "VABP / BHO - Limo - IFOS Aviation Services VABP/BHP" at bounding box center [1201, 461] width 222 height 12
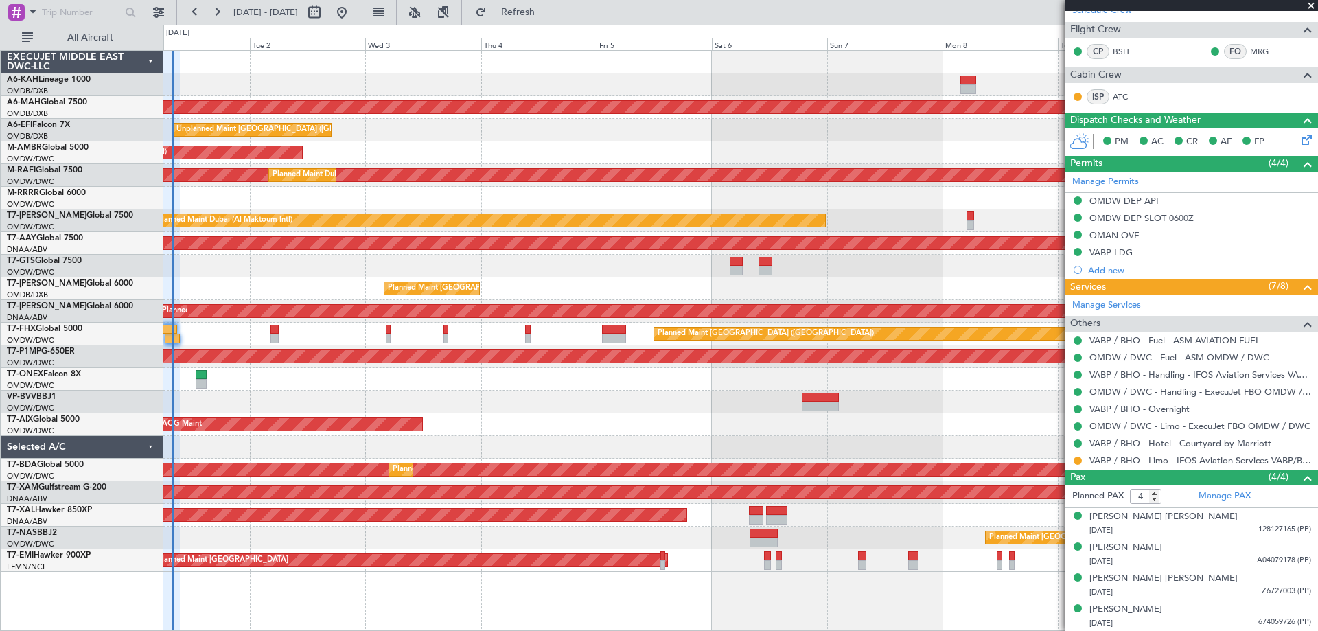
click at [516, 189] on div at bounding box center [740, 198] width 1154 height 23
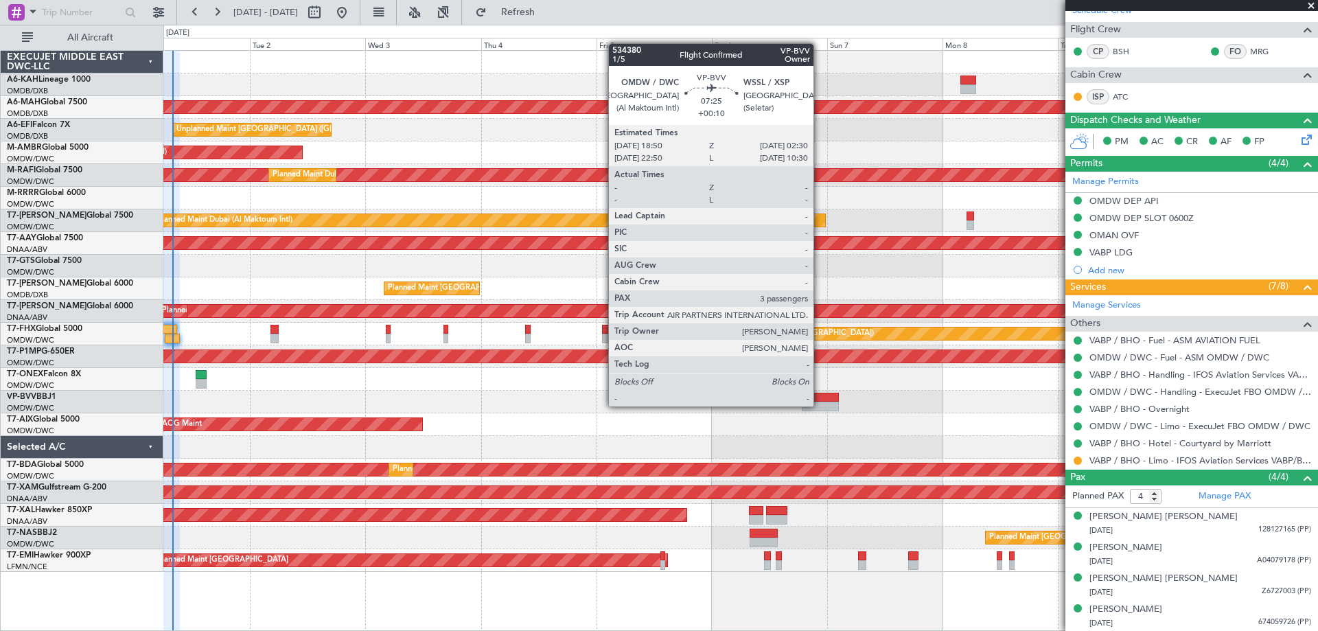
click at [820, 405] on div at bounding box center [820, 407] width 37 height 10
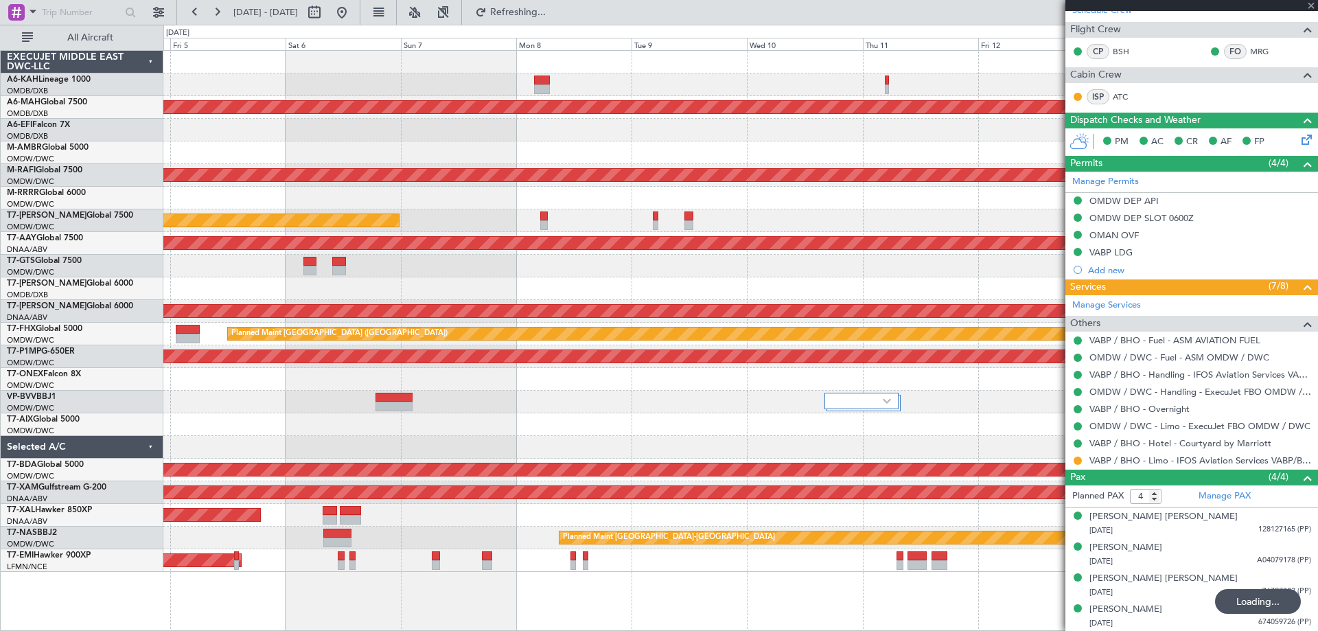
click at [287, 363] on div "Planned Maint [GEOGRAPHIC_DATA] ([GEOGRAPHIC_DATA] Intl) Unplanned Maint [GEOGR…" at bounding box center [740, 311] width 1154 height 521
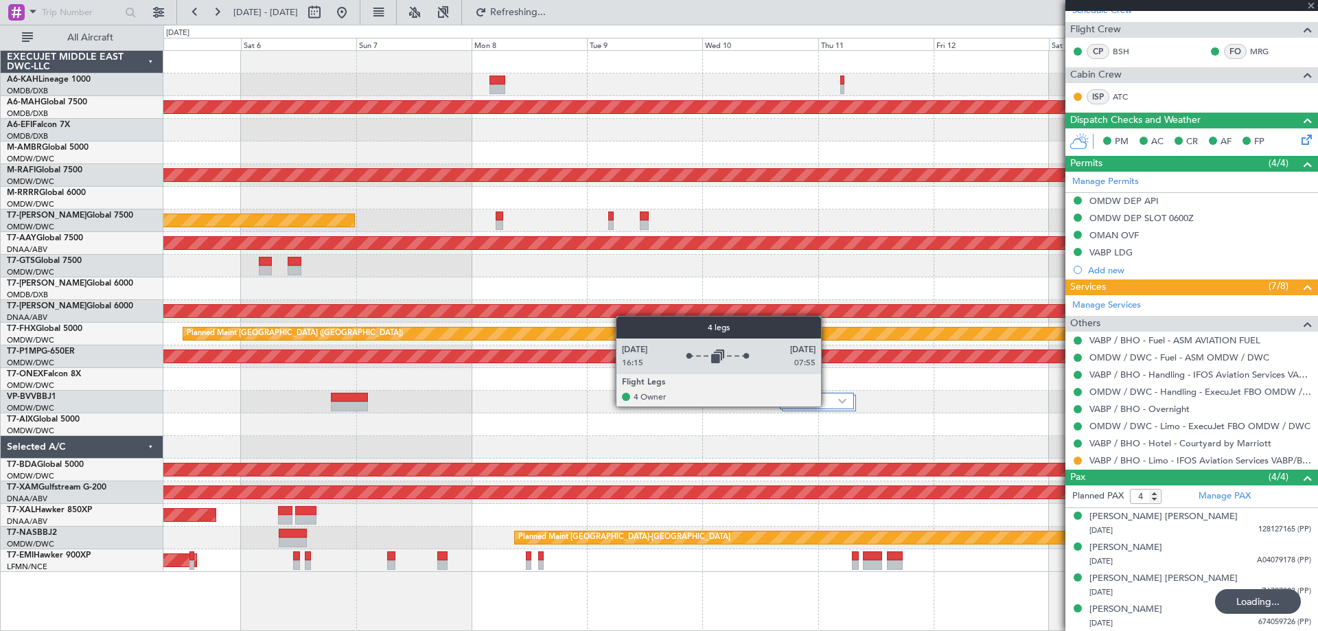
type input "+00:10"
type input "3"
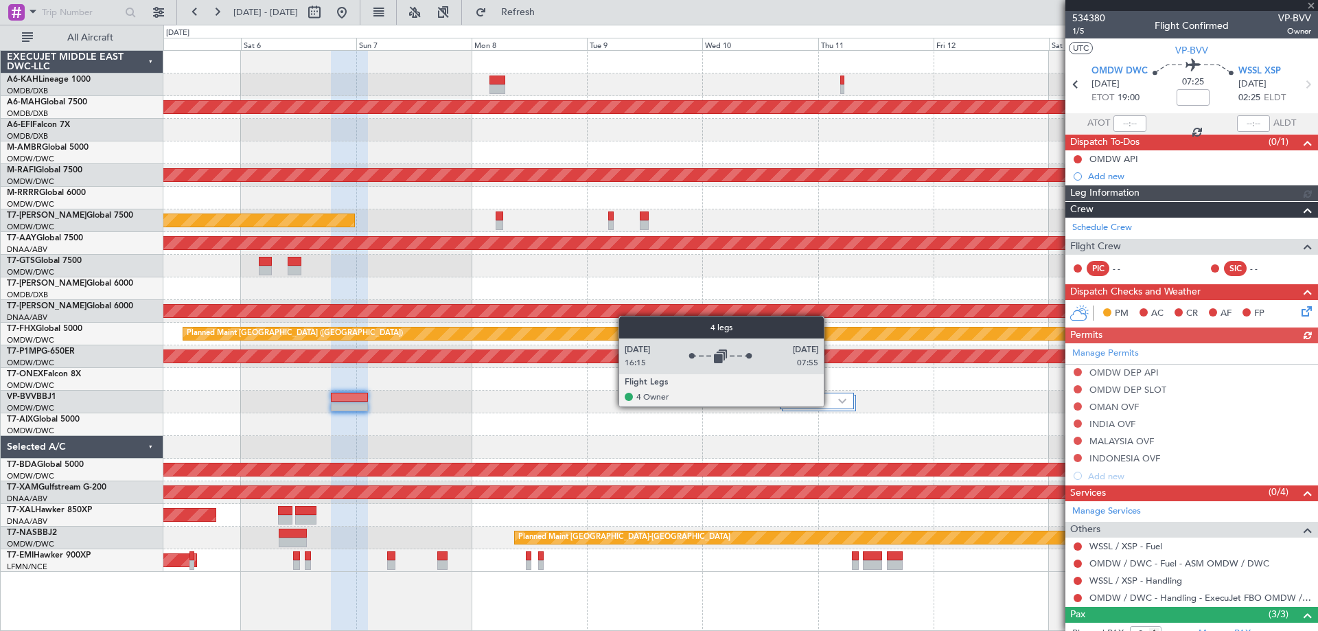
type input "06:35"
type input "4"
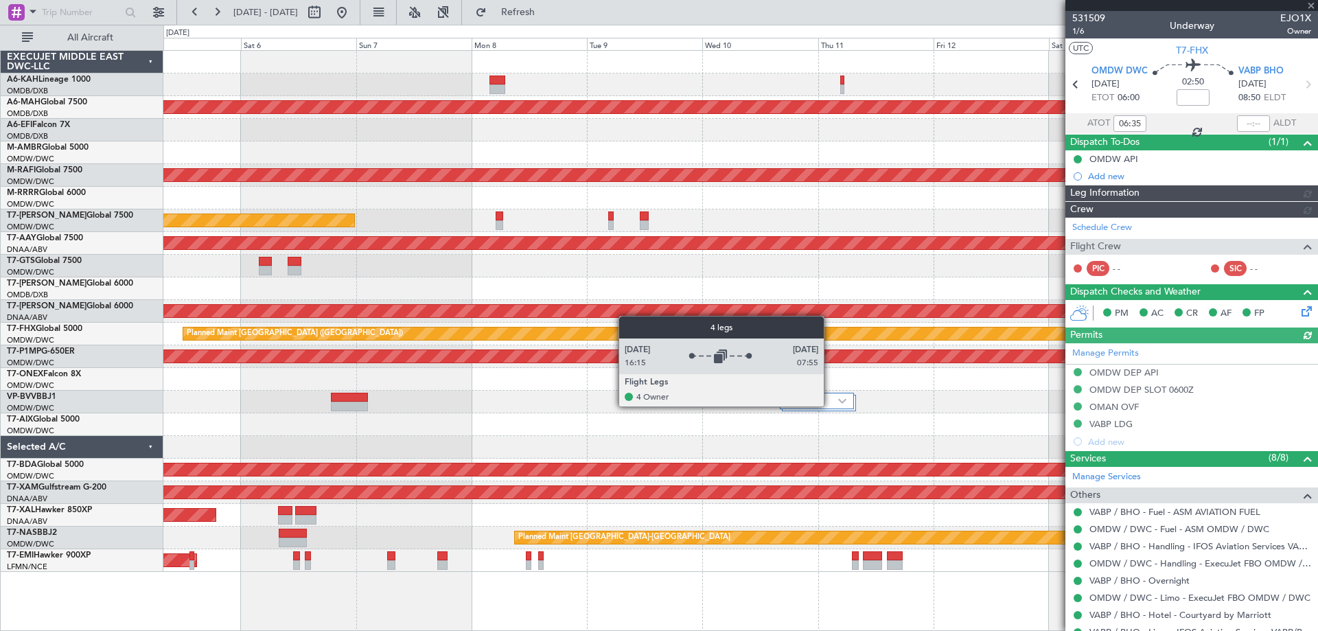
click at [830, 406] on div at bounding box center [816, 401] width 73 height 16
type input "[PERSON_NAME] (ANI)"
type input "7053"
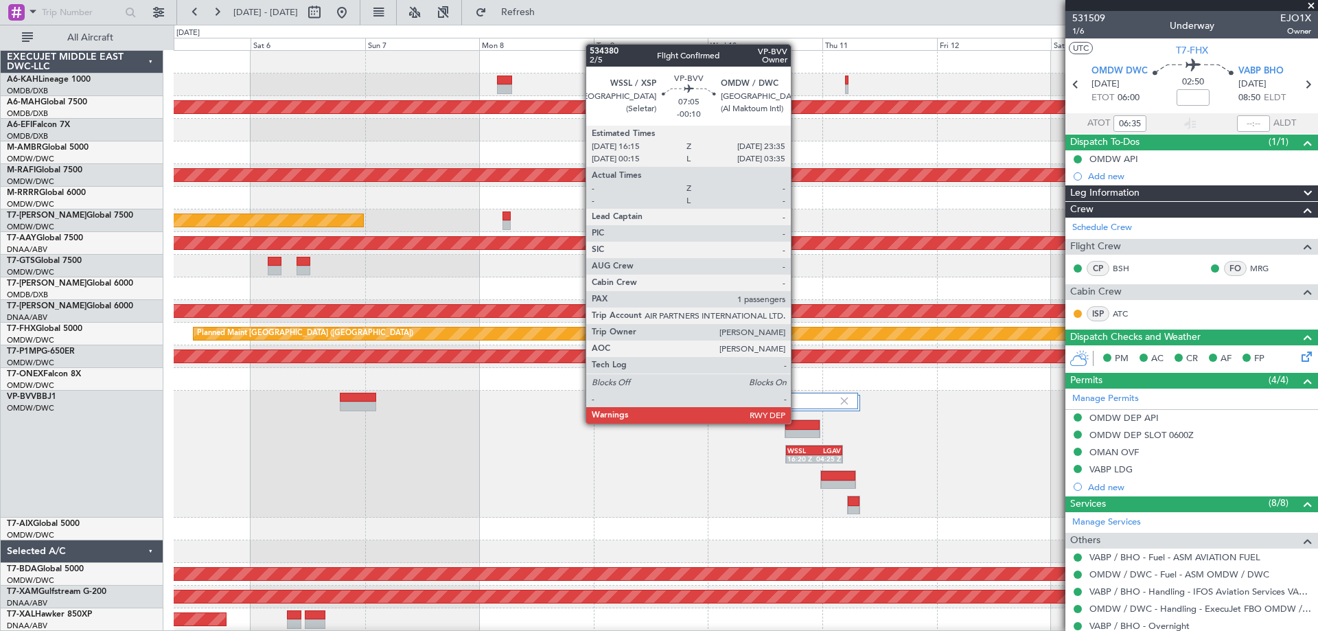
click at [797, 422] on div at bounding box center [803, 425] width 34 height 10
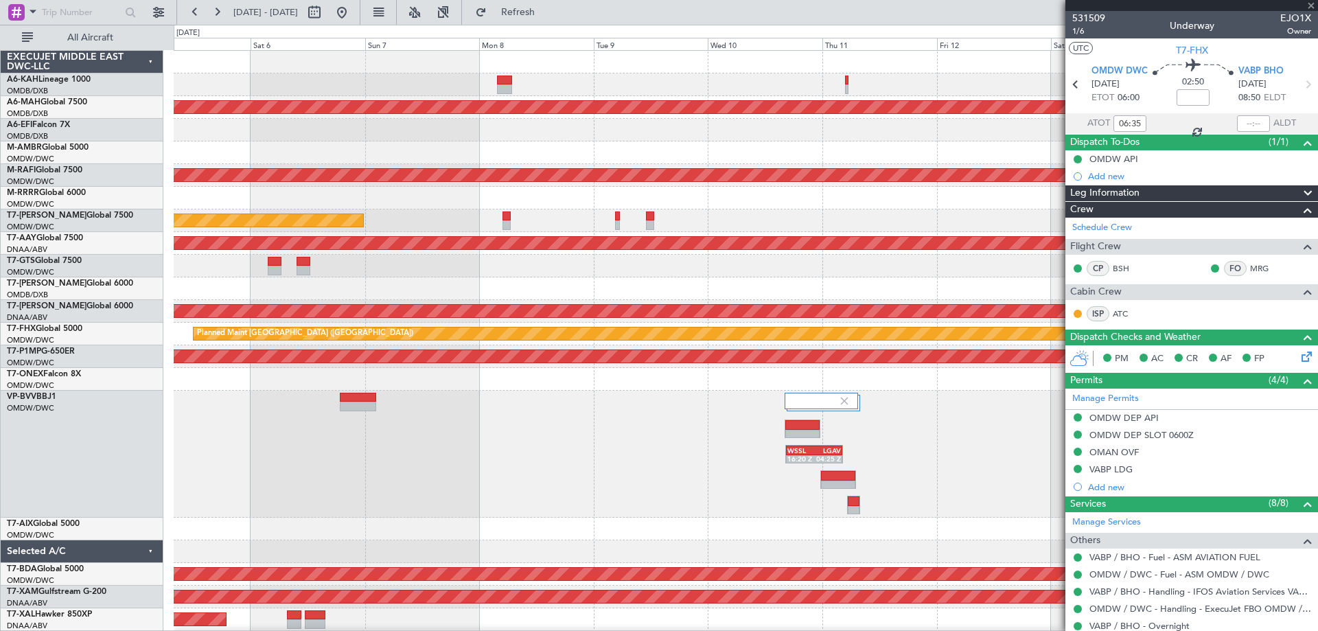
type input "-00:10"
type input "1"
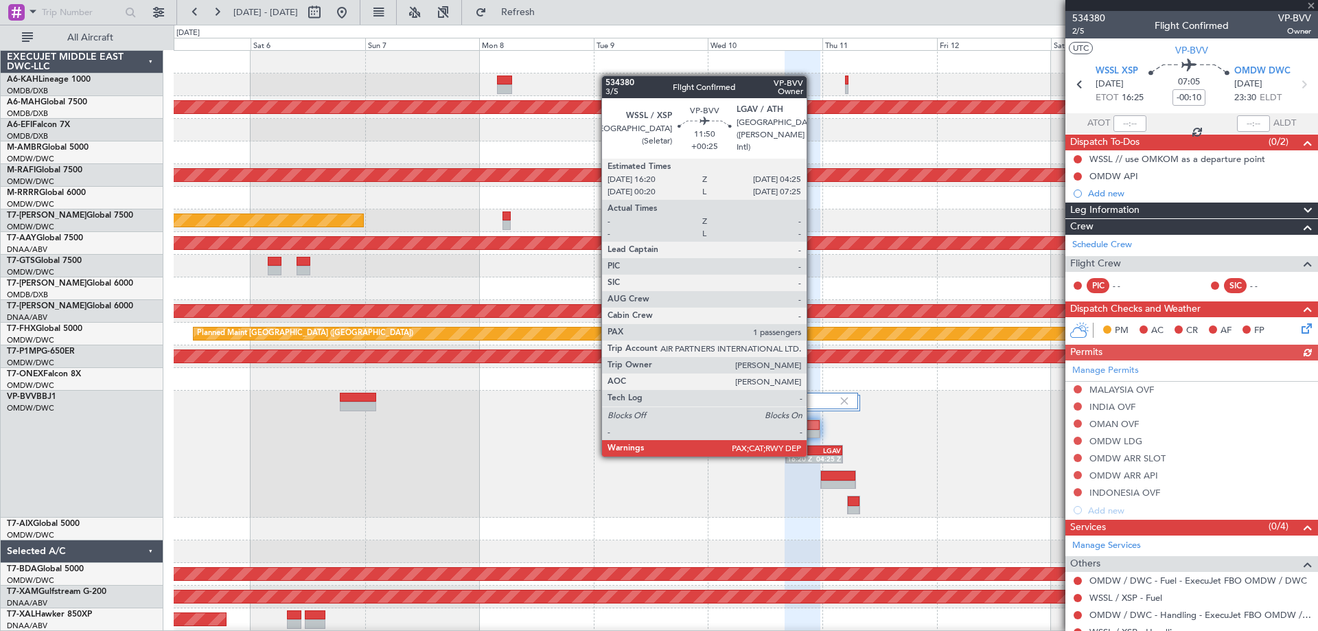
click at [813, 455] on div "16:20 Z" at bounding box center [801, 459] width 27 height 8
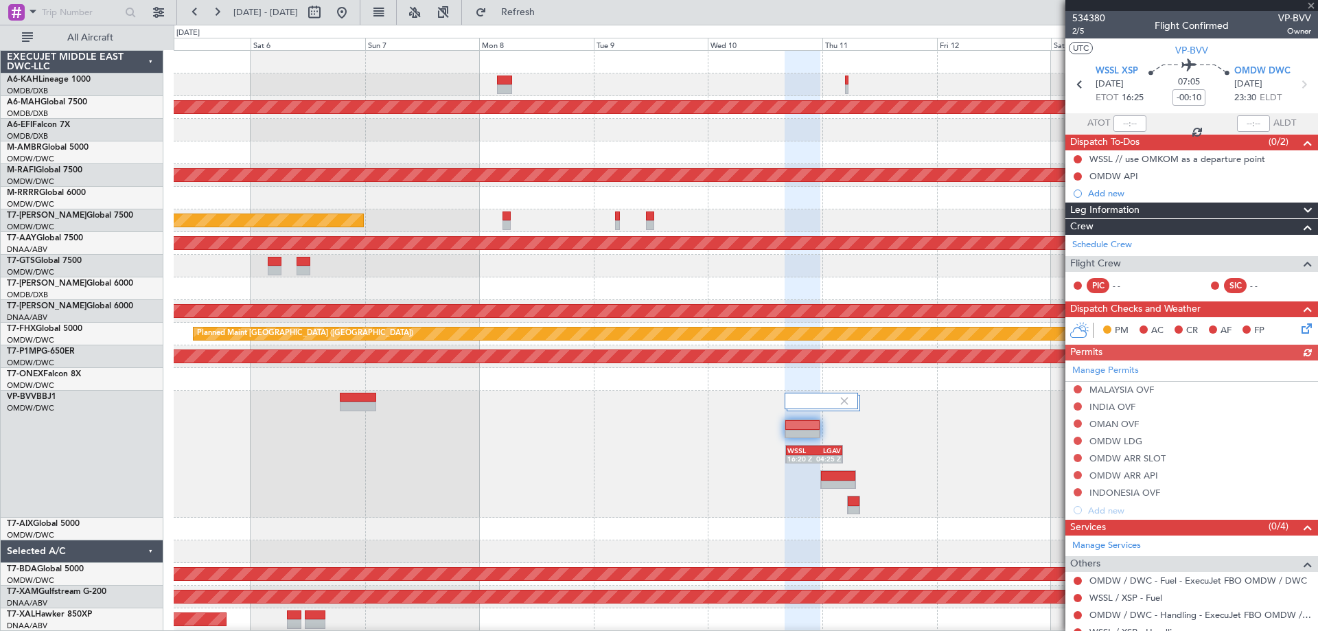
type input "+00:25"
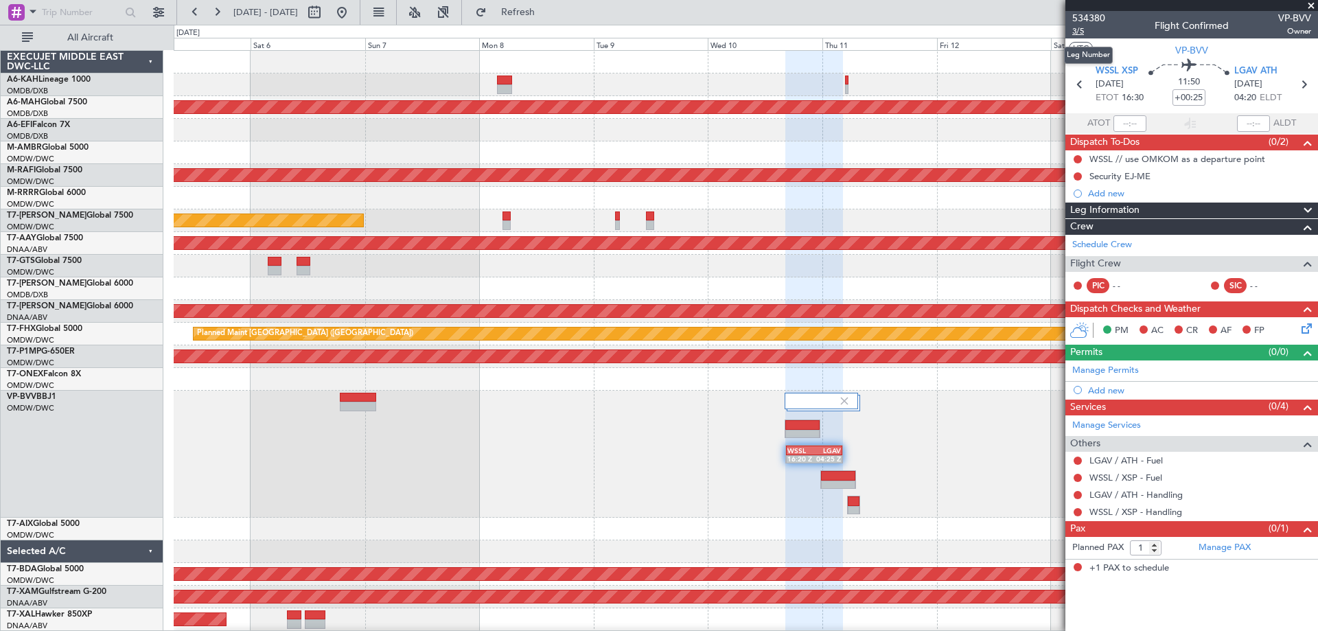
click at [1082, 31] on span "3/5" at bounding box center [1089, 31] width 33 height 12
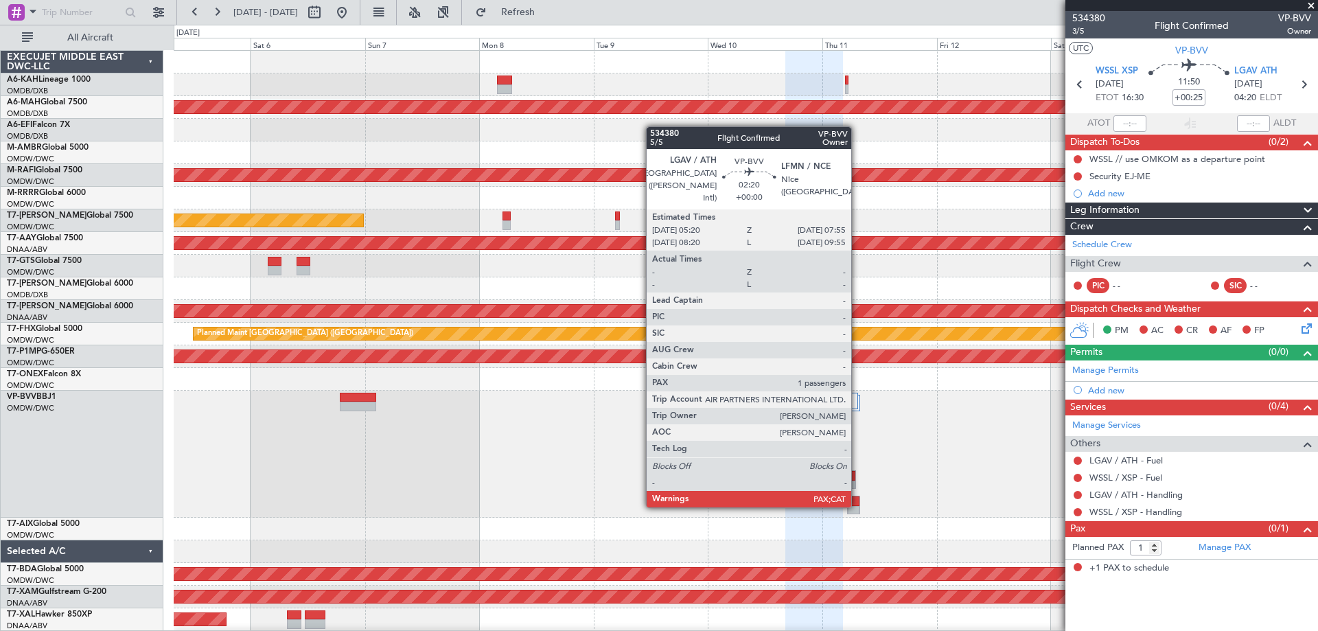
click at [858, 506] on div at bounding box center [853, 511] width 11 height 10
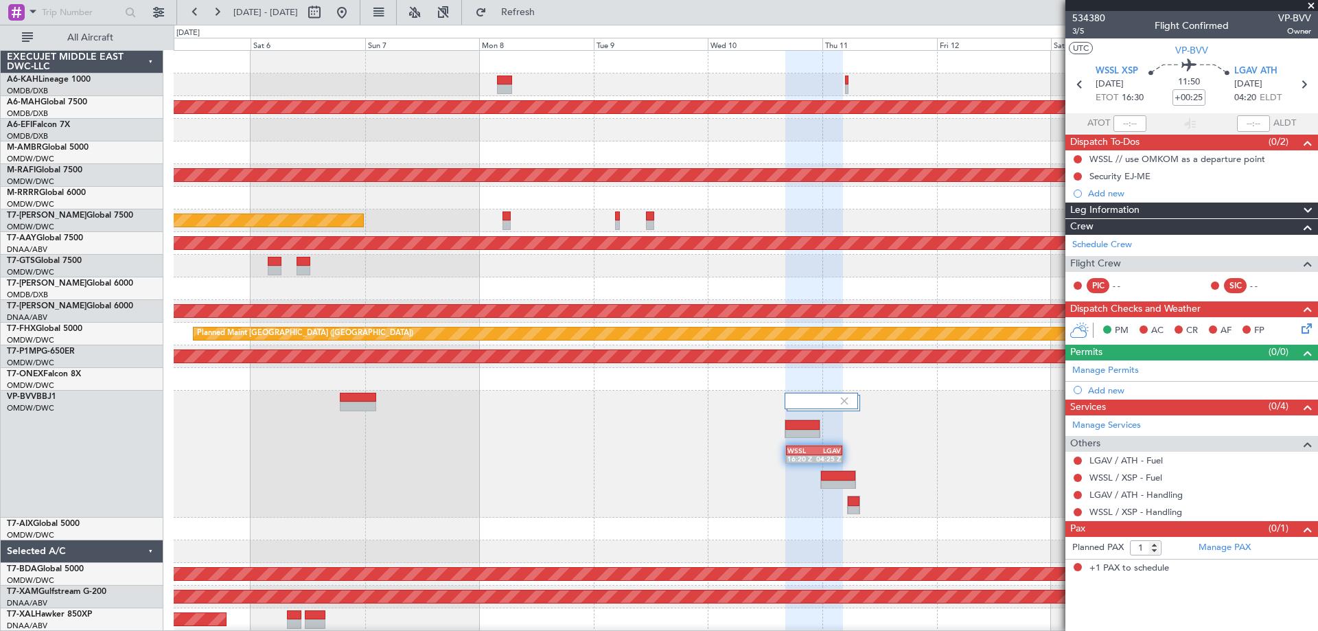
click at [558, 24] on fb-refresh-button "Refresh" at bounding box center [510, 12] width 96 height 25
click at [547, 17] on span "Refresh" at bounding box center [519, 13] width 58 height 10
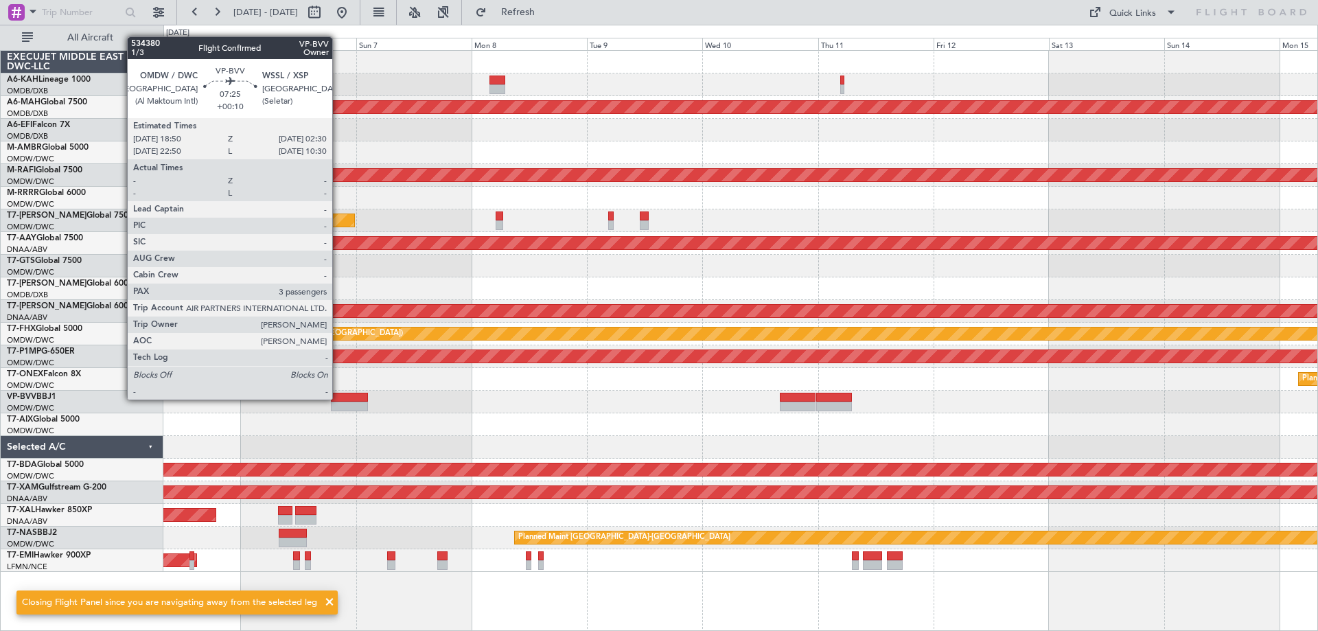
click at [339, 398] on div at bounding box center [349, 398] width 37 height 10
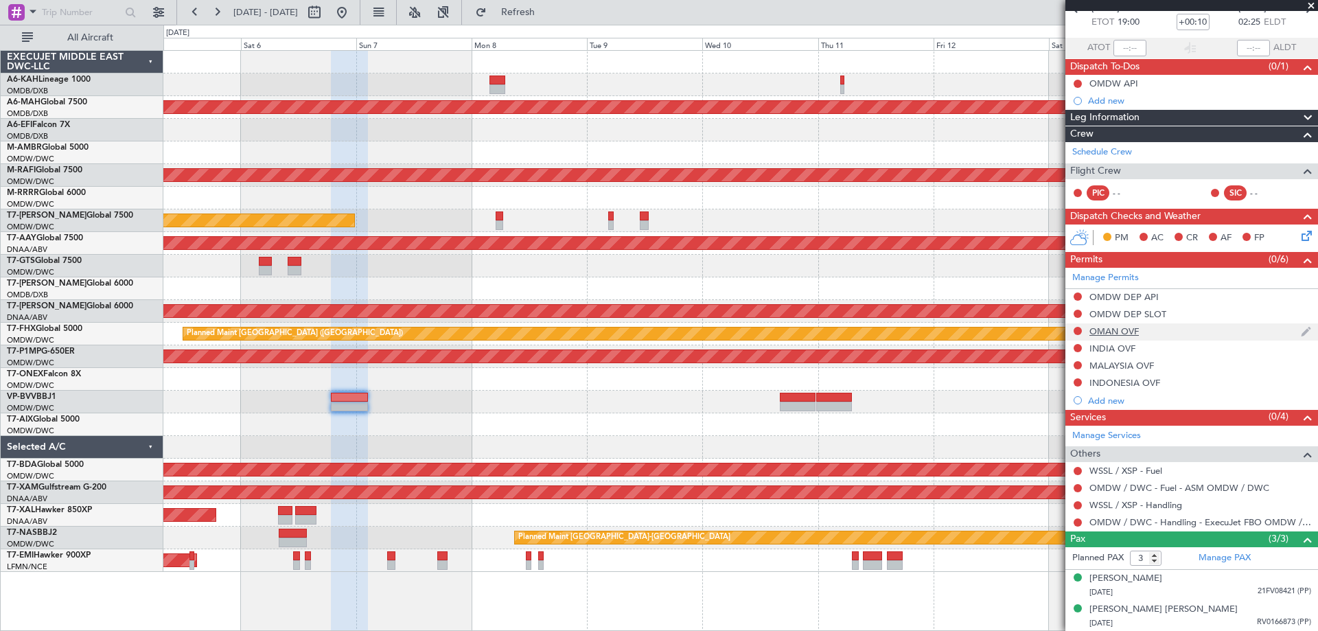
scroll to position [106, 0]
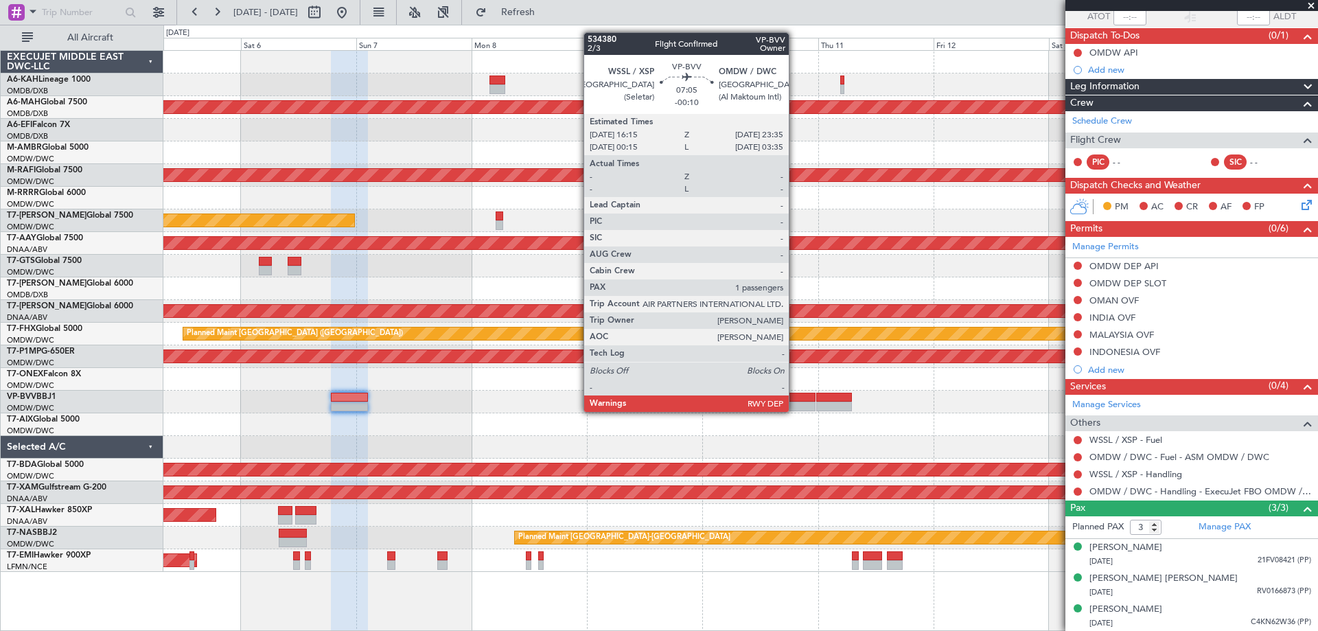
click at [795, 411] on div at bounding box center [798, 407] width 36 height 10
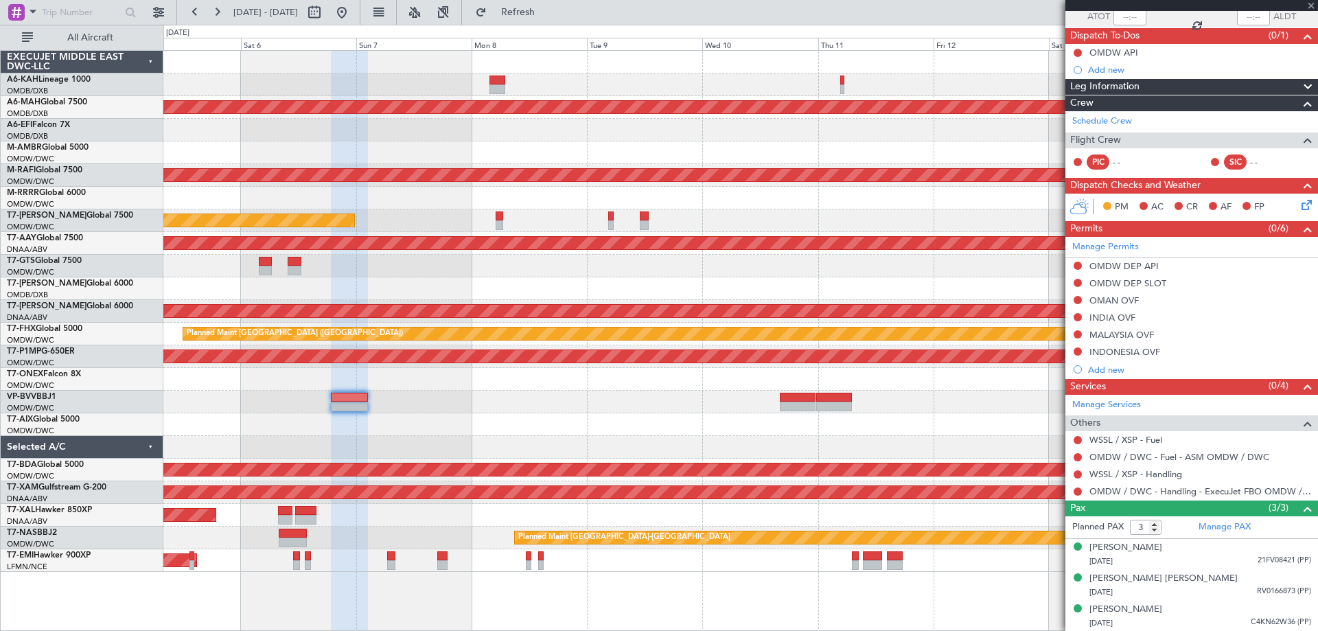
type input "-00:10"
type input "1"
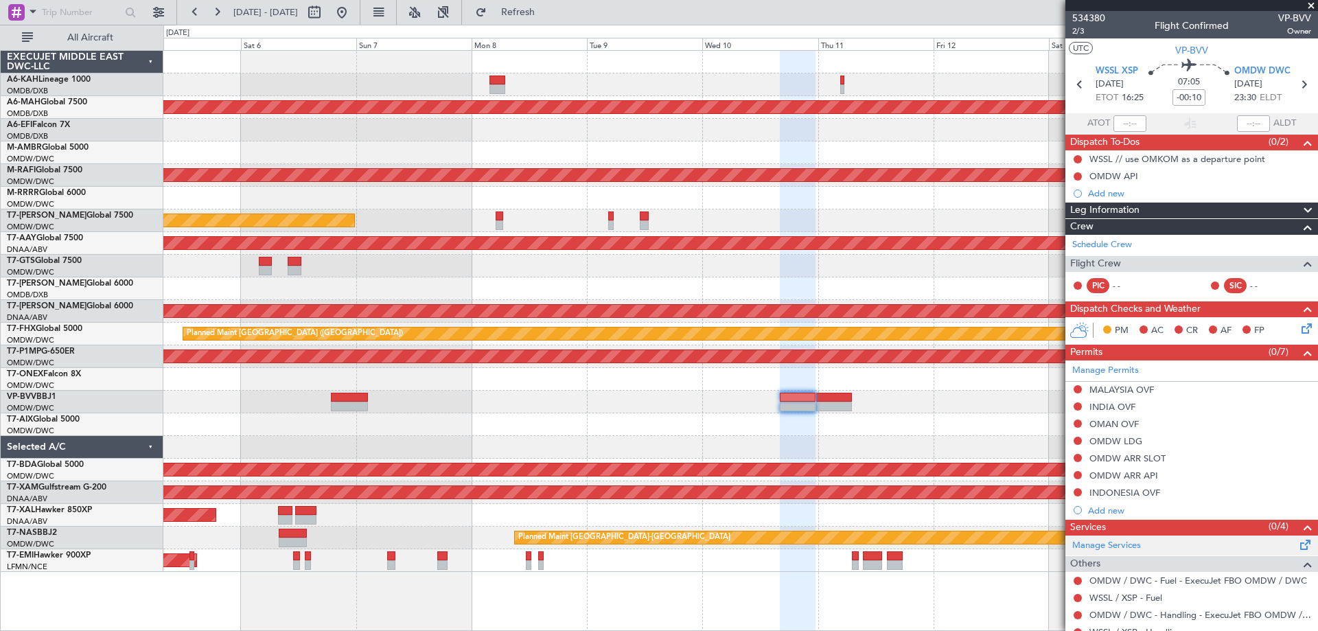
scroll to position [79, 0]
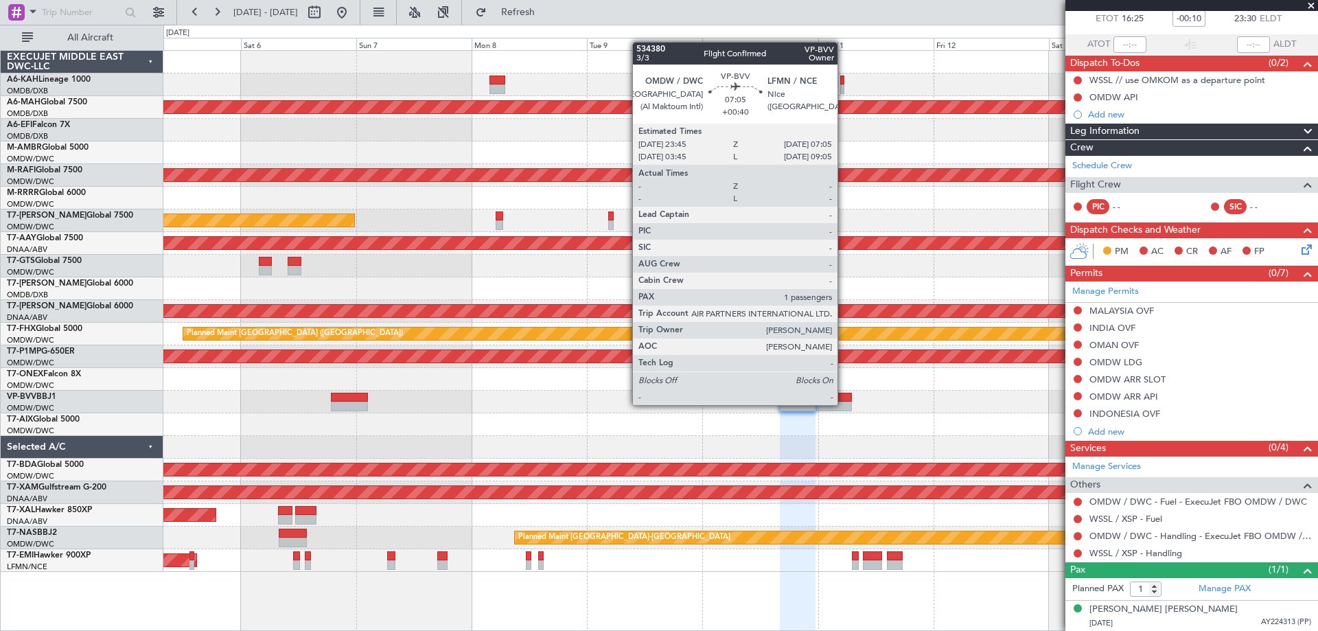
click at [844, 404] on div at bounding box center [834, 407] width 36 height 10
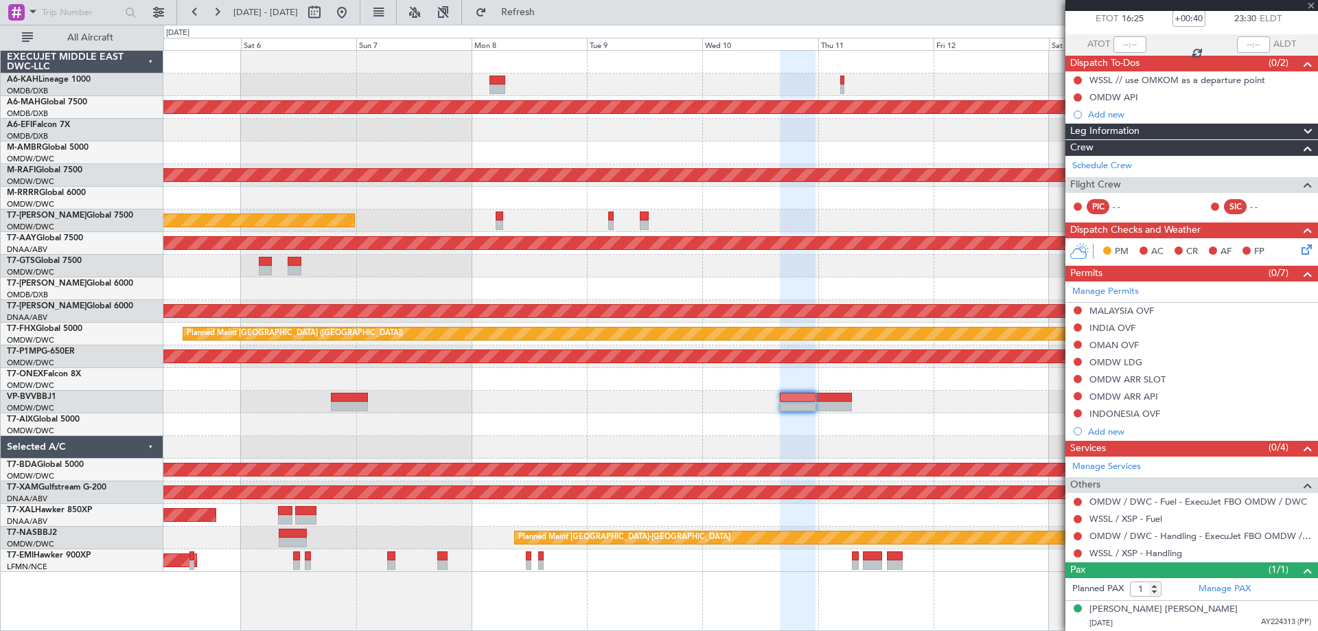
scroll to position [0, 0]
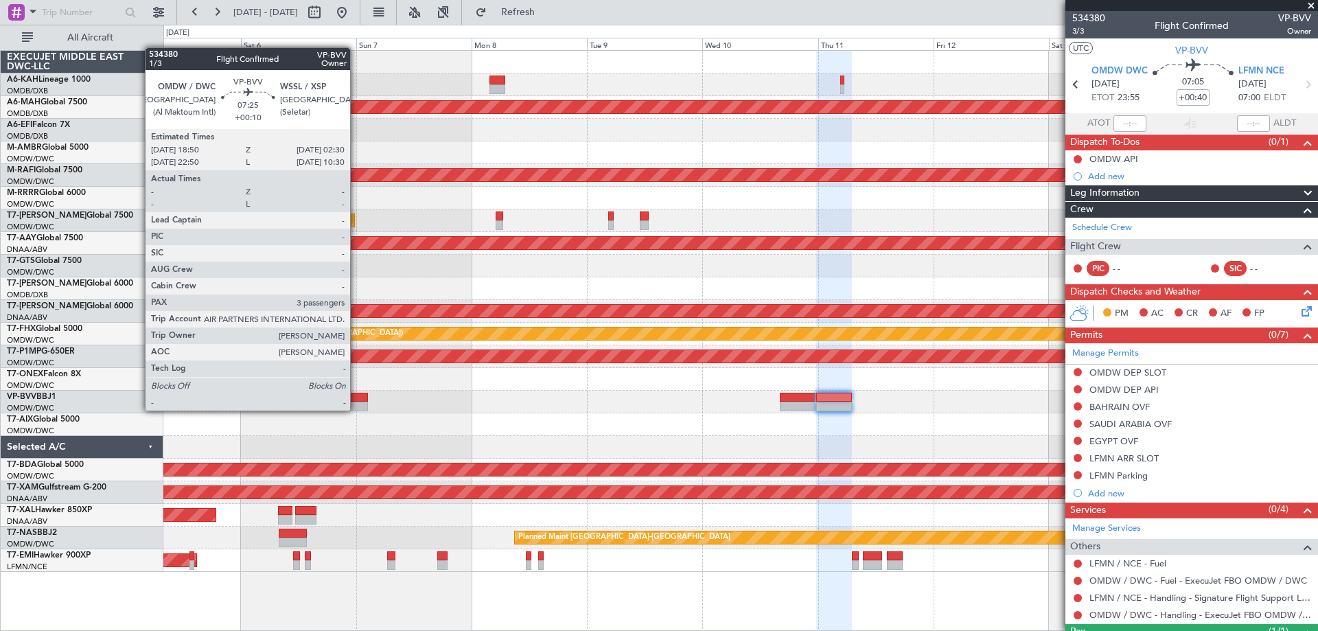
click at [356, 409] on div at bounding box center [349, 407] width 37 height 10
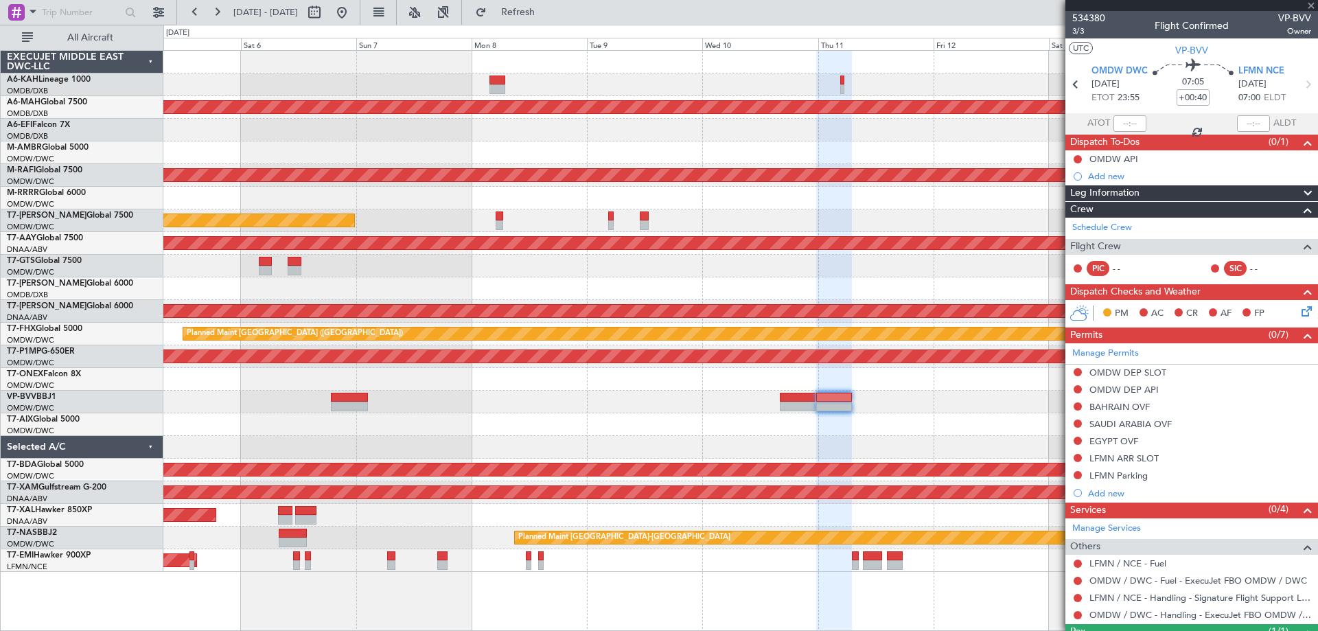
type input "+00:10"
type input "3"
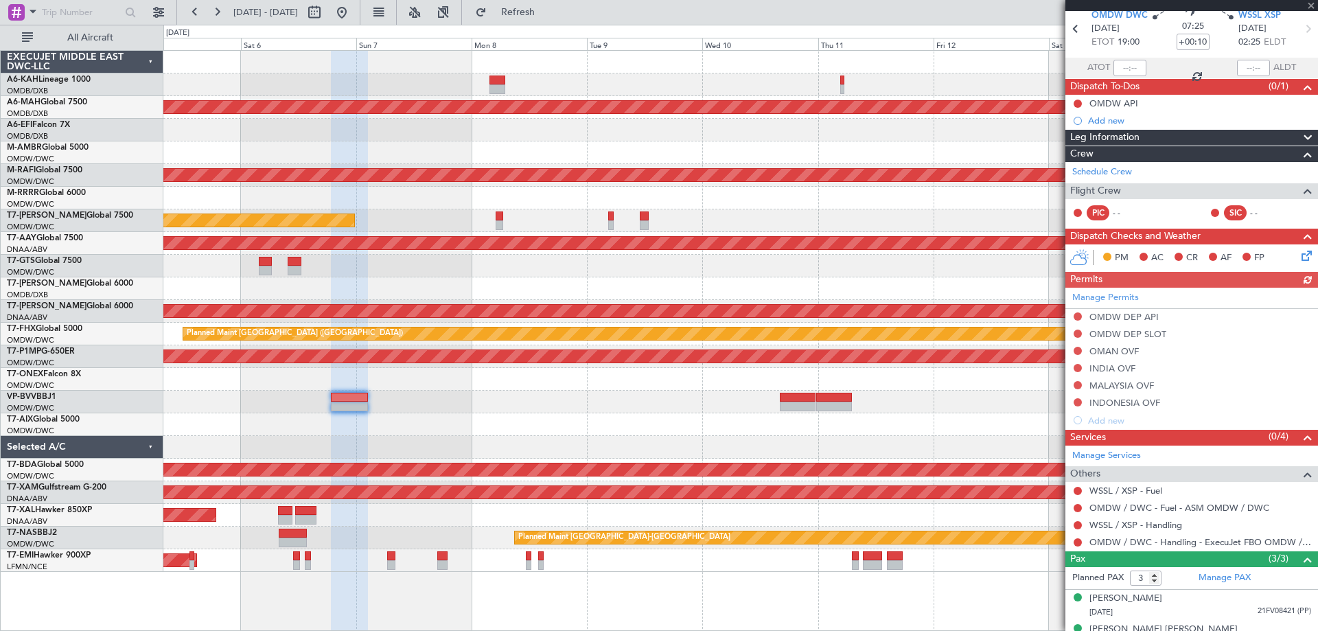
scroll to position [106, 0]
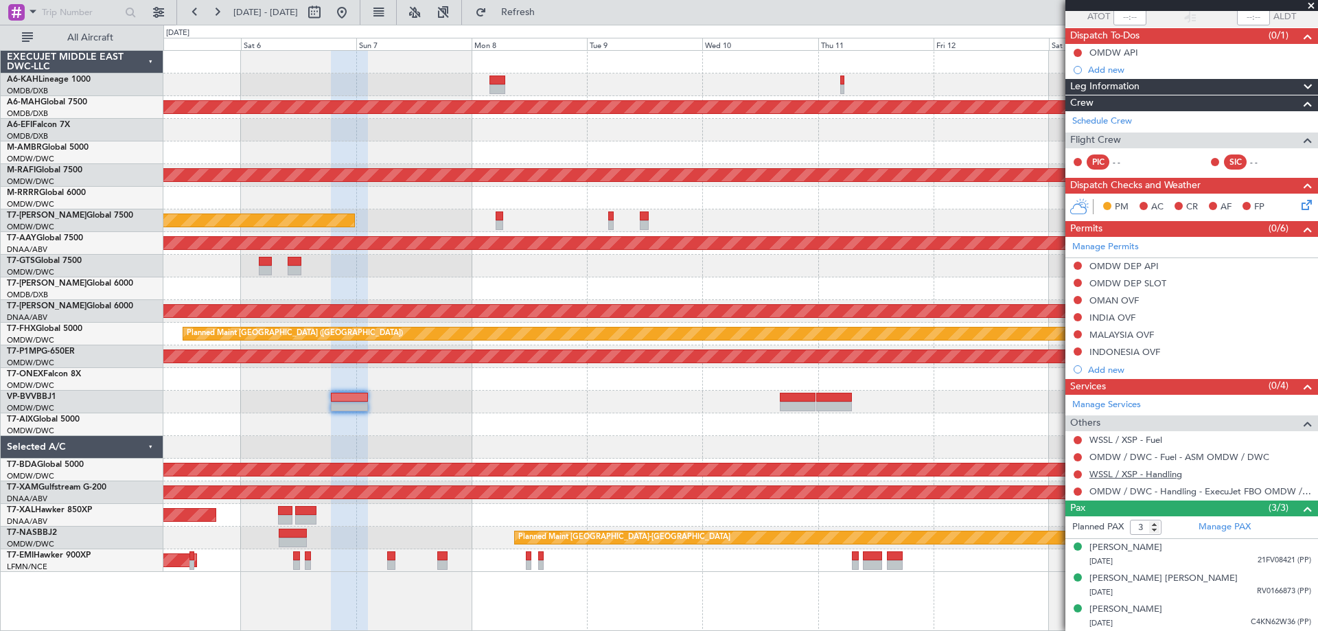
click at [1132, 470] on link "WSSL / XSP - Handling" at bounding box center [1136, 474] width 93 height 12
click at [1117, 475] on link "WSSL / XSP - Handling" at bounding box center [1136, 474] width 93 height 12
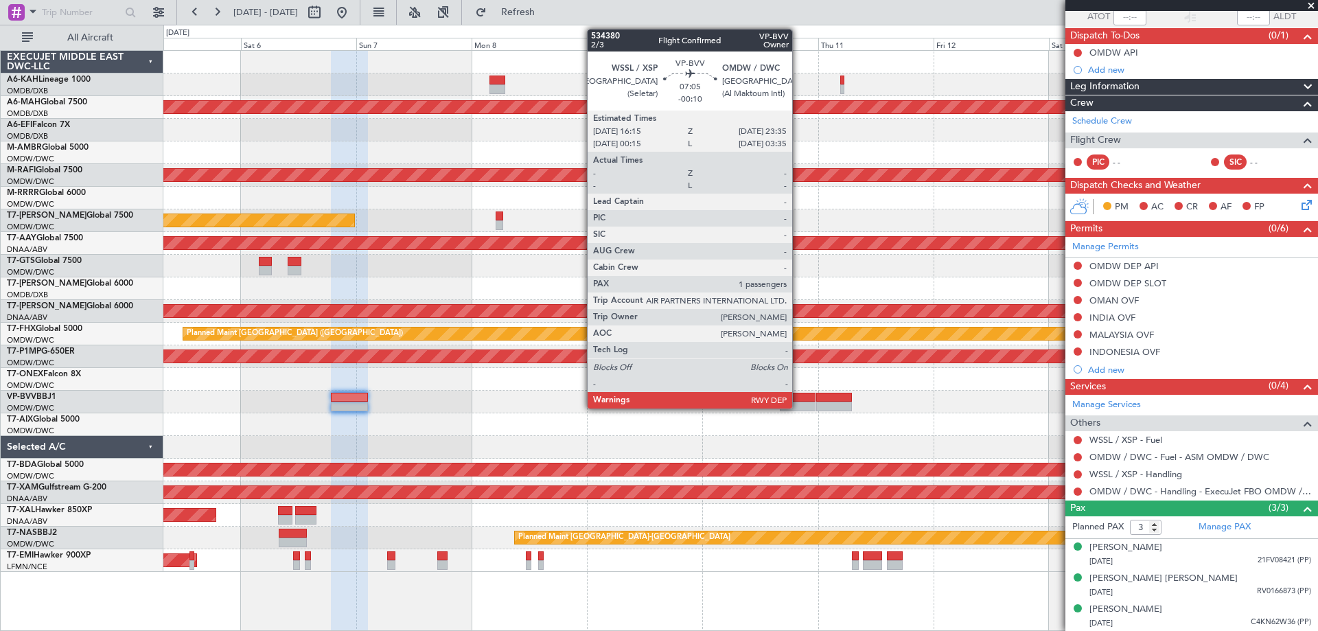
click at [799, 398] on div at bounding box center [798, 398] width 36 height 10
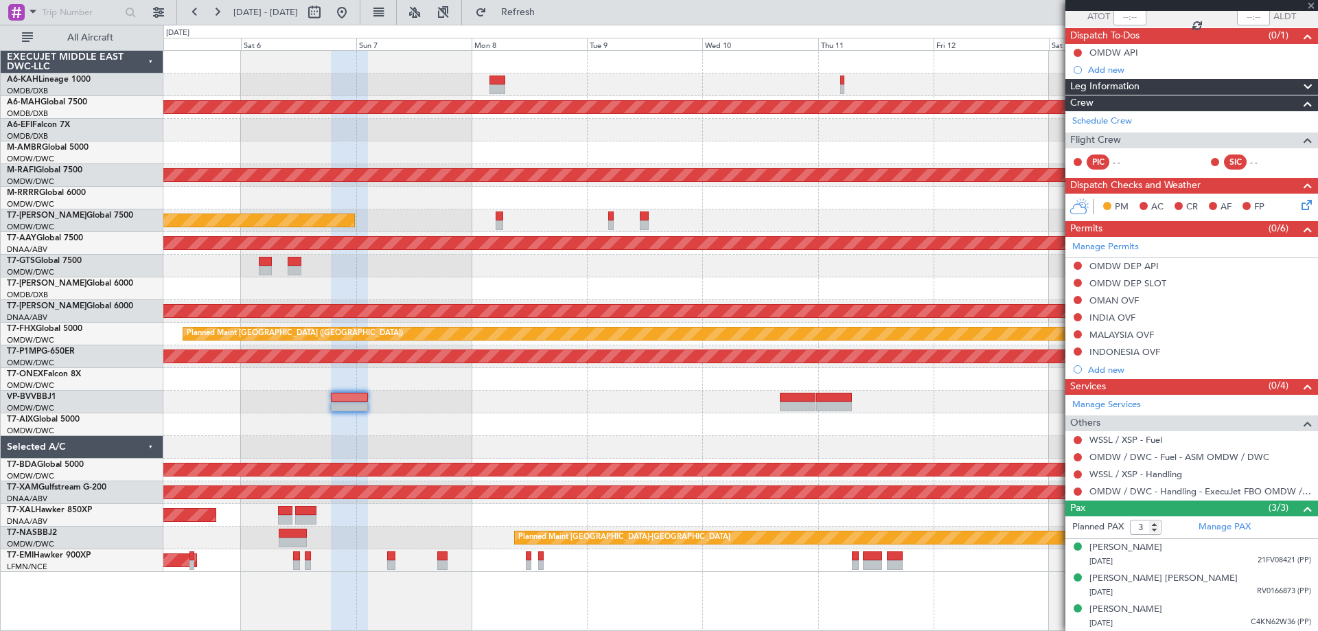
type input "-00:10"
type input "1"
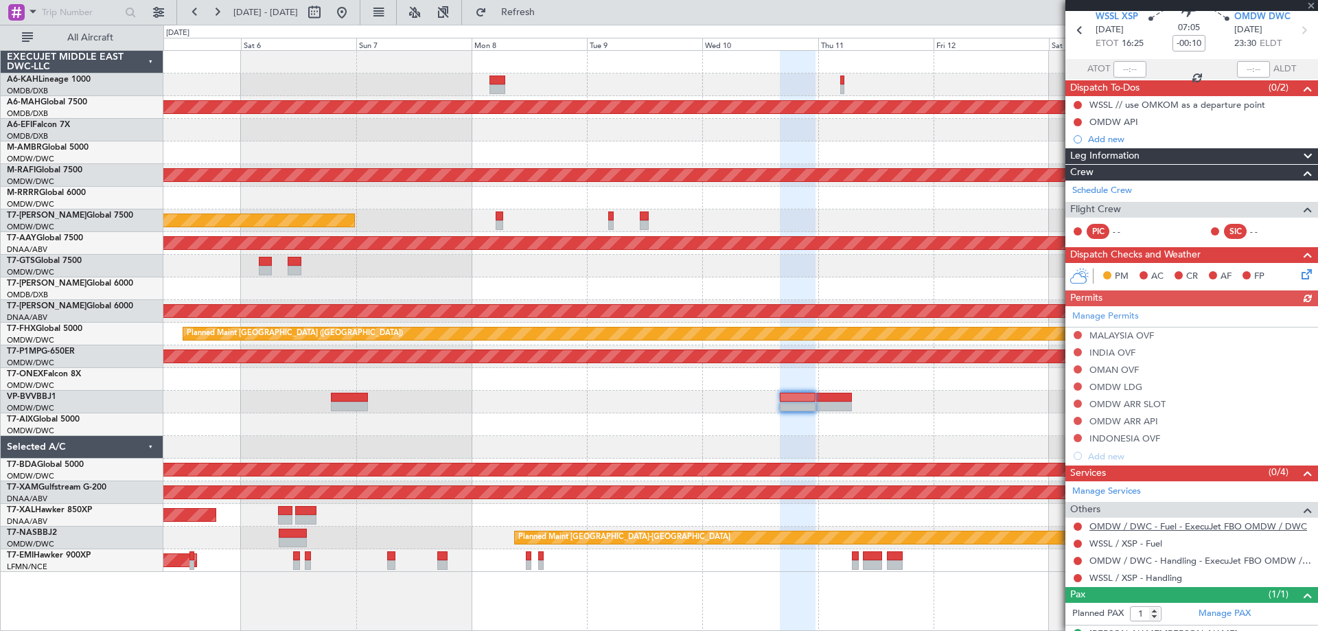
scroll to position [79, 0]
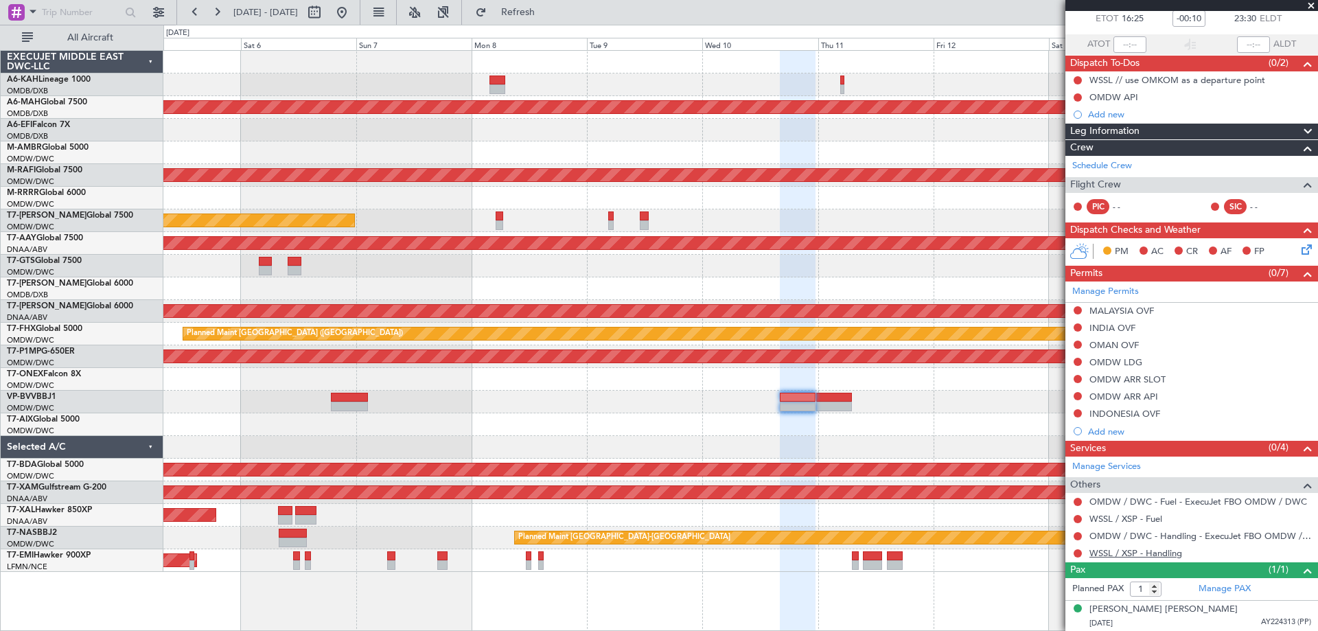
click at [1163, 553] on link "WSSL / XSP - Handling" at bounding box center [1136, 553] width 93 height 12
click at [537, 5] on button "Refresh" at bounding box center [510, 12] width 82 height 22
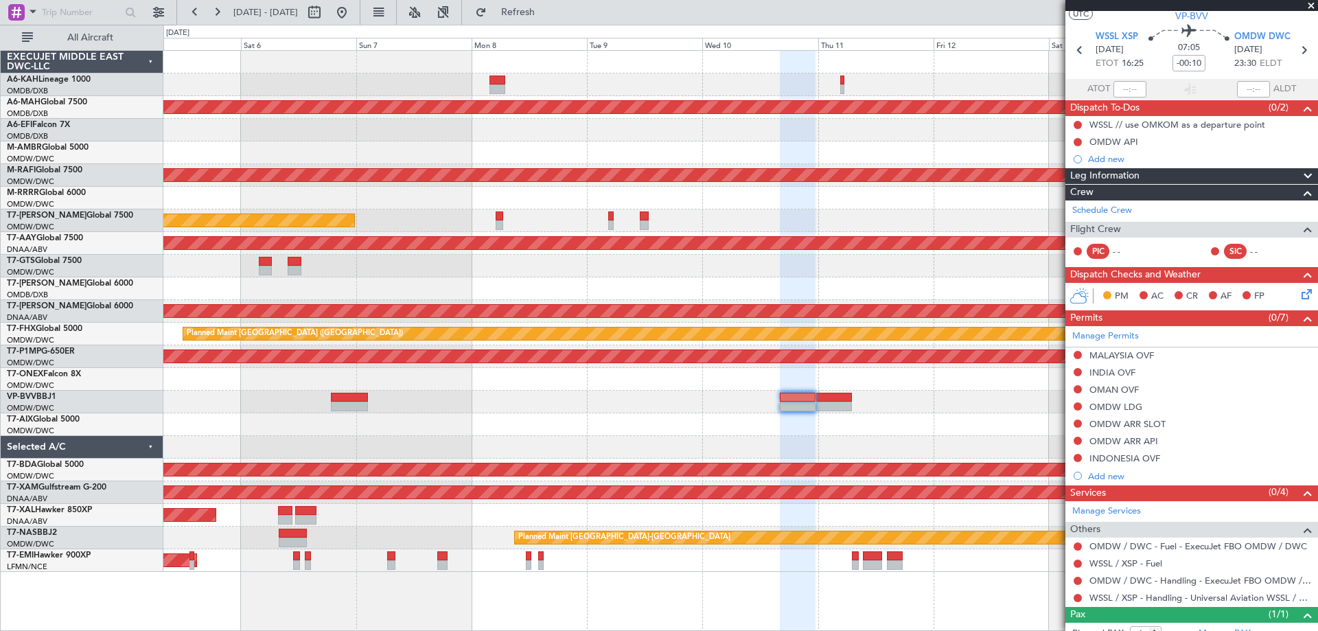
scroll to position [0, 0]
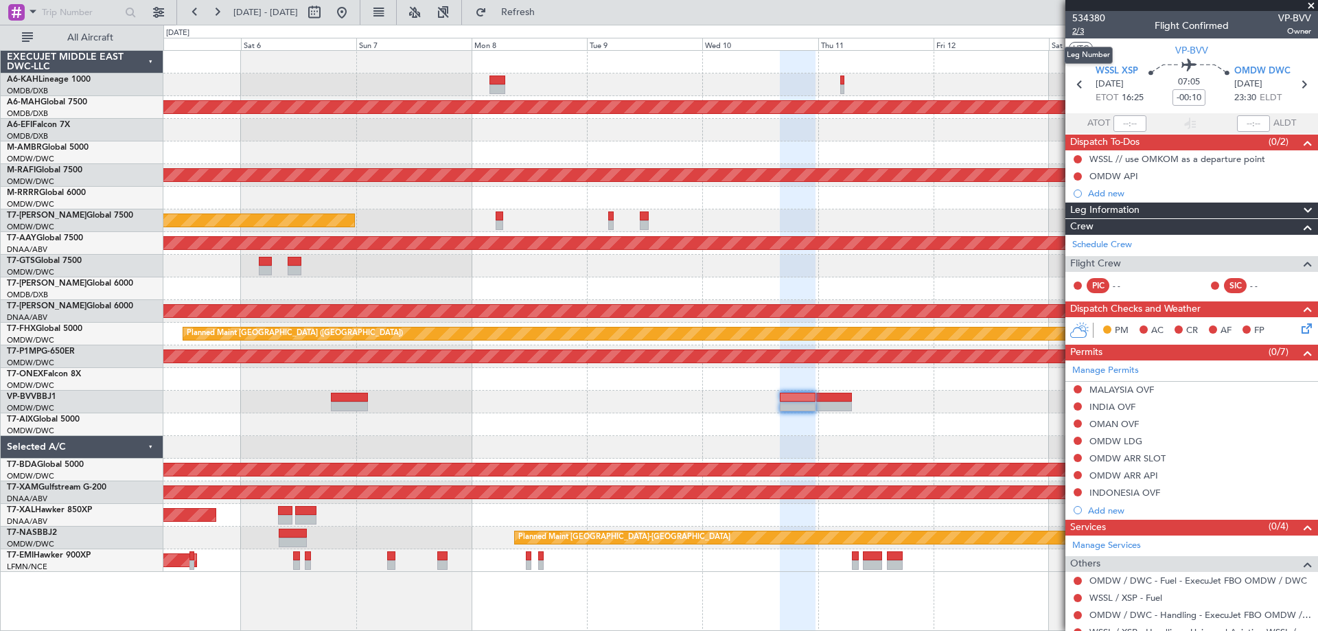
click at [1082, 32] on span "2/3" at bounding box center [1089, 31] width 33 height 12
click at [1095, 17] on span "534380" at bounding box center [1089, 18] width 33 height 14
click at [792, 406] on div at bounding box center [798, 407] width 36 height 10
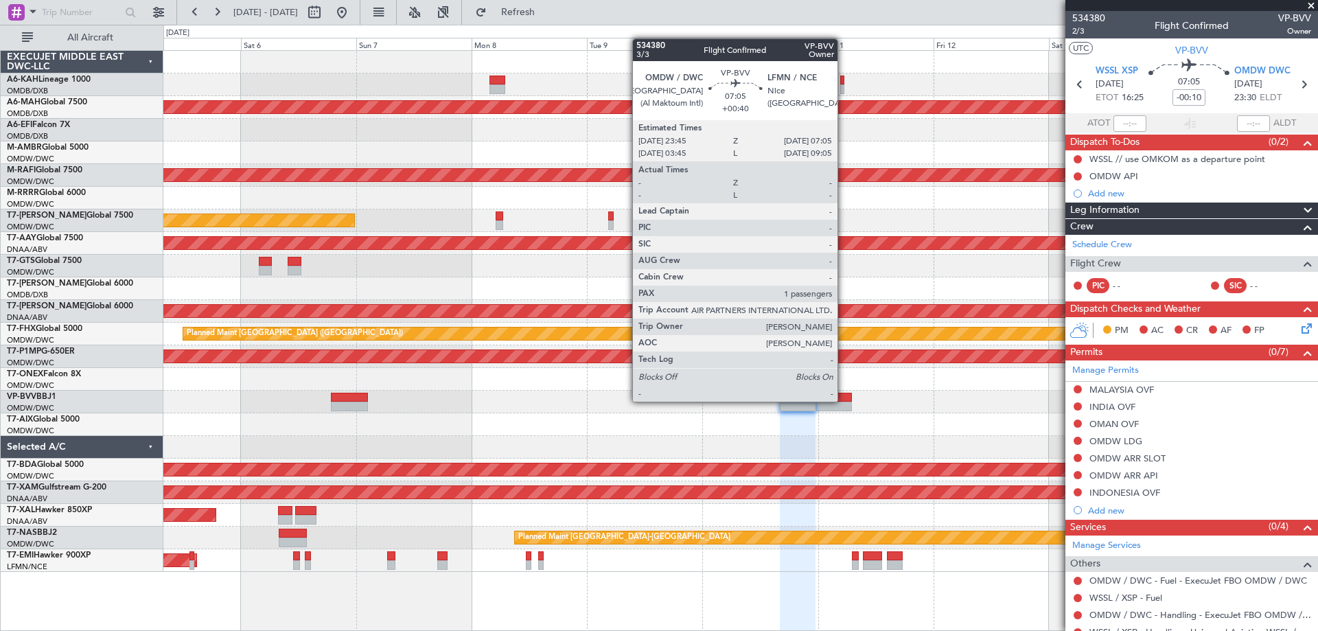
click at [844, 400] on div at bounding box center [834, 398] width 36 height 10
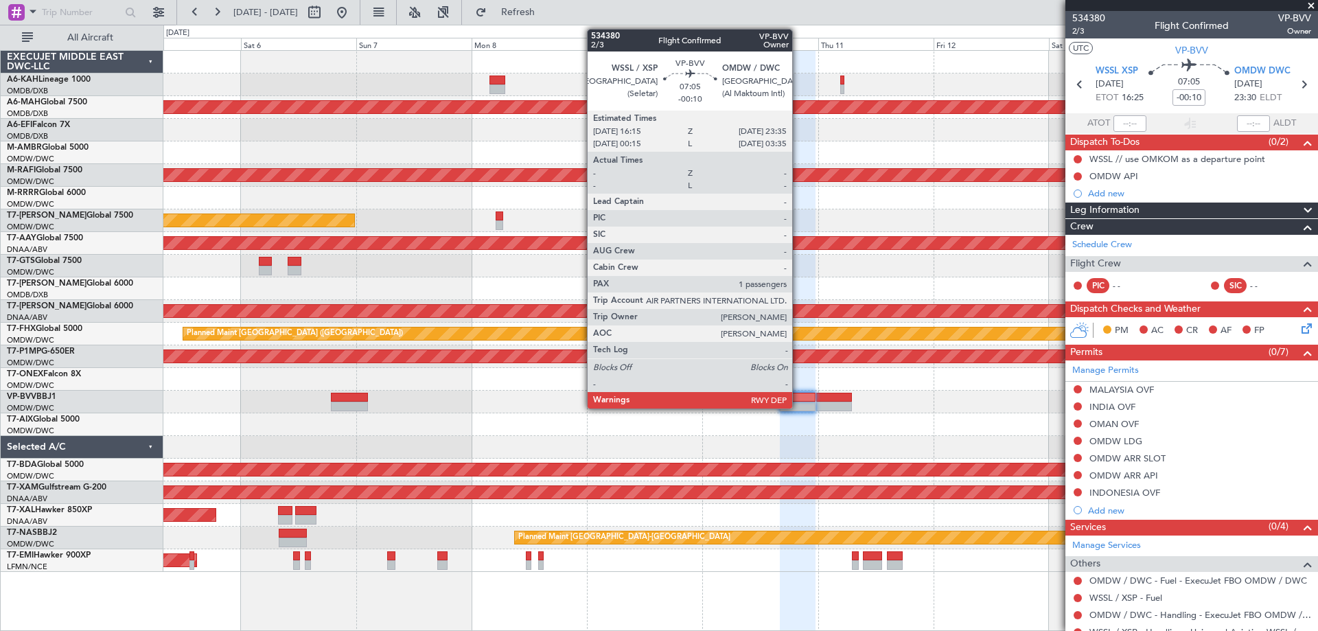
click at [799, 404] on div at bounding box center [798, 407] width 36 height 10
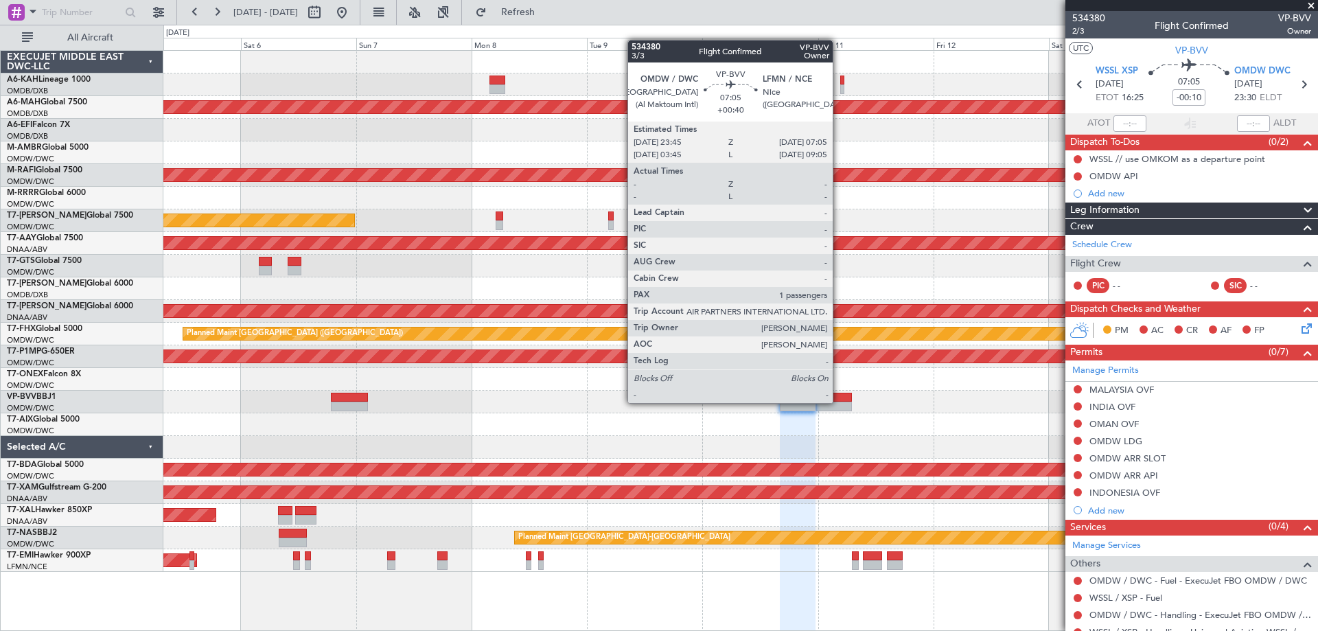
click at [840, 402] on div at bounding box center [834, 407] width 36 height 10
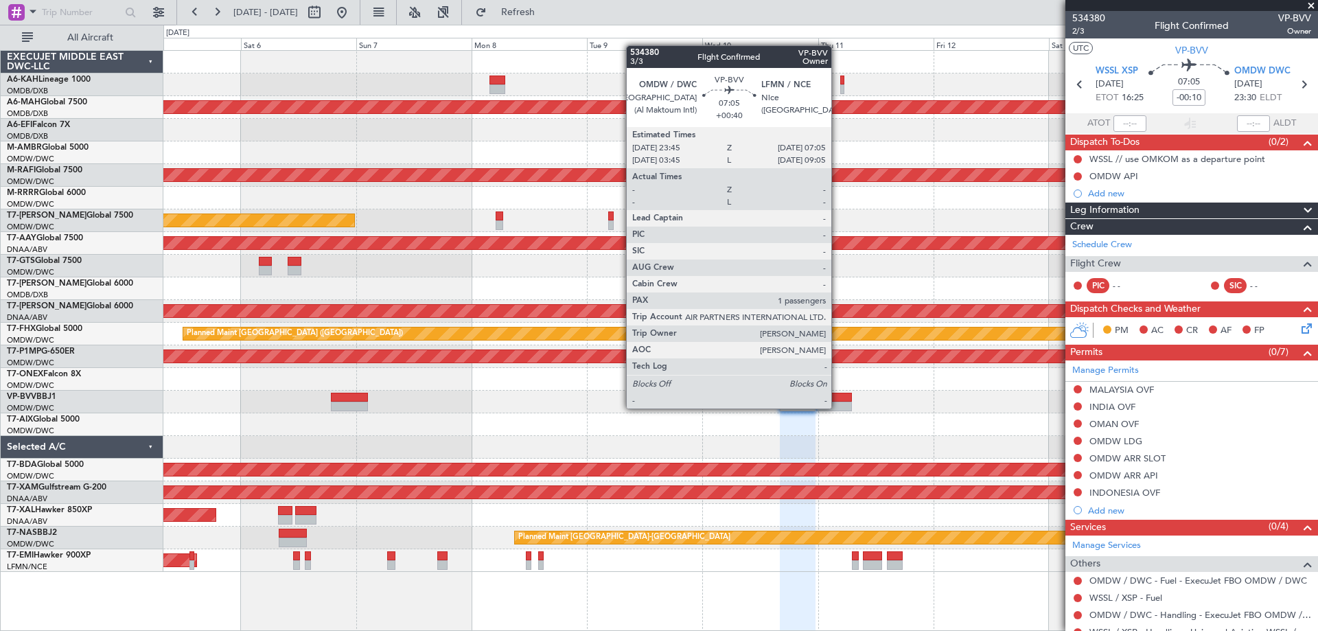
click at [838, 407] on div at bounding box center [834, 407] width 36 height 10
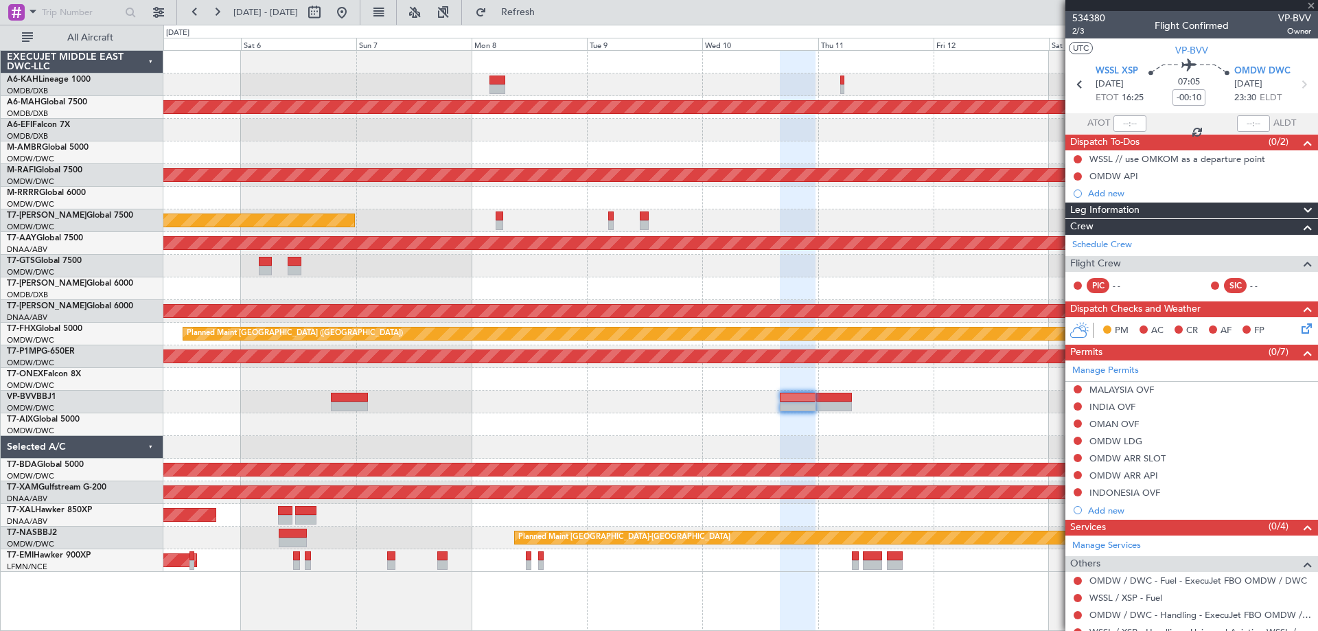
type input "+00:40"
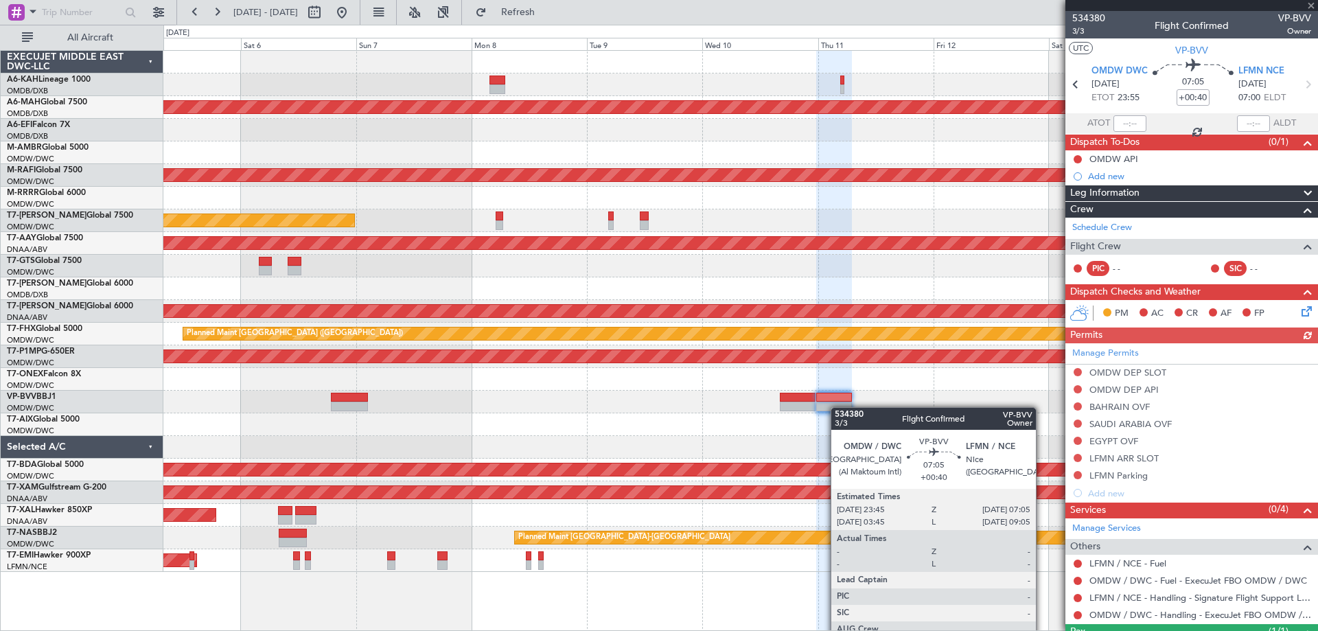
click at [838, 407] on div at bounding box center [834, 407] width 36 height 10
click at [840, 407] on div at bounding box center [834, 407] width 36 height 10
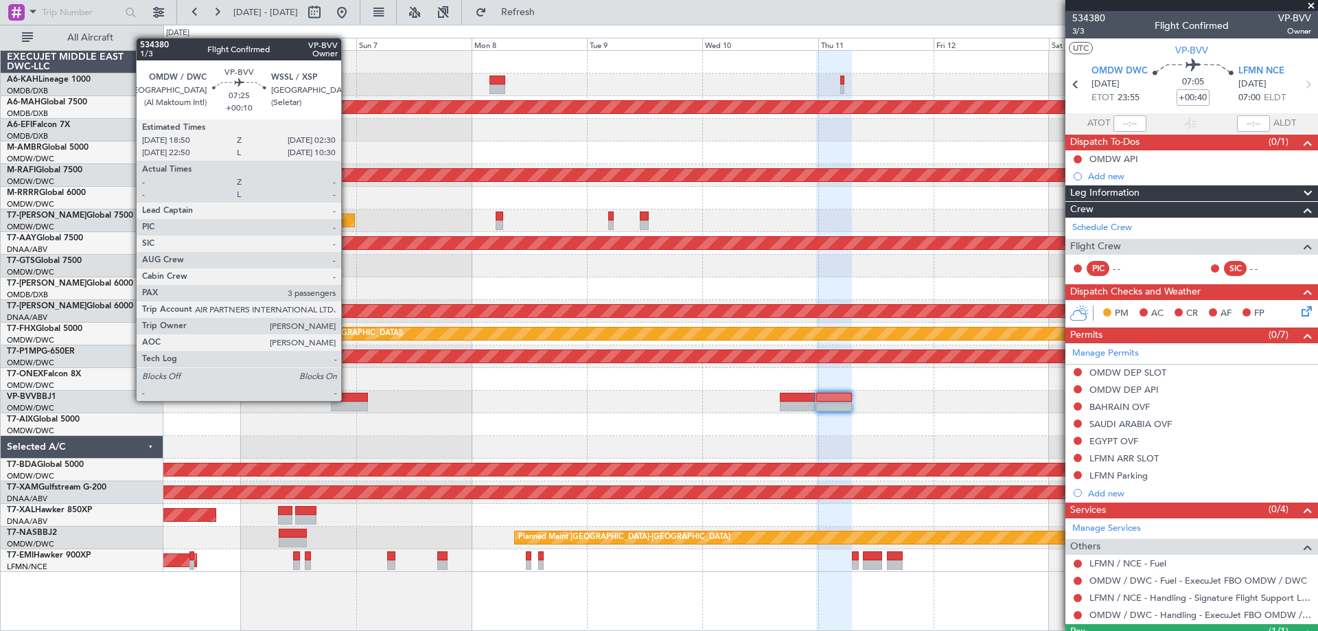
click at [347, 400] on div at bounding box center [349, 398] width 37 height 10
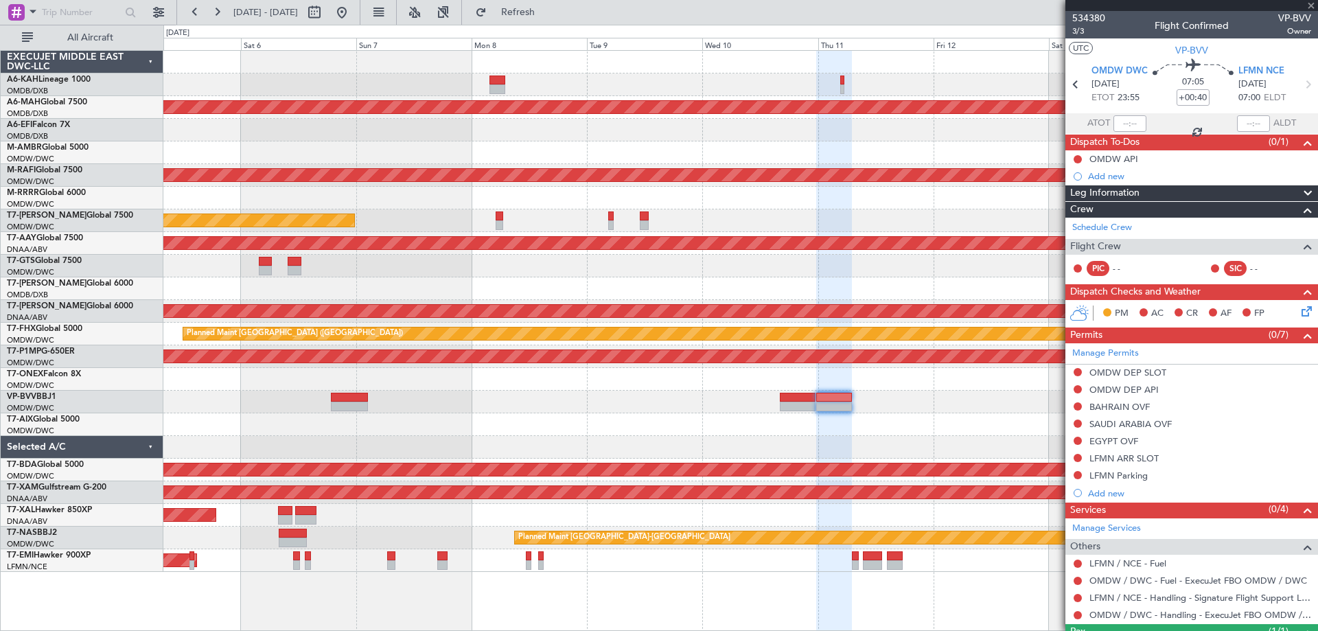
type input "+00:10"
type input "3"
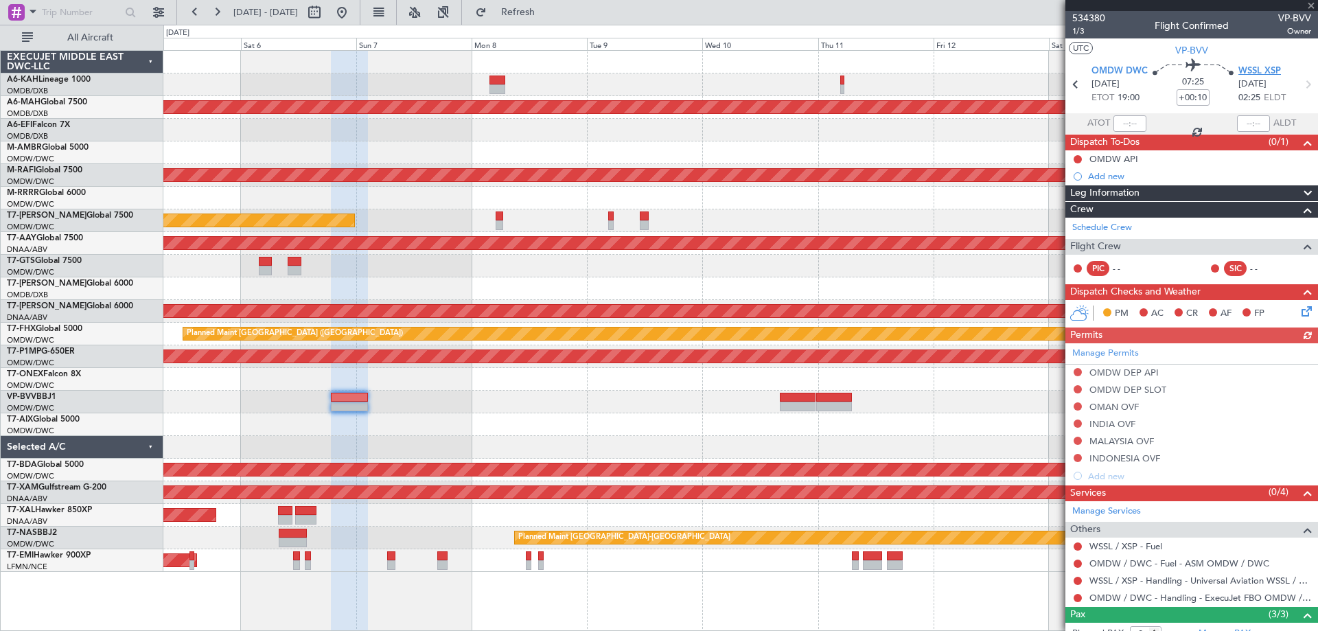
click at [1260, 71] on span "WSSL XSP" at bounding box center [1260, 72] width 43 height 14
click at [1088, 19] on span "534380" at bounding box center [1089, 18] width 33 height 14
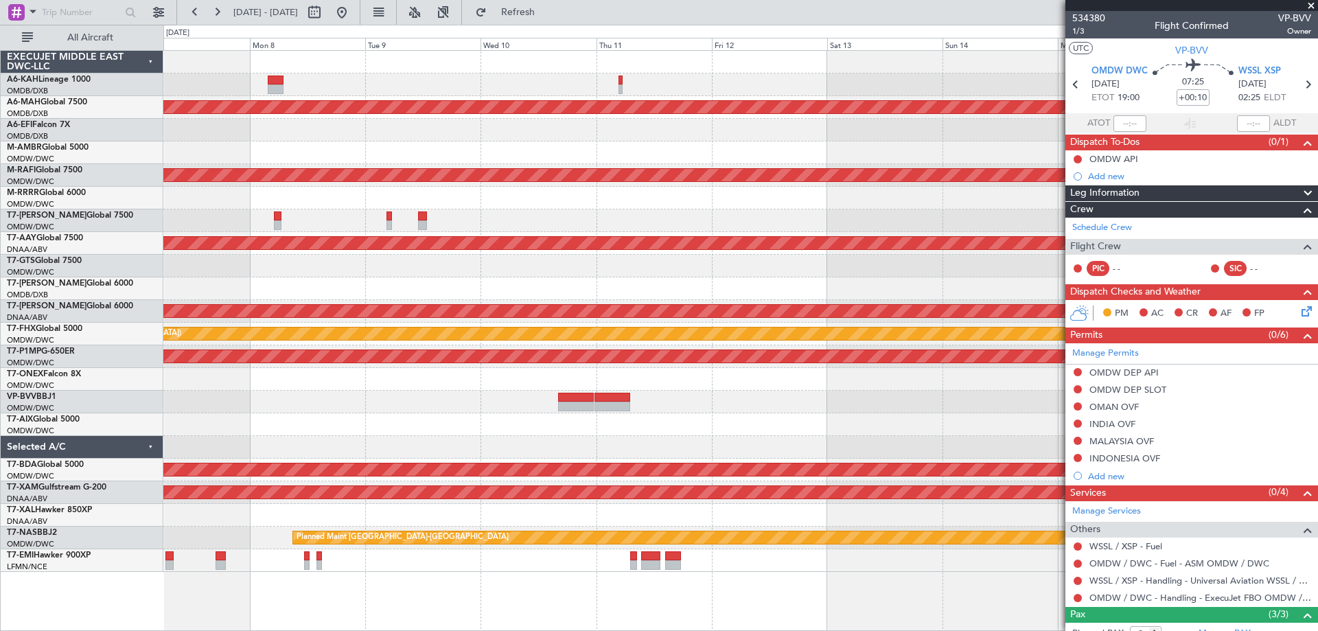
click at [244, 255] on div at bounding box center [740, 266] width 1154 height 23
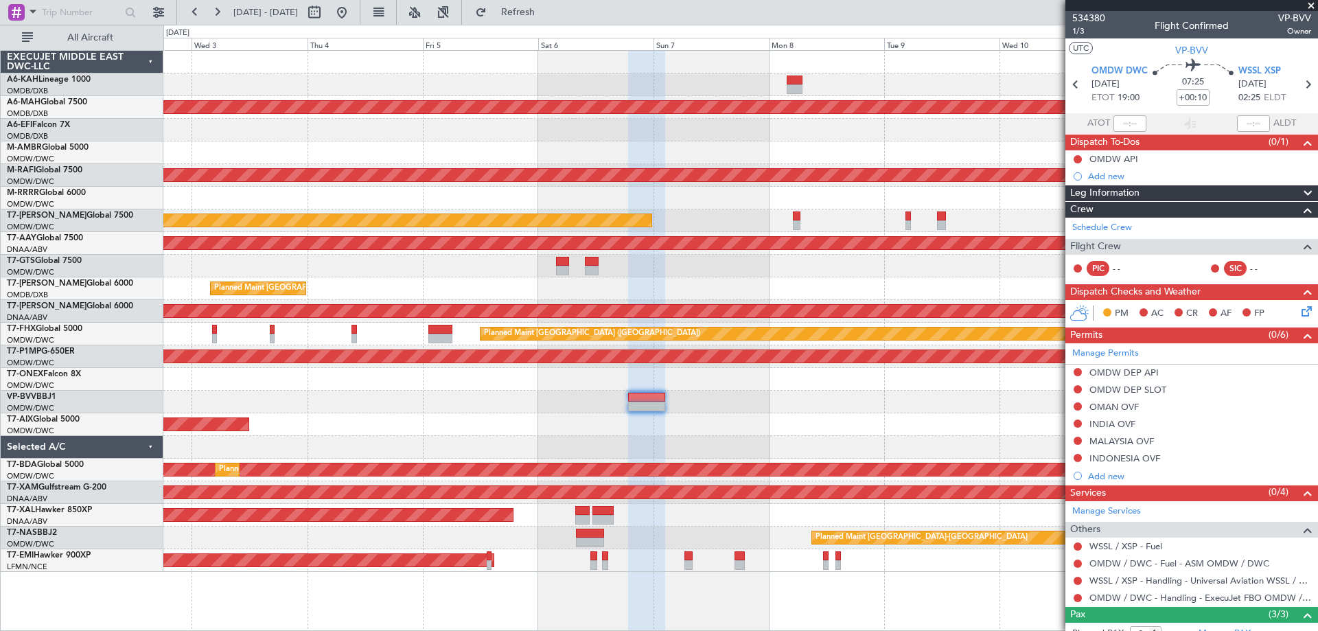
click at [555, 437] on div at bounding box center [740, 447] width 1154 height 23
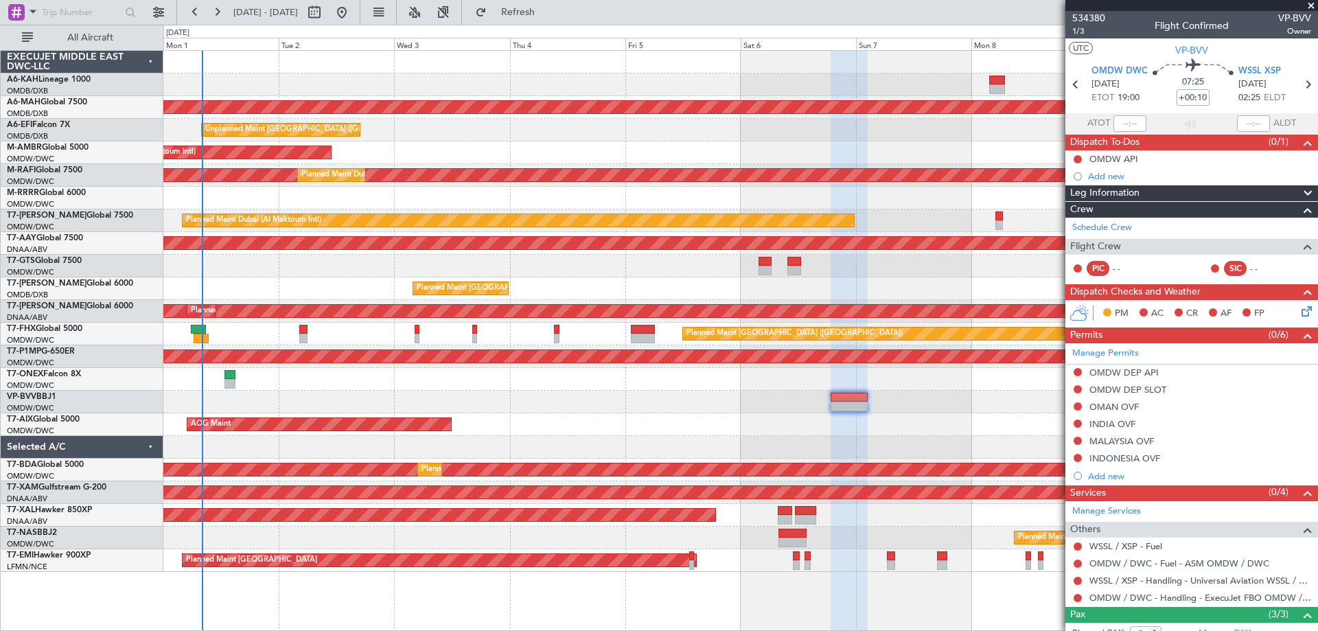
click at [1036, 401] on div at bounding box center [740, 402] width 1154 height 23
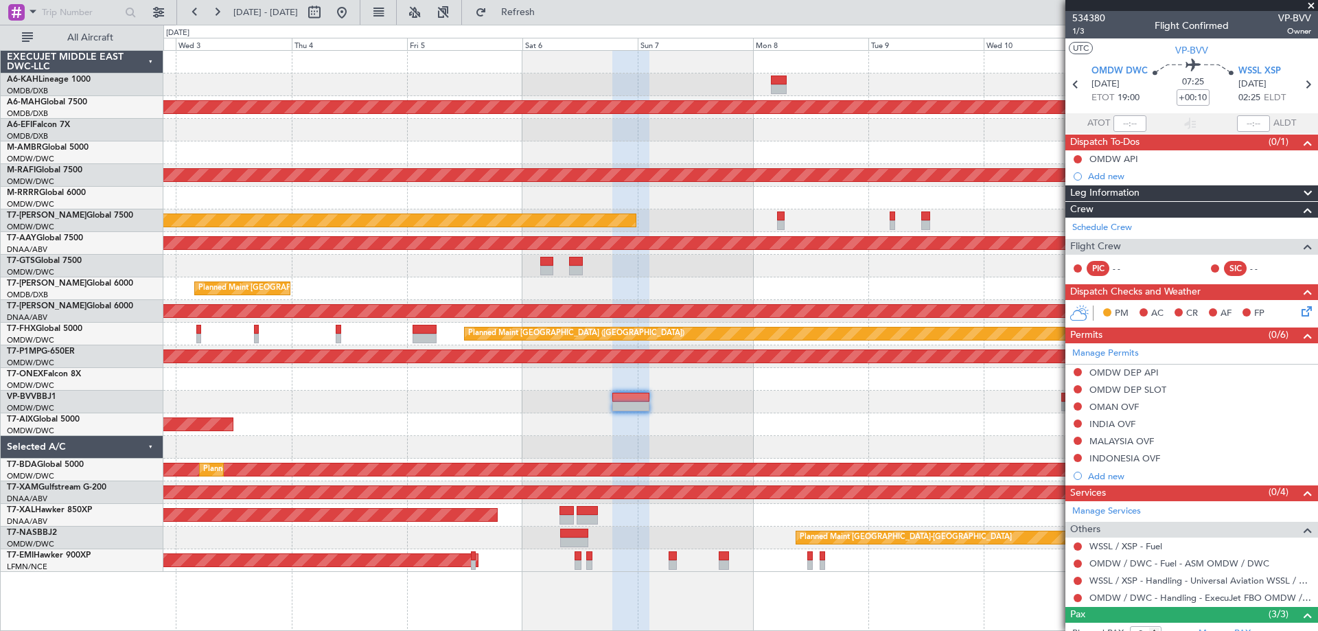
click at [542, 428] on div "AOG Maint" at bounding box center [740, 424] width 1154 height 23
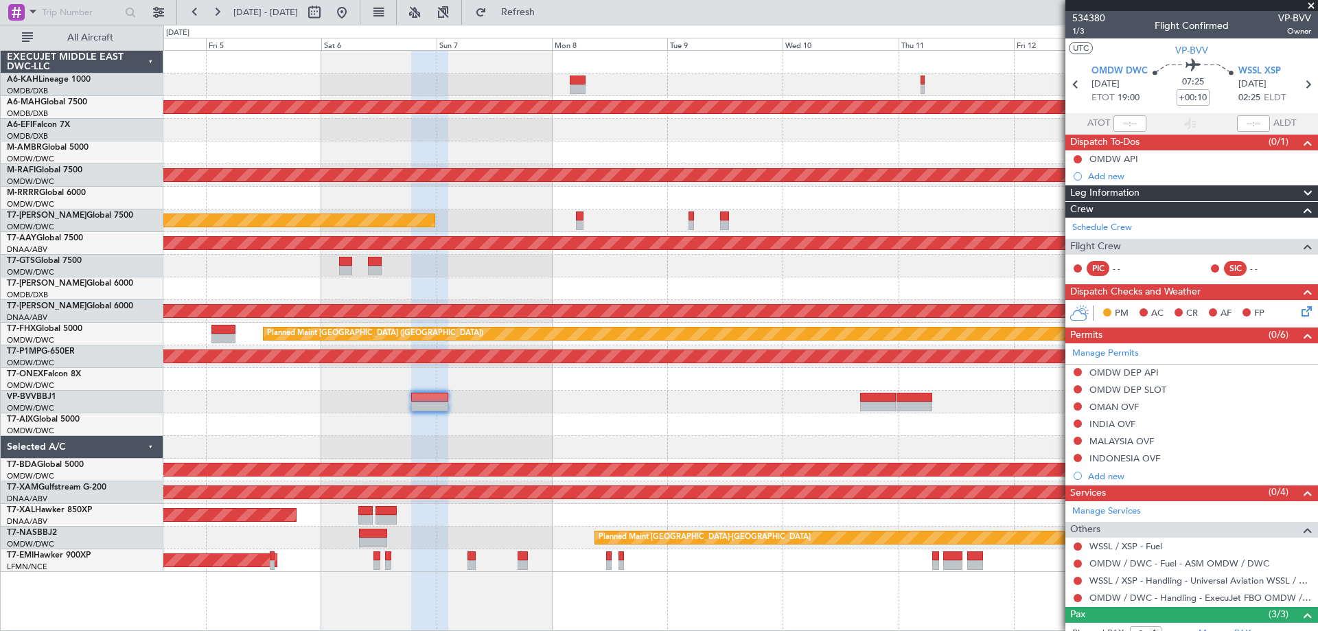
click at [507, 435] on div "AOG Maint" at bounding box center [740, 424] width 1154 height 23
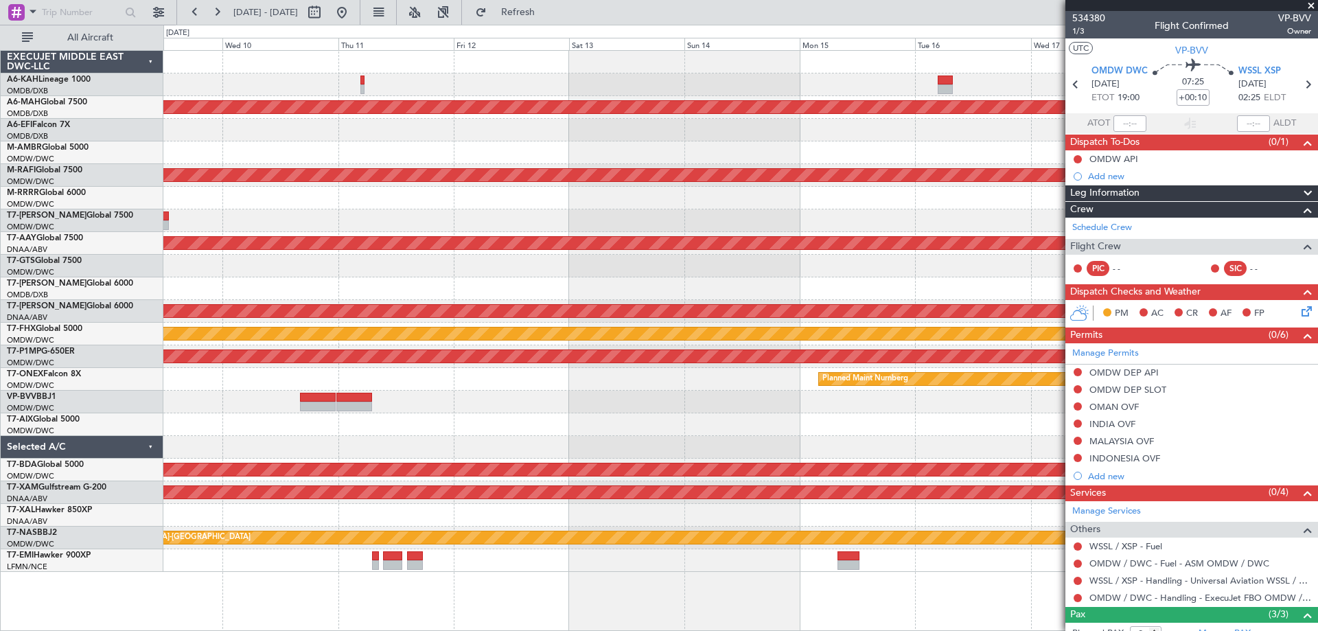
click at [478, 458] on div at bounding box center [740, 447] width 1154 height 23
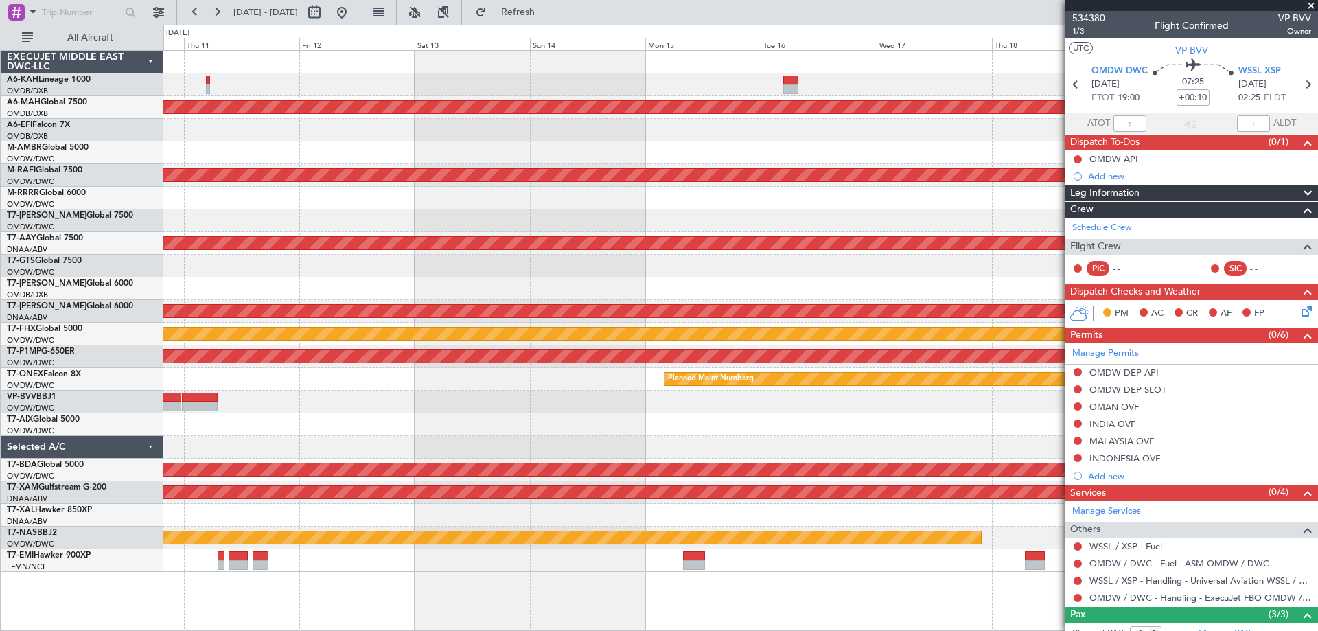
click at [709, 439] on div at bounding box center [740, 447] width 1154 height 23
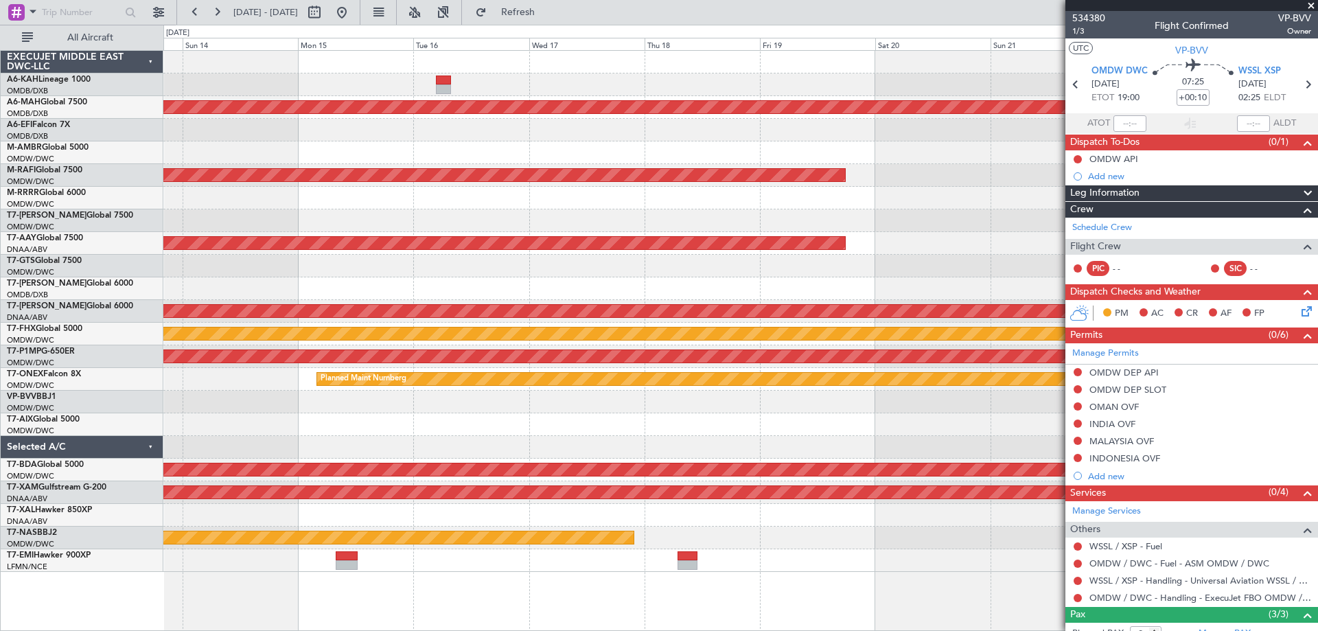
click at [140, 427] on div "Planned Maint Dubai (Dubai Intl) Planned Maint Singapore (Seletar) Planned Main…" at bounding box center [659, 328] width 1318 height 606
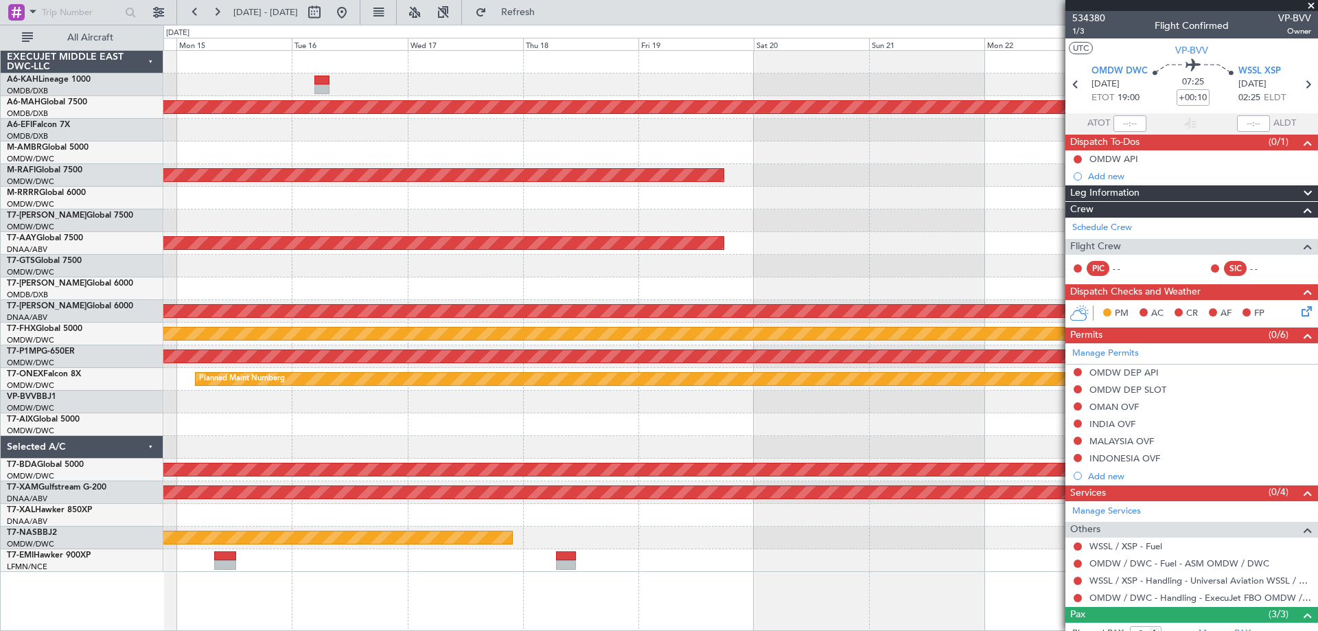
click at [561, 421] on div at bounding box center [740, 424] width 1154 height 23
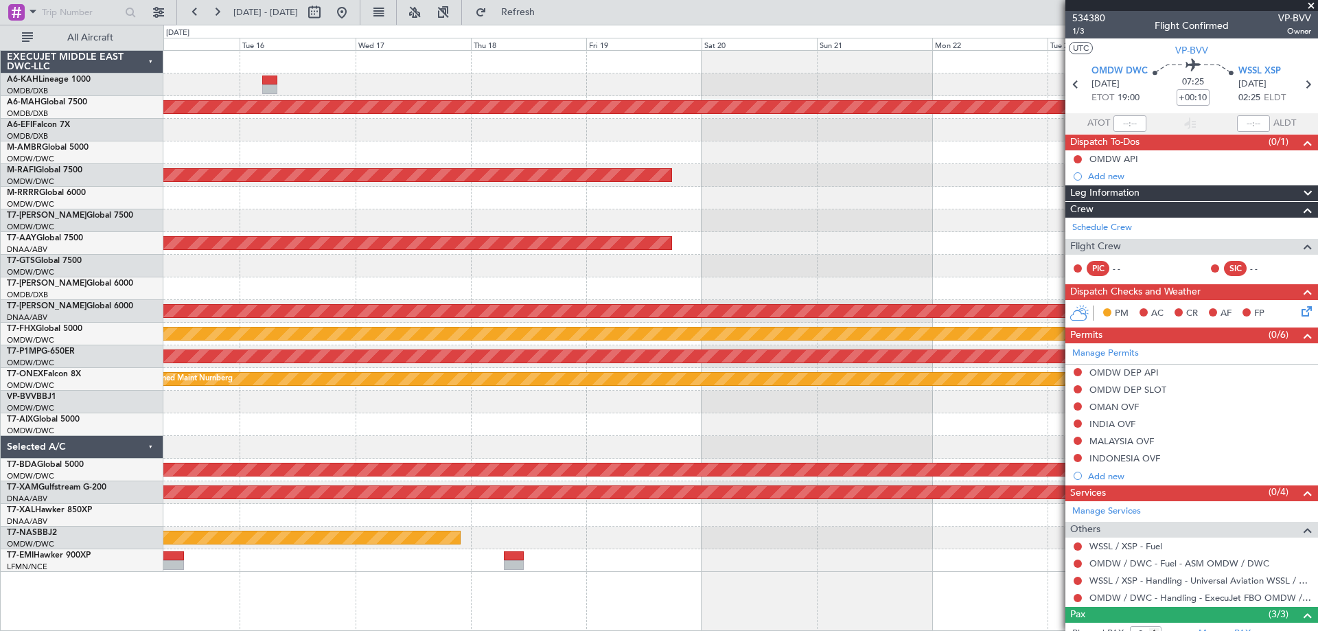
click at [635, 424] on div at bounding box center [740, 424] width 1154 height 23
click at [353, 8] on button at bounding box center [342, 12] width 22 height 22
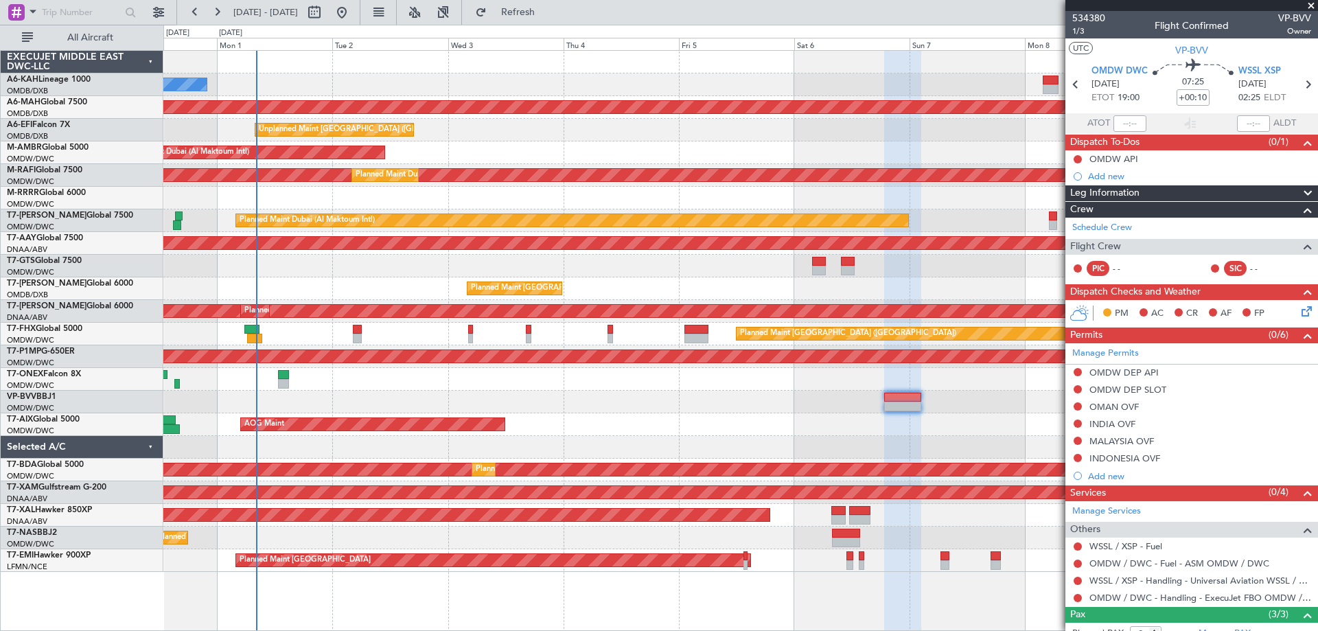
click at [404, 227] on div "No Crew Planned Maint Dubai (Dubai Intl) Unplanned Maint Paris (Le Bourget) AOG…" at bounding box center [740, 311] width 1154 height 521
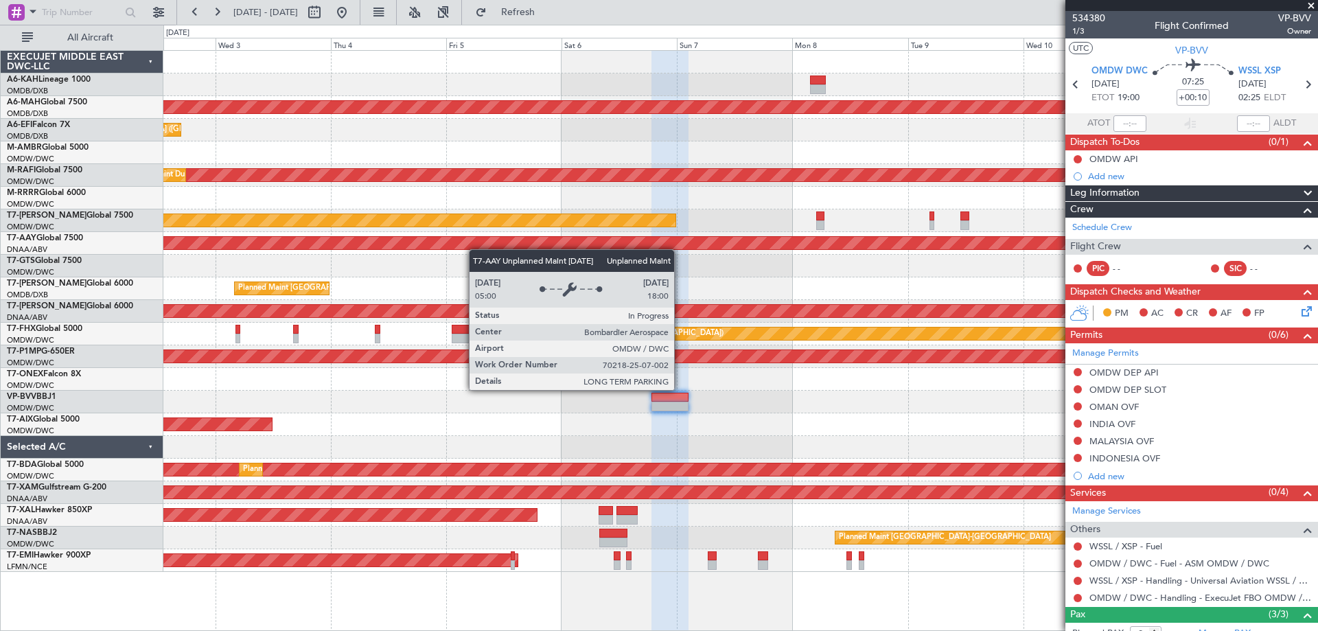
click at [416, 236] on div "No Crew Planned Maint Dubai (Dubai Intl) Unplanned Maint Paris (Le Bourget) AOG…" at bounding box center [740, 311] width 1154 height 521
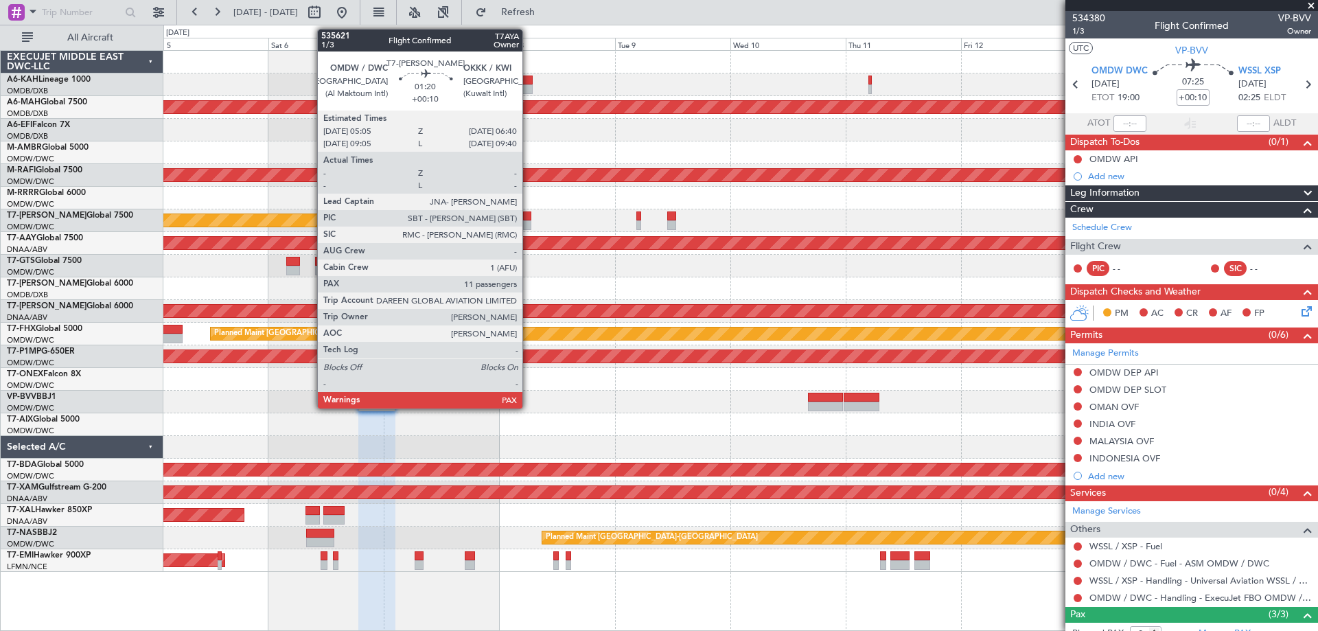
click at [529, 226] on div at bounding box center [527, 225] width 8 height 10
